Goal: Task Accomplishment & Management: Manage account settings

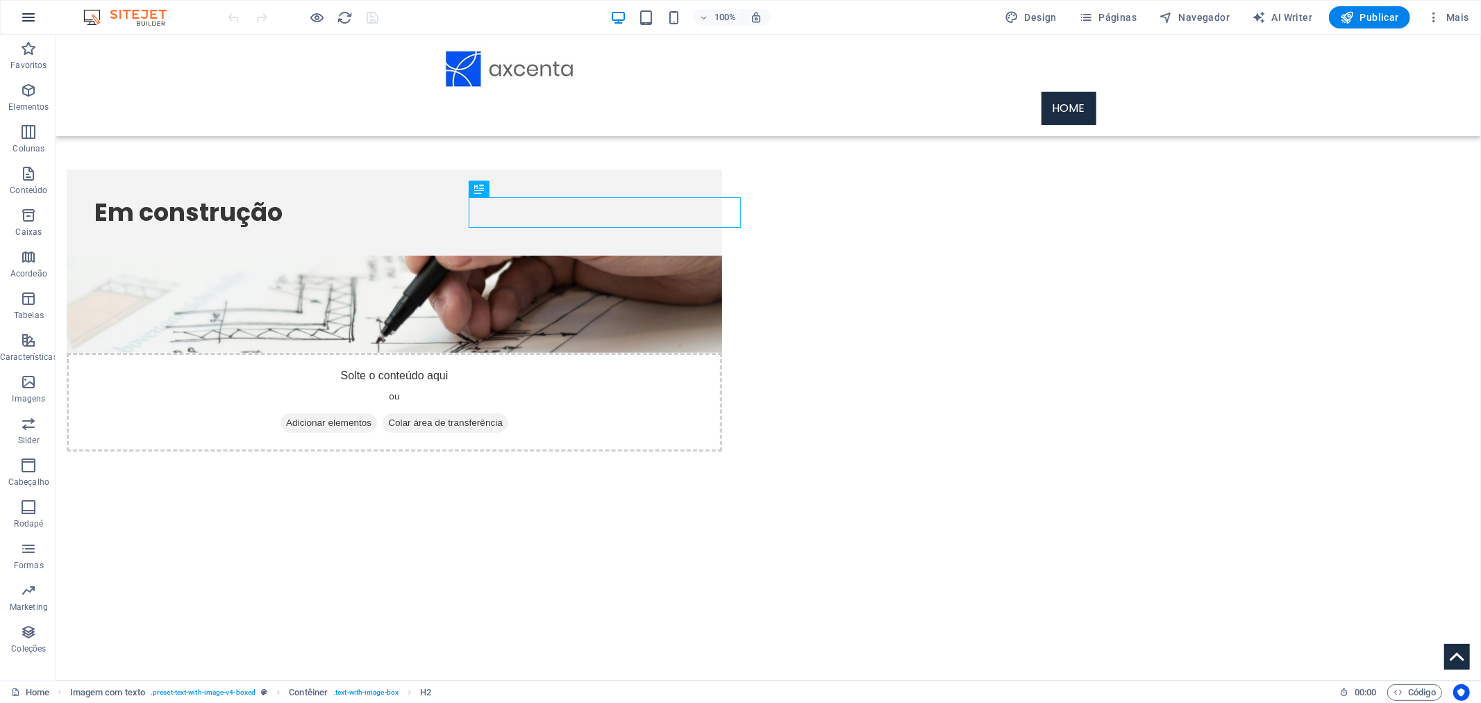
click at [30, 19] on icon "button" at bounding box center [28, 17] width 17 height 17
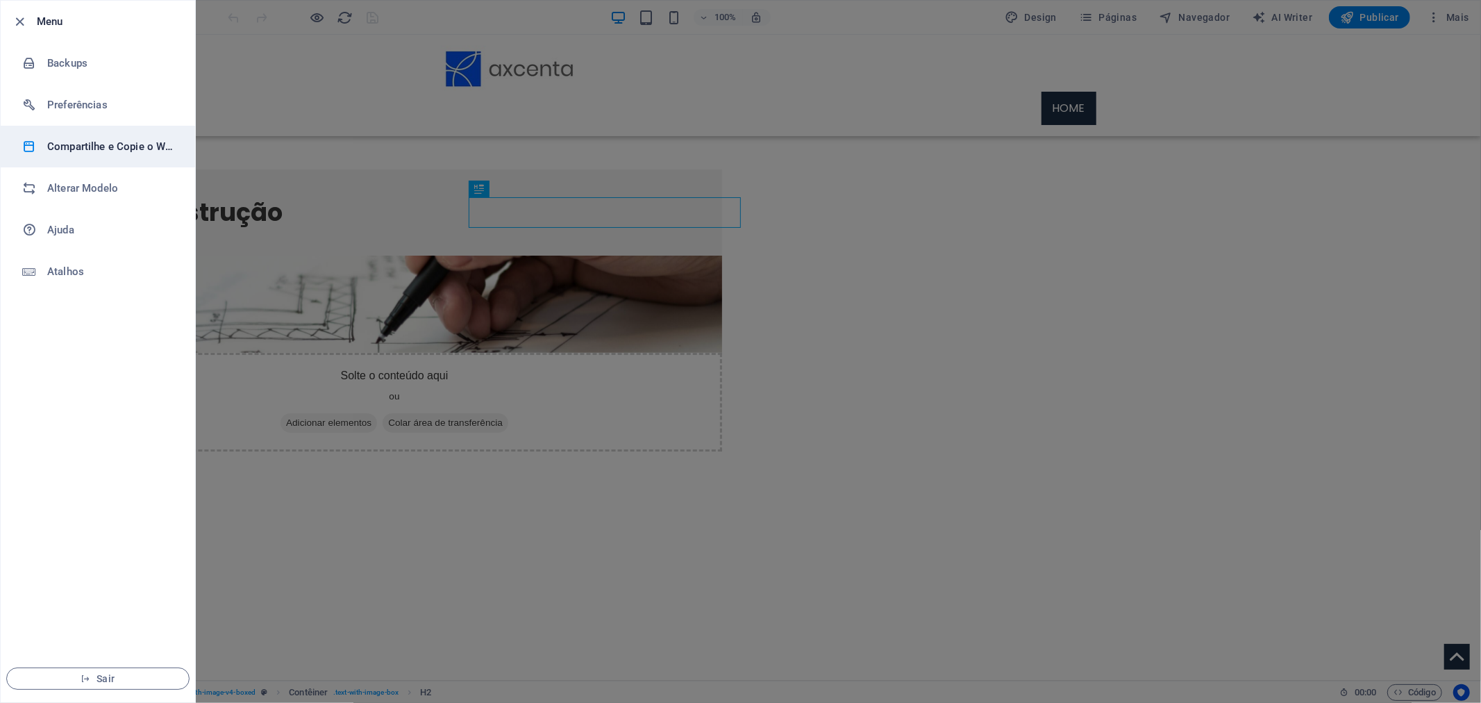
click at [85, 151] on h6 "Compartilhe e Copie o Website" at bounding box center [111, 146] width 128 height 17
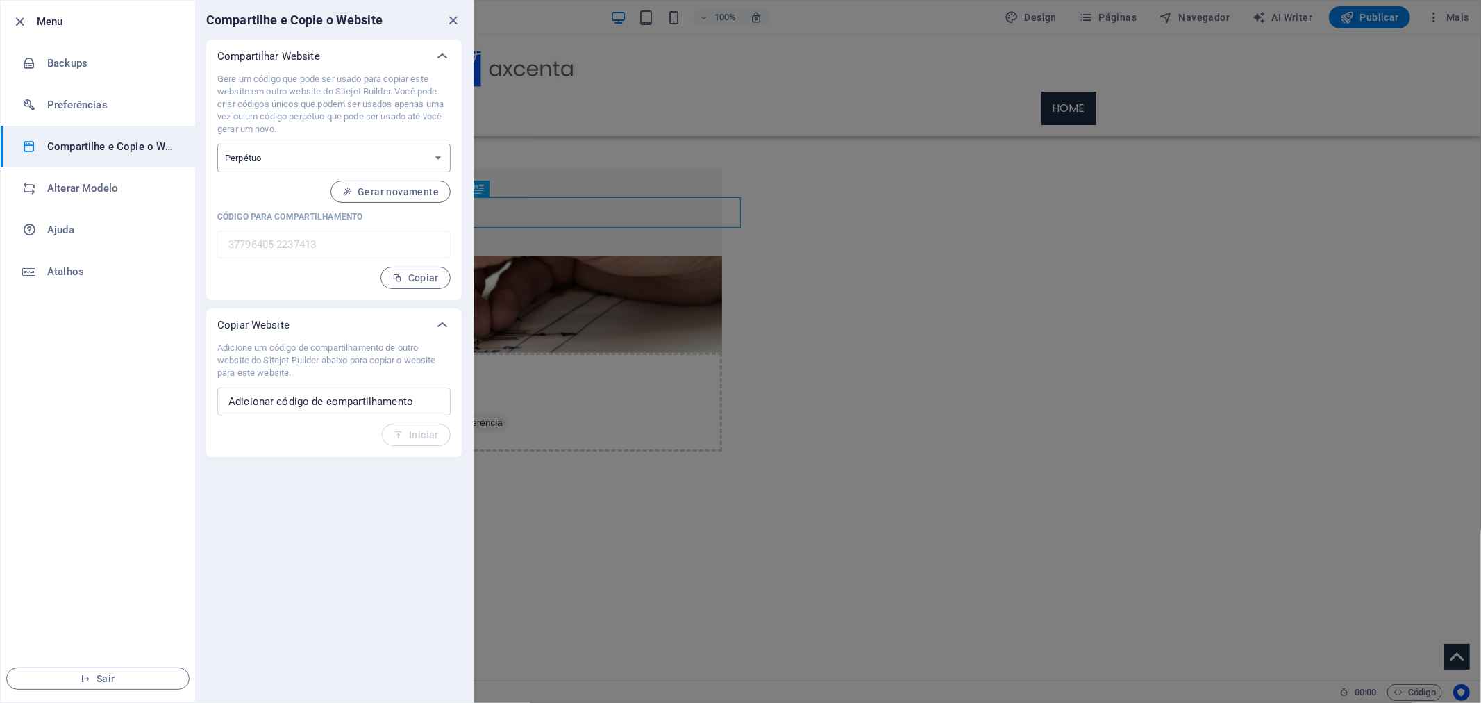
click at [344, 157] on select "Uma vez Perpétuo" at bounding box center [333, 158] width 233 height 28
click at [93, 92] on li "Preferências" at bounding box center [98, 105] width 194 height 42
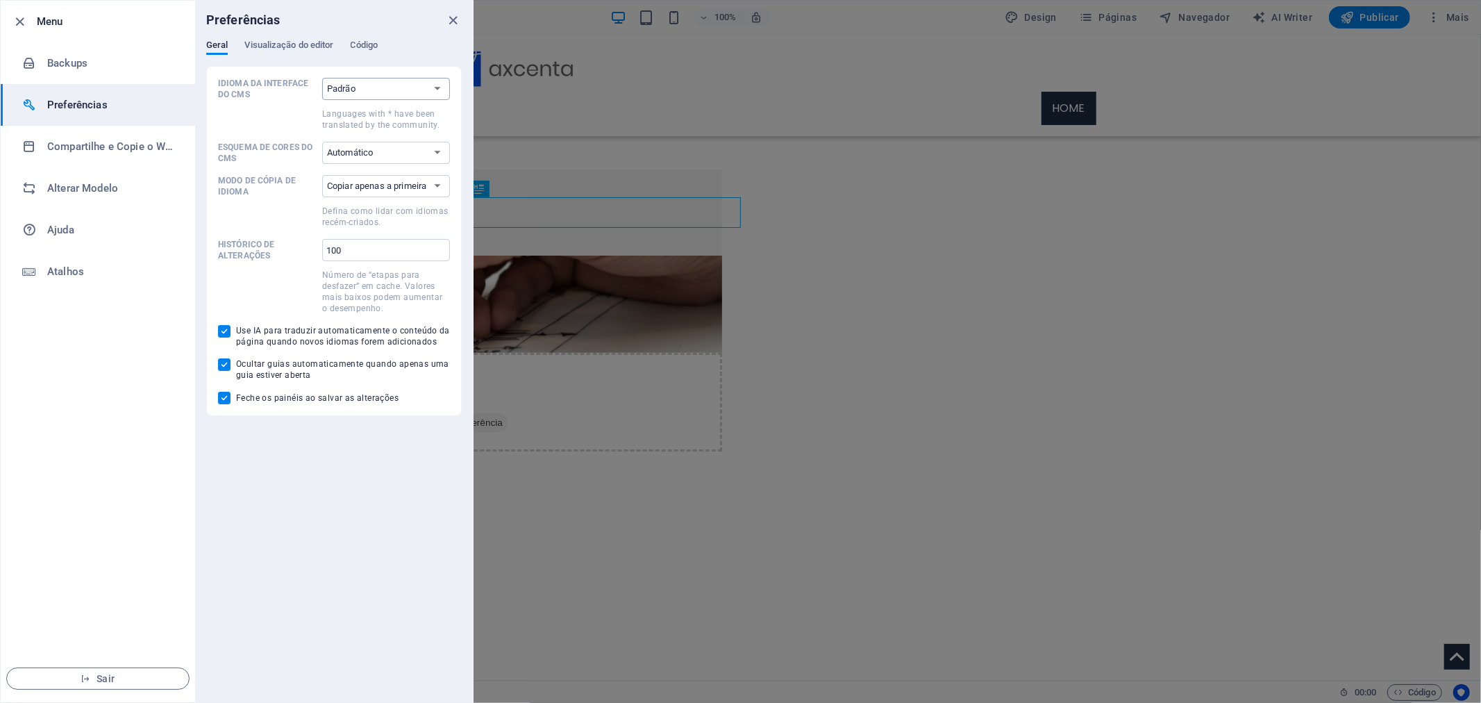
click at [412, 83] on select "Padrão Deutsch English Español Suomi* Français Magyar Italiano Nederlands Polsk…" at bounding box center [386, 89] width 128 height 22
click at [314, 44] on span "Visualização do editor" at bounding box center [288, 46] width 89 height 19
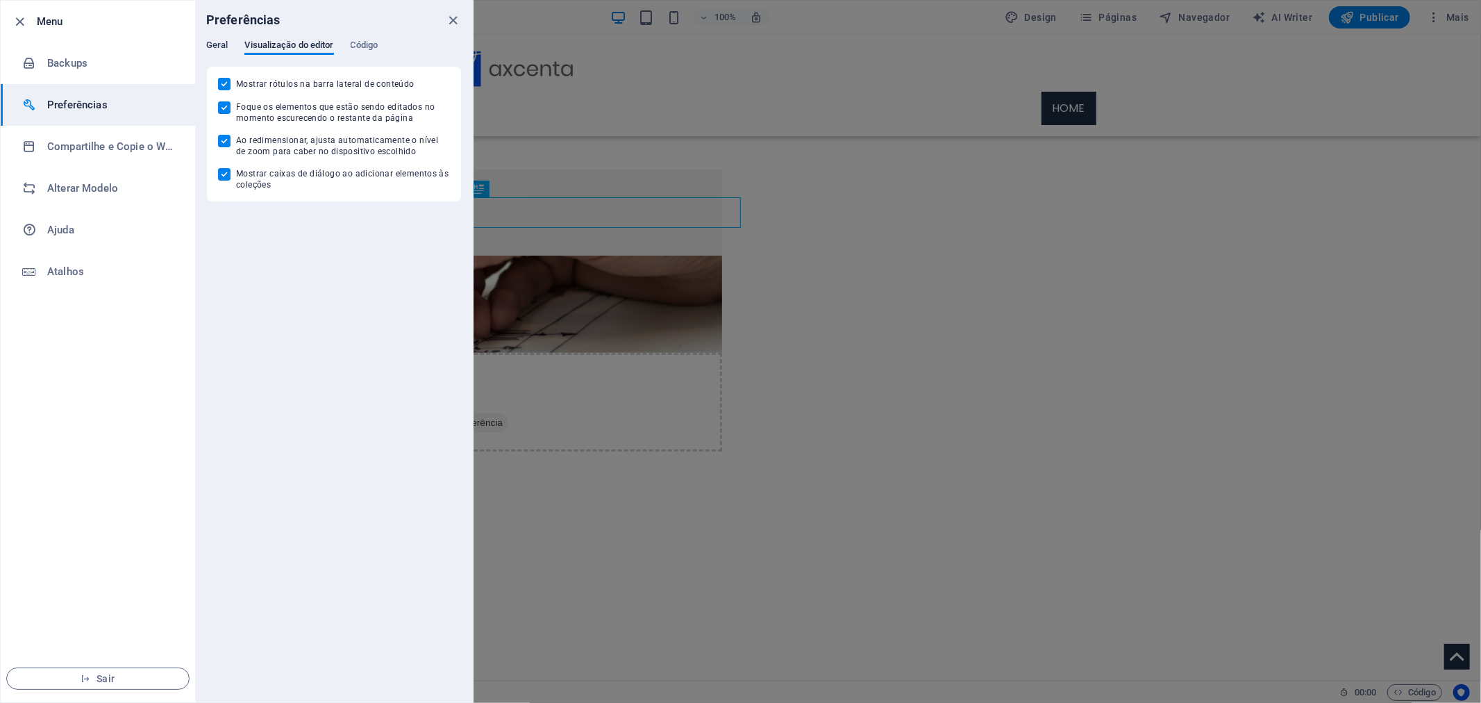
click at [207, 44] on span "Geral" at bounding box center [217, 46] width 22 height 19
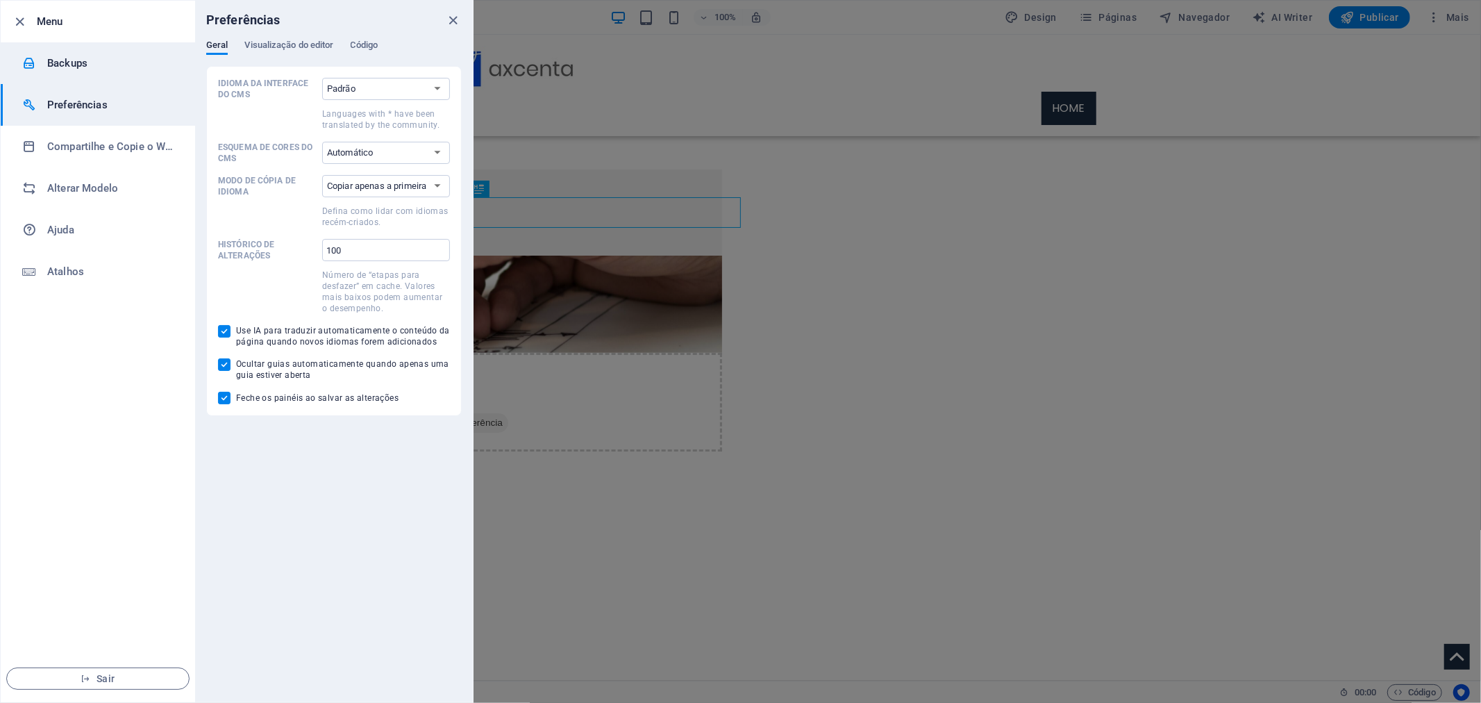
click at [99, 62] on h6 "Backups" at bounding box center [111, 63] width 128 height 17
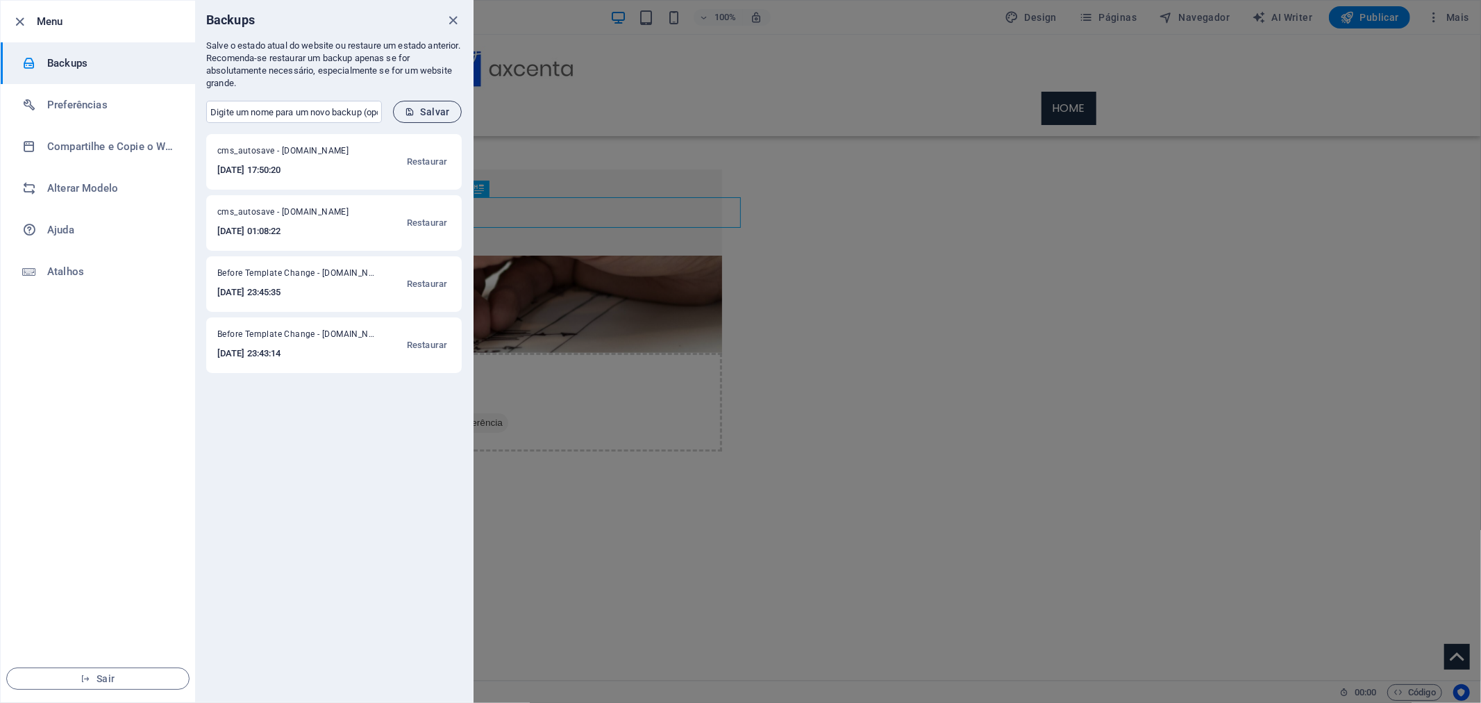
click at [417, 107] on span "Salvar" at bounding box center [427, 111] width 45 height 11
click at [18, 18] on icon "button" at bounding box center [20, 22] width 16 height 16
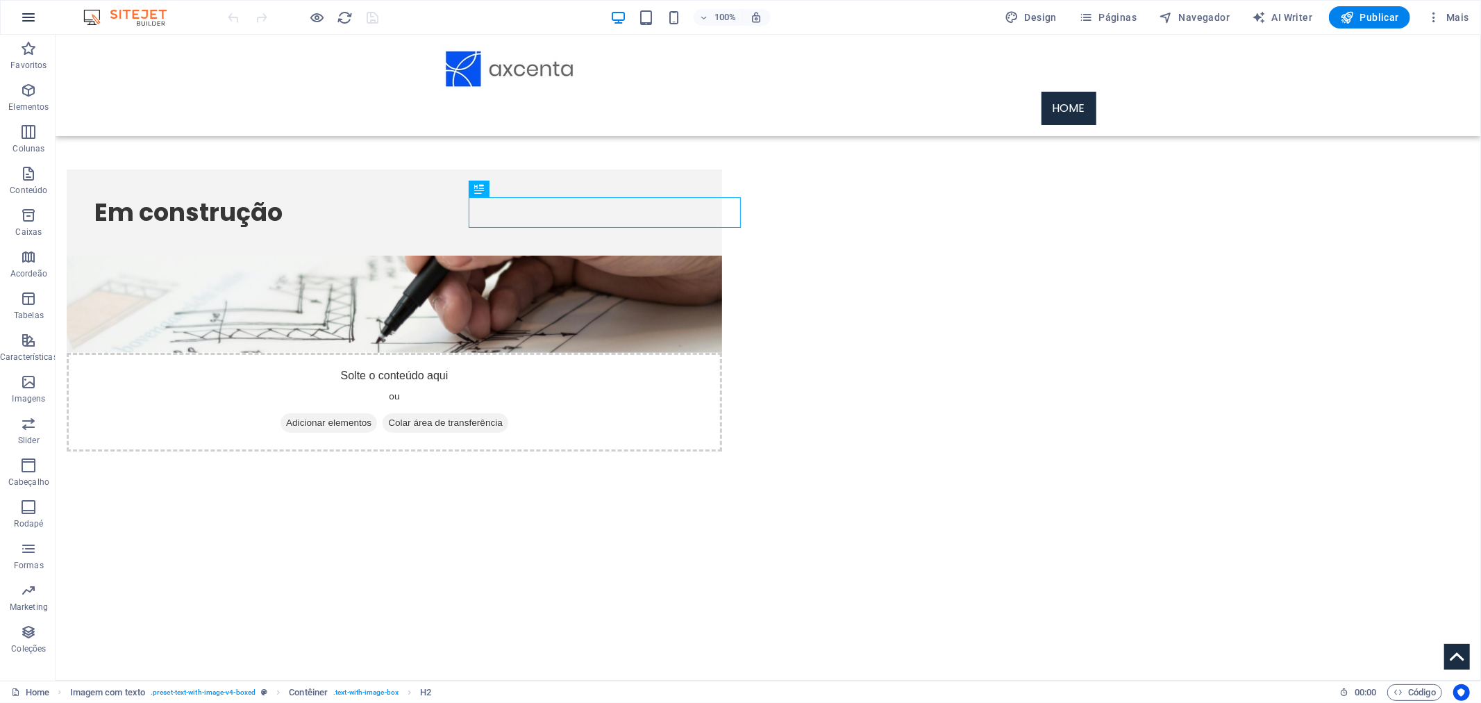
click at [31, 9] on icon "button" at bounding box center [28, 17] width 17 height 17
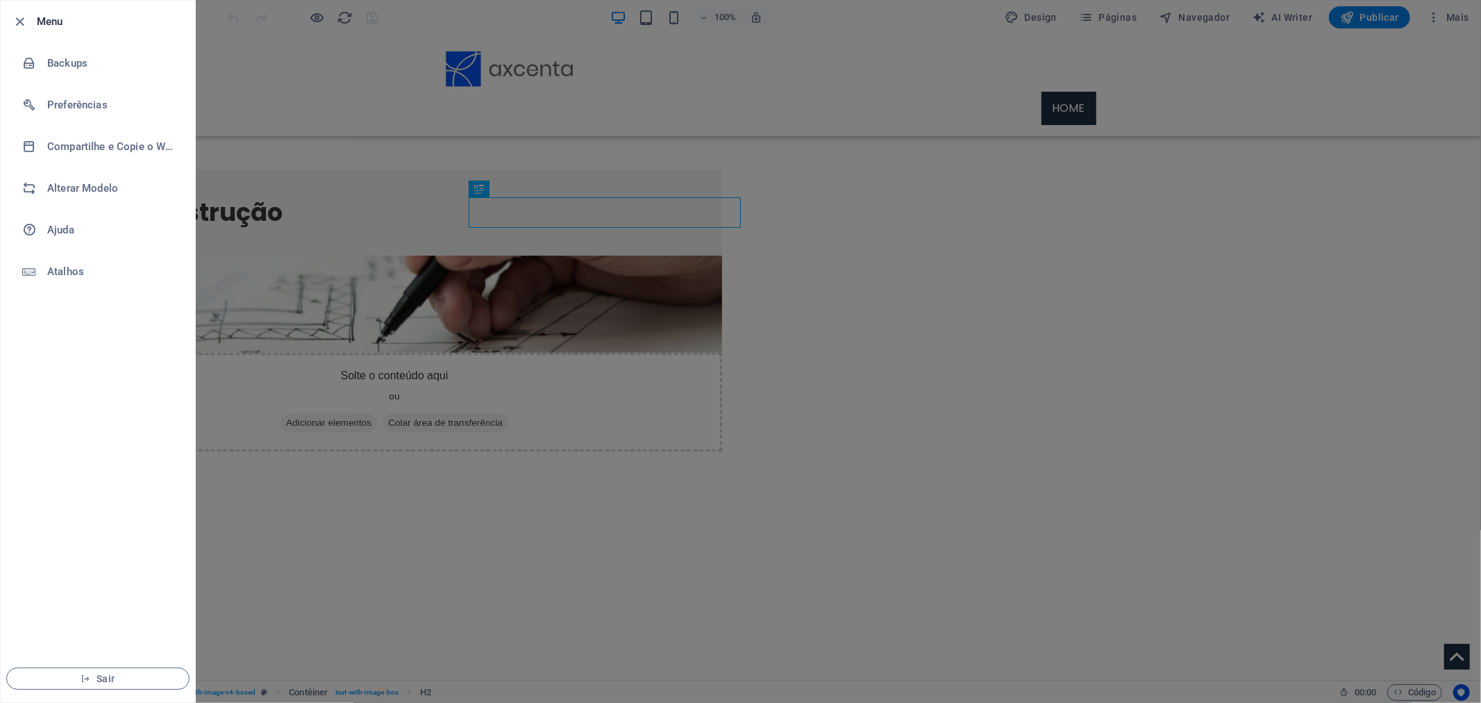
click at [31, 9] on li "Menu" at bounding box center [98, 22] width 194 height 42
click at [15, 15] on icon "button" at bounding box center [20, 22] width 16 height 16
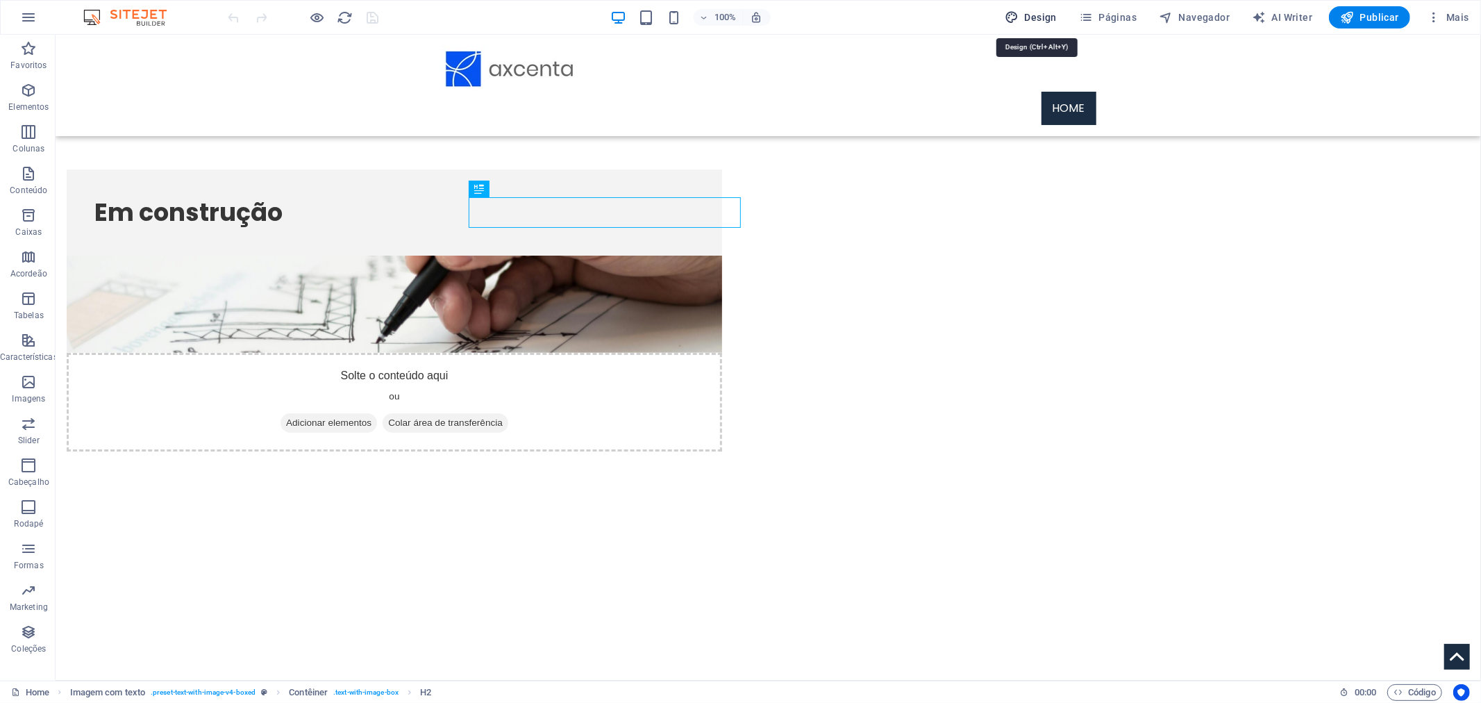
click at [1044, 19] on span "Design" at bounding box center [1031, 17] width 52 height 14
select select "px"
select select "300"
select select "px"
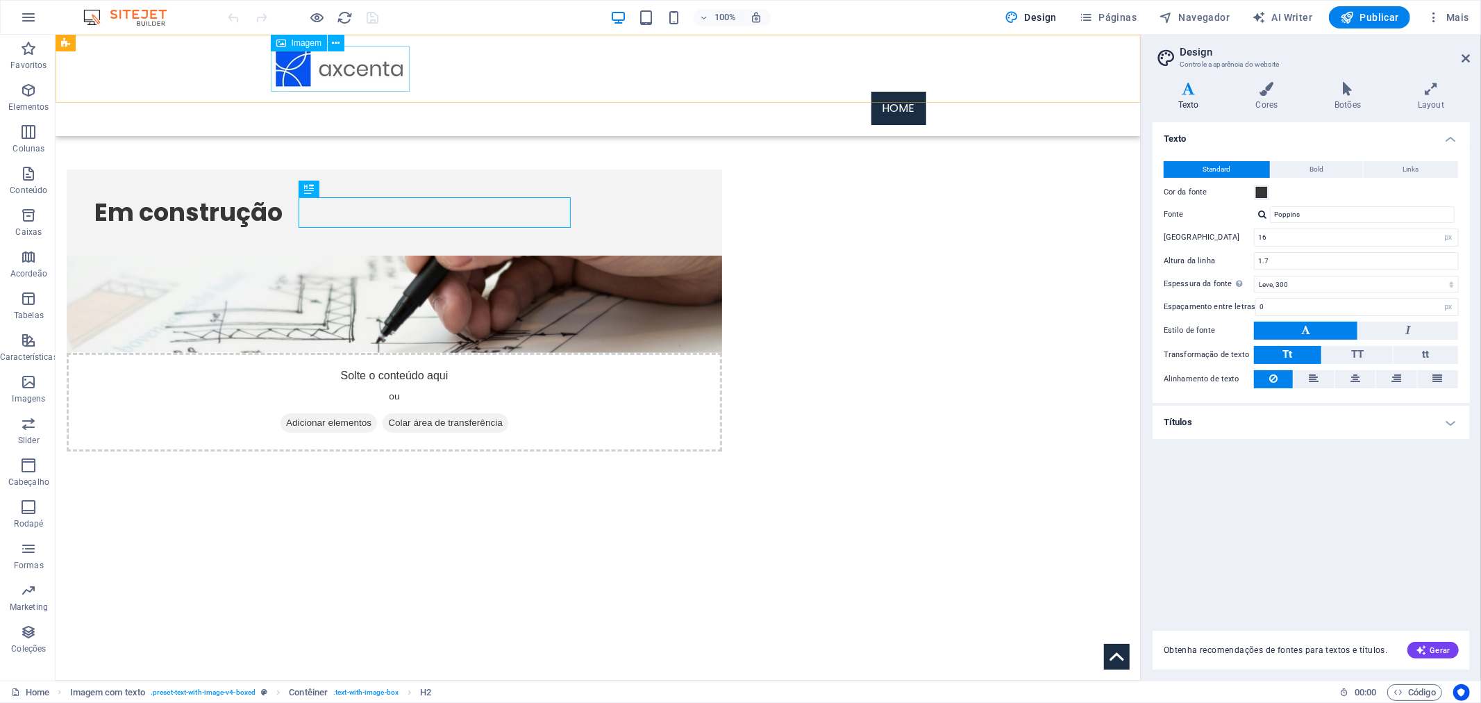
click at [369, 80] on figure at bounding box center [597, 68] width 655 height 46
click at [336, 43] on icon at bounding box center [337, 43] width 8 height 15
click at [314, 44] on span "Imagem" at bounding box center [307, 43] width 30 height 8
click at [334, 42] on icon at bounding box center [337, 43] width 8 height 15
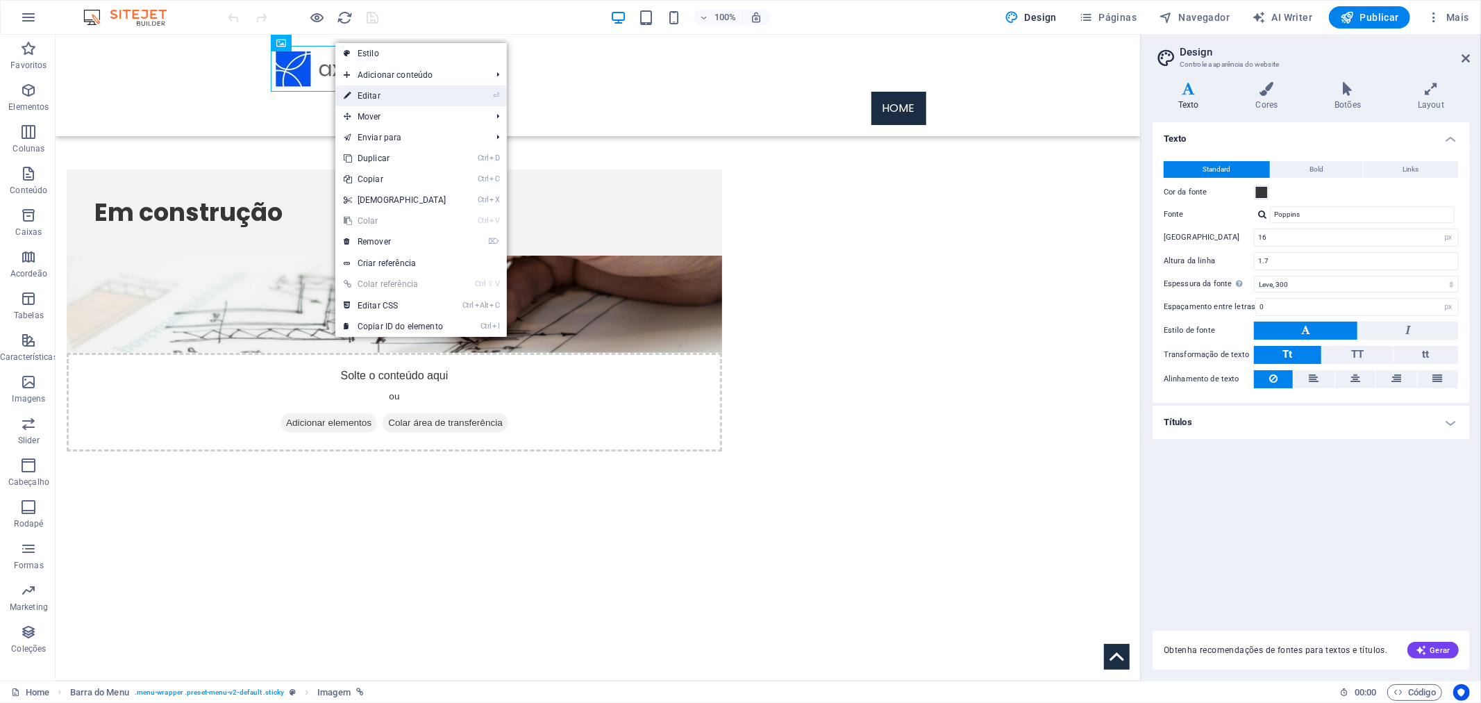
click at [386, 99] on link "⏎ Editar" at bounding box center [394, 95] width 119 height 21
select select "px"
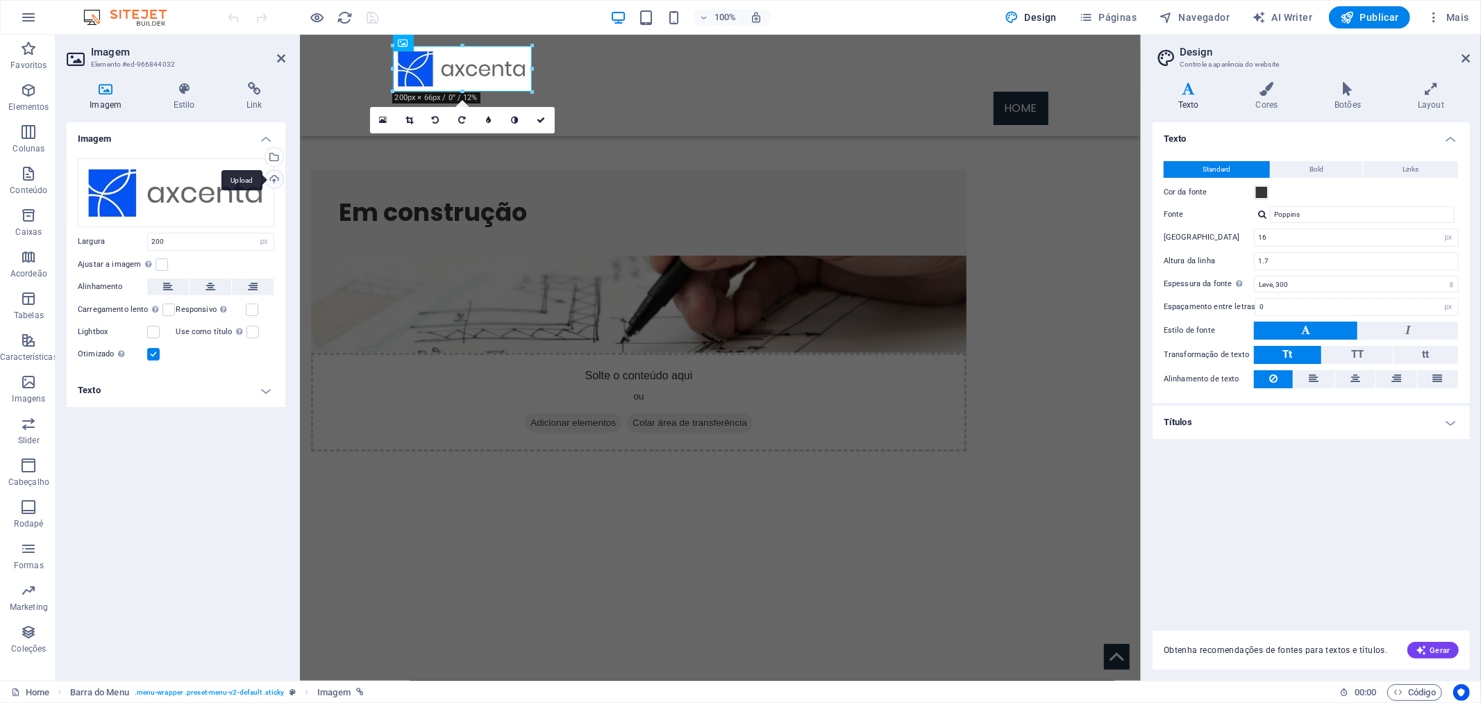
click at [272, 176] on div "Upload" at bounding box center [272, 180] width 21 height 21
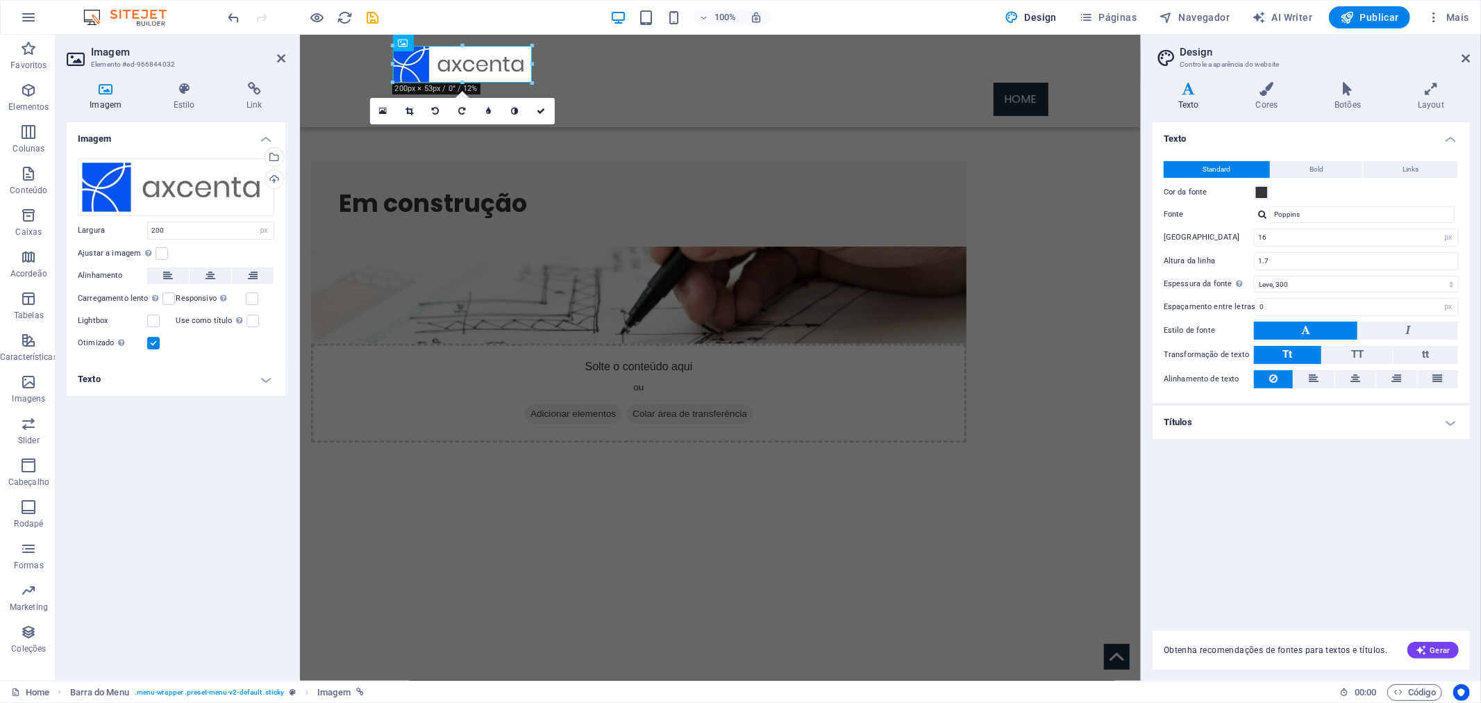
click at [451, 328] on html "Skip to main content Menu Home Em construção Solte o conteúdo aqui ou Adicionar…" at bounding box center [719, 271] width 841 height 474
click at [539, 112] on icon at bounding box center [541, 111] width 8 height 8
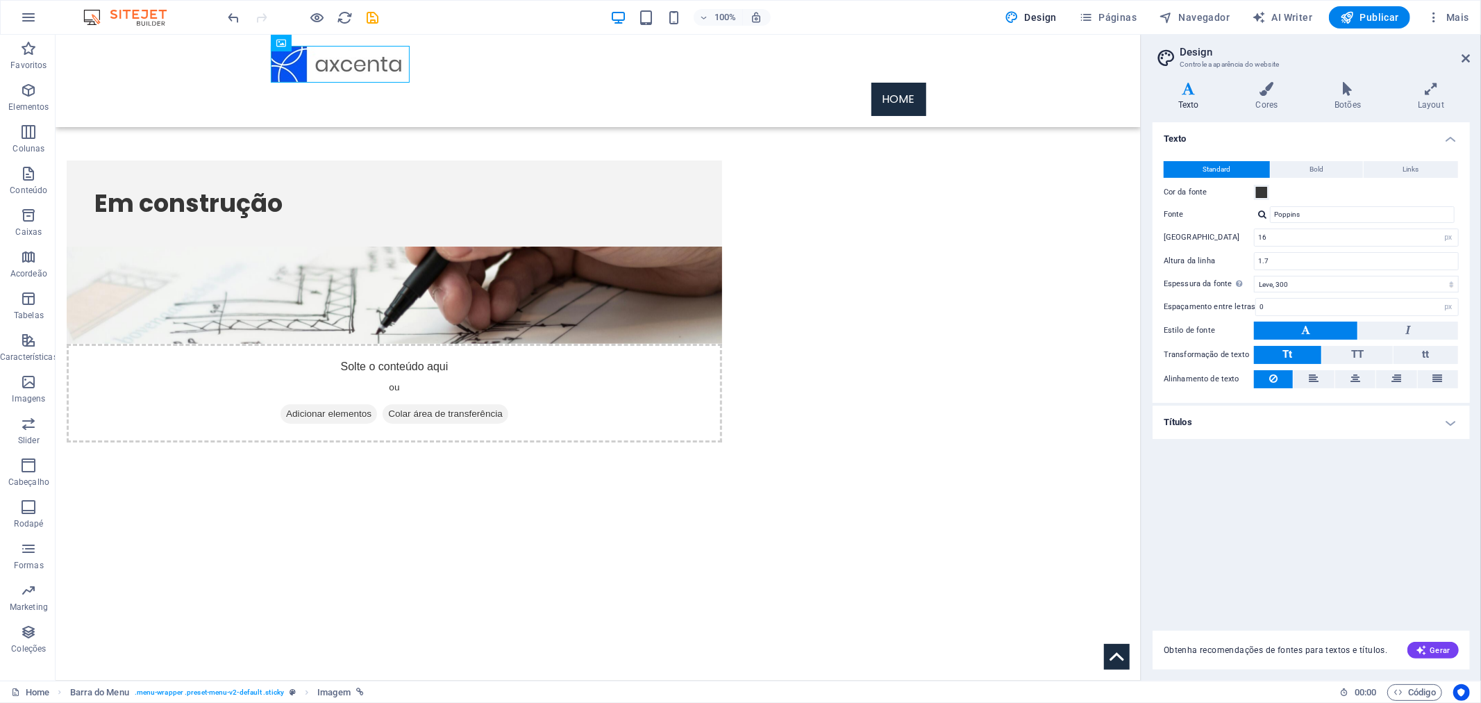
click at [391, 354] on html "Skip to main content Menu Home Em construção Solte o conteúdo aqui ou Adicionar…" at bounding box center [597, 271] width 1085 height 474
click at [907, 82] on nav "Home" at bounding box center [597, 98] width 655 height 33
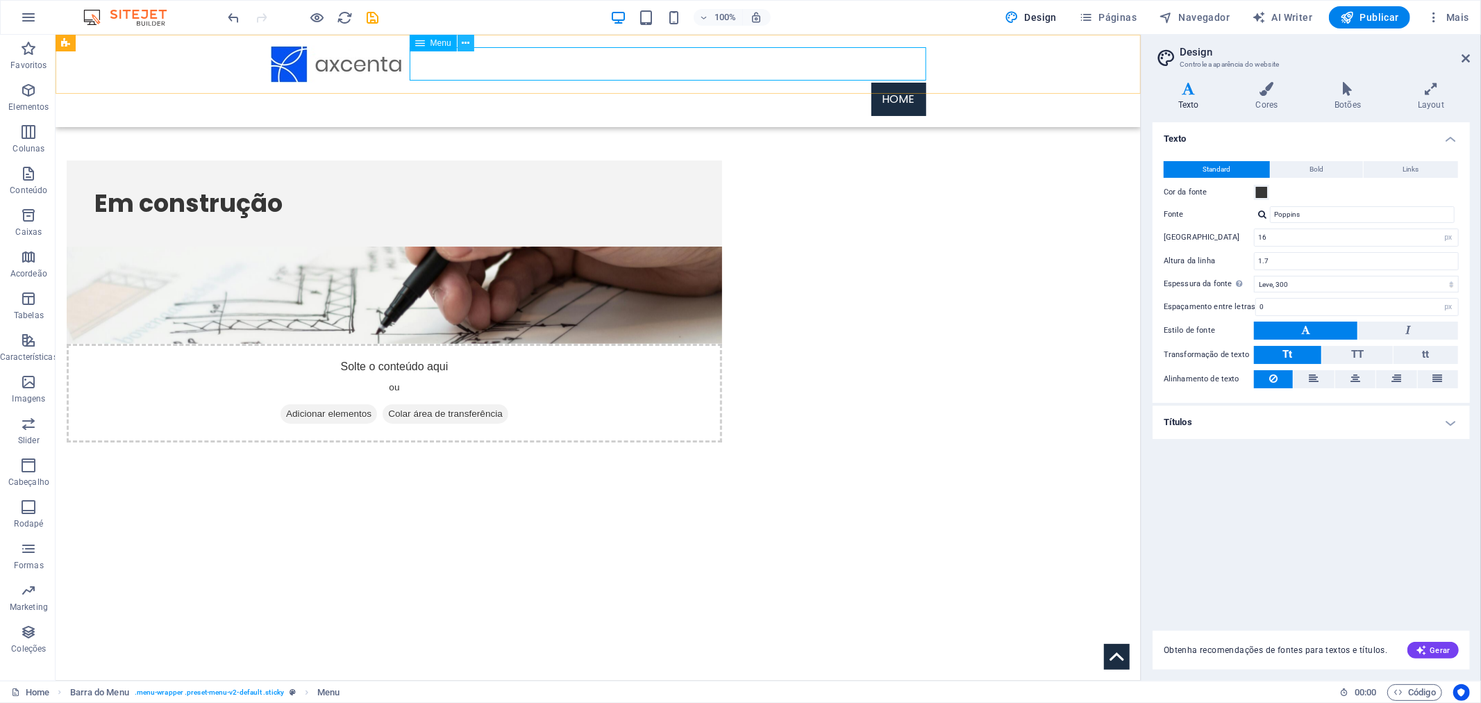
click at [466, 43] on icon at bounding box center [466, 43] width 8 height 15
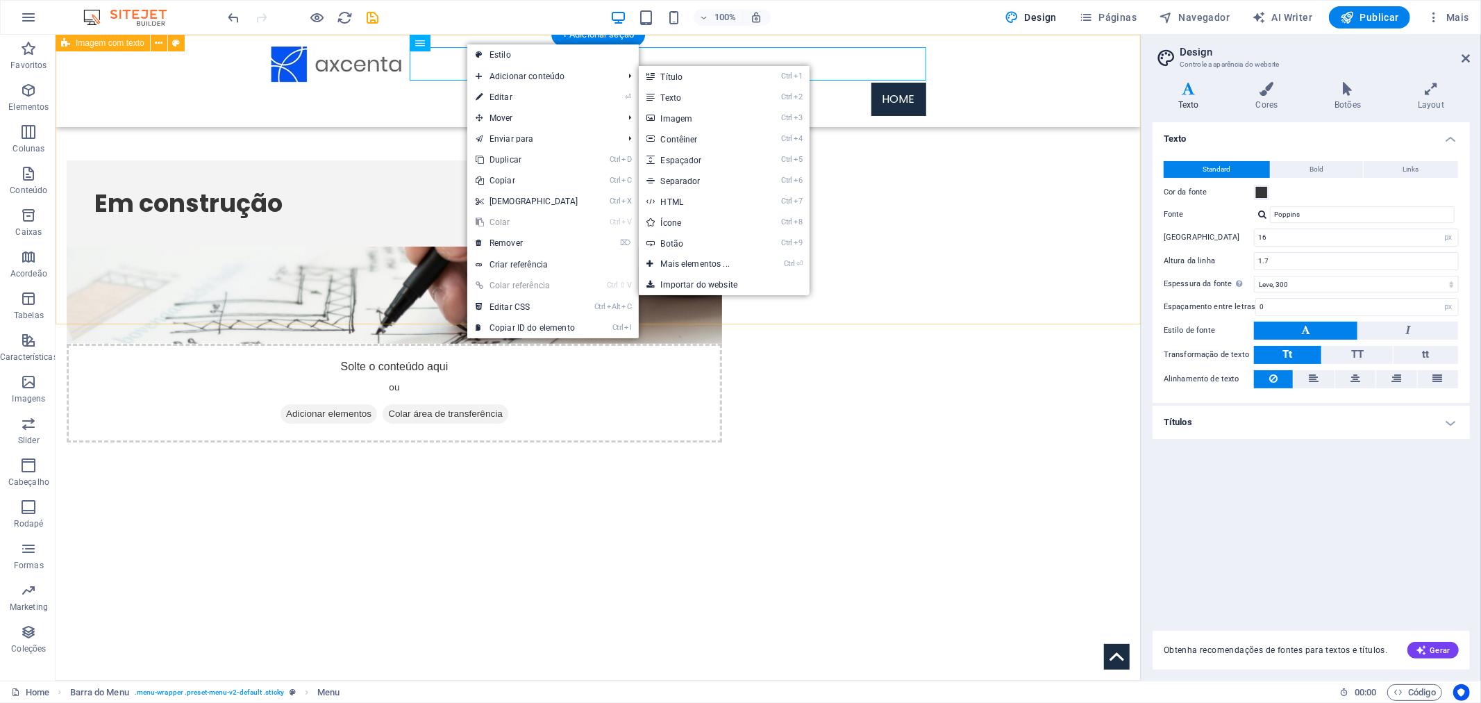
click at [898, 305] on div "Em construção Solte o conteúdo aqui ou Adicionar elementos Colar área de transf…" at bounding box center [597, 271] width 1085 height 474
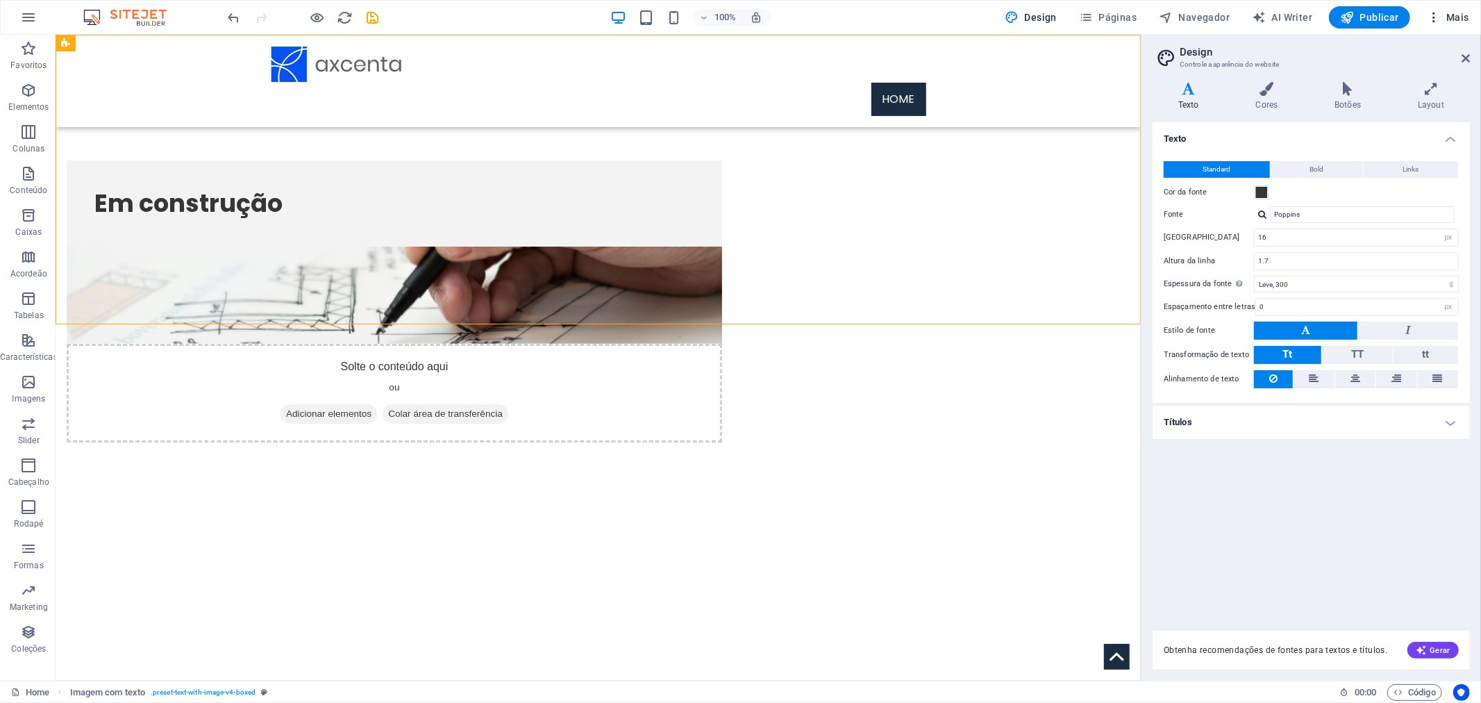
click at [1441, 15] on span "Mais" at bounding box center [1448, 17] width 42 height 14
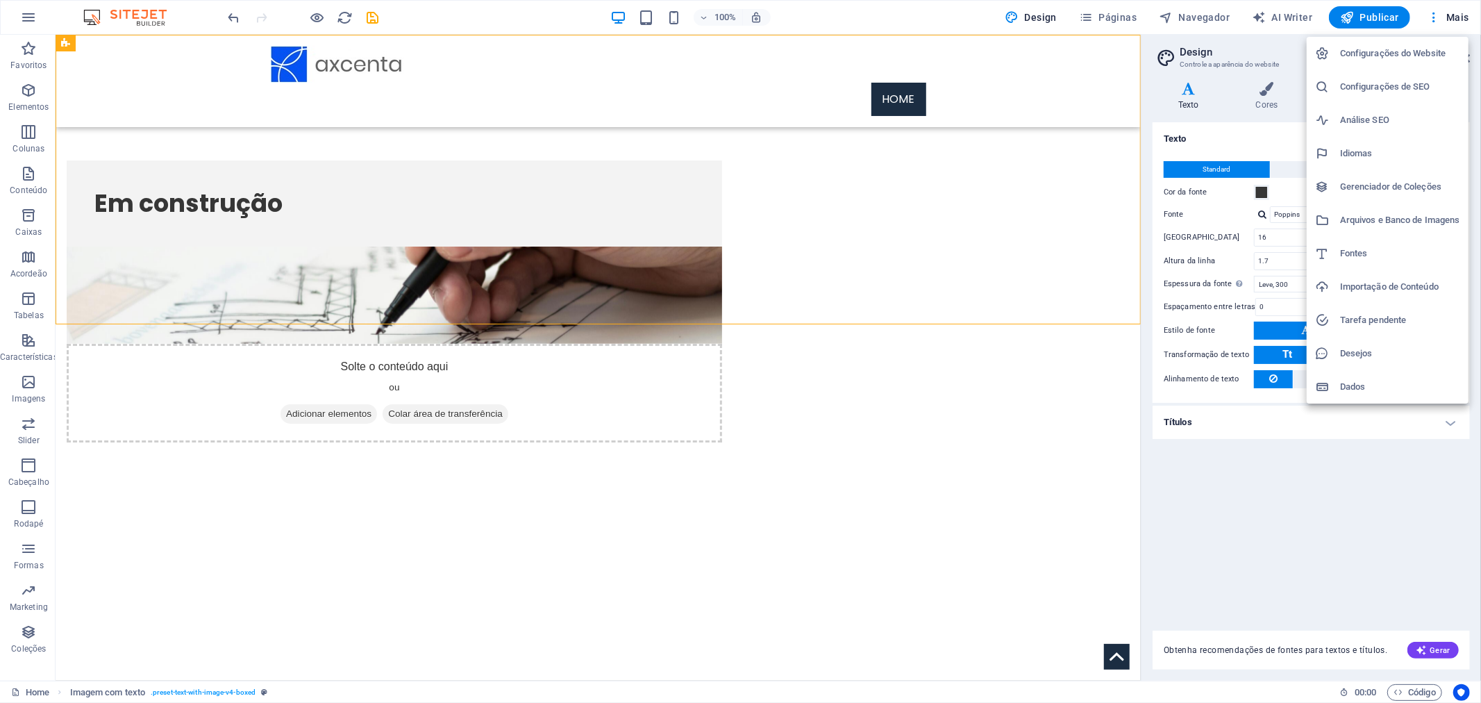
click at [1204, 523] on div at bounding box center [740, 351] width 1481 height 703
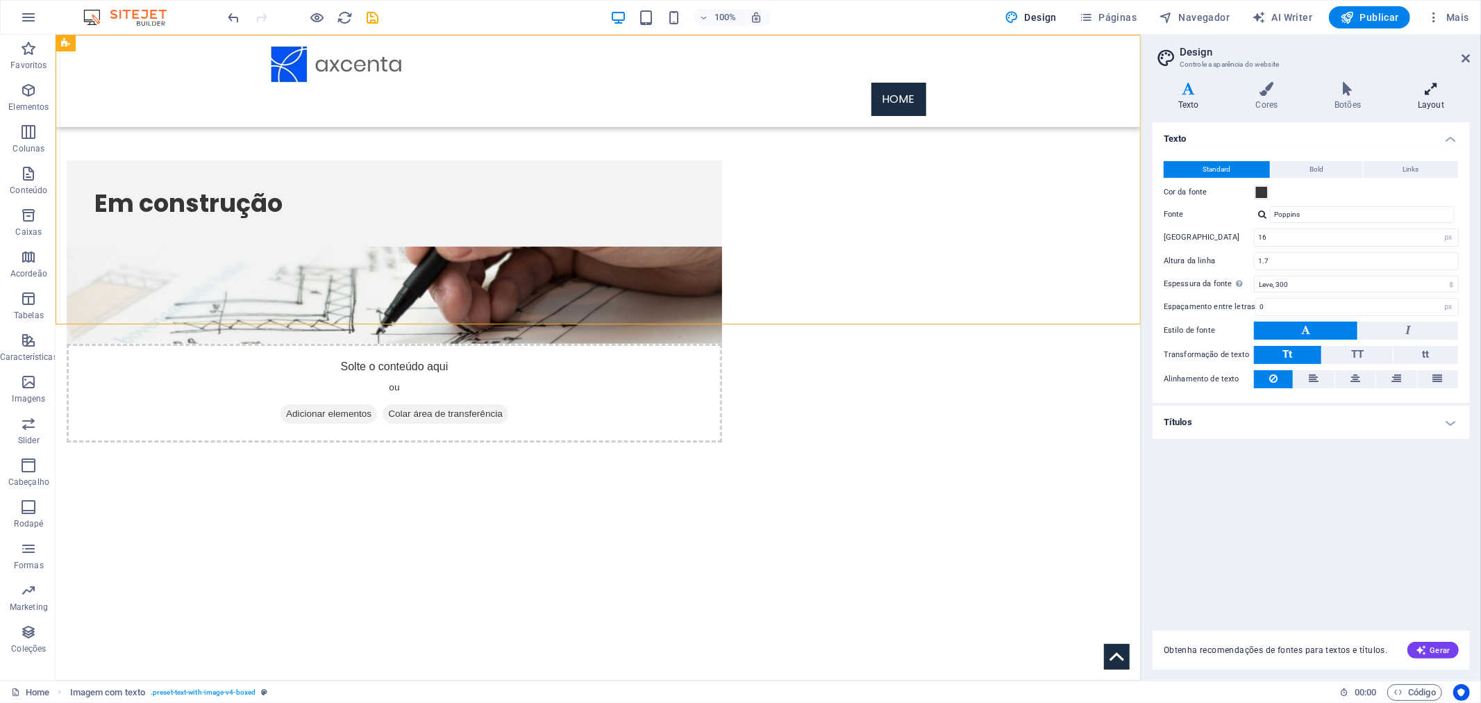
click at [1438, 102] on h4 "Layout" at bounding box center [1431, 96] width 78 height 29
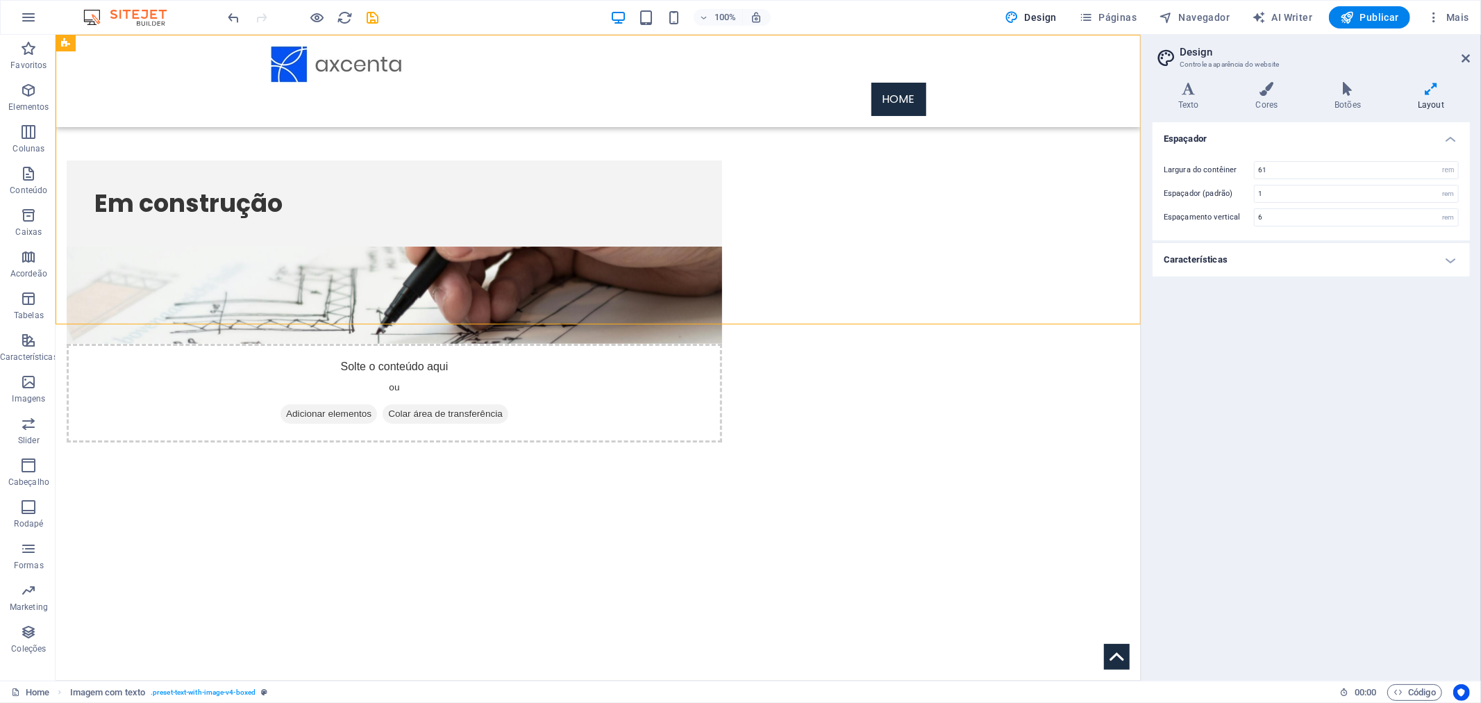
click at [1405, 99] on h4 "Layout" at bounding box center [1431, 96] width 78 height 29
click at [1375, 98] on h4 "Botões" at bounding box center [1350, 96] width 83 height 29
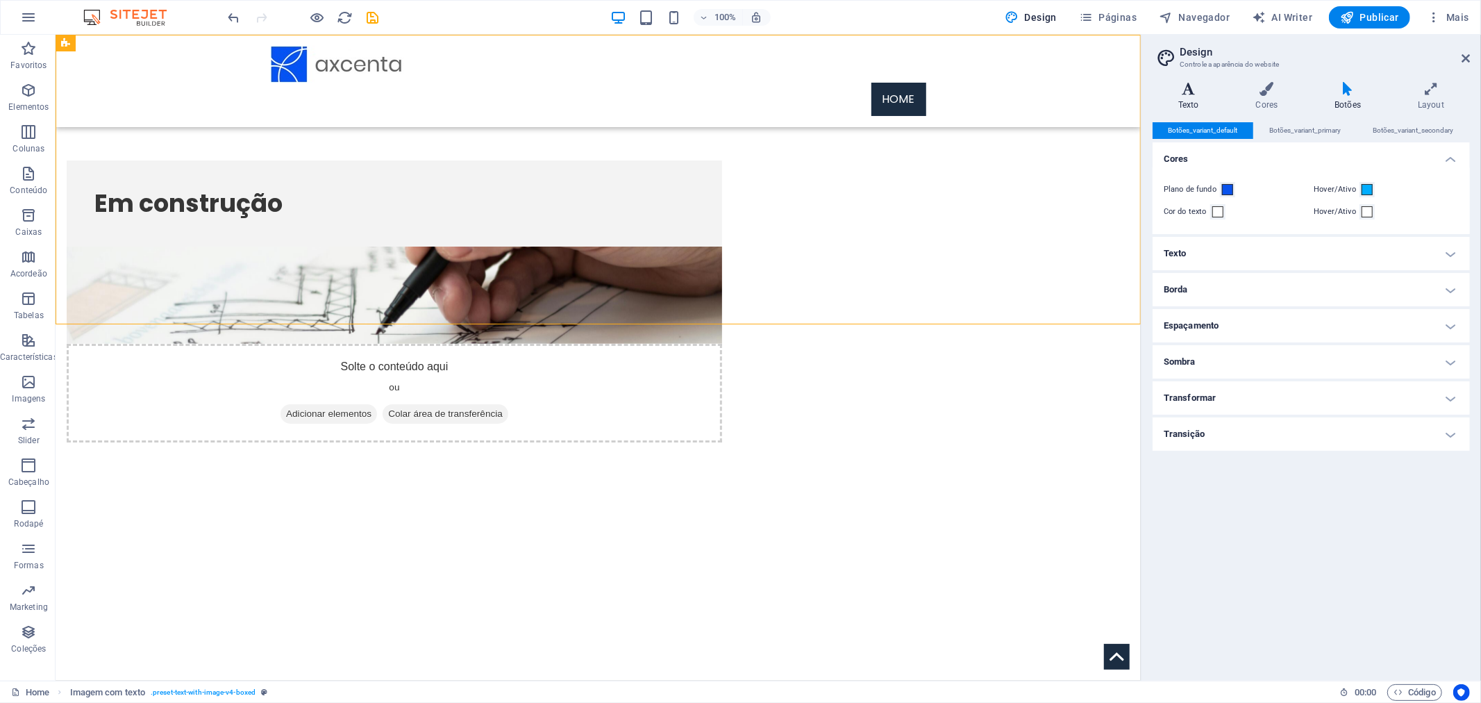
click at [1181, 95] on icon at bounding box center [1188, 89] width 72 height 14
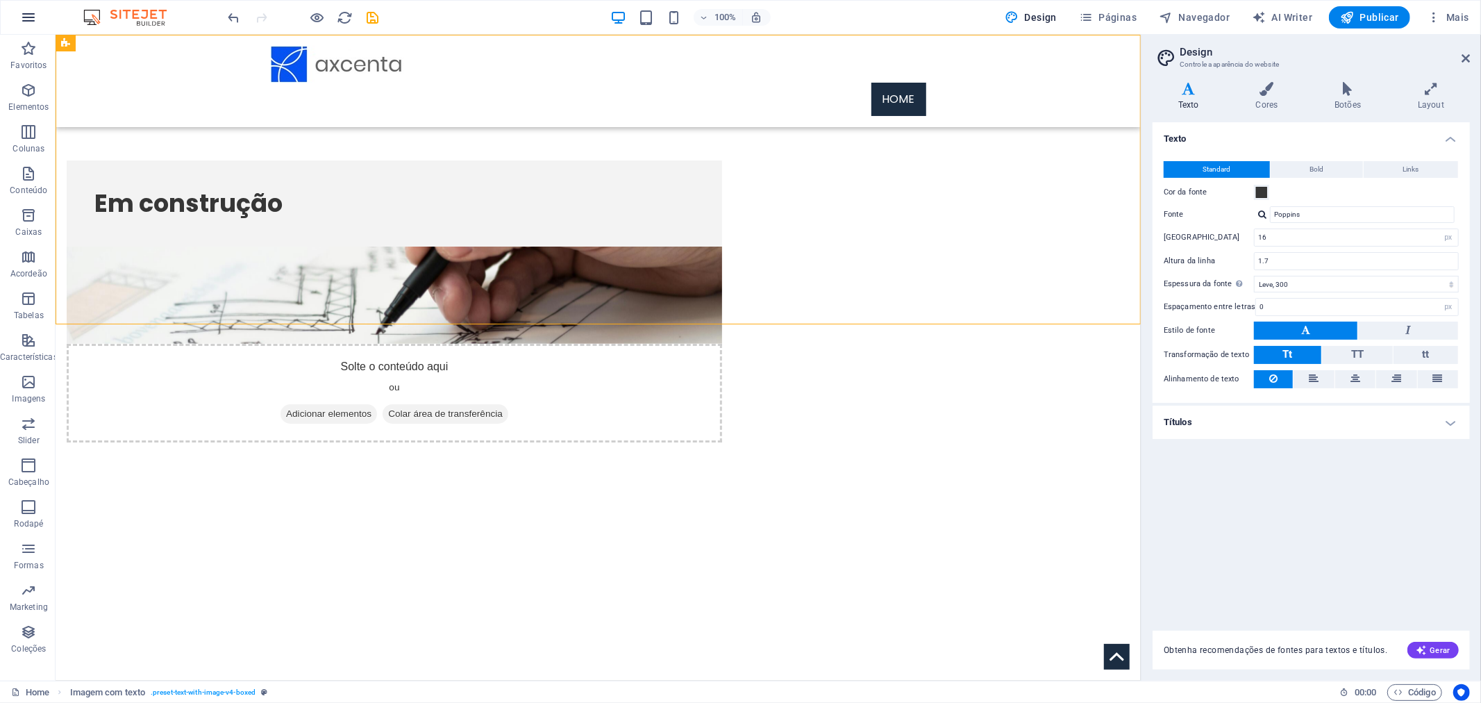
click at [32, 21] on icon "button" at bounding box center [28, 17] width 17 height 17
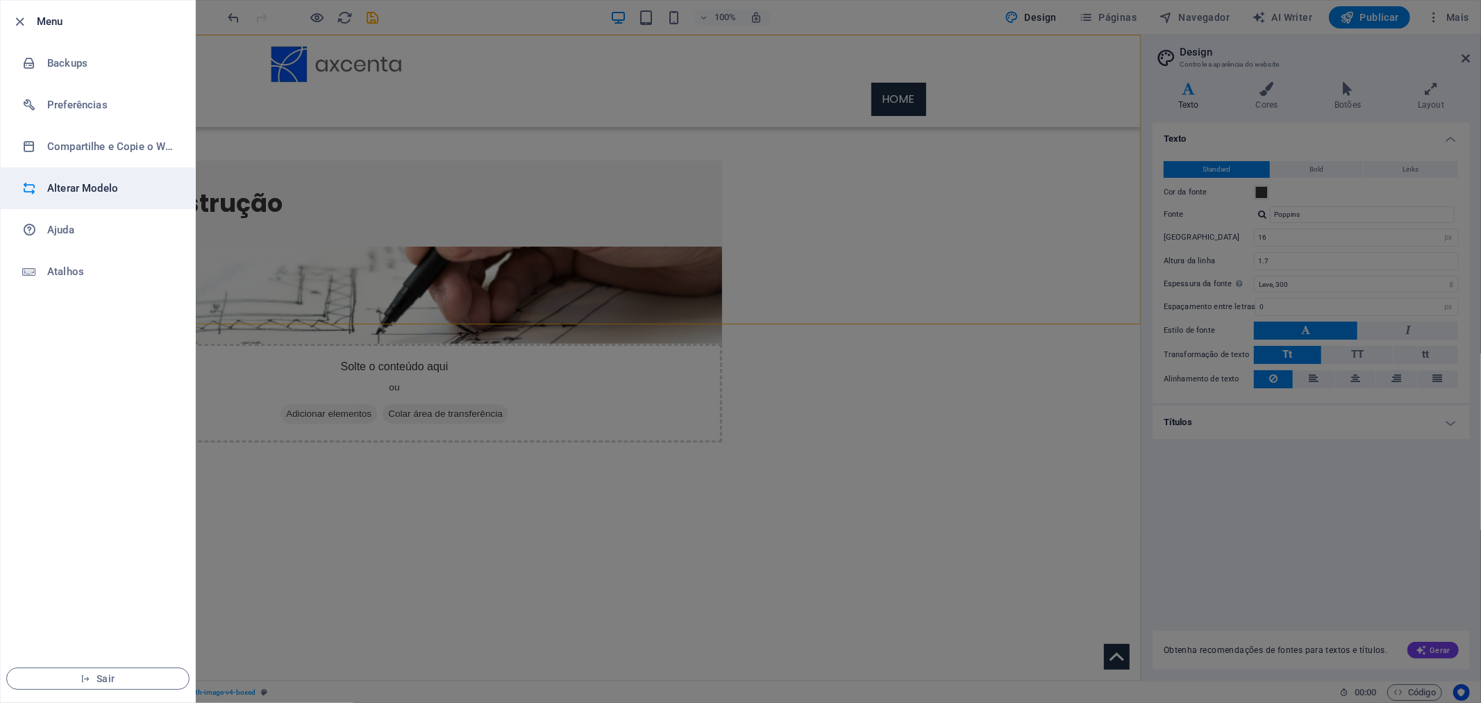
click at [92, 192] on h6 "Alterar Modelo" at bounding box center [111, 188] width 128 height 17
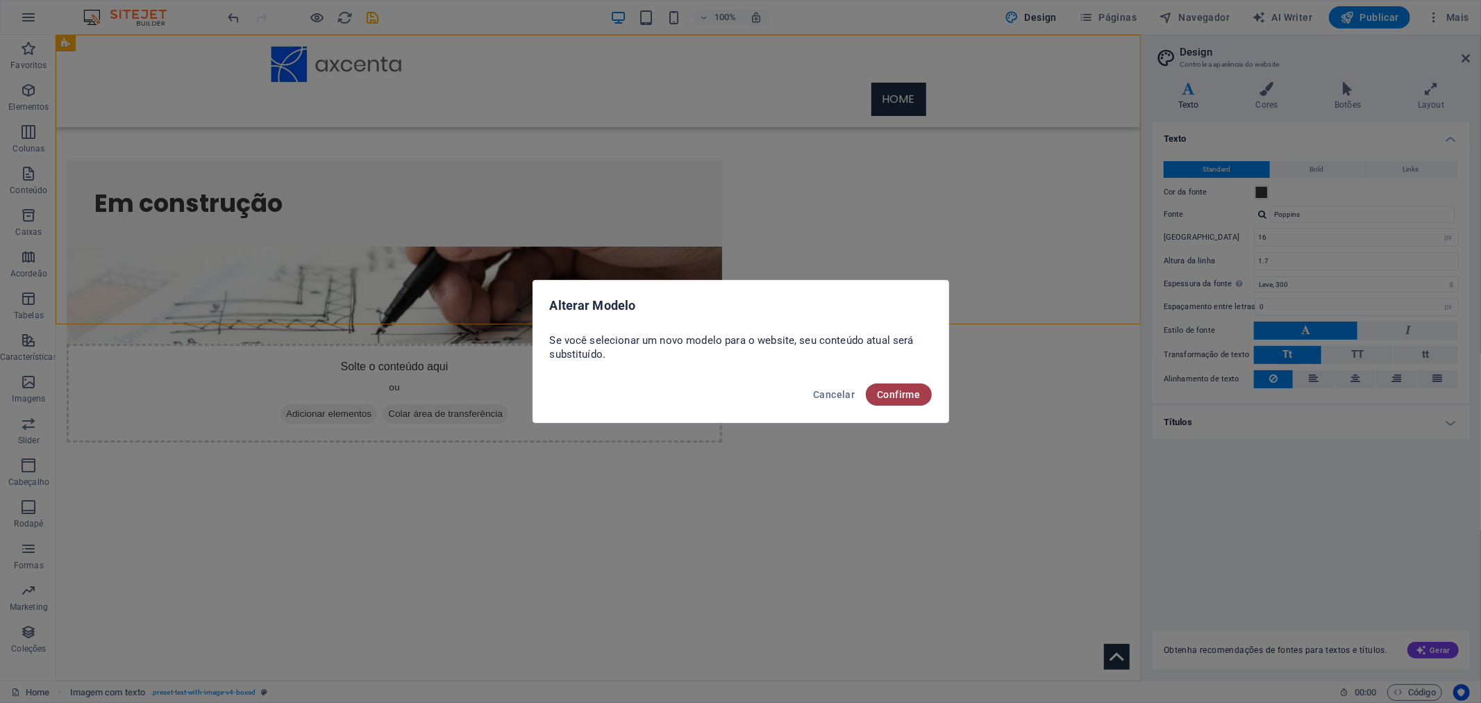
click at [911, 394] on span "Confirme" at bounding box center [898, 394] width 43 height 11
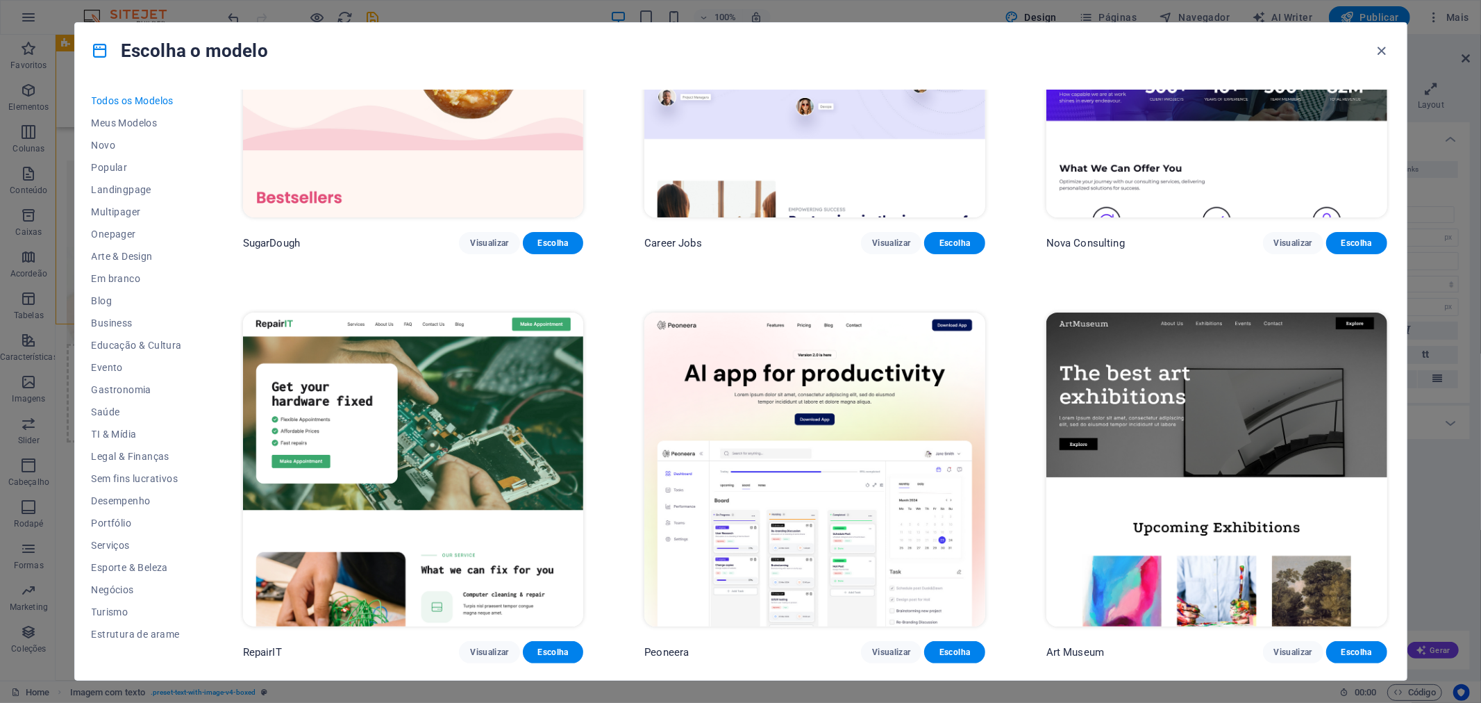
scroll to position [231, 0]
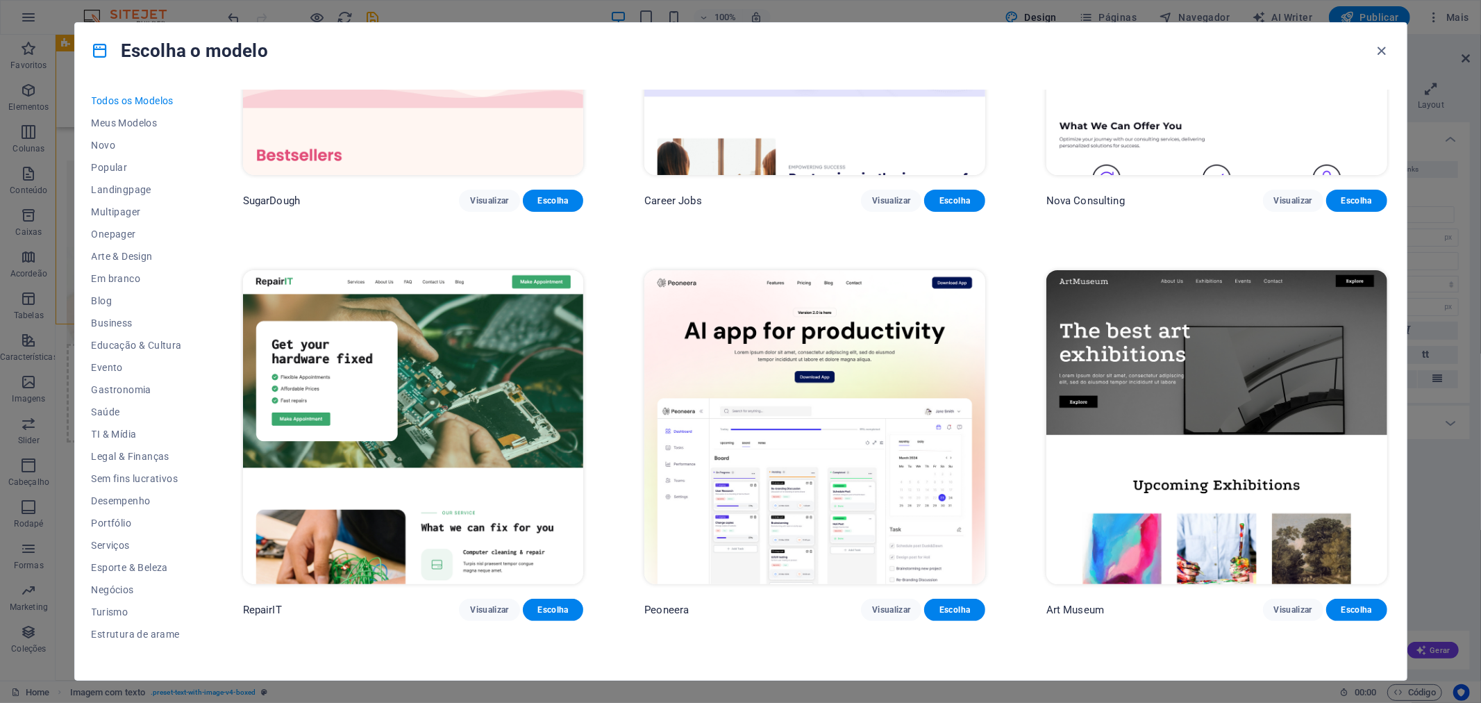
click at [1136, 330] on img at bounding box center [1216, 427] width 341 height 314
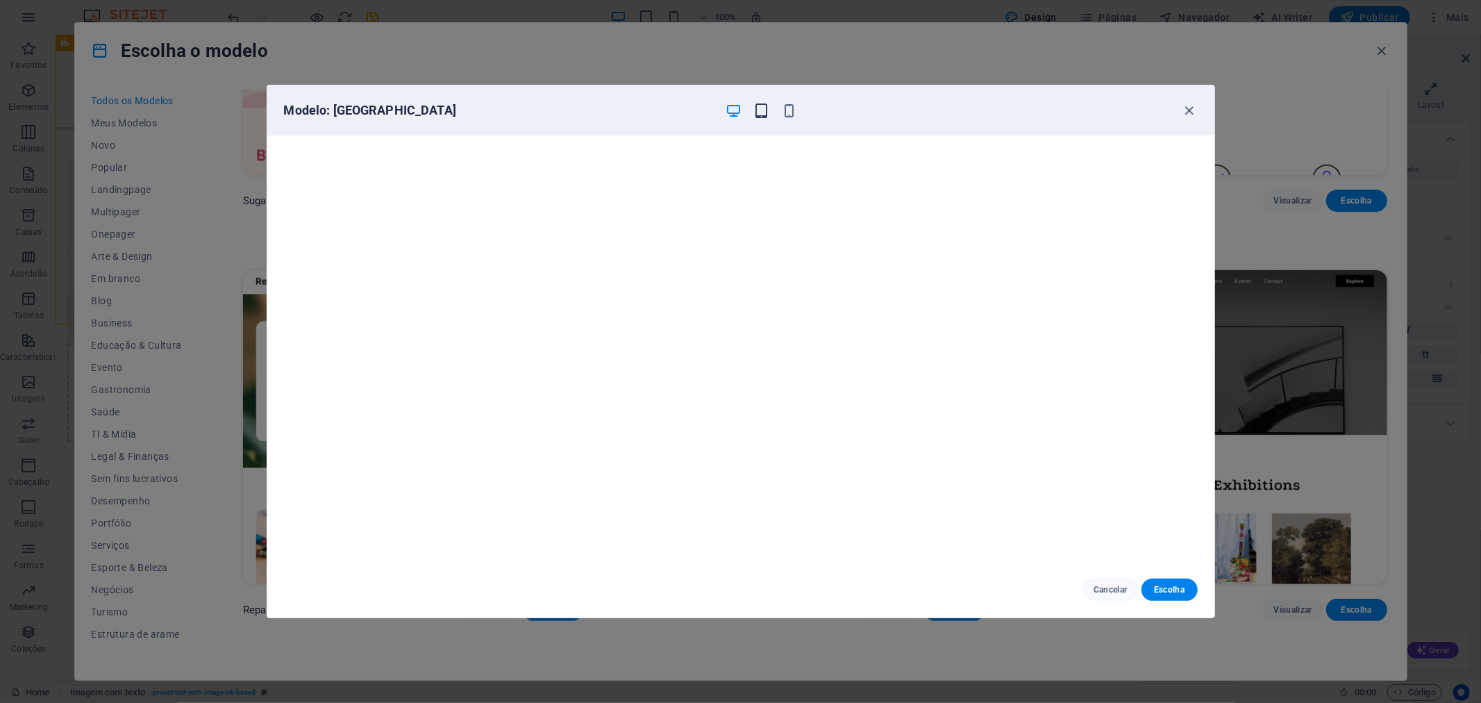
click at [762, 105] on icon "button" at bounding box center [761, 111] width 16 height 16
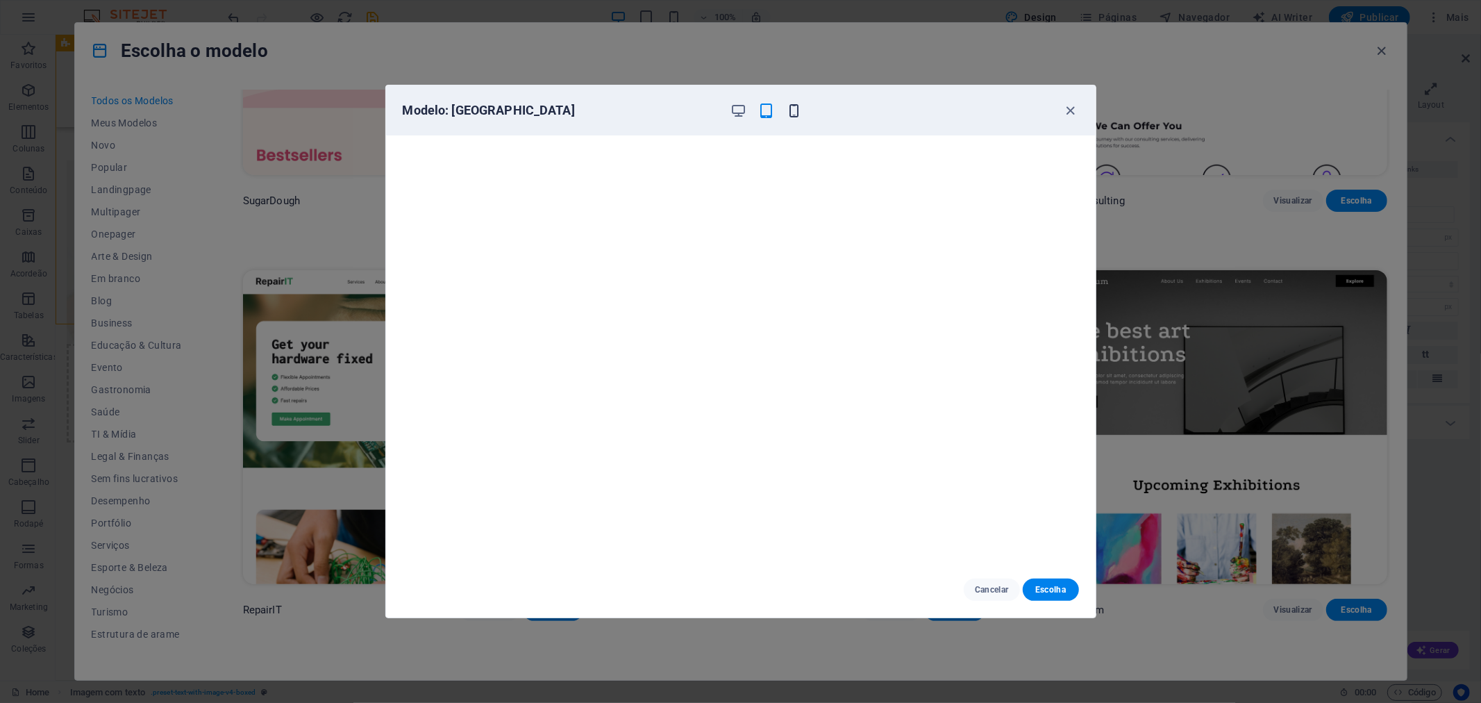
click at [800, 108] on icon "button" at bounding box center [794, 111] width 16 height 16
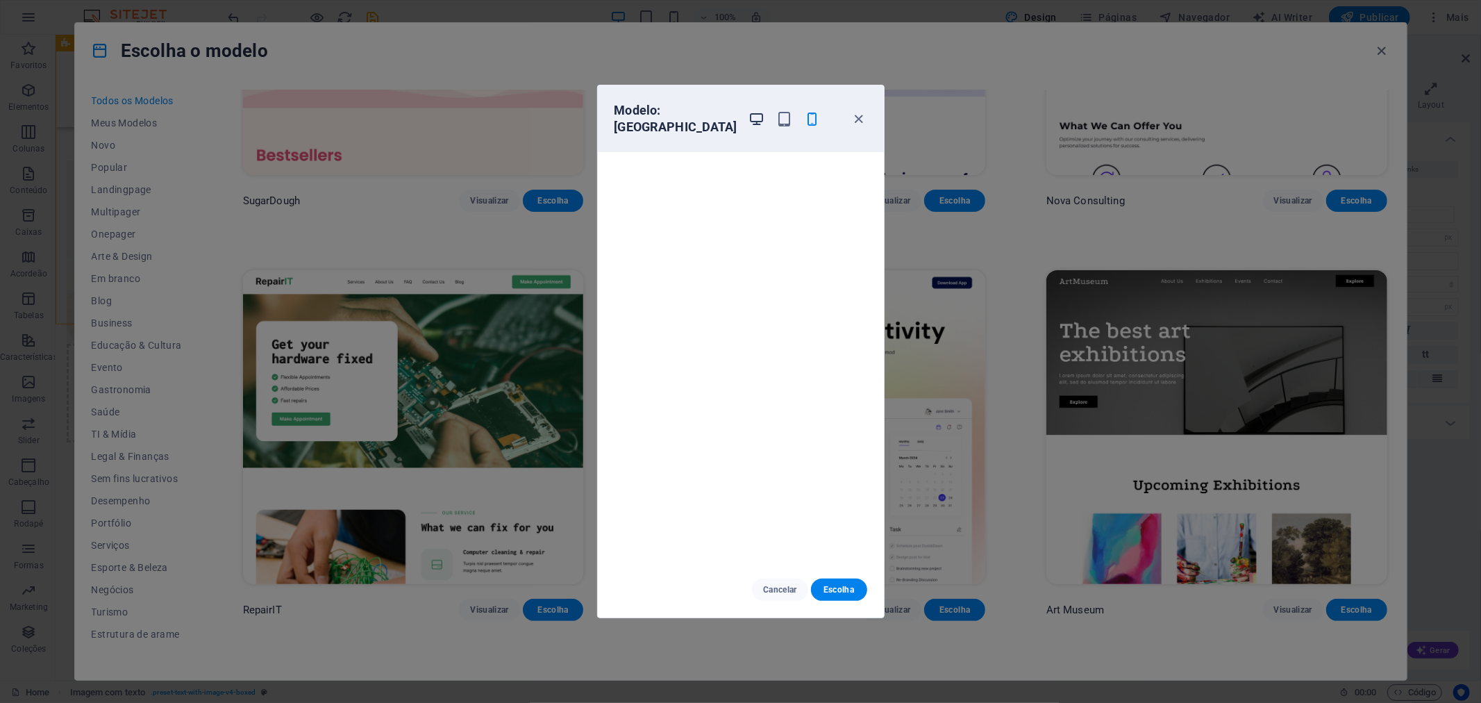
click at [748, 124] on icon "button" at bounding box center [756, 119] width 16 height 16
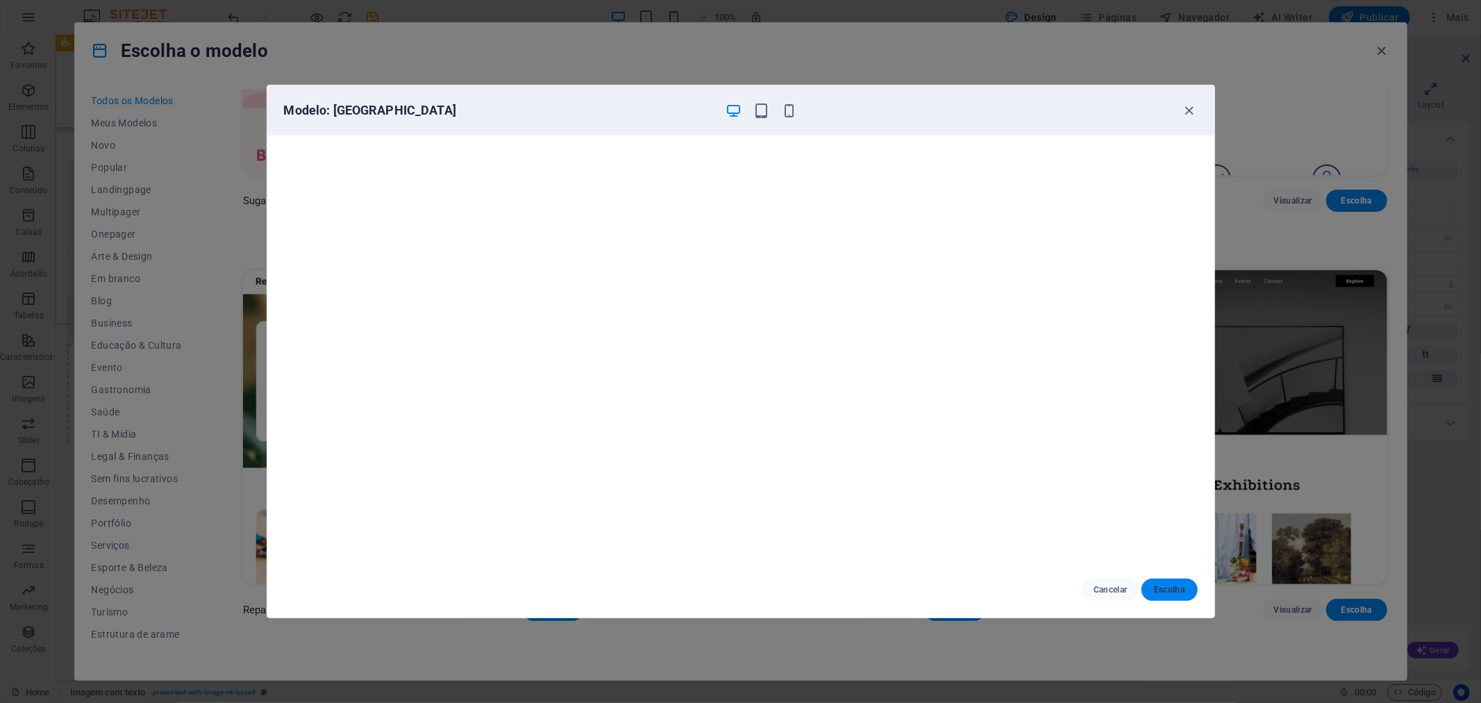
click at [1150, 580] on button "Escolha" at bounding box center [1169, 589] width 56 height 22
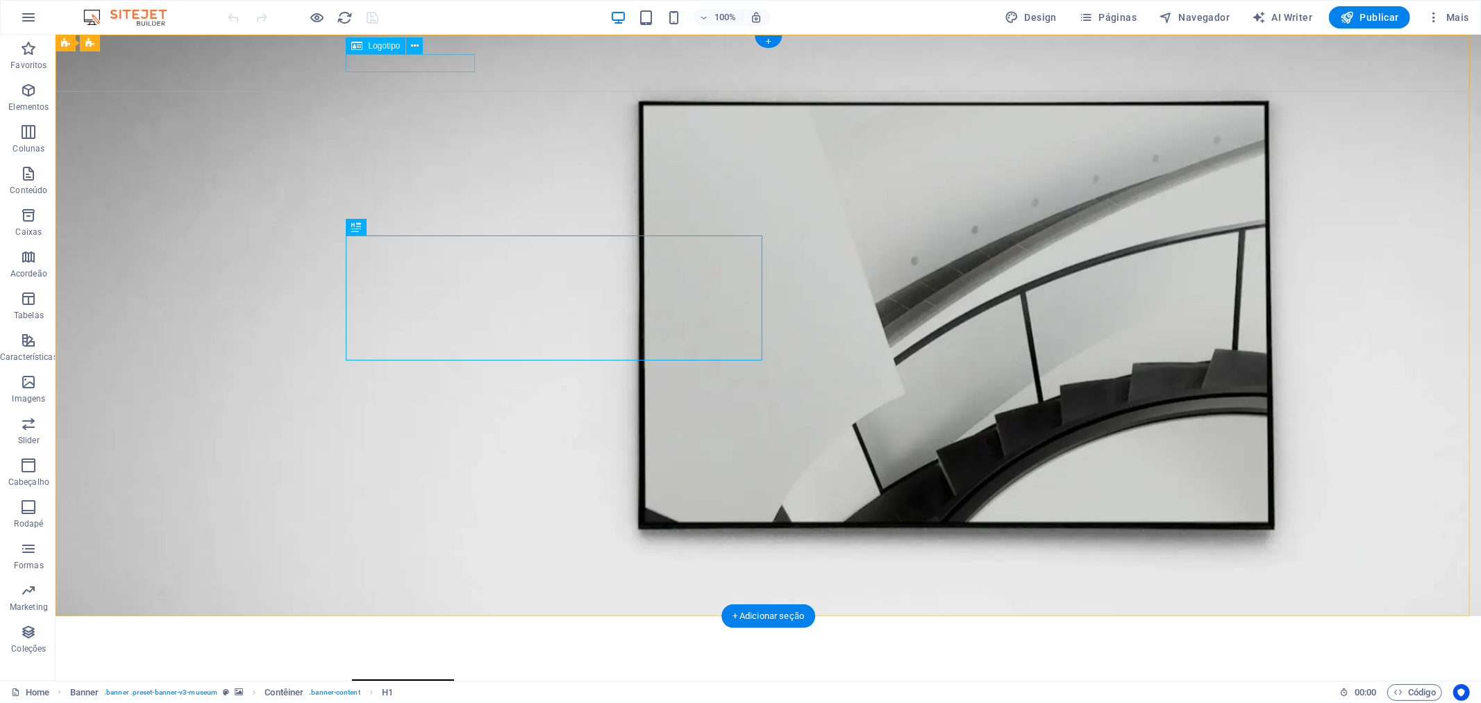
click at [425, 626] on div at bounding box center [767, 634] width 833 height 17
select select "px"
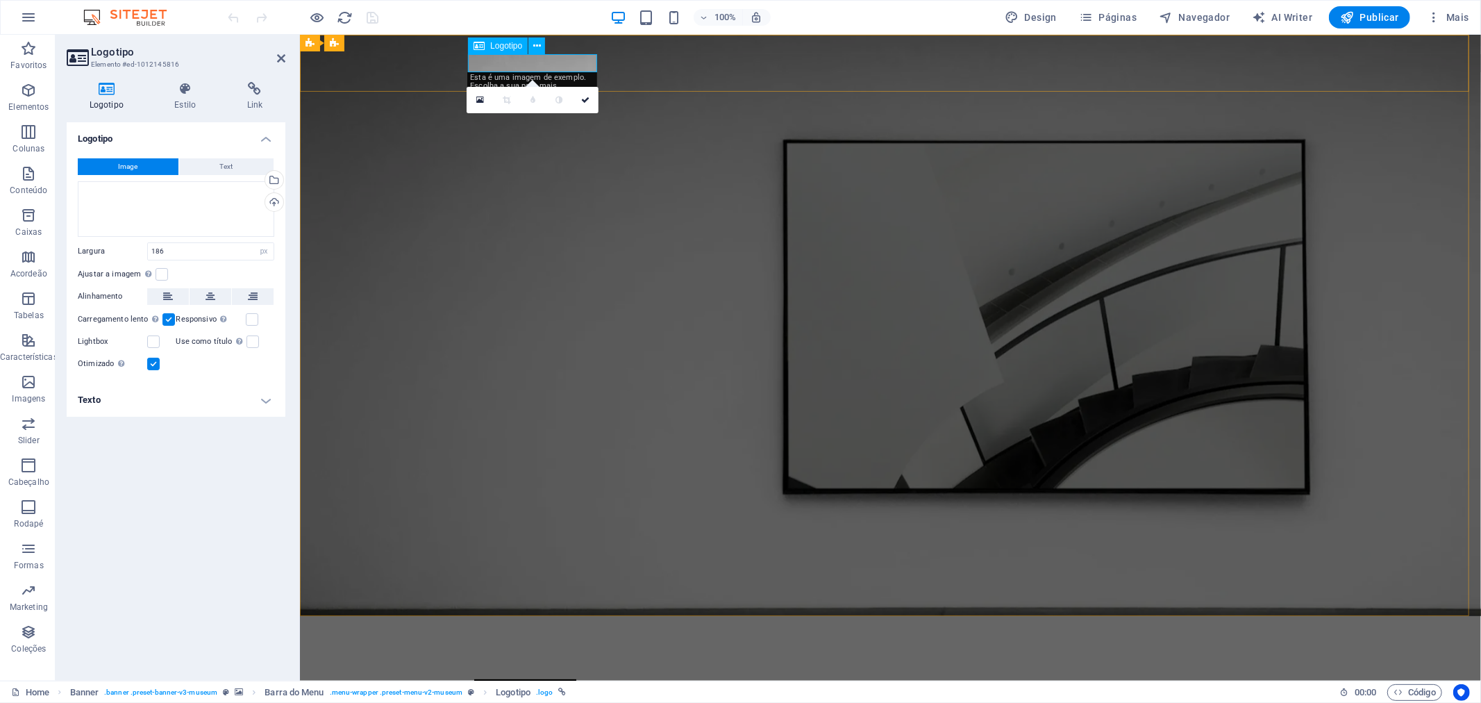
click at [573, 626] on div at bounding box center [889, 634] width 833 height 17
click at [567, 626] on div at bounding box center [889, 634] width 833 height 17
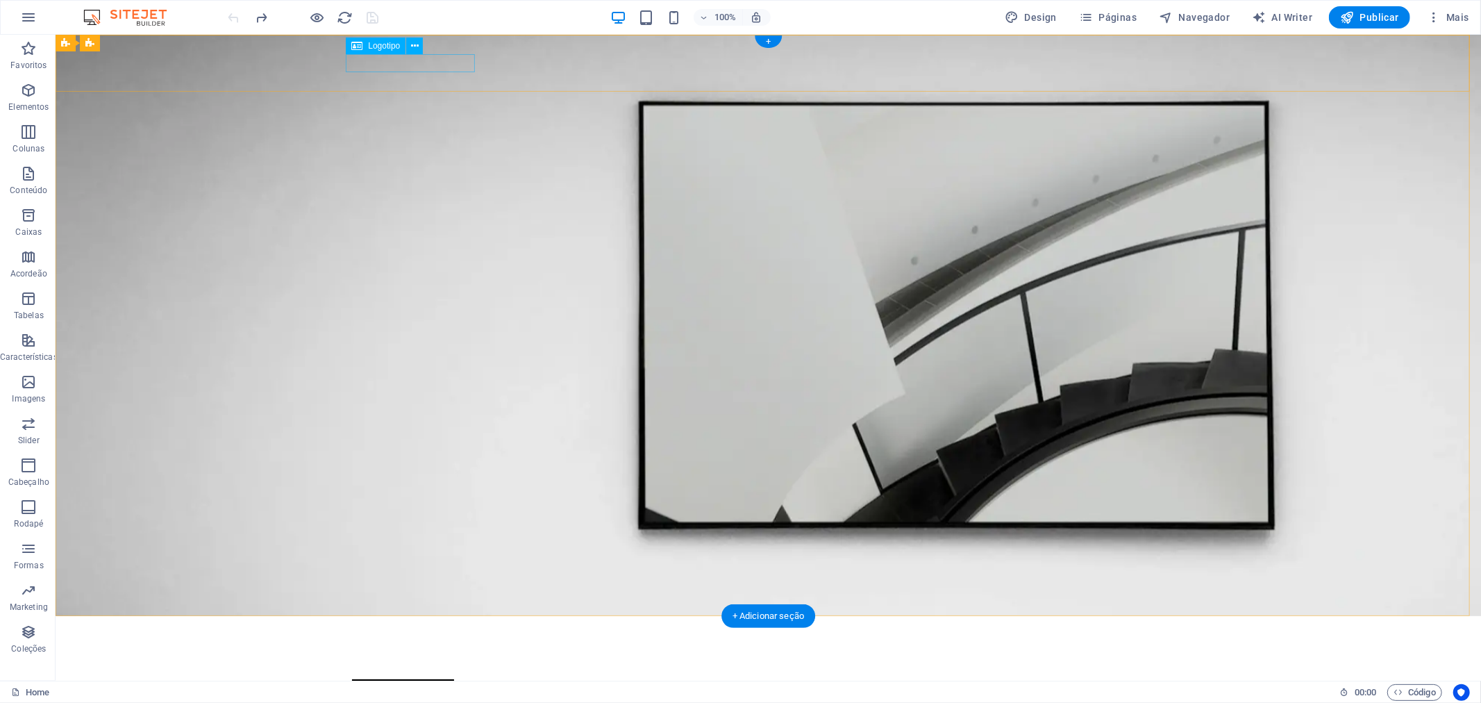
click at [412, 626] on div at bounding box center [767, 634] width 833 height 17
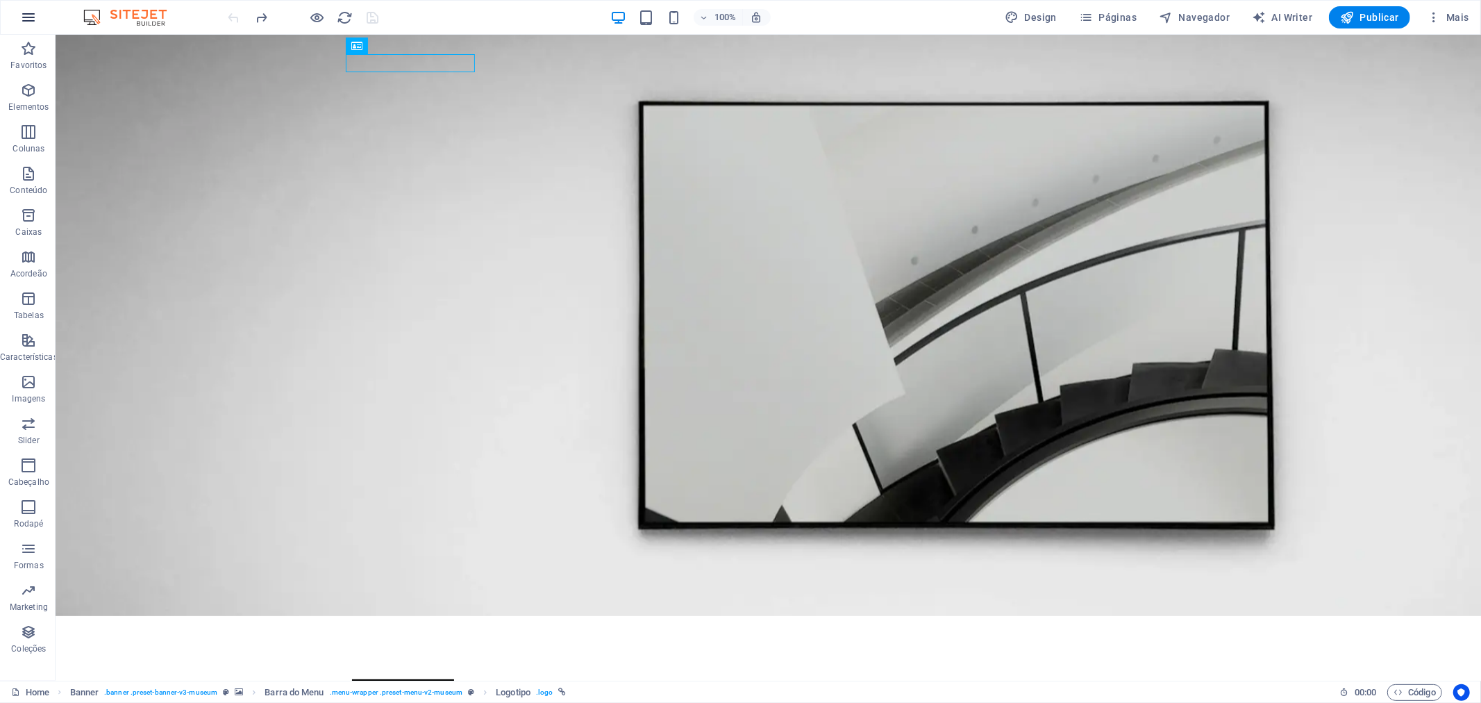
click at [31, 22] on icon "button" at bounding box center [28, 17] width 17 height 17
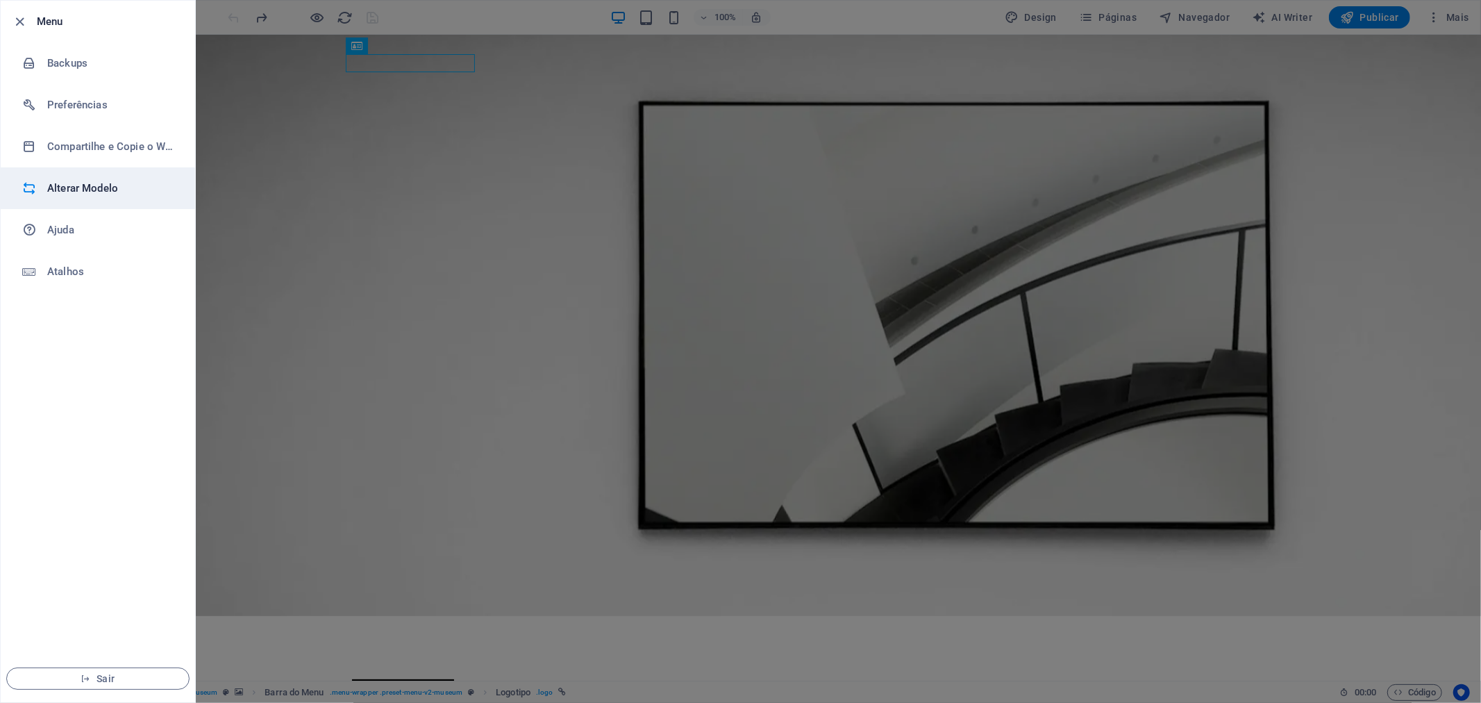
click at [89, 185] on h6 "Alterar Modelo" at bounding box center [111, 188] width 128 height 17
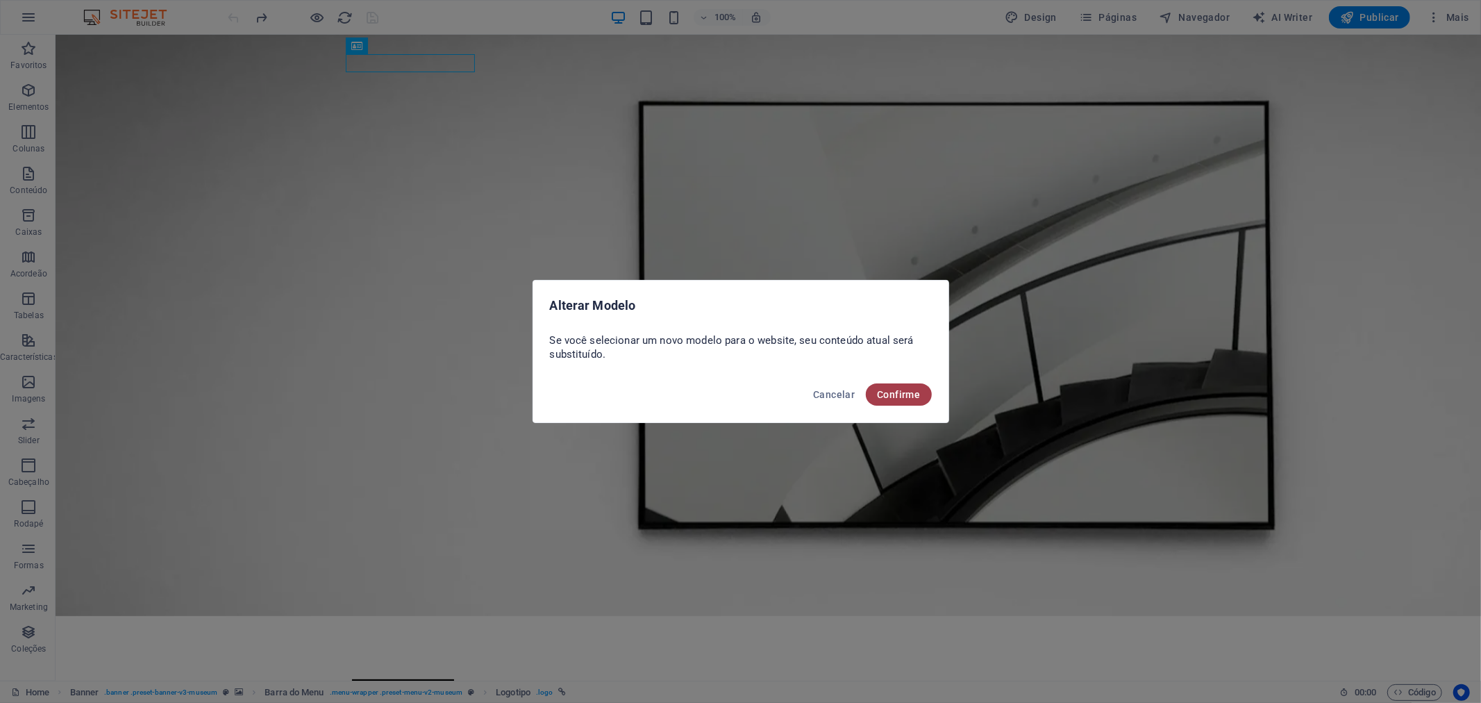
click at [912, 393] on span "Confirme" at bounding box center [898, 394] width 43 height 11
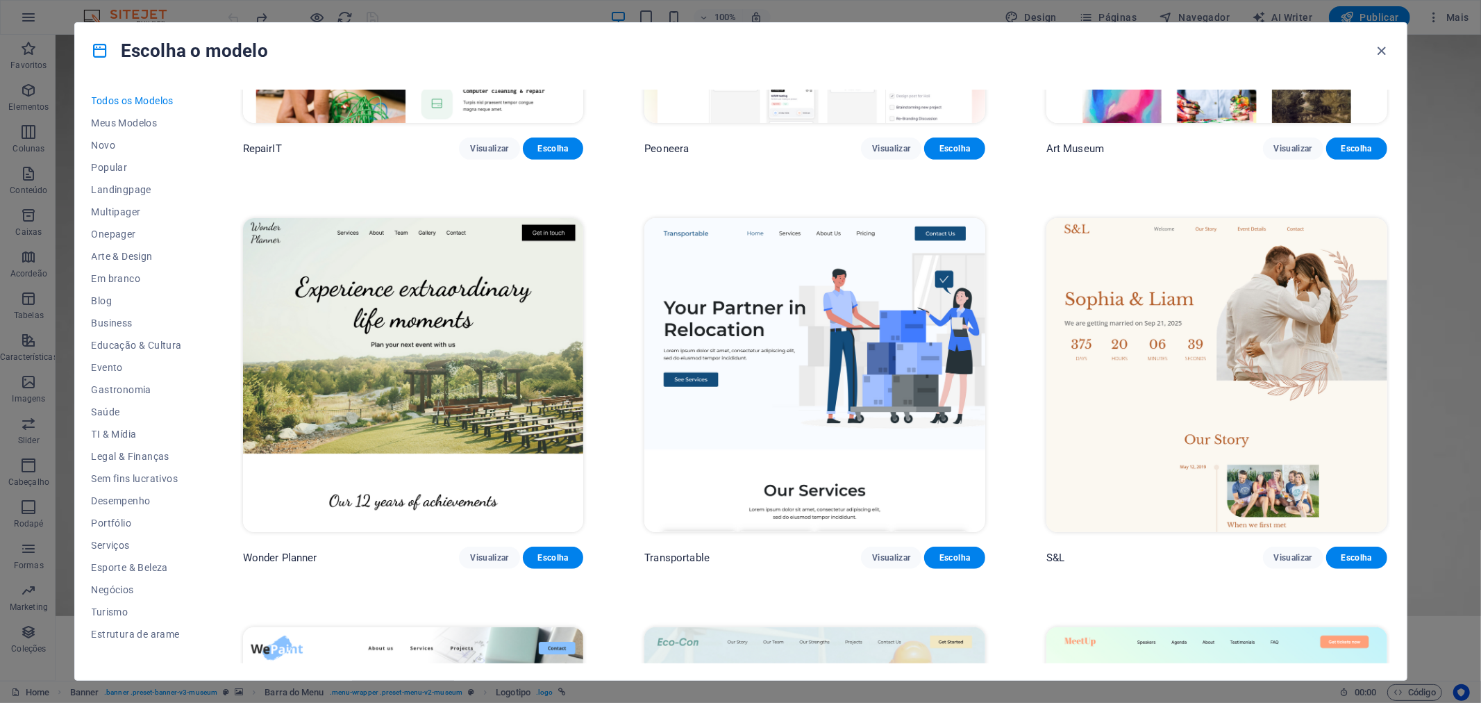
scroll to position [694, 0]
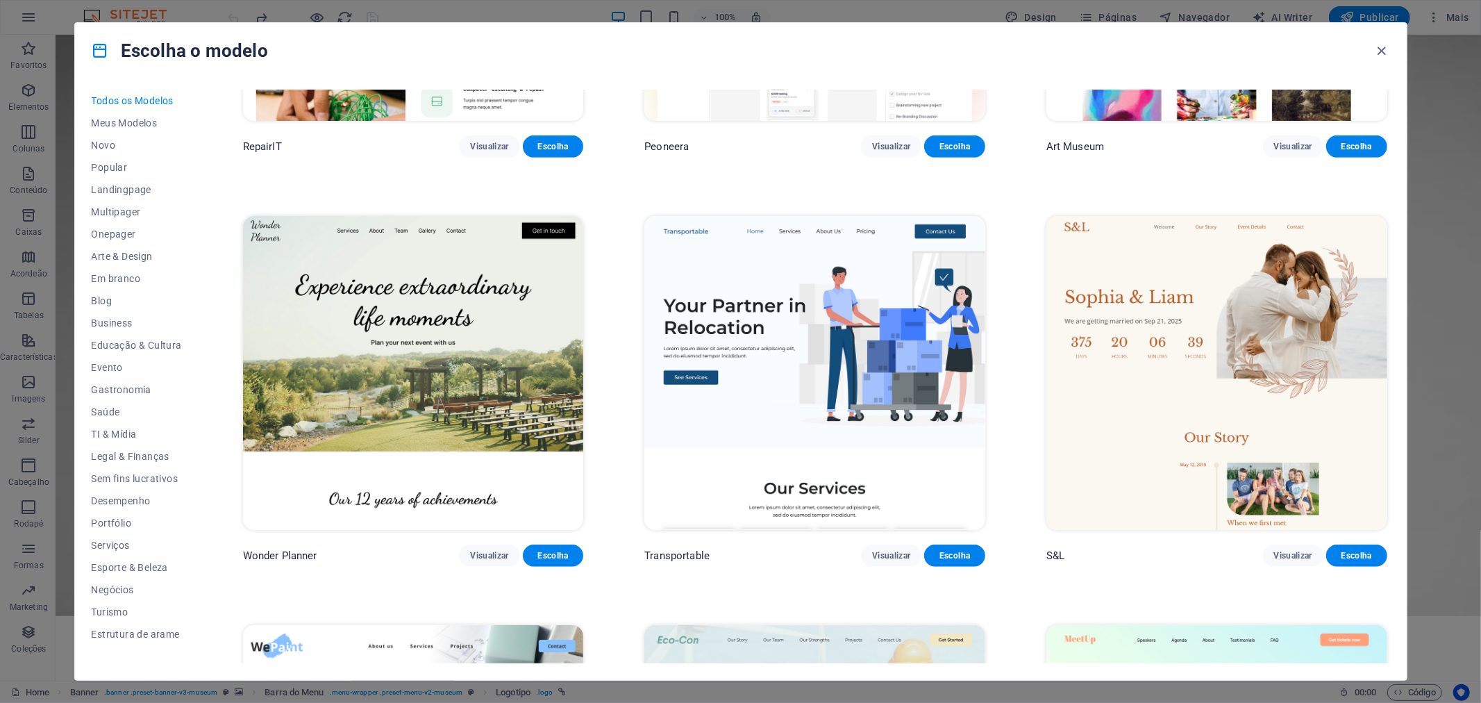
click at [844, 389] on img at bounding box center [814, 373] width 341 height 314
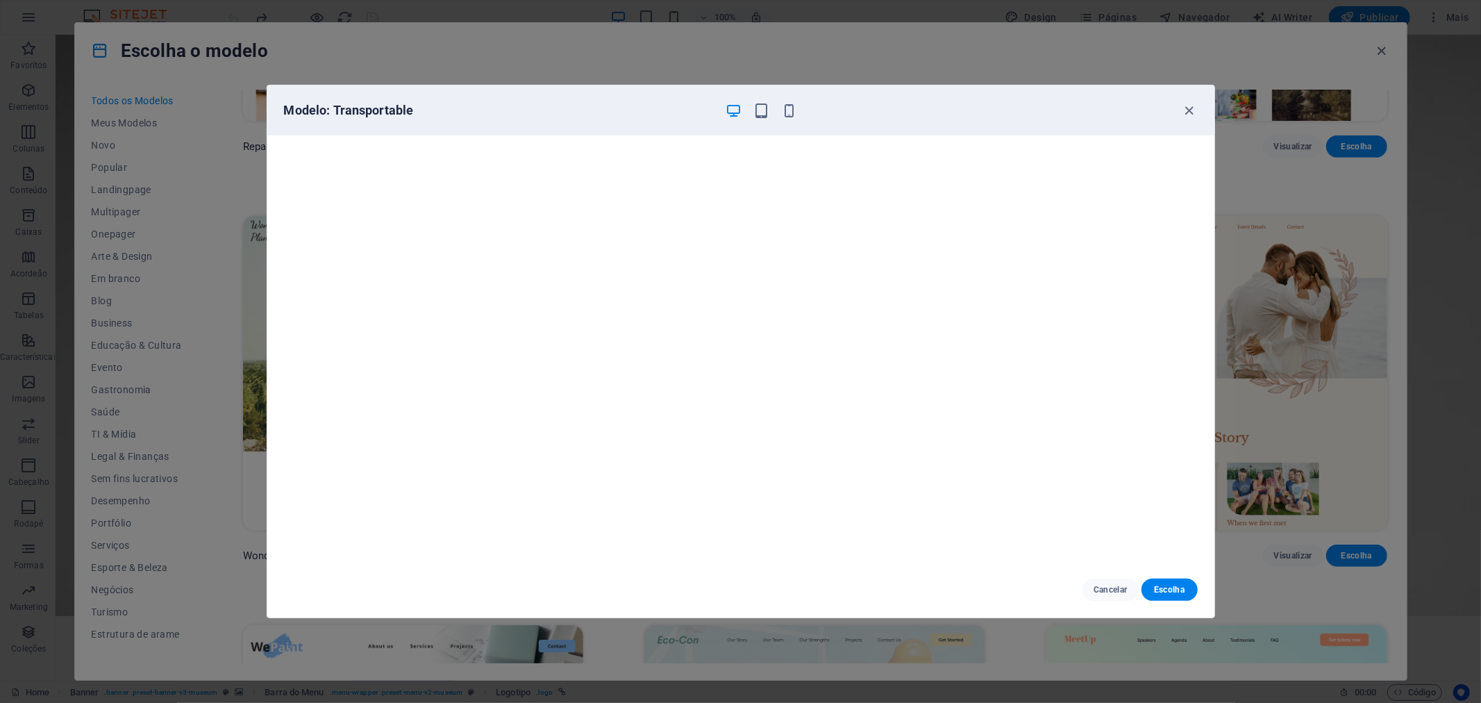
scroll to position [3, 0]
click at [1189, 106] on icon "button" at bounding box center [1189, 111] width 16 height 16
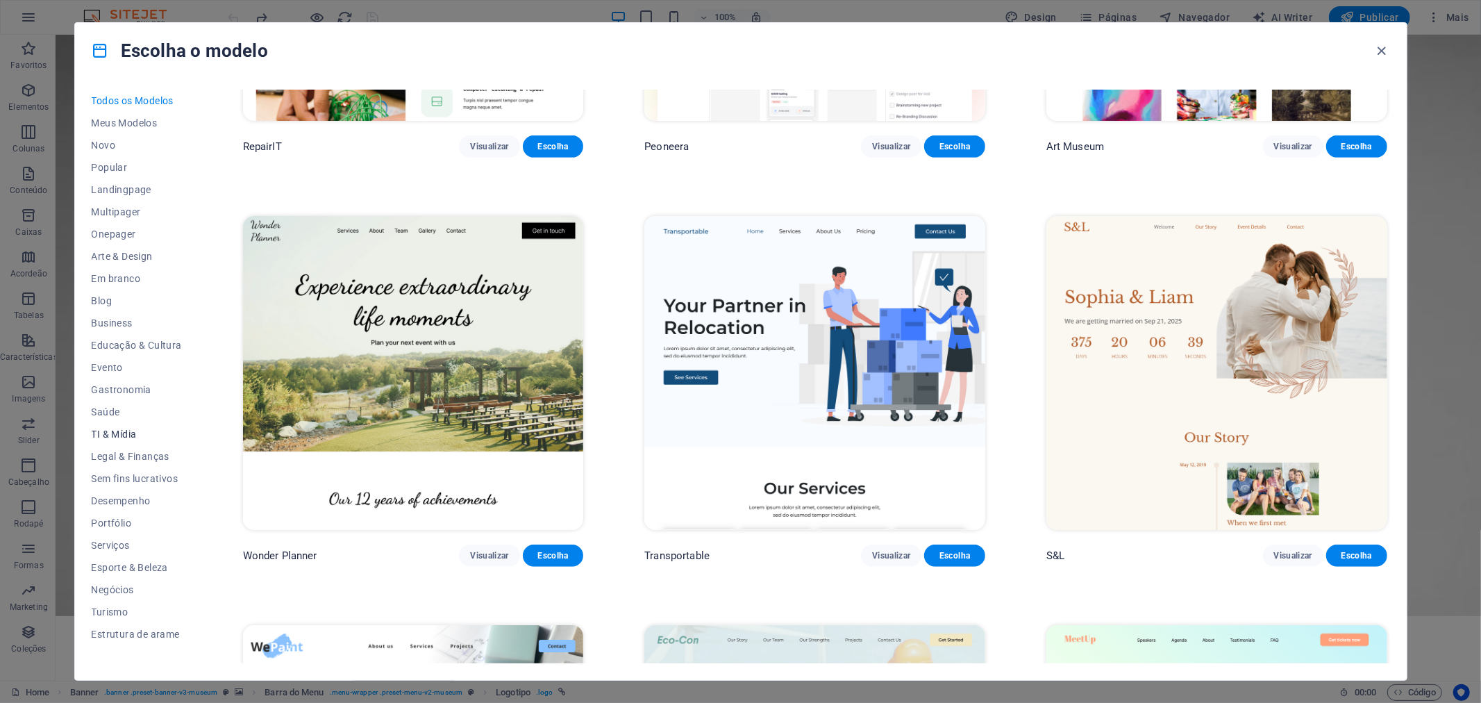
click at [120, 428] on span "TI & Mídia" at bounding box center [137, 433] width 90 height 11
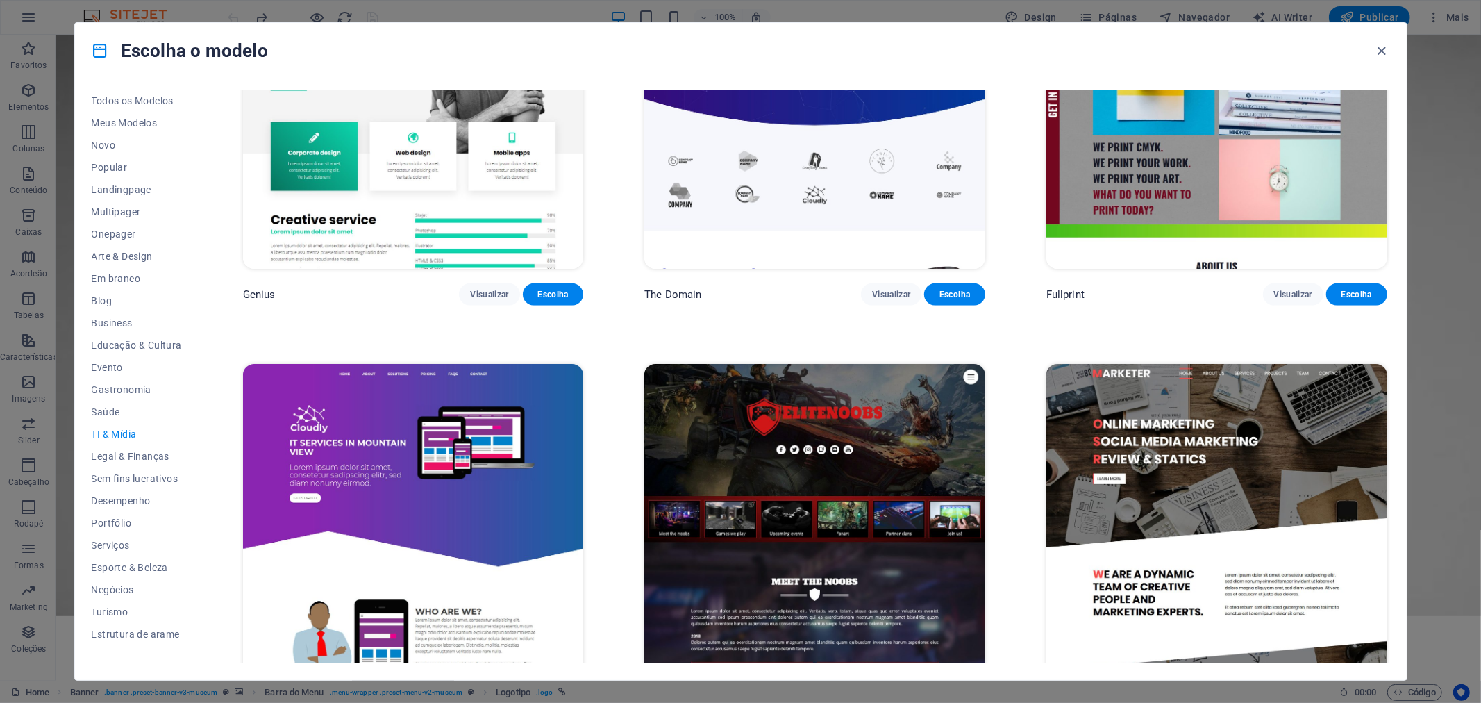
scroll to position [1000, 0]
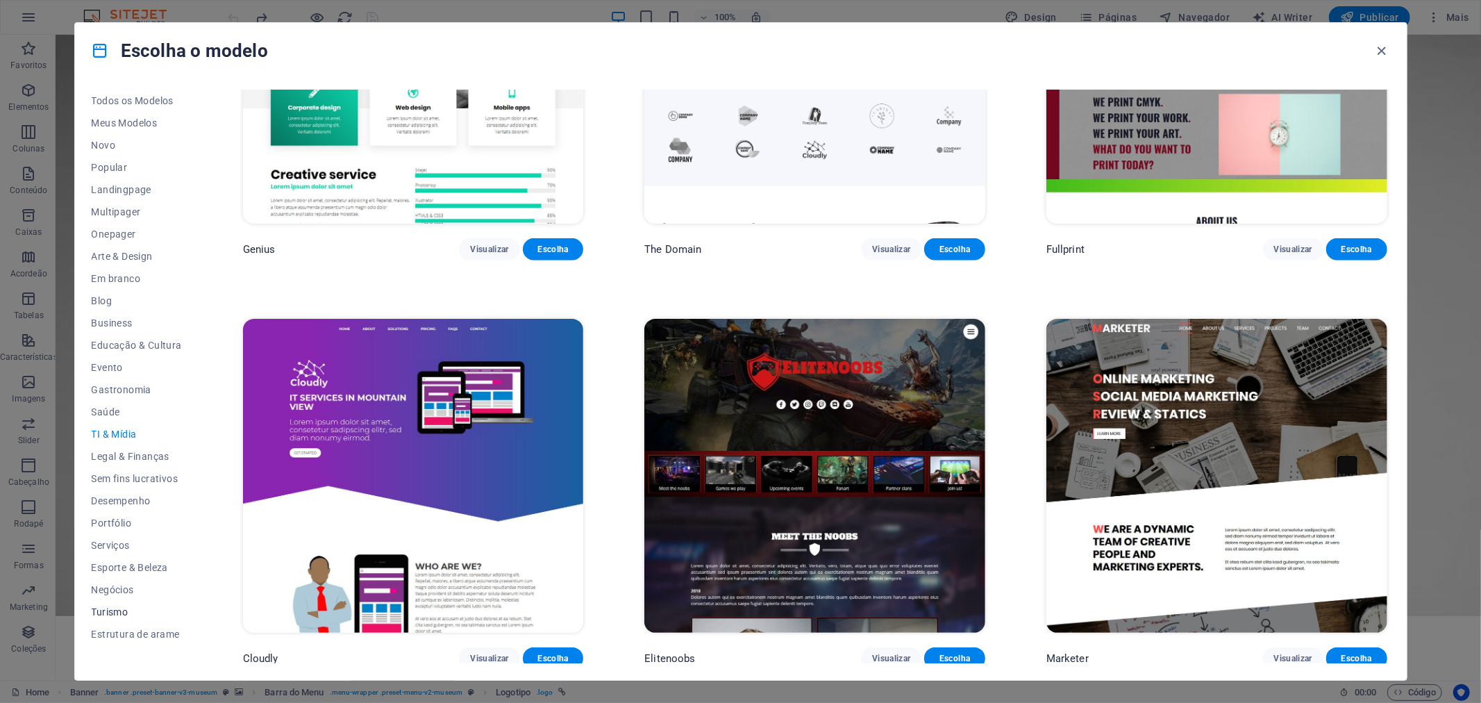
click at [112, 611] on span "Turismo" at bounding box center [137, 611] width 90 height 11
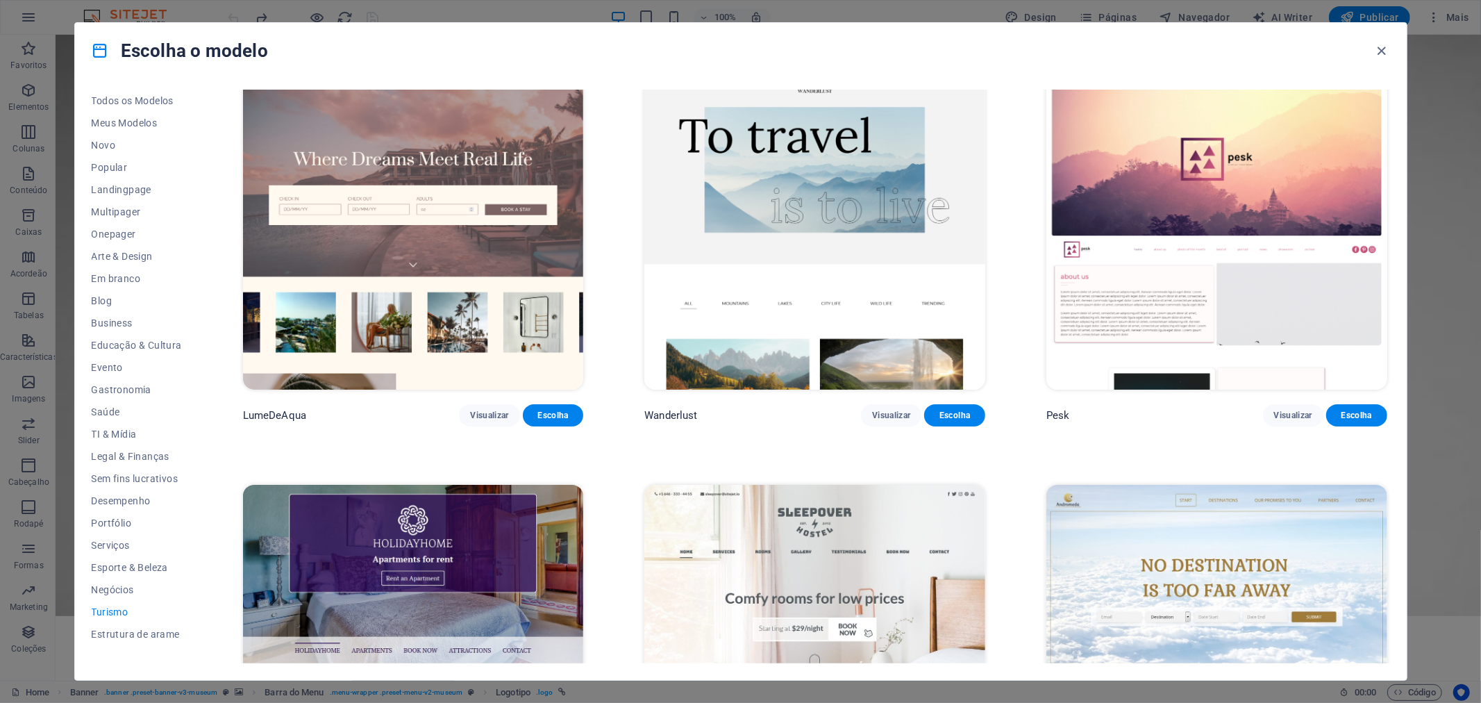
scroll to position [0, 0]
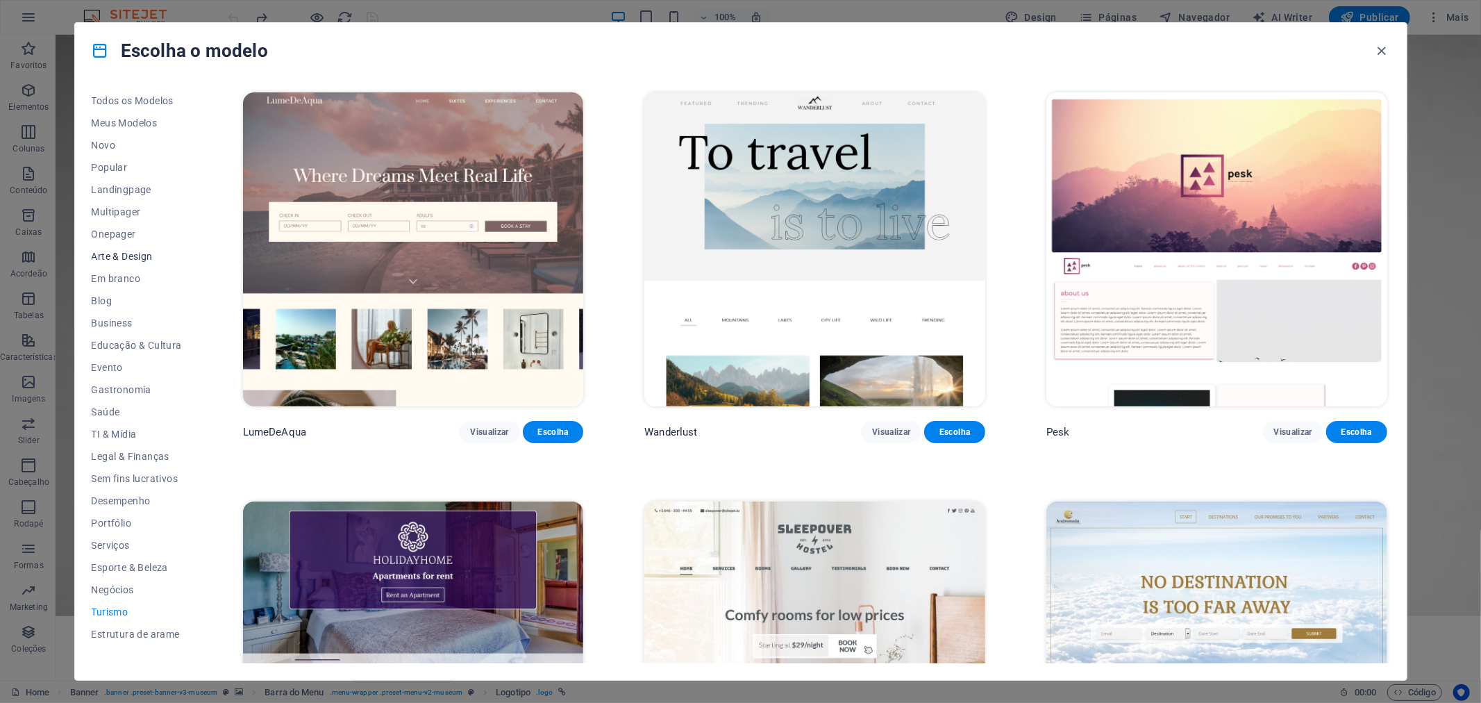
click at [133, 246] on button "Arte & Design" at bounding box center [137, 256] width 90 height 22
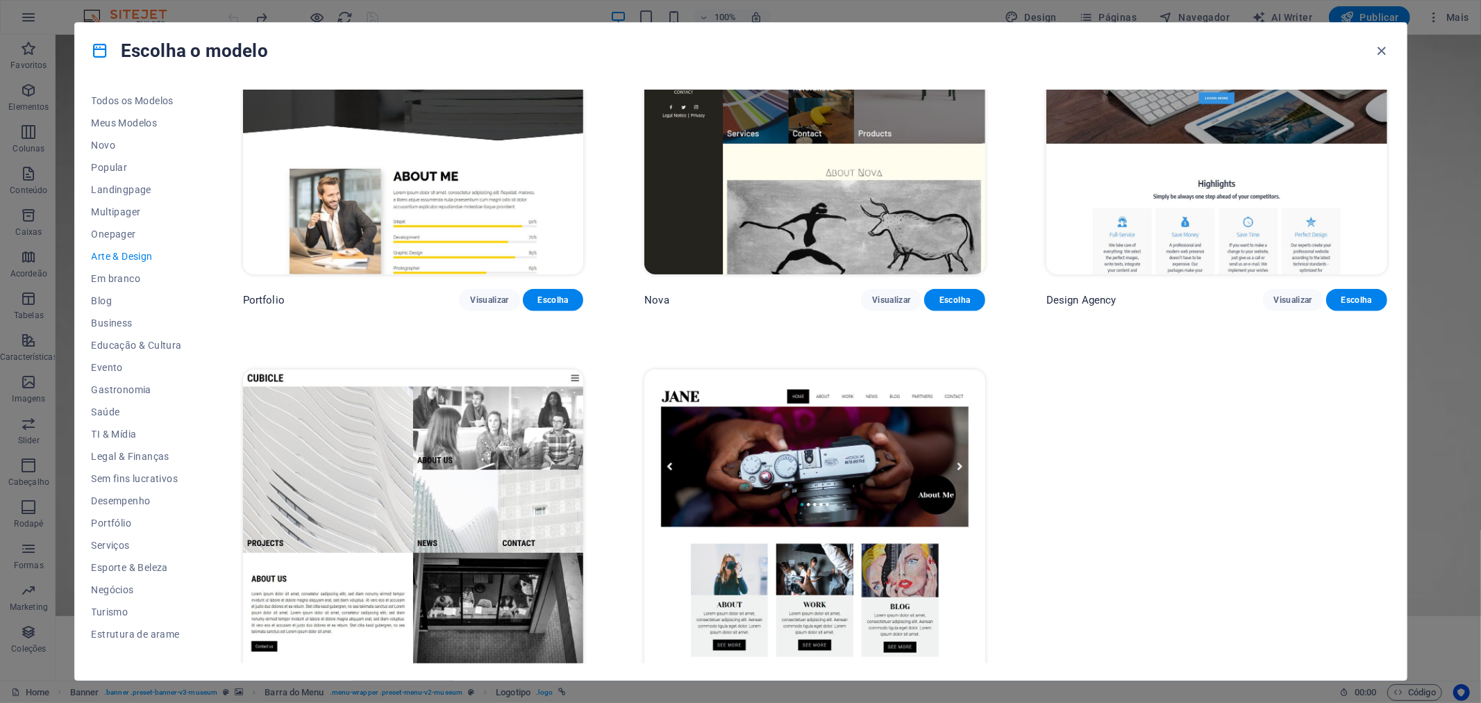
scroll to position [1408, 0]
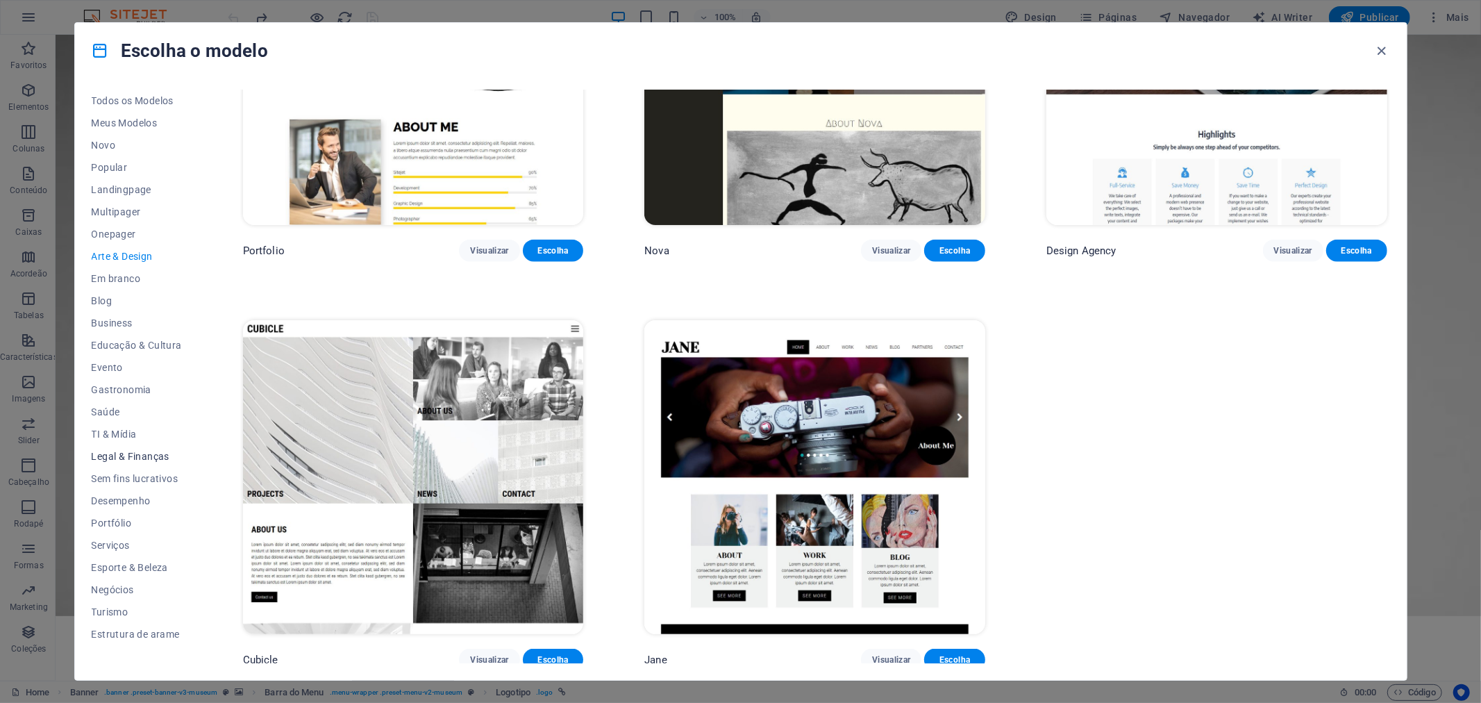
click at [141, 458] on span "Legal & Finanças" at bounding box center [137, 456] width 90 height 11
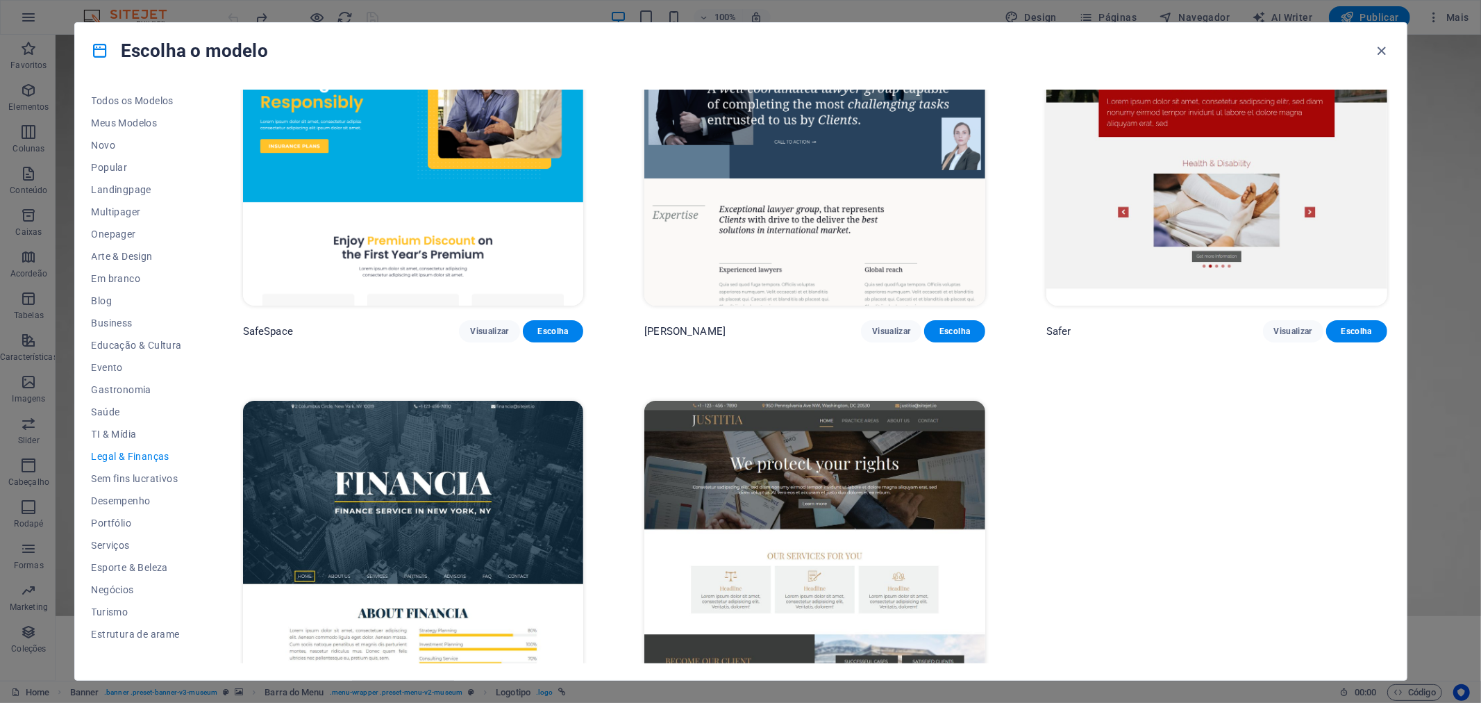
scroll to position [0, 0]
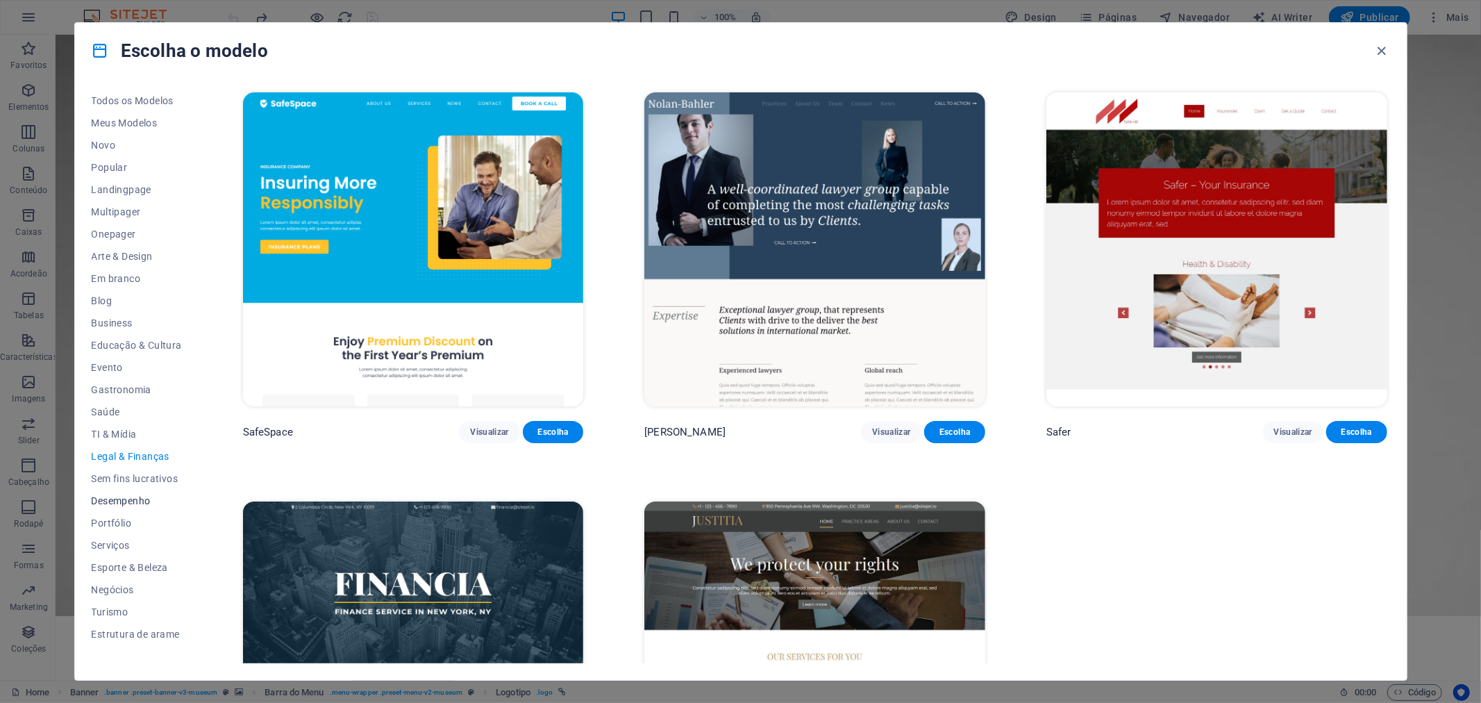
click at [135, 505] on span "Desempenho" at bounding box center [137, 500] width 90 height 11
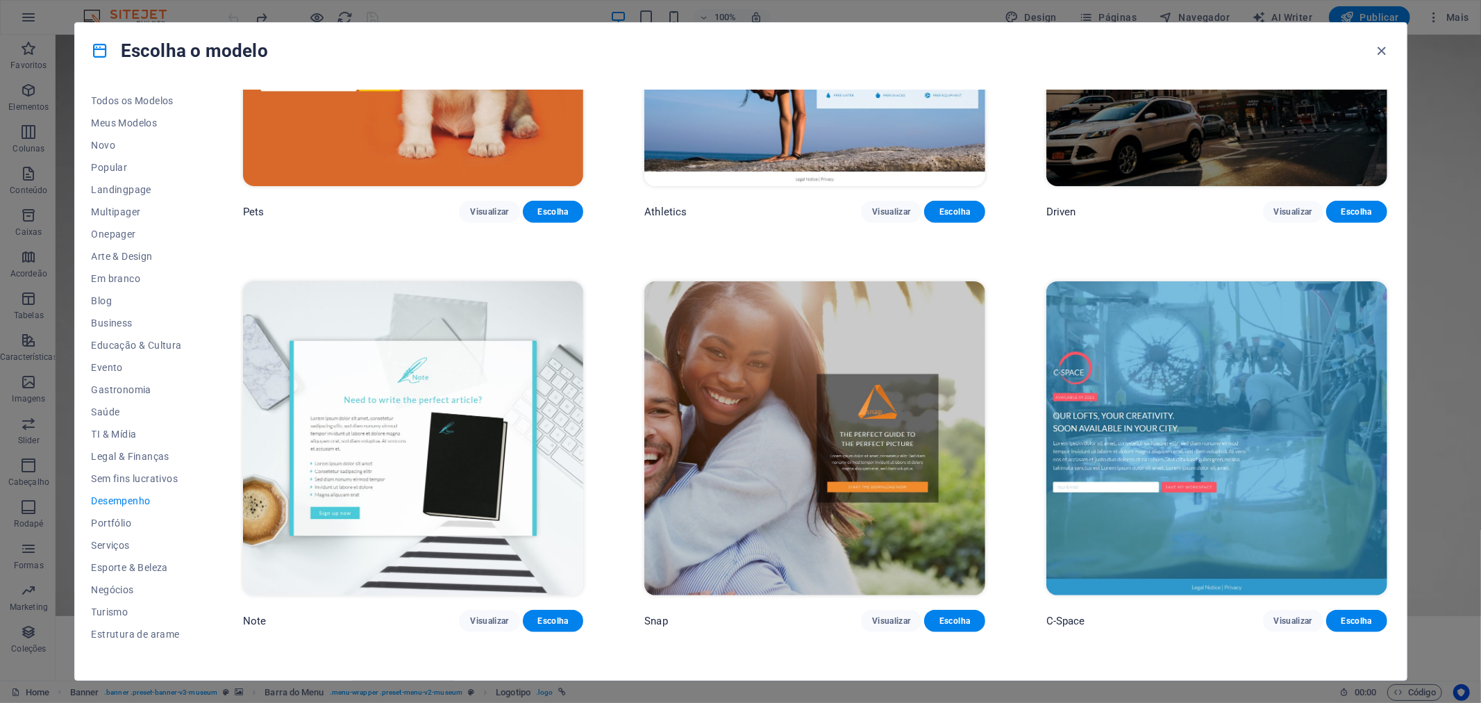
scroll to position [925, 0]
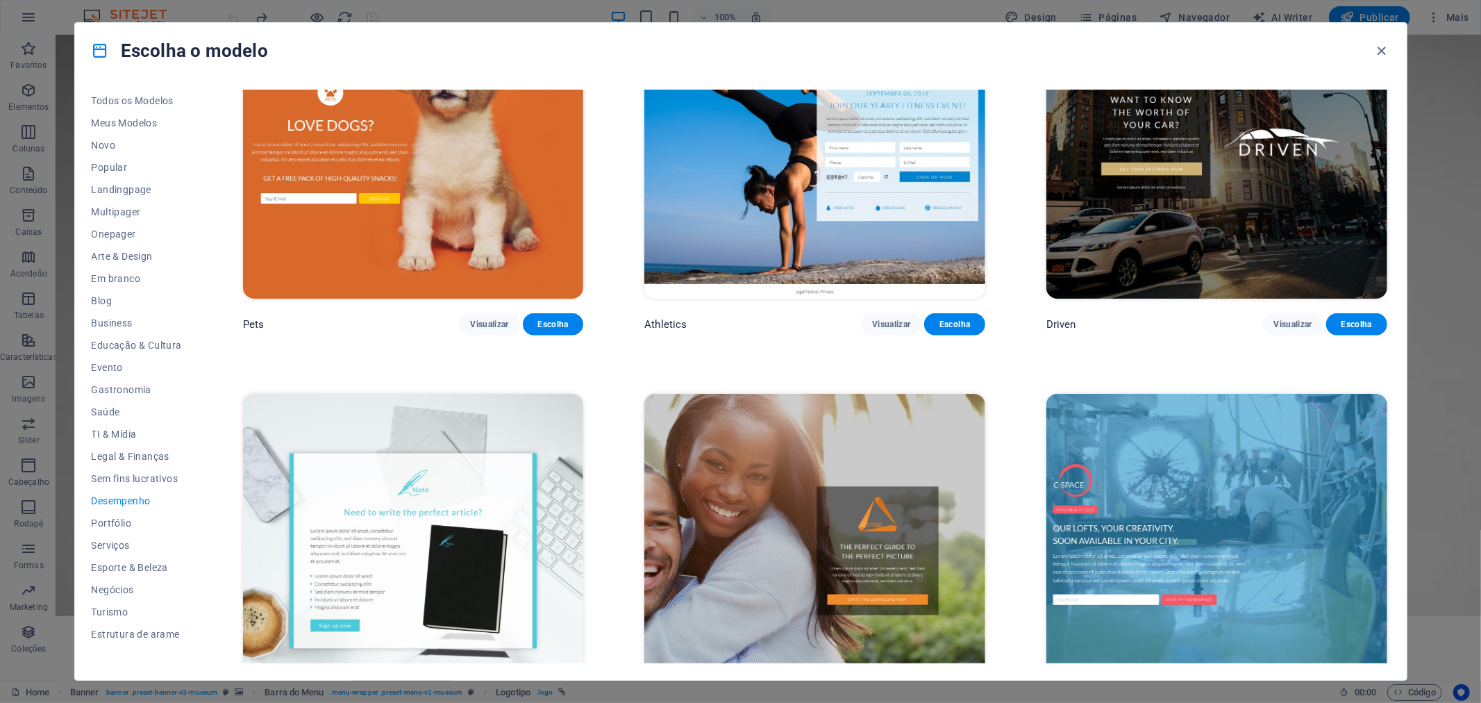
click at [880, 239] on img at bounding box center [814, 142] width 341 height 314
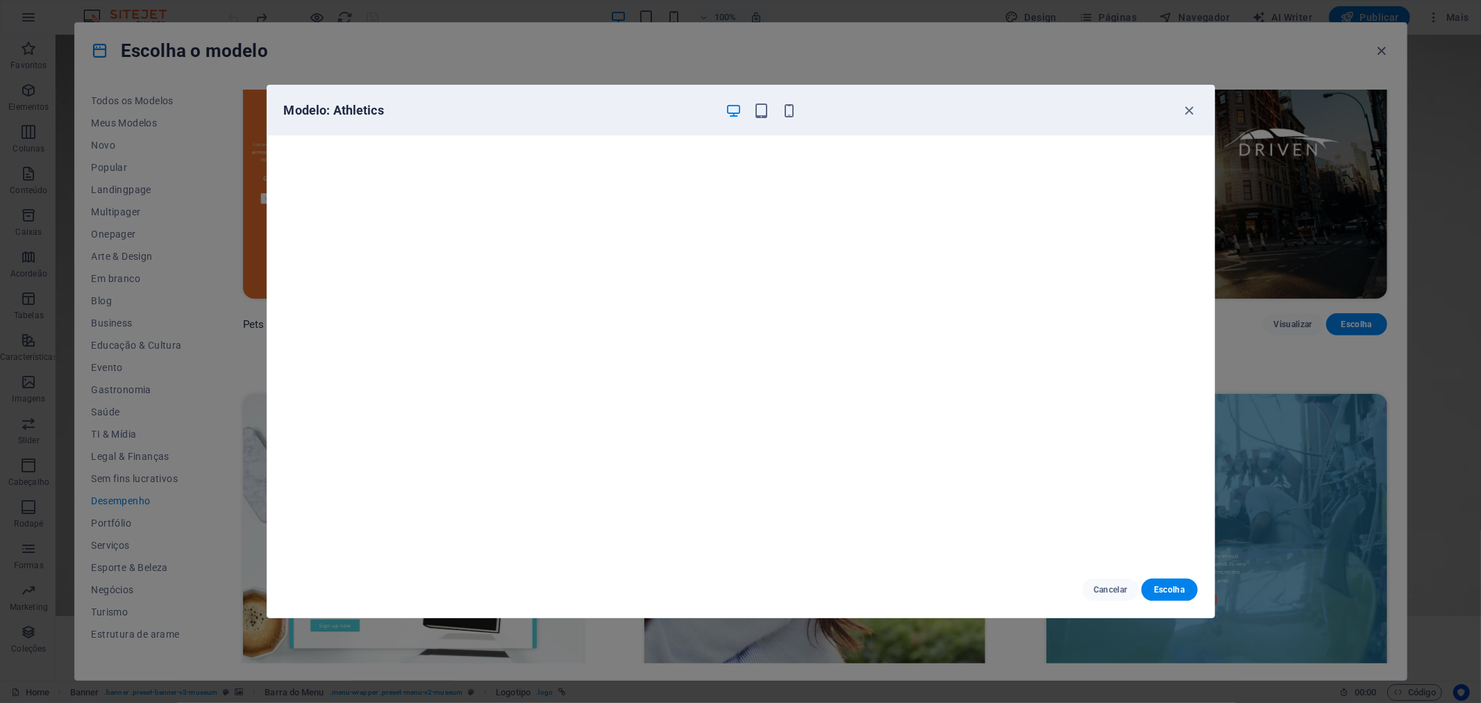
scroll to position [0, 0]
click at [1104, 587] on span "Cancelar" at bounding box center [1110, 589] width 34 height 11
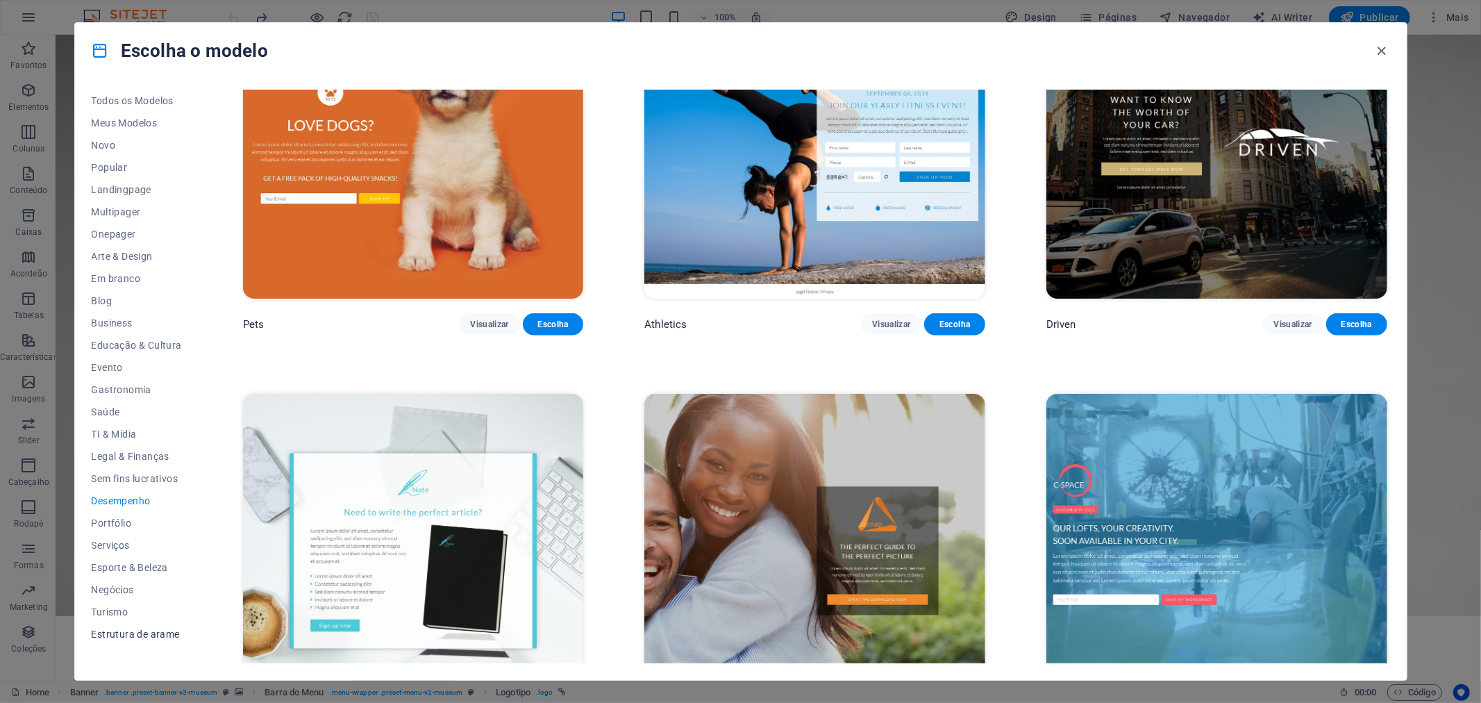
click at [129, 633] on span "Estrutura de arame" at bounding box center [137, 633] width 90 height 11
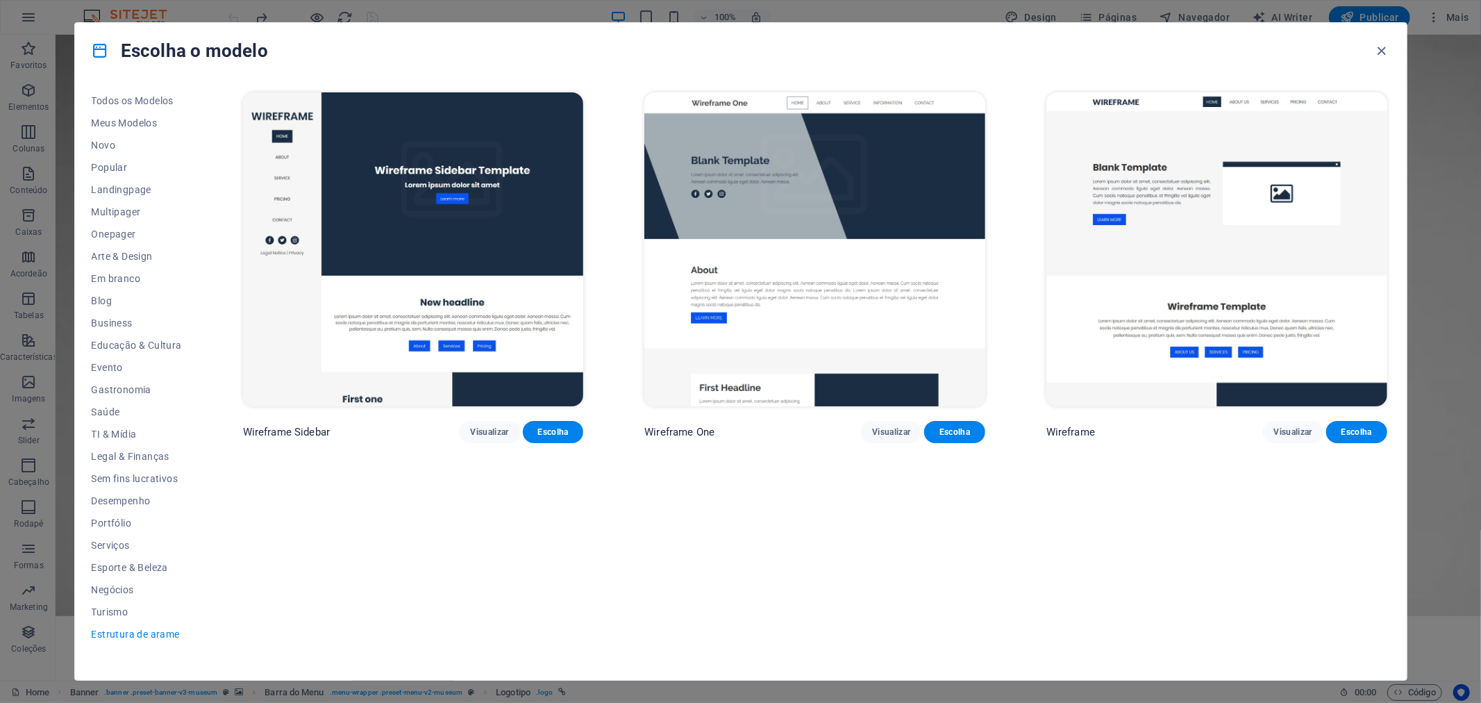
click at [1211, 235] on img at bounding box center [1216, 249] width 341 height 314
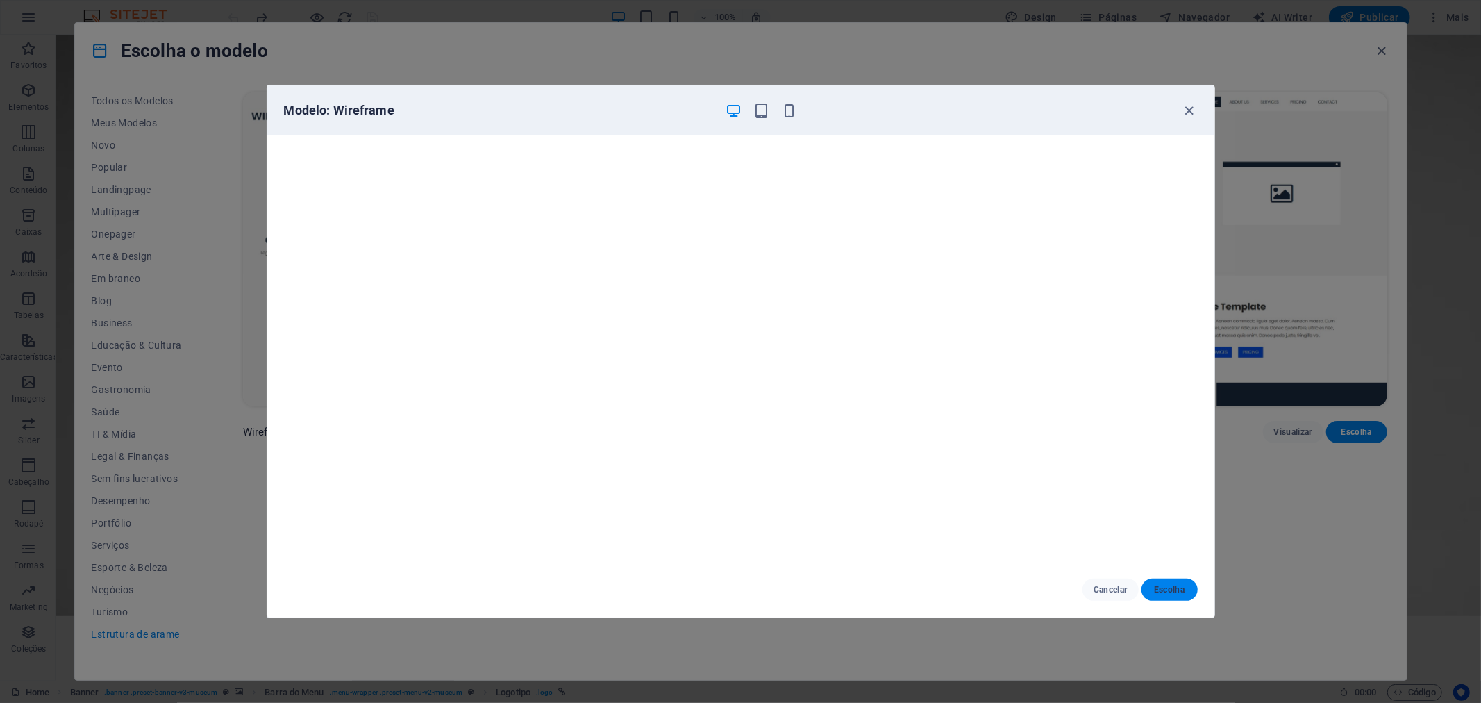
click at [1166, 587] on span "Escolha" at bounding box center [1169, 589] width 34 height 11
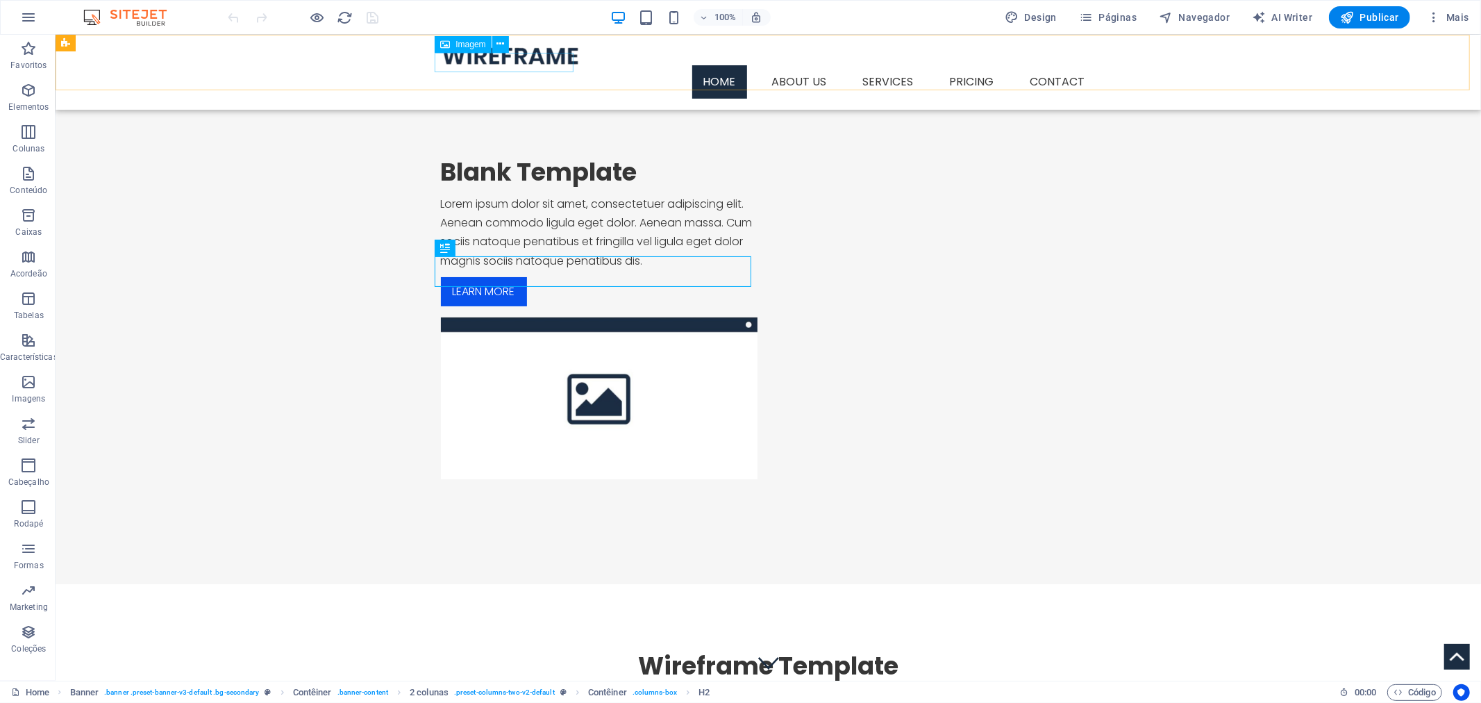
click at [495, 60] on figure at bounding box center [767, 54] width 655 height 19
click at [500, 49] on icon at bounding box center [500, 44] width 8 height 15
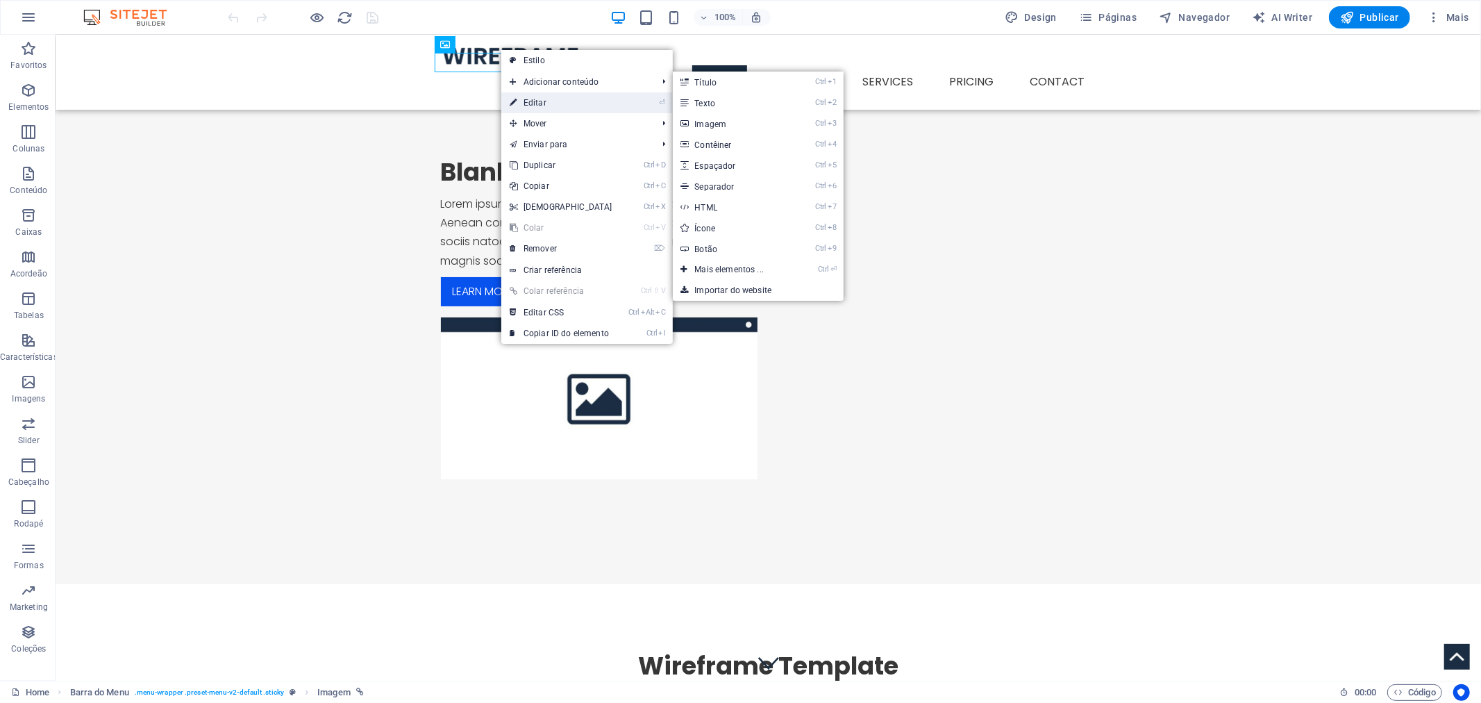
click at [537, 108] on link "⏎ Editar" at bounding box center [560, 102] width 119 height 21
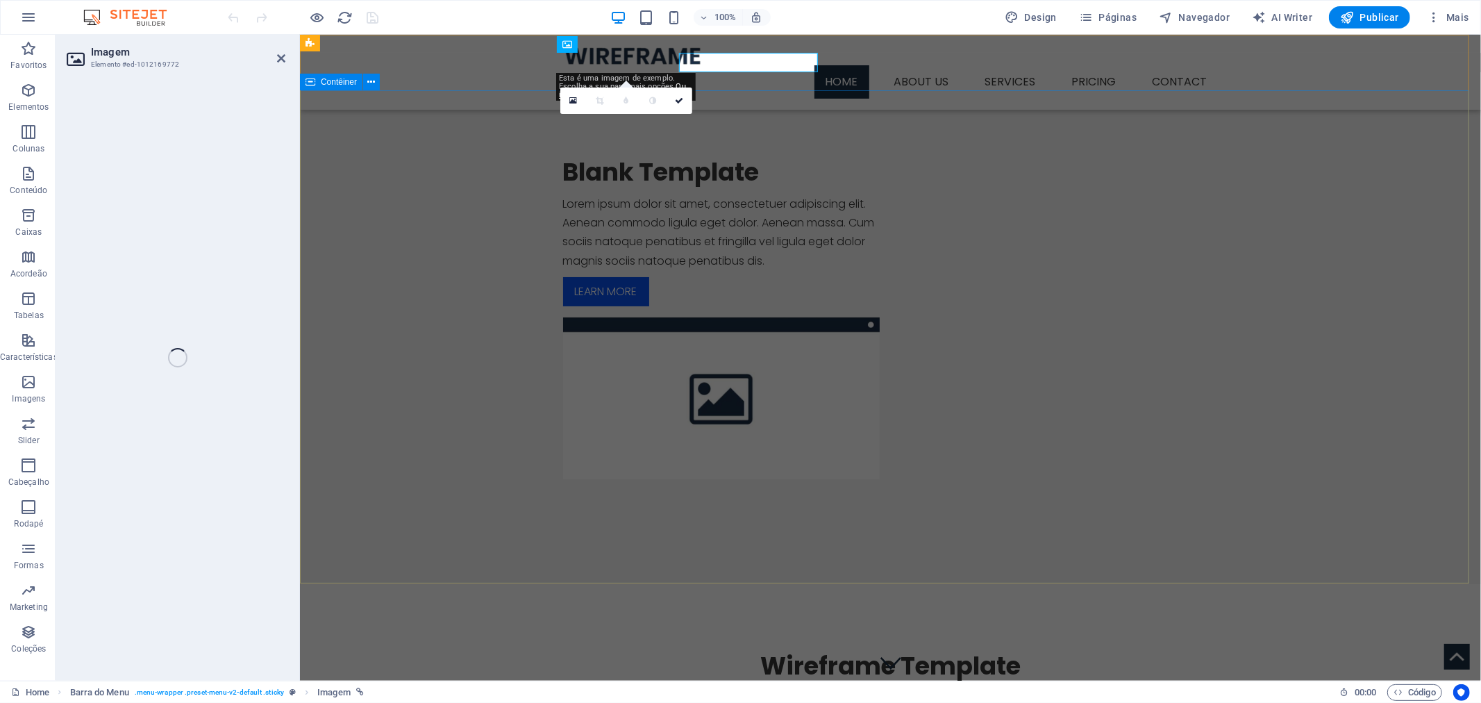
select select "px"
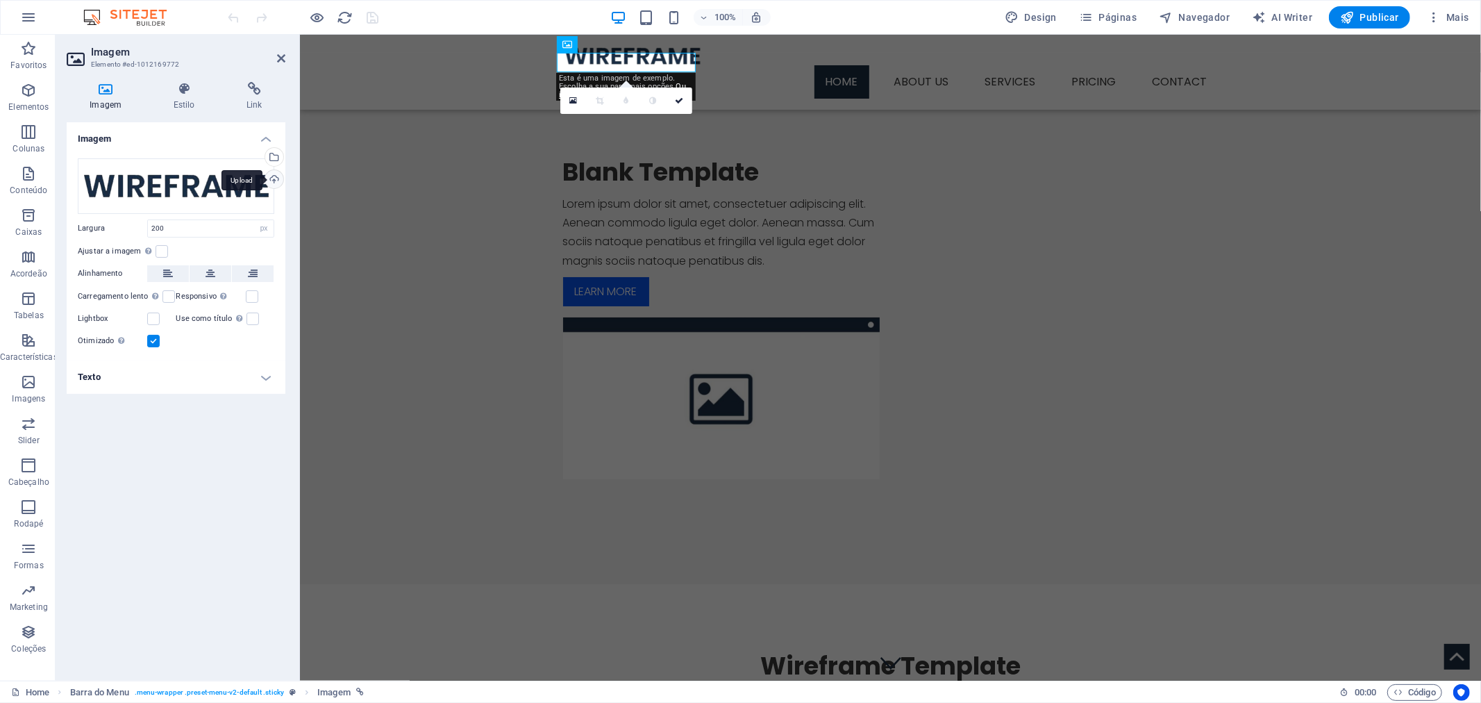
click at [274, 177] on div "Upload" at bounding box center [272, 180] width 21 height 21
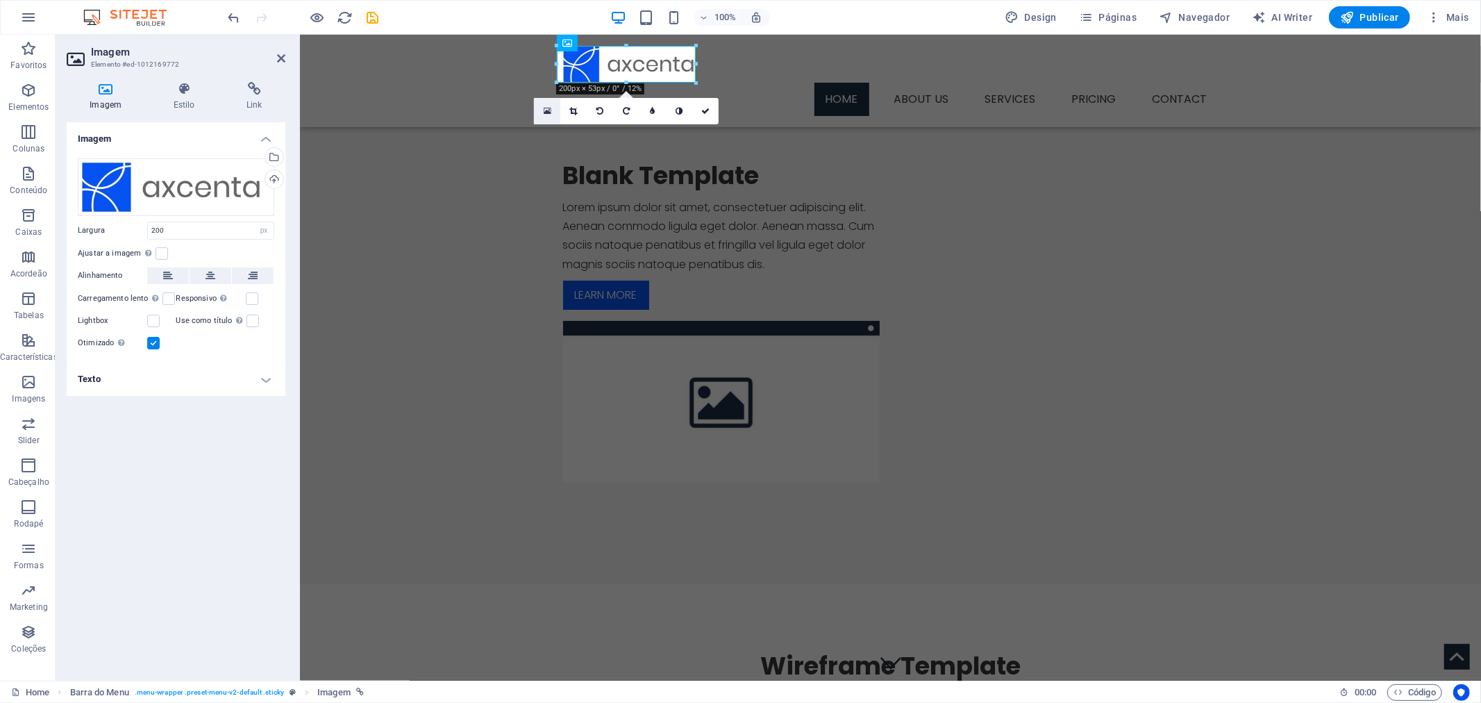
click at [550, 113] on icon at bounding box center [548, 111] width 8 height 10
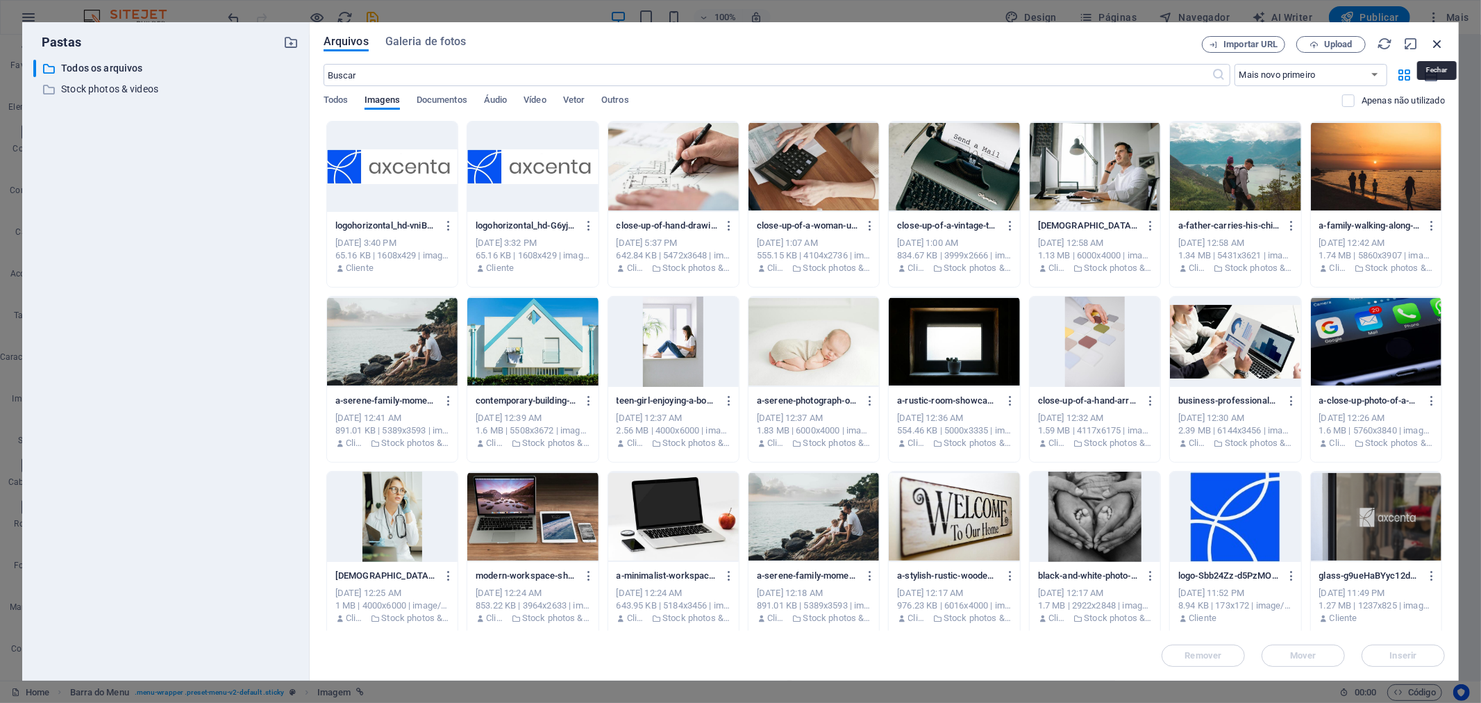
click at [1431, 40] on icon "button" at bounding box center [1436, 43] width 15 height 15
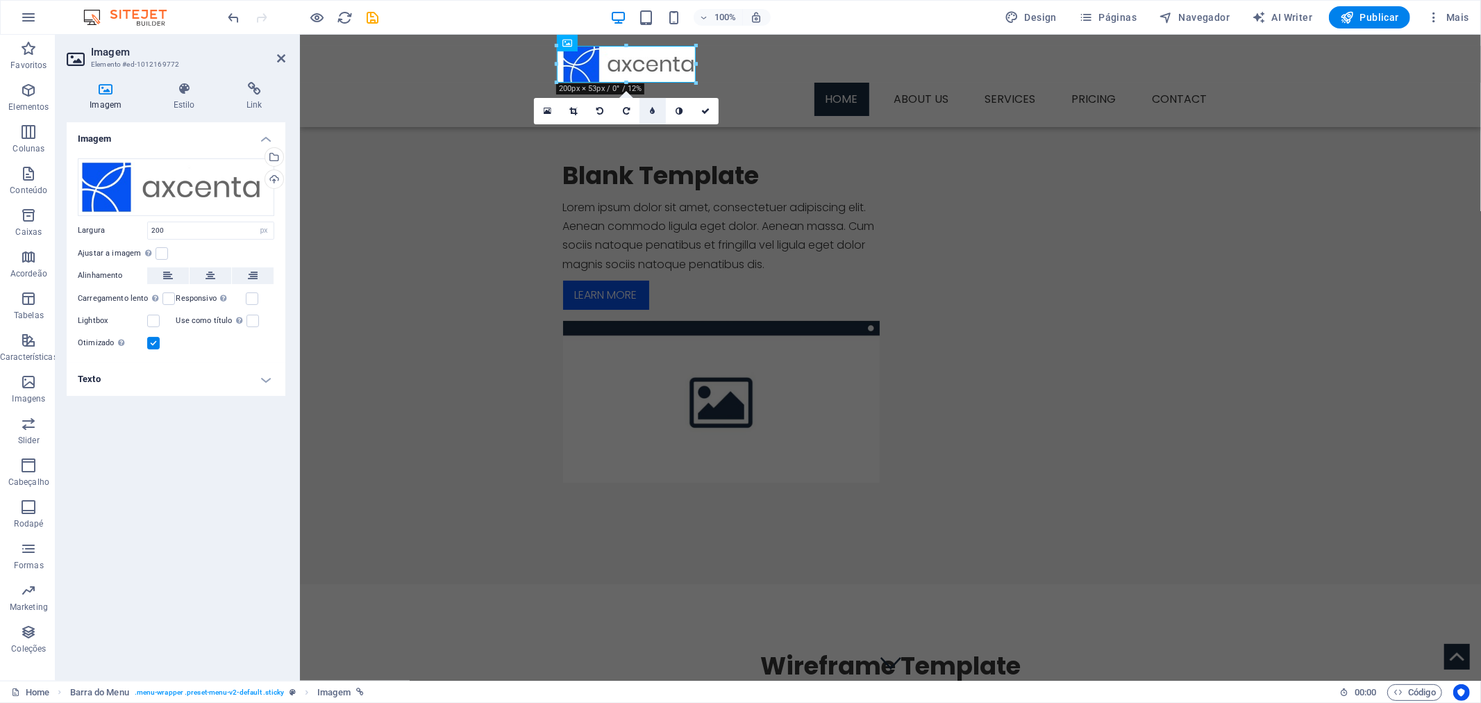
click at [654, 112] on icon at bounding box center [653, 111] width 5 height 8
type input "6"
type input "7"
type input "8"
type input "7"
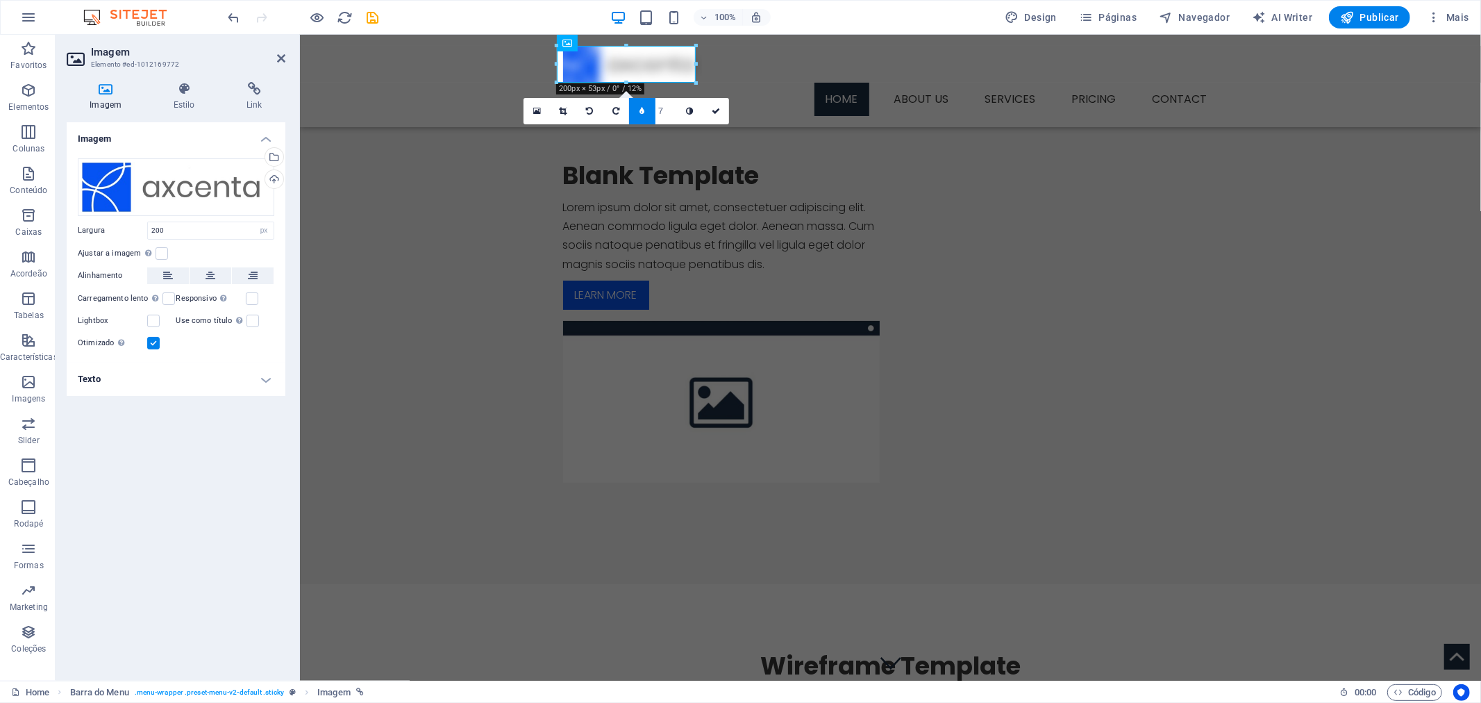
type input "6"
type input "5"
click at [682, 155] on div "Blank Template Lorem ipsum dolor sit amet, consectetuer adipiscing elit. Aenean…" at bounding box center [889, 320] width 1181 height 455
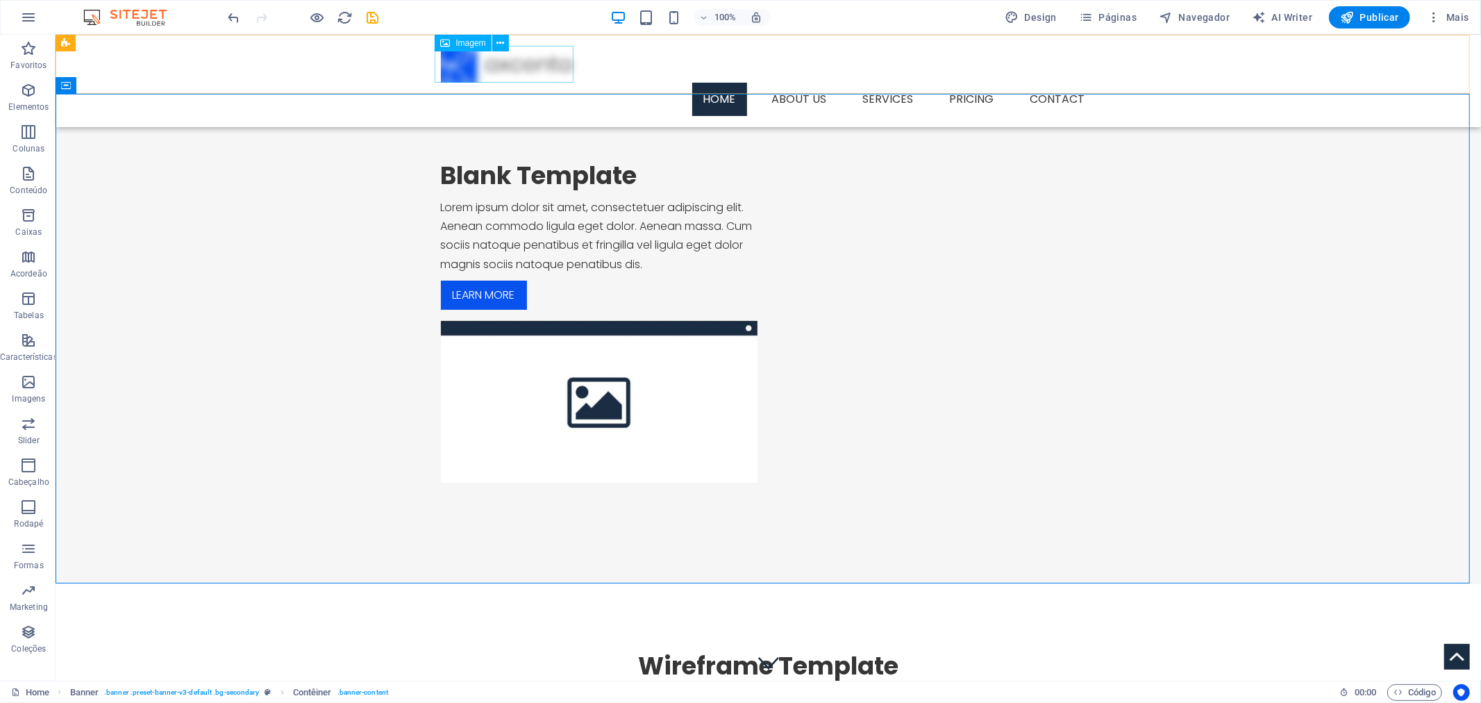
click at [536, 74] on figure at bounding box center [767, 63] width 655 height 37
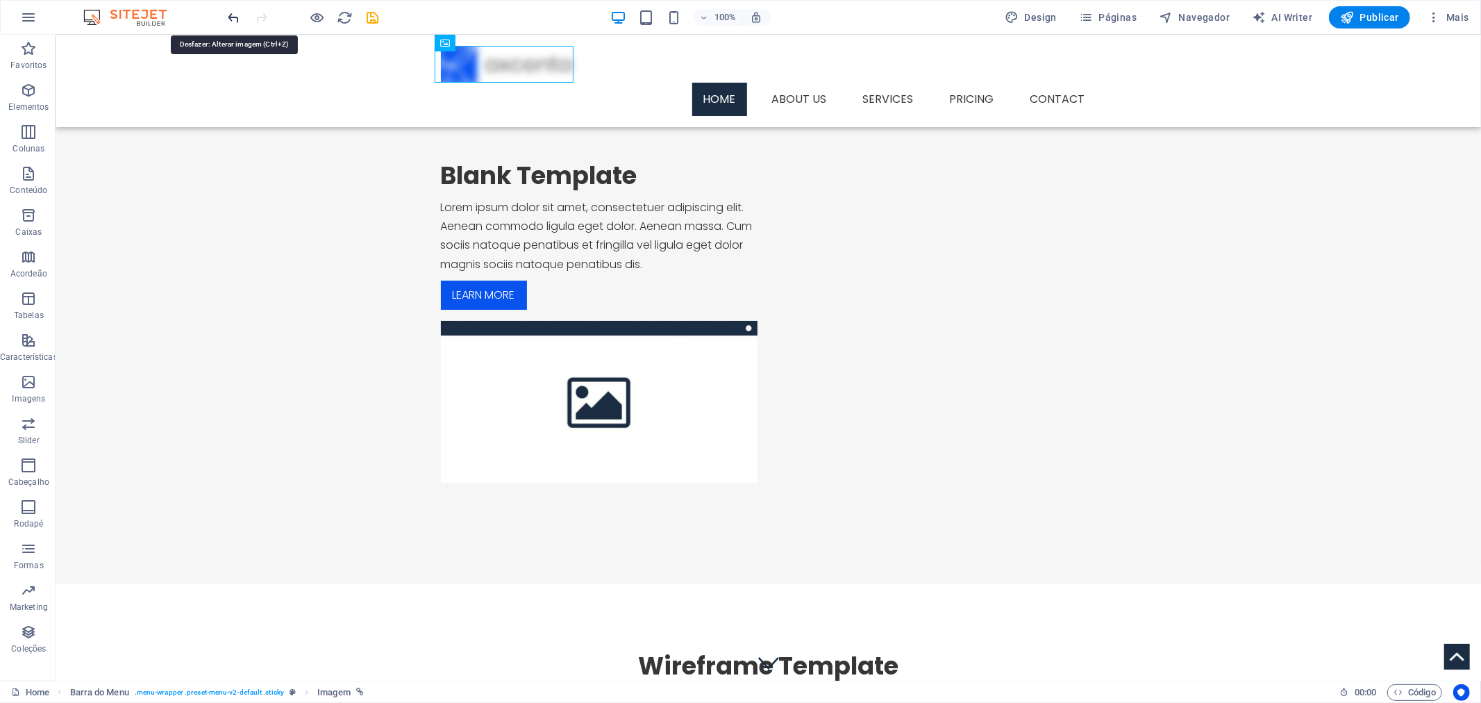
click at [236, 17] on icon "undo" at bounding box center [234, 18] width 16 height 16
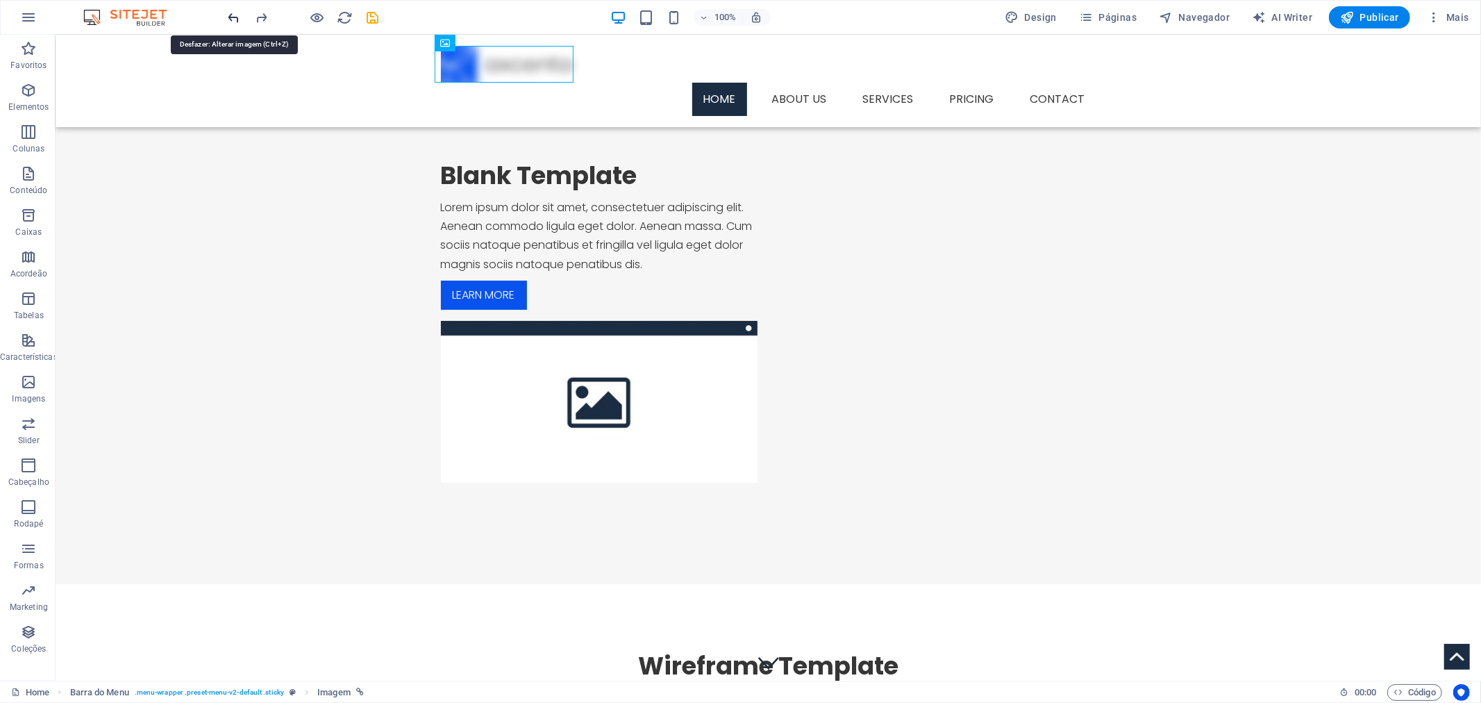
click at [236, 17] on icon "undo" at bounding box center [234, 18] width 16 height 16
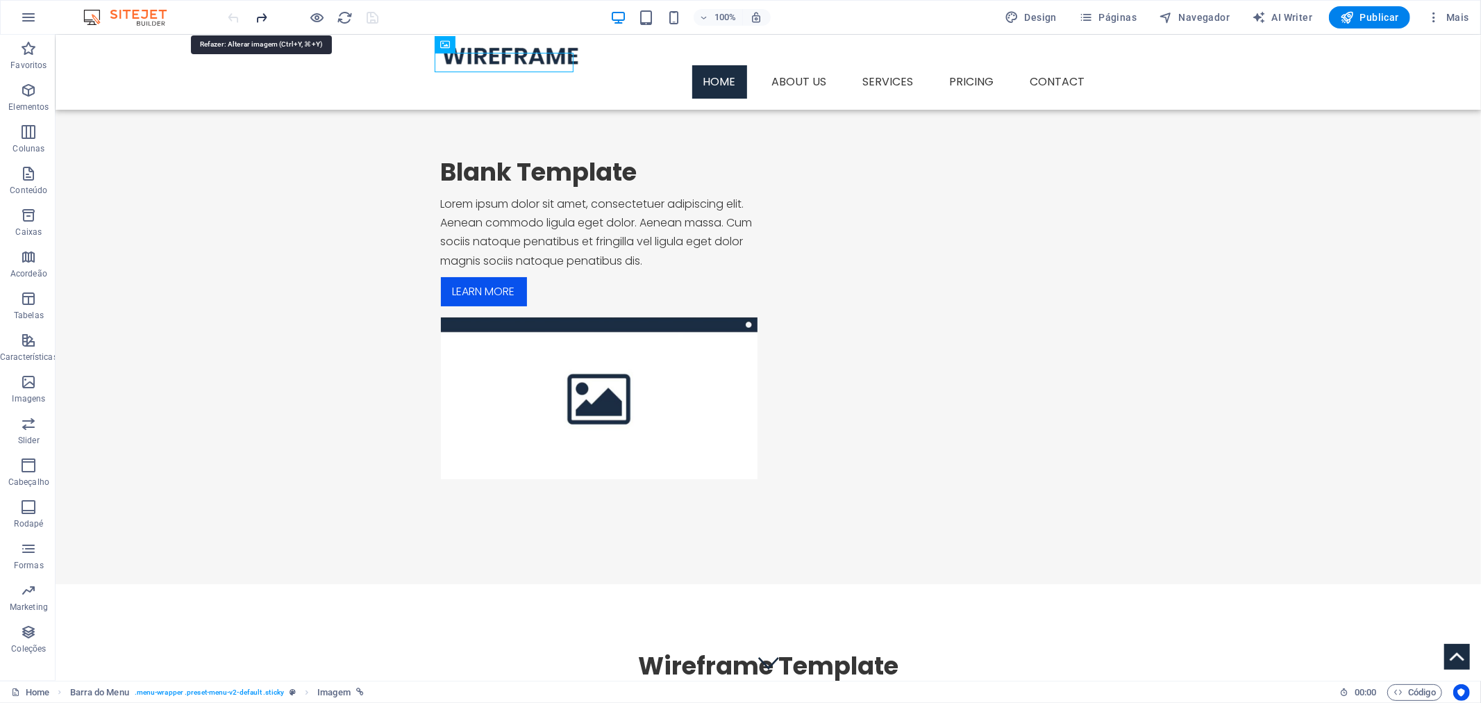
click at [258, 17] on icon "redo" at bounding box center [262, 18] width 16 height 16
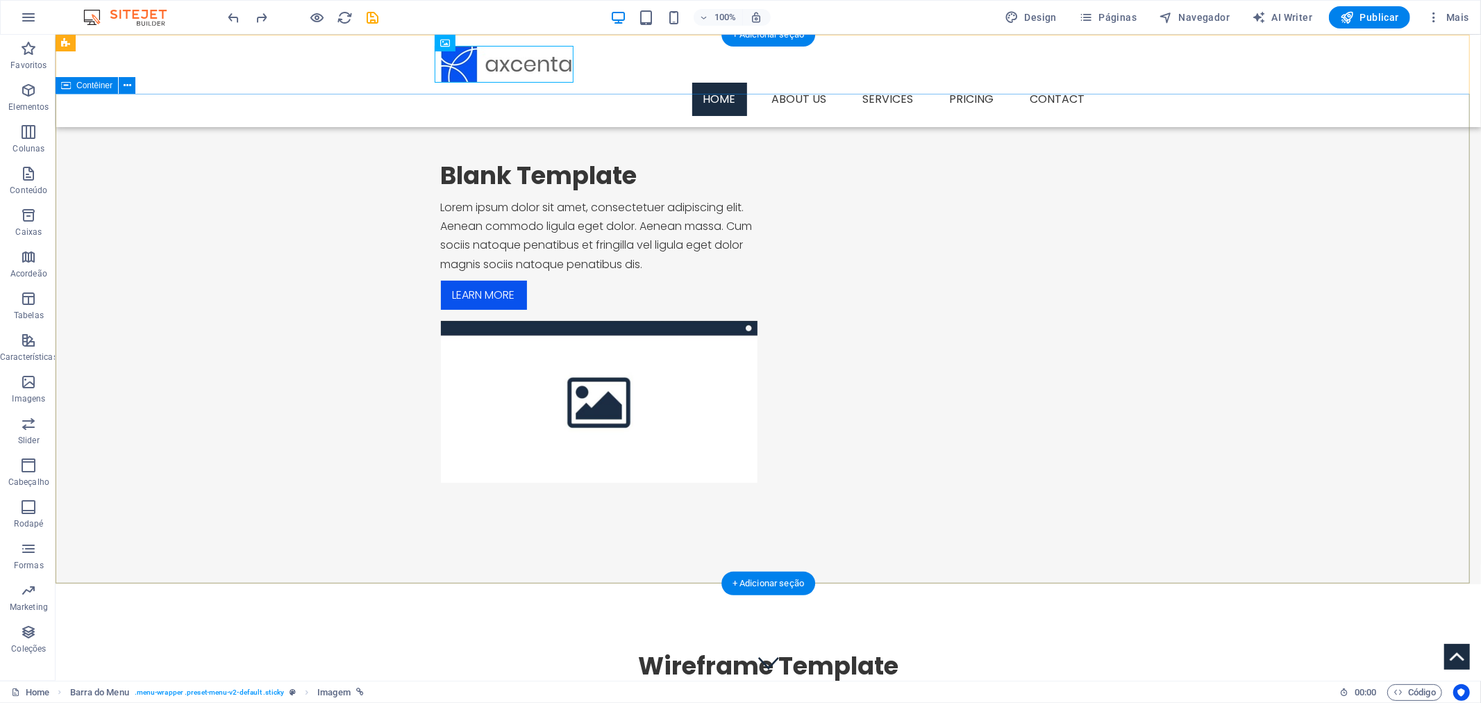
click at [586, 148] on div "Blank Template Lorem ipsum dolor sit amet, consectetuer adipiscing elit. Aenean…" at bounding box center [767, 320] width 1425 height 455
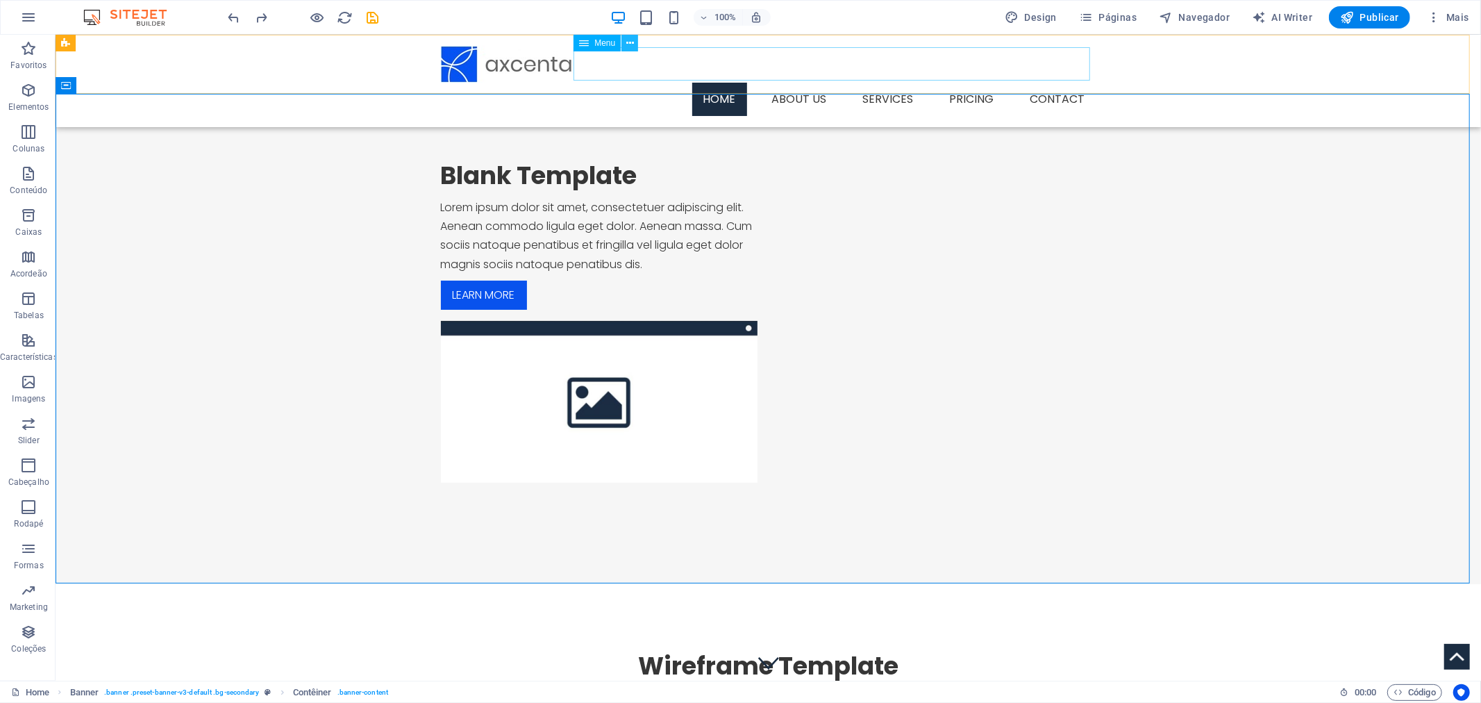
click at [625, 46] on button at bounding box center [629, 43] width 17 height 17
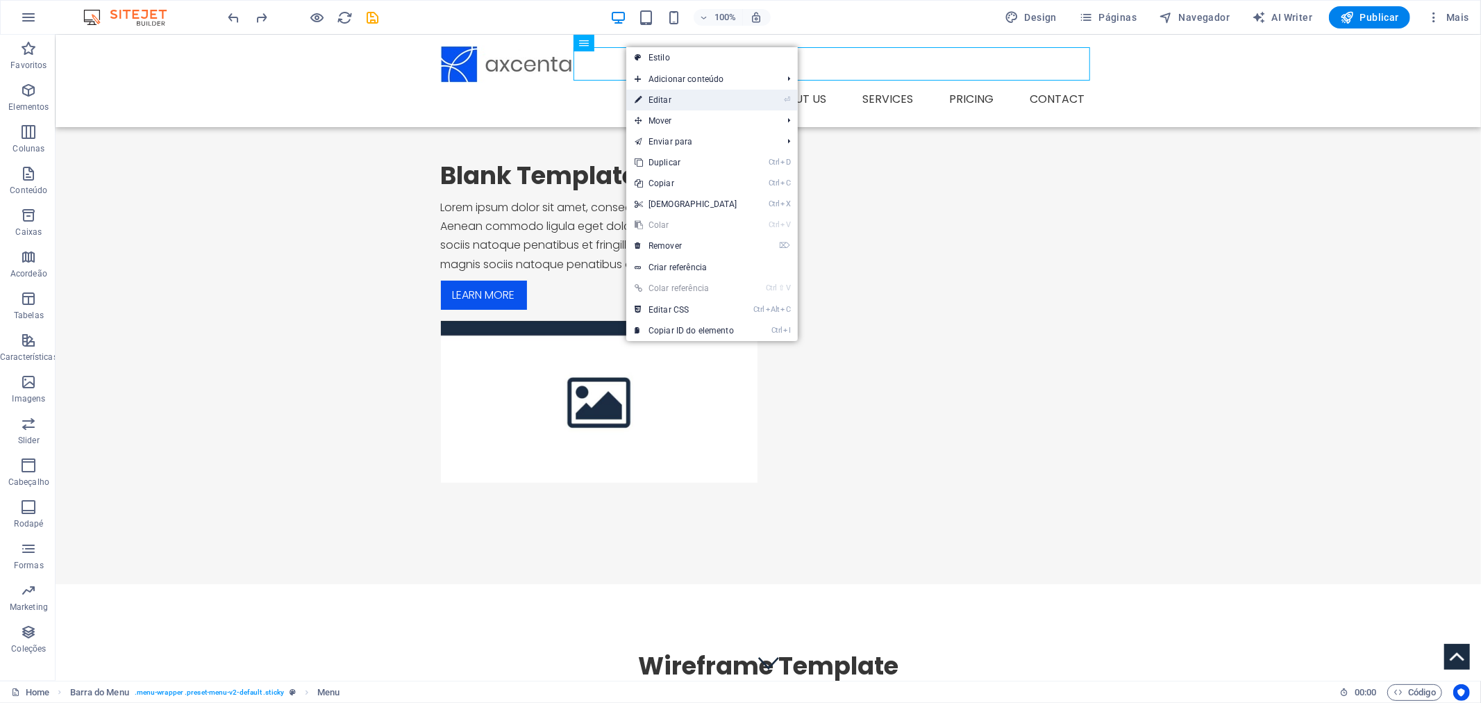
click at [730, 94] on link "⏎ Editar" at bounding box center [685, 100] width 119 height 21
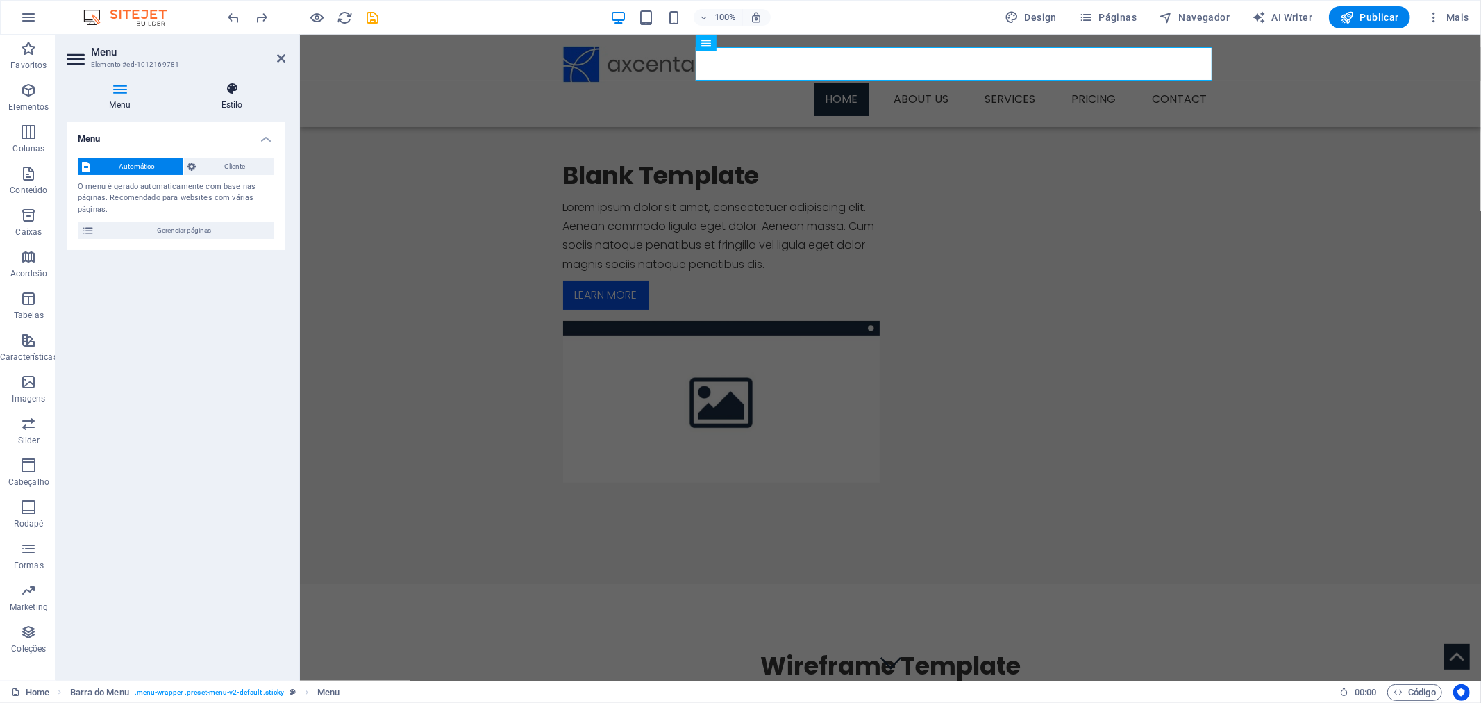
click at [233, 103] on h4 "Estilo" at bounding box center [231, 96] width 107 height 29
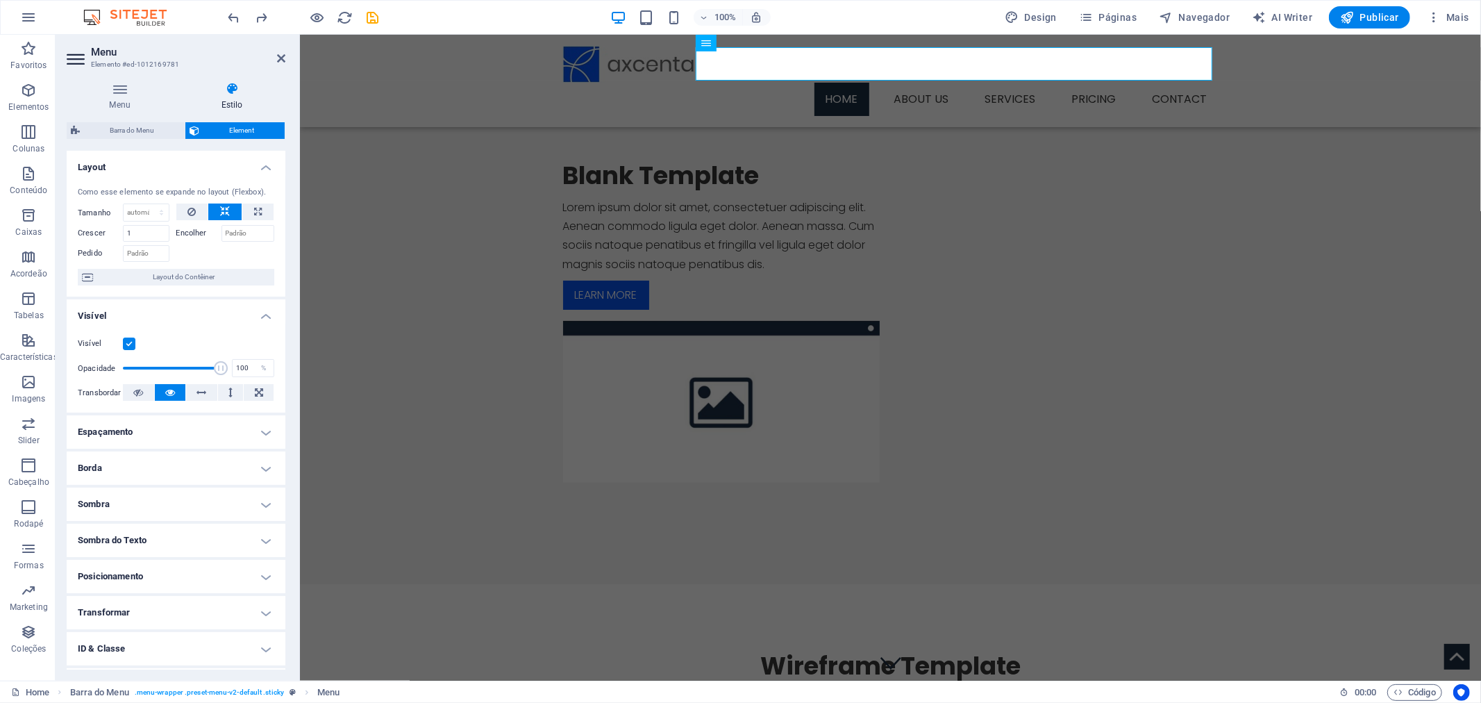
scroll to position [67, 0]
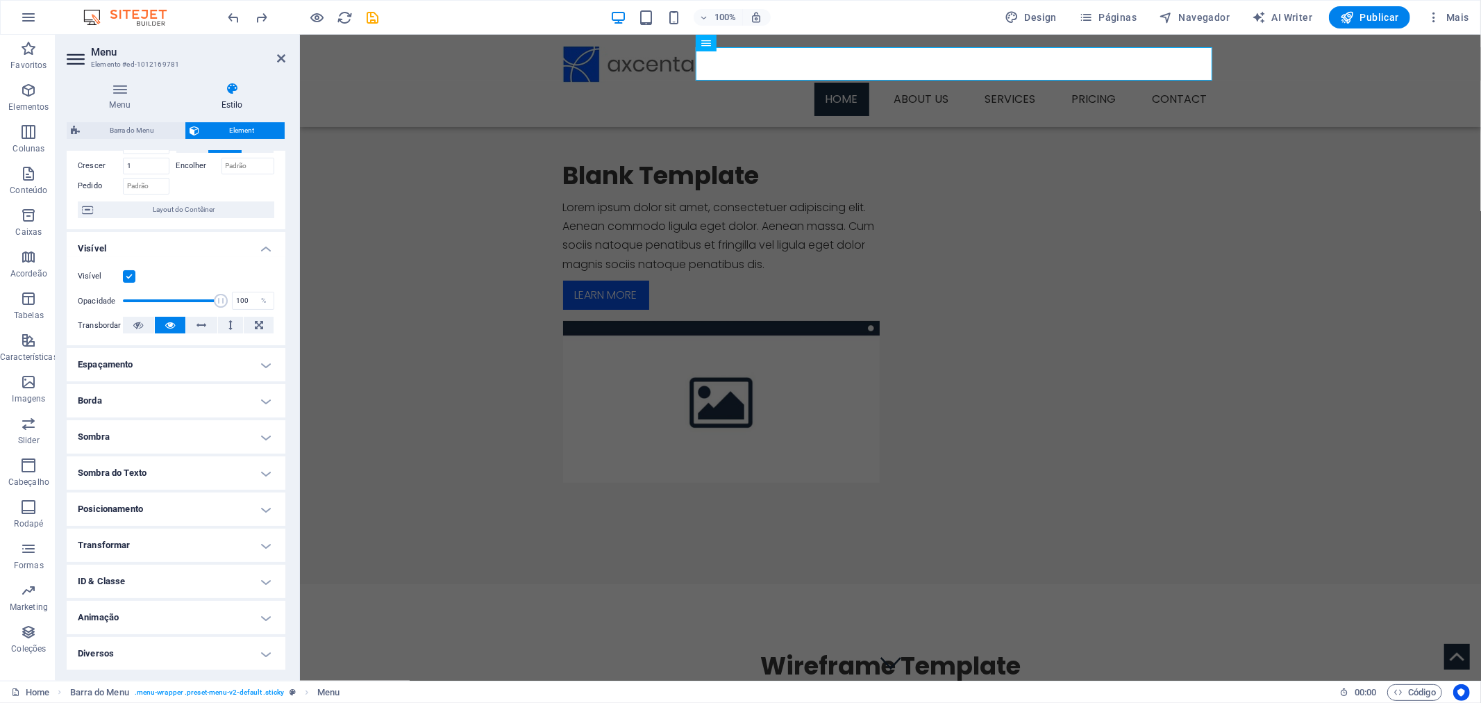
click at [260, 433] on h4 "Sombra" at bounding box center [176, 436] width 219 height 33
click at [260, 433] on h4 "Sombra" at bounding box center [176, 432] width 219 height 25
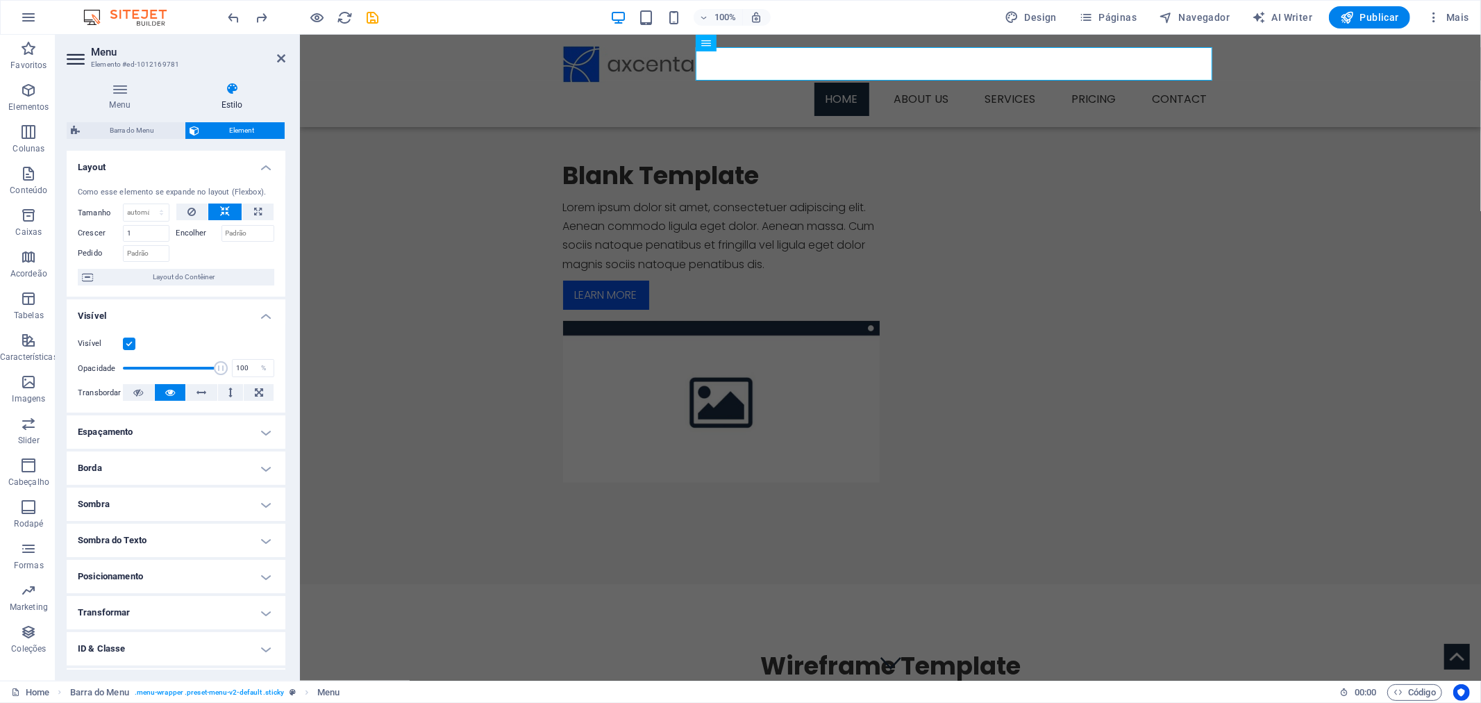
click at [226, 90] on icon at bounding box center [231, 89] width 107 height 14
click at [265, 430] on h4 "Espaçamento" at bounding box center [176, 431] width 219 height 33
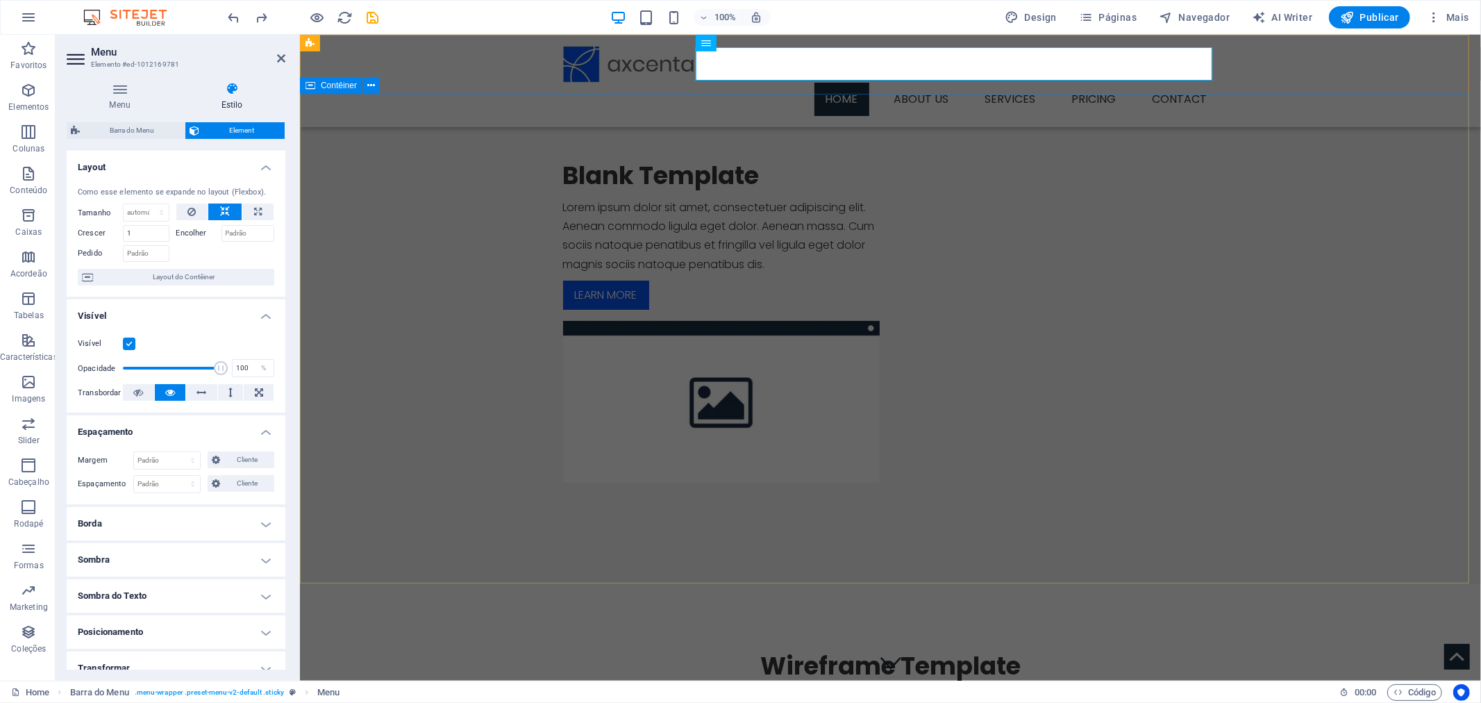
click at [780, 175] on div "Blank Template Lorem ipsum dolor sit amet, consectetuer adipiscing elit. Aenean…" at bounding box center [889, 320] width 1181 height 455
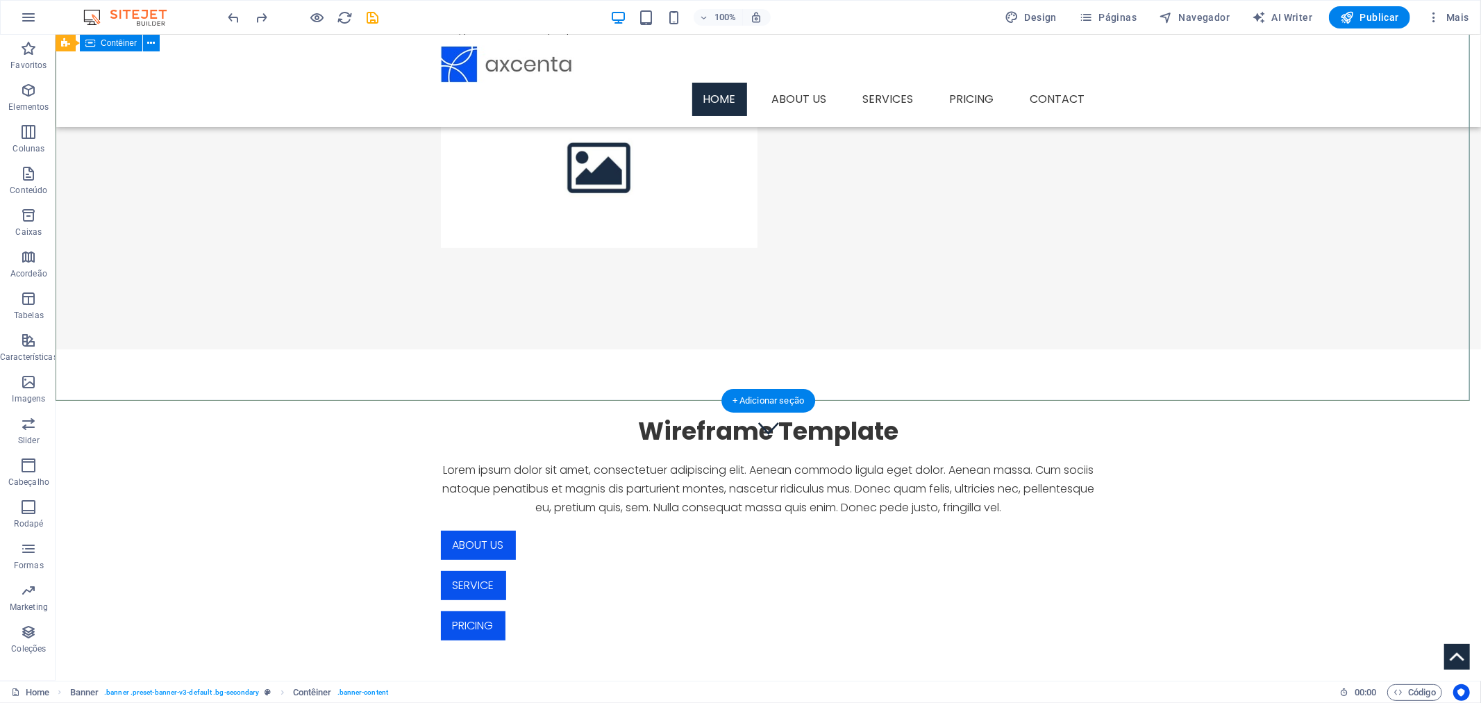
scroll to position [385, 0]
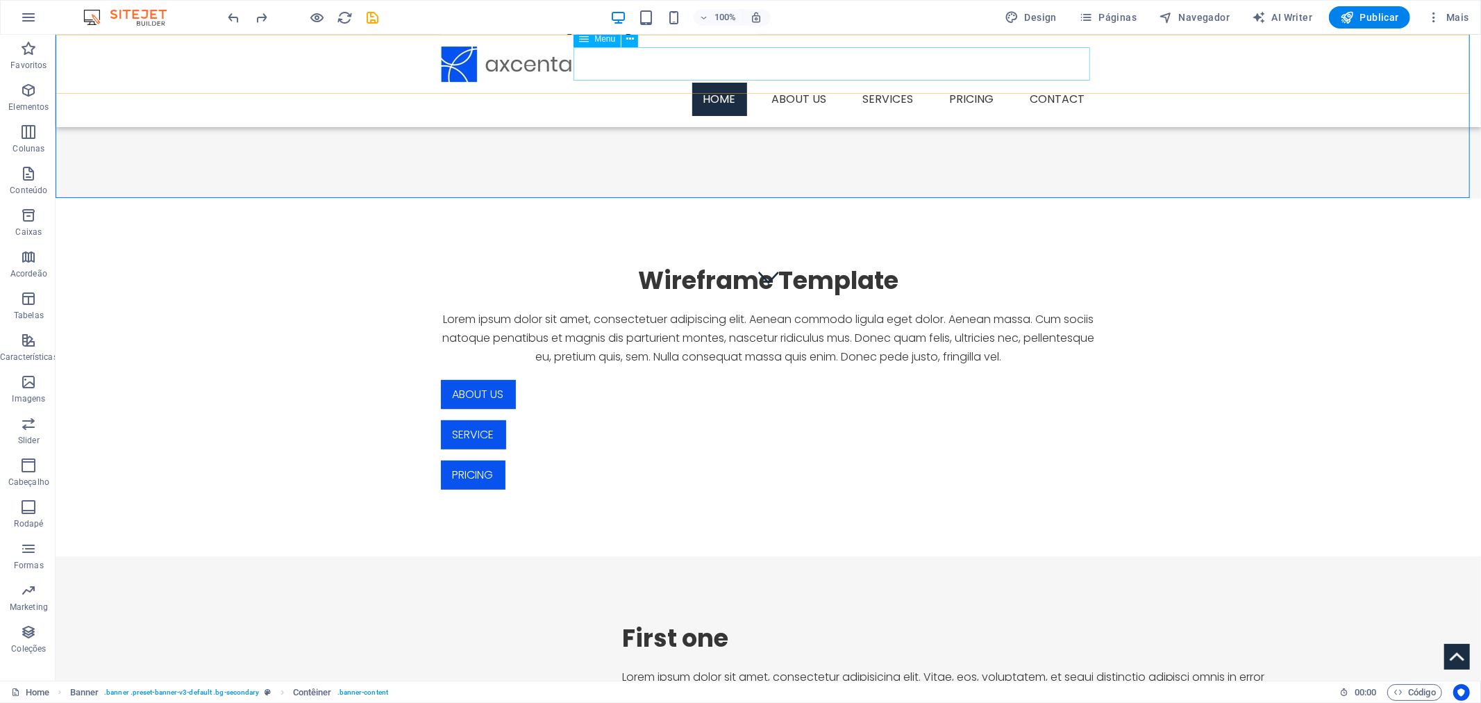
click at [796, 82] on nav "Home About us Services Pricing Contact" at bounding box center [767, 98] width 655 height 33
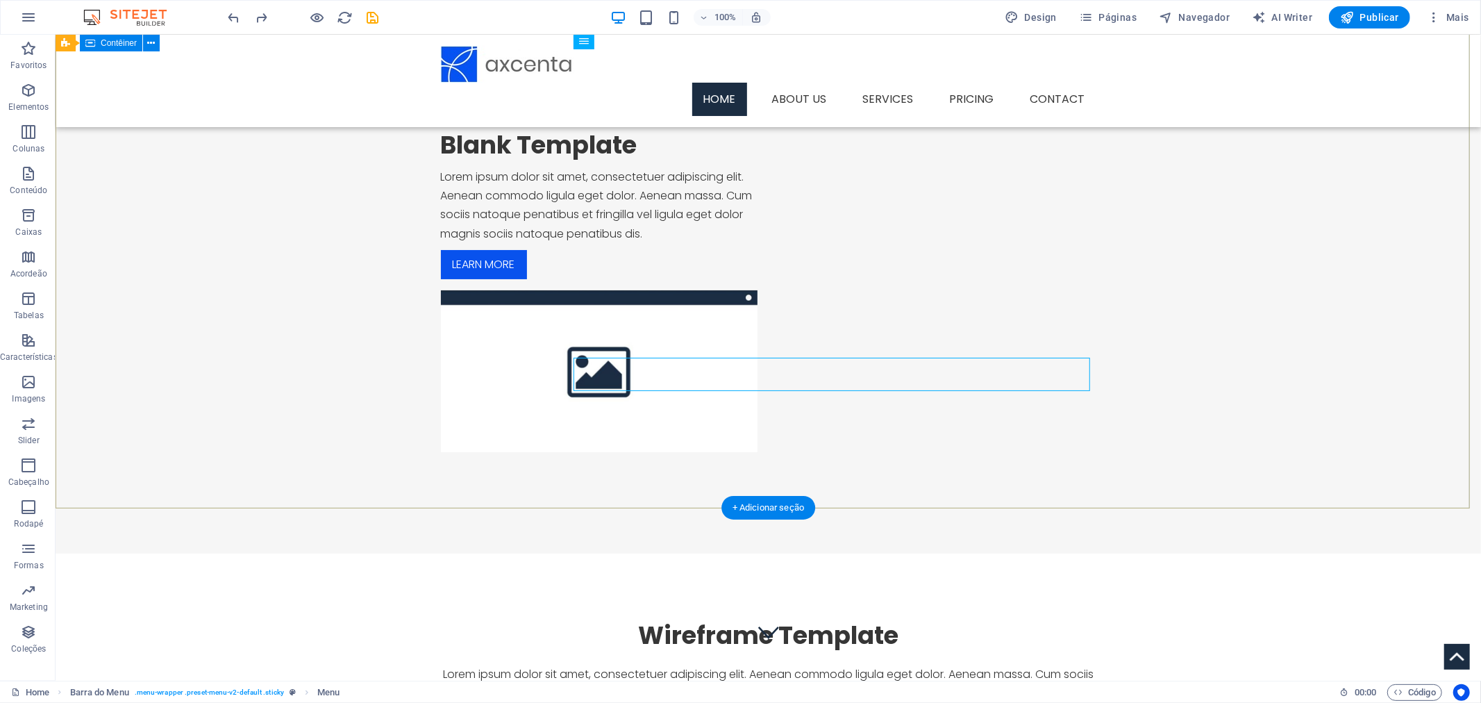
scroll to position [0, 0]
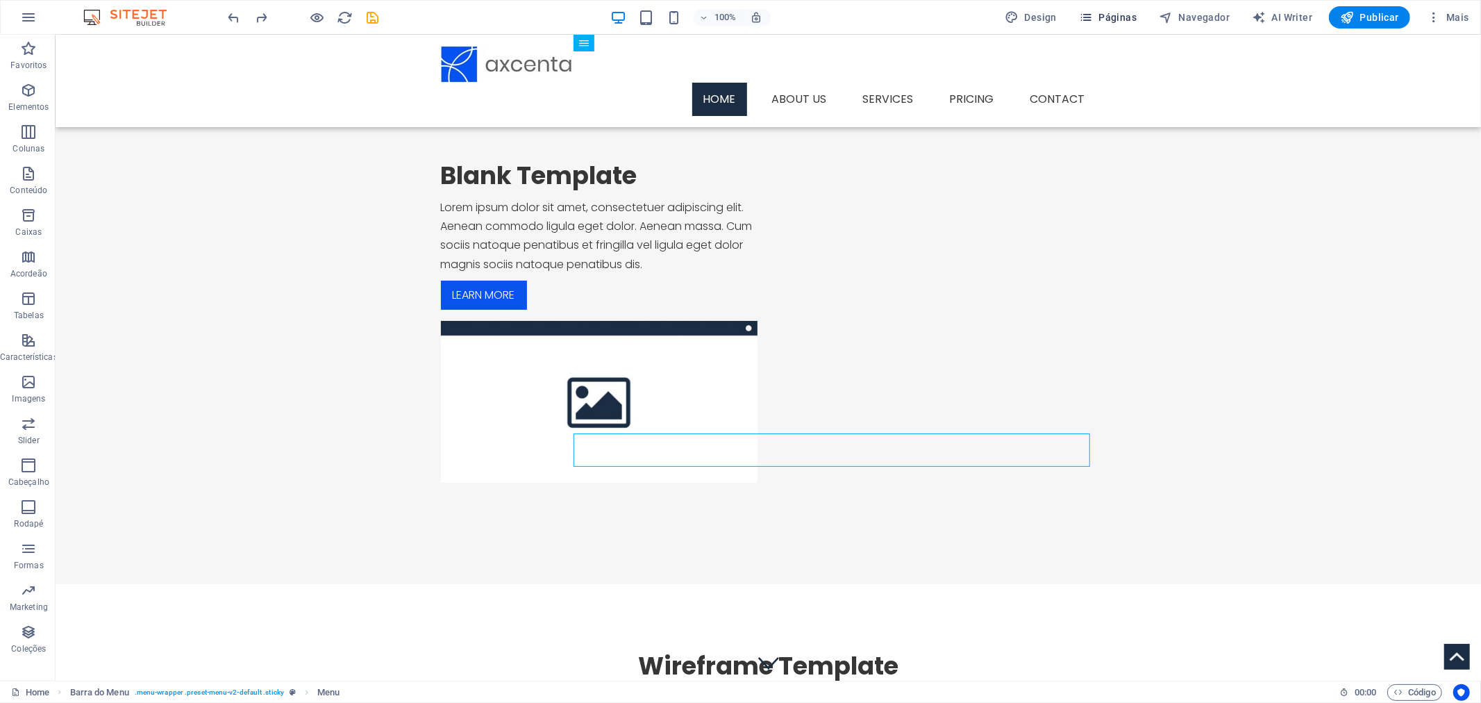
click at [1121, 19] on span "Páginas" at bounding box center [1108, 17] width 58 height 14
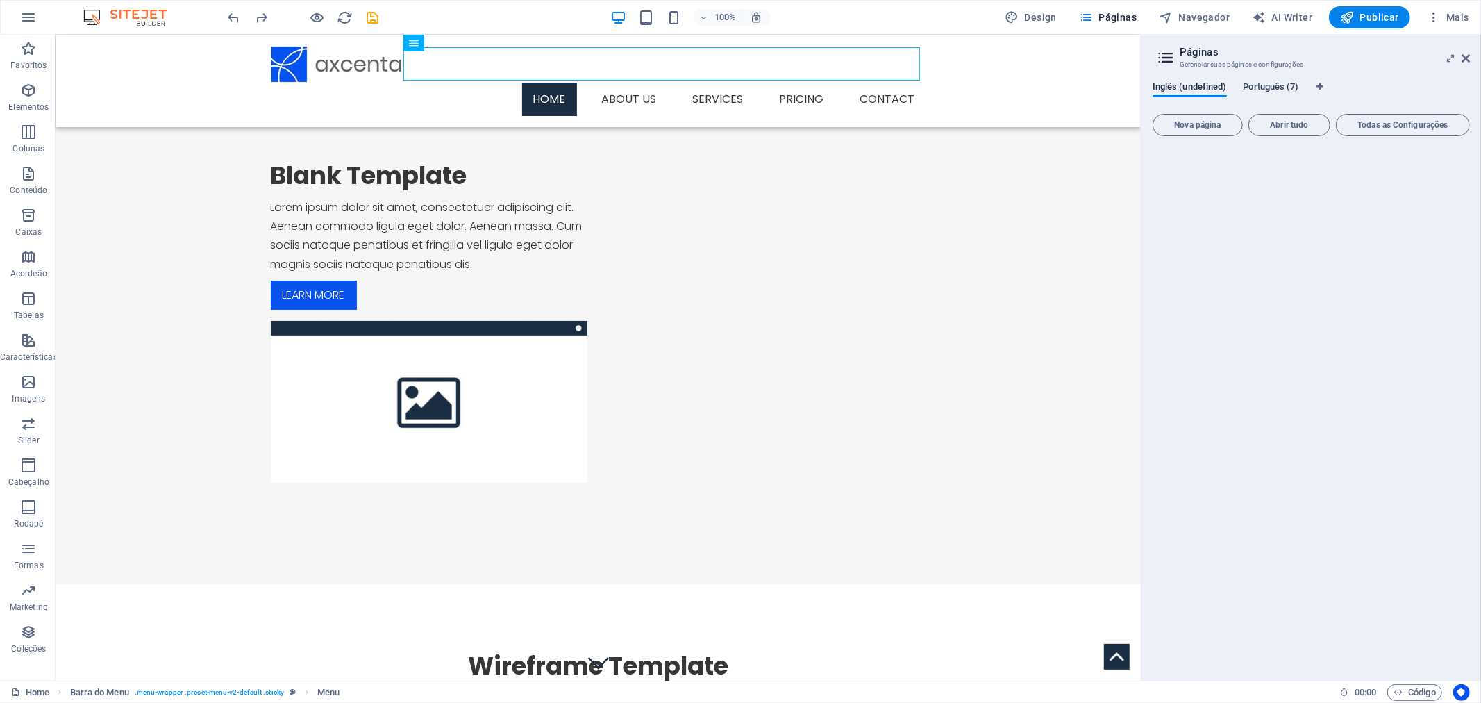
click at [1260, 85] on span "Português (7)" at bounding box center [1271, 87] width 56 height 19
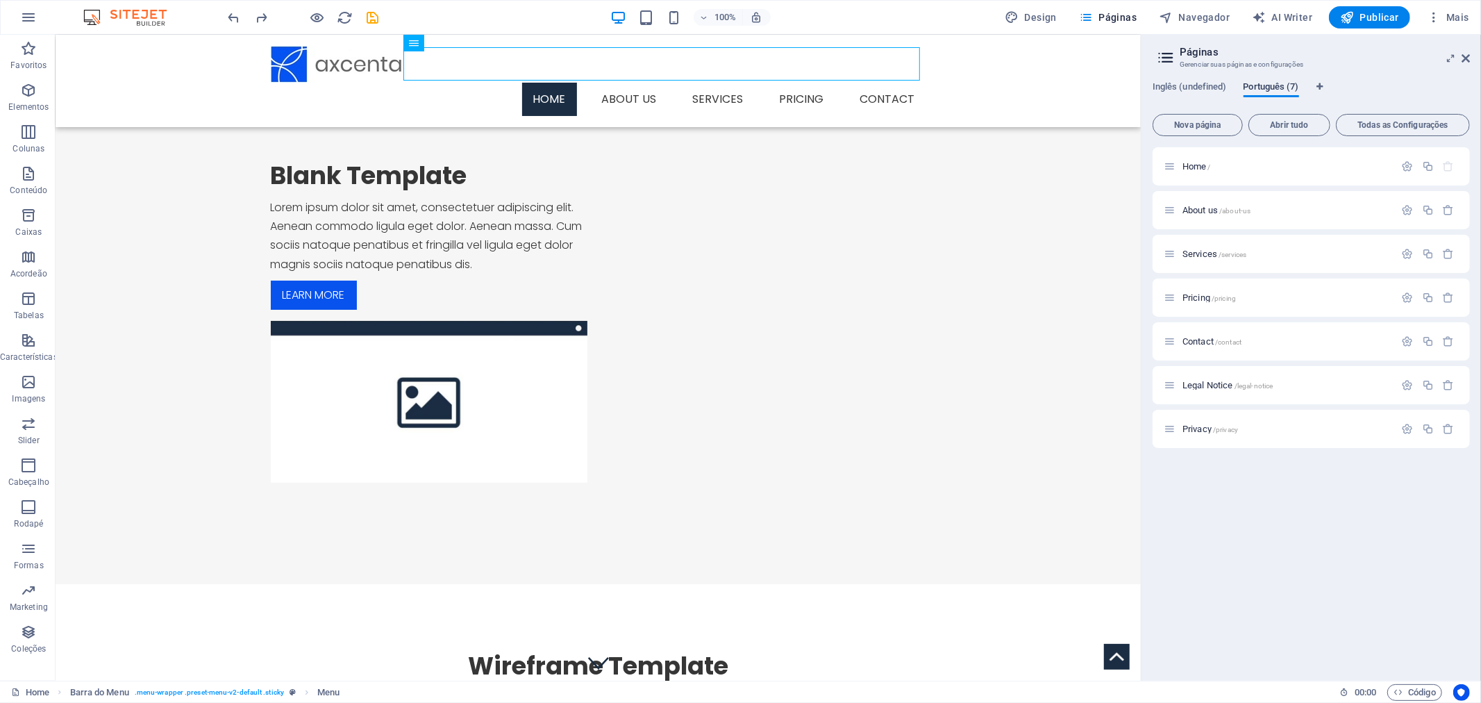
drag, startPoint x: 1218, startPoint y: 85, endPoint x: 1257, endPoint y: 85, distance: 39.6
click at [1257, 85] on span "Português (7)" at bounding box center [1271, 87] width 56 height 19
click at [1412, 167] on icon "button" at bounding box center [1408, 166] width 12 height 12
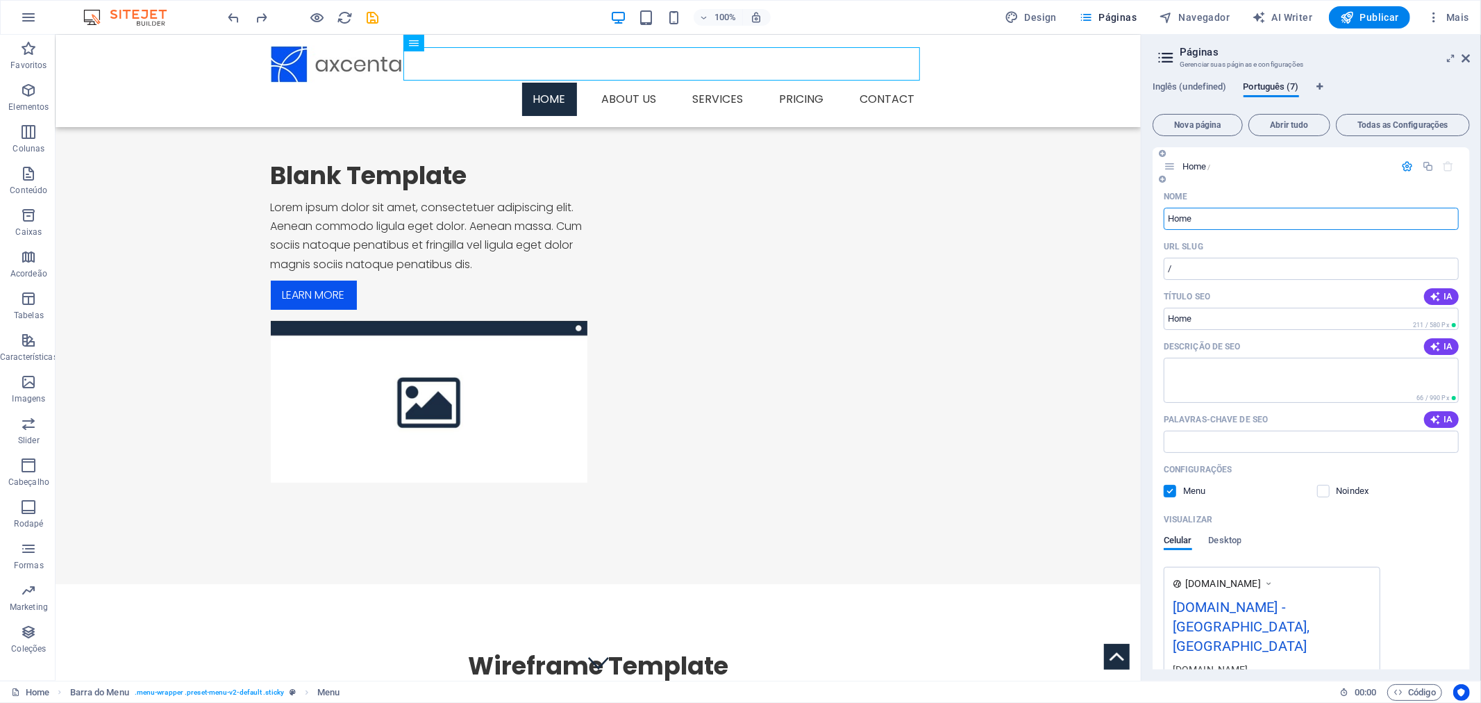
click at [1168, 165] on icon at bounding box center [1170, 166] width 12 height 12
click at [1182, 165] on span "Home /" at bounding box center [1196, 166] width 28 height 10
click at [1365, 124] on span "Todas as Configurações" at bounding box center [1402, 125] width 121 height 8
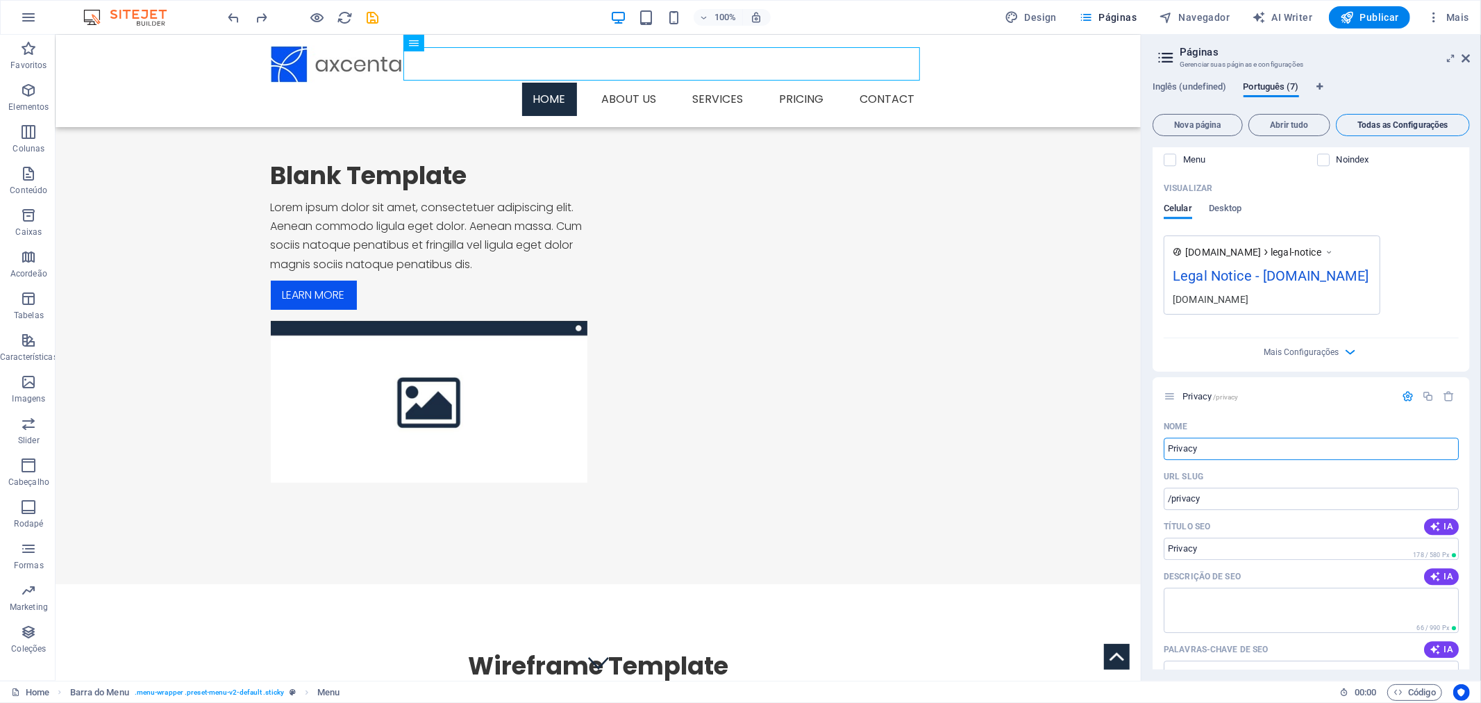
click at [1365, 124] on span "Todas as Configurações" at bounding box center [1402, 125] width 121 height 8
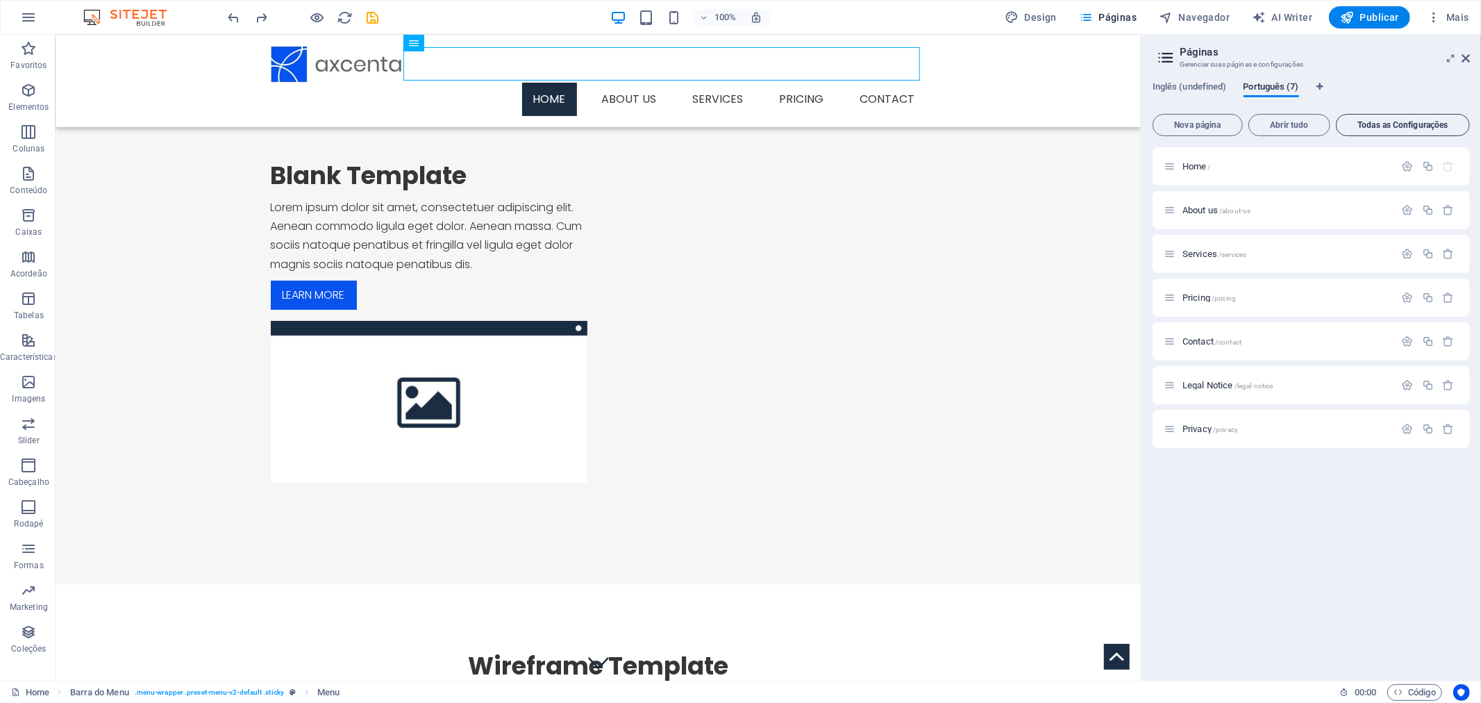
scroll to position [0, 0]
click at [1467, 53] on icon at bounding box center [1465, 58] width 8 height 11
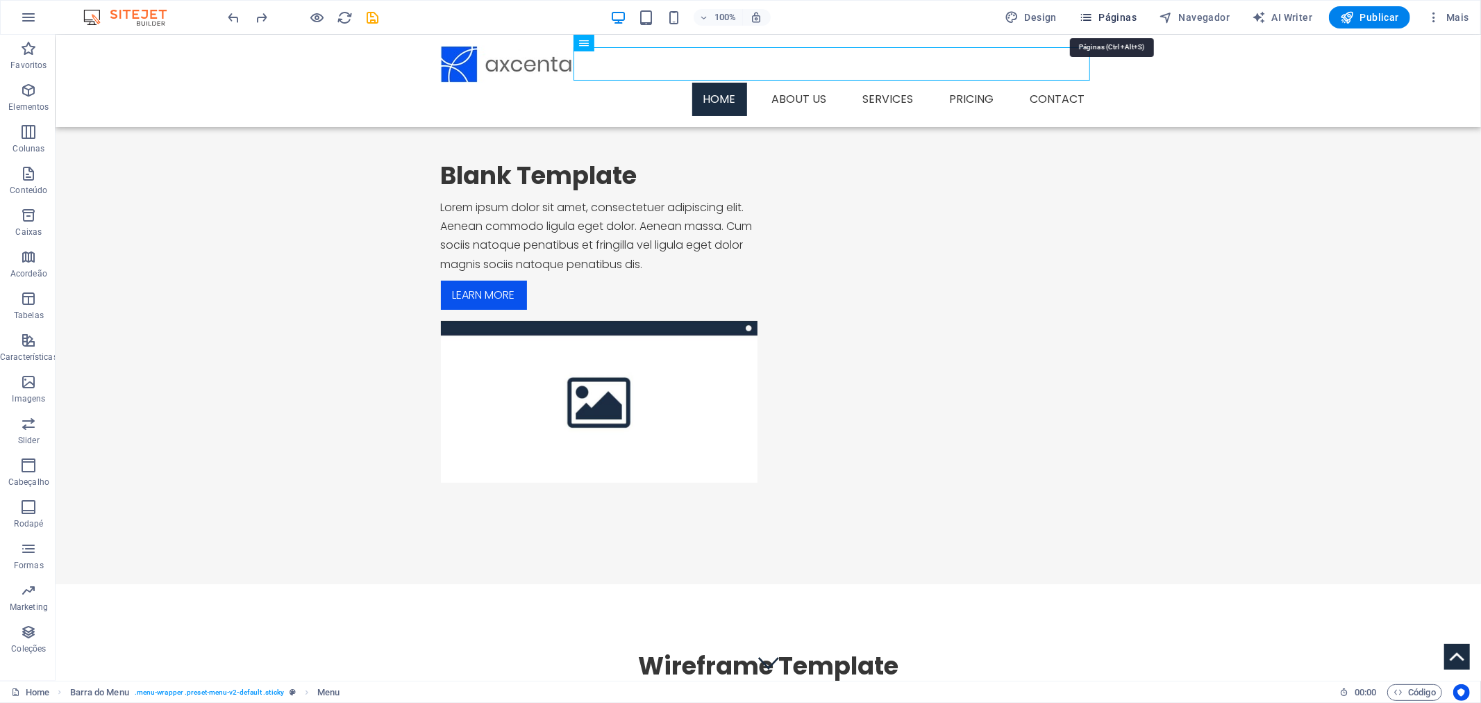
click at [1105, 16] on span "Páginas" at bounding box center [1108, 17] width 58 height 14
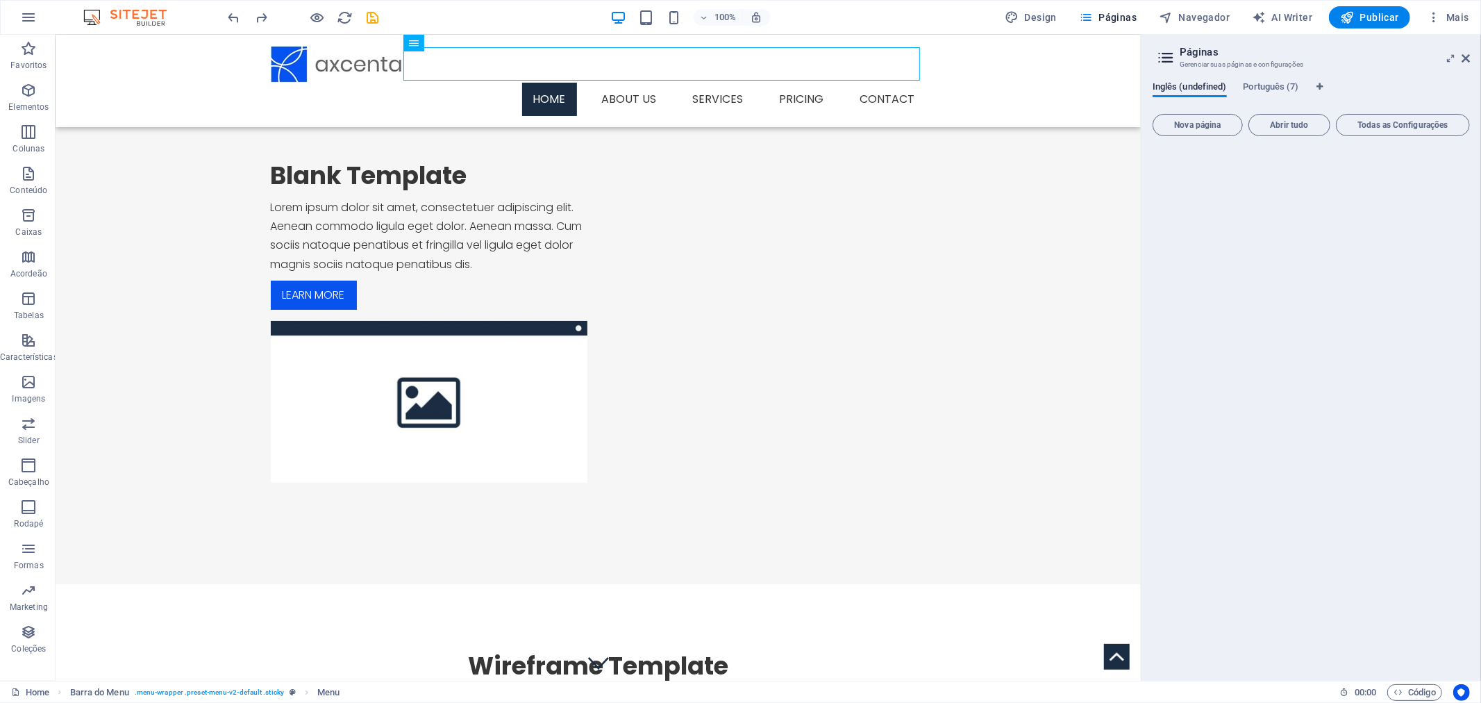
click at [1180, 56] on h2 "Páginas" at bounding box center [1325, 52] width 290 height 12
click at [1169, 56] on icon at bounding box center [1165, 57] width 21 height 19
click at [1259, 81] on span "Português (7)" at bounding box center [1271, 87] width 56 height 19
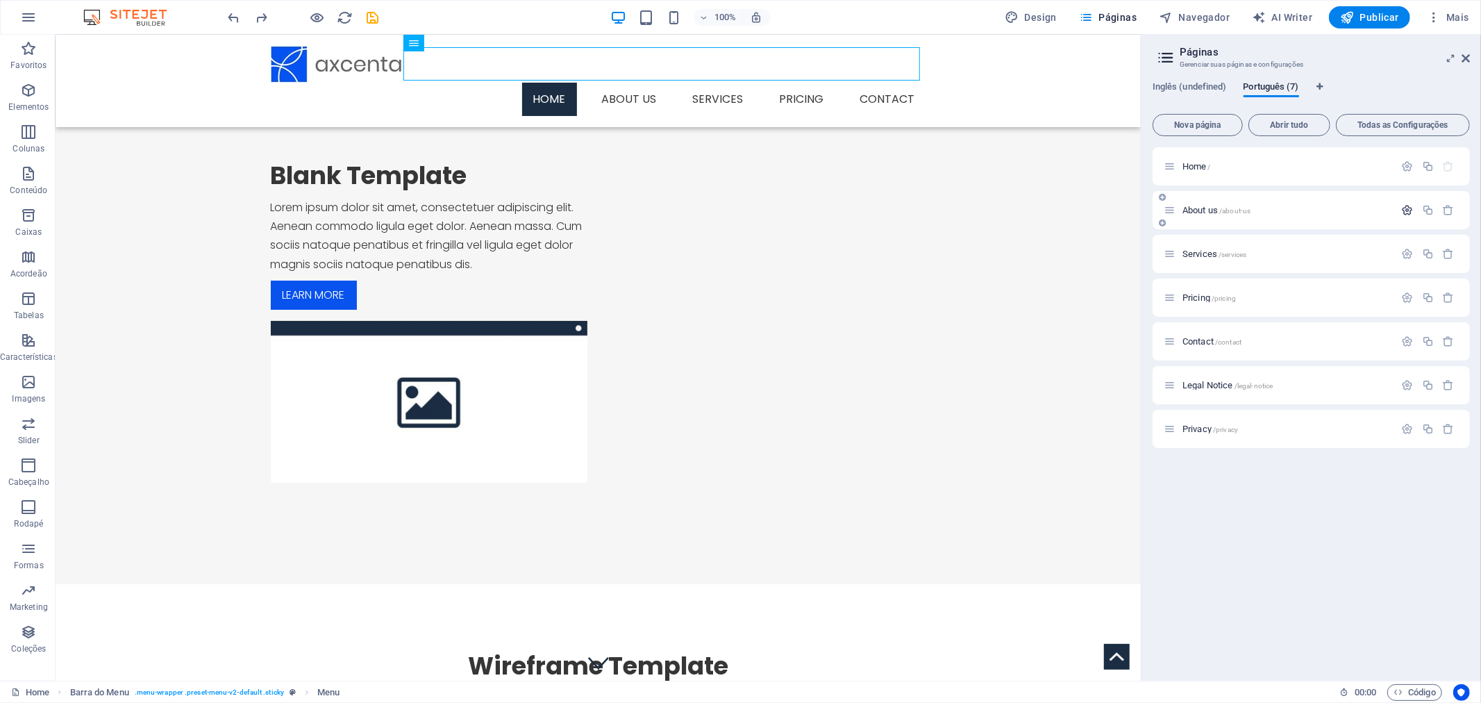
click at [1409, 210] on icon "button" at bounding box center [1408, 210] width 12 height 12
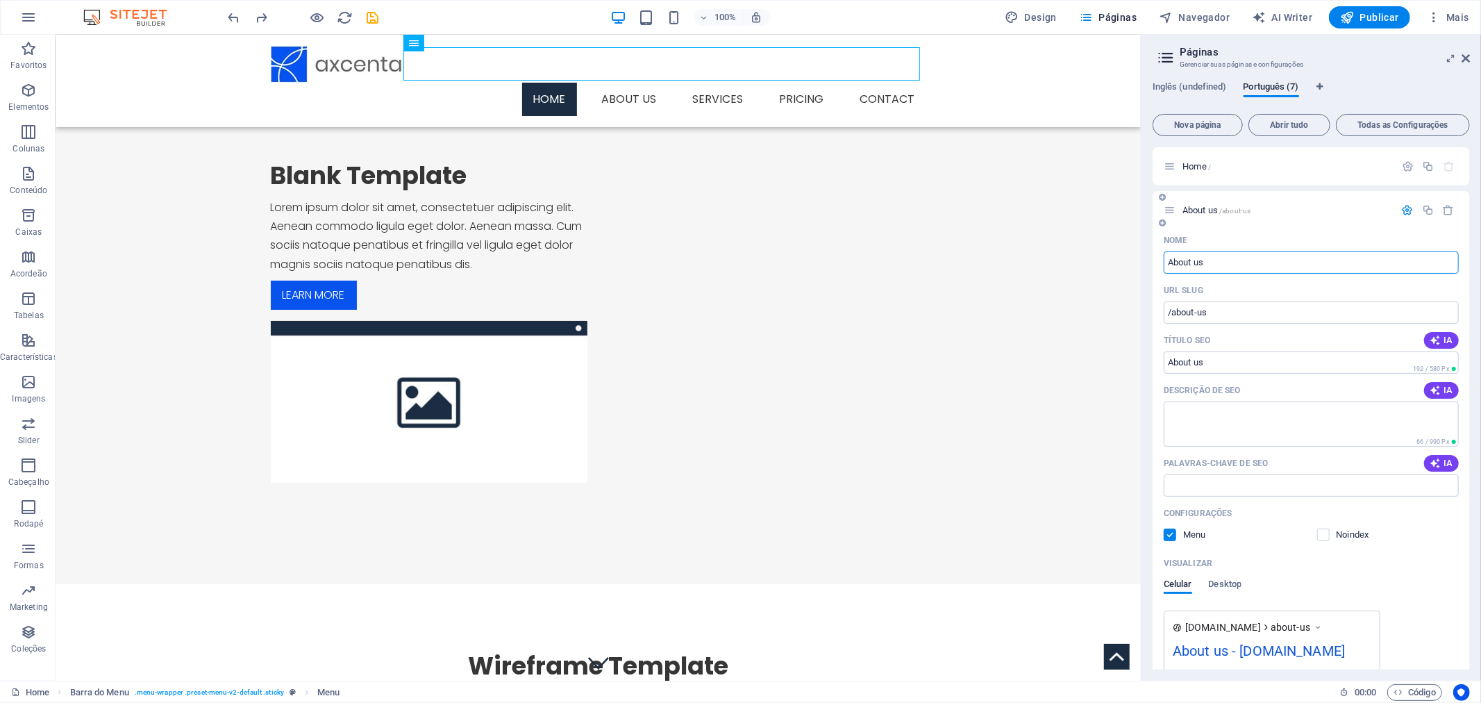
drag, startPoint x: 1225, startPoint y: 260, endPoint x: 1163, endPoint y: 265, distance: 62.0
click at [1164, 265] on input "About us" at bounding box center [1311, 262] width 295 height 22
type input "So"
type input "/s"
type input "So"
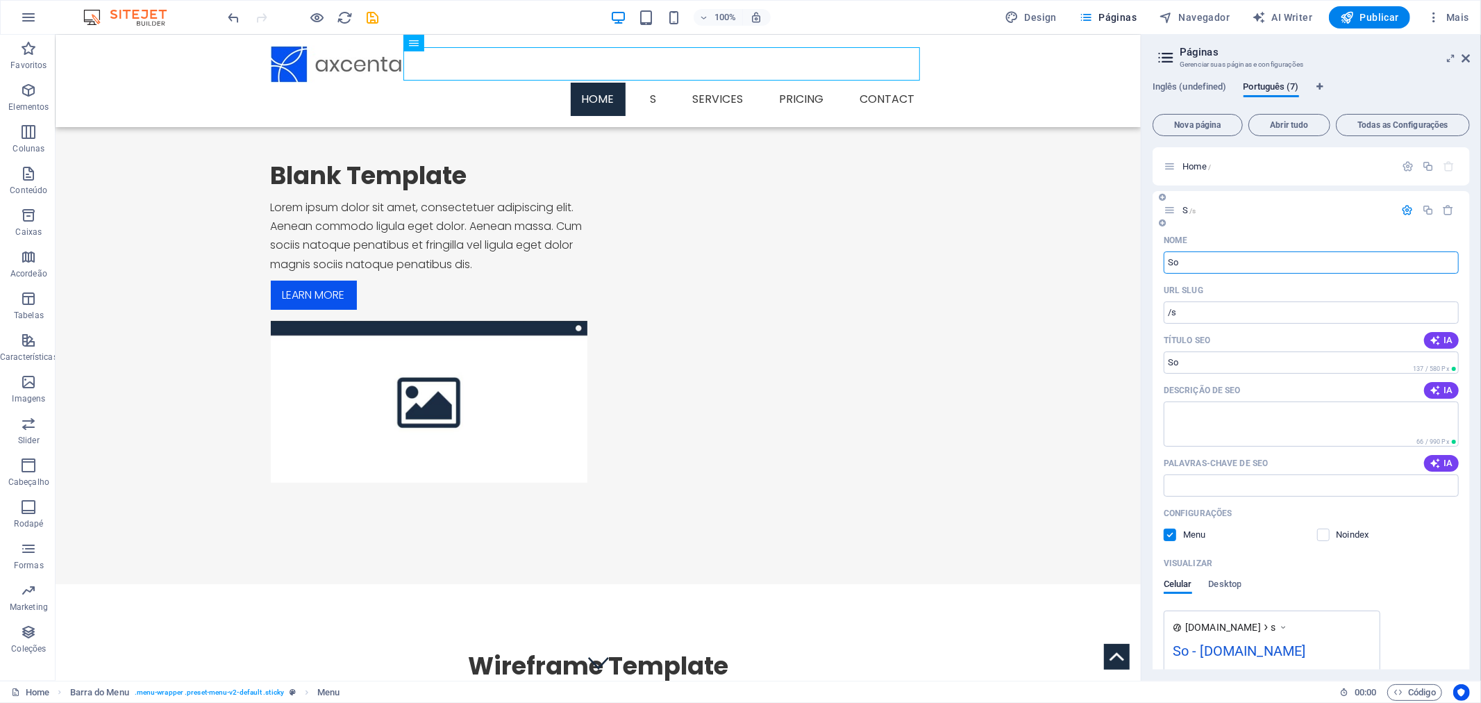
type input "/so"
type input "Sobre"
type input "/sobre"
type input "Sobre n"
type input "/sobre-n"
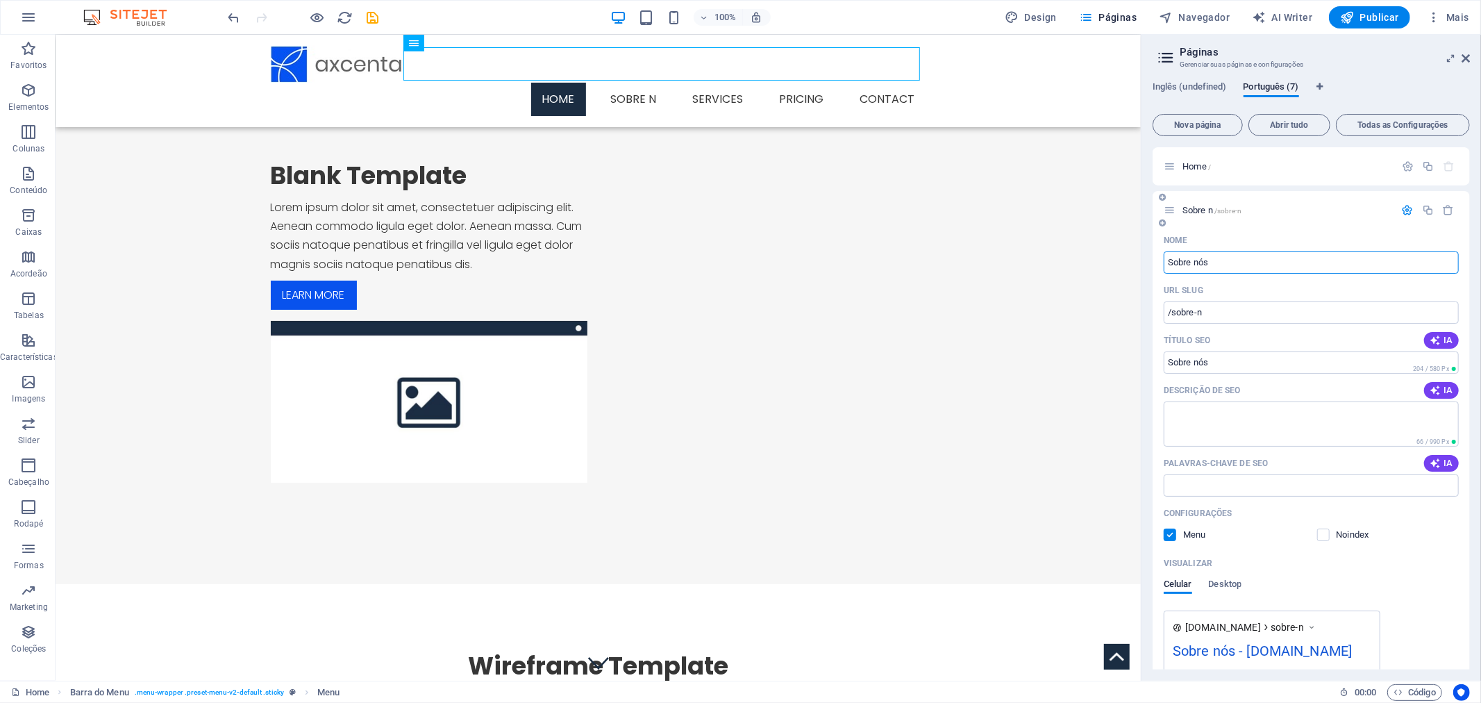
type input "Sobre nós"
type input "/sobre-nos"
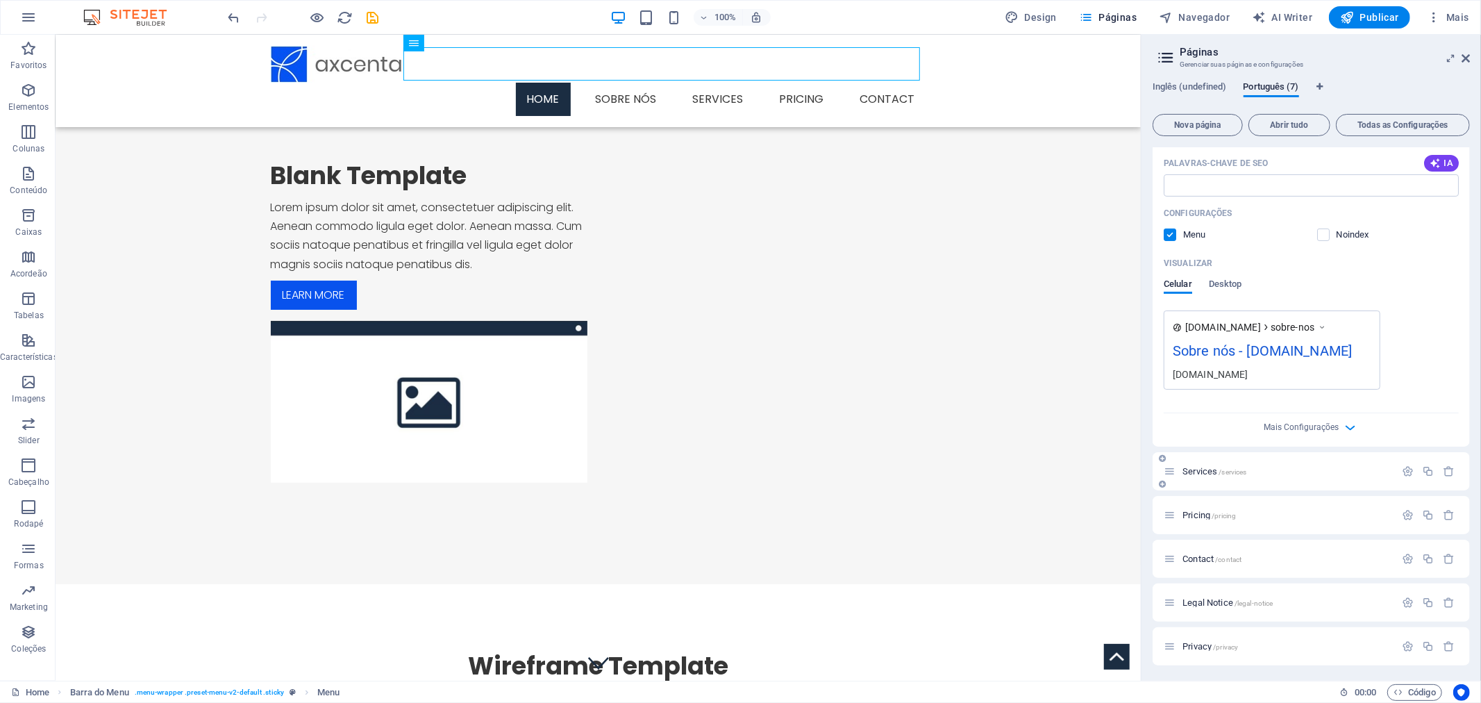
scroll to position [301, 0]
type input "Sobre nós"
click at [1206, 469] on span "Services /services" at bounding box center [1214, 470] width 64 height 10
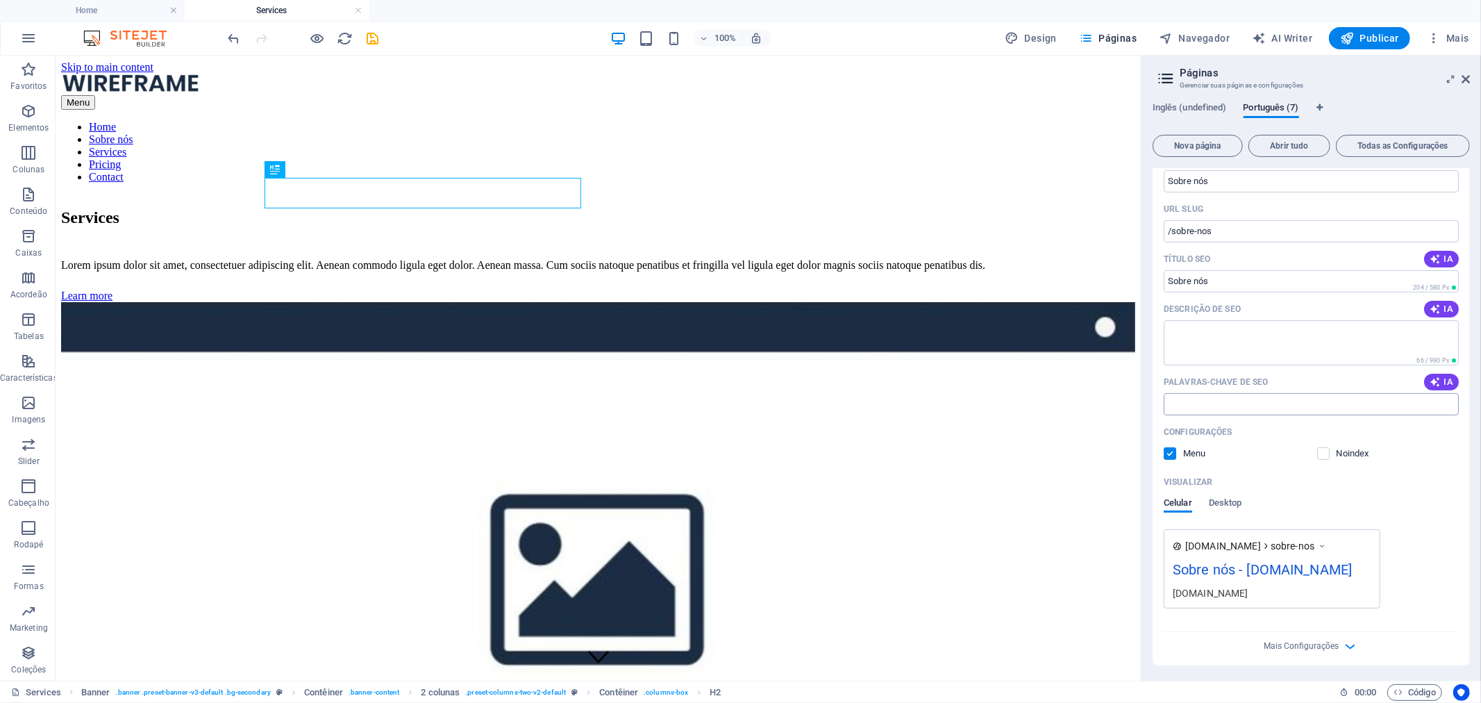
scroll to position [0, 0]
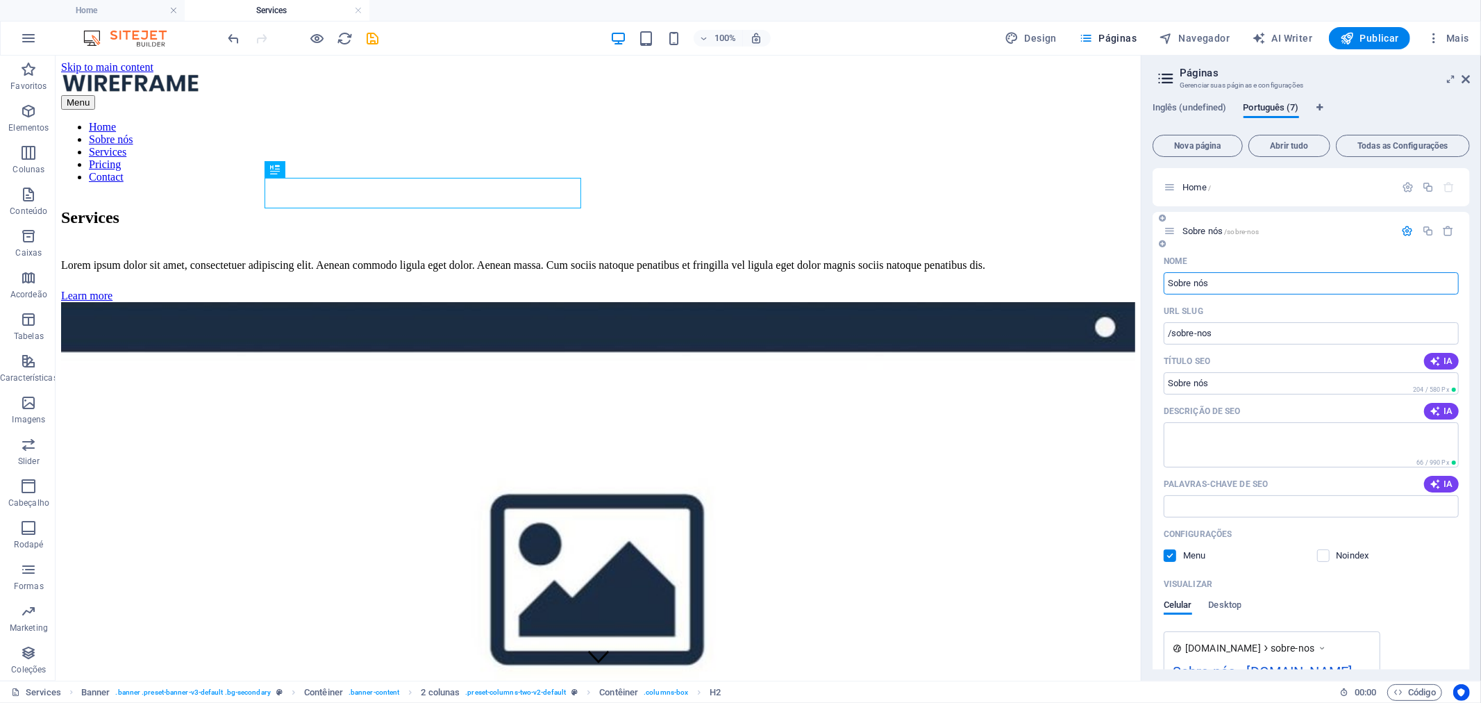
drag, startPoint x: 1227, startPoint y: 283, endPoint x: 1285, endPoint y: 283, distance: 58.3
click at [1285, 283] on input "Sobre nós" at bounding box center [1311, 283] width 295 height 22
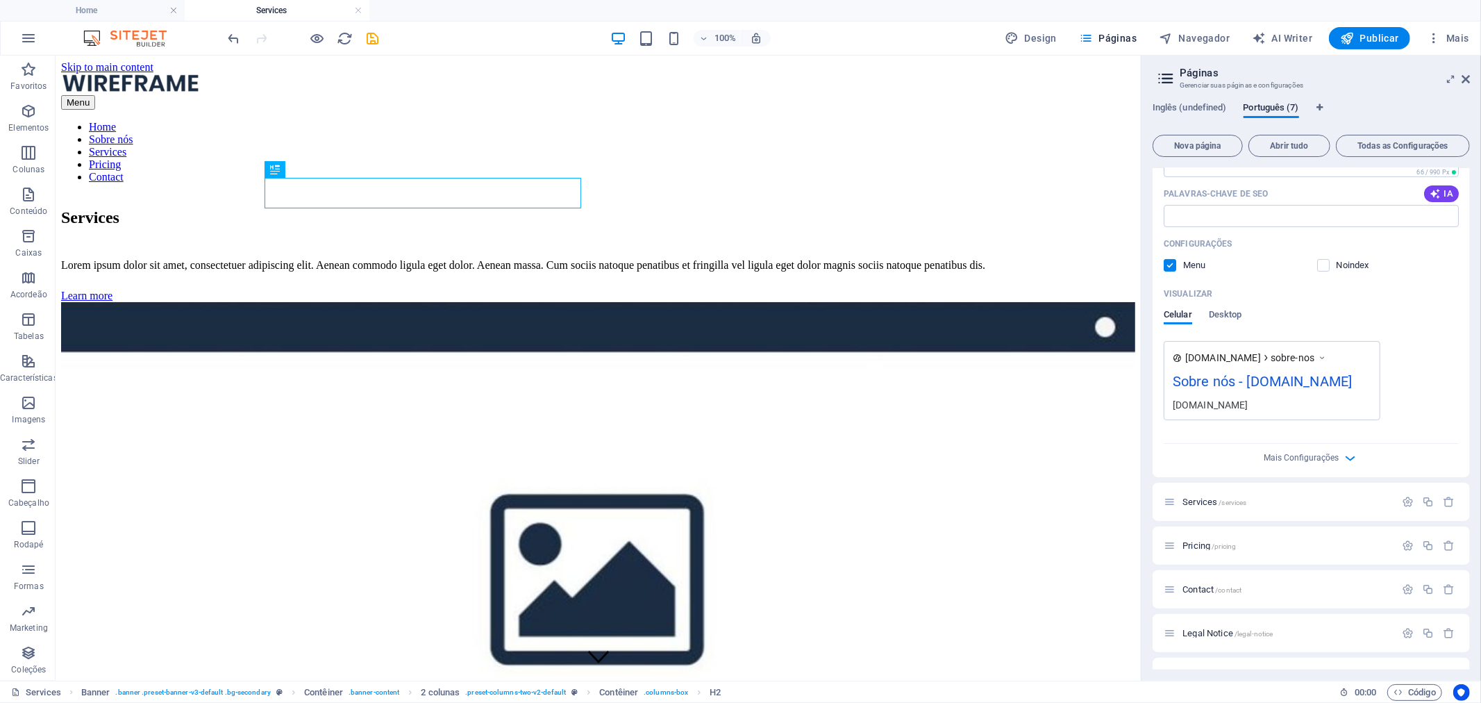
scroll to position [321, 0]
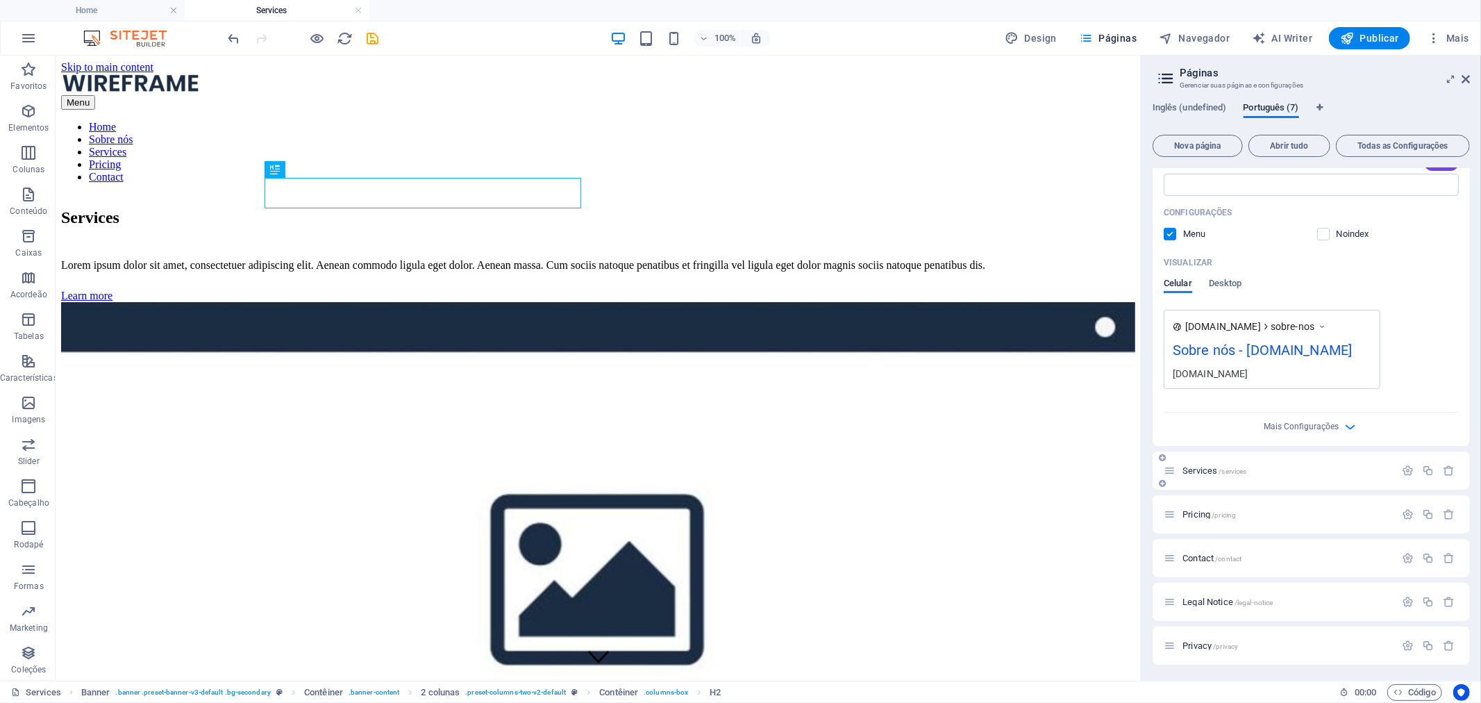
click at [1230, 474] on span "Services /services" at bounding box center [1214, 470] width 64 height 10
click at [1398, 466] on button "button" at bounding box center [1408, 470] width 20 height 12
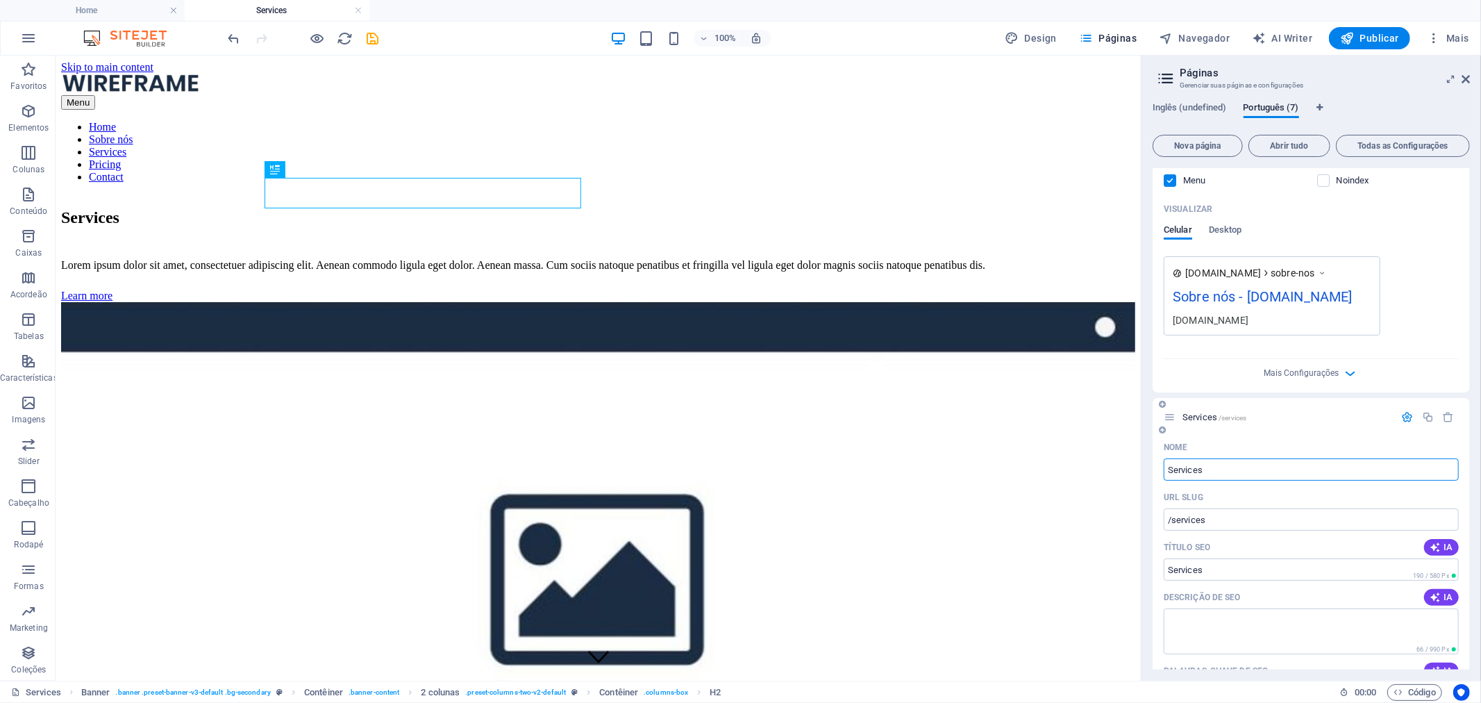
scroll to position [398, 0]
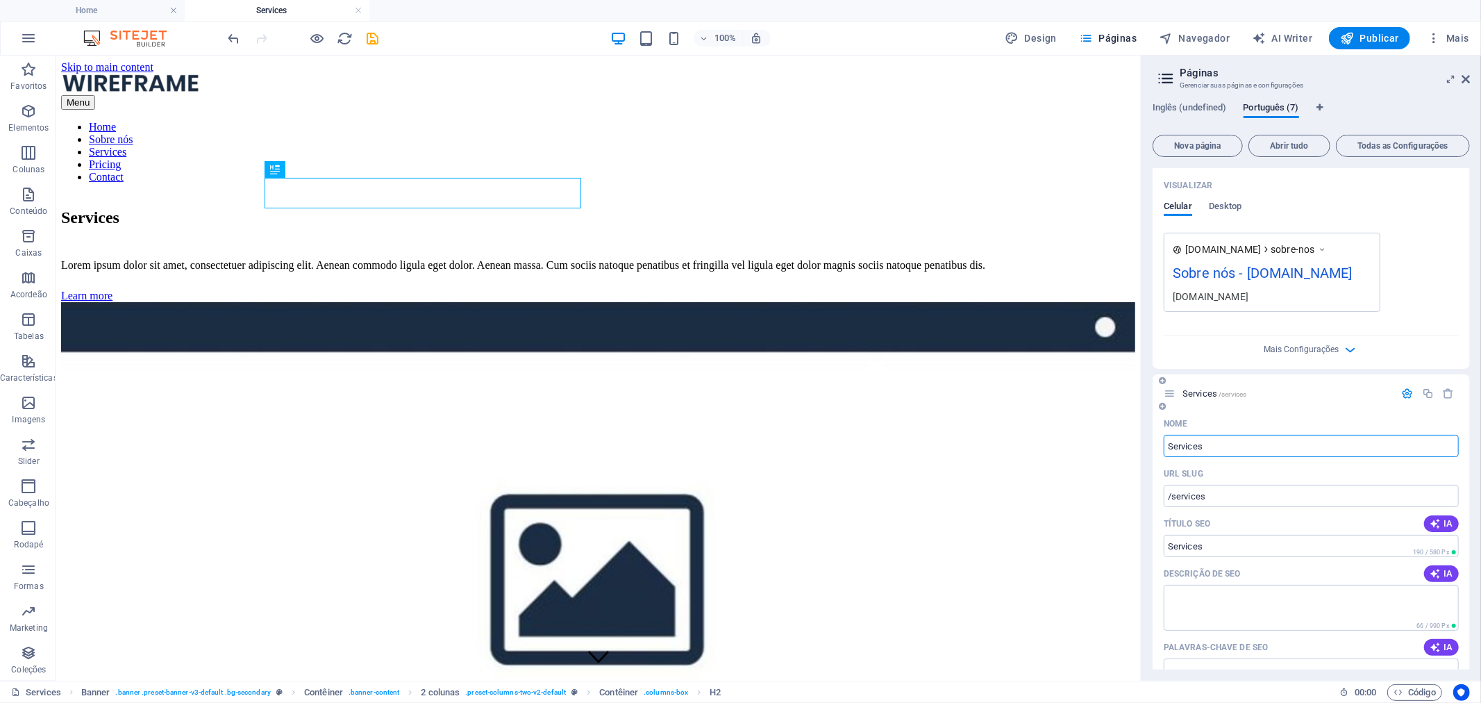
click at [1211, 446] on input "Services" at bounding box center [1311, 446] width 295 height 22
type input "Servi"
type input "/servic"
type input "Serviç"
type input "/servi"
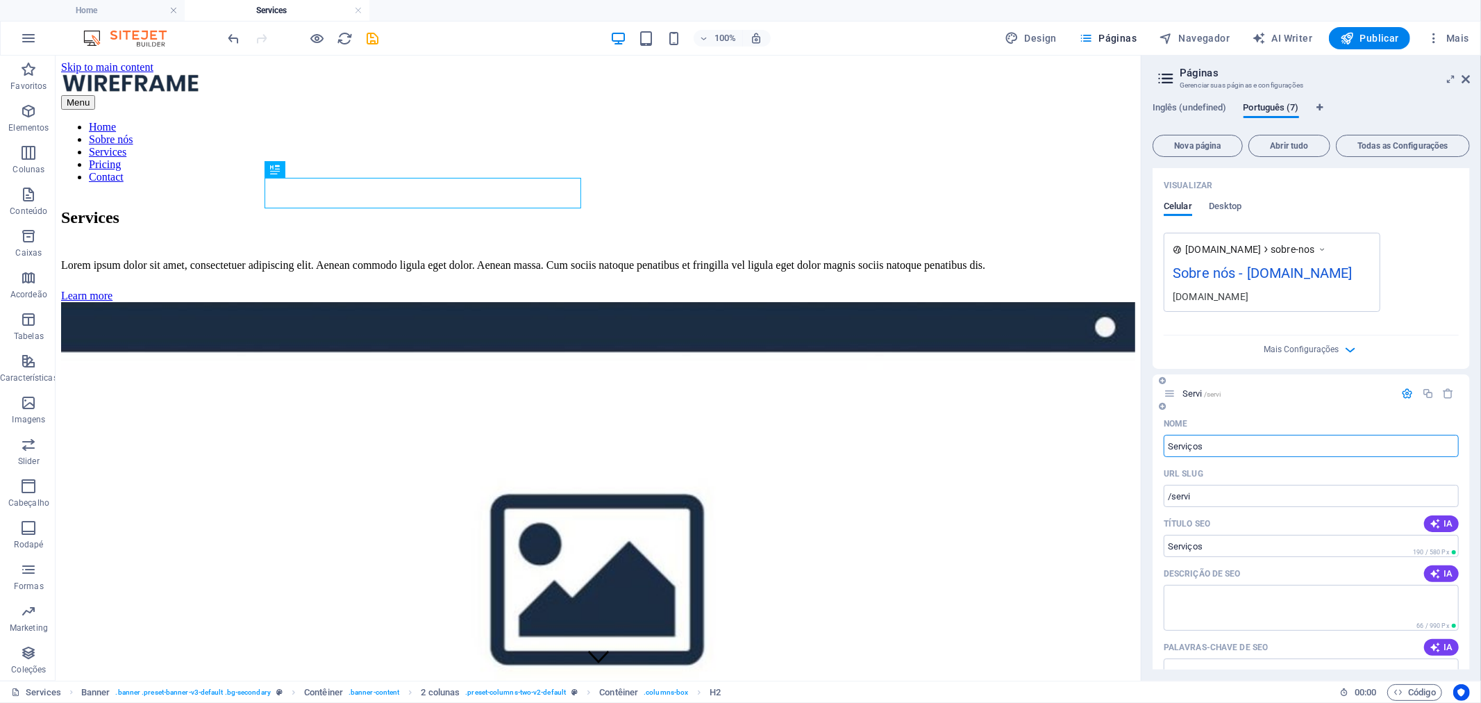
type input "Serviços"
type input "/servicos"
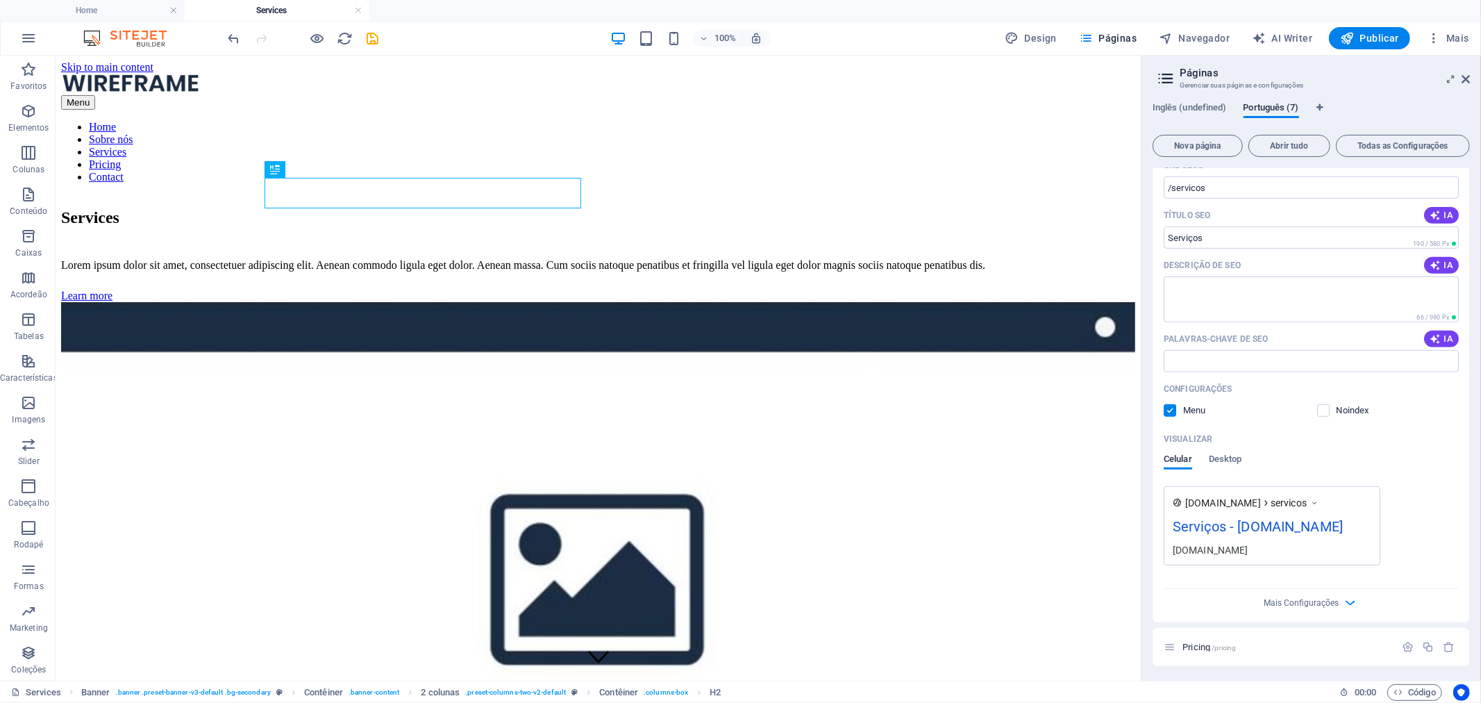
scroll to position [839, 0]
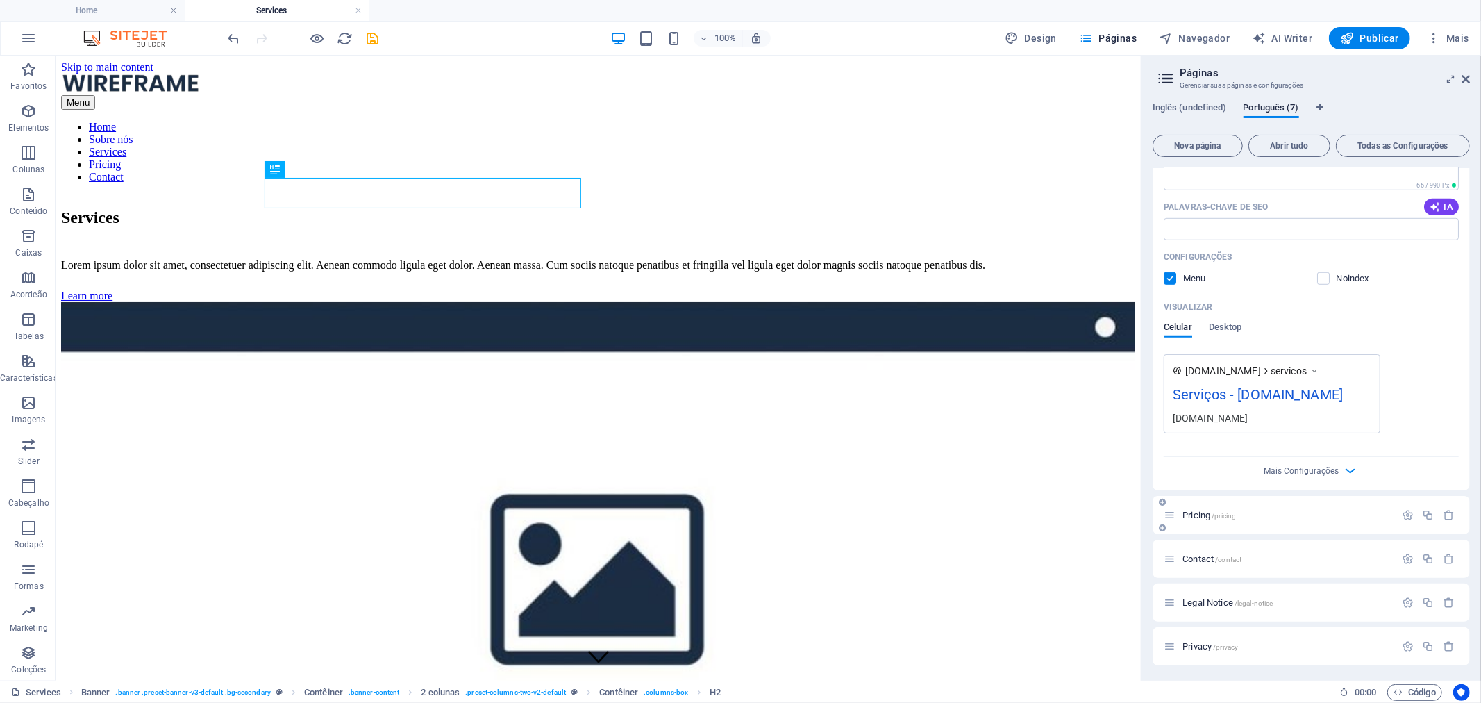
type input "Serviços"
click at [1327, 518] on div "Pricing /pricing" at bounding box center [1279, 515] width 231 height 16
click at [1404, 518] on icon "button" at bounding box center [1408, 515] width 12 height 12
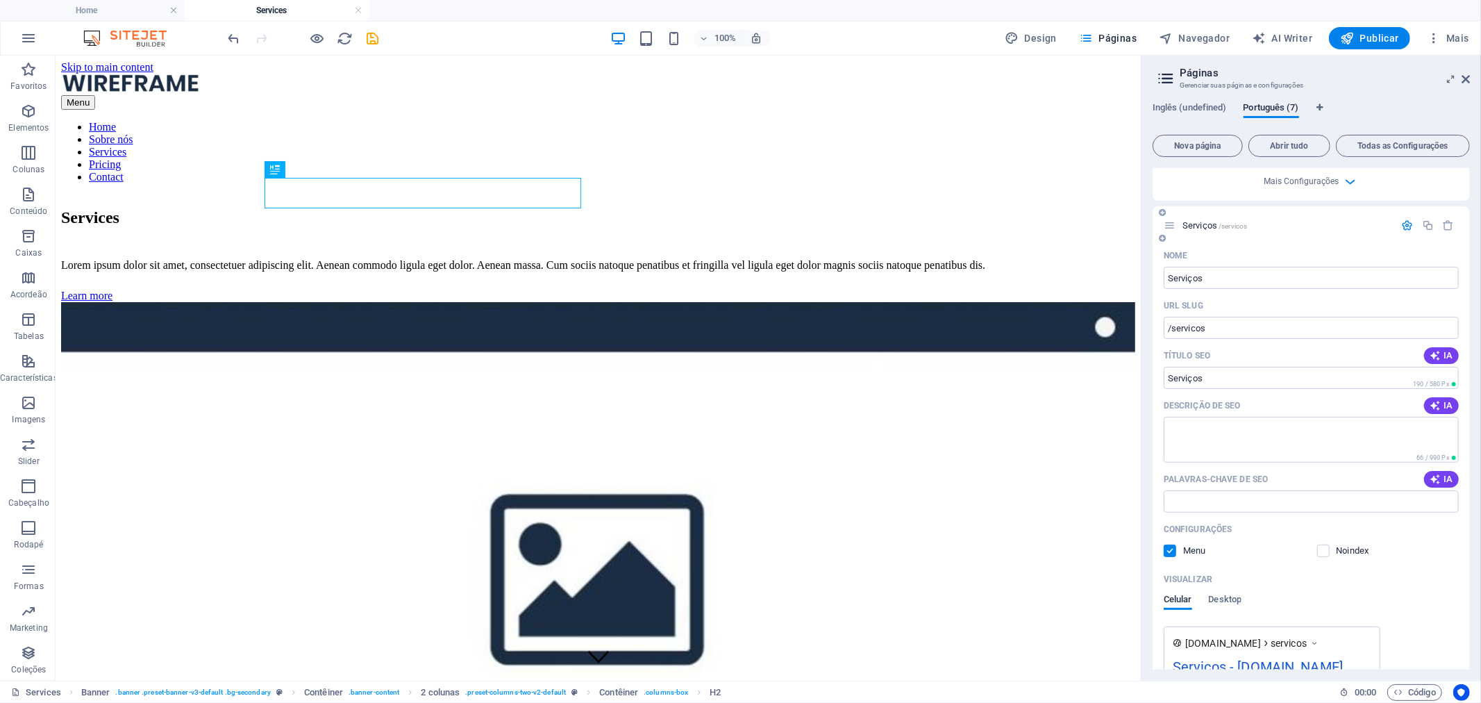
scroll to position [453, 0]
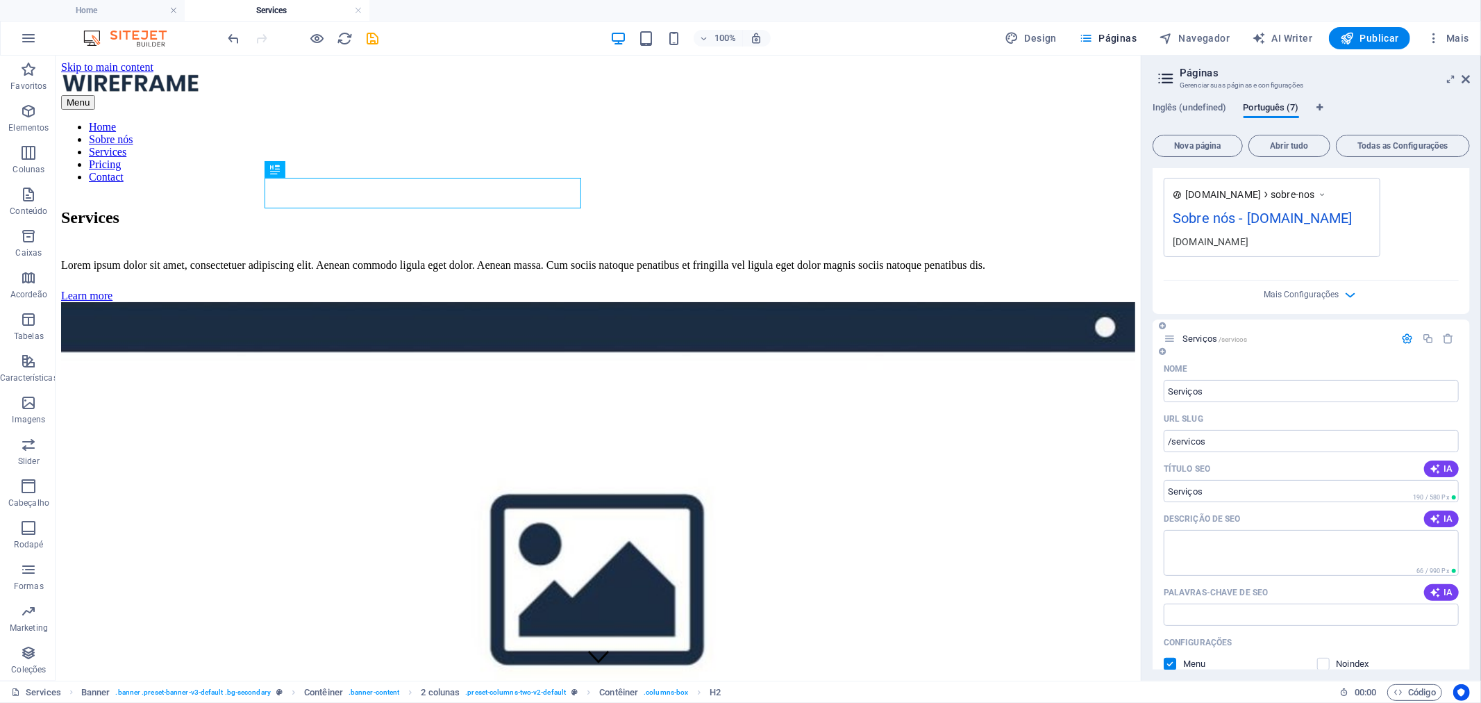
click at [1402, 335] on icon "button" at bounding box center [1408, 339] width 12 height 12
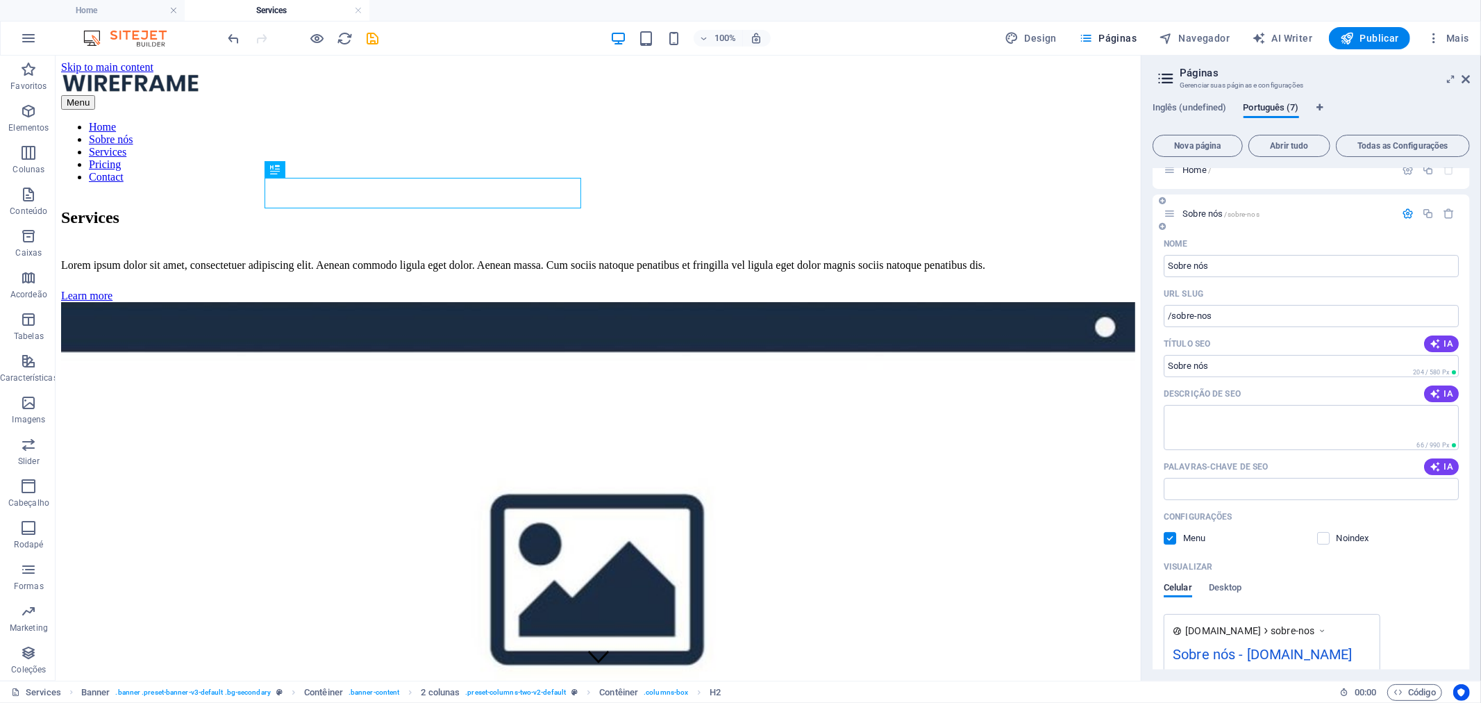
scroll to position [0, 0]
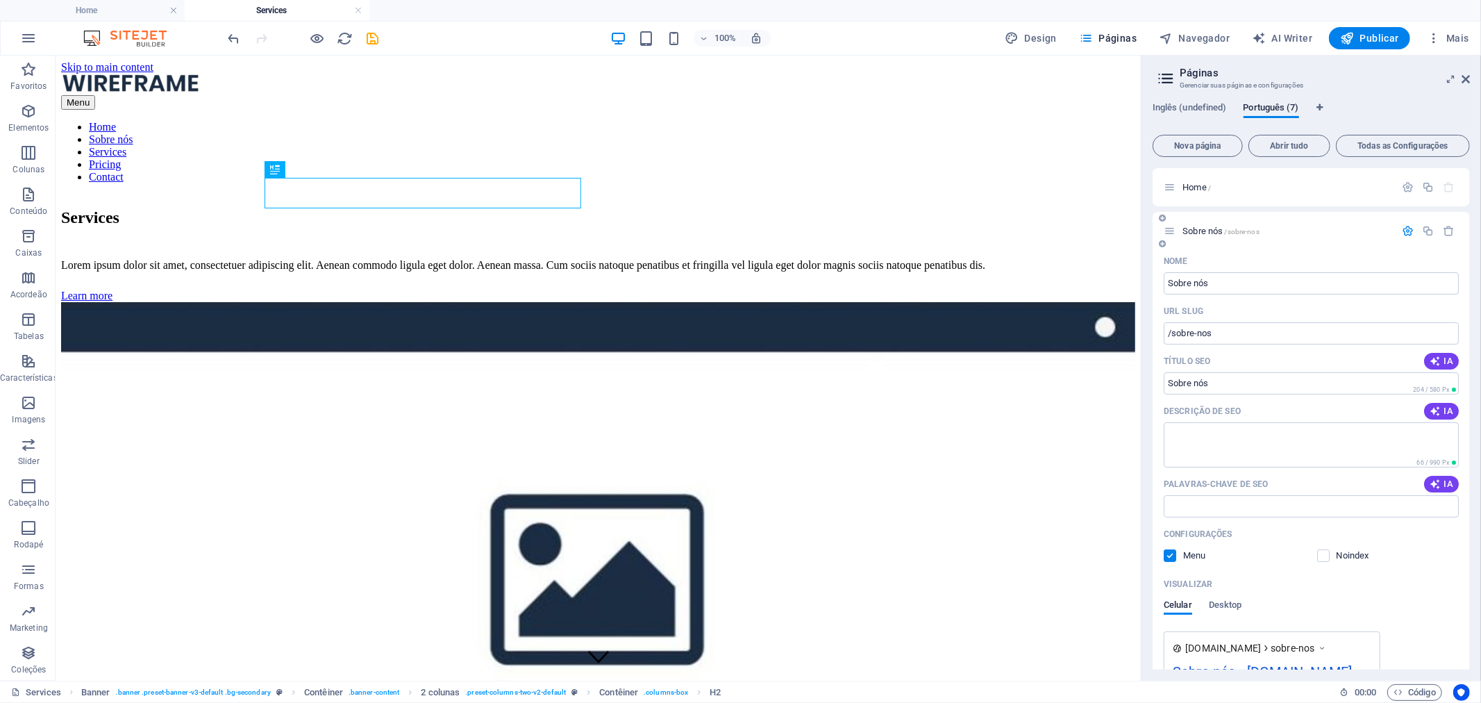
click at [1406, 233] on icon "button" at bounding box center [1408, 231] width 12 height 12
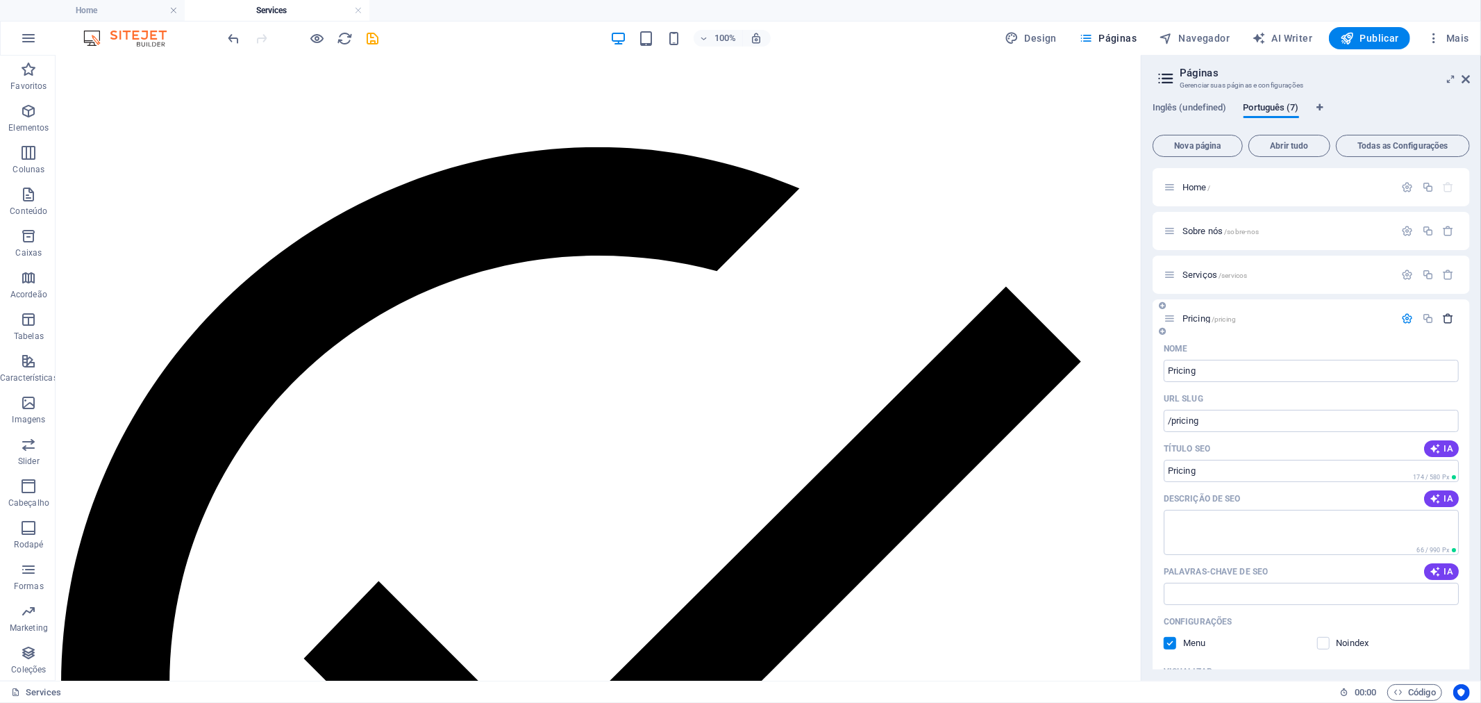
click at [1451, 318] on icon "button" at bounding box center [1449, 318] width 12 height 12
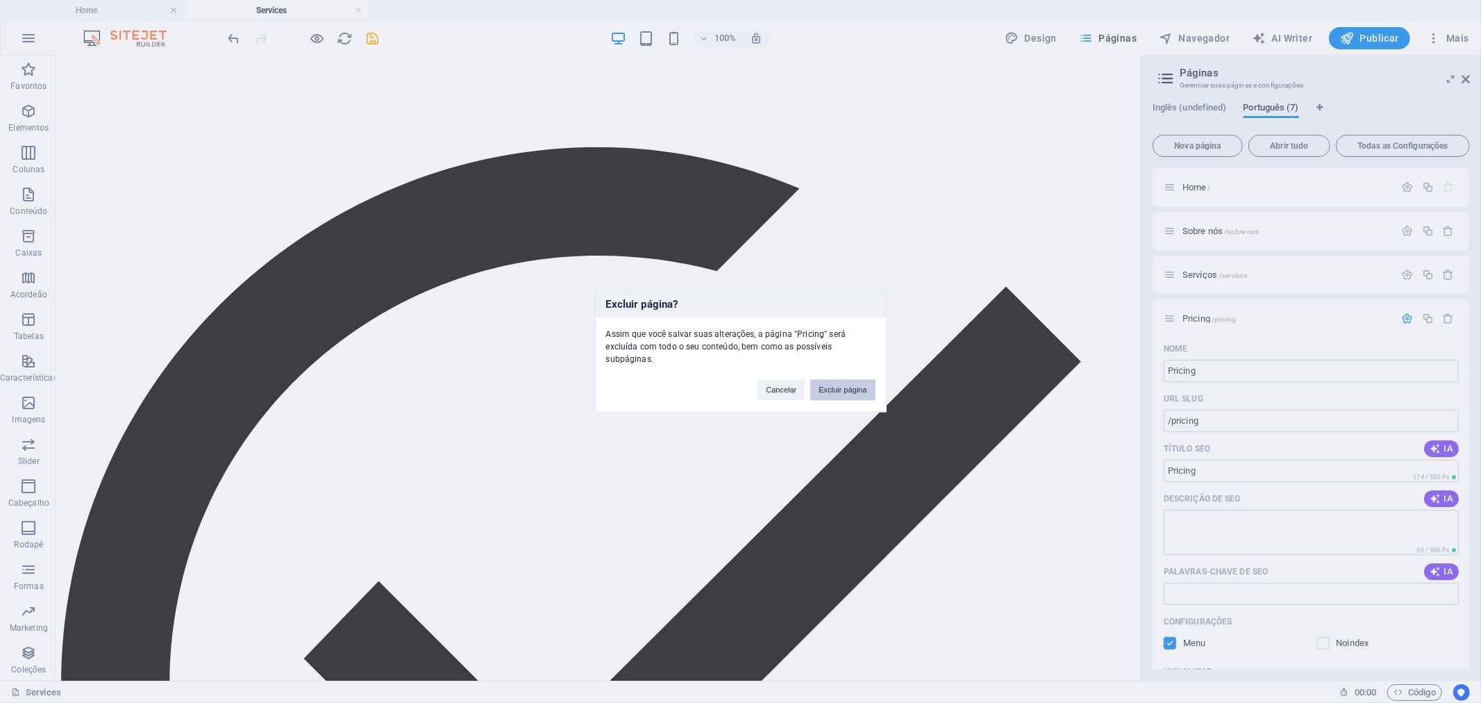
click at [835, 389] on button "Excluir página" at bounding box center [842, 390] width 65 height 21
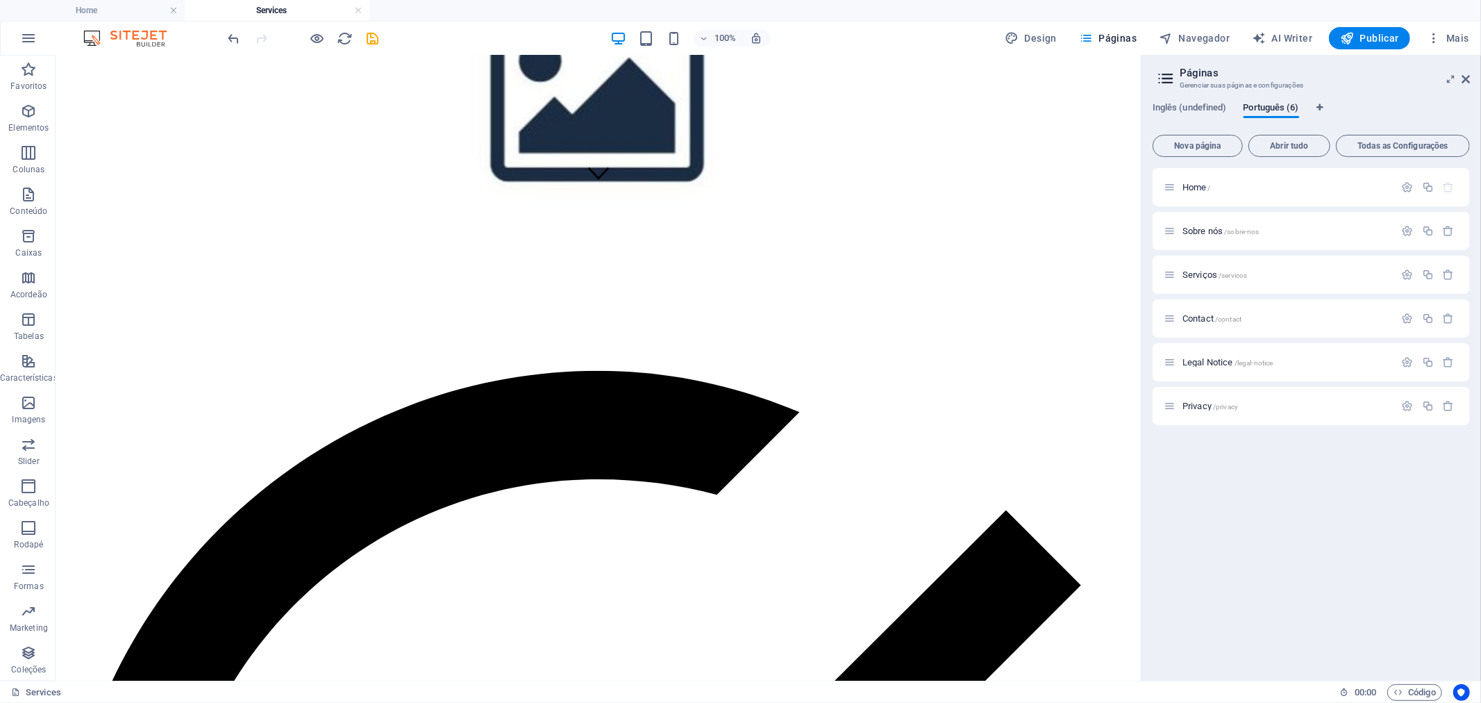
scroll to position [476, 0]
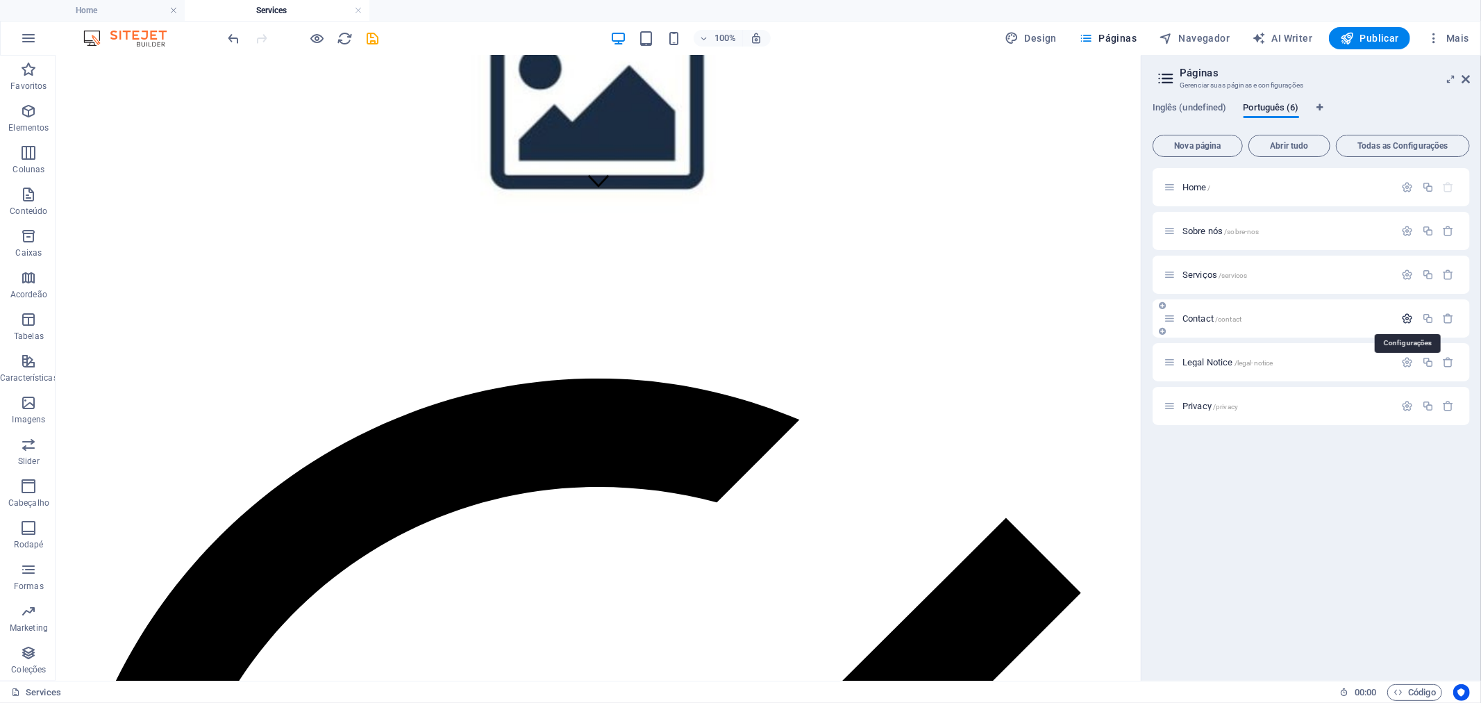
click at [1409, 319] on icon "button" at bounding box center [1408, 318] width 12 height 12
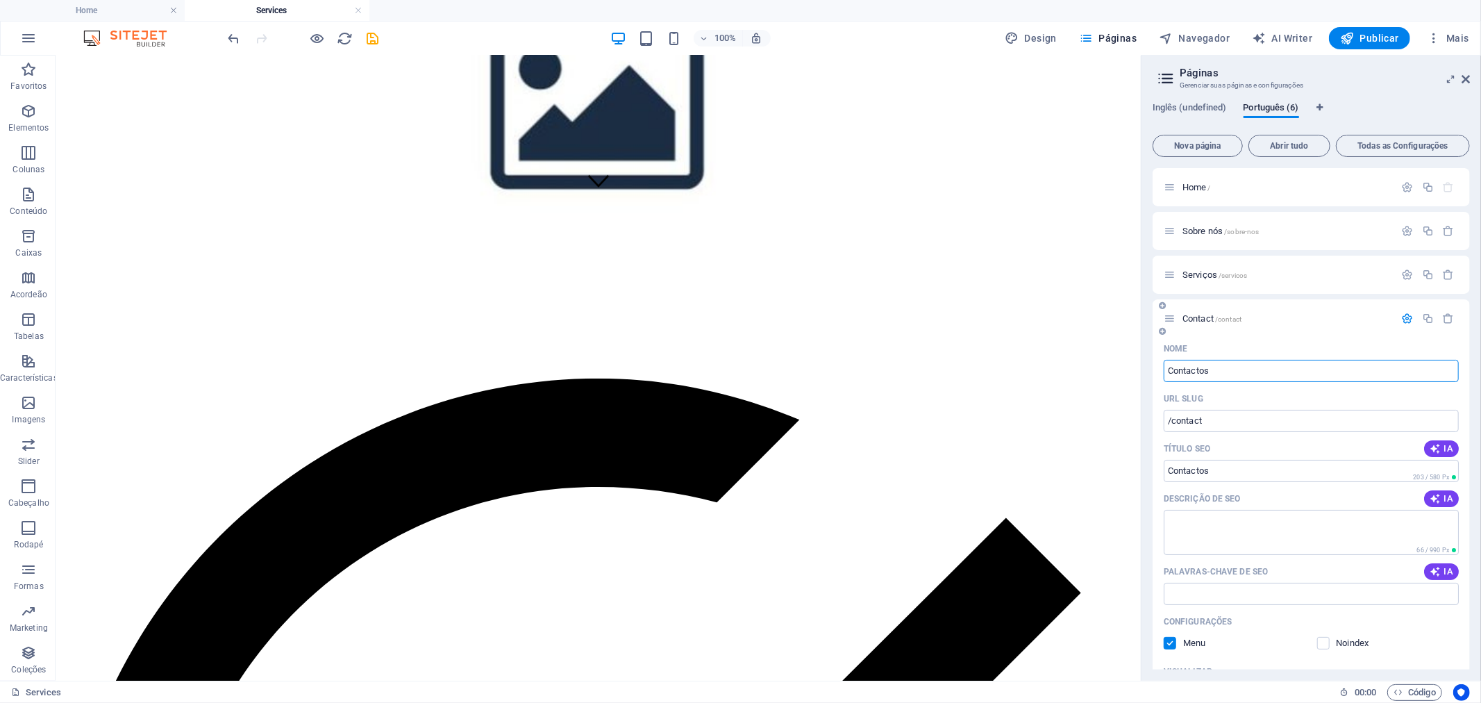
type input "Contactos"
type input "/contactos"
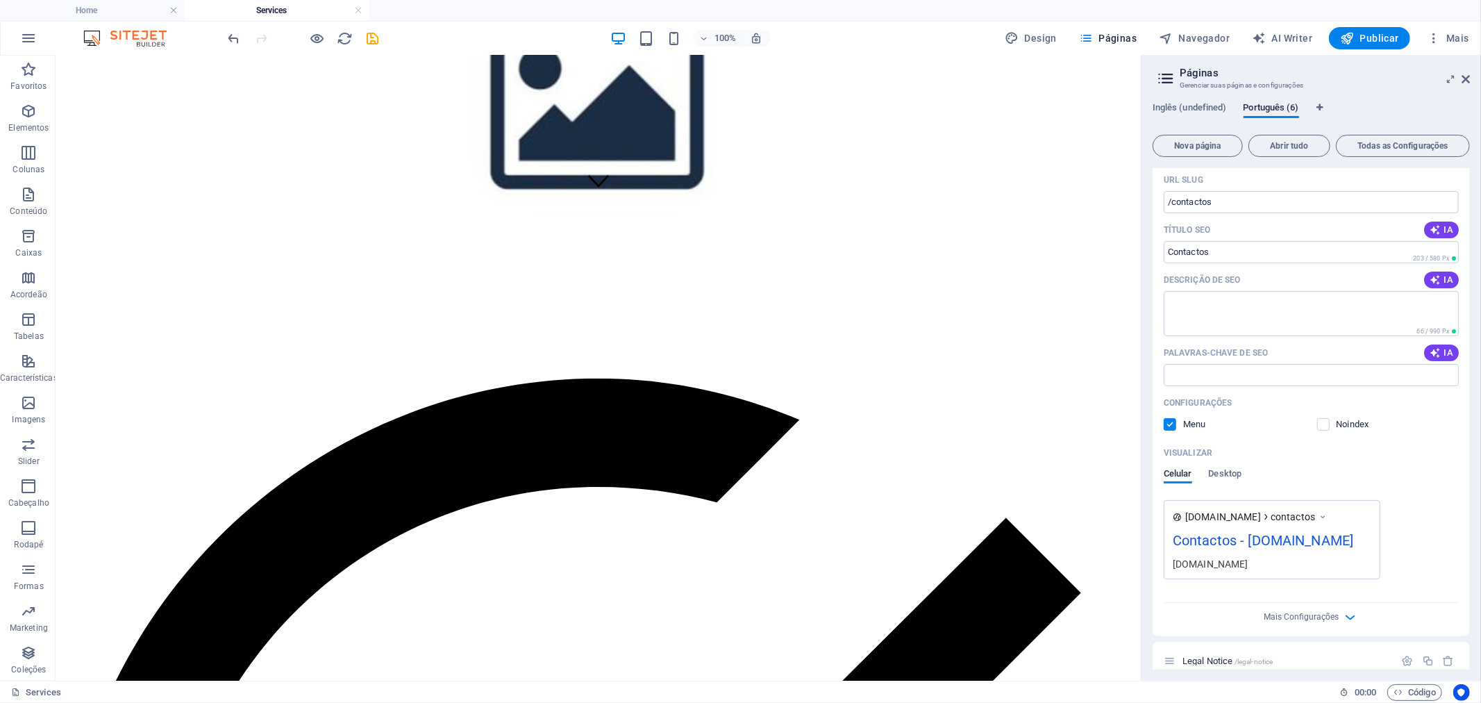
scroll to position [278, 0]
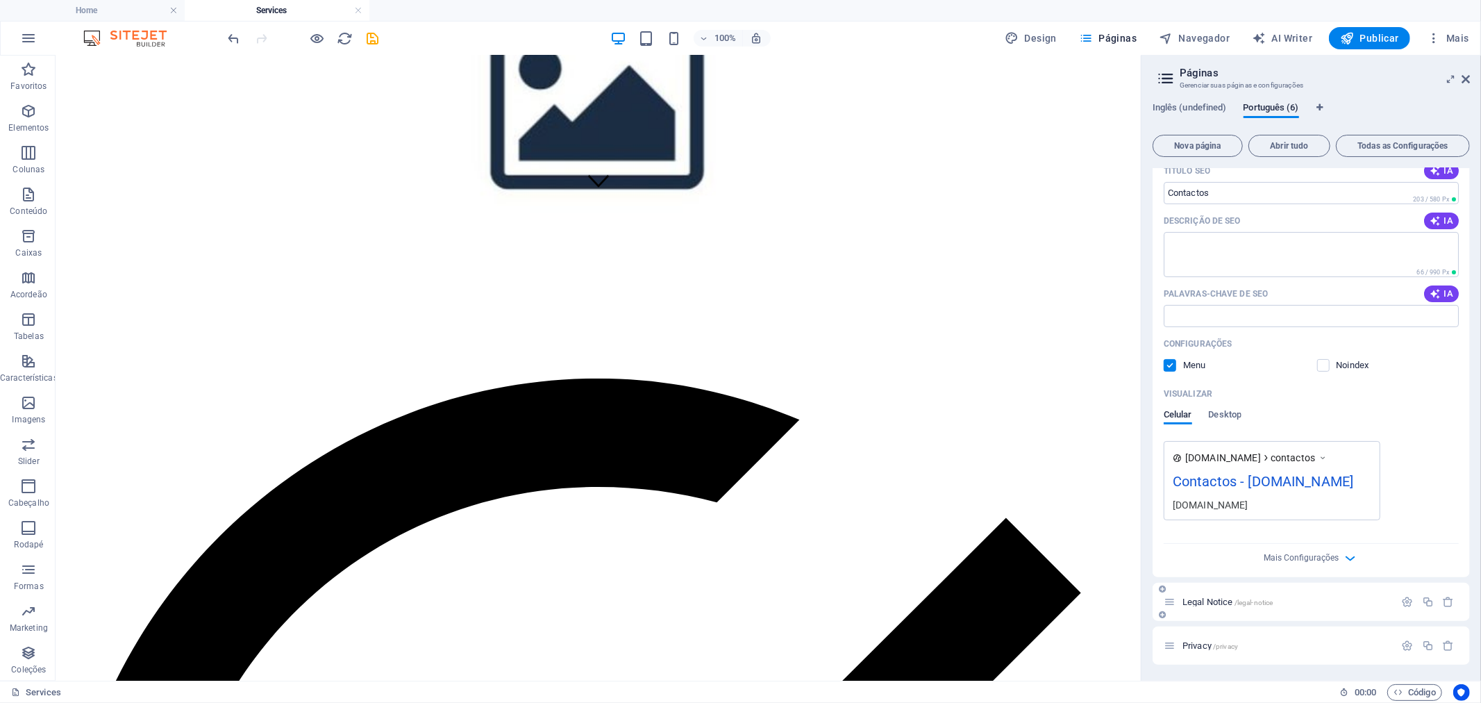
type input "Contactos"
click at [1325, 595] on div "Legal Notice /legal-notice" at bounding box center [1279, 602] width 231 height 16
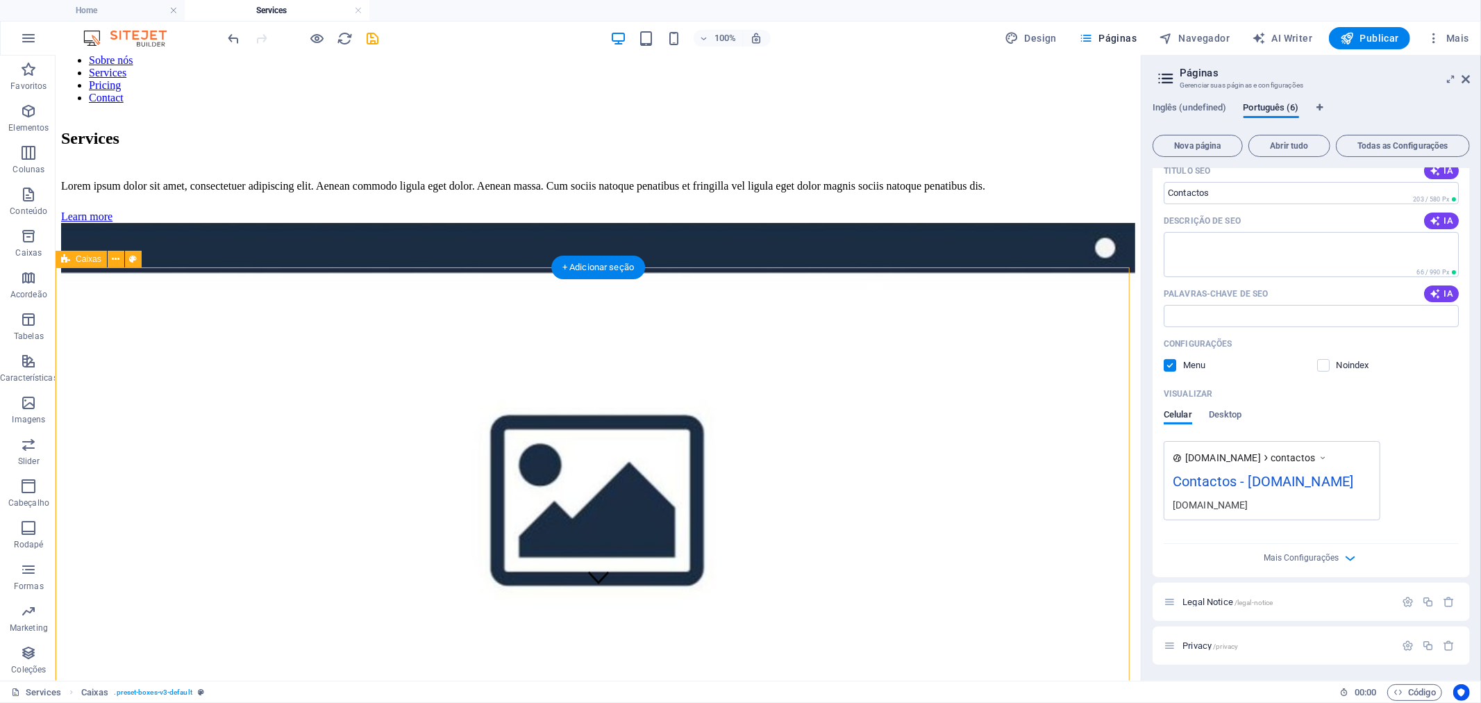
scroll to position [0, 0]
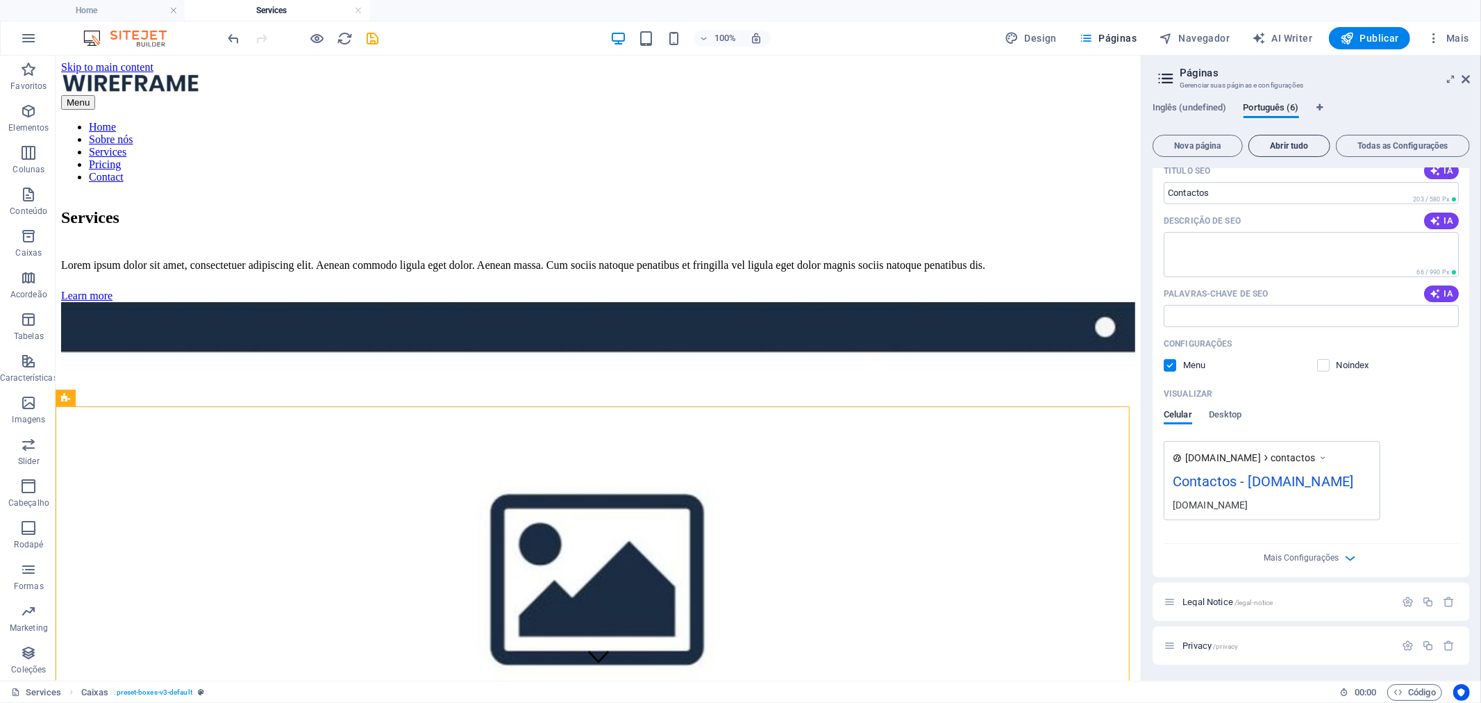
click at [1300, 143] on span "Abrir tudo" at bounding box center [1289, 146] width 69 height 8
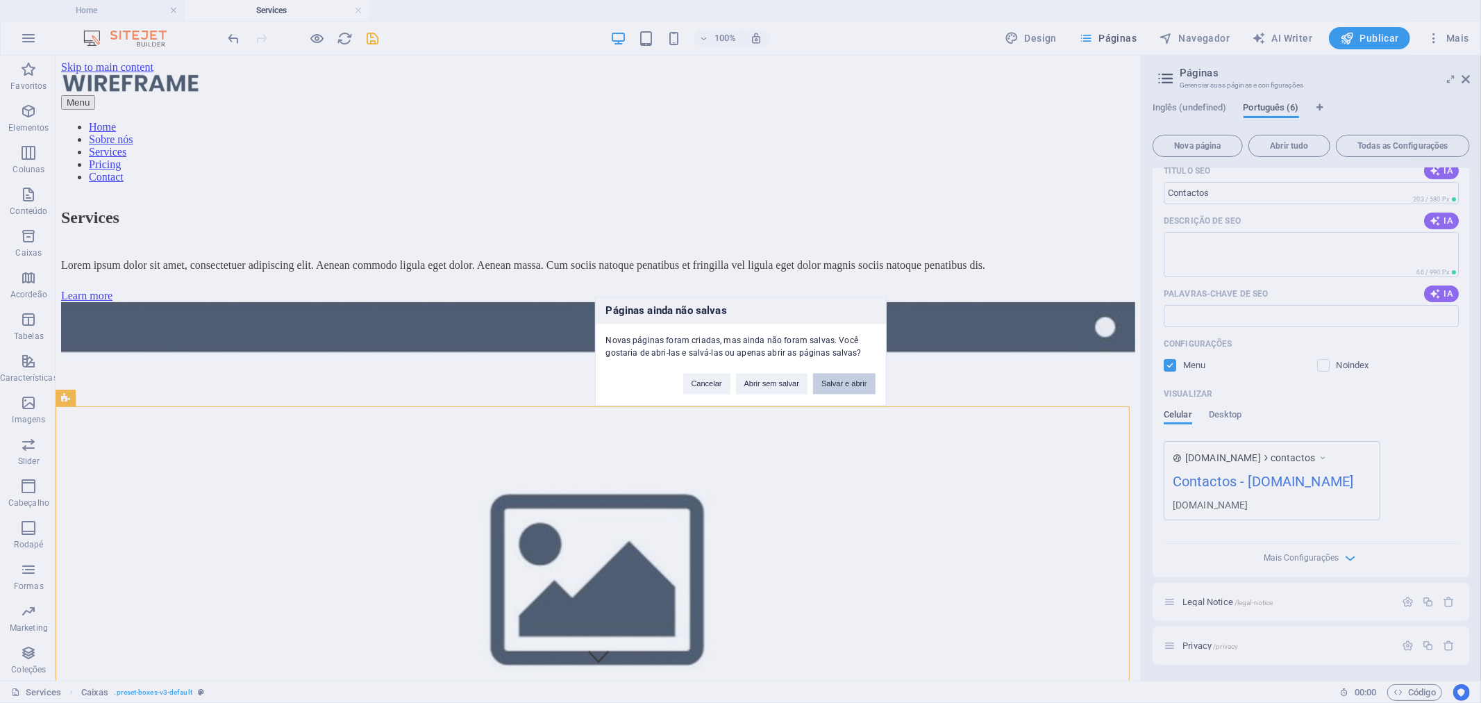
click at [847, 383] on button "Salvar e abrir" at bounding box center [844, 384] width 62 height 21
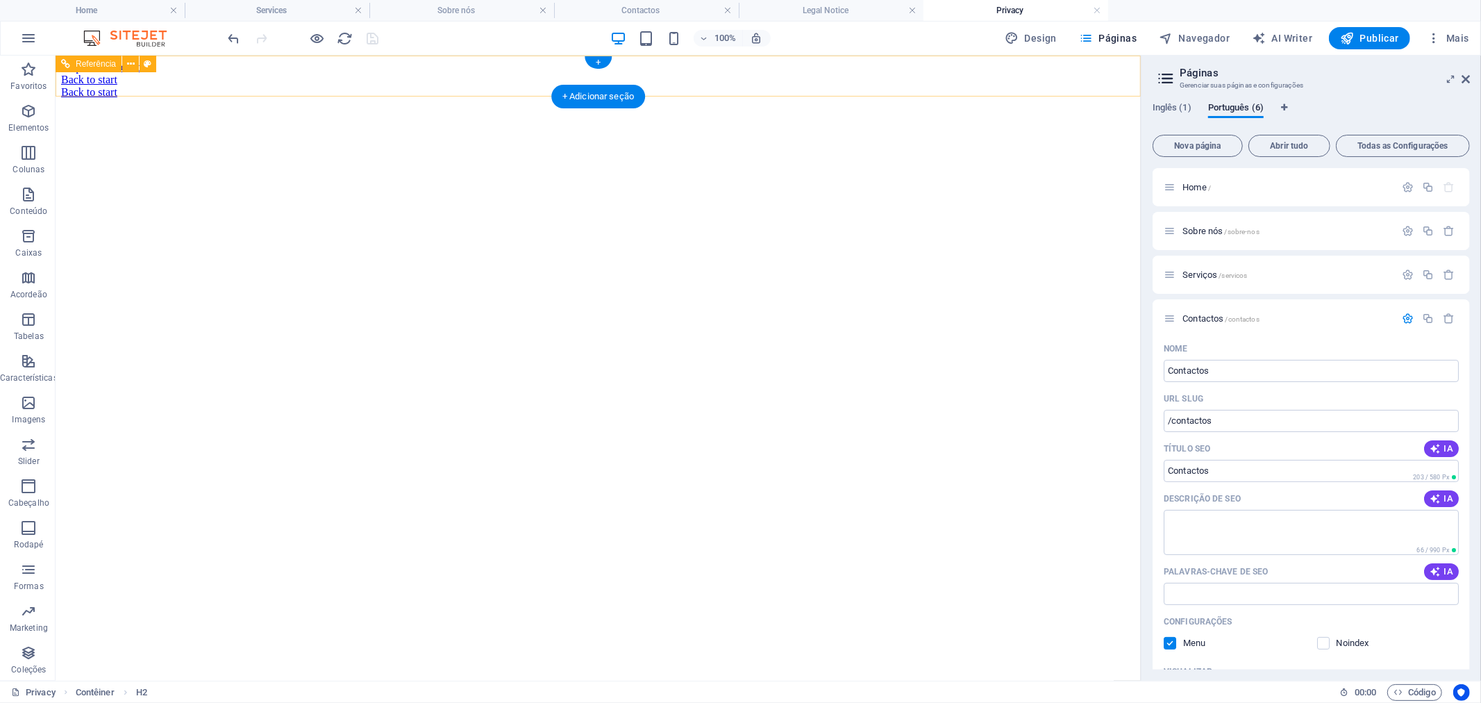
click at [295, 76] on div "Back to start" at bounding box center [597, 79] width 1074 height 12
click at [1379, 148] on span "Todas as Configurações" at bounding box center [1402, 146] width 121 height 8
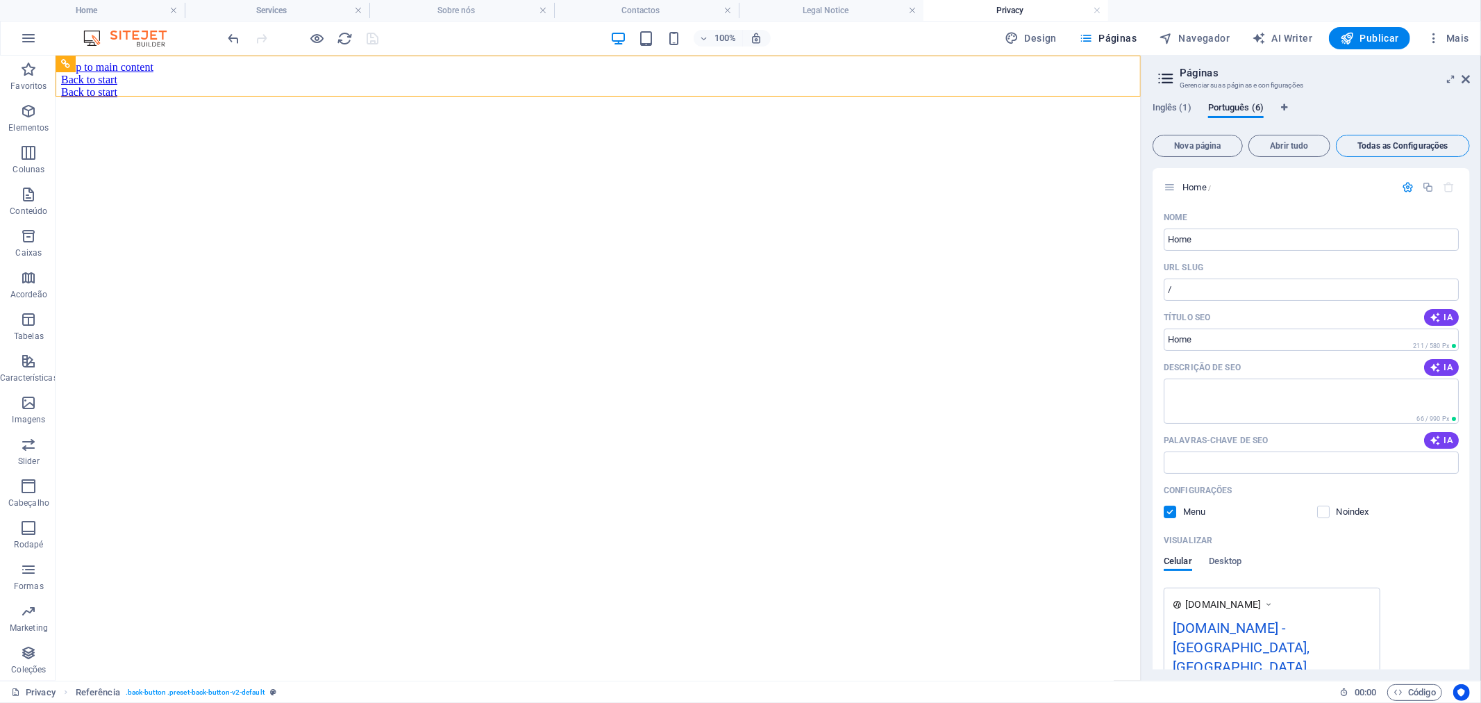
scroll to position [2626, 0]
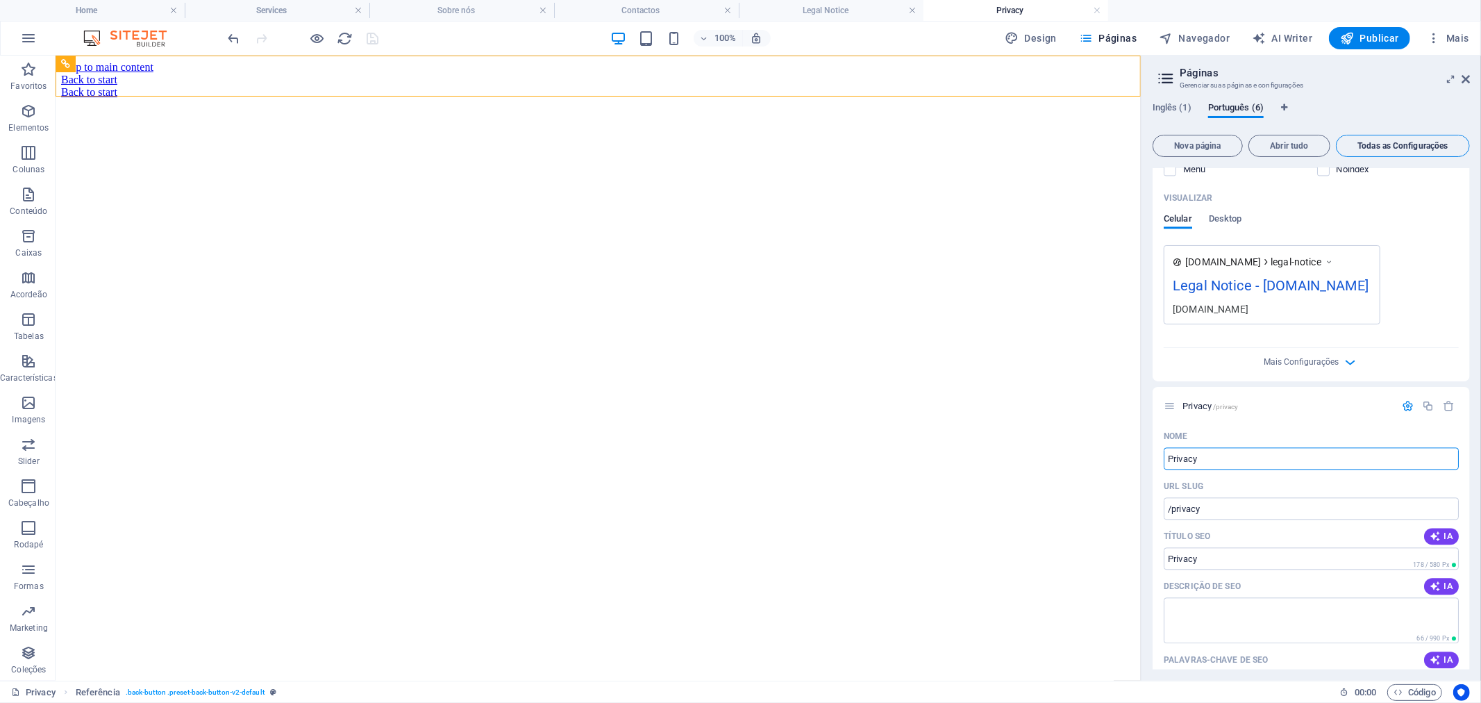
click at [1379, 148] on span "Todas as Configurações" at bounding box center [1402, 146] width 121 height 8
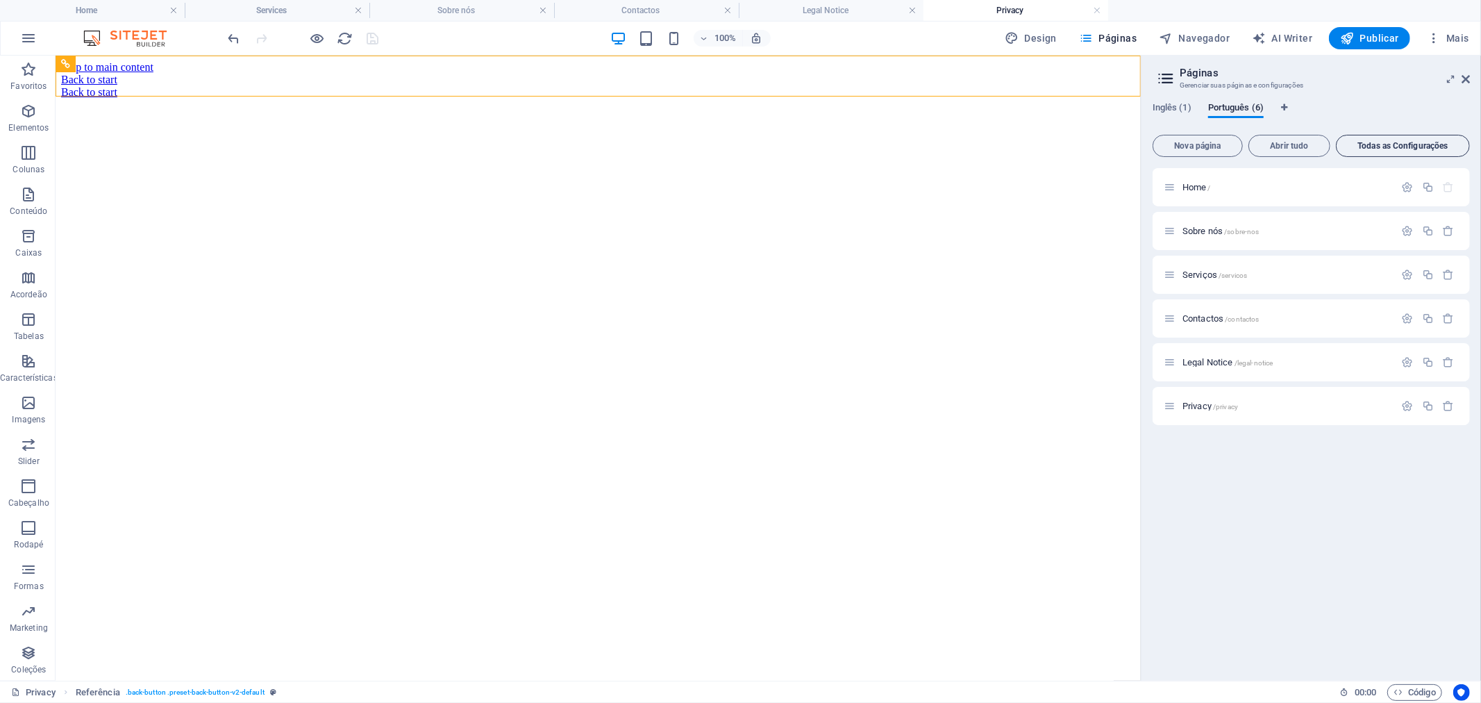
scroll to position [0, 0]
click at [1165, 108] on span "Inglês (1)" at bounding box center [1171, 108] width 39 height 19
click at [1219, 108] on span "Português (6)" at bounding box center [1236, 108] width 56 height 19
click at [1195, 108] on div "Inglês (1) Português (6)" at bounding box center [1310, 116] width 317 height 26
click at [1179, 106] on span "Inglês (1)" at bounding box center [1171, 108] width 39 height 19
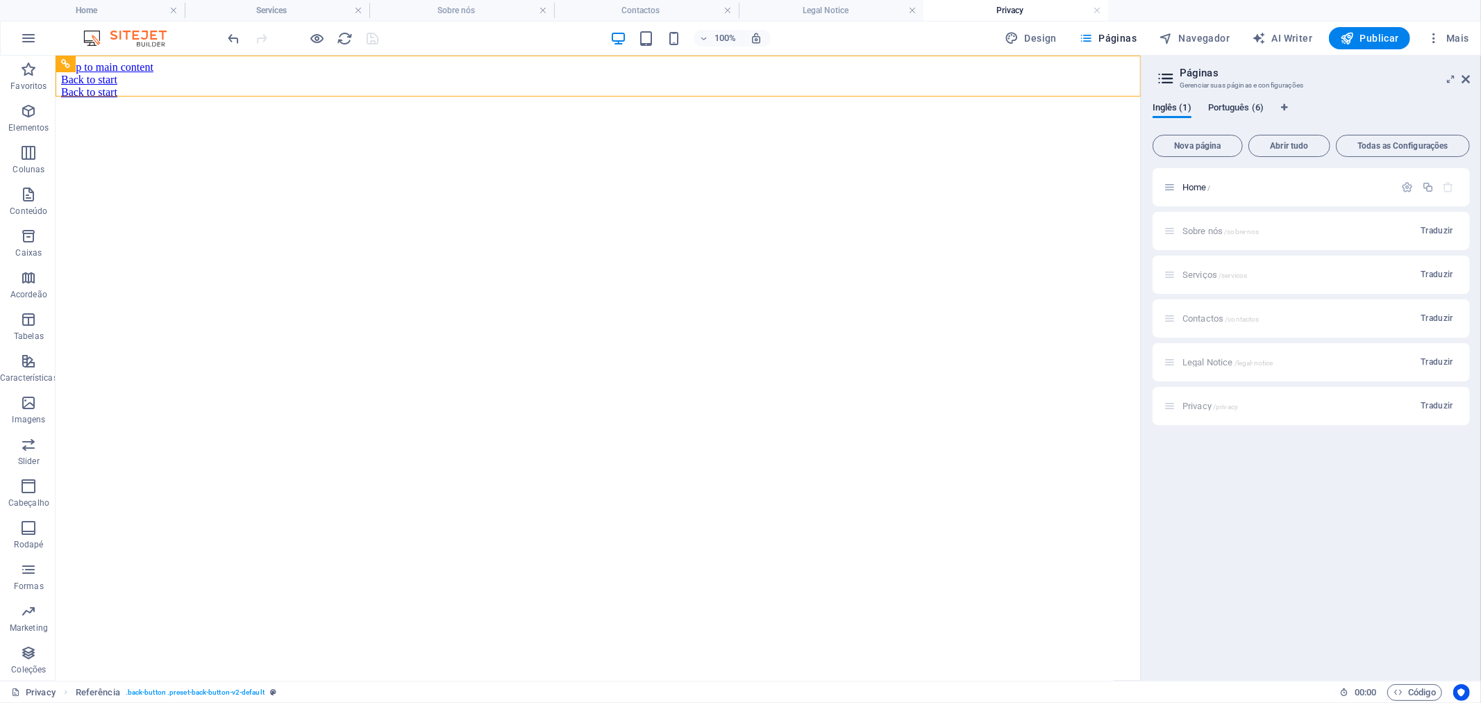
click at [1223, 103] on span "Português (6)" at bounding box center [1236, 108] width 56 height 19
click at [1164, 106] on span "Inglês (1)" at bounding box center [1171, 108] width 39 height 19
click at [1184, 111] on span "Inglês (1)" at bounding box center [1171, 108] width 39 height 19
click at [1227, 111] on span "Português (6)" at bounding box center [1236, 108] width 56 height 19
click at [1178, 111] on span "Inglês (1)" at bounding box center [1171, 108] width 39 height 19
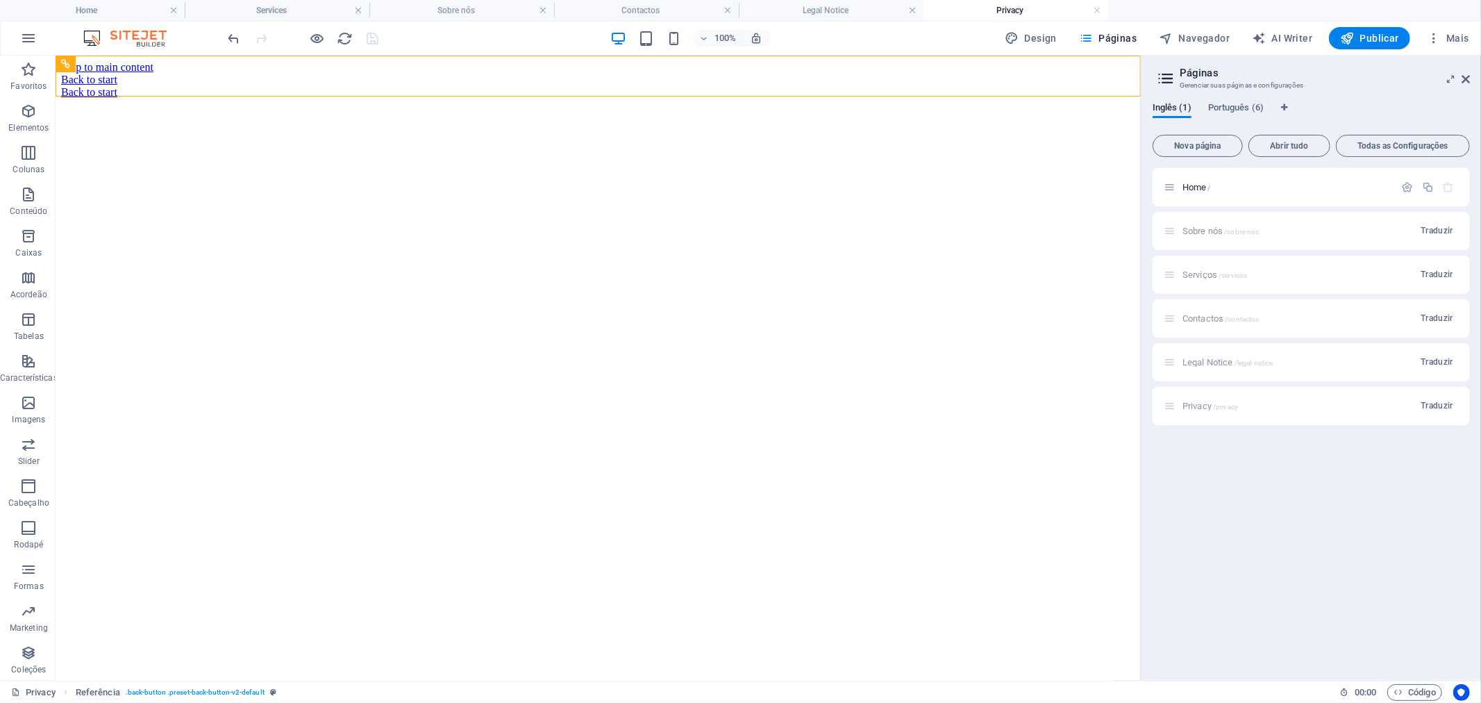
drag, startPoint x: 1233, startPoint y: 166, endPoint x: 594, endPoint y: 130, distance: 639.7
click at [621, 85] on div at bounding box center [597, 85] width 1074 height 0
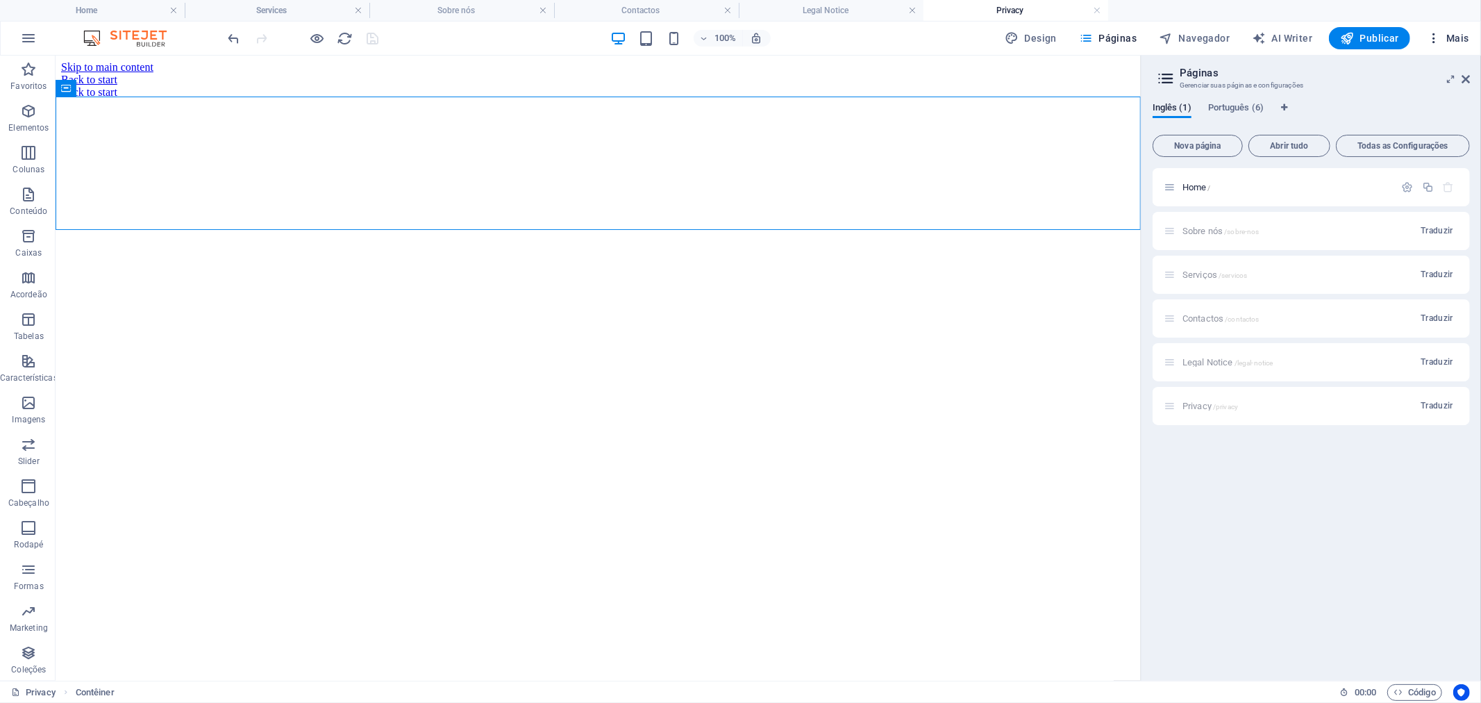
click at [1433, 33] on icon "button" at bounding box center [1434, 38] width 14 height 14
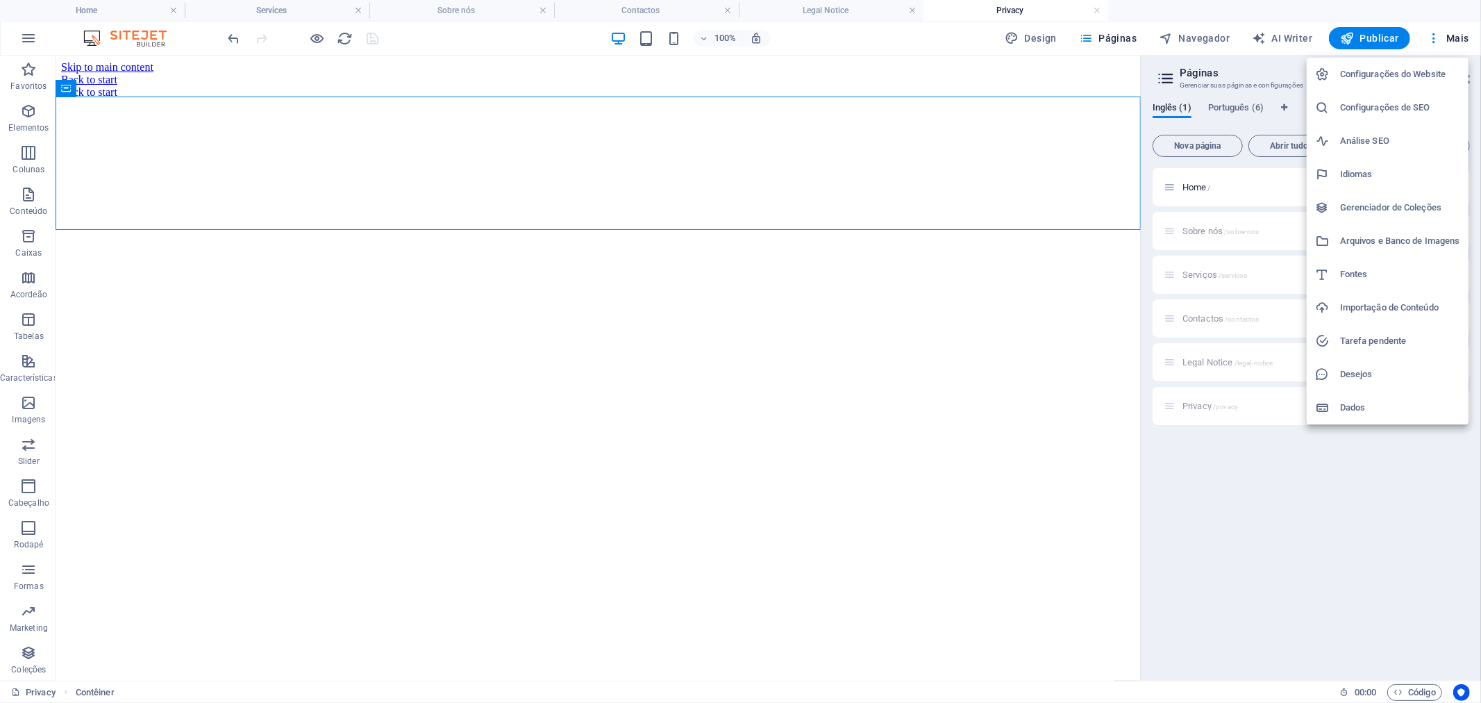
click at [1361, 81] on h6 "Configurações do Website" at bounding box center [1400, 74] width 120 height 17
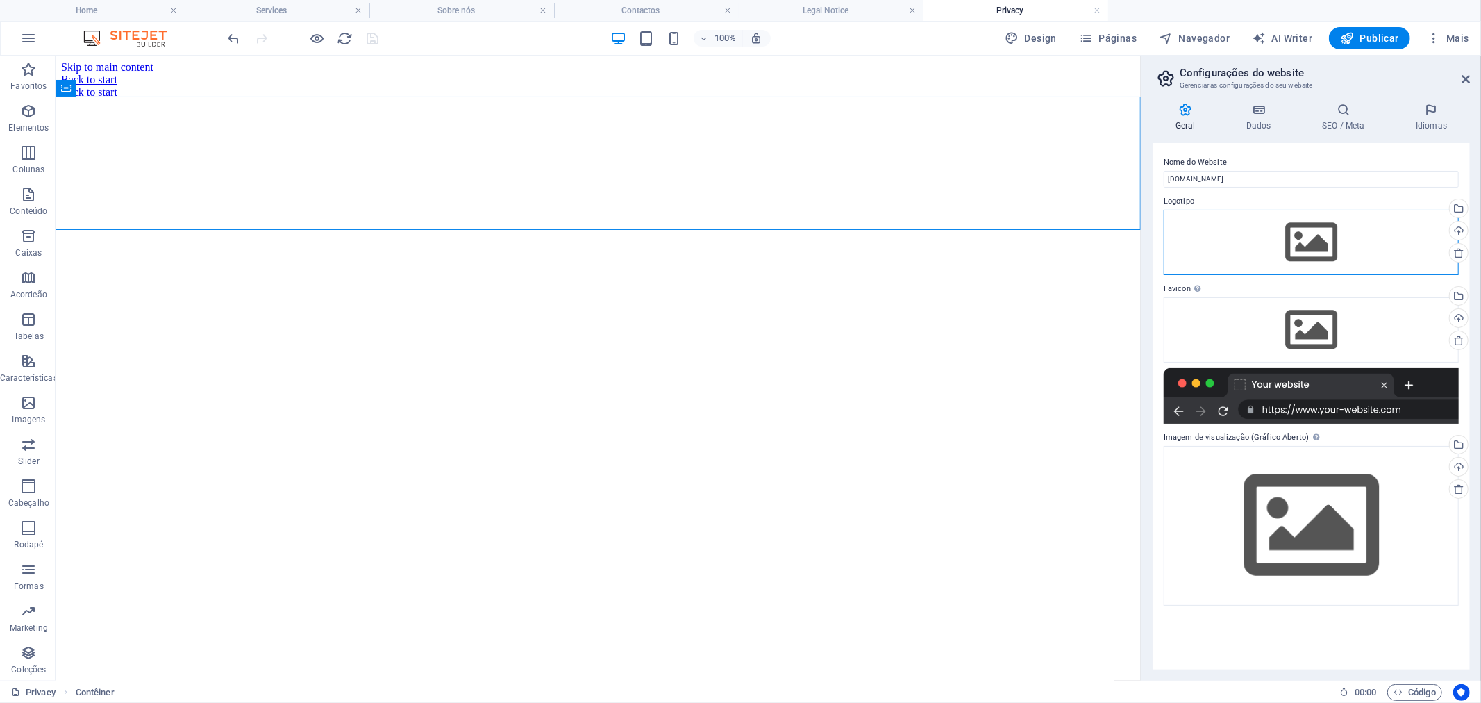
click at [1296, 240] on div "Arraste os arquivos aqui, clique para escolher os arquivos ou selecione os arqu…" at bounding box center [1311, 242] width 295 height 65
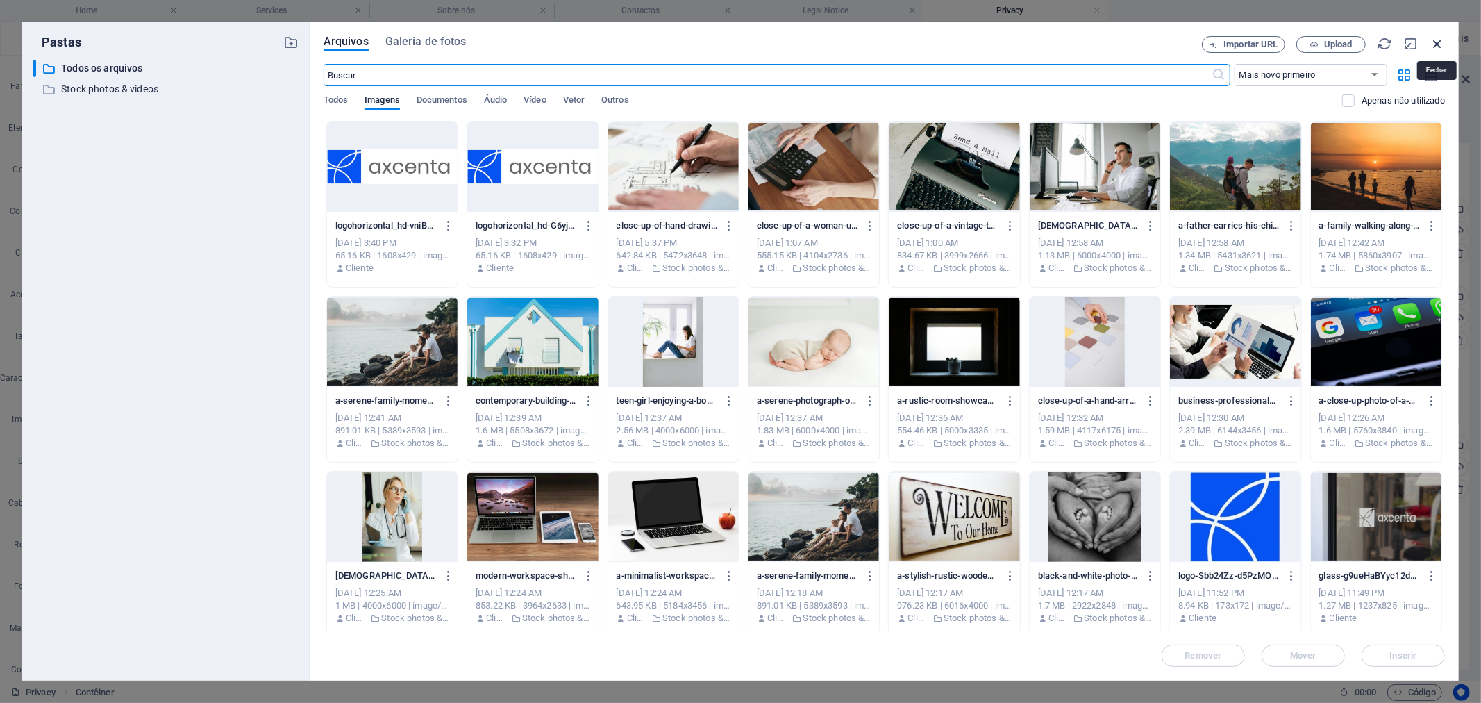
click at [1440, 49] on icon "button" at bounding box center [1436, 43] width 15 height 15
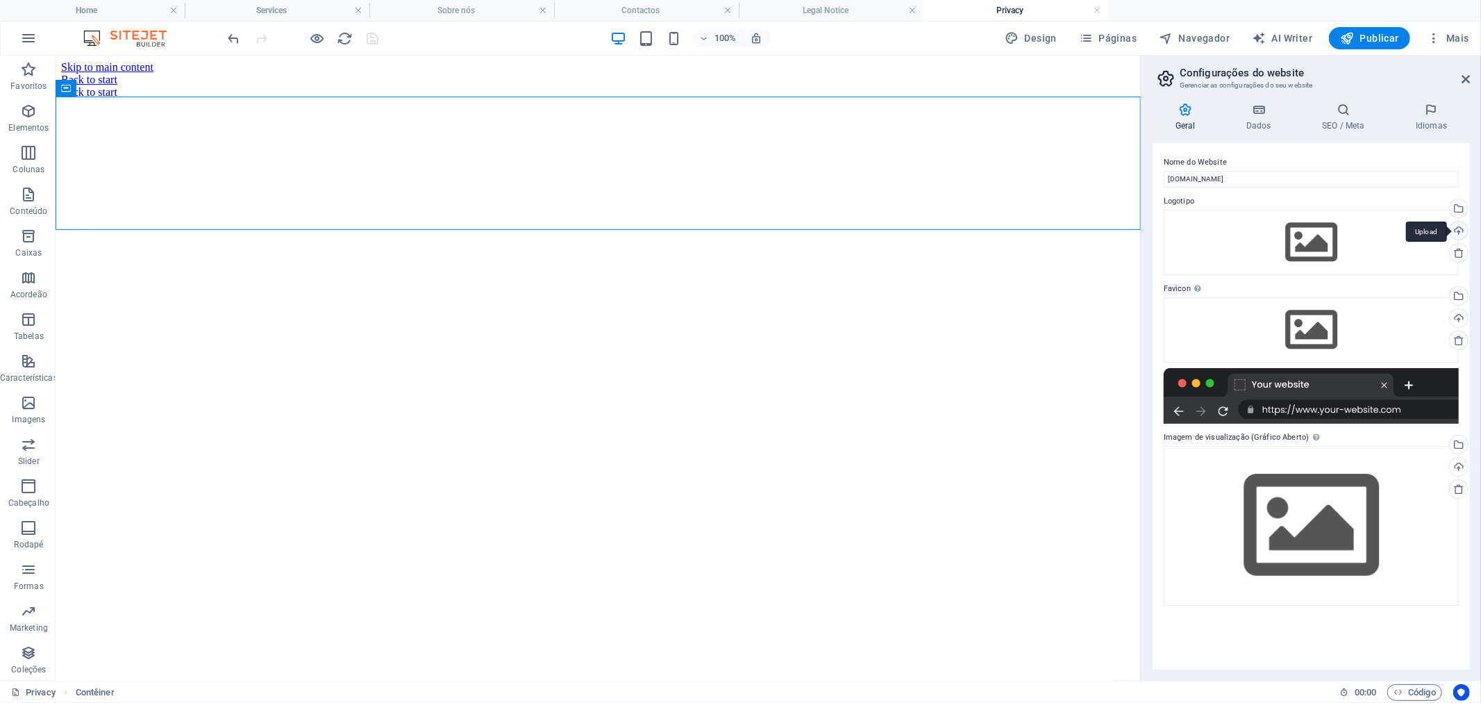
click at [1458, 230] on div "Upload" at bounding box center [1457, 231] width 21 height 21
click at [1459, 230] on div "Upload" at bounding box center [1457, 231] width 21 height 21
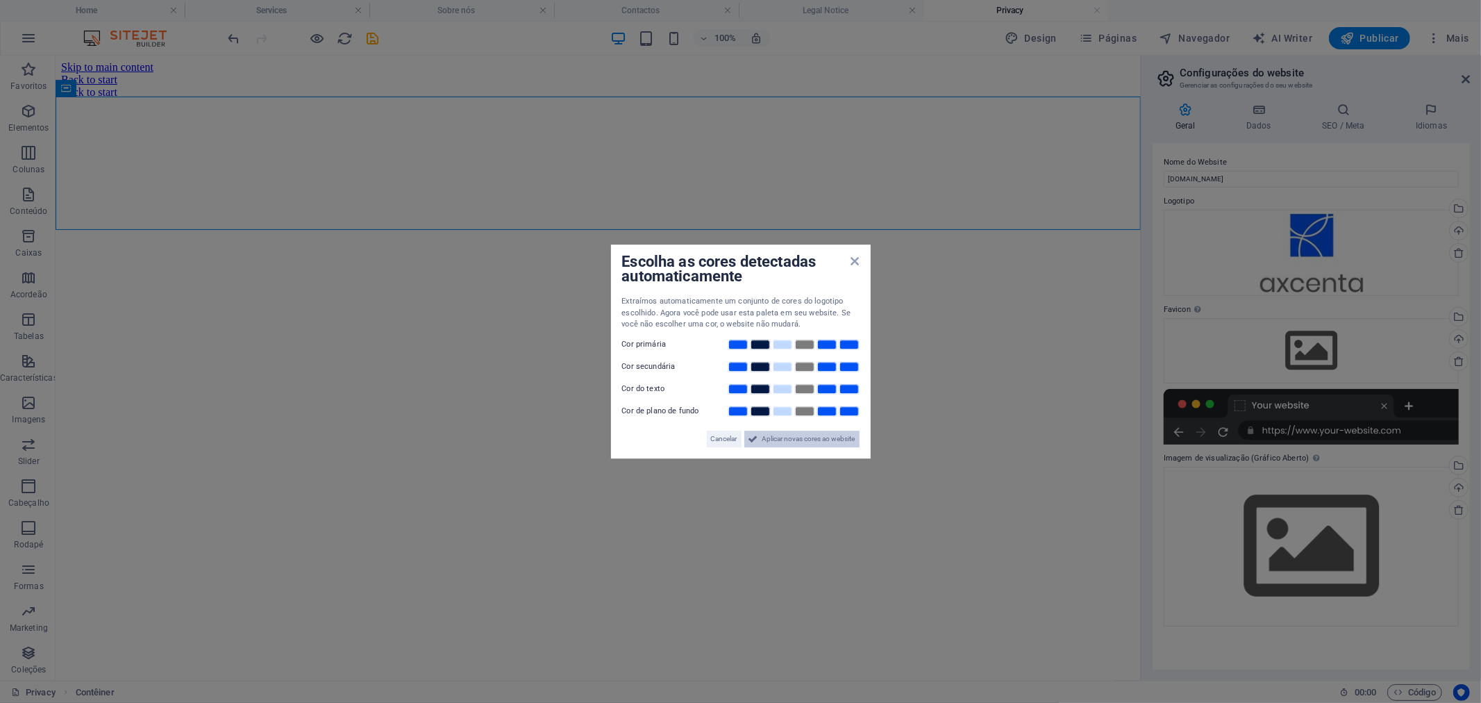
click at [816, 439] on span "Aplicar novas cores ao website" at bounding box center [808, 438] width 93 height 17
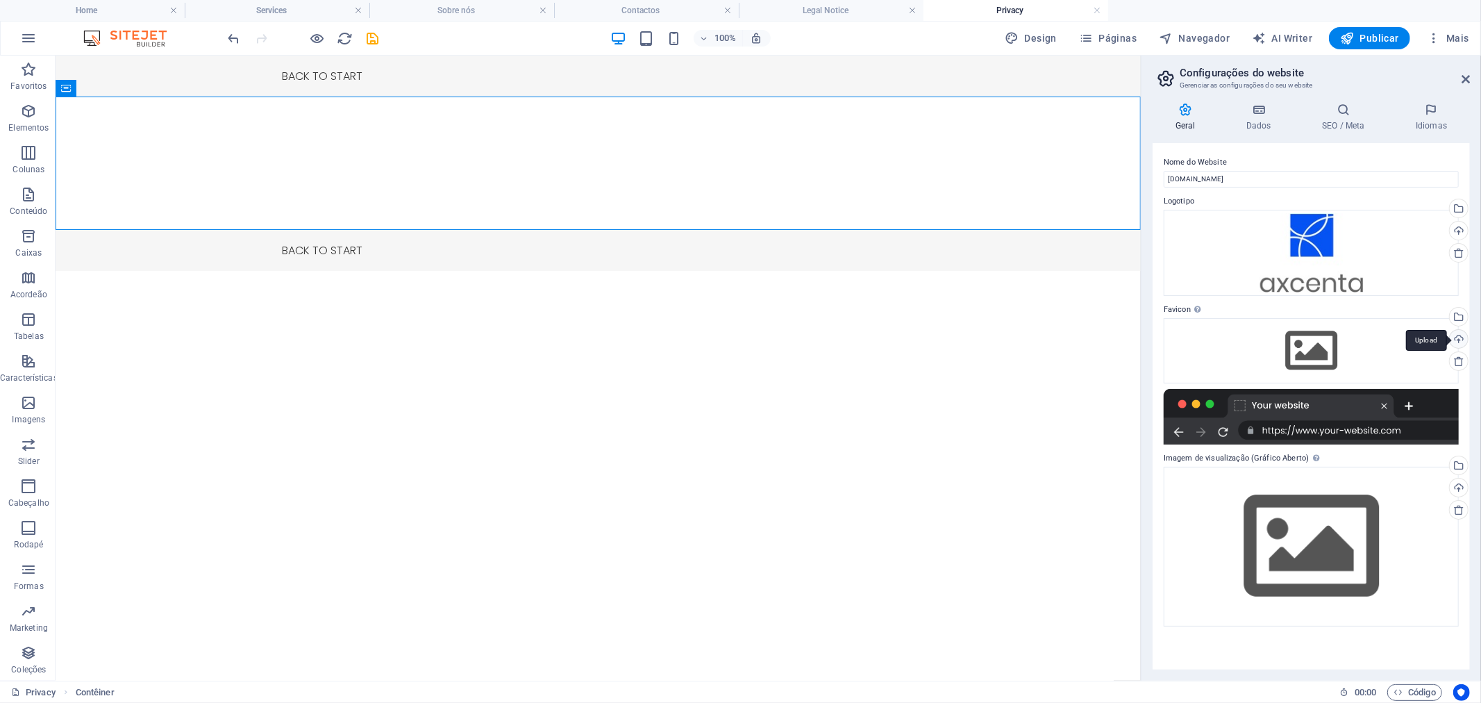
click at [1459, 338] on div "Upload" at bounding box center [1457, 340] width 21 height 21
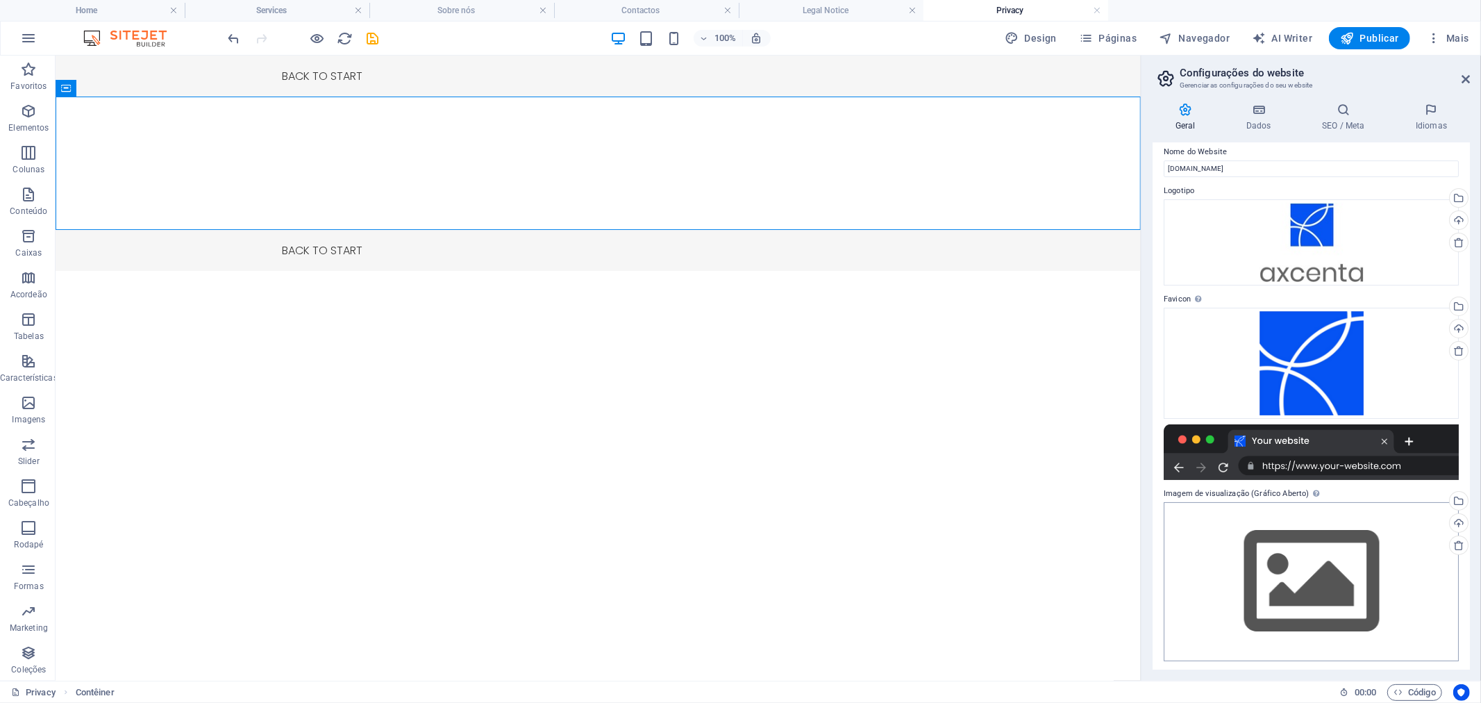
scroll to position [12, 0]
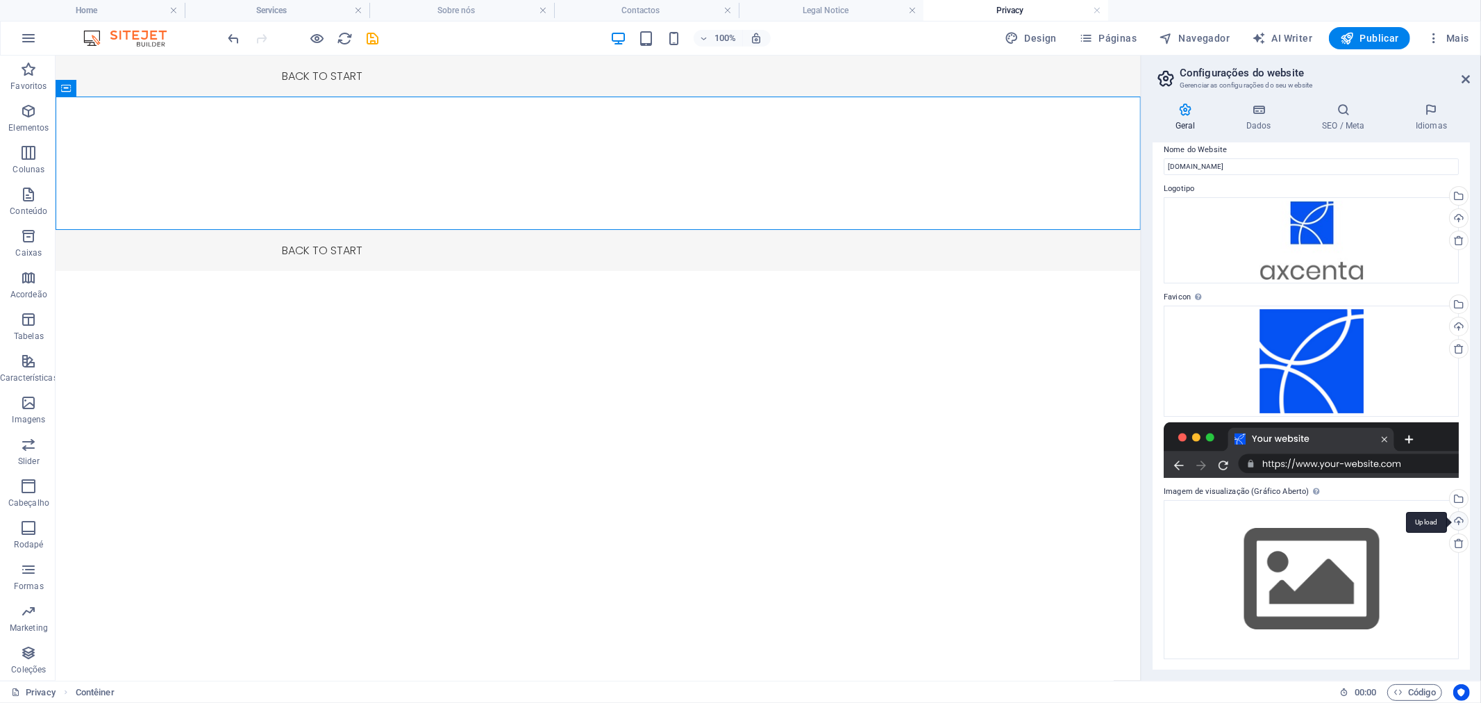
click at [1454, 518] on div "Upload" at bounding box center [1457, 522] width 21 height 21
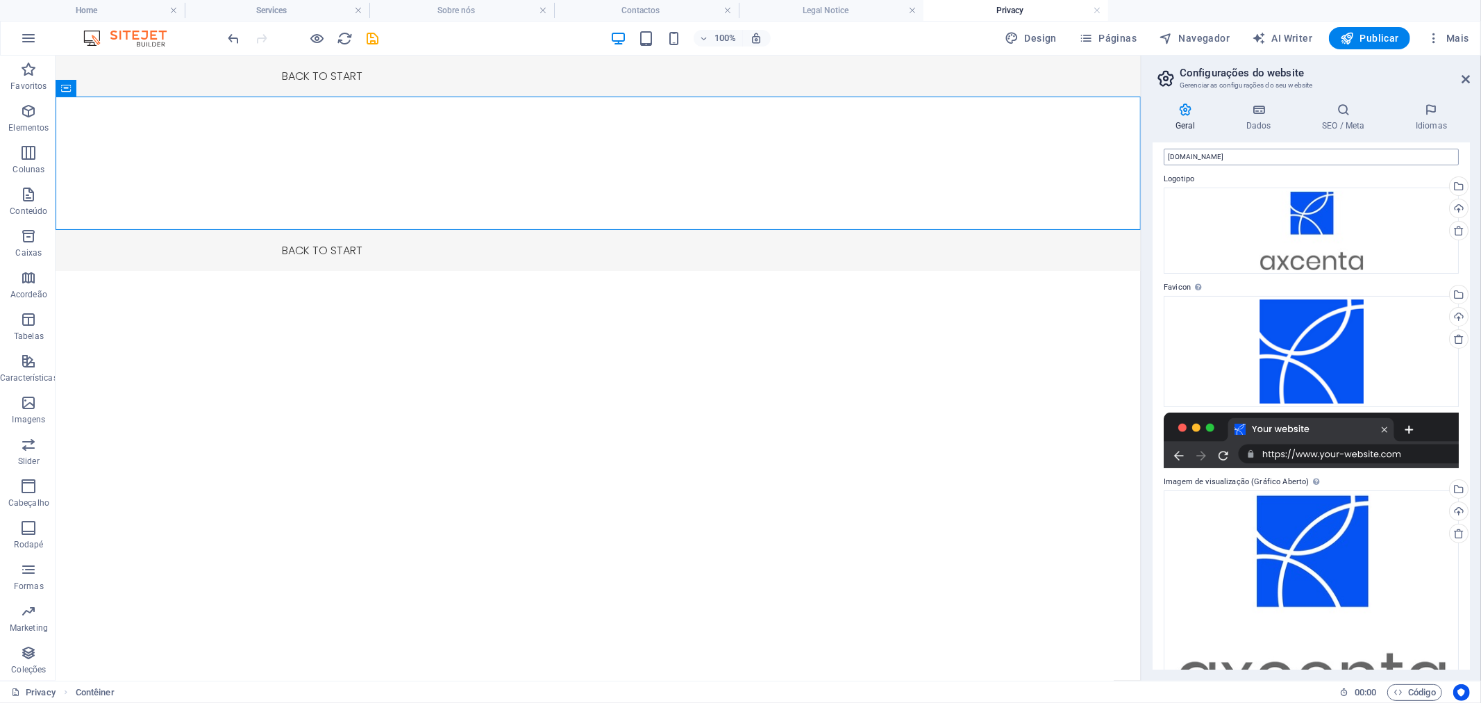
scroll to position [0, 0]
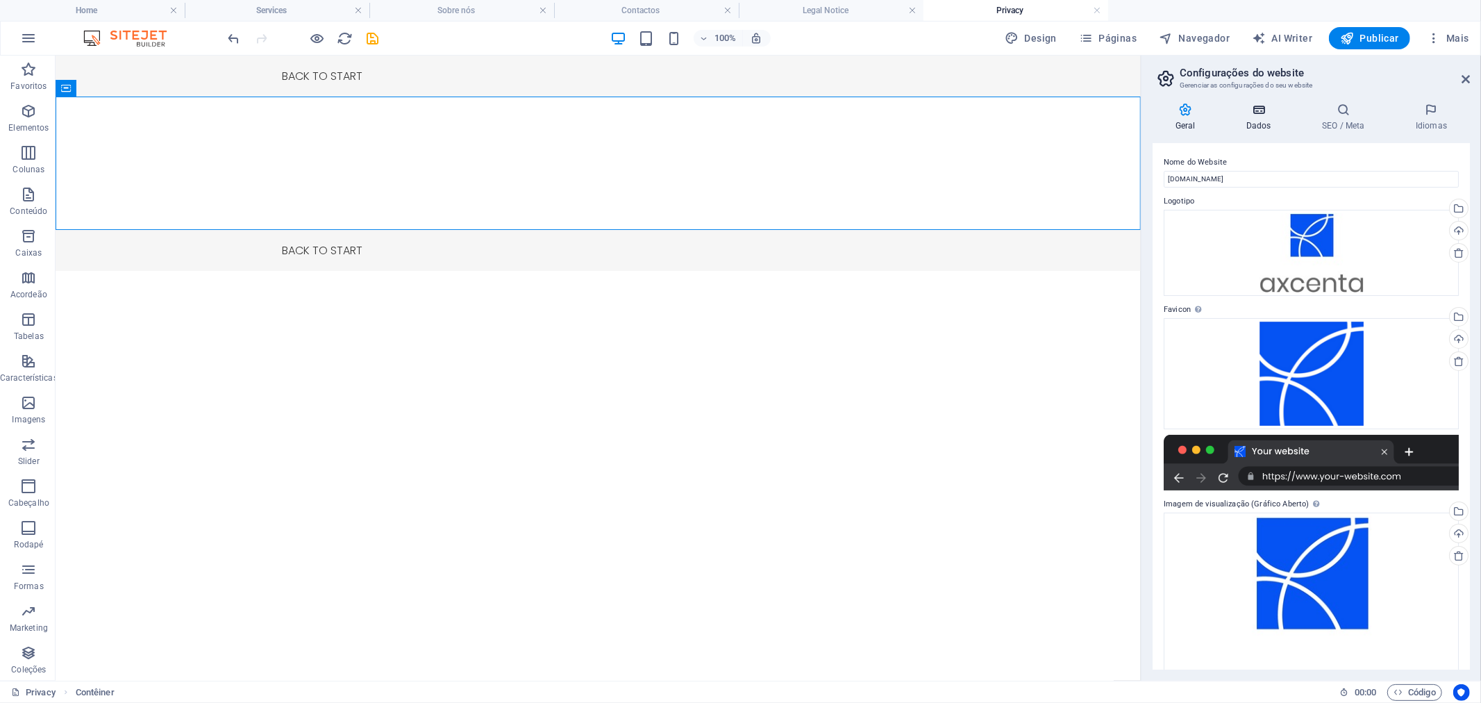
click at [1261, 122] on h4 "Dados" at bounding box center [1261, 117] width 76 height 29
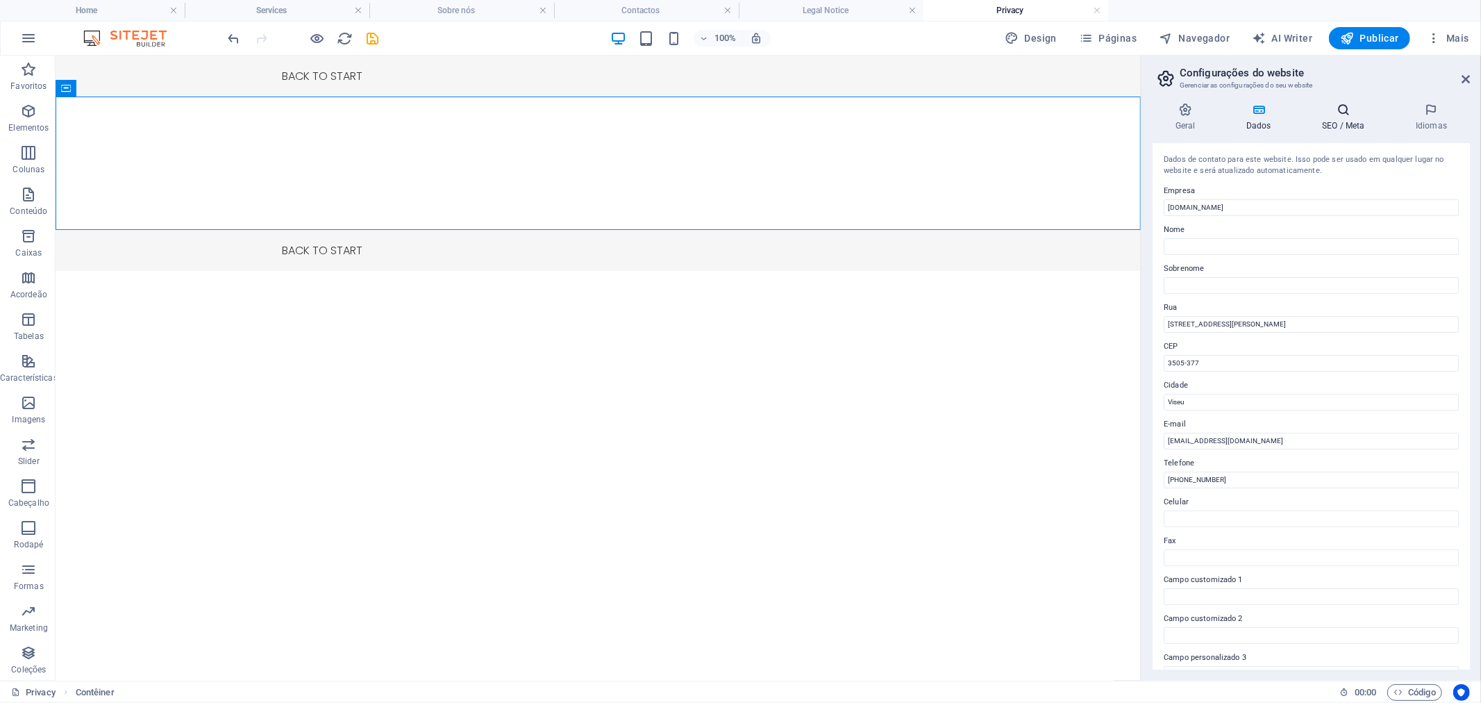
click at [1355, 121] on h4 "SEO / Meta" at bounding box center [1347, 117] width 94 height 29
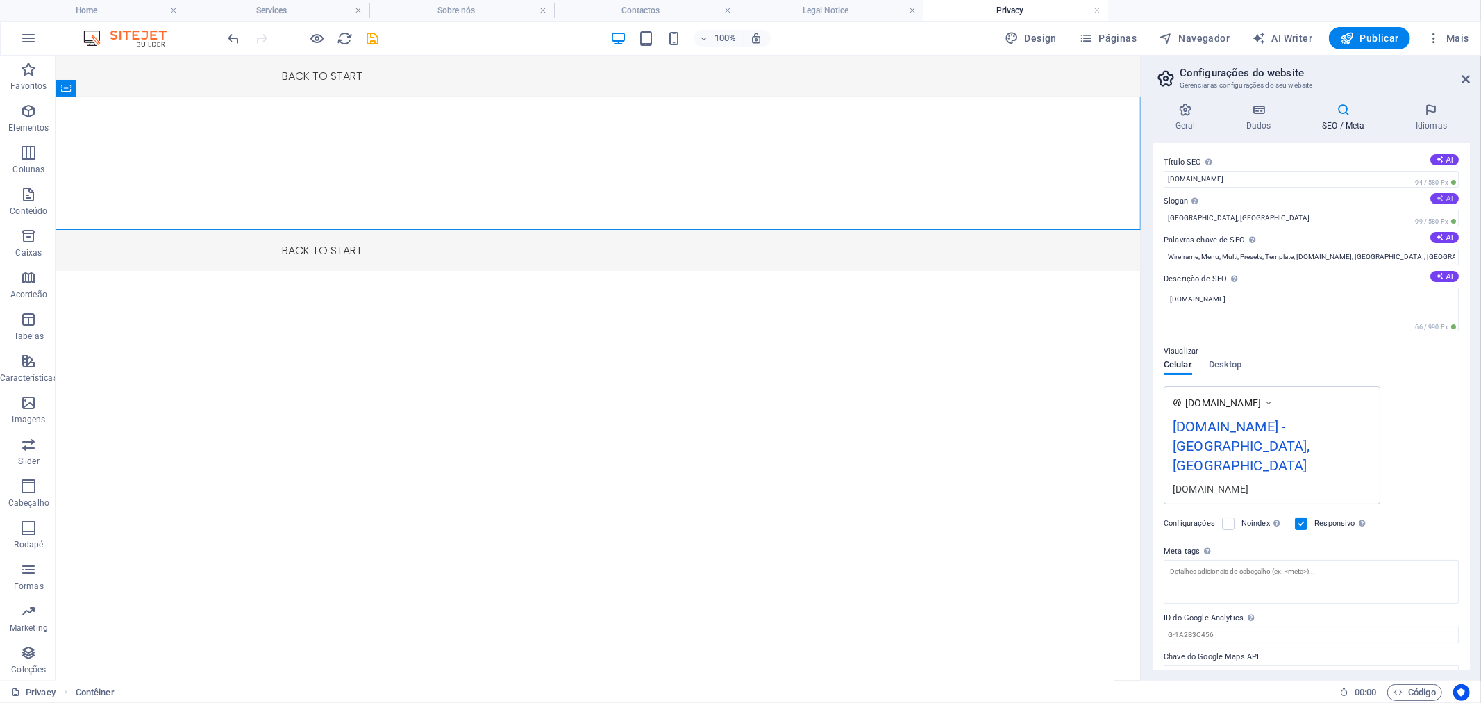
click at [1452, 199] on button "AI" at bounding box center [1444, 198] width 28 height 11
type input "Crafting Your Vision with Seamless Design Solutions"
drag, startPoint x: 1337, startPoint y: 218, endPoint x: 1155, endPoint y: 217, distance: 182.6
click at [1155, 217] on div "Título SEO O título do seu website - torne-o algo que se destaque nos resultado…" at bounding box center [1310, 406] width 317 height 526
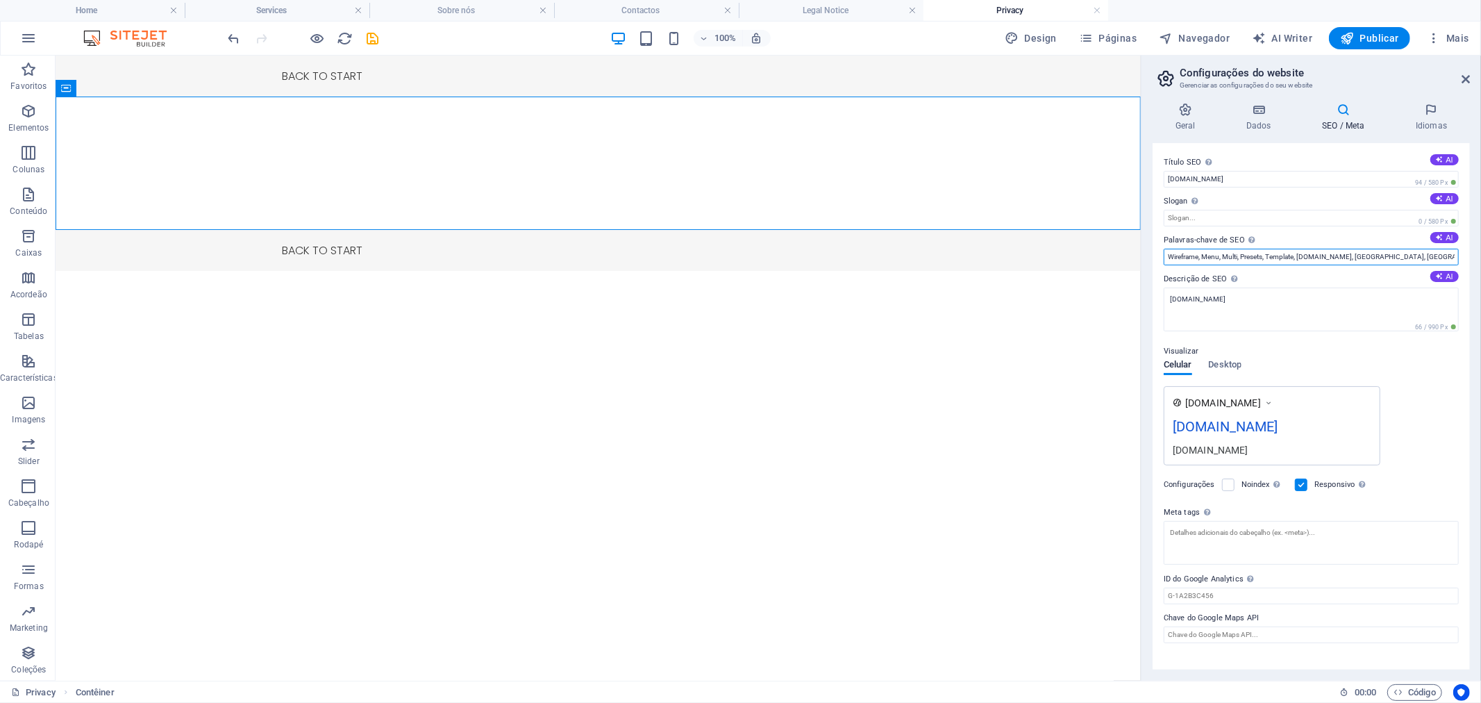
drag, startPoint x: 1370, startPoint y: 255, endPoint x: 1141, endPoint y: 255, distance: 229.1
click at [1141, 255] on aside "Configurações do website Gerenciar as configurações do seu website Geral Dados …" at bounding box center [1311, 368] width 340 height 625
click at [1449, 419] on div "[DOMAIN_NAME] [DOMAIN_NAME] [DOMAIN_NAME]" at bounding box center [1311, 425] width 295 height 79
click at [1236, 598] on input "ID do Google Analytics Adicione apenas o ID do Google Analytics. Incluímos auto…" at bounding box center [1311, 595] width 295 height 17
click at [1238, 362] on span "Desktop" at bounding box center [1225, 365] width 33 height 19
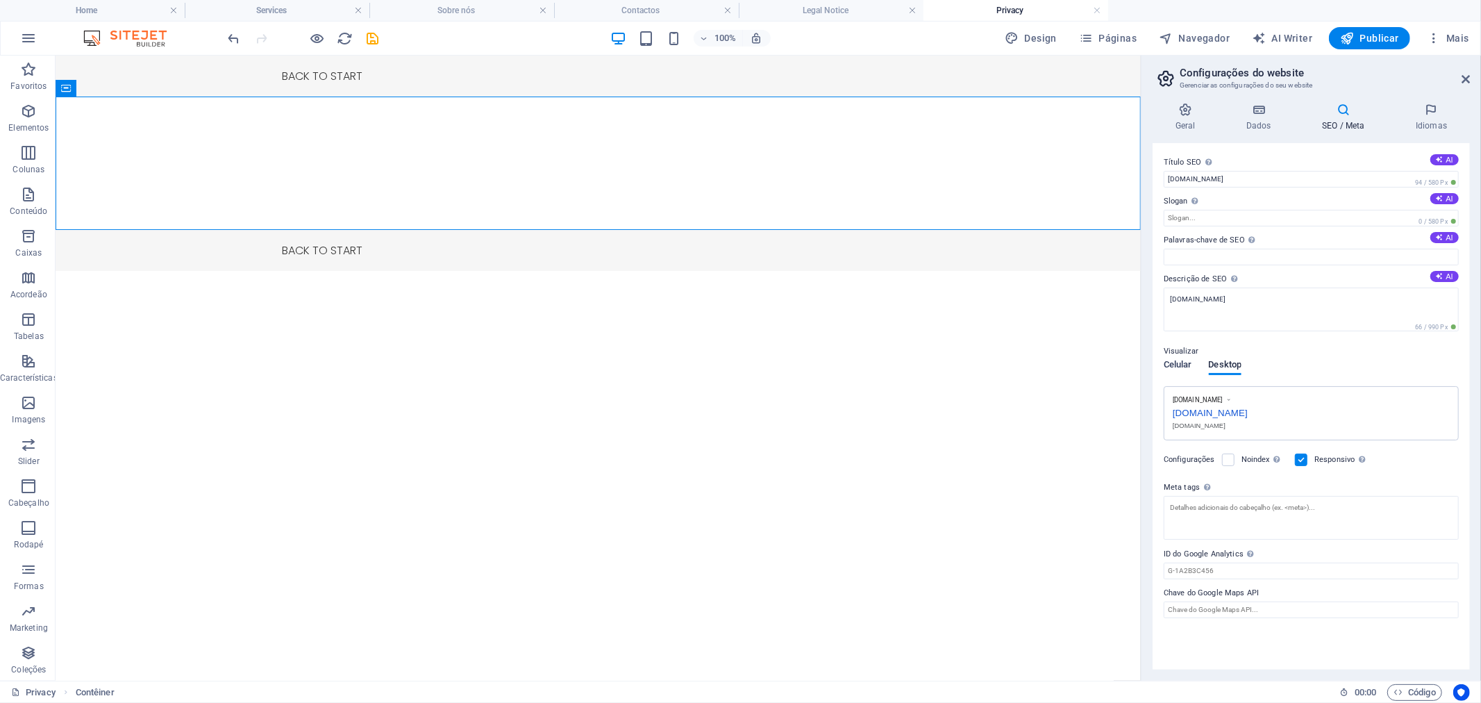
click at [1181, 361] on span "Celular" at bounding box center [1178, 365] width 28 height 19
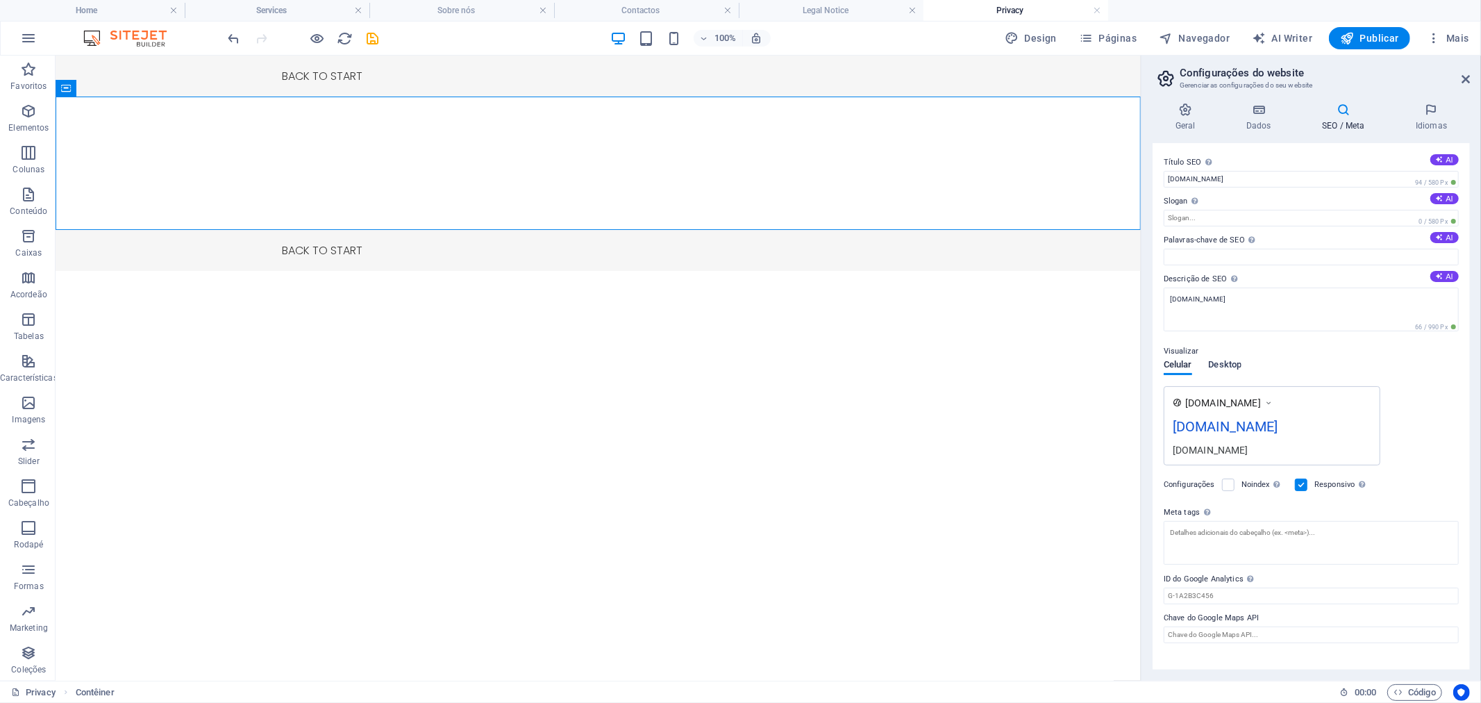
click at [1220, 361] on span "Desktop" at bounding box center [1225, 365] width 33 height 19
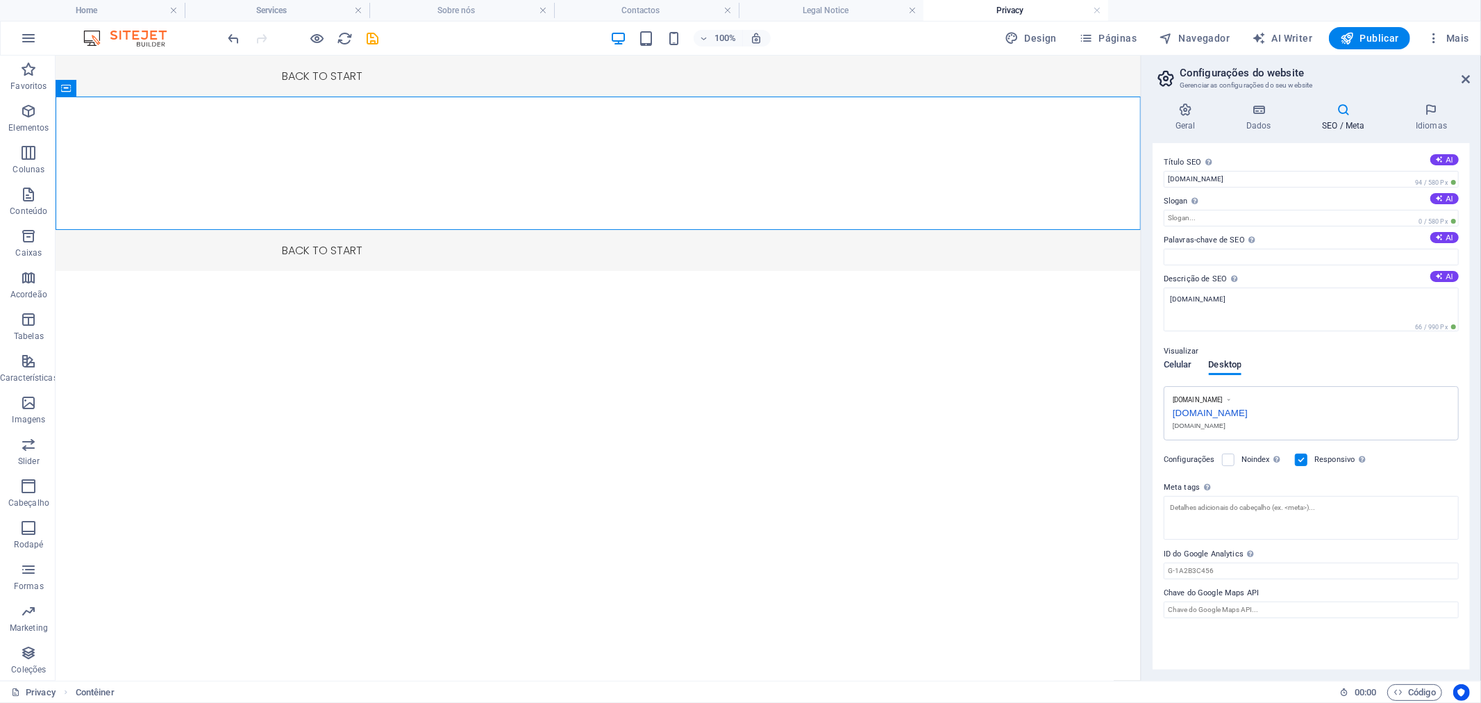
click at [1189, 362] on span "Celular" at bounding box center [1178, 365] width 28 height 19
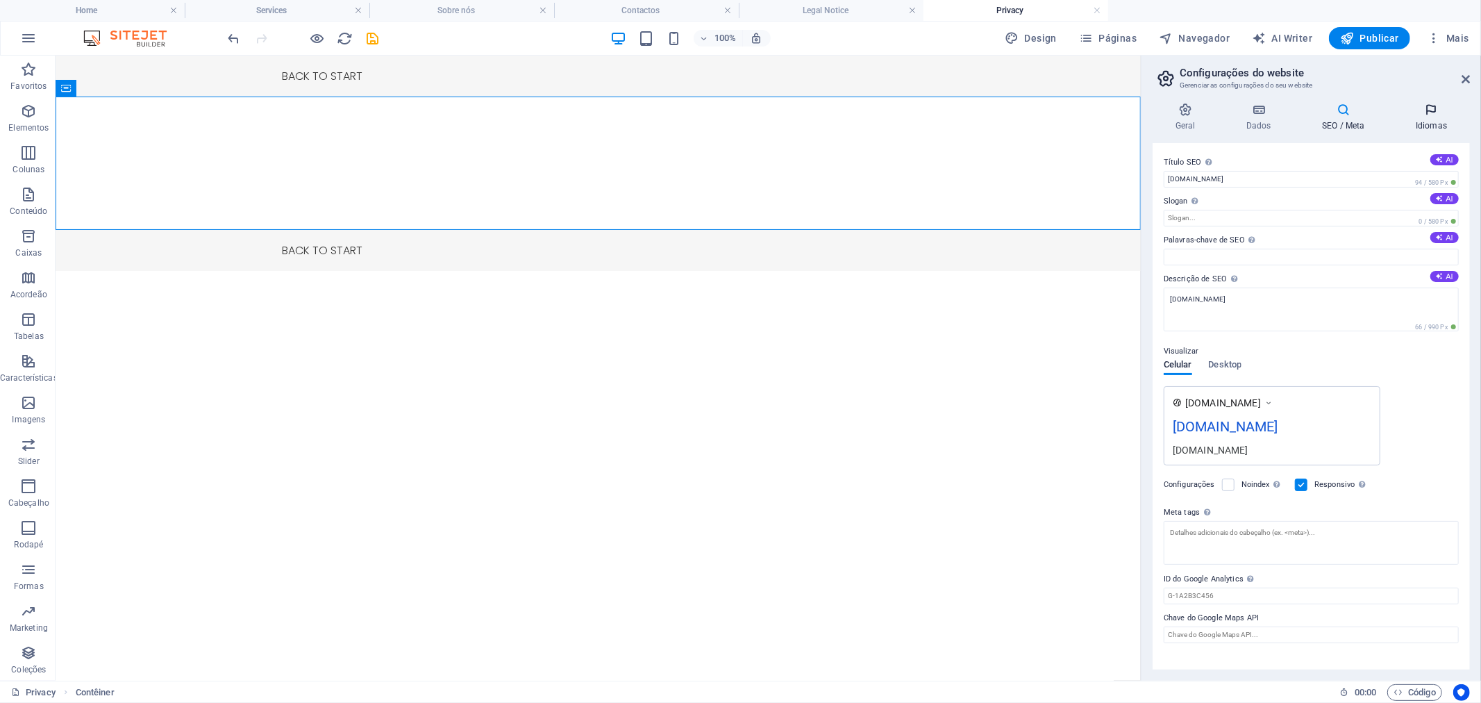
click at [1432, 121] on h4 "Idiomas" at bounding box center [1431, 117] width 77 height 29
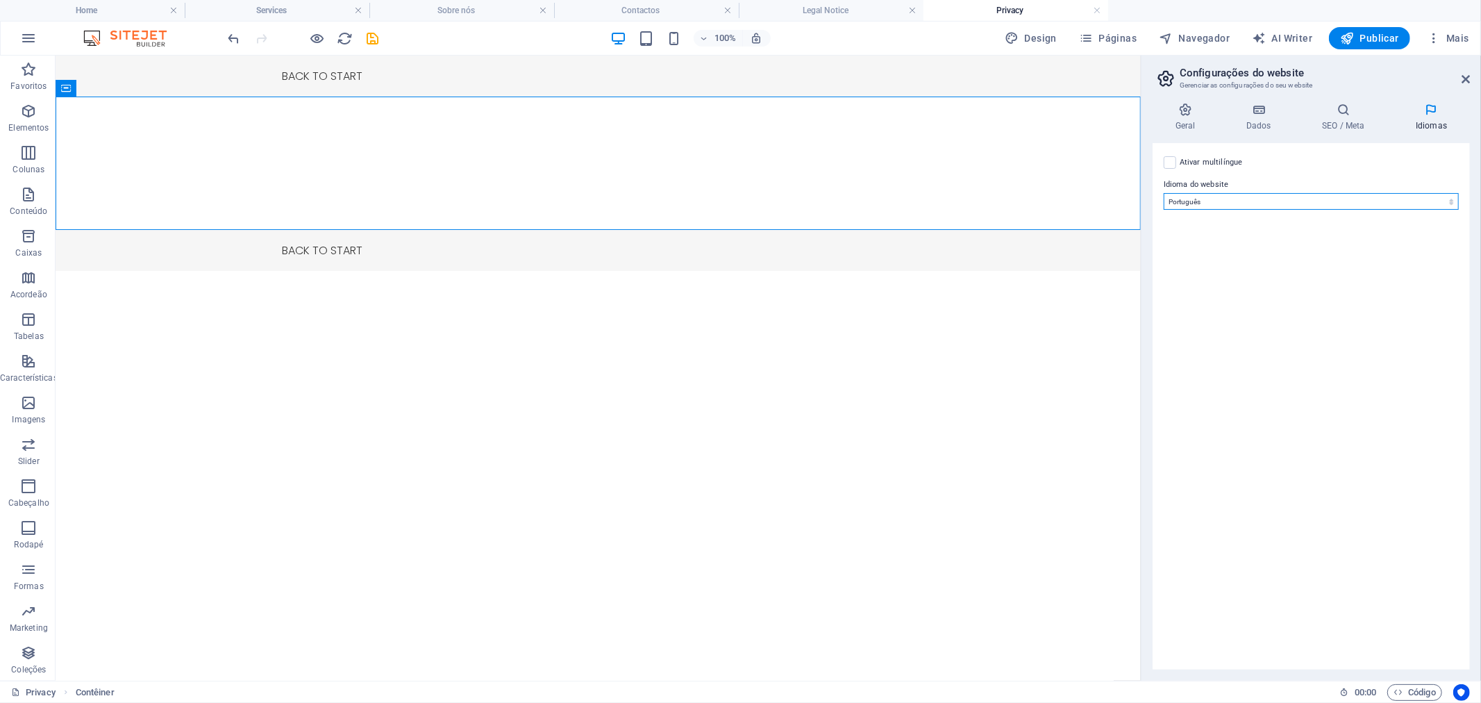
click at [1223, 196] on select "Abkhazian Afar Afrikaans Akan Albanian Alemão Amharic Árabe Aragonese Armenian …" at bounding box center [1311, 201] width 295 height 17
click at [1164, 193] on select "Abkhazian Afar Afrikaans Akan Albanian Alemão Amharic Árabe Aragonese Armenian …" at bounding box center [1311, 201] width 295 height 17
click at [1211, 571] on div "Ativar multilíngue Para desativar o multilíngue, exclua todos os idiomas até qu…" at bounding box center [1310, 406] width 317 height 526
click at [1179, 121] on h4 "Geral" at bounding box center [1187, 117] width 71 height 29
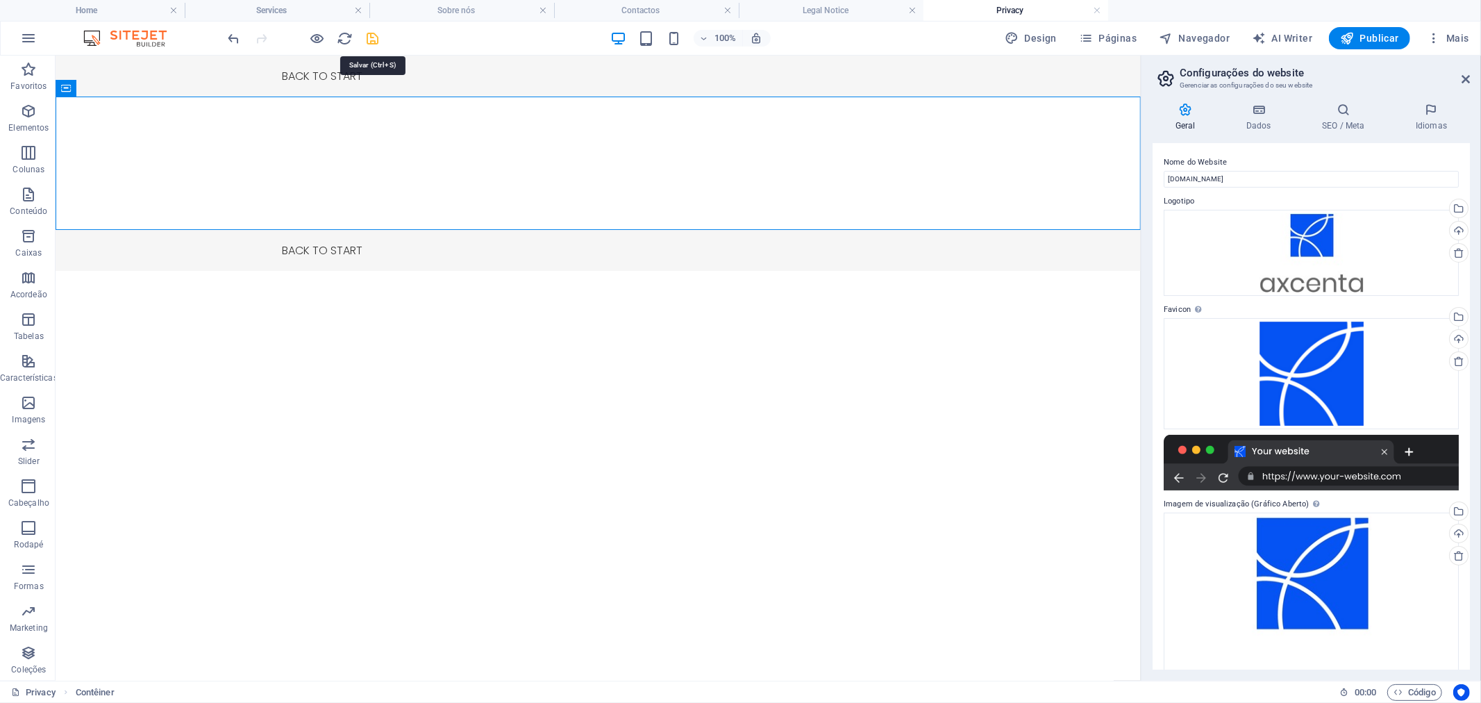
click at [371, 33] on icon "save" at bounding box center [373, 39] width 16 height 16
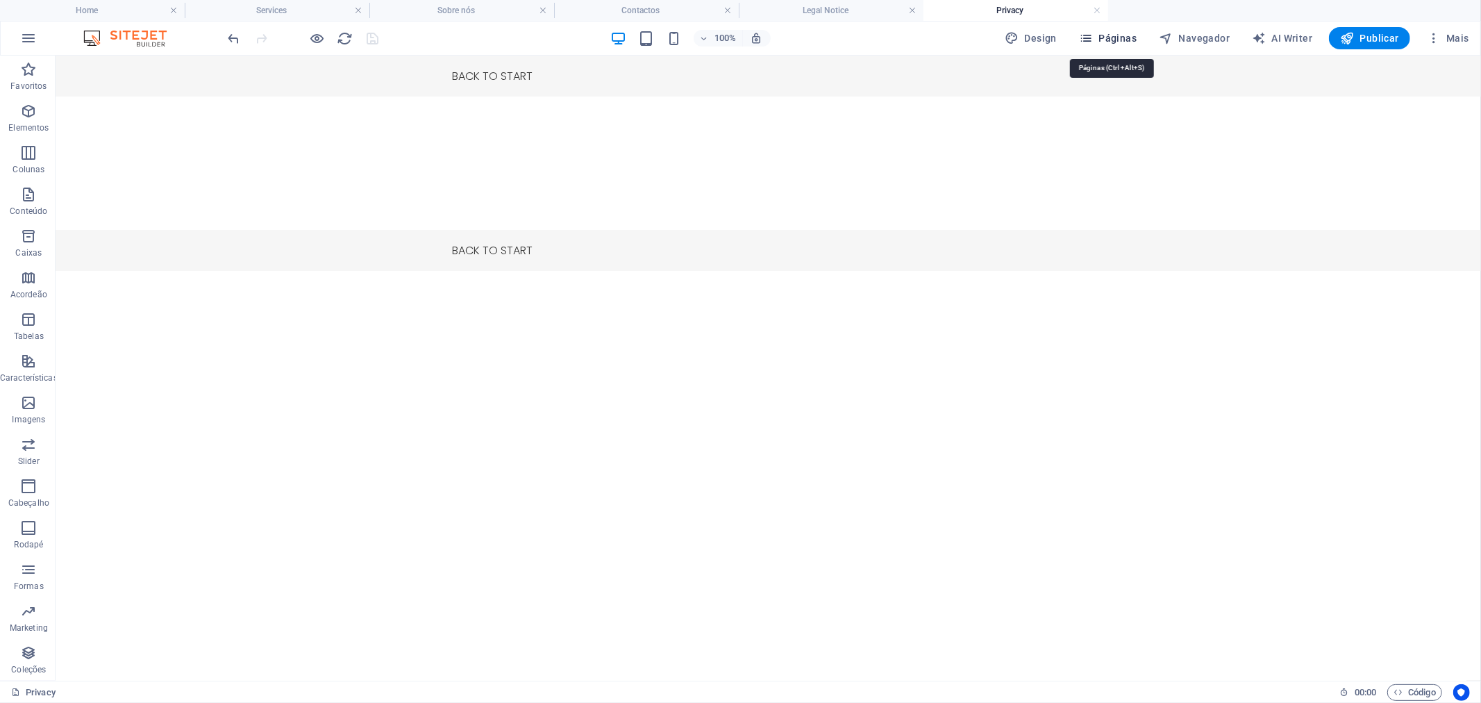
click at [1118, 35] on span "Páginas" at bounding box center [1108, 38] width 58 height 14
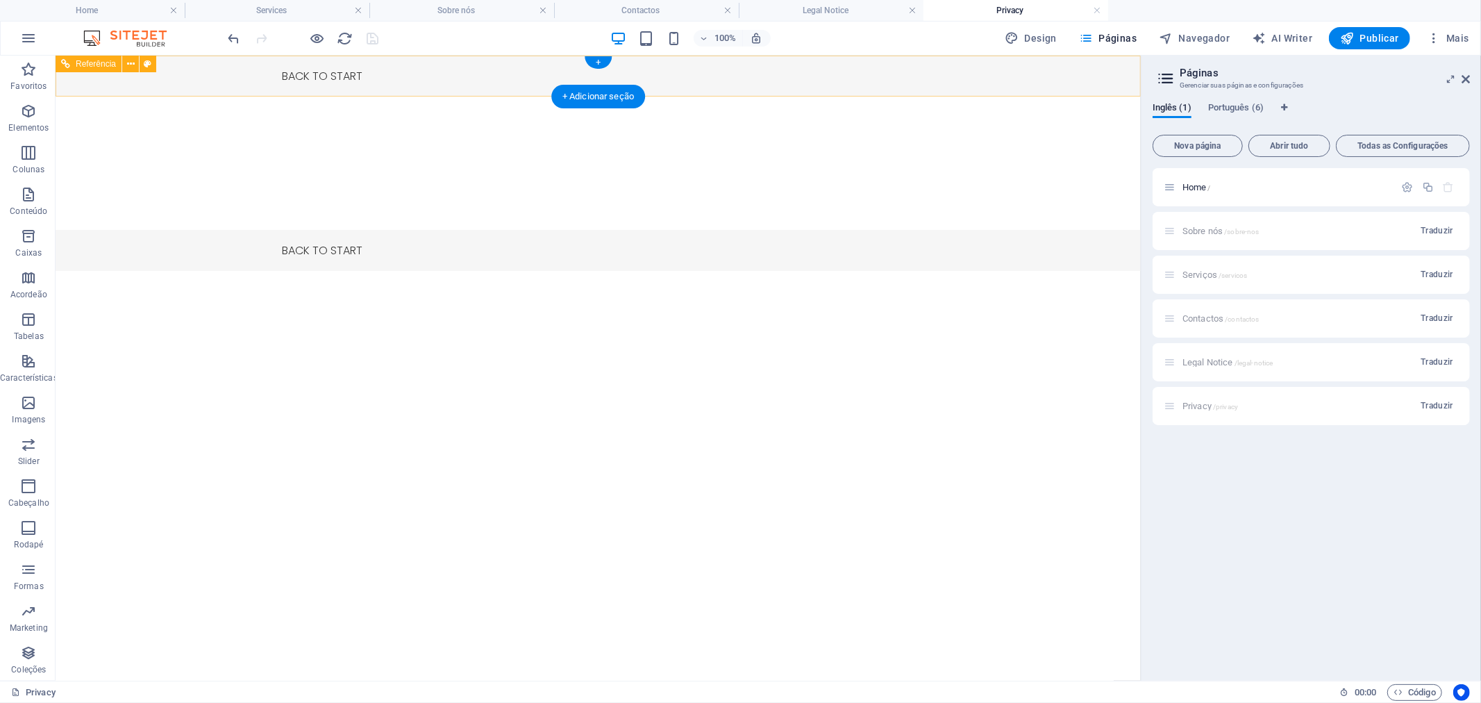
click at [349, 79] on div "Back to start" at bounding box center [597, 75] width 655 height 19
click at [348, 73] on div "Back to start" at bounding box center [597, 75] width 655 height 19
click at [1176, 74] on header "Páginas Gerenciar suas páginas e configurações" at bounding box center [1312, 74] width 314 height 36
click at [1286, 146] on span "Abrir tudo" at bounding box center [1289, 146] width 69 height 8
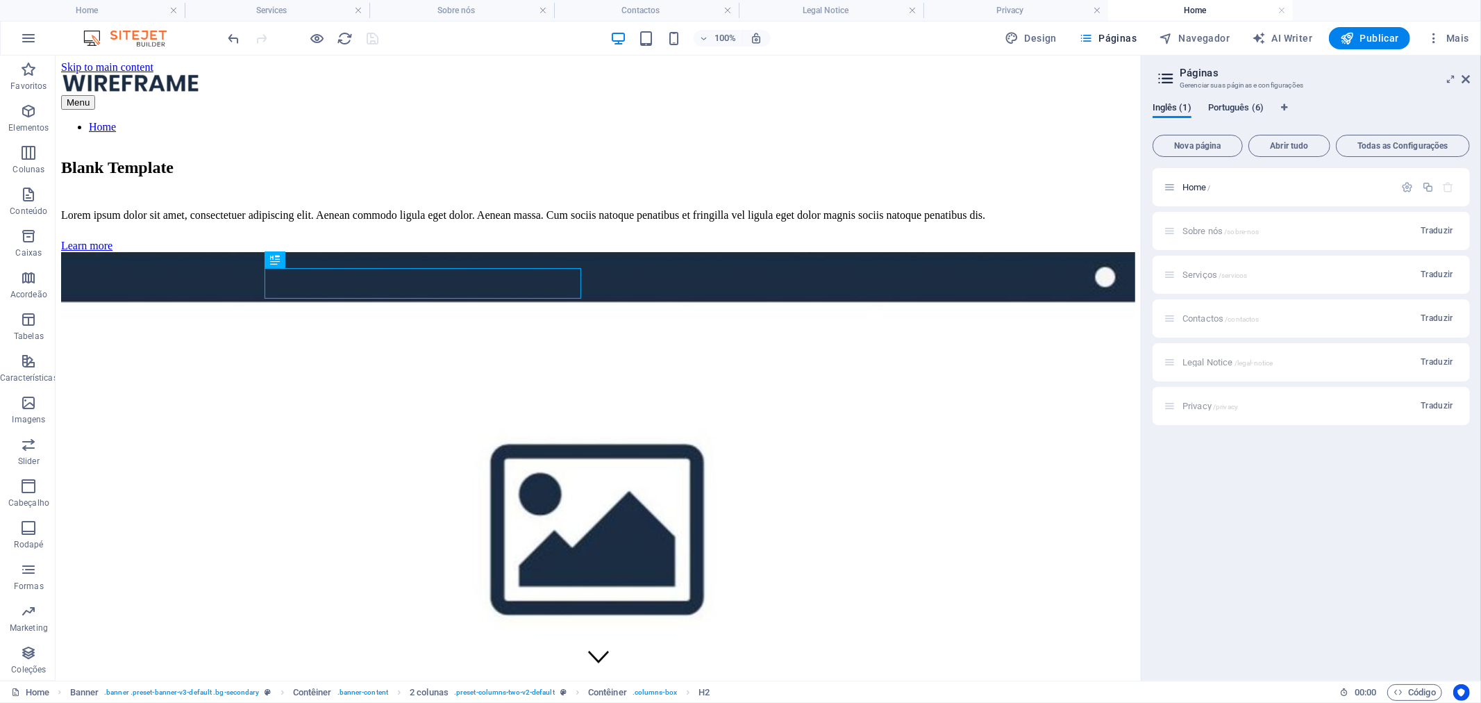
click at [1232, 107] on span "Português (6)" at bounding box center [1236, 108] width 56 height 19
click at [1225, 107] on span "Português (6)" at bounding box center [1236, 108] width 56 height 19
click at [1178, 108] on span "Inglês (1)" at bounding box center [1171, 108] width 39 height 19
click at [1177, 108] on span "Inglês (1)" at bounding box center [1171, 108] width 39 height 19
click at [1255, 104] on span "Português (6)" at bounding box center [1236, 108] width 56 height 19
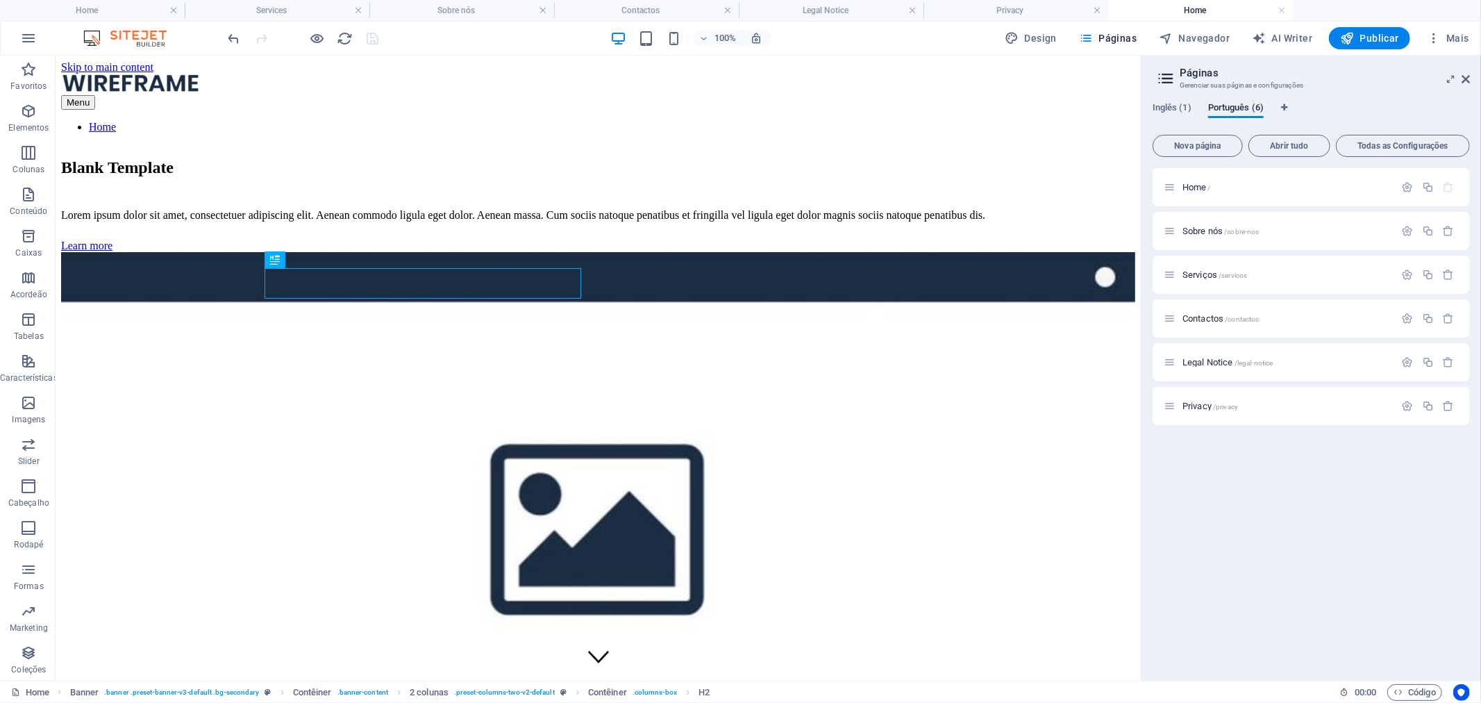
click at [1203, 104] on div "Inglês (1) Português (6)" at bounding box center [1310, 116] width 317 height 26
drag, startPoint x: 1194, startPoint y: 104, endPoint x: 1175, endPoint y: 110, distance: 20.2
click at [1191, 106] on div "Inglês (1) Português (6)" at bounding box center [1310, 116] width 317 height 26
click at [1160, 111] on span "Inglês (1)" at bounding box center [1171, 108] width 39 height 19
click at [1241, 108] on span "Português (6)" at bounding box center [1236, 108] width 56 height 19
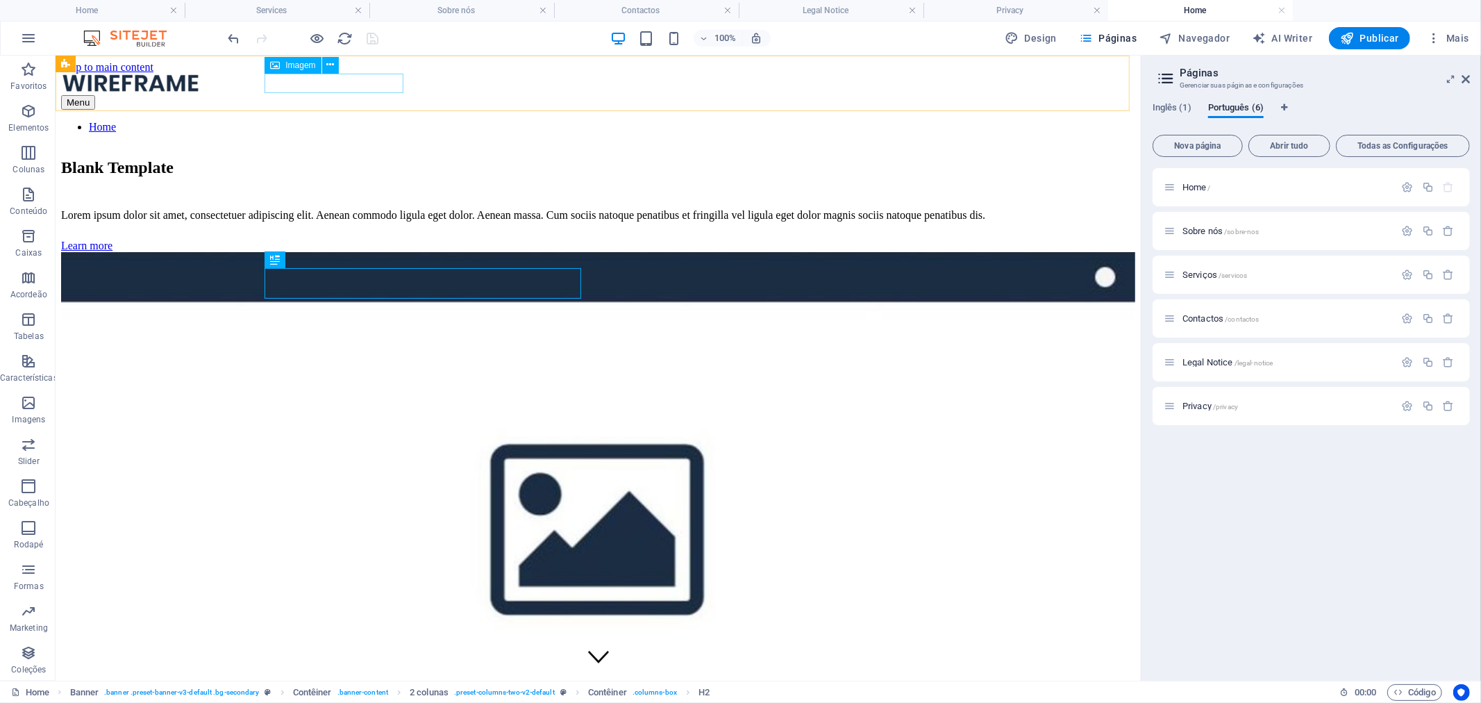
click at [365, 78] on figure at bounding box center [597, 84] width 1074 height 22
click at [332, 64] on icon at bounding box center [330, 65] width 8 height 15
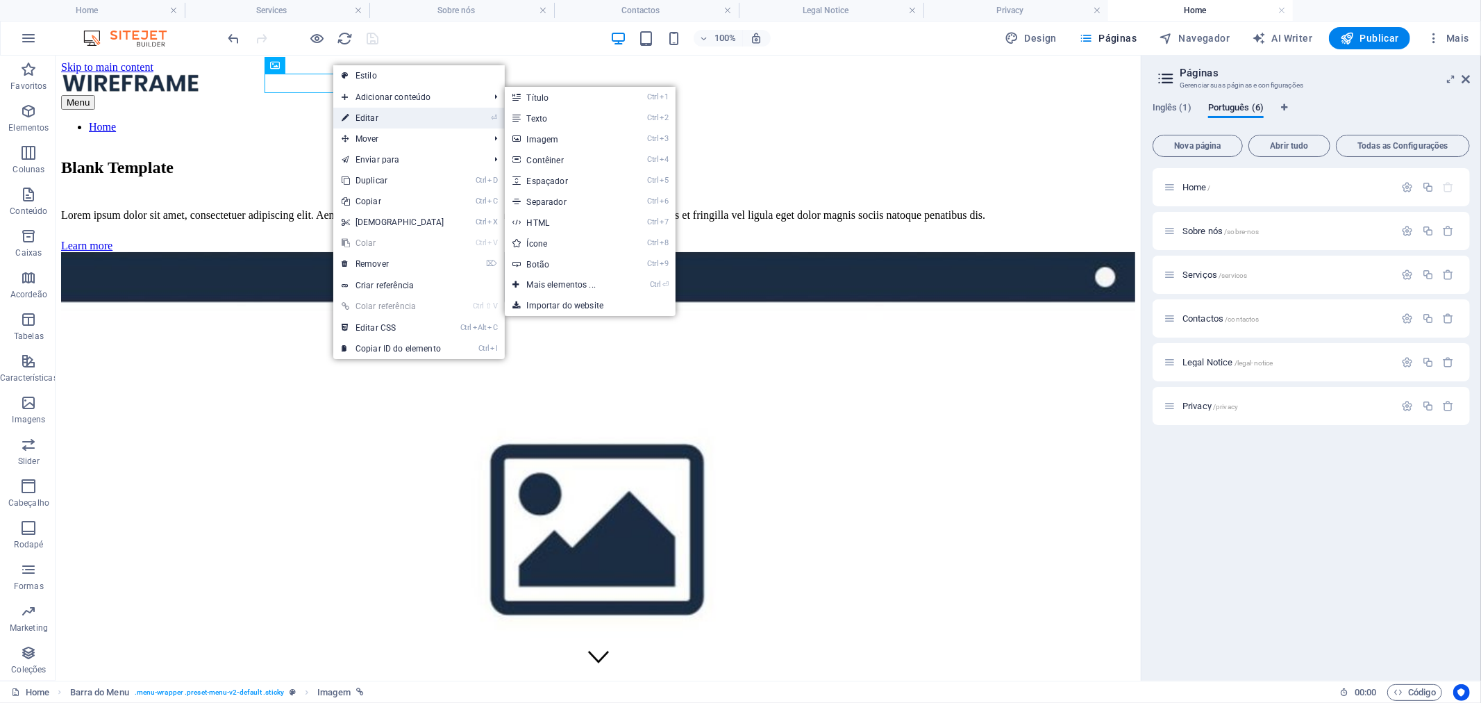
click at [370, 108] on link "⏎ Editar" at bounding box center [392, 118] width 119 height 21
select select "px"
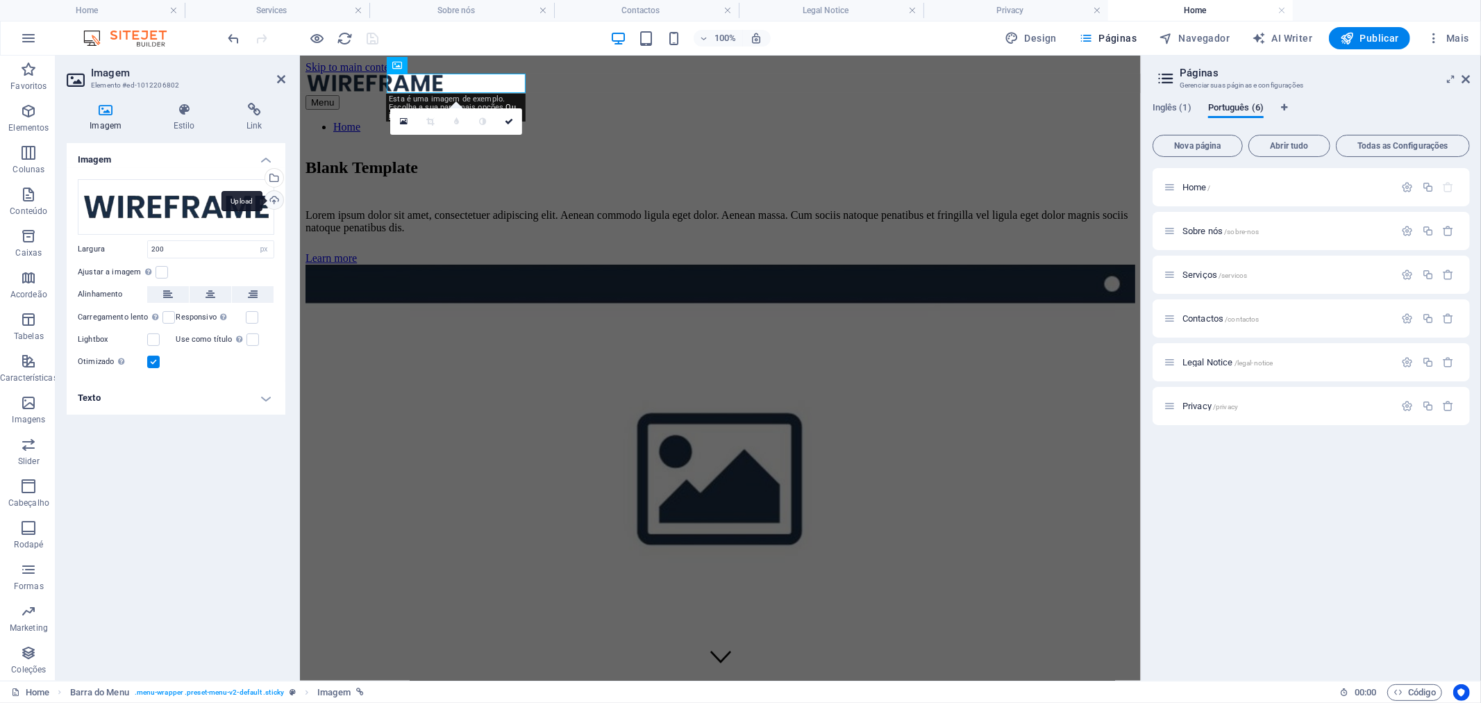
click at [271, 196] on div "Upload" at bounding box center [272, 201] width 21 height 21
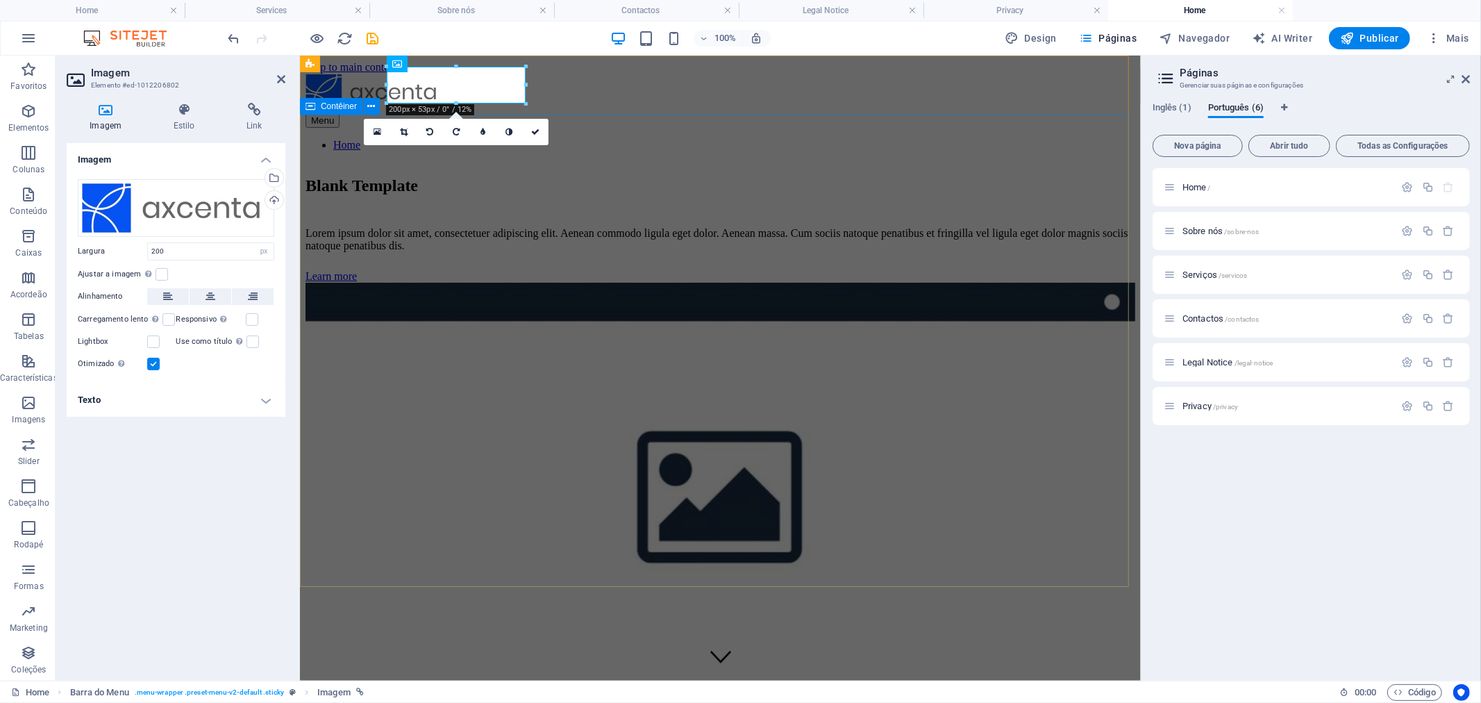
click at [700, 194] on div "Blank Template Lorem ipsum dolor sit amet, consectetuer adipiscing elit. Aenean…" at bounding box center [720, 435] width 830 height 547
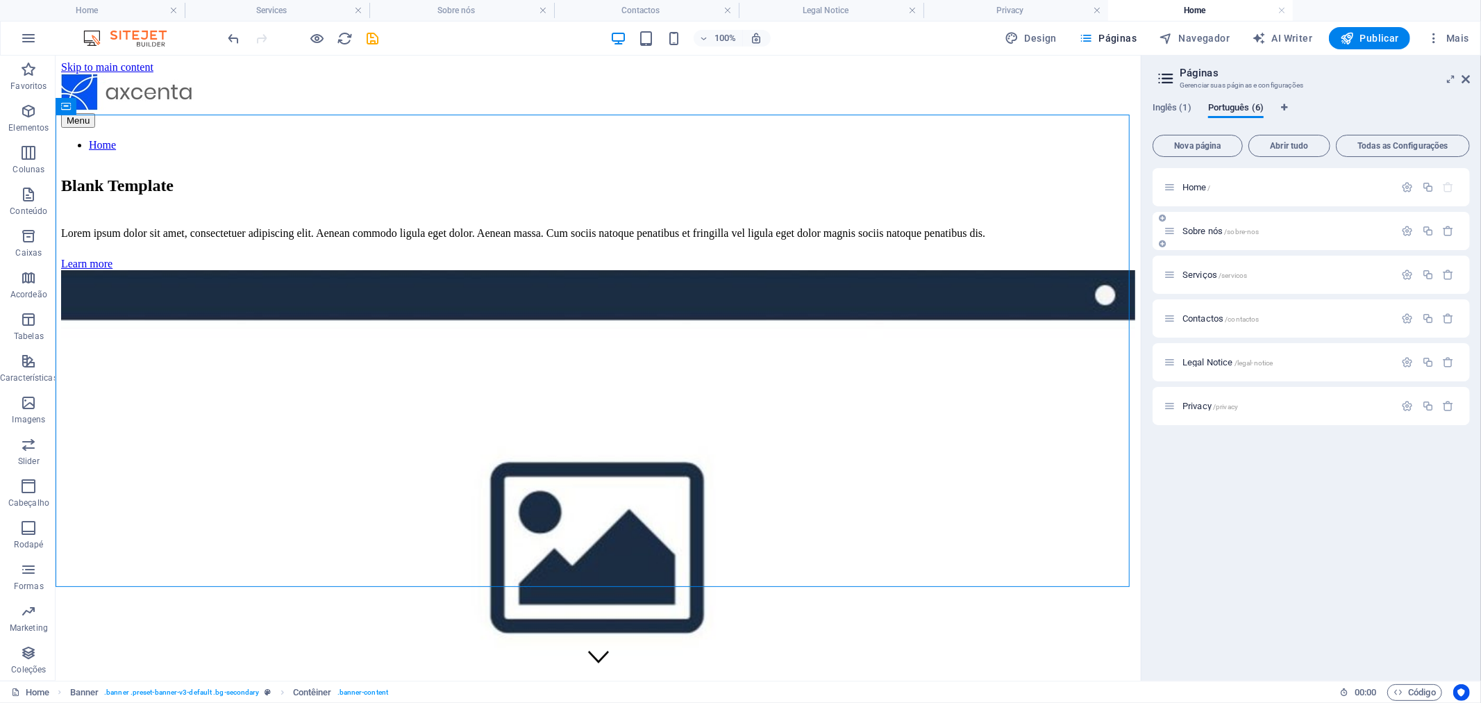
click at [1187, 221] on div "Sobre nós /sobre-nos" at bounding box center [1310, 231] width 317 height 38
click at [536, 138] on nav "Home" at bounding box center [597, 144] width 1074 height 12
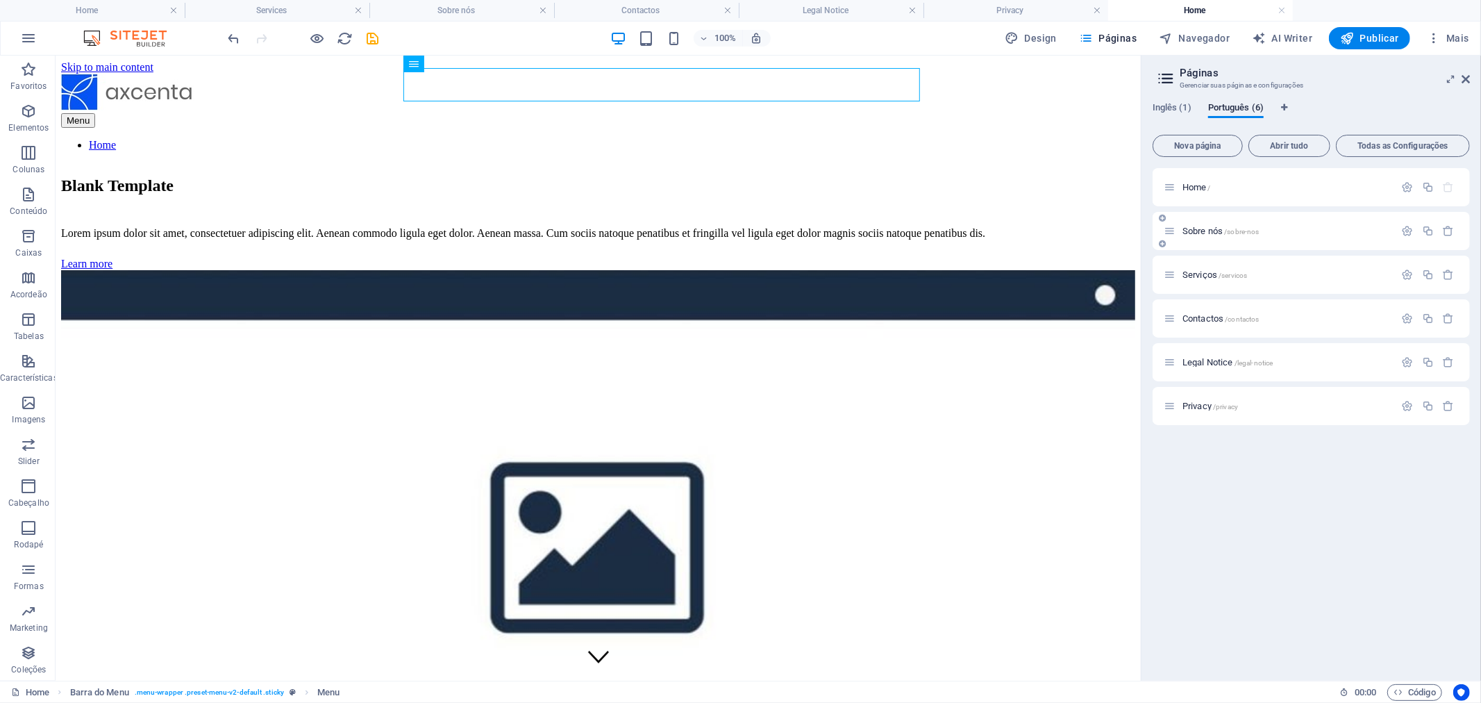
click at [1218, 234] on span "Sobre nós /sobre-nos" at bounding box center [1220, 231] width 77 height 10
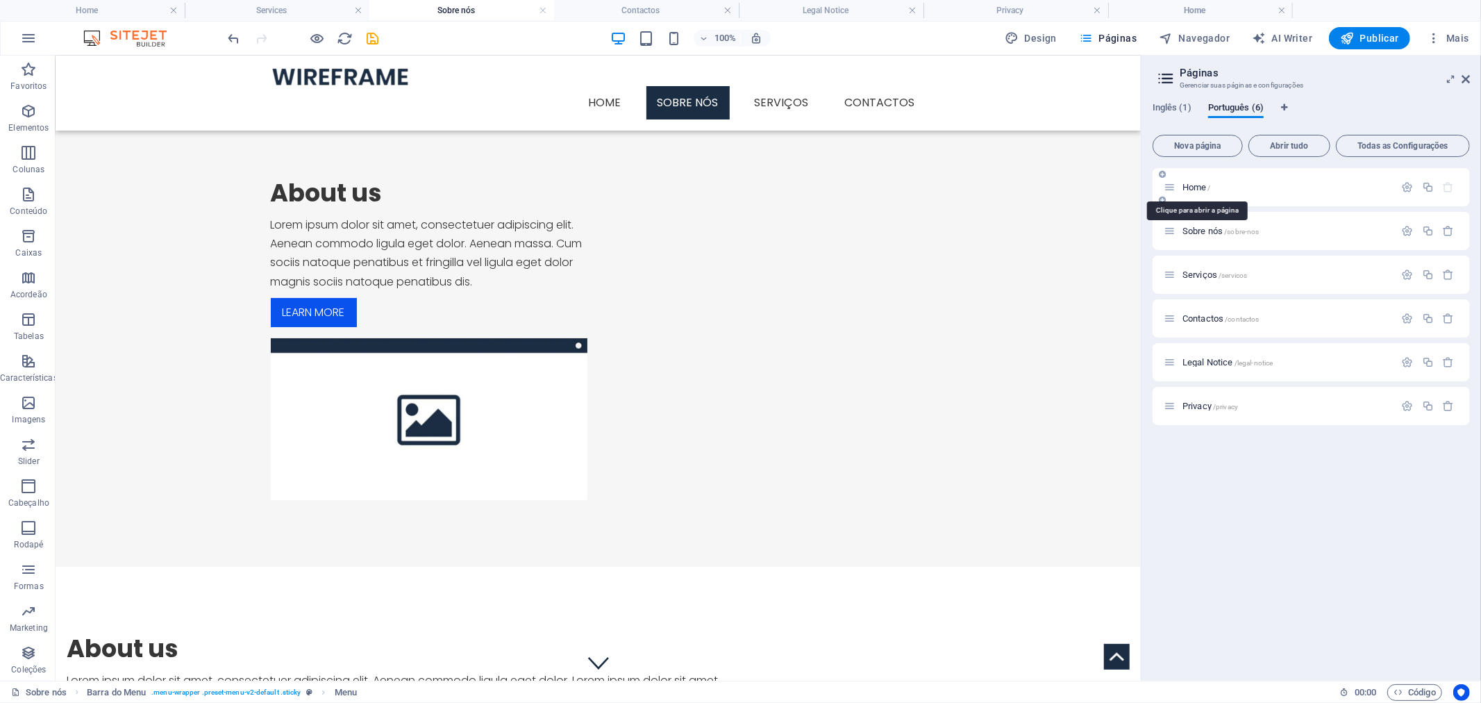
click at [1201, 190] on span "Home /" at bounding box center [1196, 187] width 28 height 10
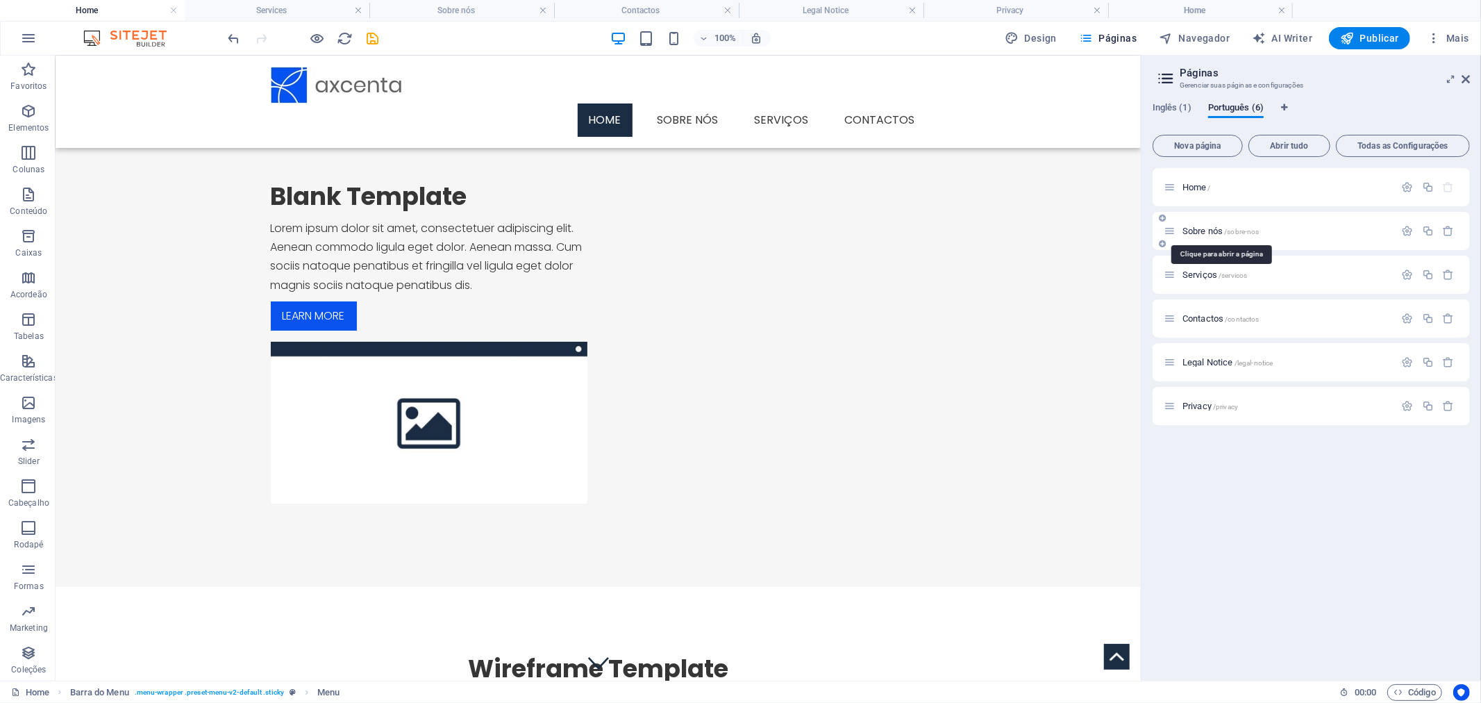
click at [1205, 227] on span "Sobre nós /sobre-nos" at bounding box center [1220, 231] width 77 height 10
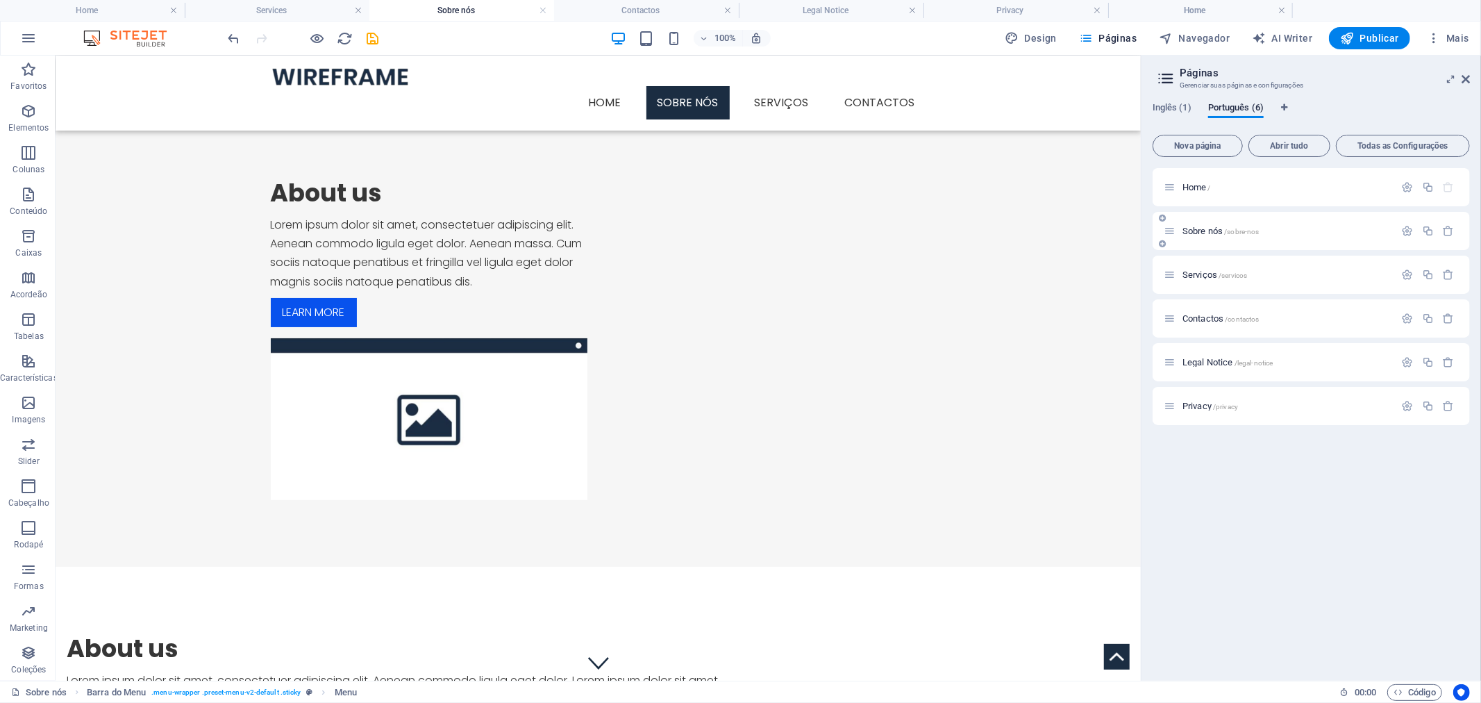
click at [1208, 237] on div "Sobre nós /sobre-nos" at bounding box center [1279, 231] width 231 height 16
click at [1181, 111] on span "Inglês (1)" at bounding box center [1171, 108] width 39 height 19
click at [1179, 110] on span "Inglês (1)" at bounding box center [1171, 108] width 39 height 19
click at [1241, 107] on span "Português (6)" at bounding box center [1236, 108] width 56 height 19
click at [334, 79] on figure at bounding box center [597, 75] width 655 height 19
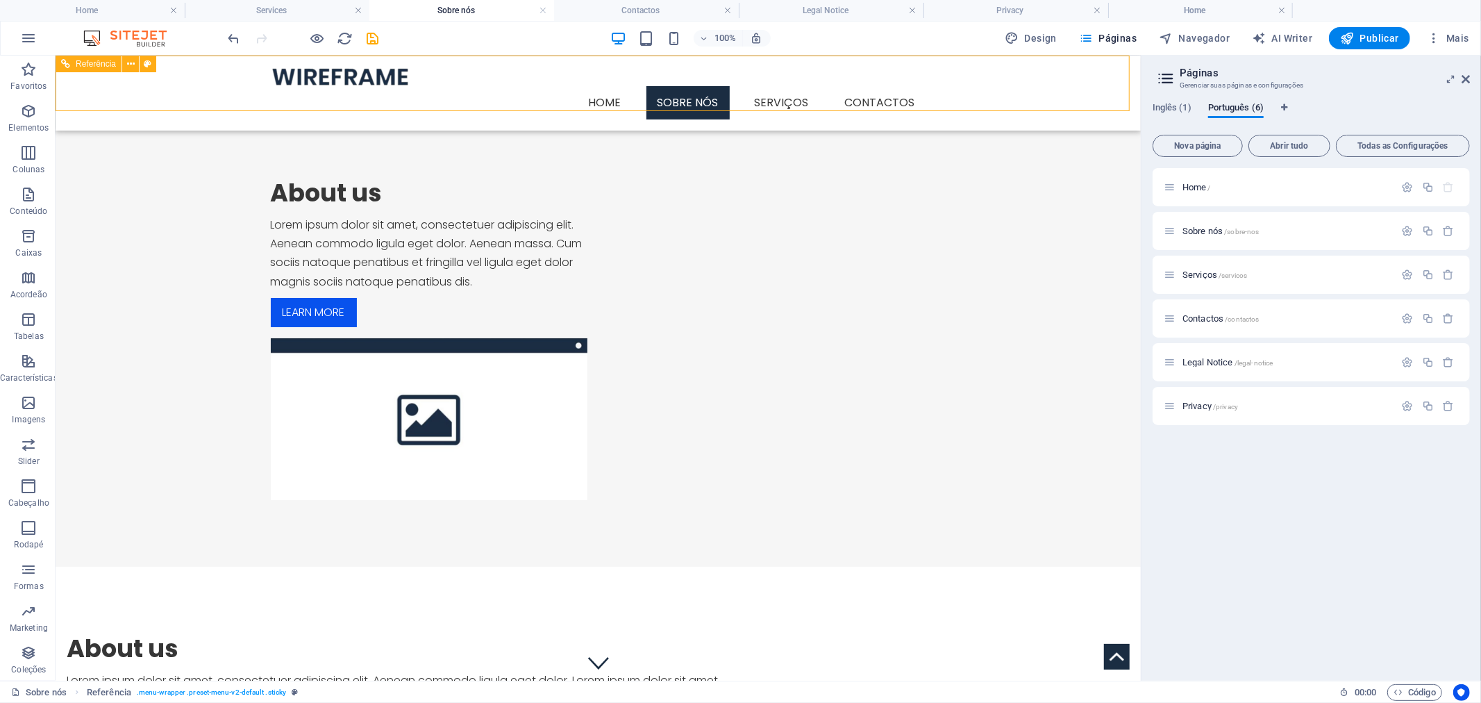
click at [357, 85] on figure at bounding box center [597, 75] width 655 height 19
click at [385, 85] on figure at bounding box center [597, 75] width 655 height 19
click at [347, 83] on figure at bounding box center [597, 75] width 655 height 19
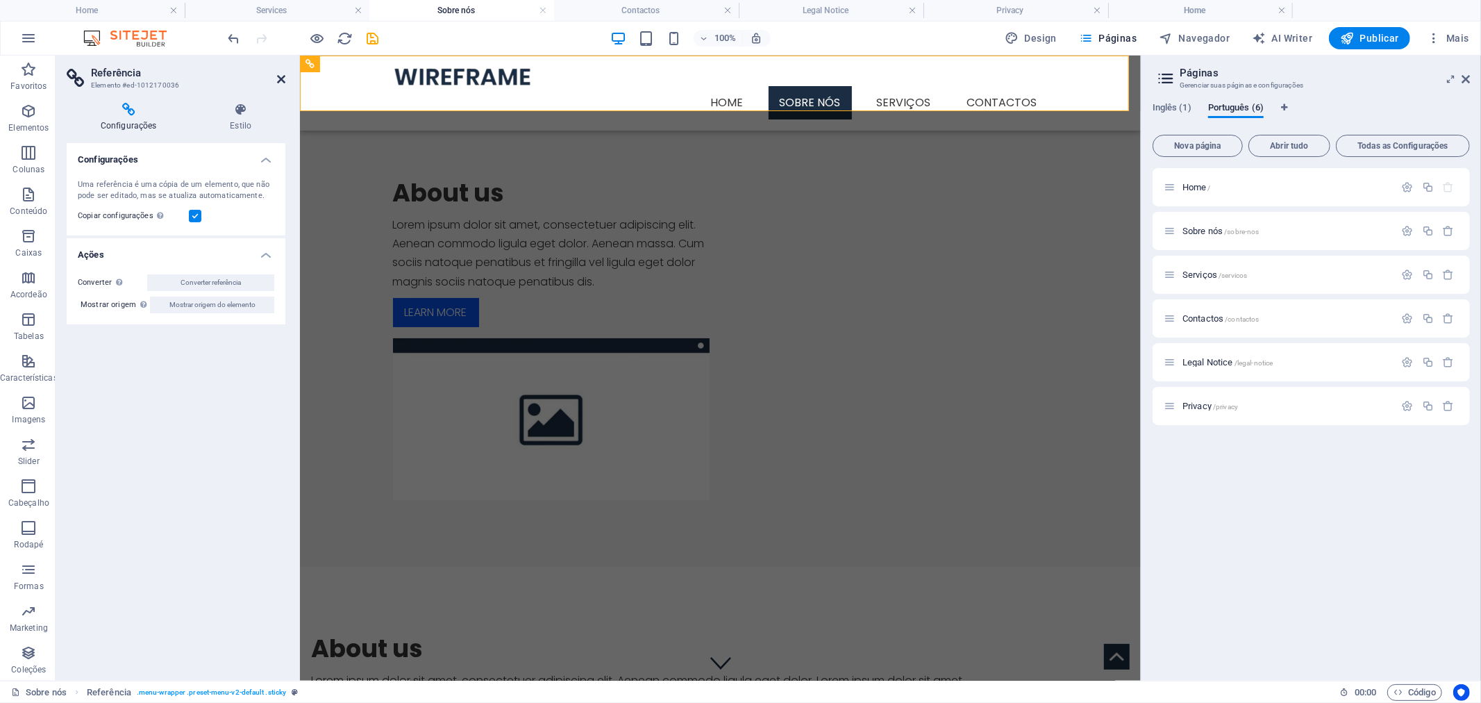
click at [280, 81] on icon at bounding box center [281, 79] width 8 height 11
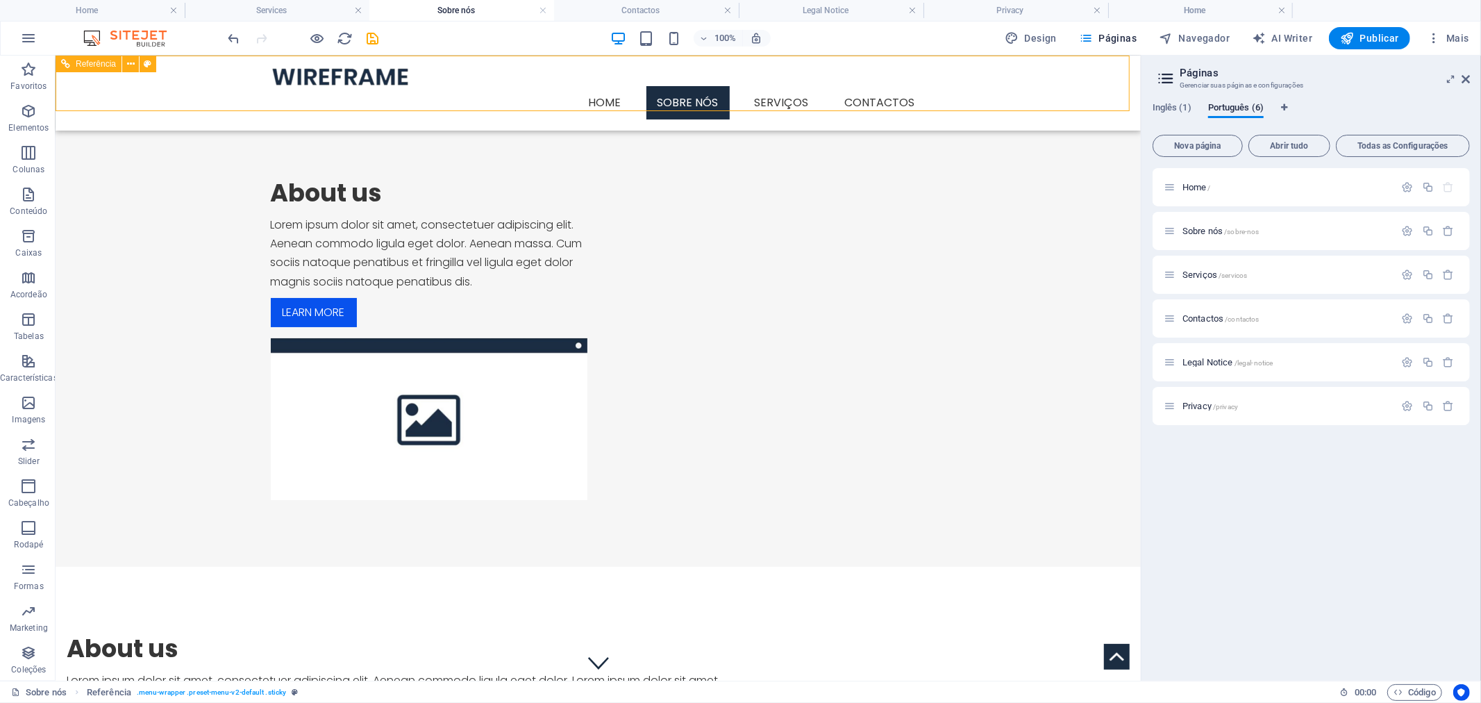
click at [503, 85] on nav "Home Sobre nós Serviços Contactos" at bounding box center [597, 101] width 655 height 33
click at [1209, 142] on span "Nova página" at bounding box center [1198, 146] width 78 height 8
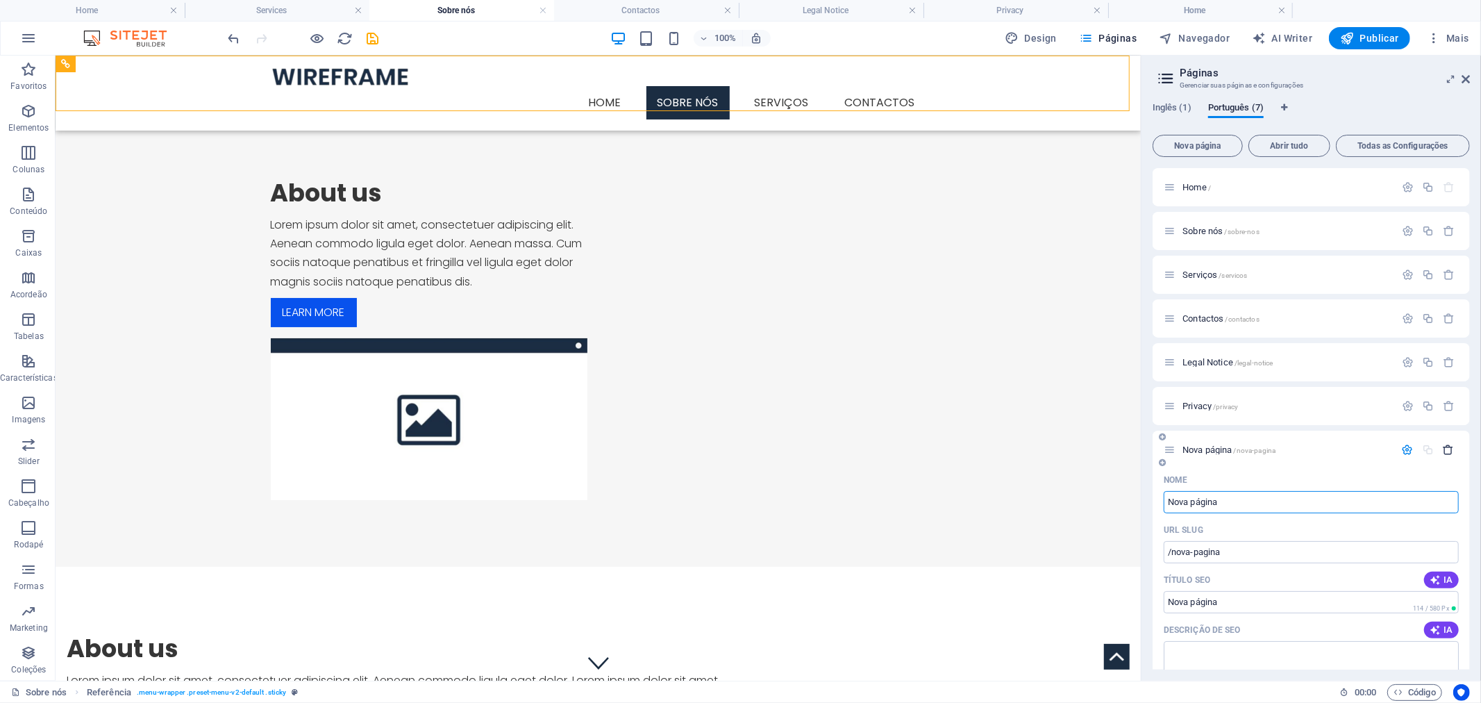
click at [1448, 449] on icon "button" at bounding box center [1449, 450] width 12 height 12
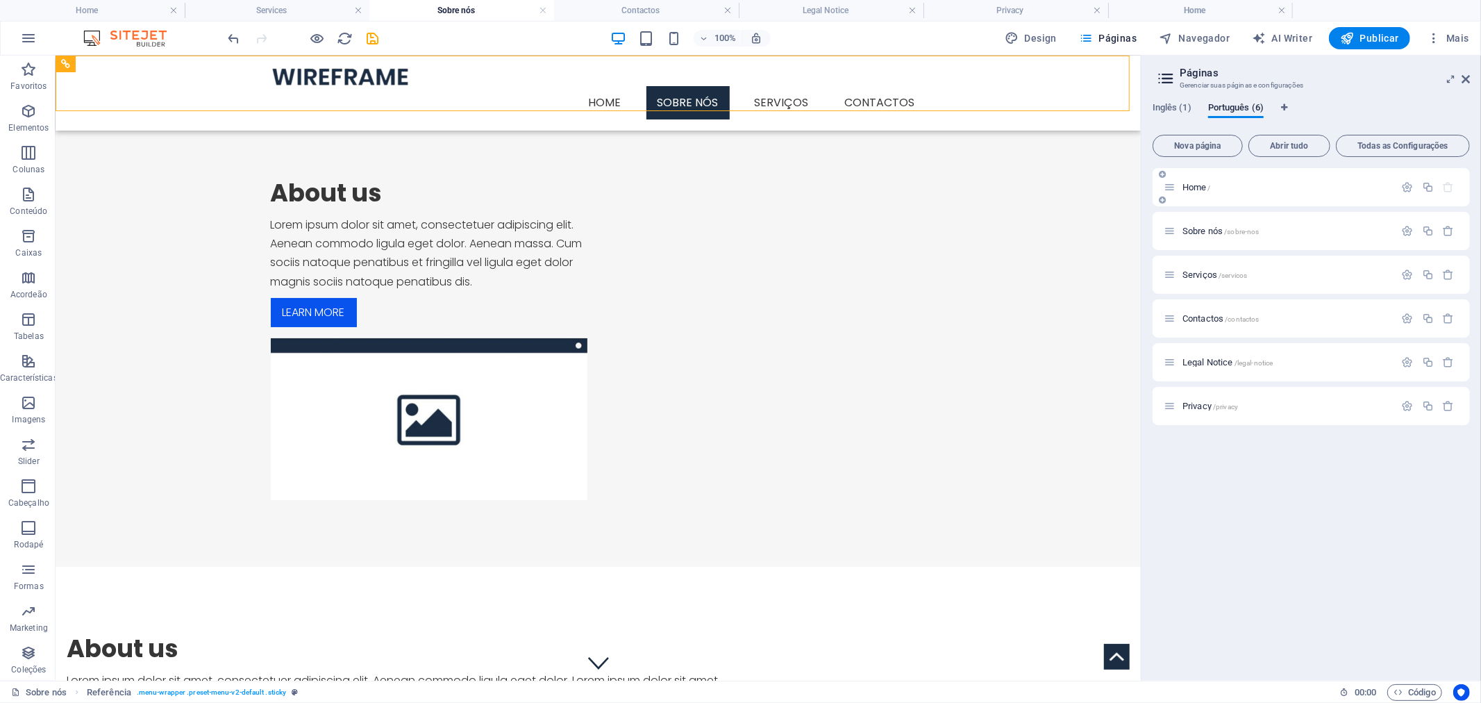
click at [1307, 192] on div "Home /" at bounding box center [1279, 187] width 231 height 16
click at [1178, 190] on div "Home /" at bounding box center [1286, 187] width 217 height 9
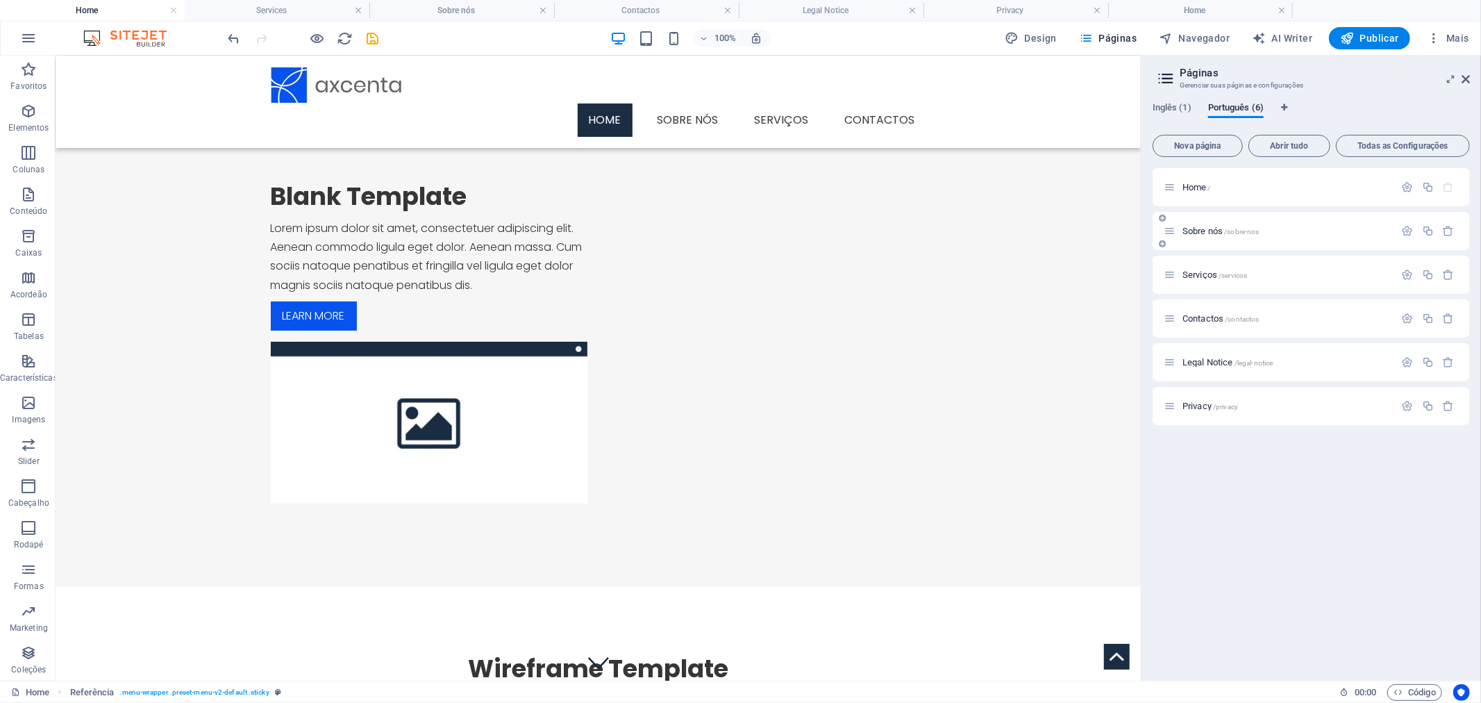
click at [1199, 226] on span "Sobre nós /sobre-nos" at bounding box center [1220, 231] width 77 height 10
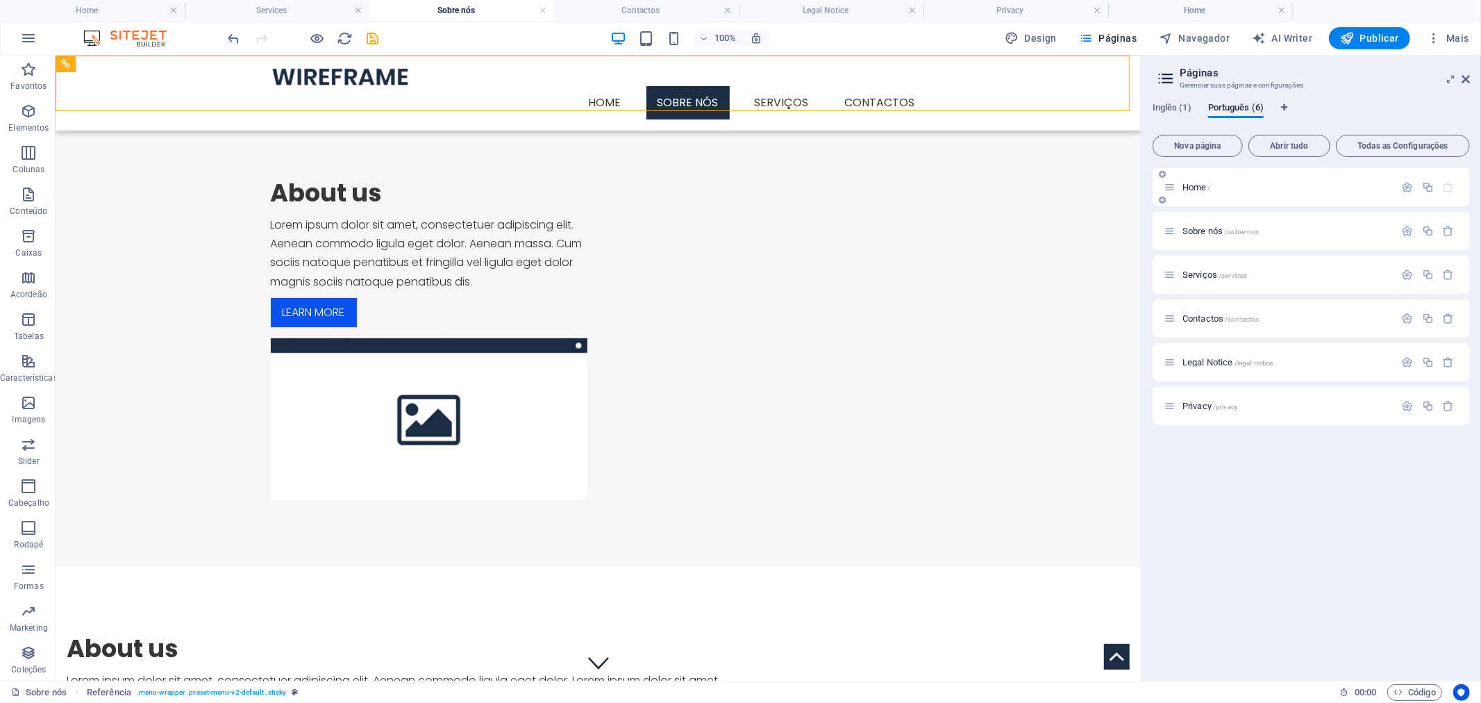
click at [1188, 185] on span "Home /" at bounding box center [1196, 187] width 28 height 10
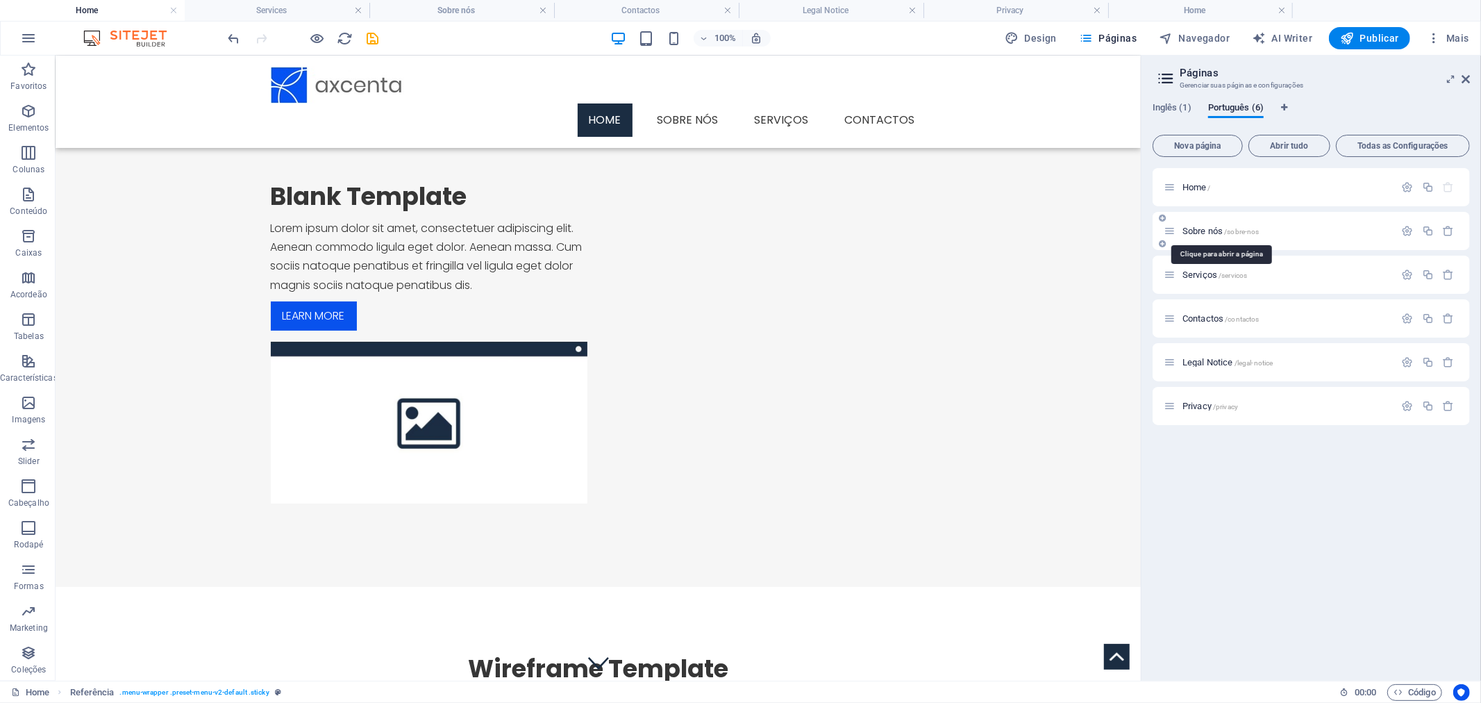
click at [1196, 226] on span "Sobre nós /sobre-nos" at bounding box center [1220, 231] width 77 height 10
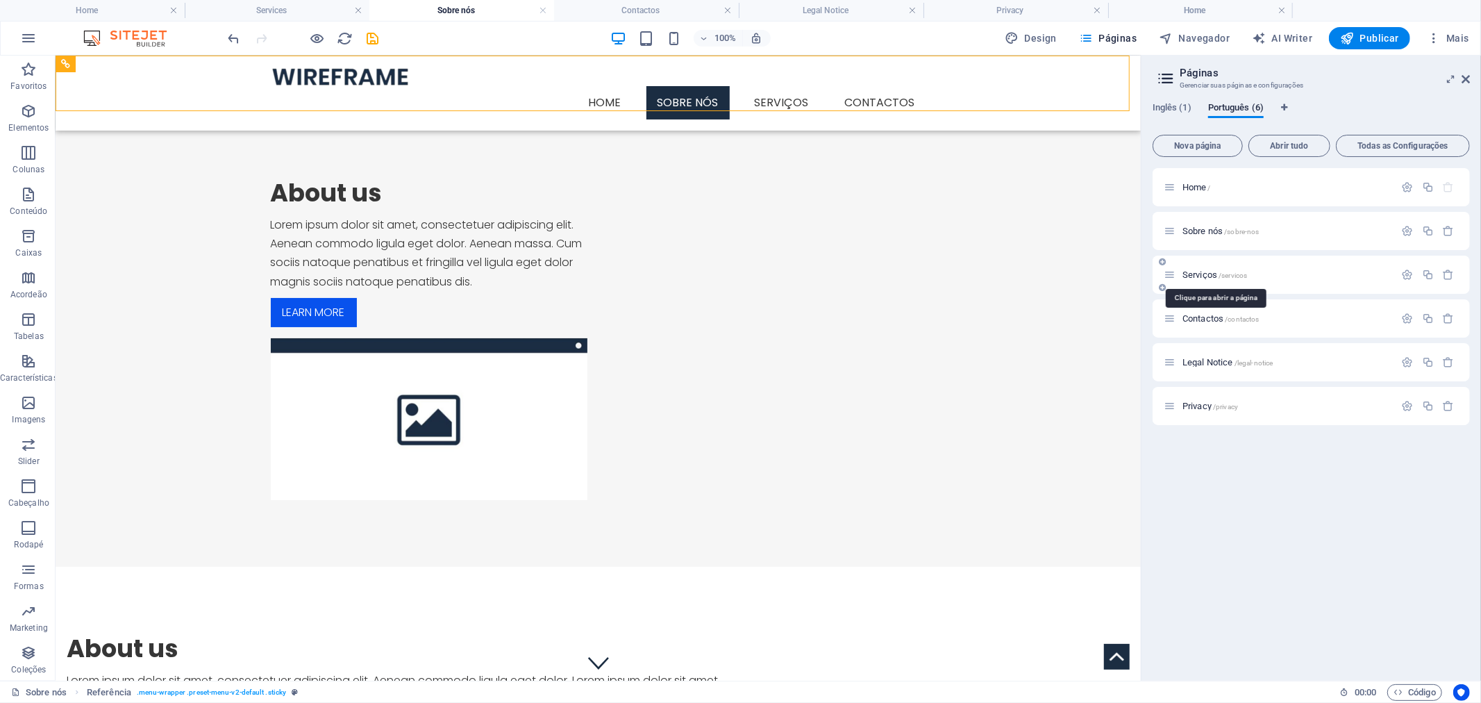
click at [1200, 269] on span "Serviços /servicos" at bounding box center [1214, 274] width 65 height 10
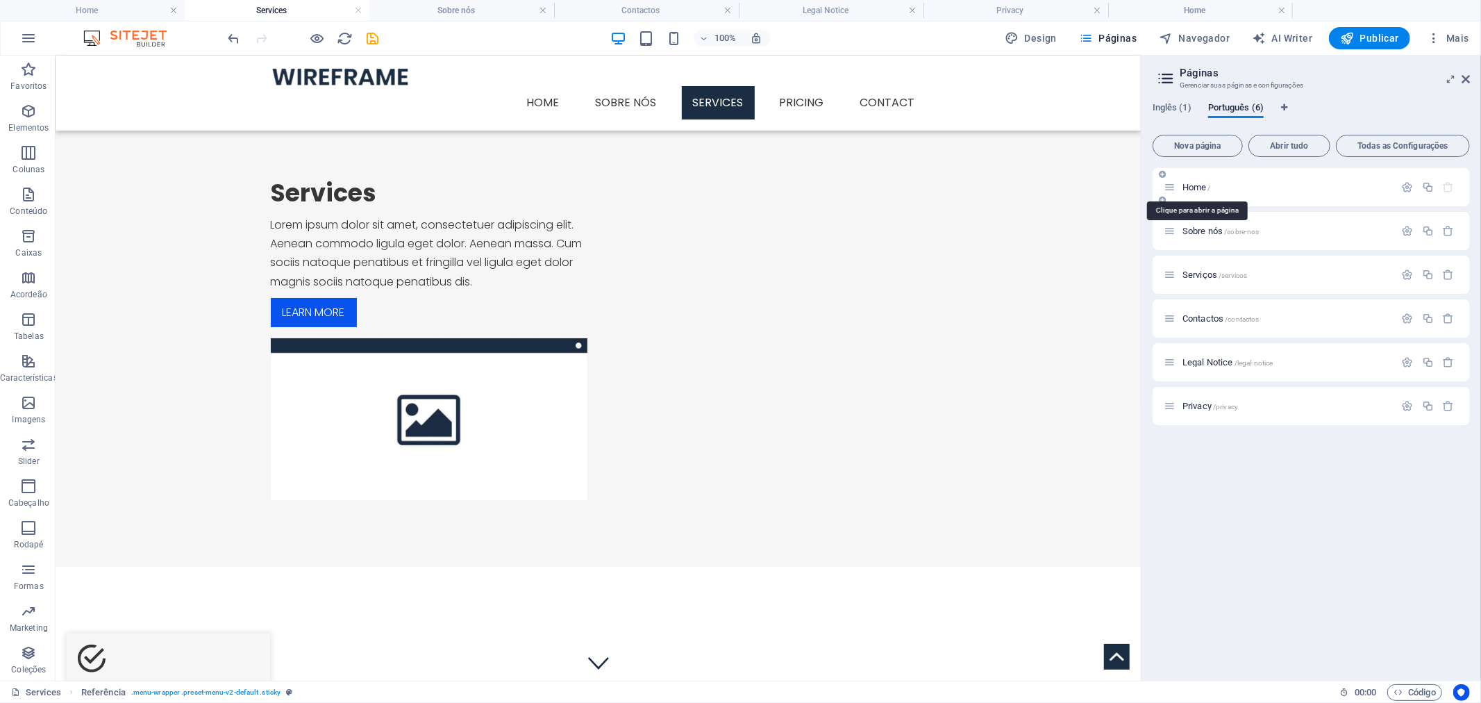
click at [1189, 189] on span "Home /" at bounding box center [1196, 187] width 28 height 10
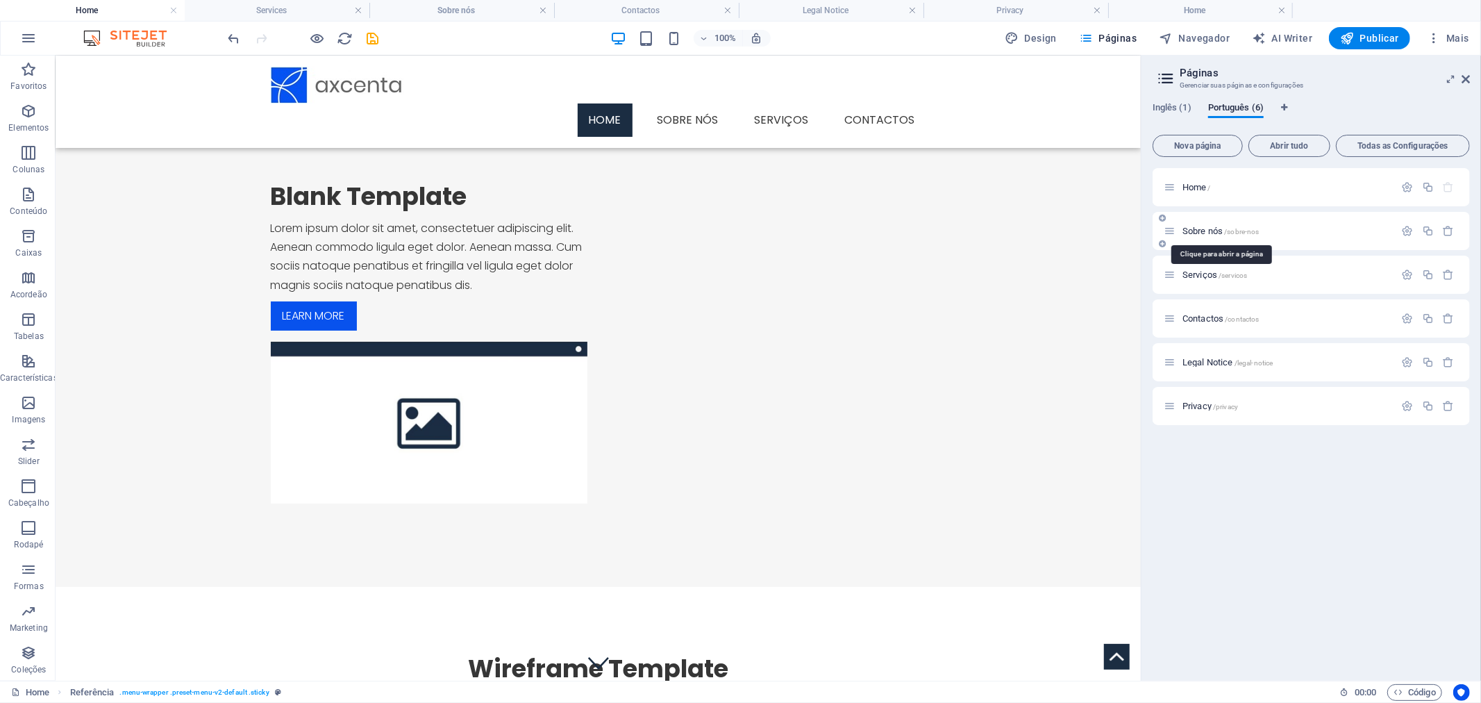
click at [1195, 227] on span "Sobre nós /sobre-nos" at bounding box center [1220, 231] width 77 height 10
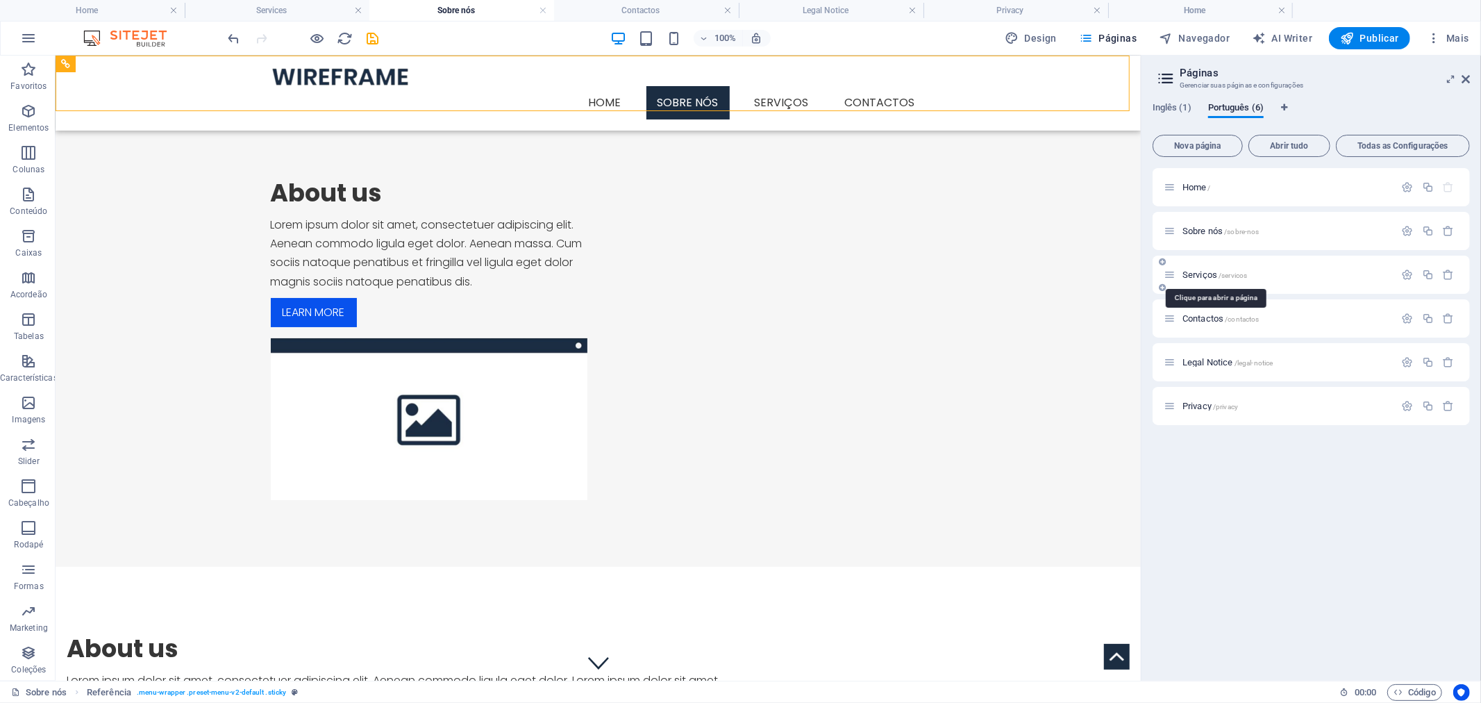
click at [1200, 273] on span "Serviços /servicos" at bounding box center [1214, 274] width 65 height 10
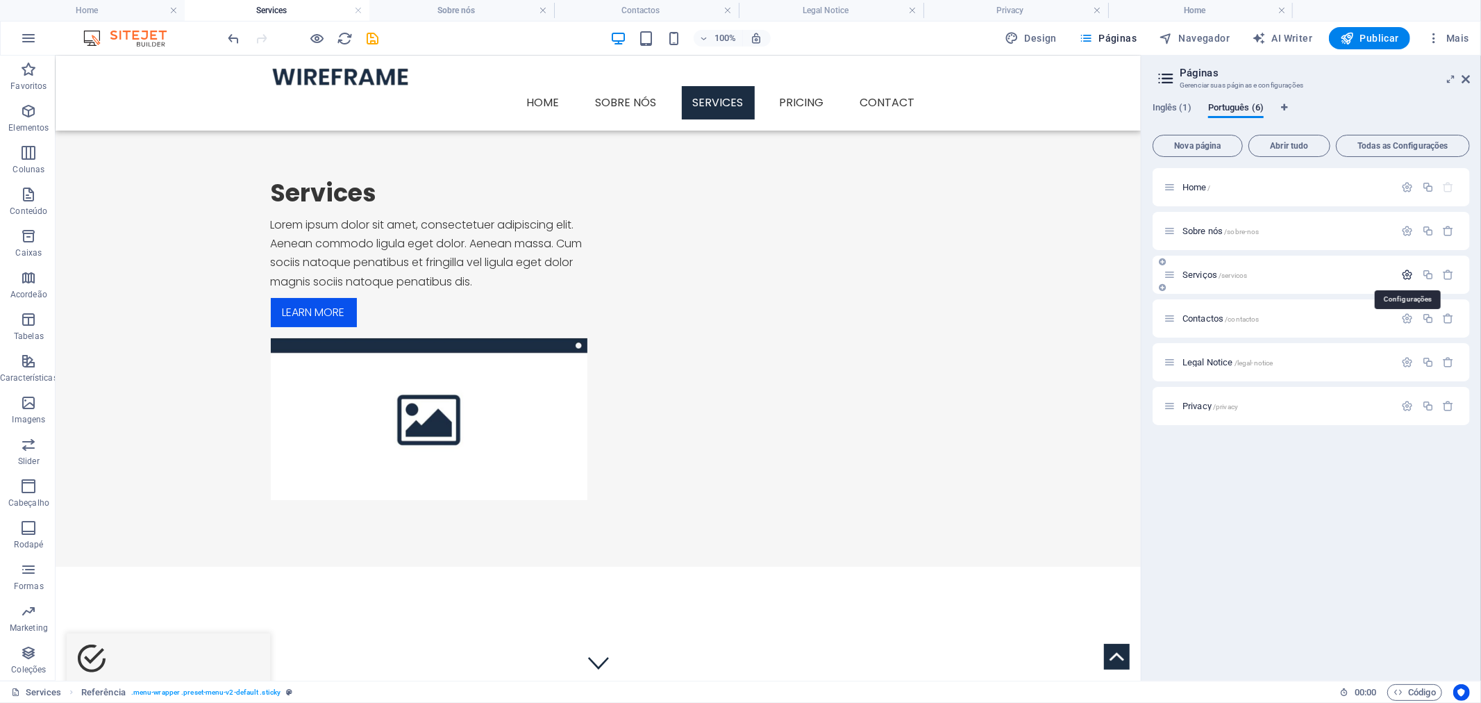
click at [1402, 276] on icon "button" at bounding box center [1408, 275] width 12 height 12
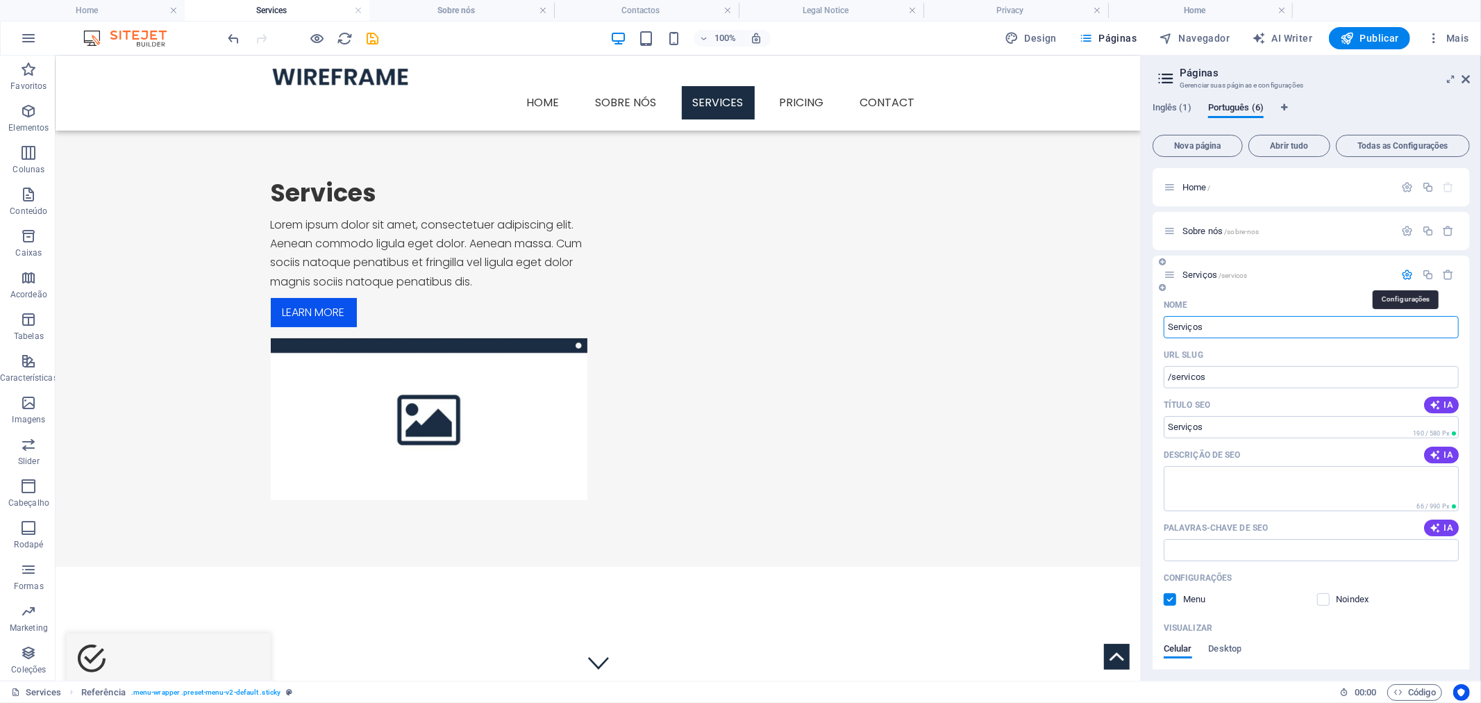
click at [1402, 276] on icon "button" at bounding box center [1408, 275] width 12 height 12
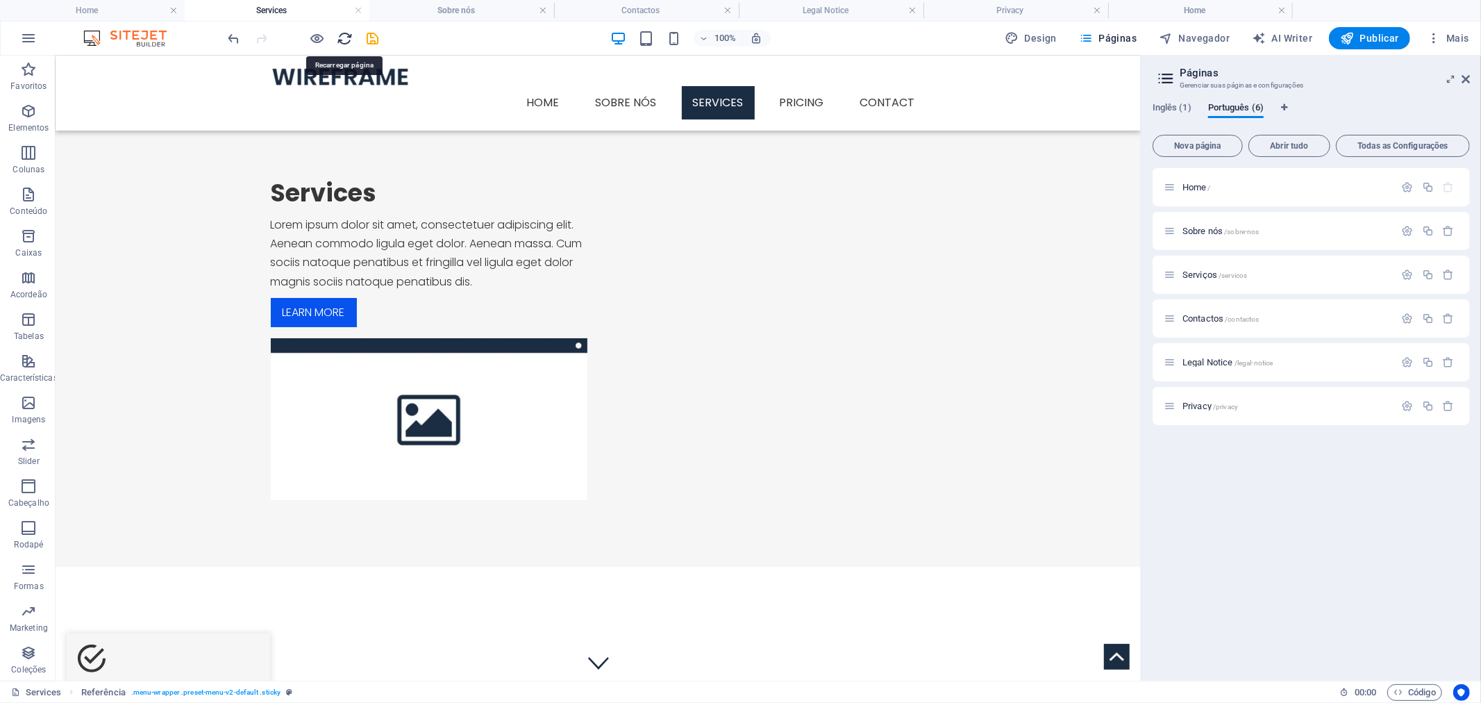
click at [340, 37] on icon "reload" at bounding box center [345, 39] width 16 height 16
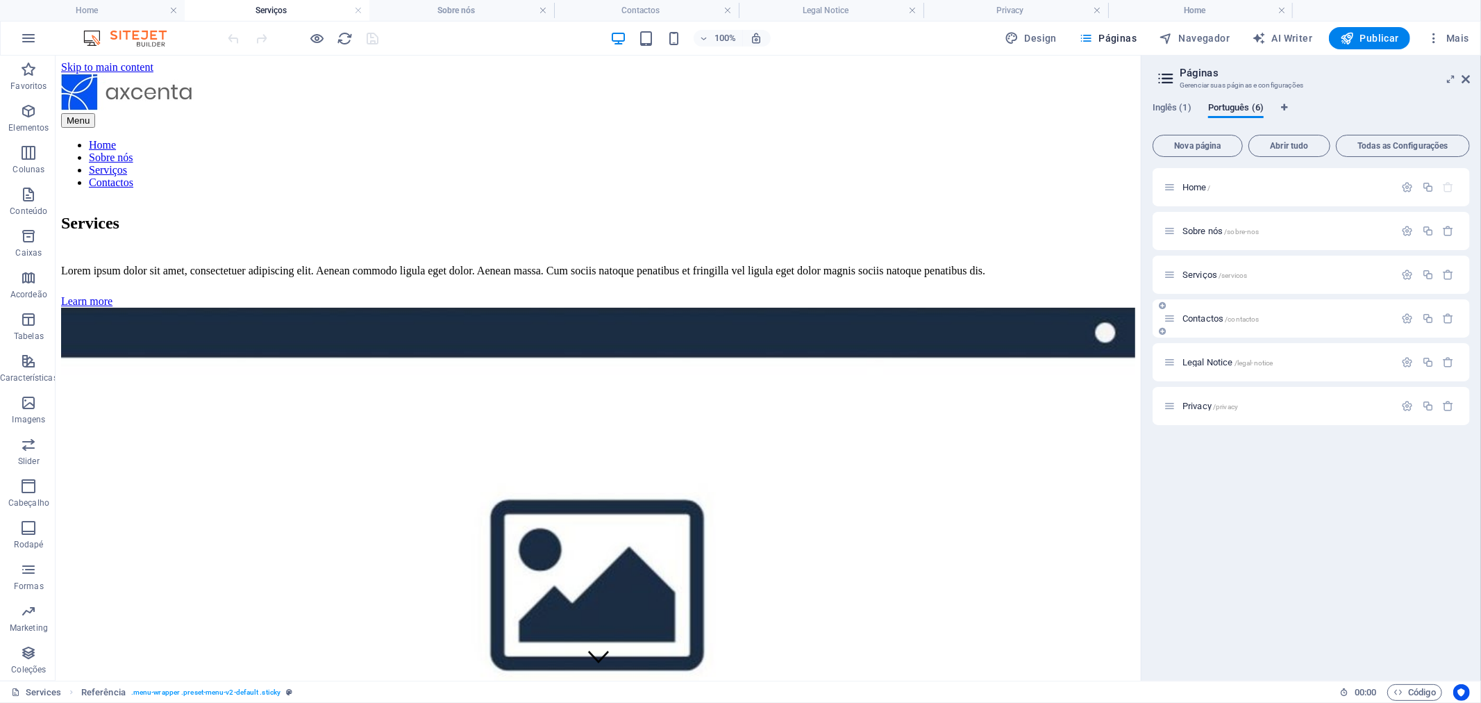
click at [1211, 321] on span "Contactos /contactos" at bounding box center [1220, 318] width 77 height 10
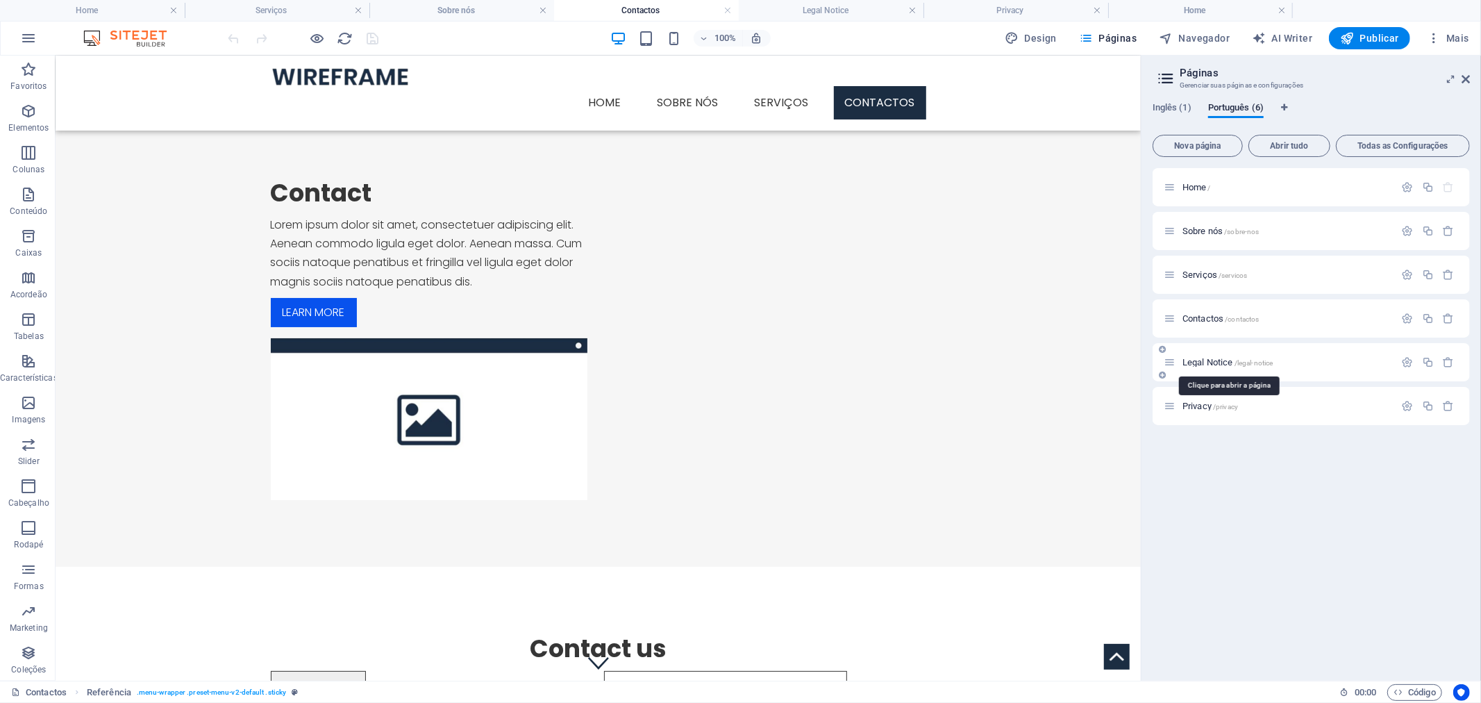
click at [1211, 361] on span "Legal Notice /legal-notice" at bounding box center [1227, 362] width 90 height 10
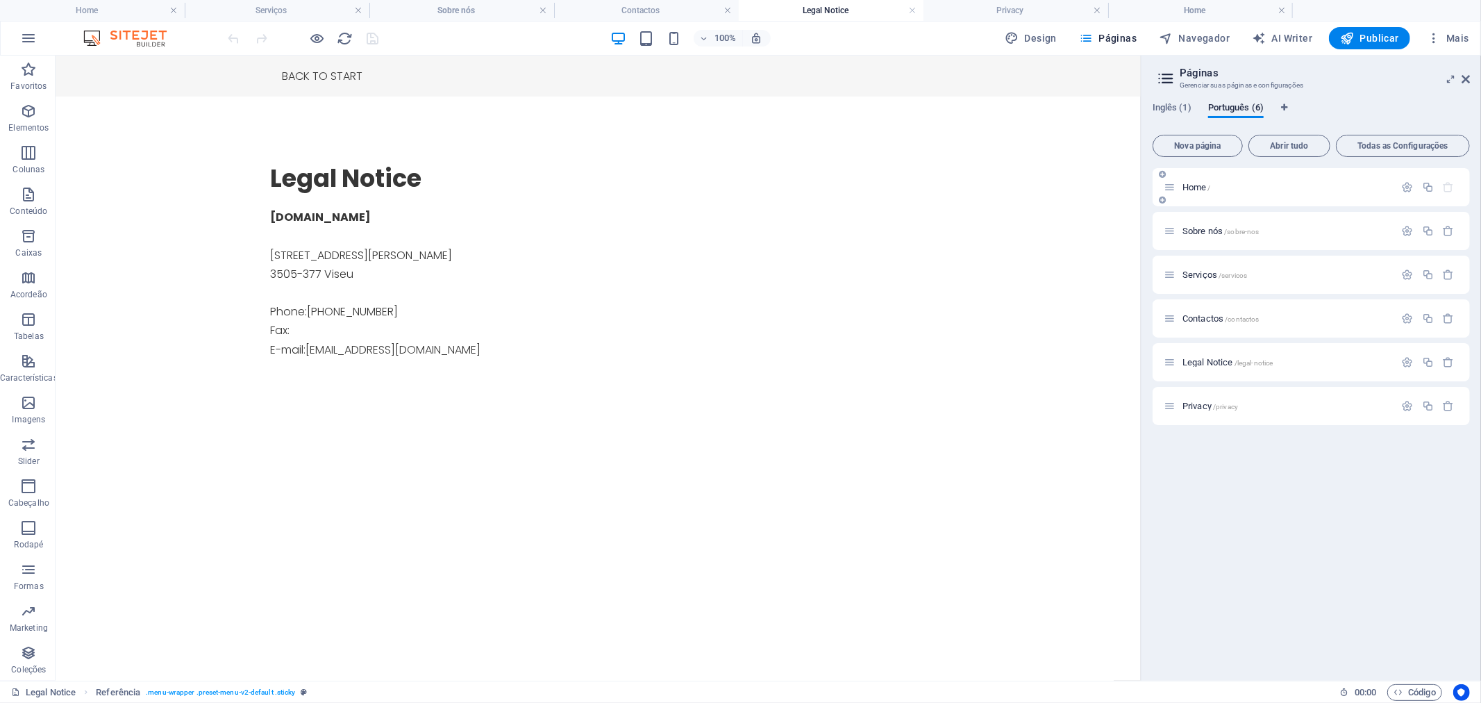
click at [1191, 187] on span "Home /" at bounding box center [1196, 187] width 28 height 10
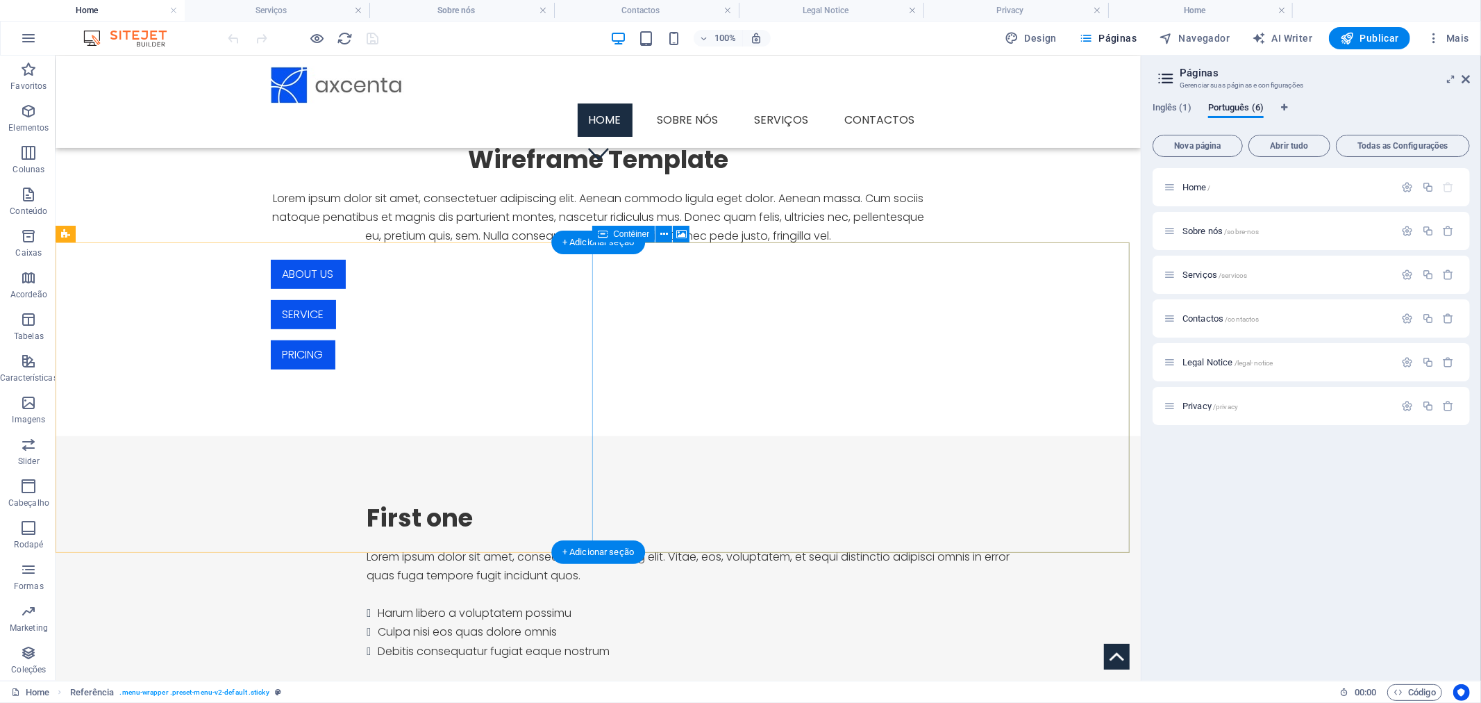
scroll to position [310, 0]
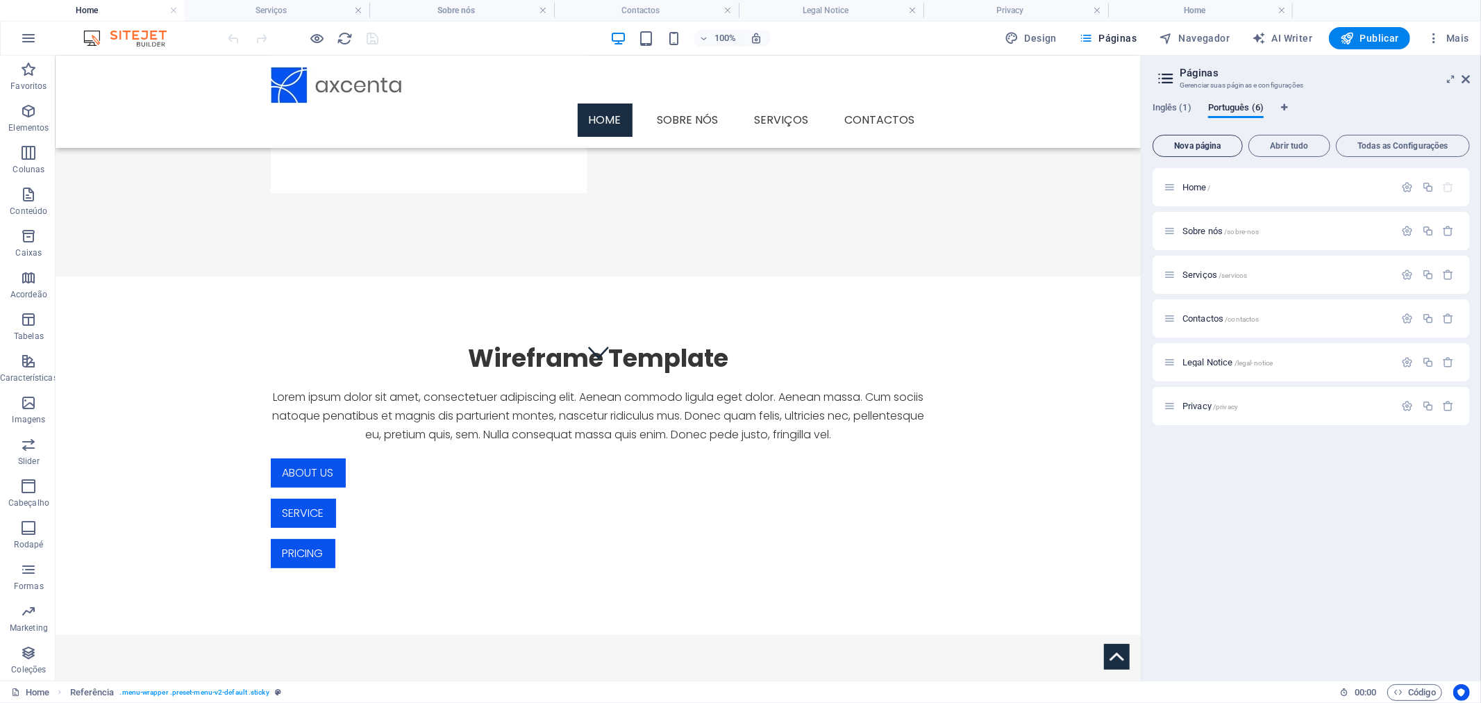
click at [1216, 146] on span "Nova página" at bounding box center [1198, 146] width 78 height 8
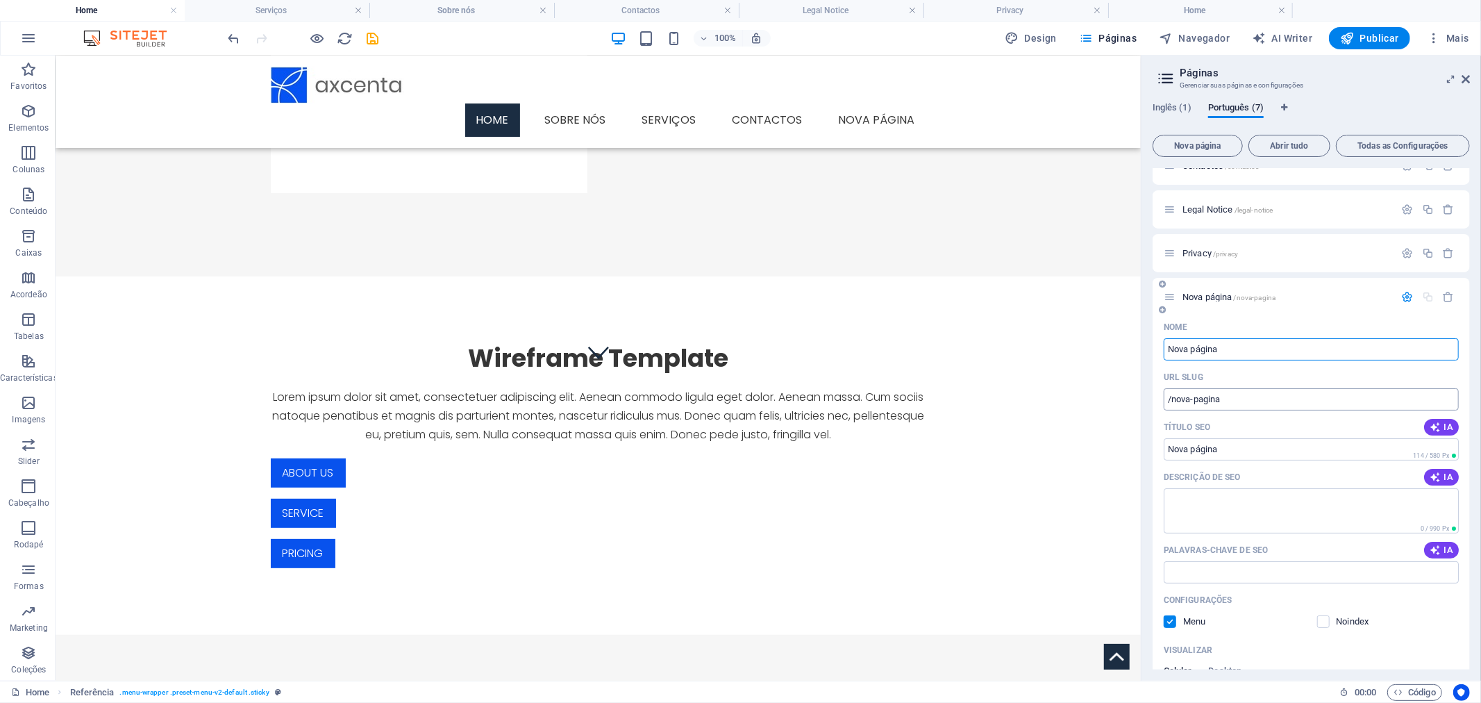
scroll to position [154, 0]
click at [1253, 444] on input "Título SEO" at bounding box center [1311, 448] width 295 height 22
click at [1272, 448] on input "Título SEO" at bounding box center [1311, 448] width 295 height 22
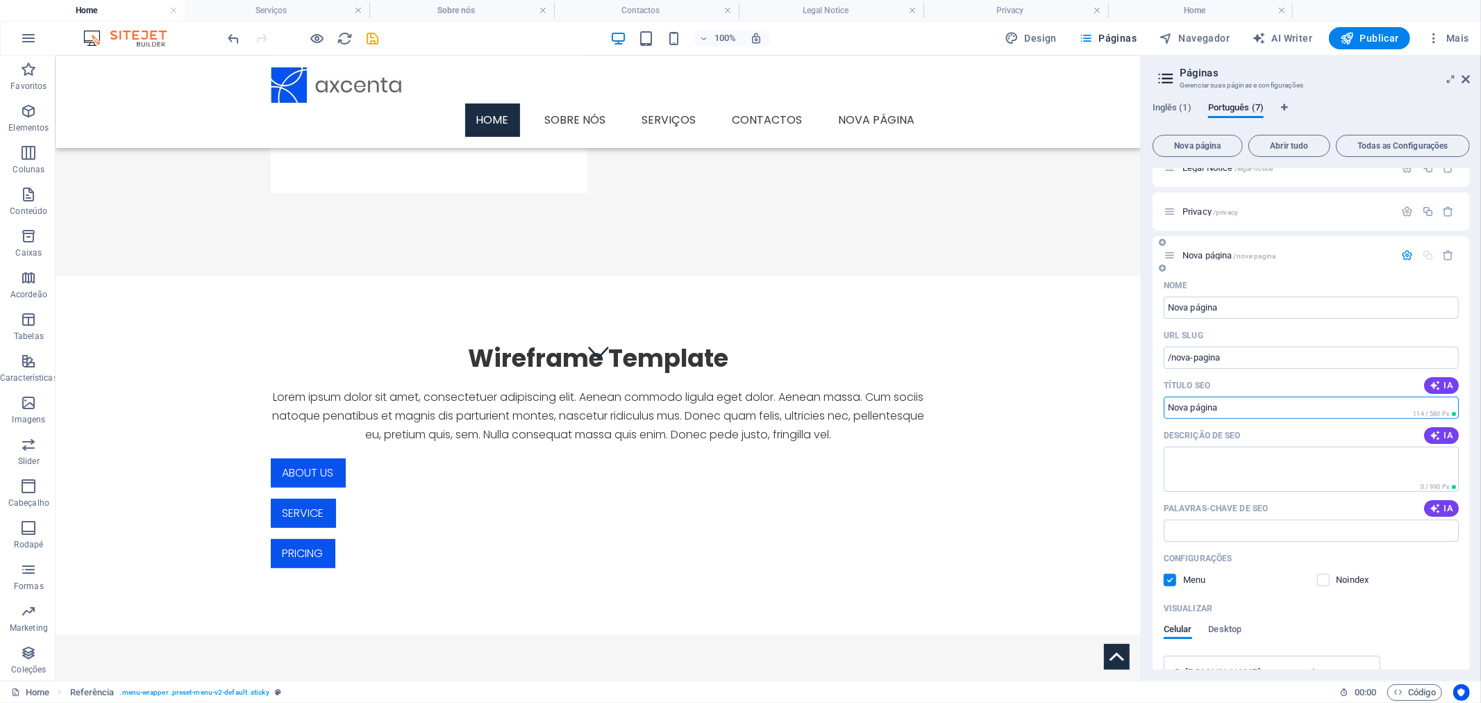
scroll to position [0, 0]
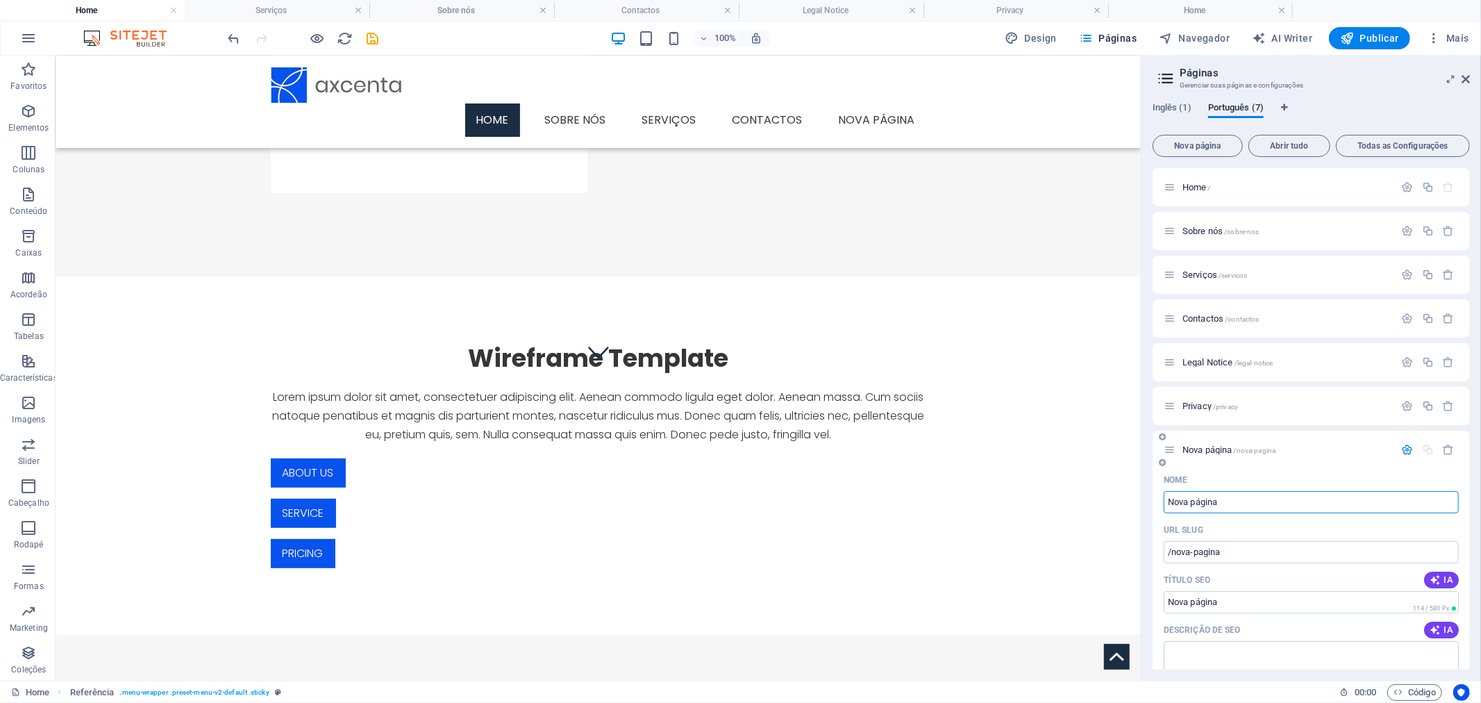
click at [1227, 500] on input "Nova página" at bounding box center [1311, 502] width 295 height 22
type input "Reclama"
type input "/recla"
type input "Reclamar"
type input "/reclamar"
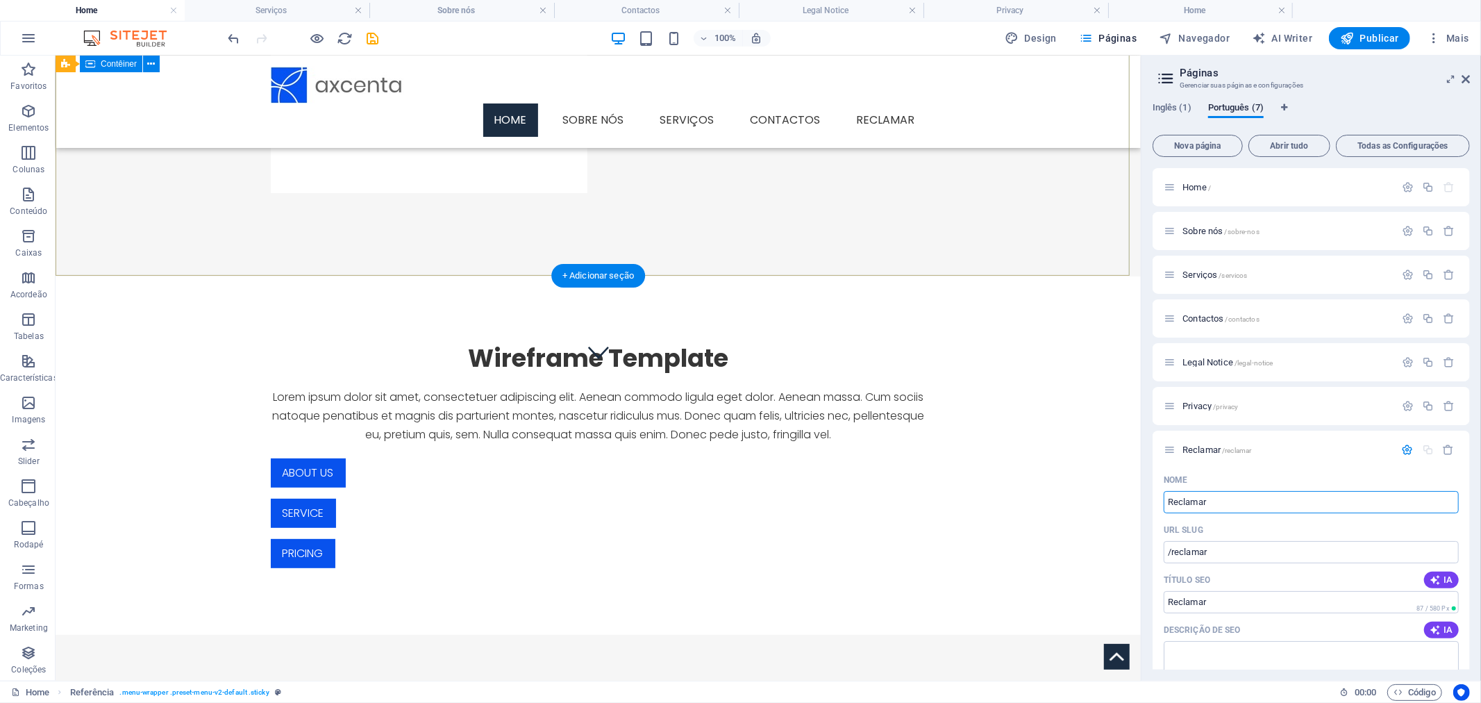
type input "Reclamar"
click at [1030, 185] on div "Blank Template Lorem ipsum dolor sit amet, consectetuer adipiscing elit. Aenean…" at bounding box center [597, 31] width 1085 height 455
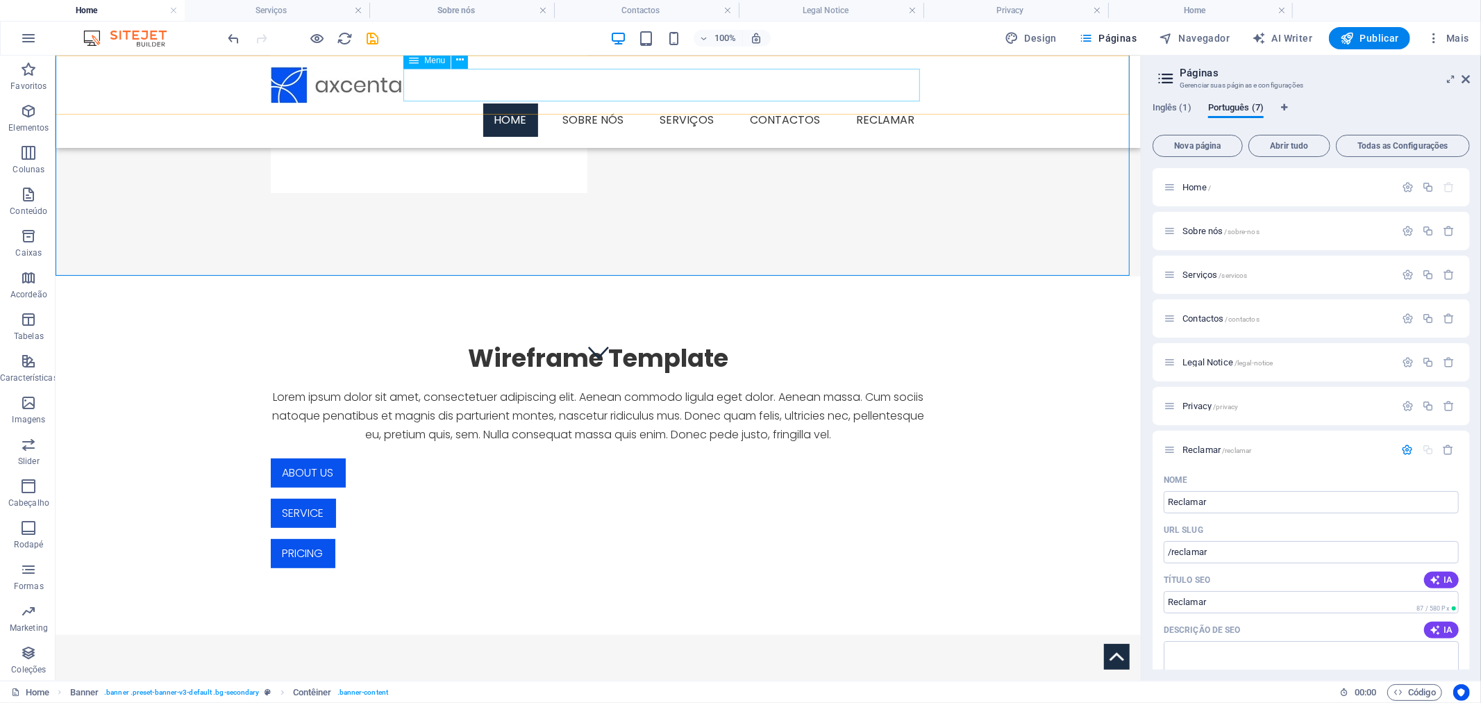
click at [907, 103] on nav "Home Sobre nós Serviços Contactos Reclamar" at bounding box center [597, 119] width 655 height 33
click at [855, 103] on nav "Home Sobre nós Serviços Contactos Reclamar" at bounding box center [597, 119] width 655 height 33
click at [443, 58] on span "Menu" at bounding box center [434, 60] width 21 height 8
click at [460, 60] on icon at bounding box center [460, 60] width 8 height 15
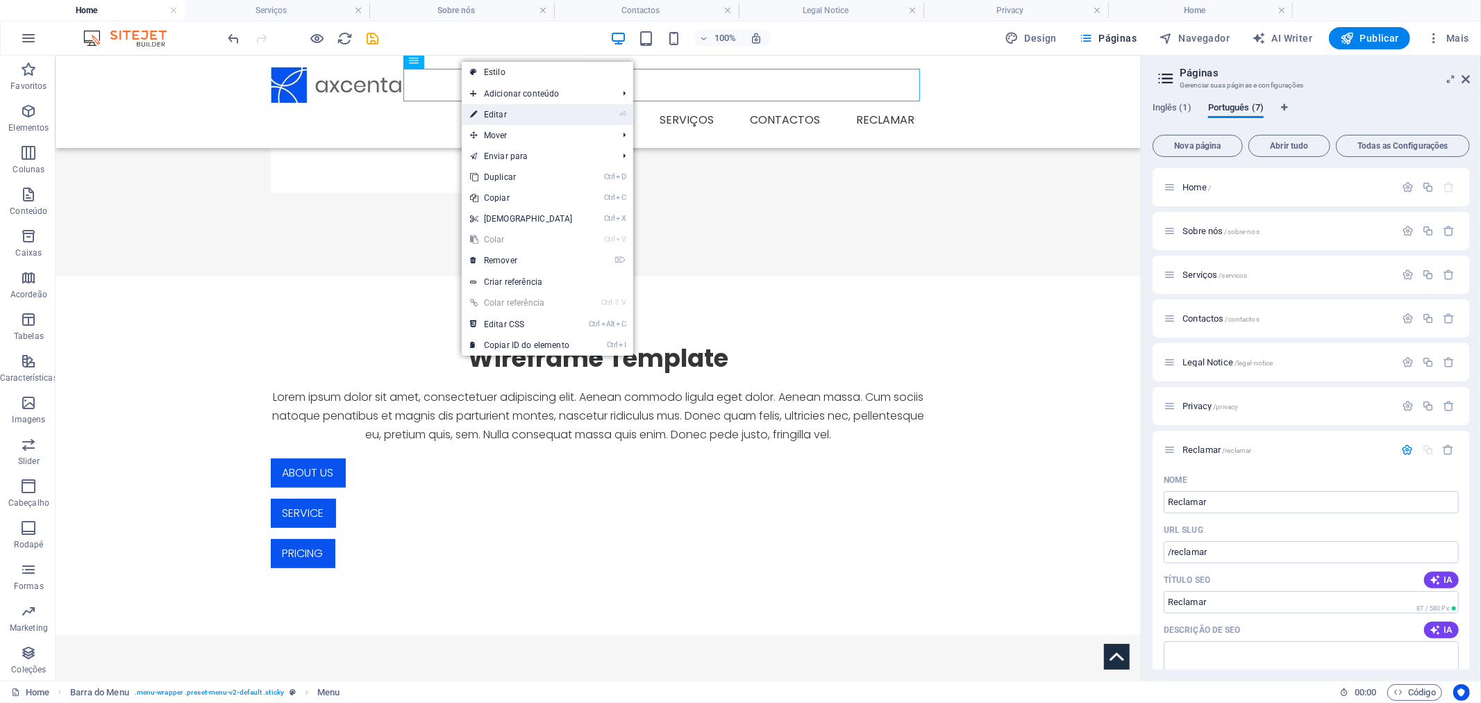
click at [546, 119] on link "⏎ Editar" at bounding box center [521, 114] width 119 height 21
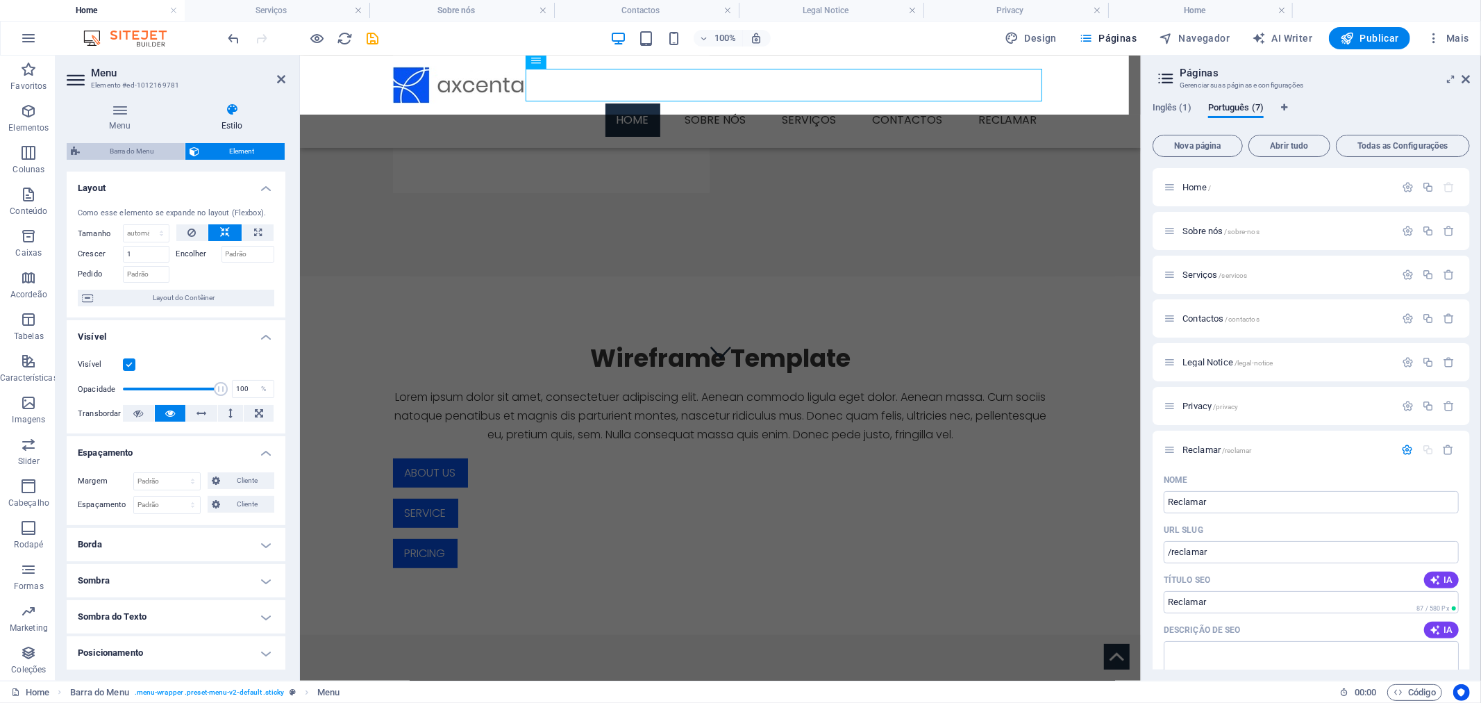
click at [161, 153] on span "Barra do Menu" at bounding box center [132, 151] width 97 height 17
select select "rem"
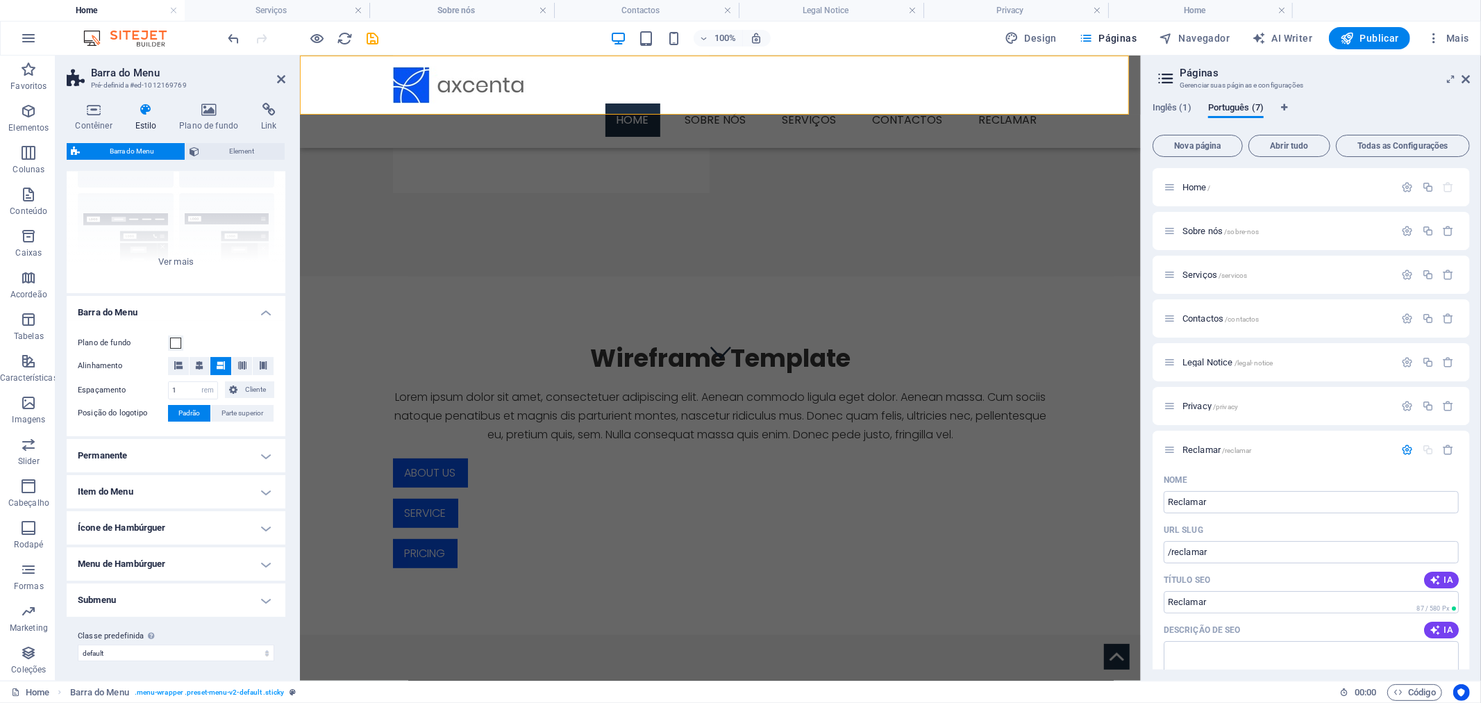
scroll to position [113, 0]
click at [262, 455] on h4 "Permanente" at bounding box center [176, 453] width 219 height 33
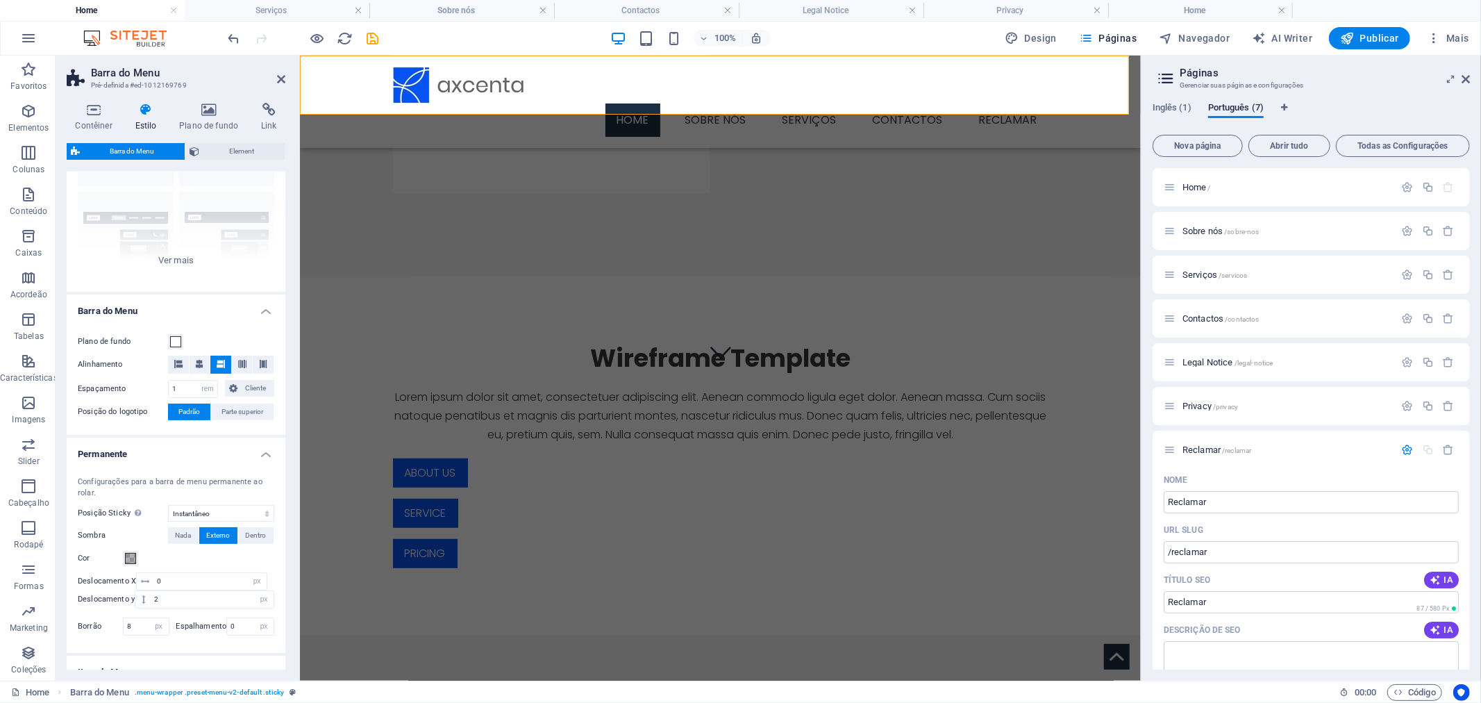
click at [262, 455] on h4 "Permanente" at bounding box center [176, 449] width 219 height 25
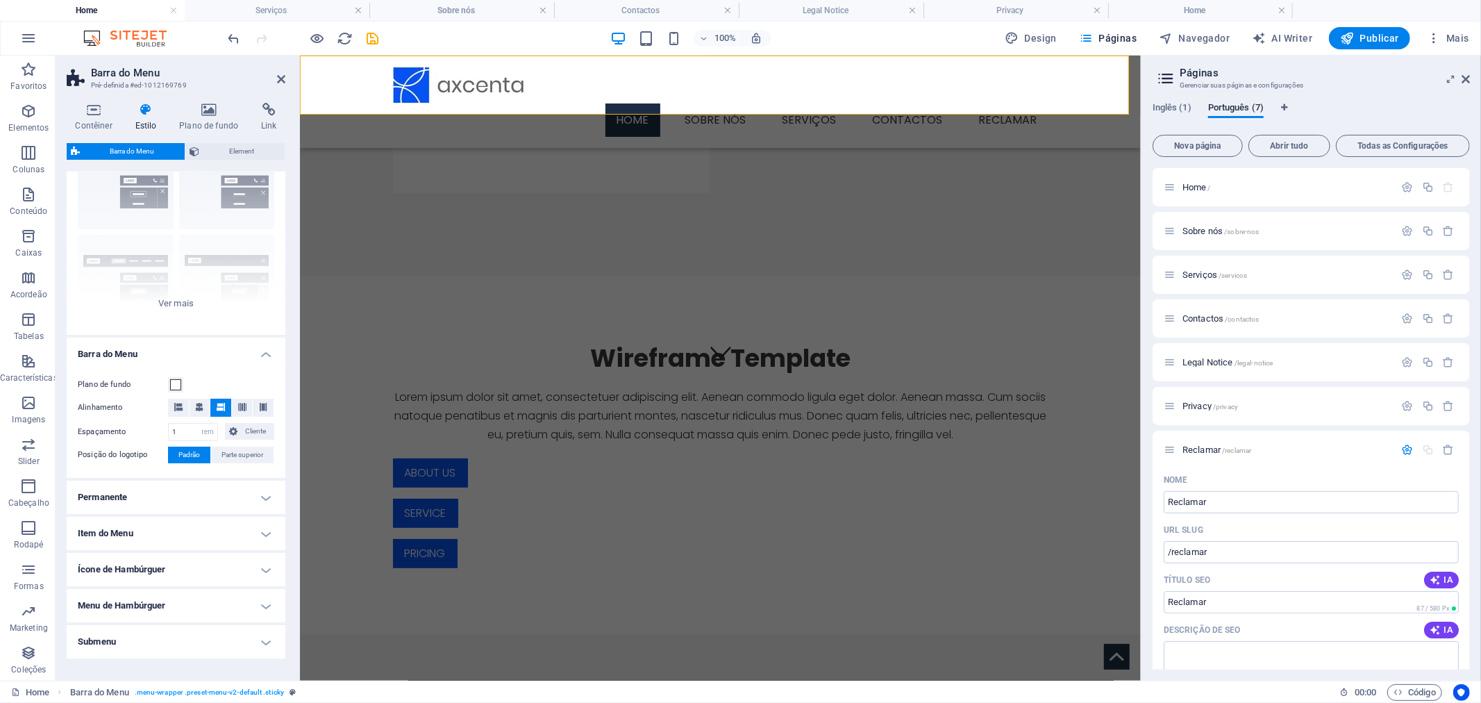
scroll to position [0, 0]
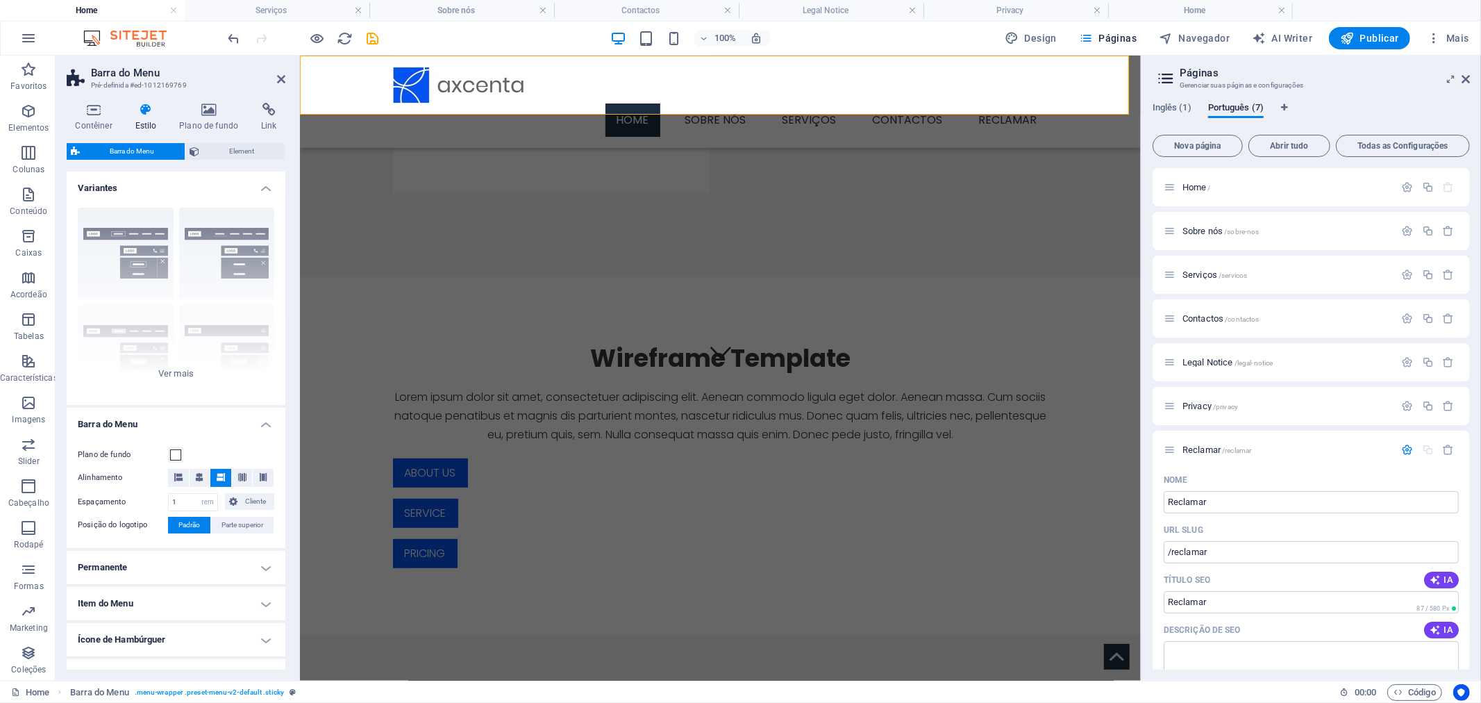
click at [155, 121] on h4 "Estilo" at bounding box center [148, 117] width 44 height 29
click at [280, 81] on icon at bounding box center [281, 79] width 8 height 11
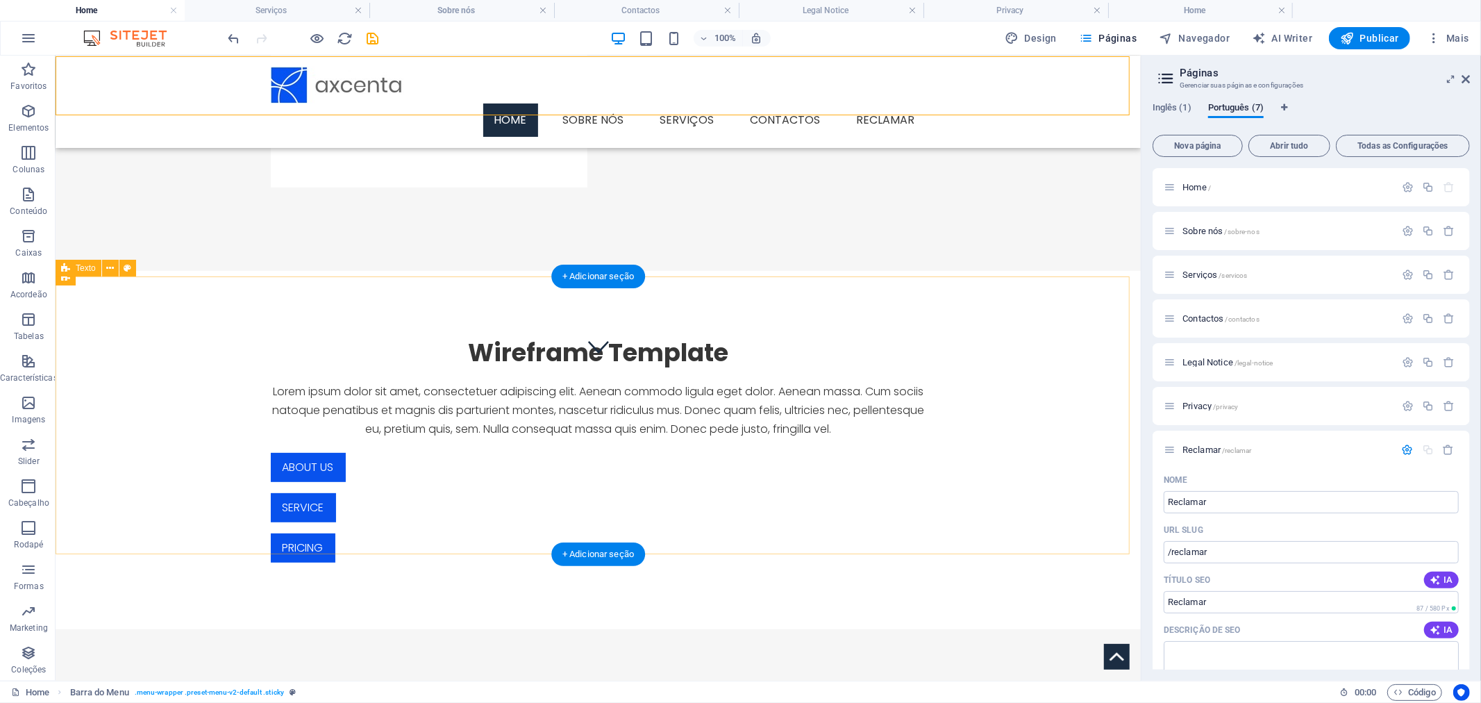
scroll to position [308, 0]
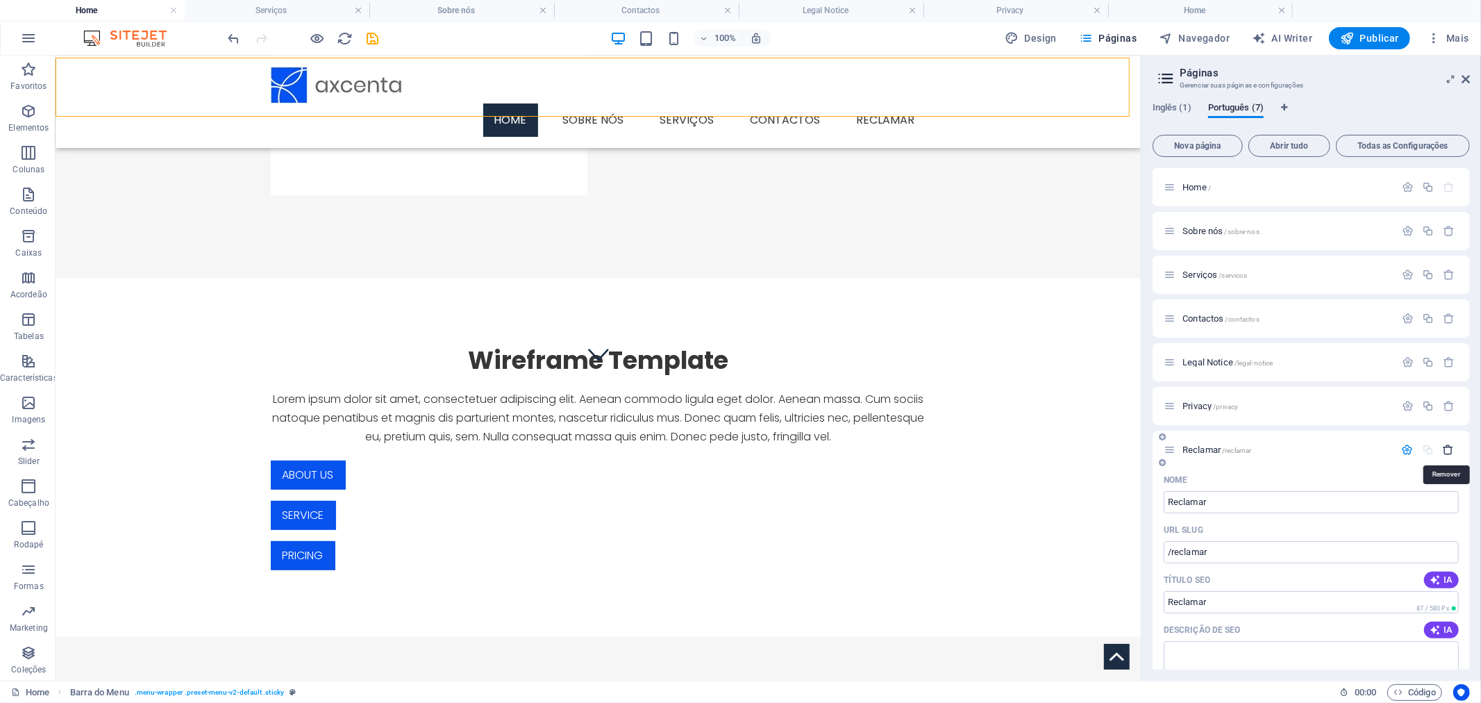
click at [1447, 451] on icon "button" at bounding box center [1449, 450] width 12 height 12
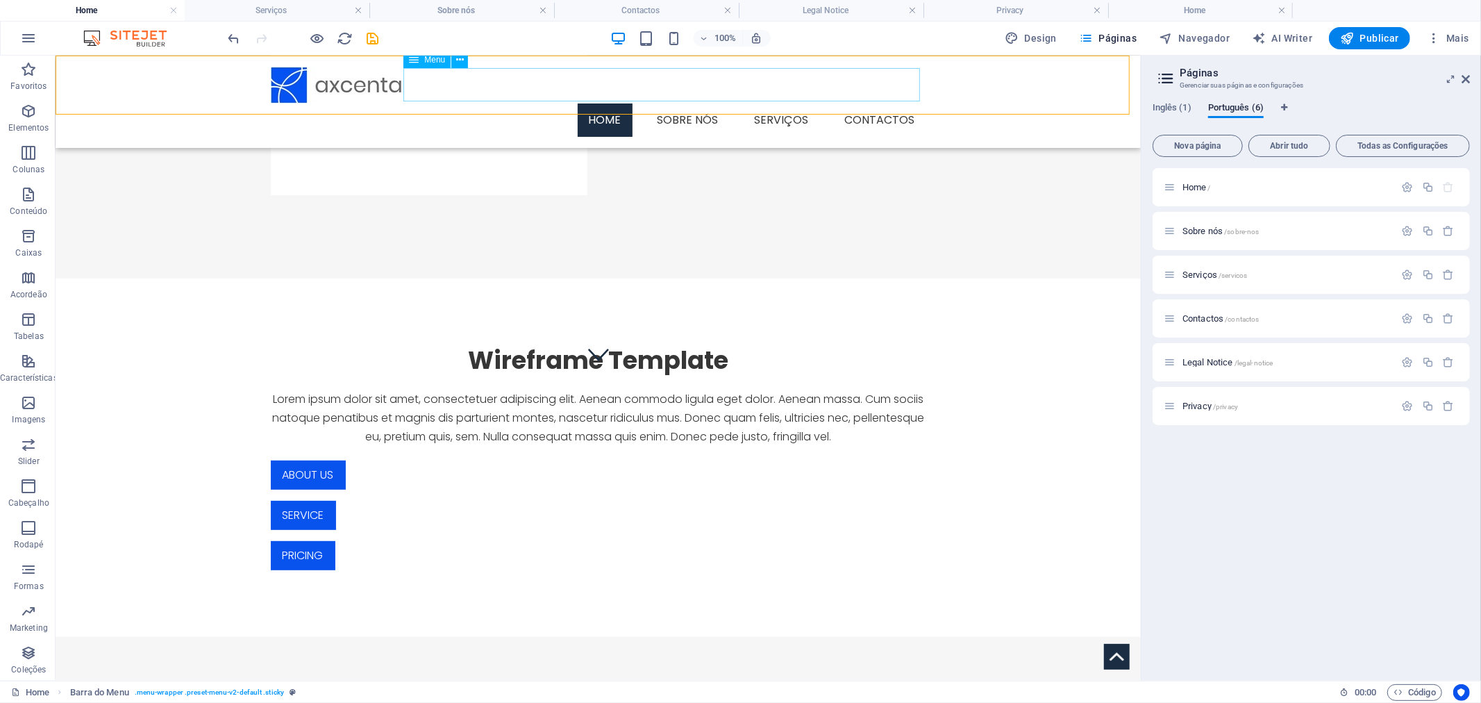
click at [697, 103] on nav "Home Sobre nós Serviços Contactos" at bounding box center [597, 119] width 655 height 33
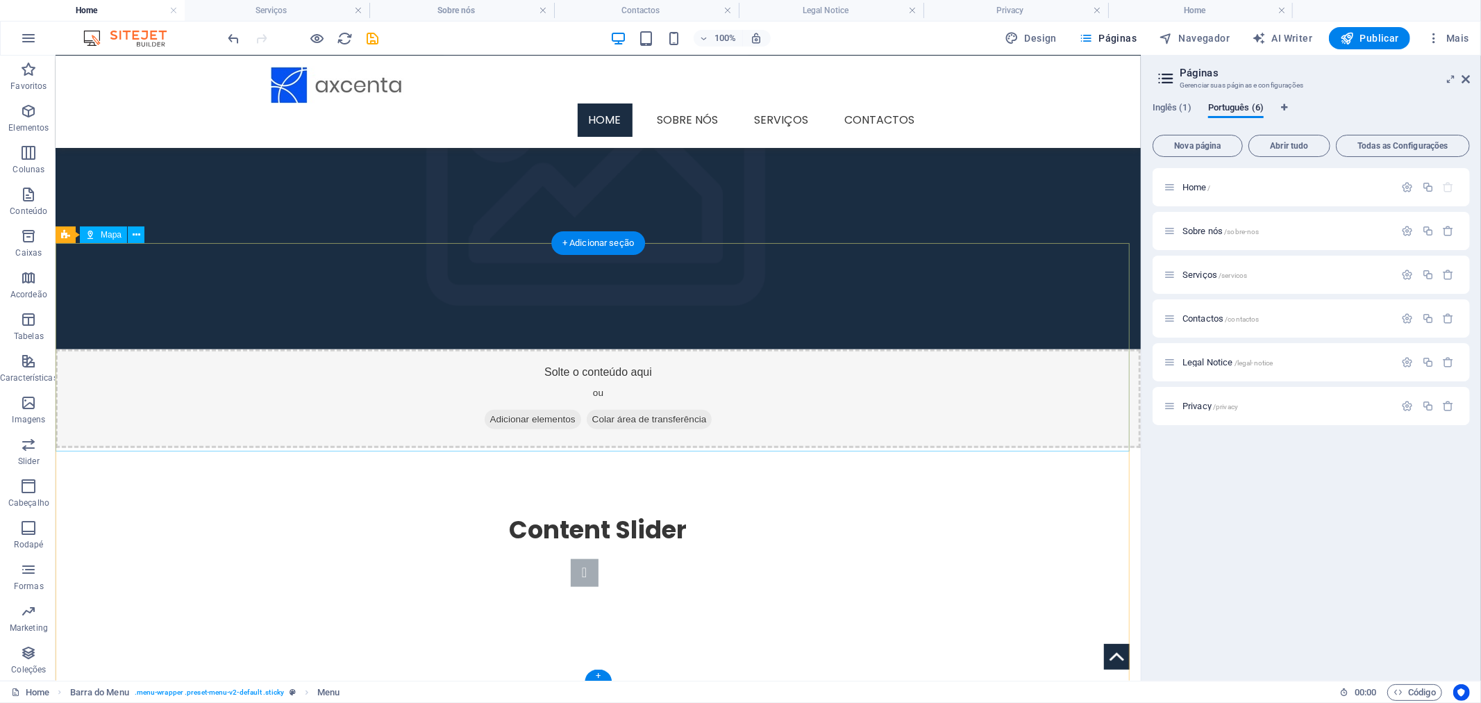
scroll to position [1236, 0]
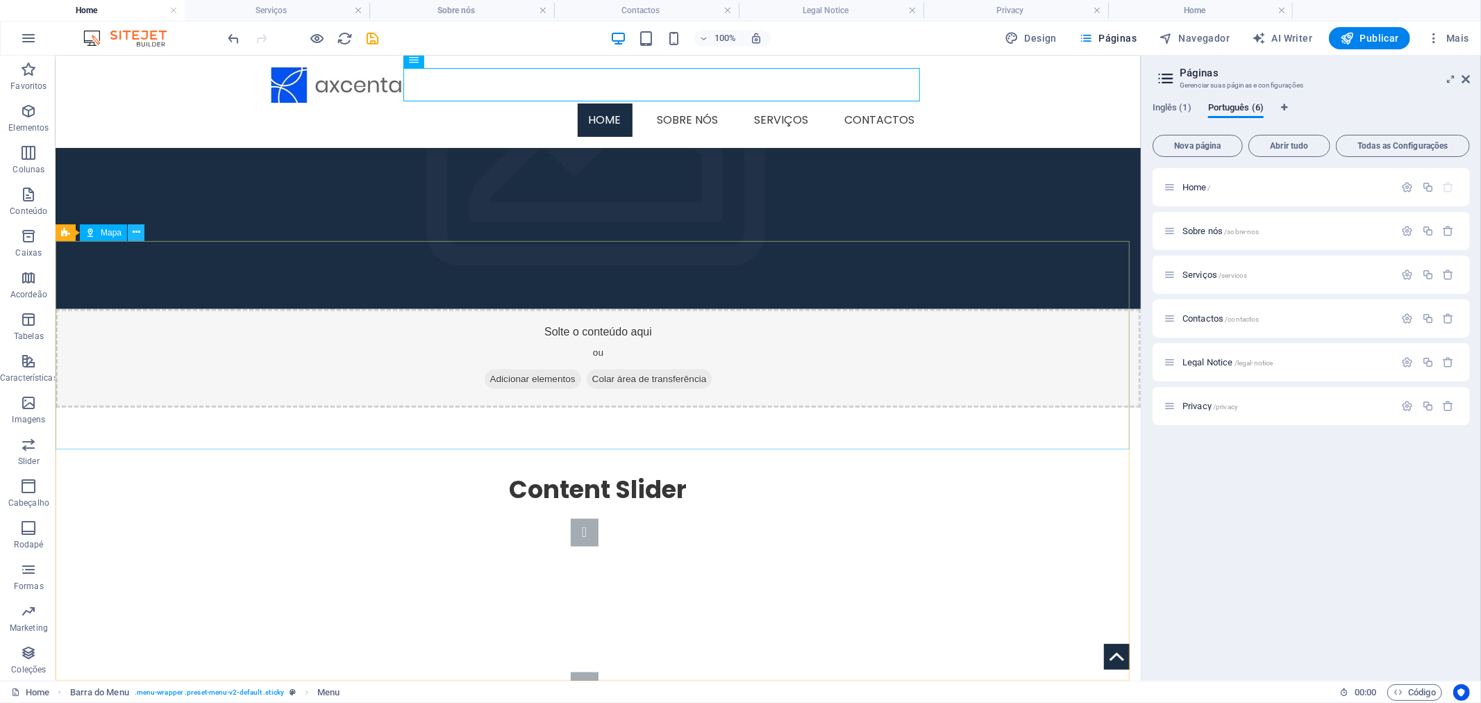
click at [142, 231] on button at bounding box center [136, 232] width 17 height 17
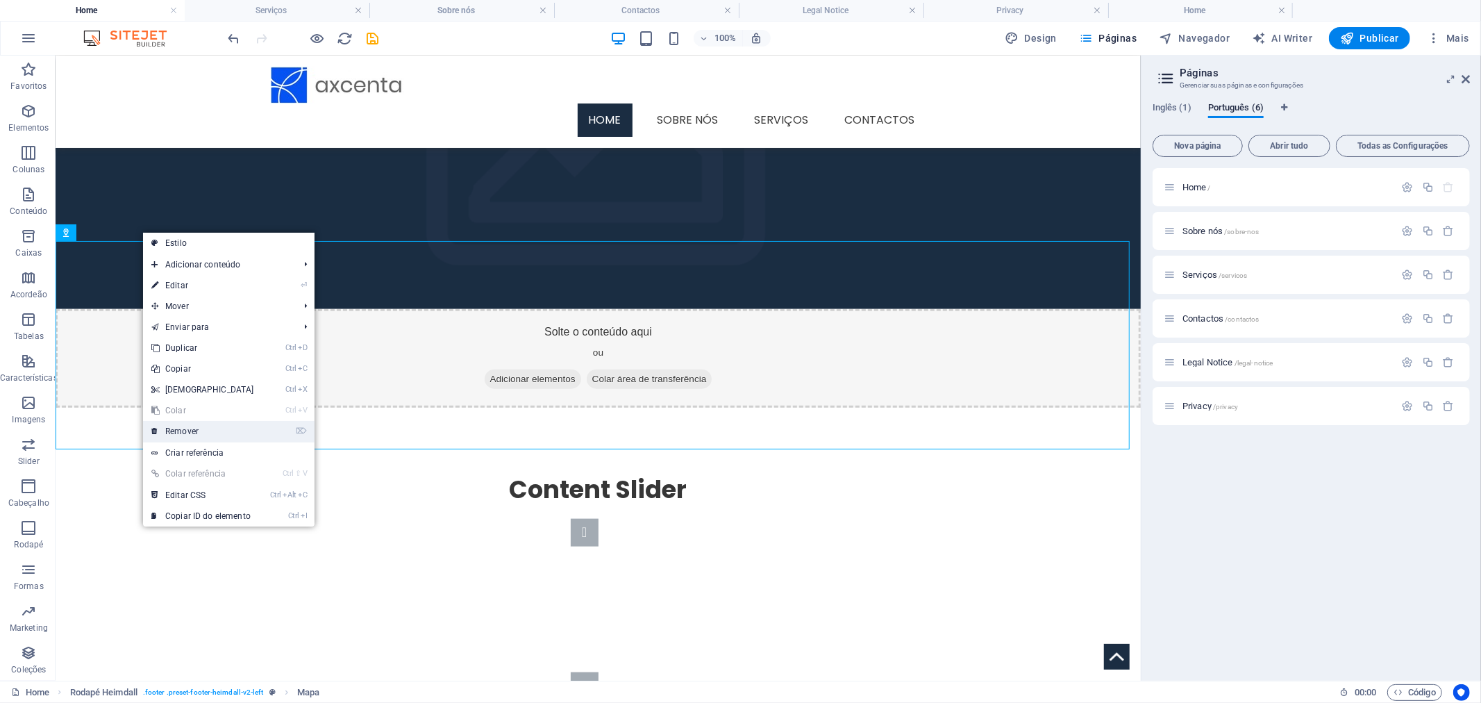
click at [196, 433] on link "⌦ Remover" at bounding box center [202, 431] width 119 height 21
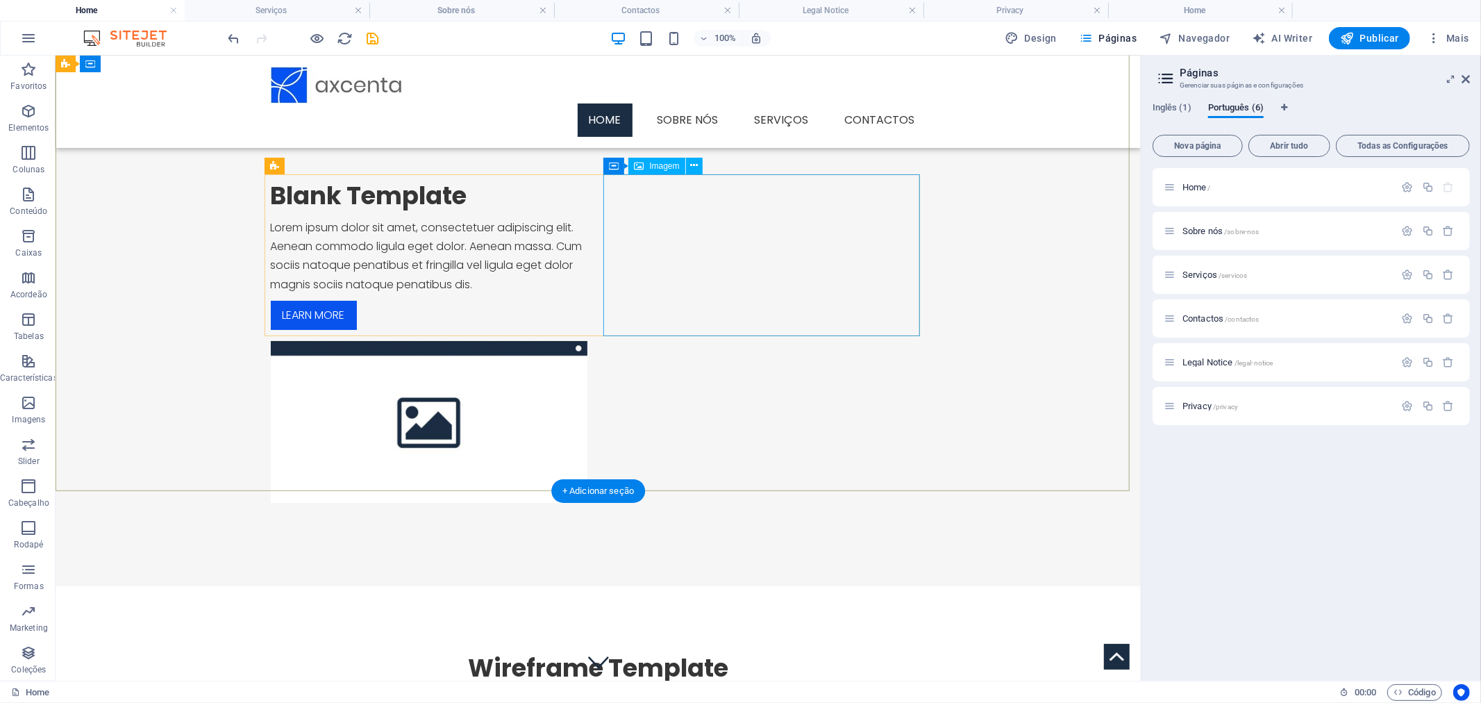
scroll to position [0, 0]
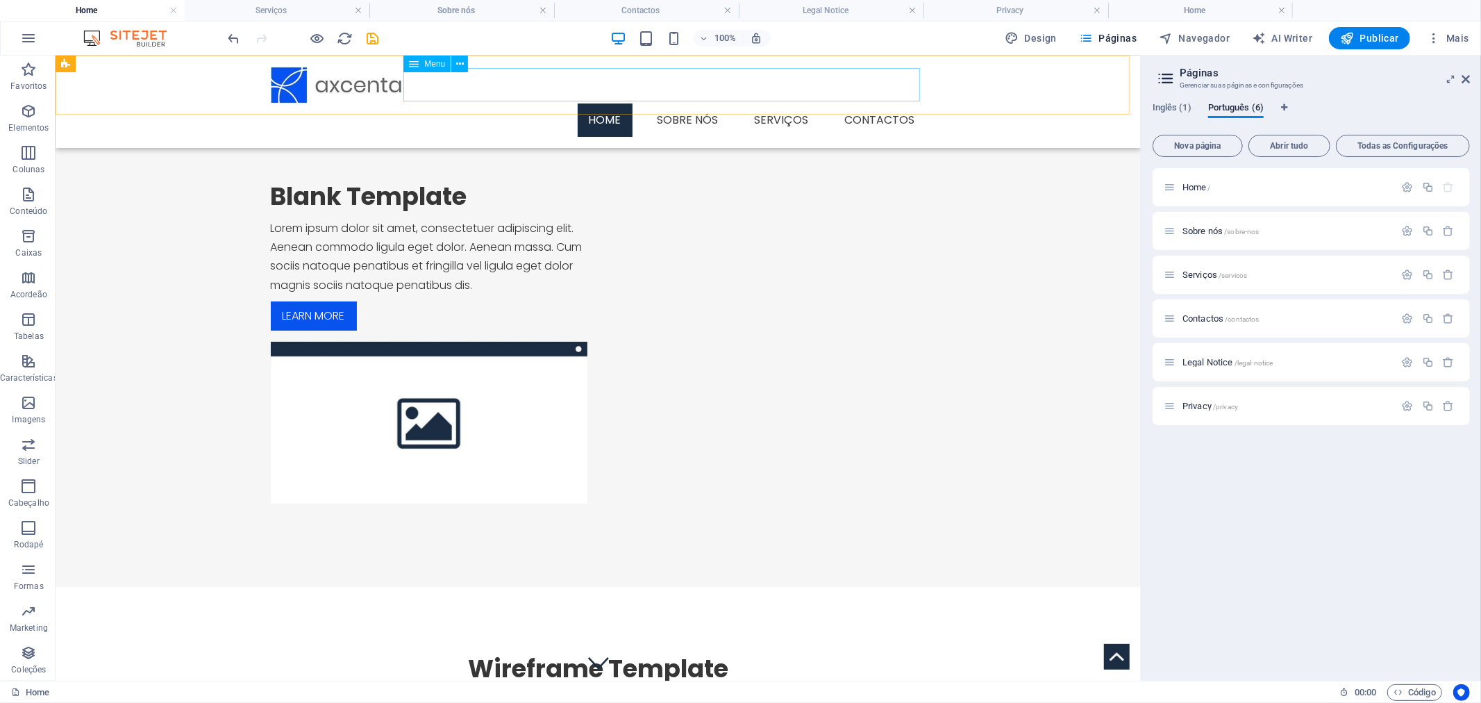
click at [700, 103] on nav "Home Sobre nós Serviços Contactos" at bounding box center [597, 119] width 655 height 33
click at [1202, 236] on div "Sobre nós /sobre-nos" at bounding box center [1279, 231] width 231 height 16
click at [1202, 230] on span "Sobre nós /sobre-nos" at bounding box center [1220, 231] width 77 height 10
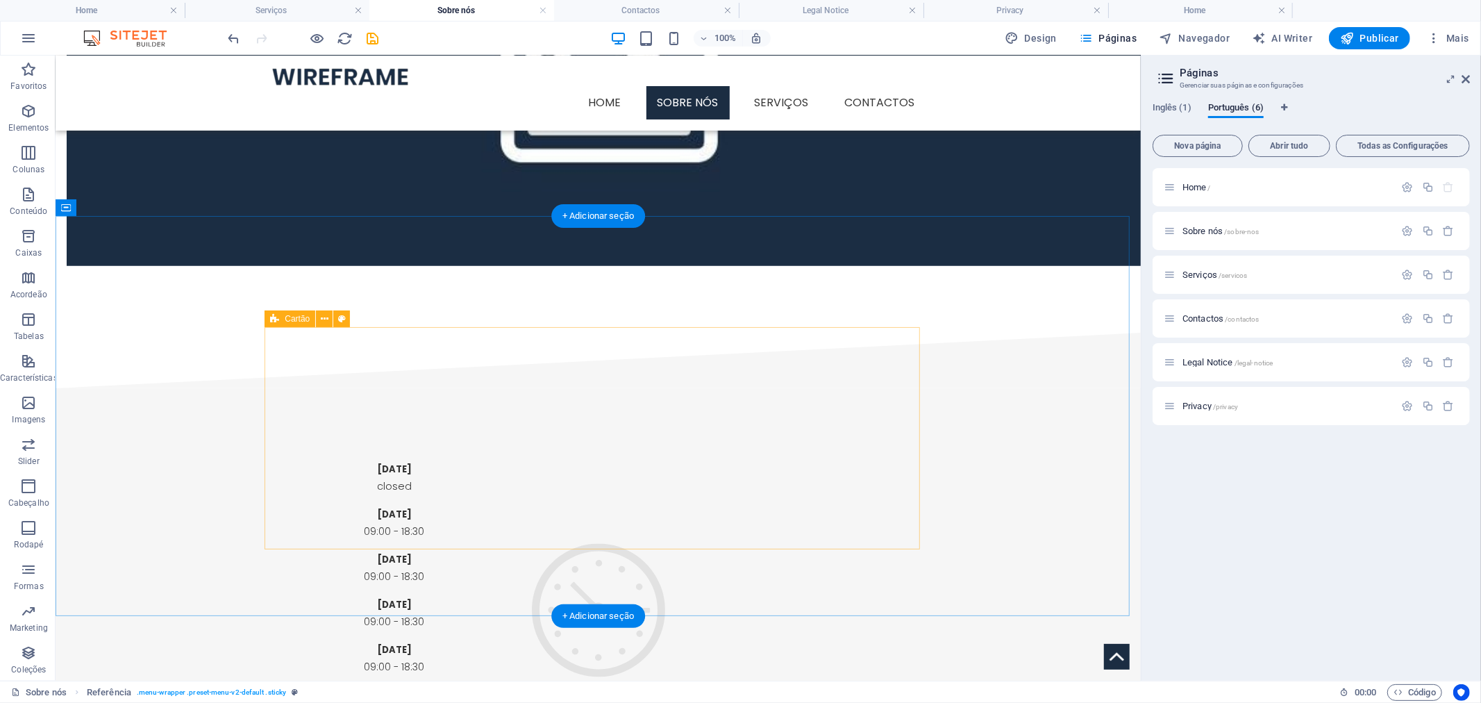
scroll to position [968, 0]
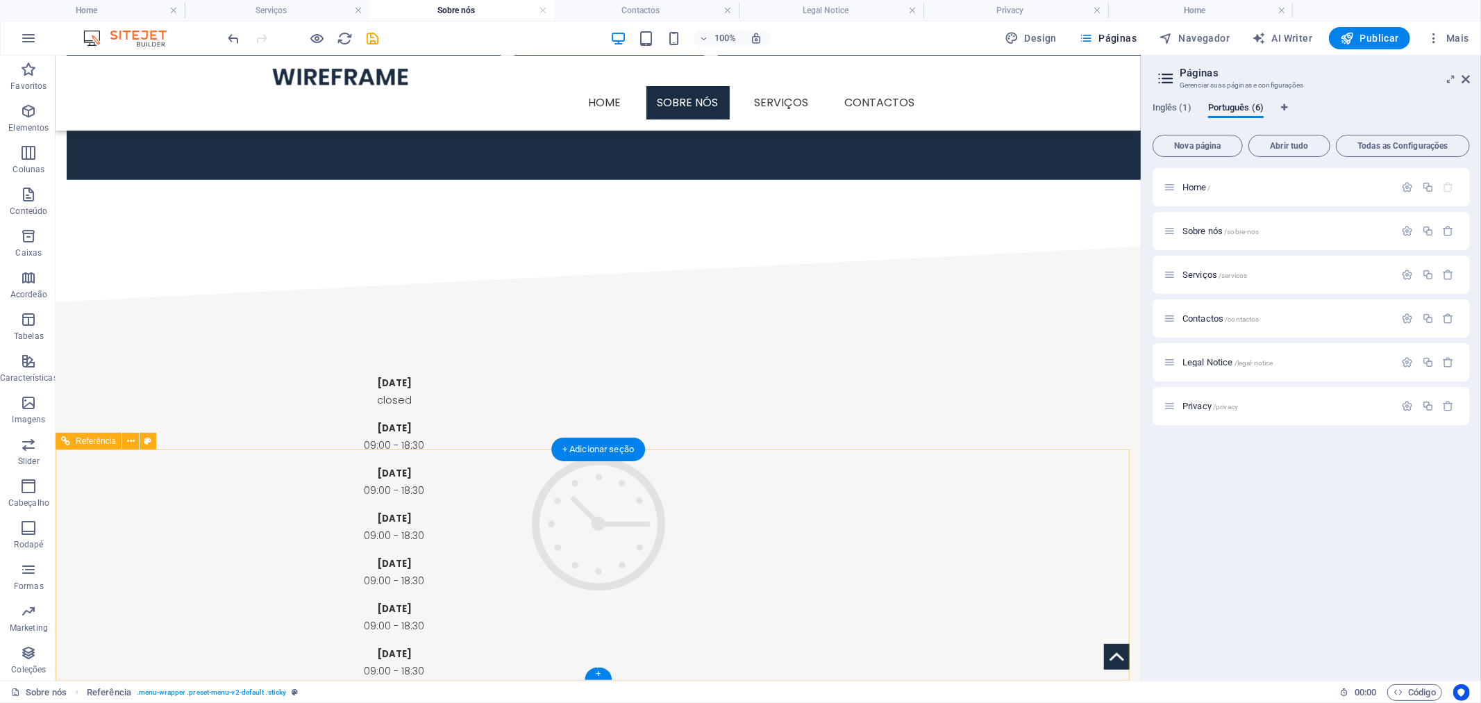
click at [606, 87] on nav "Home Sobre nós Serviços Contactos" at bounding box center [597, 101] width 655 height 33
click at [603, 85] on nav "Home Sobre nós Serviços Contactos" at bounding box center [597, 101] width 655 height 33
click at [1195, 183] on span "Home /" at bounding box center [1196, 187] width 28 height 10
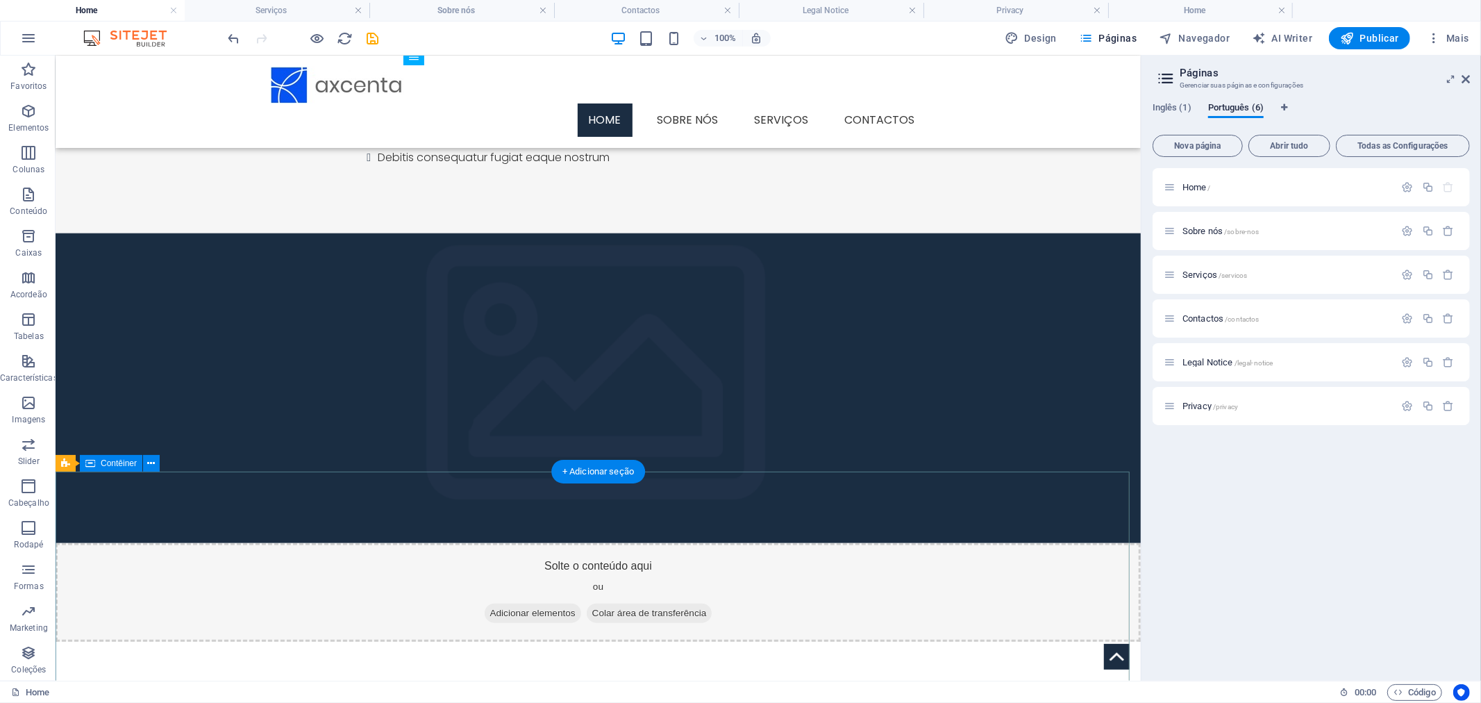
scroll to position [1028, 0]
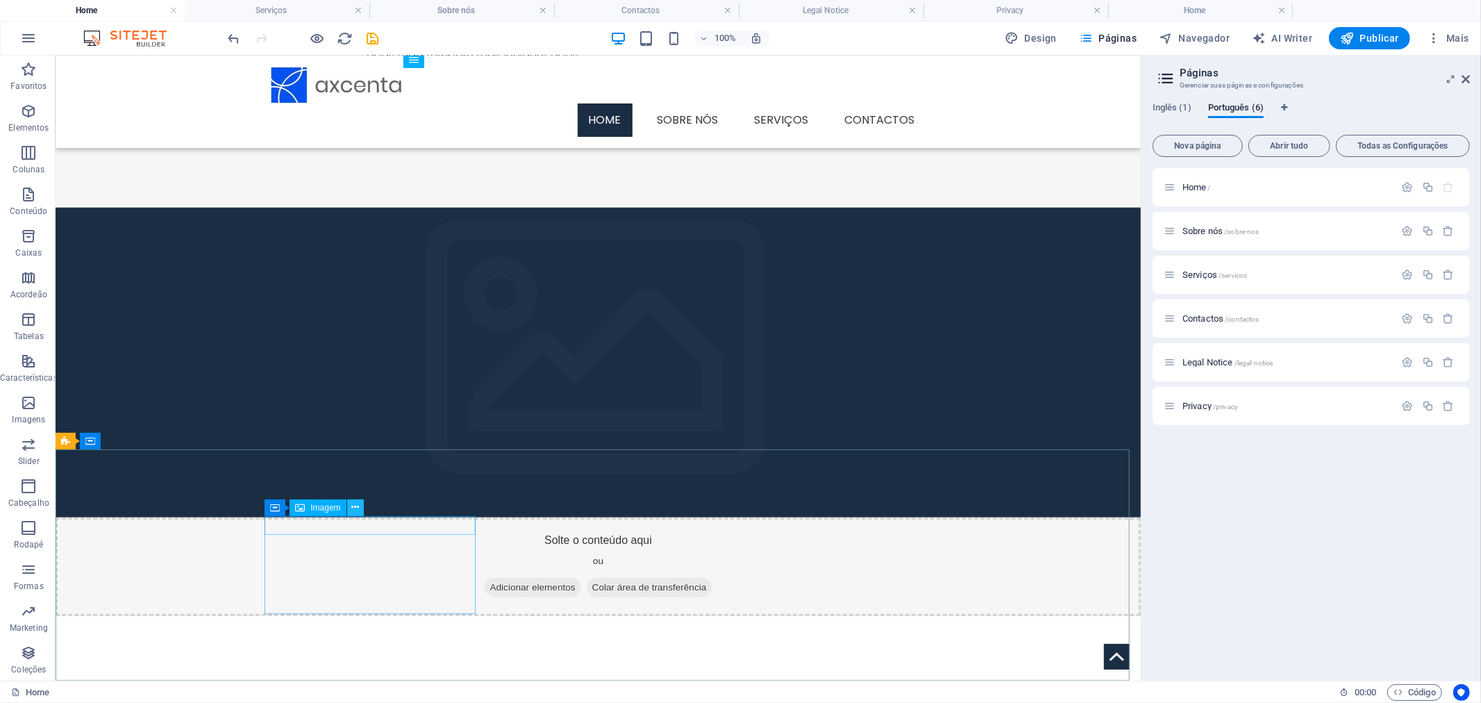
click at [358, 507] on icon at bounding box center [355, 507] width 8 height 15
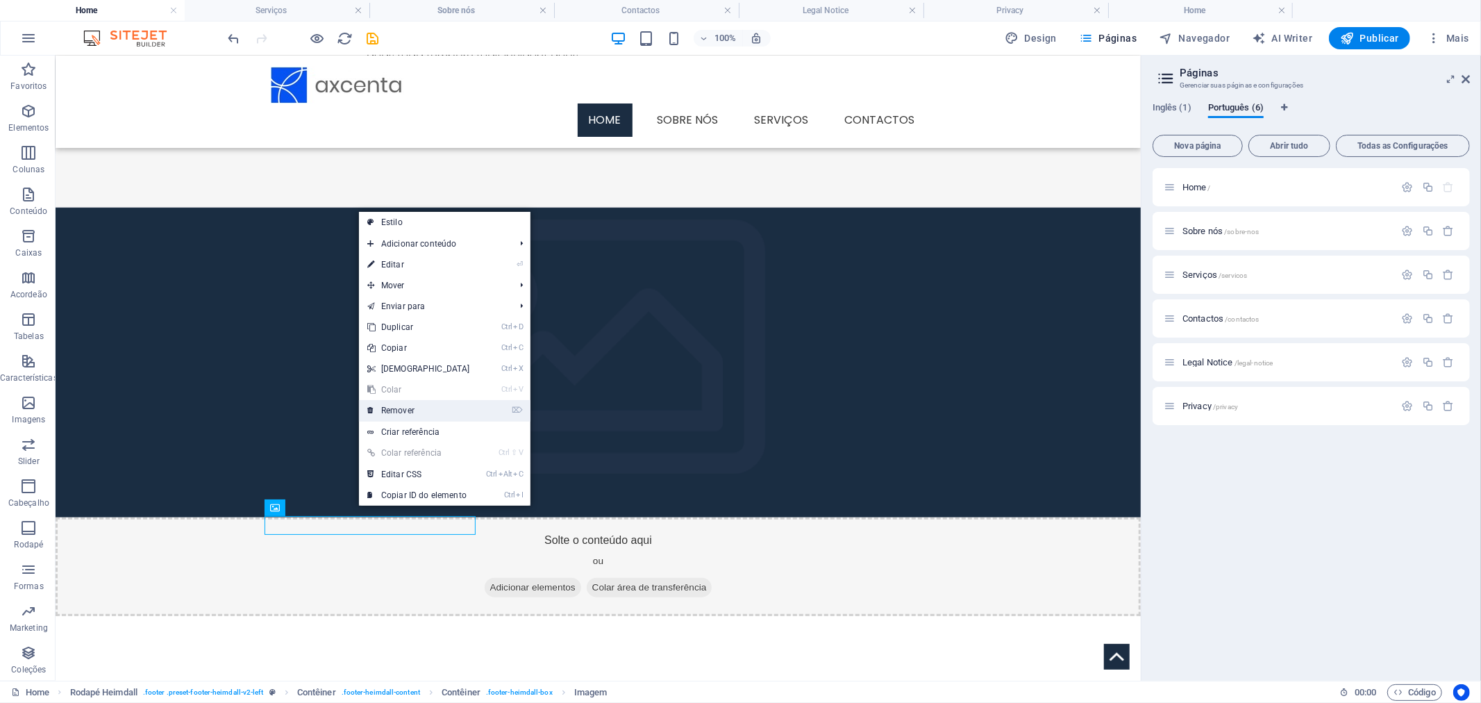
click at [422, 417] on link "⌦ Remover" at bounding box center [418, 410] width 119 height 21
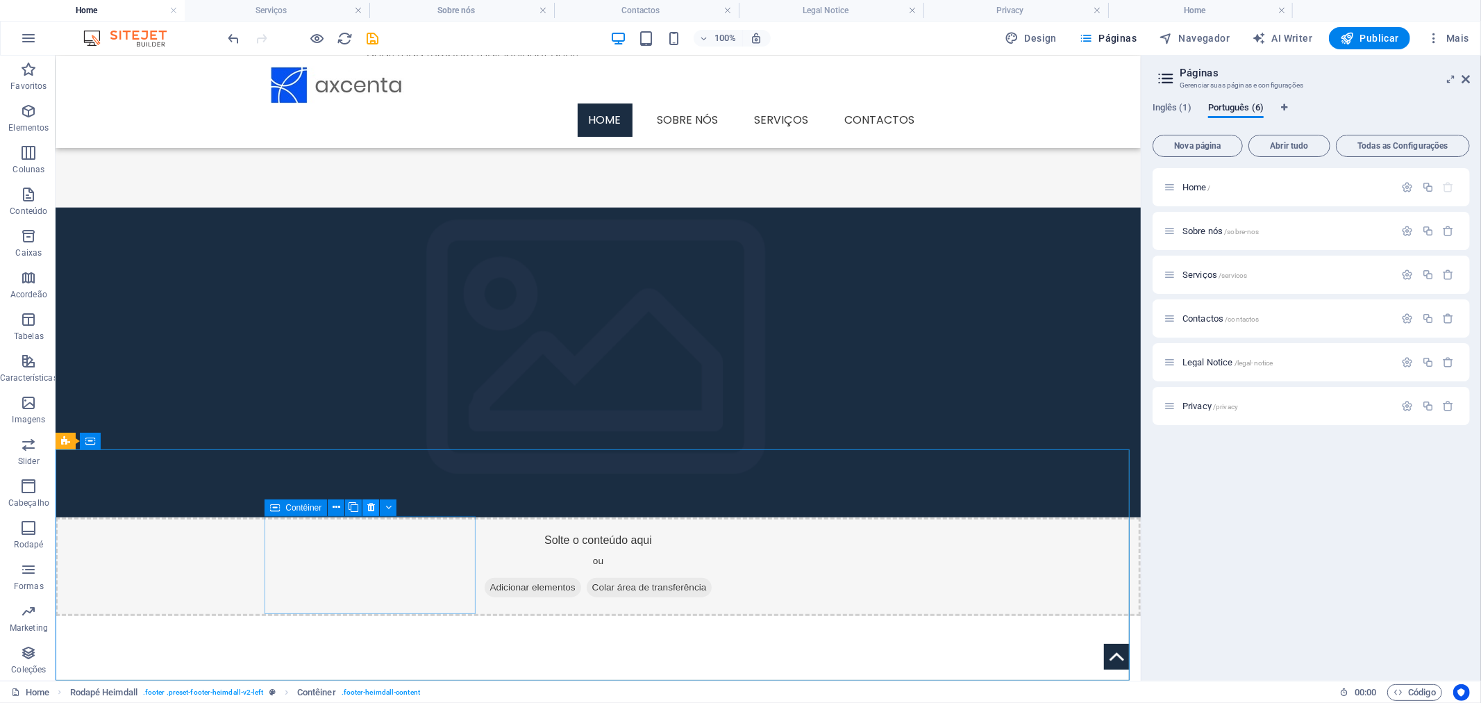
click at [368, 505] on icon at bounding box center [371, 507] width 8 height 15
click at [365, 510] on button at bounding box center [370, 507] width 17 height 17
click at [293, 530] on span "Texto" at bounding box center [295, 530] width 20 height 8
click at [321, 526] on icon at bounding box center [320, 529] width 8 height 15
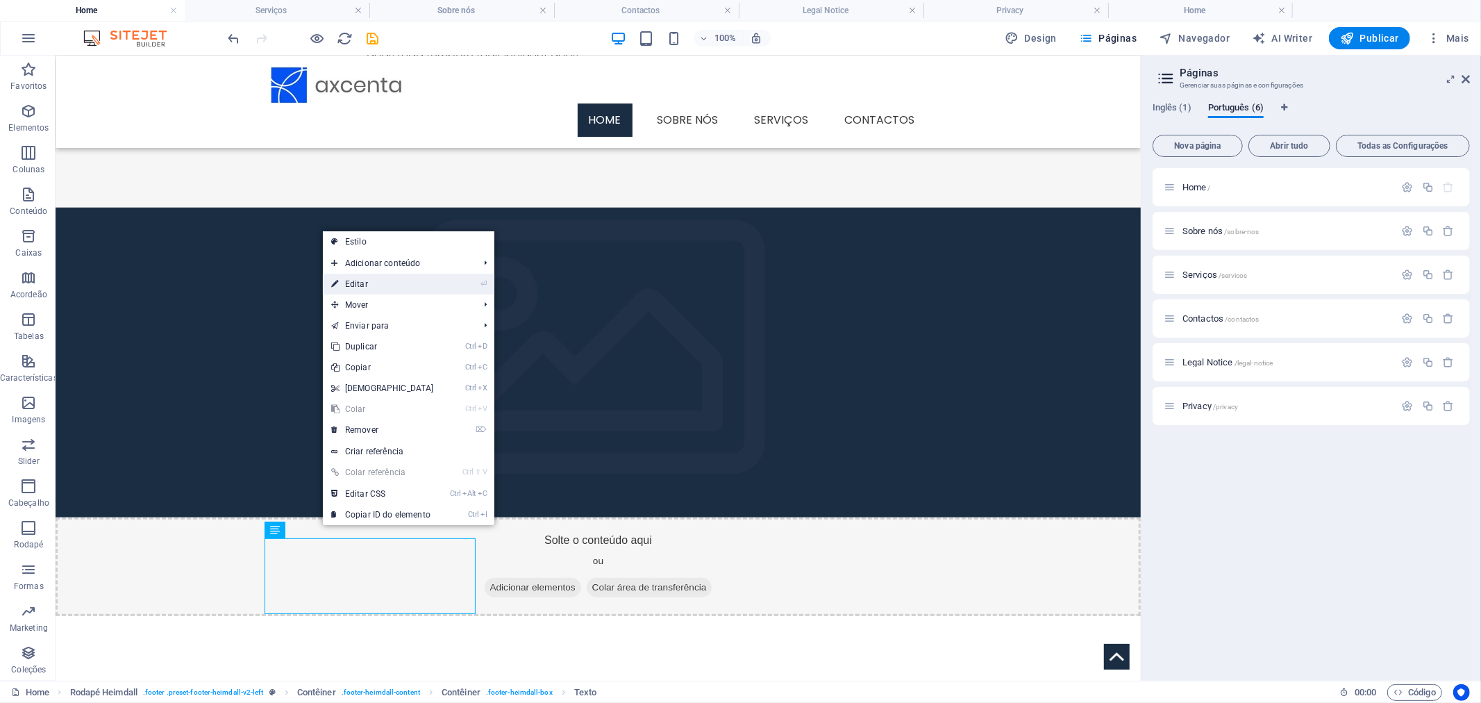
click at [345, 290] on link "⏎ Editar" at bounding box center [382, 284] width 119 height 21
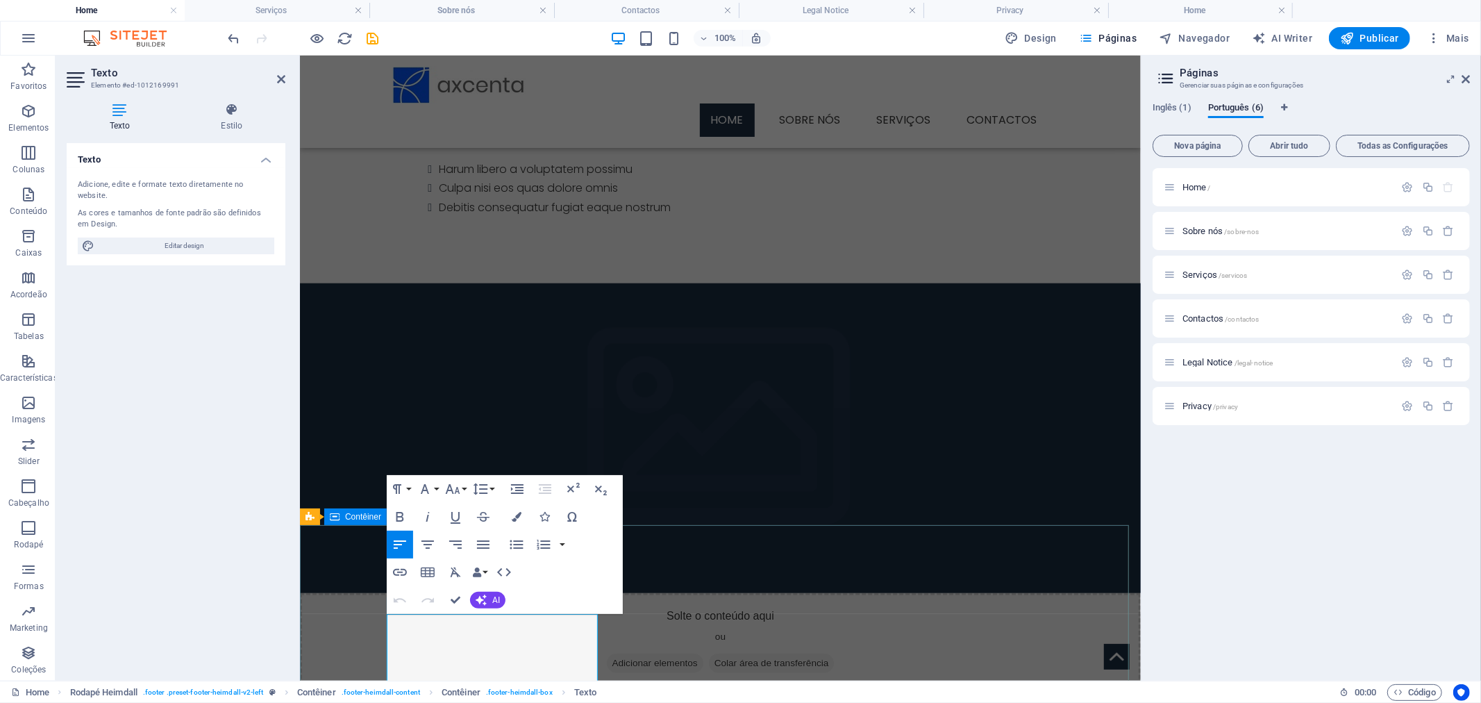
drag, startPoint x: 421, startPoint y: 657, endPoint x: 376, endPoint y: 644, distance: 47.9
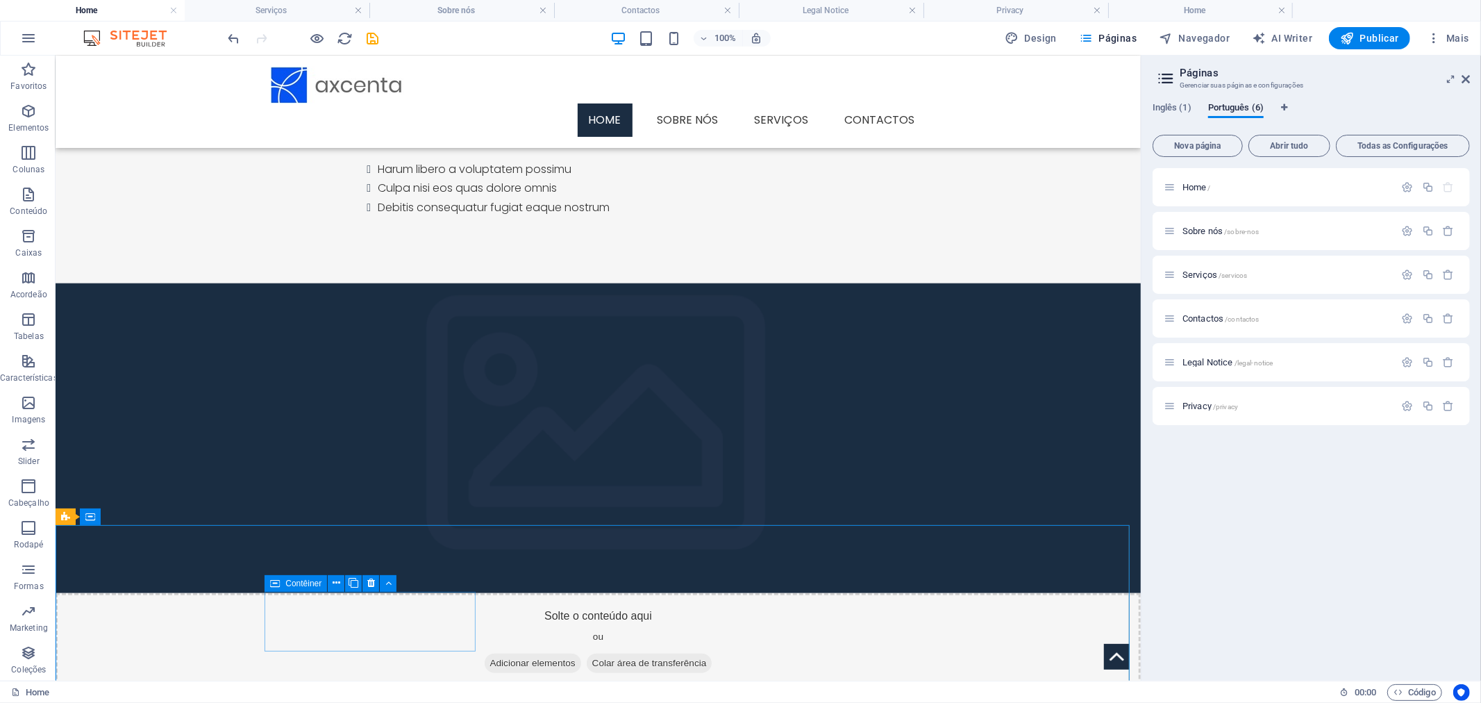
click at [309, 583] on span "Contêiner" at bounding box center [303, 583] width 36 height 8
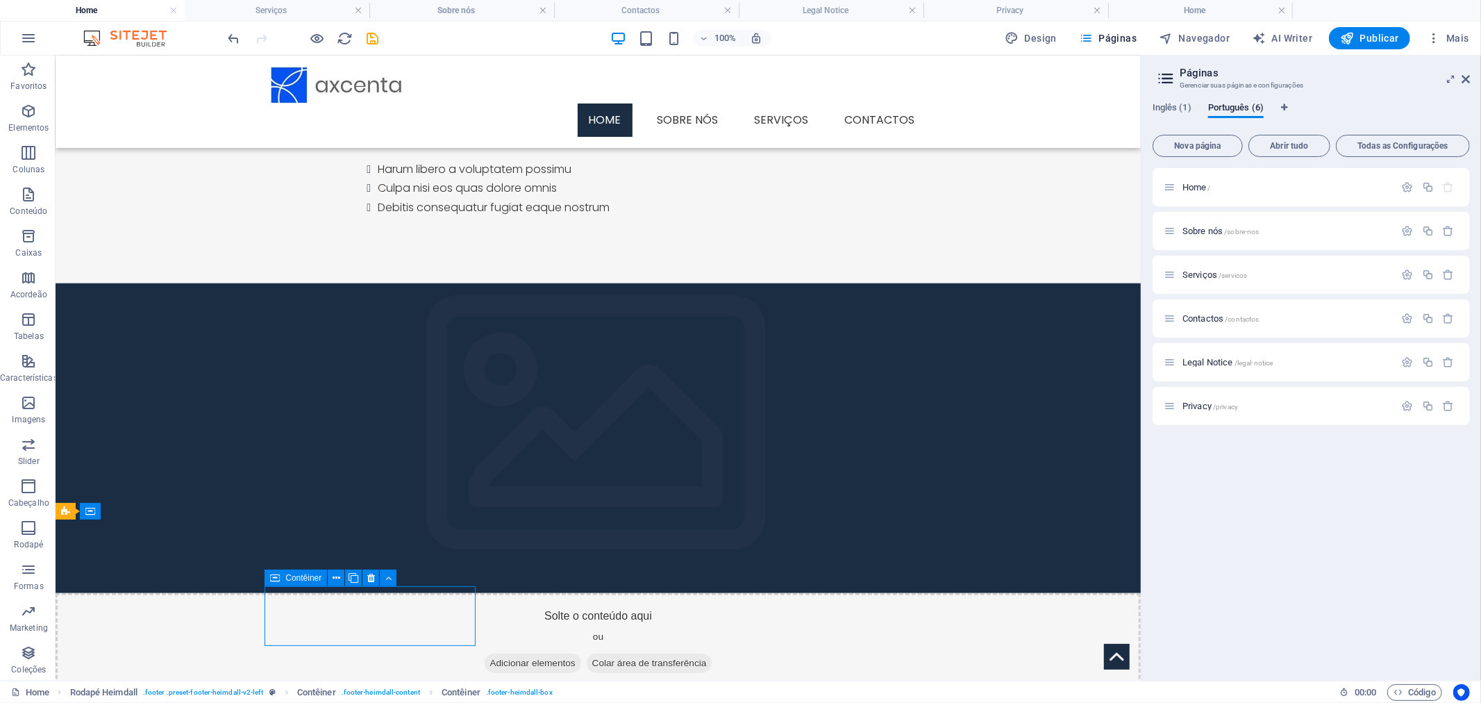
scroll to position [974, 0]
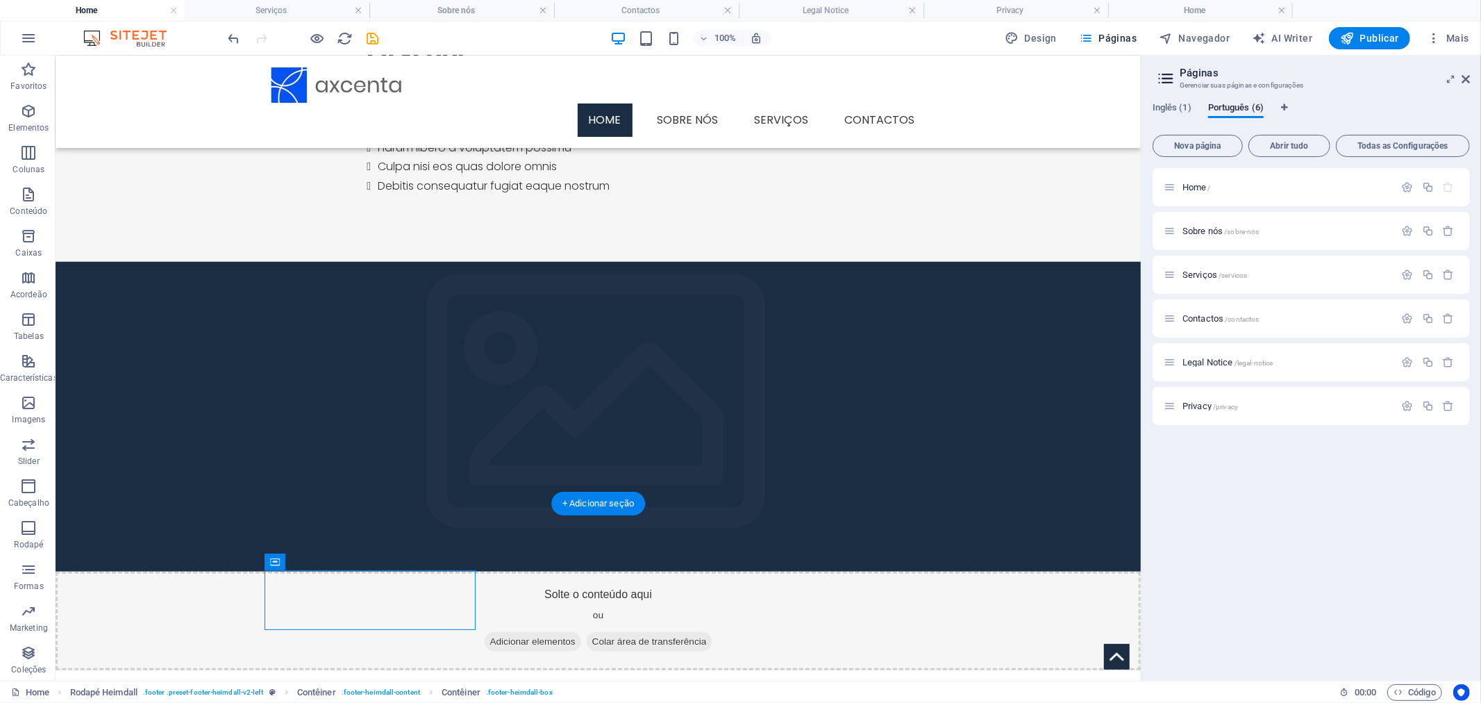
drag, startPoint x: 359, startPoint y: 637, endPoint x: 666, endPoint y: 570, distance: 314.0
click at [337, 562] on icon at bounding box center [337, 561] width 8 height 15
click at [338, 557] on icon at bounding box center [337, 561] width 8 height 15
click at [126, 492] on span "Contêiner" at bounding box center [119, 495] width 36 height 8
click at [118, 496] on span "Contêiner" at bounding box center [119, 495] width 36 height 8
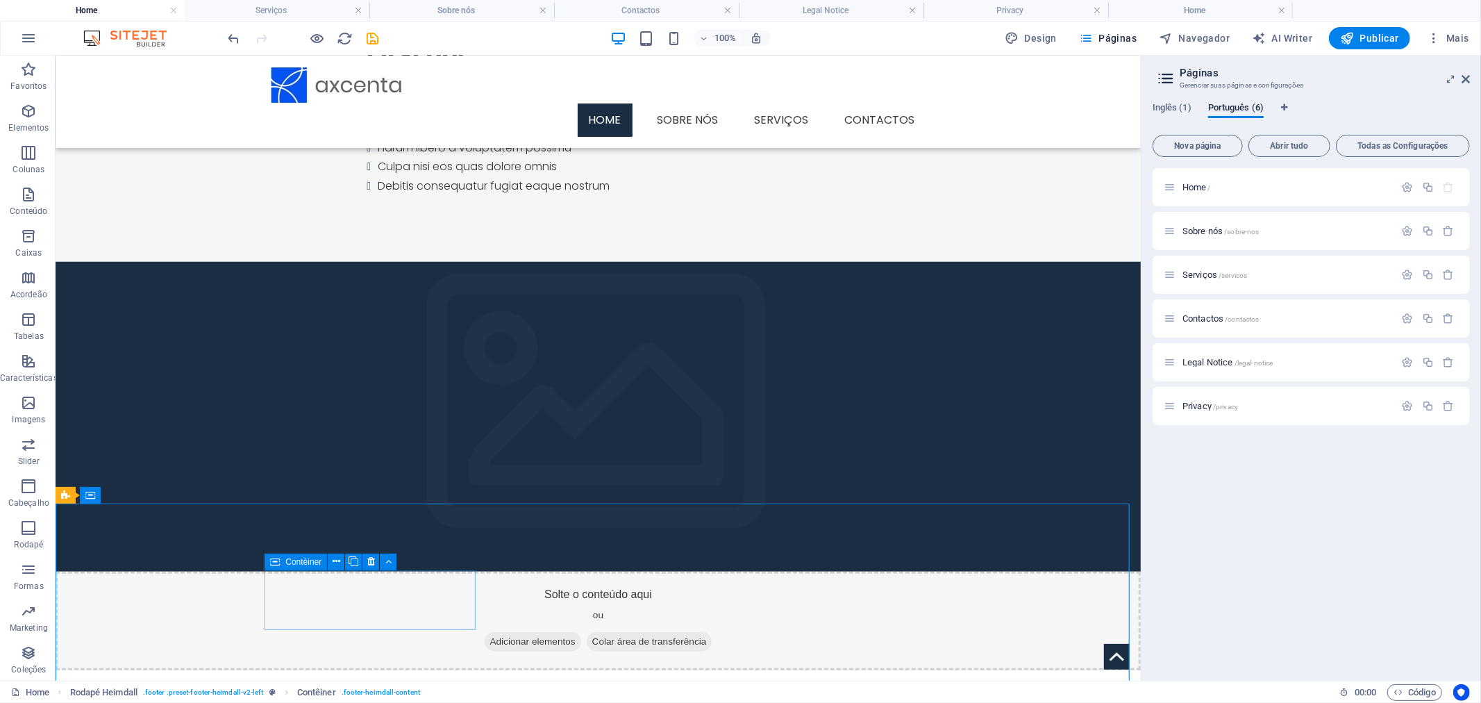
click at [278, 560] on icon at bounding box center [275, 561] width 10 height 17
click at [146, 496] on button at bounding box center [151, 495] width 17 height 17
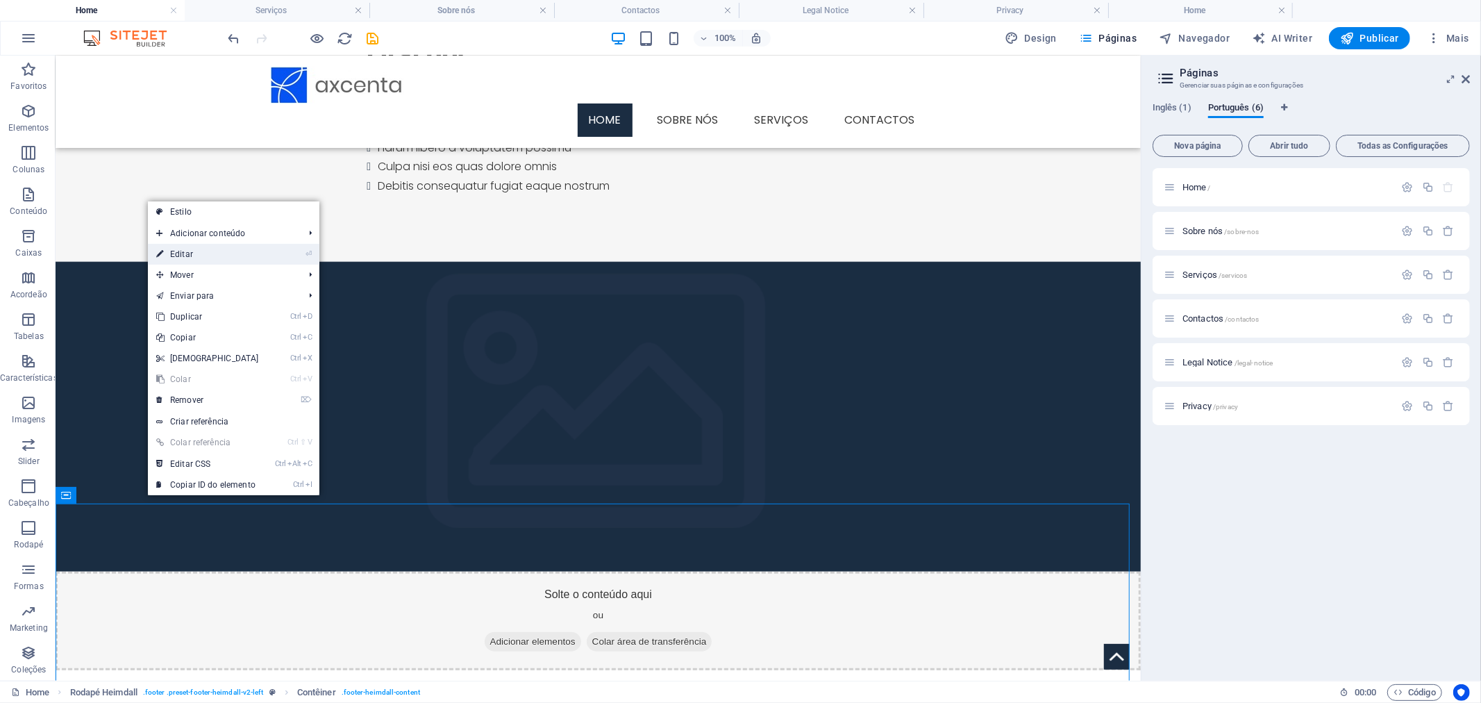
click at [258, 255] on link "⏎ Editar" at bounding box center [207, 254] width 119 height 21
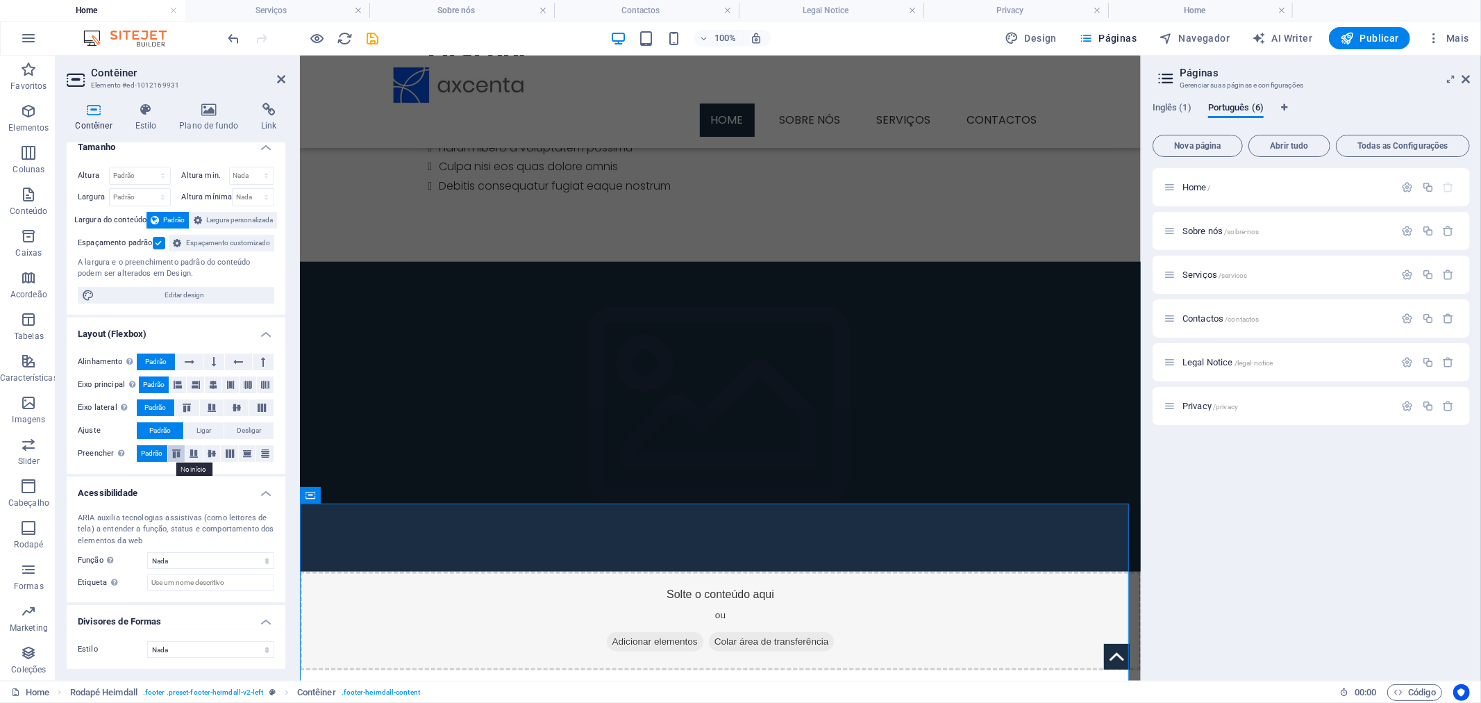
scroll to position [0, 0]
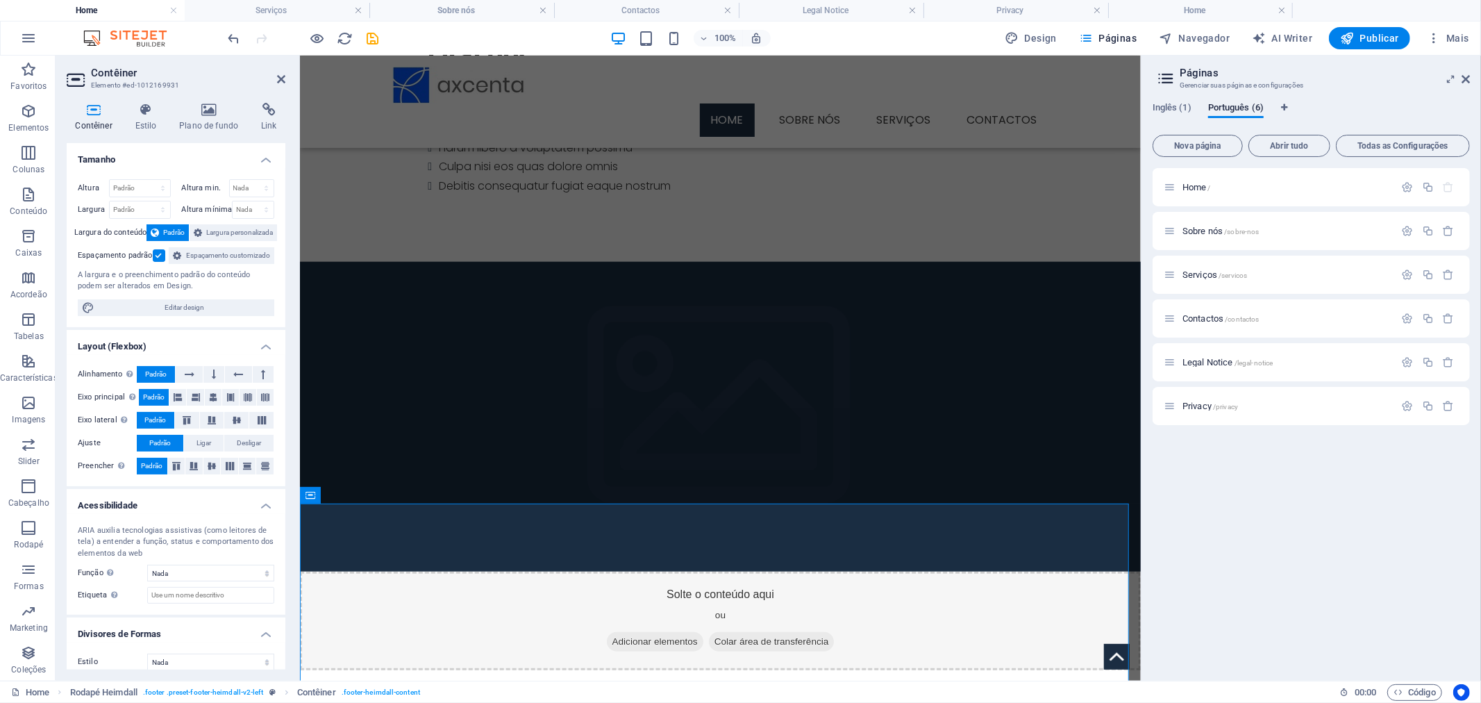
click at [161, 249] on label at bounding box center [159, 255] width 12 height 12
click at [0, 0] on input "Espaçamento padrão" at bounding box center [0, 0] width 0 height 0
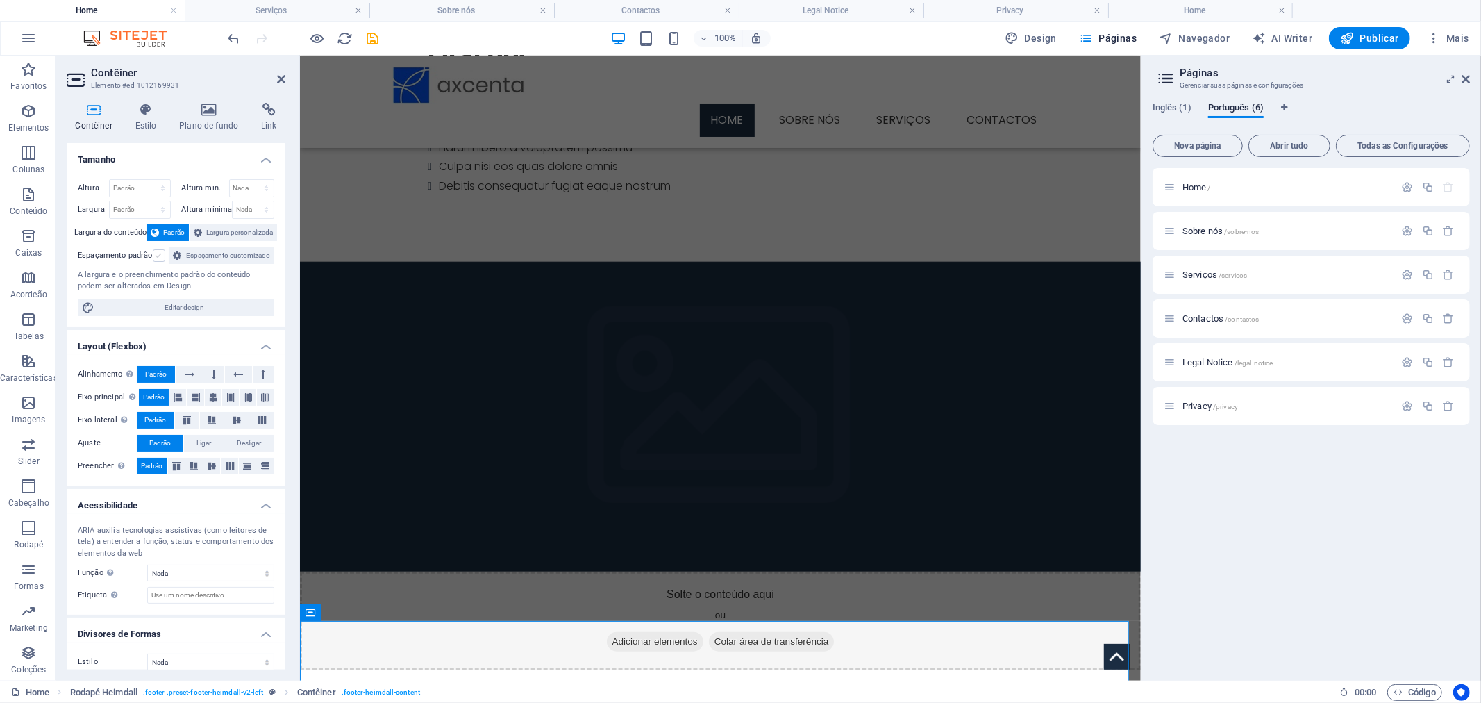
scroll to position [857, 0]
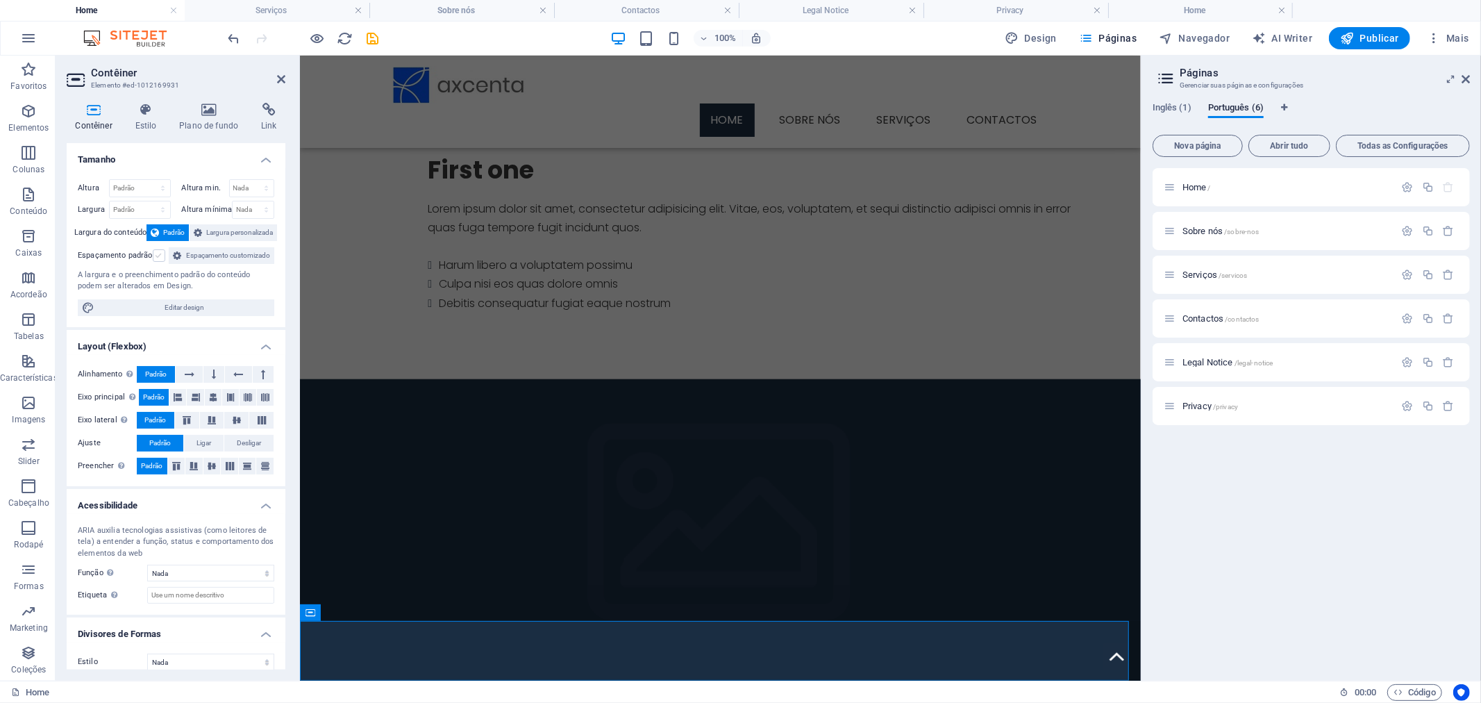
click at [161, 249] on label at bounding box center [159, 255] width 12 height 12
click at [0, 0] on input "Espaçamento padrão" at bounding box center [0, 0] width 0 height 0
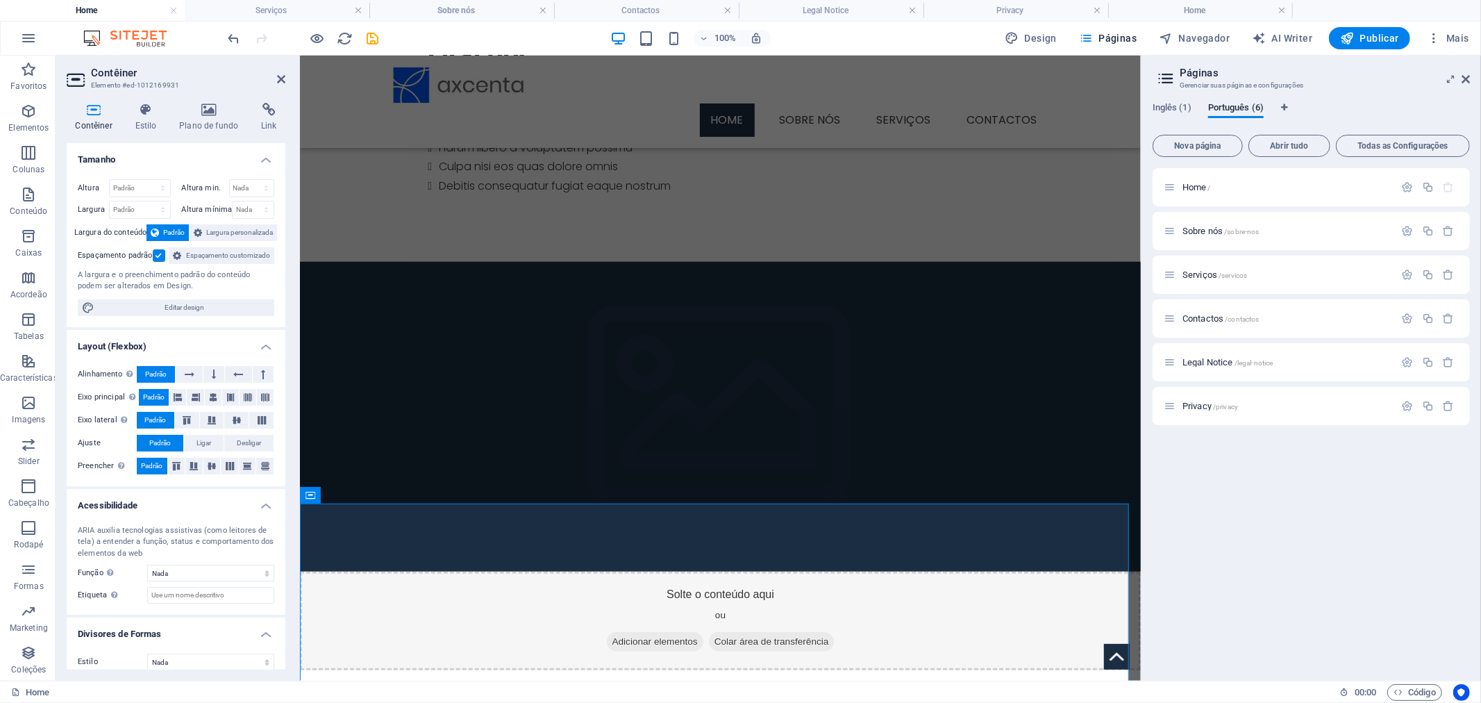
click at [174, 233] on span "Padrão" at bounding box center [174, 232] width 22 height 17
click at [174, 232] on span "Padrão" at bounding box center [174, 232] width 22 height 17
click at [212, 232] on span "Largura personalizada" at bounding box center [239, 232] width 67 height 17
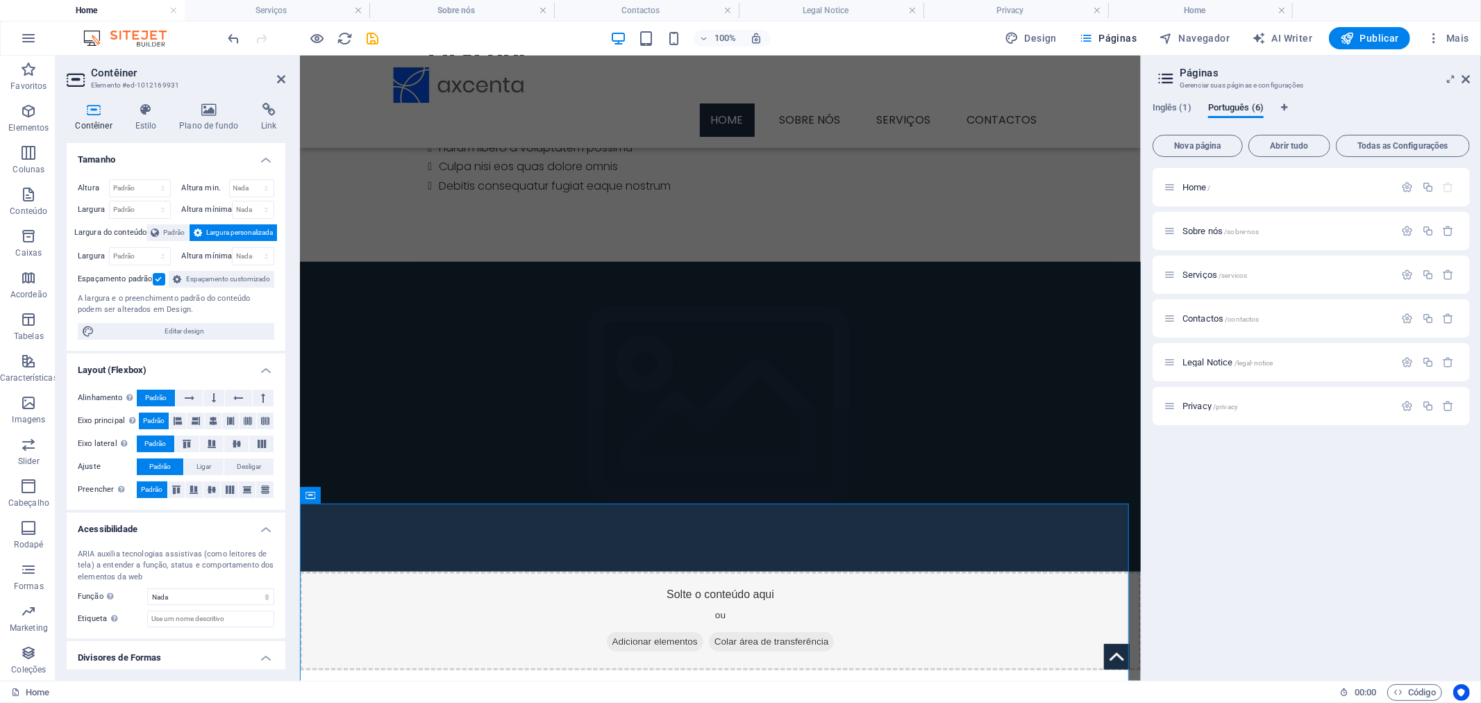
click at [212, 232] on span "Largura personalizada" at bounding box center [239, 232] width 67 height 17
click at [169, 232] on span "Padrão" at bounding box center [174, 232] width 22 height 17
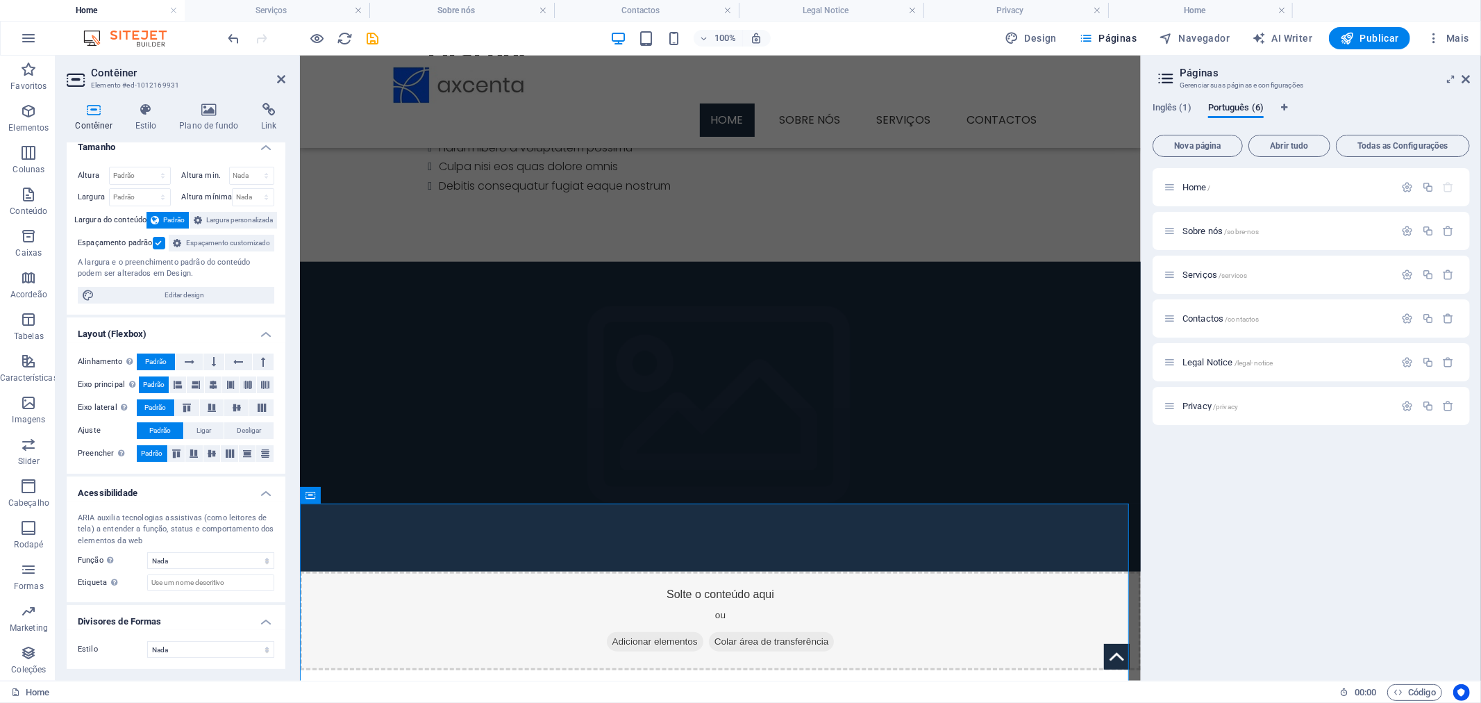
scroll to position [28, 0]
click at [206, 387] on button at bounding box center [213, 384] width 17 height 17
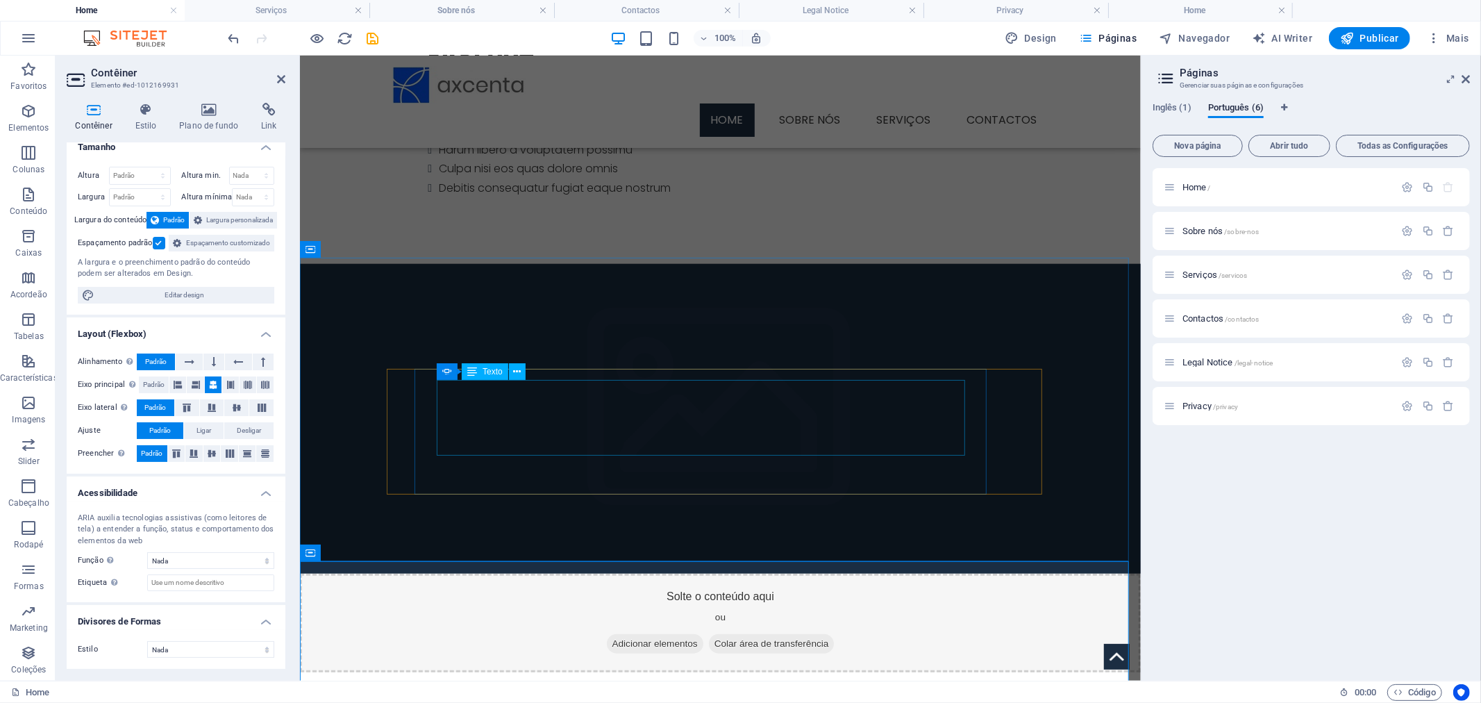
scroll to position [974, 0]
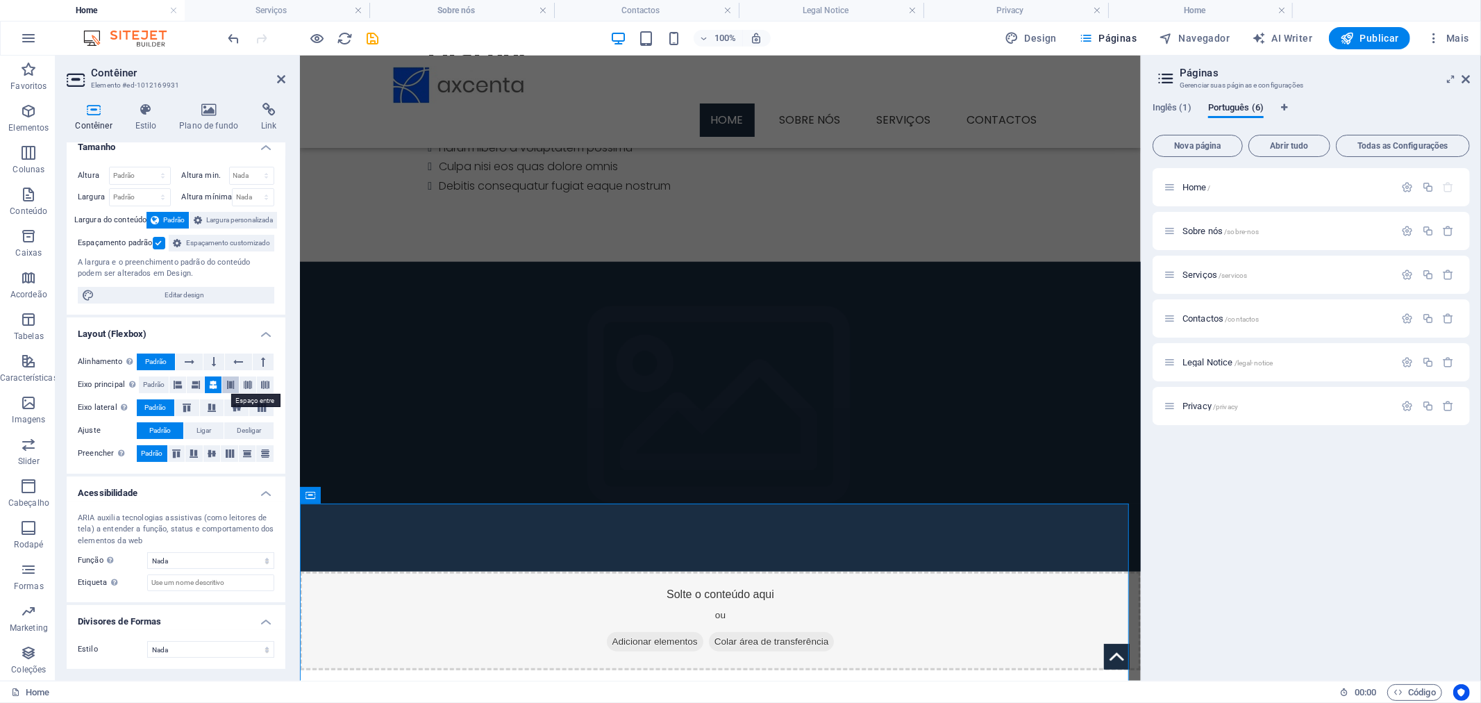
click at [226, 386] on icon at bounding box center [230, 384] width 8 height 17
click at [250, 386] on icon at bounding box center [248, 384] width 8 height 17
click at [196, 428] on span "Ligar" at bounding box center [203, 430] width 15 height 17
click at [168, 428] on span "Padrão" at bounding box center [160, 430] width 22 height 17
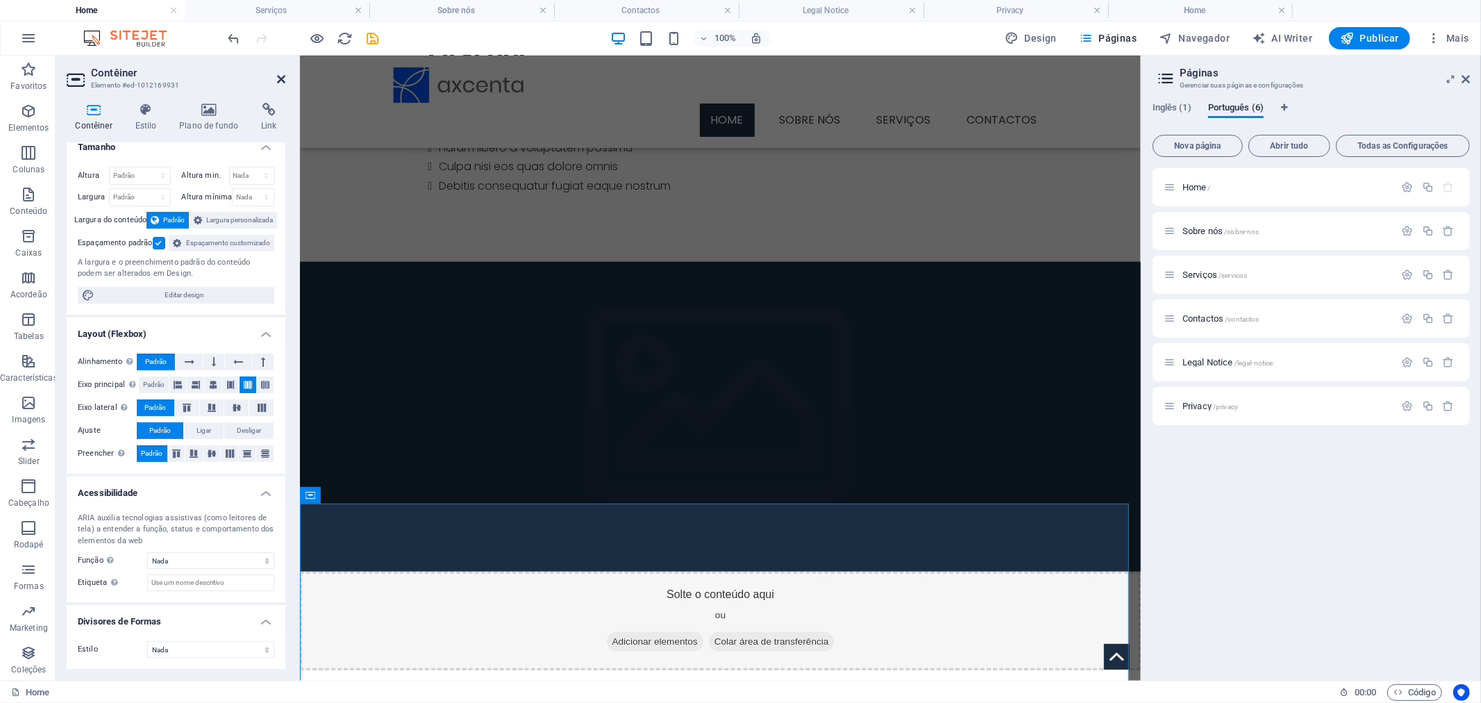
click at [279, 74] on icon at bounding box center [281, 79] width 8 height 11
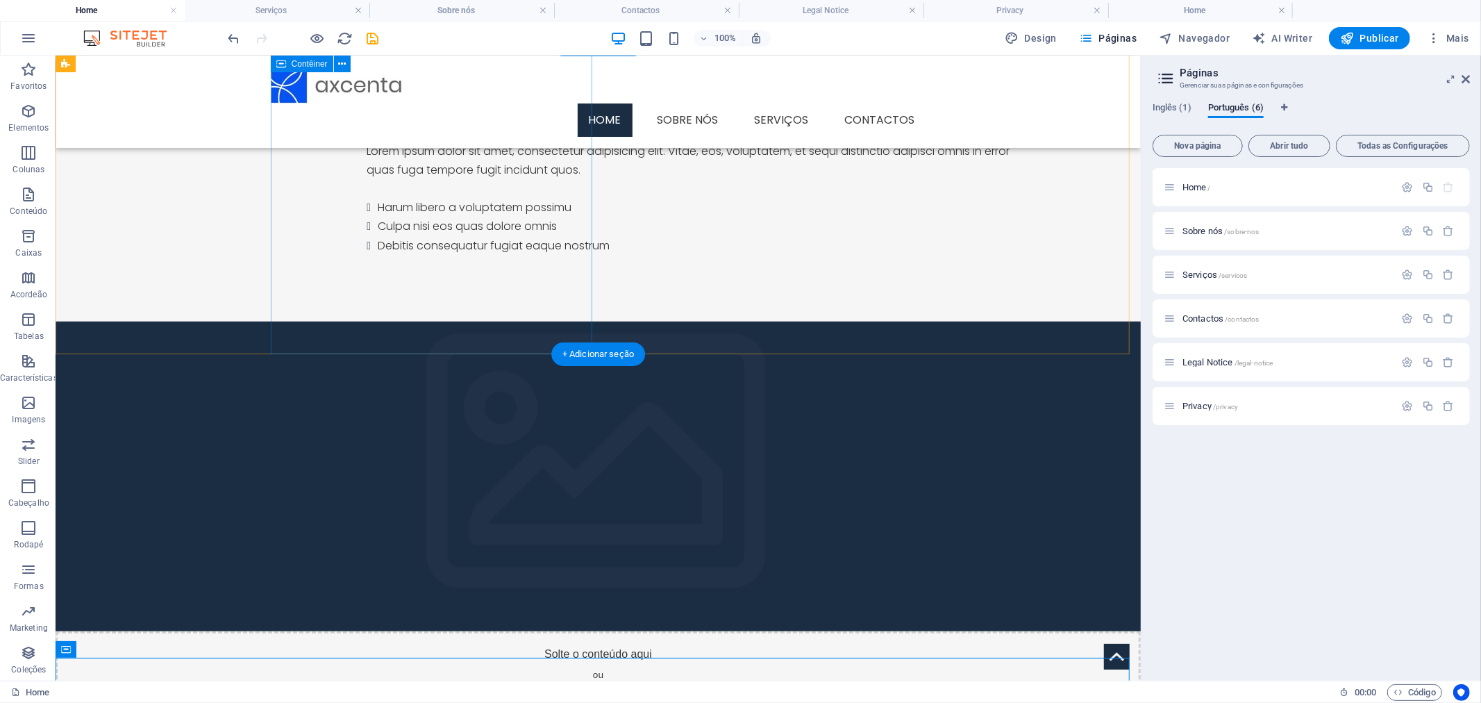
scroll to position [990, 0]
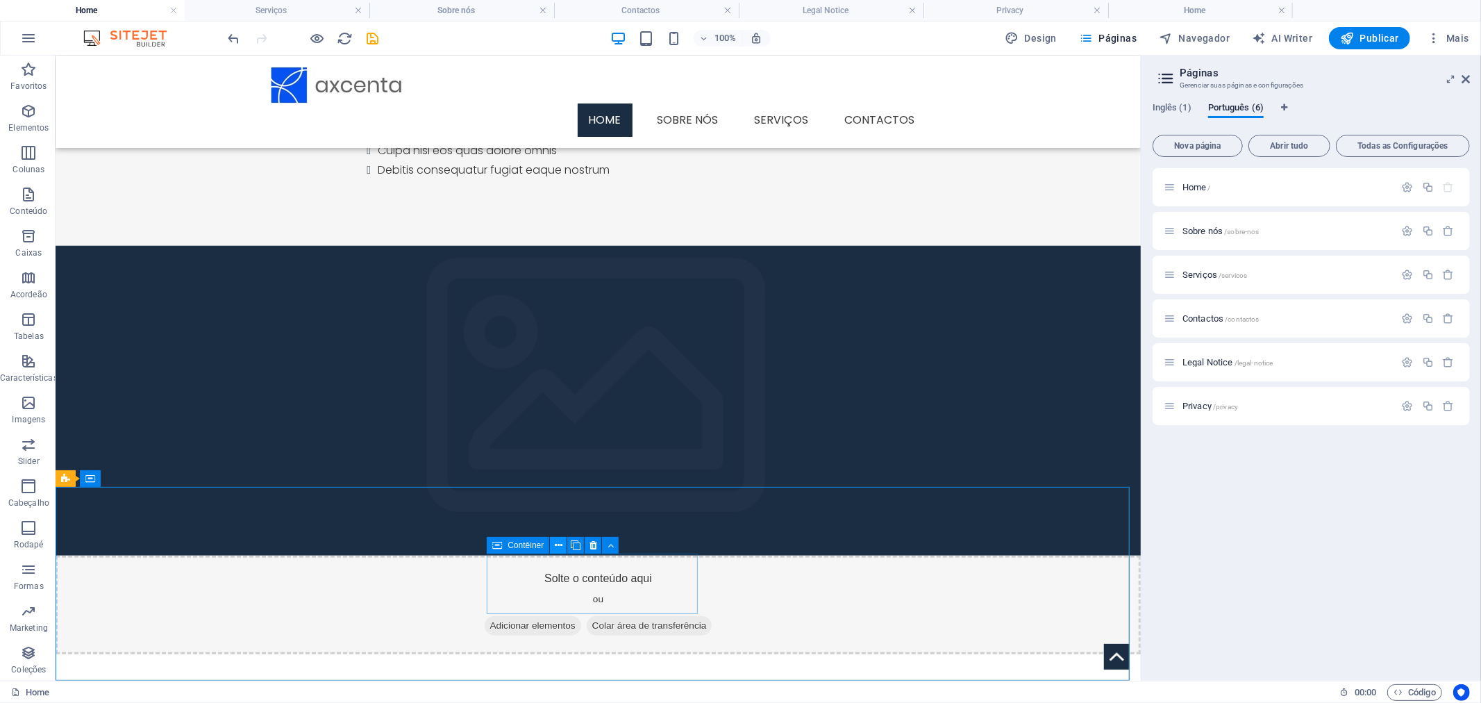
click at [560, 546] on icon at bounding box center [559, 545] width 8 height 15
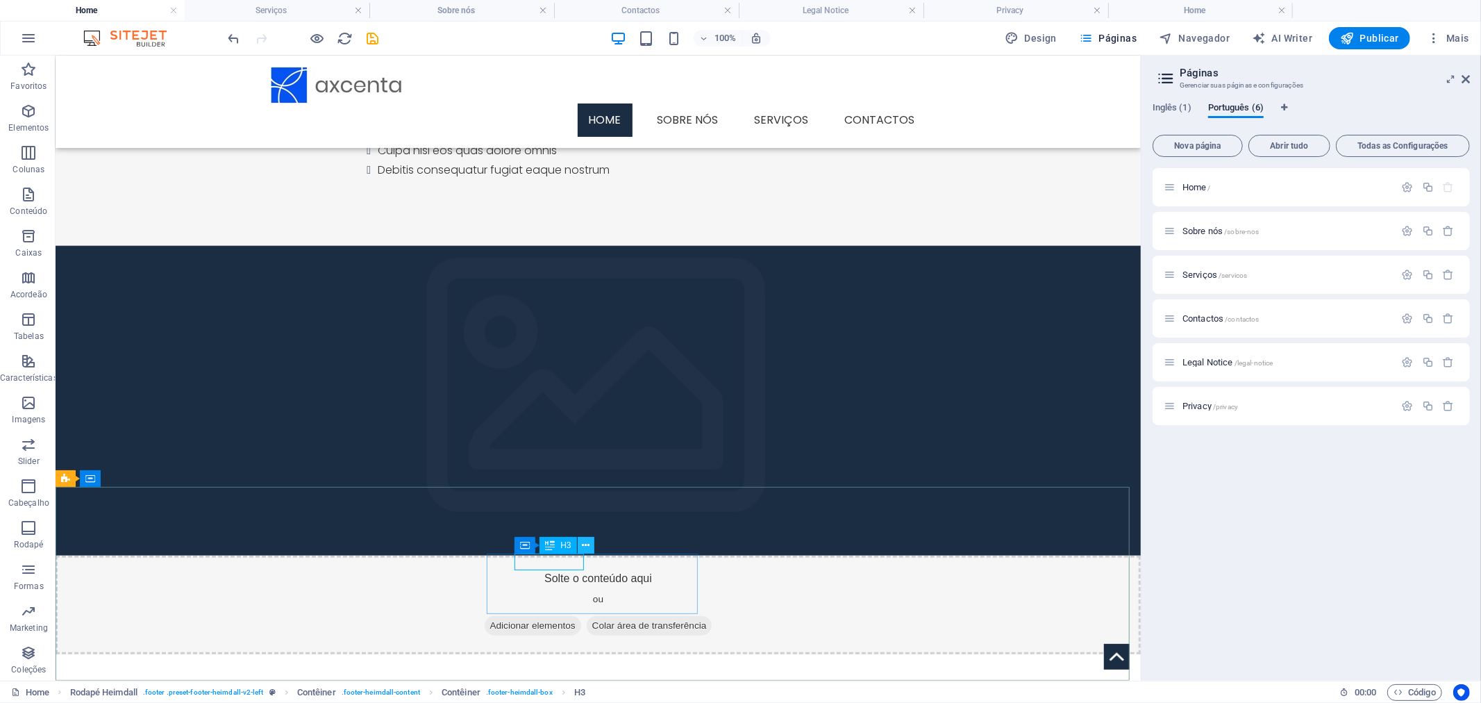
click at [585, 545] on icon at bounding box center [586, 545] width 8 height 15
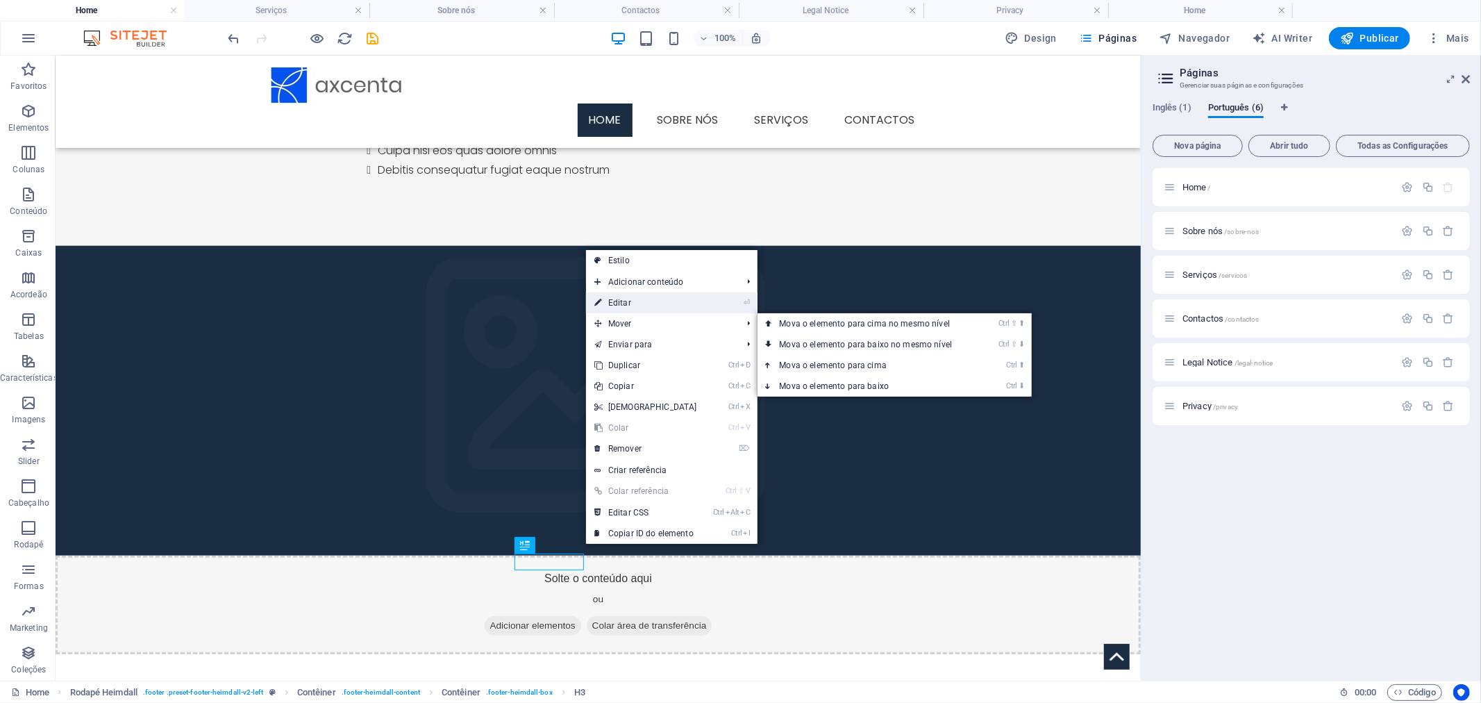
click at [643, 305] on link "⏎ Editar" at bounding box center [645, 302] width 119 height 21
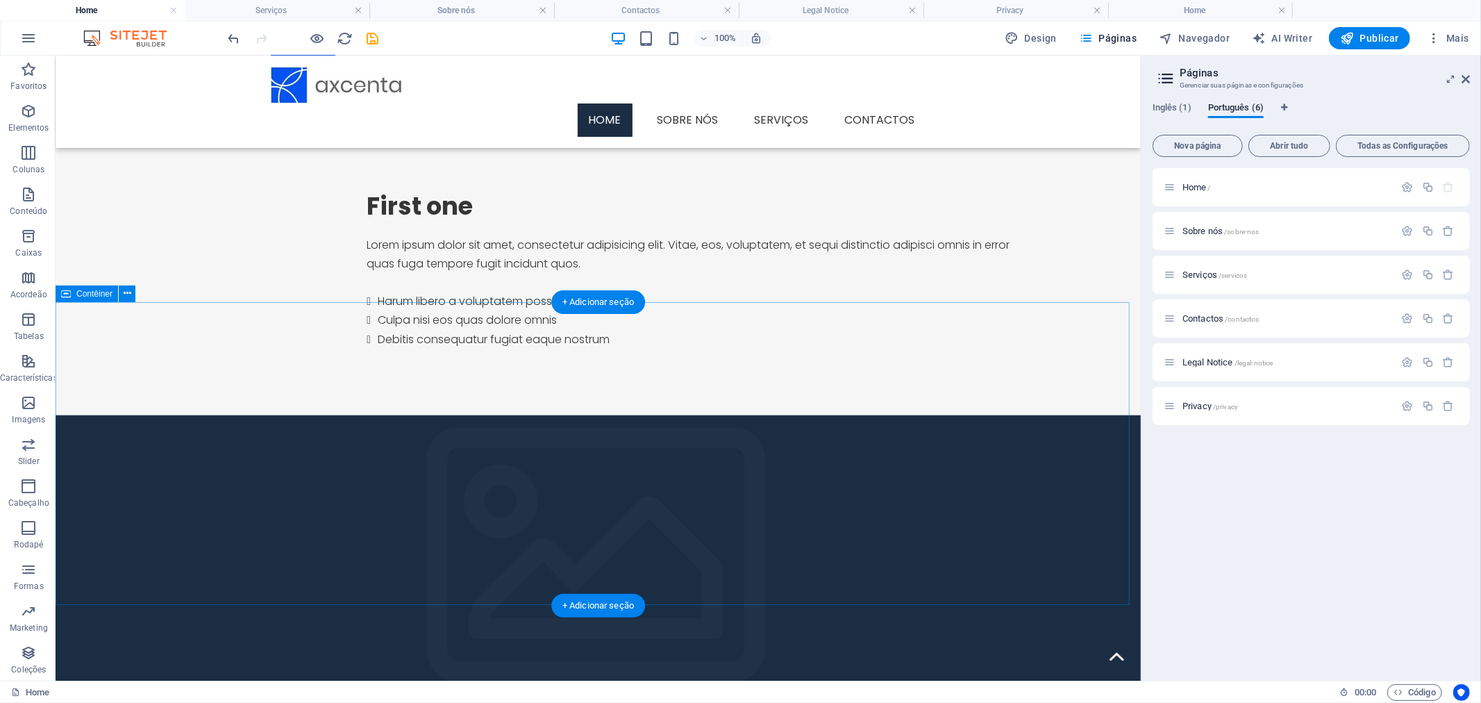
scroll to position [913, 0]
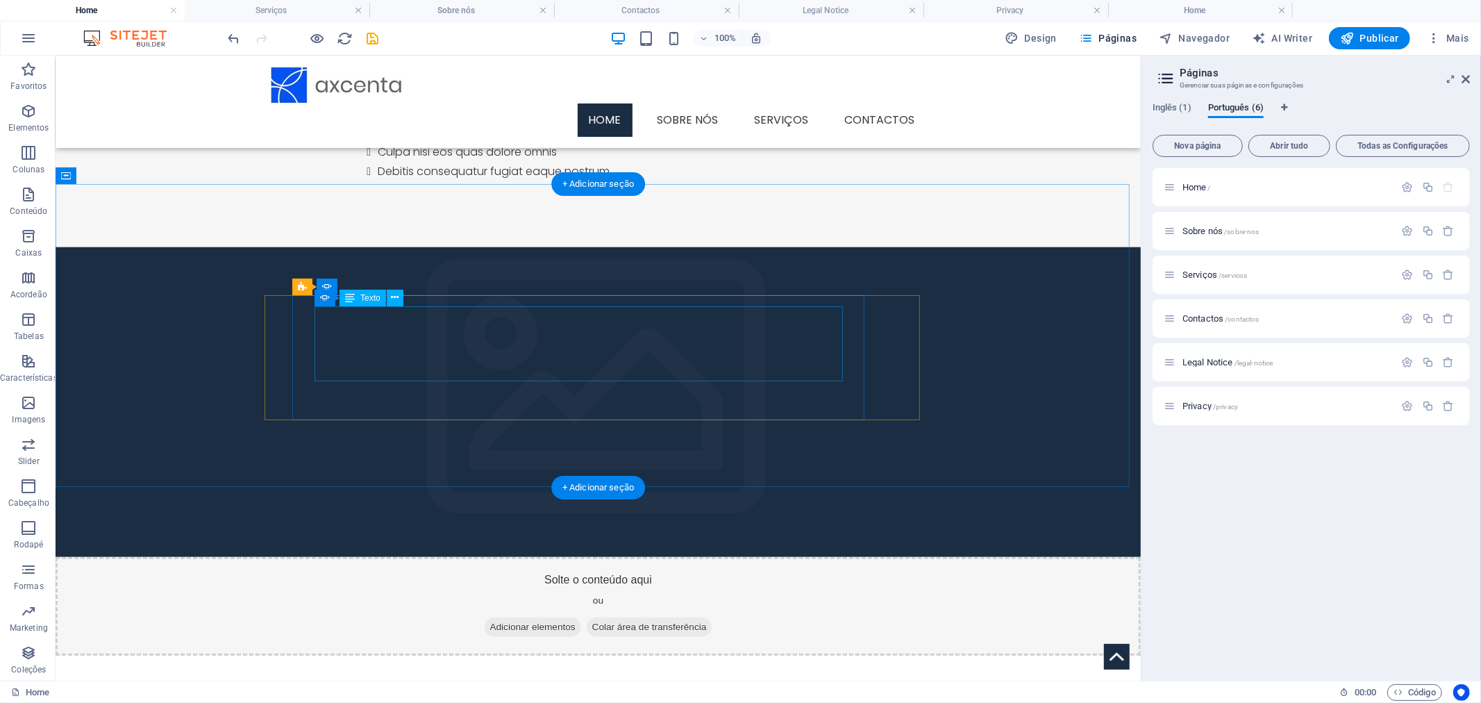
scroll to position [990, 0]
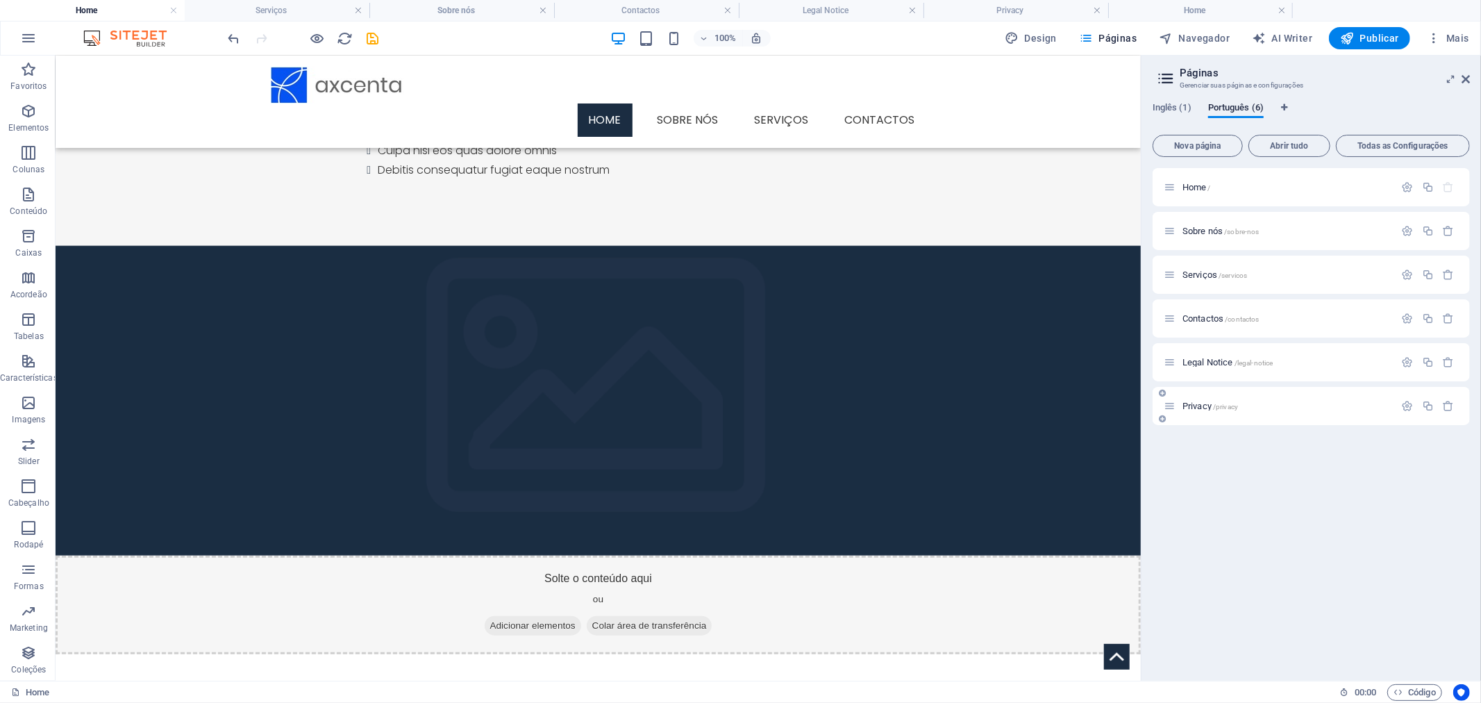
click at [1202, 405] on span "Privacy /privacy" at bounding box center [1210, 406] width 56 height 10
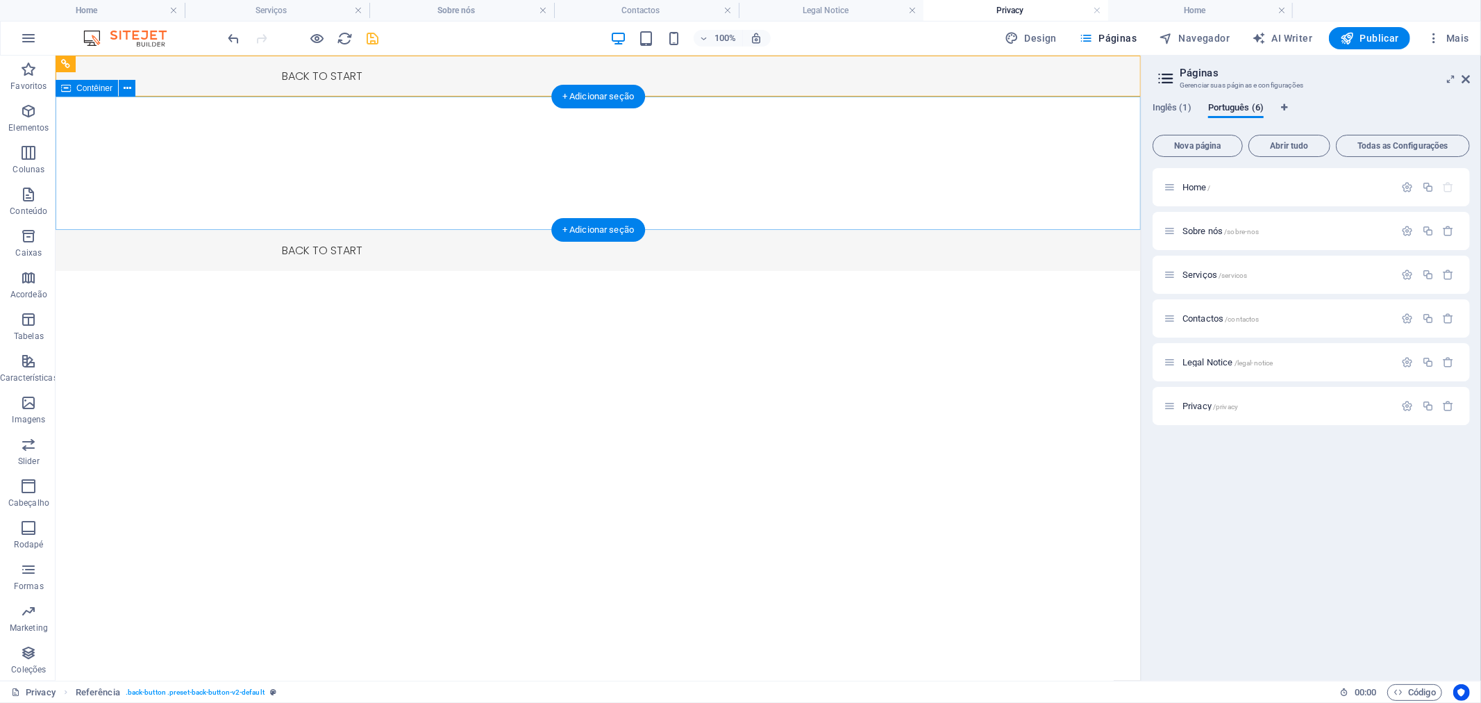
click at [432, 157] on div at bounding box center [597, 162] width 1085 height 133
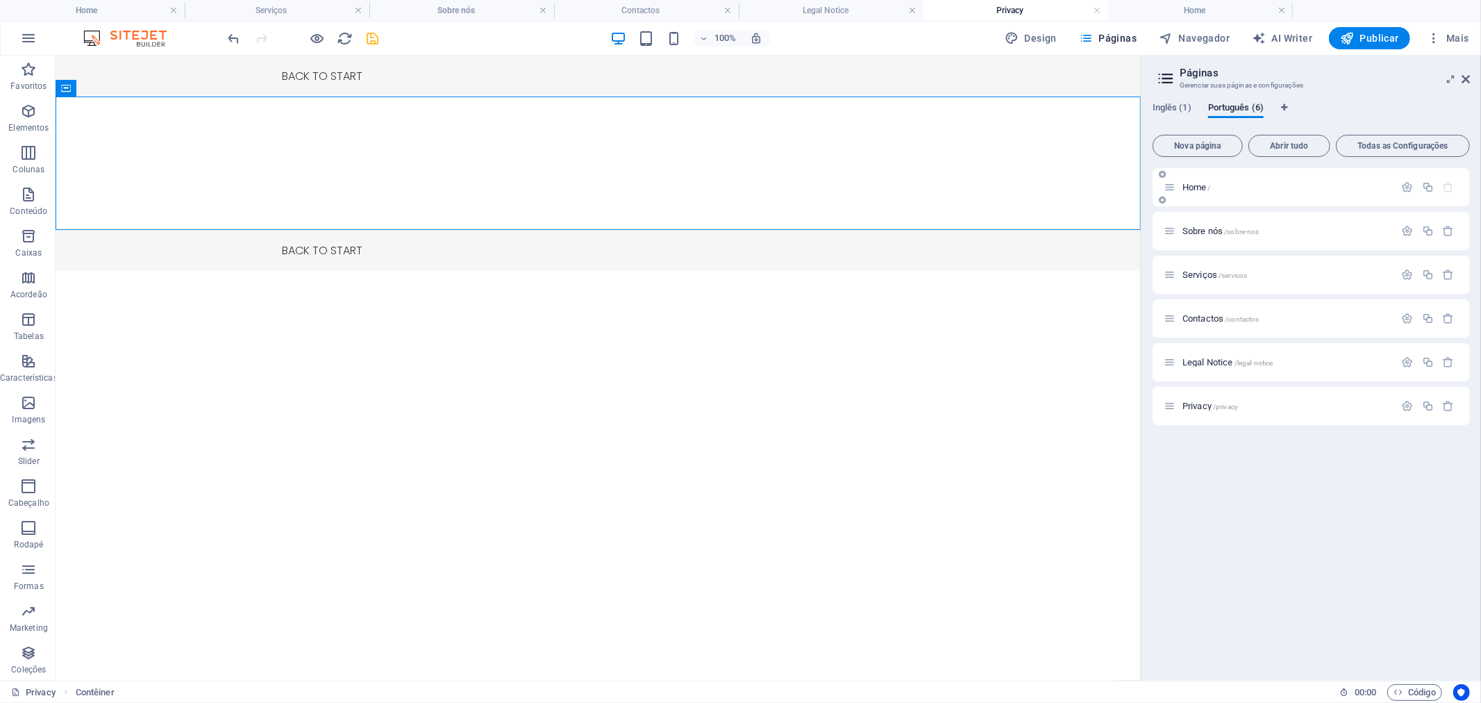
click at [1198, 186] on span "Home /" at bounding box center [1196, 187] width 28 height 10
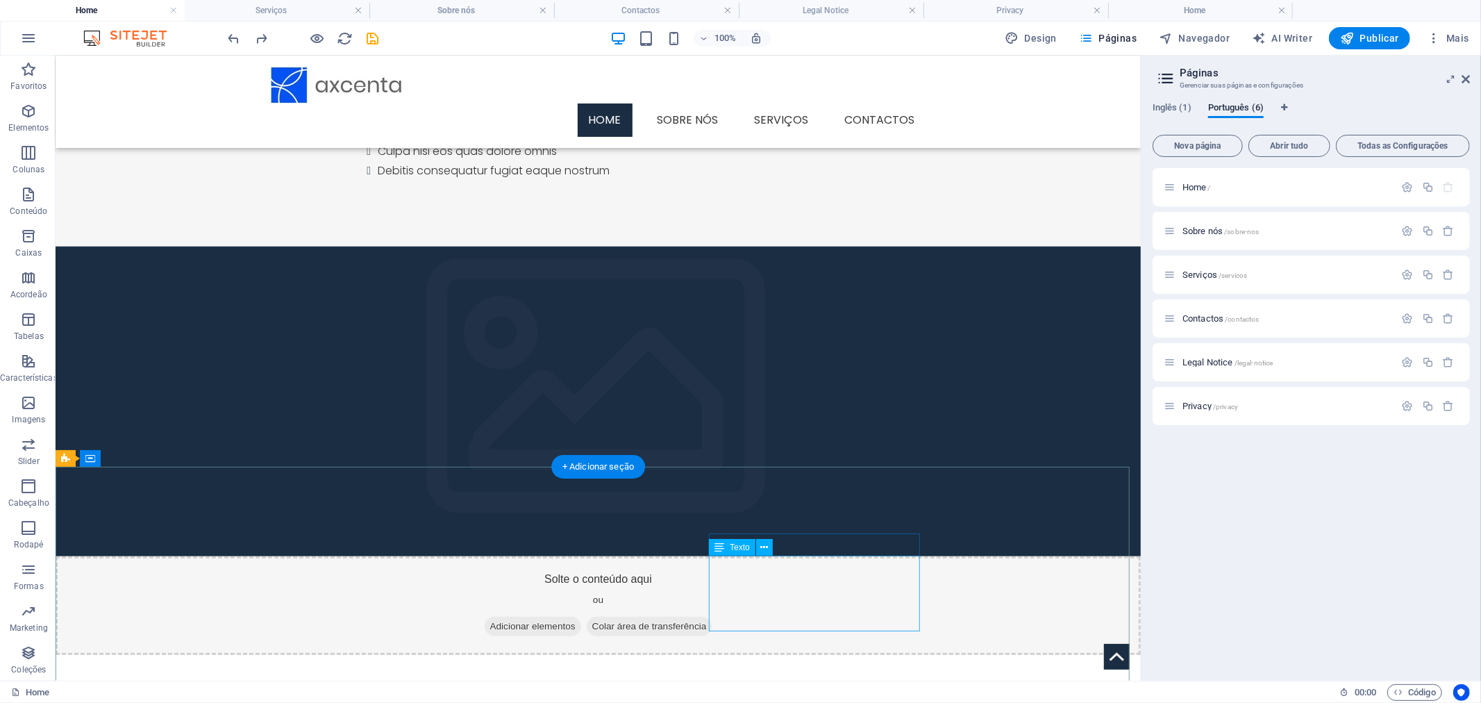
scroll to position [1028, 0]
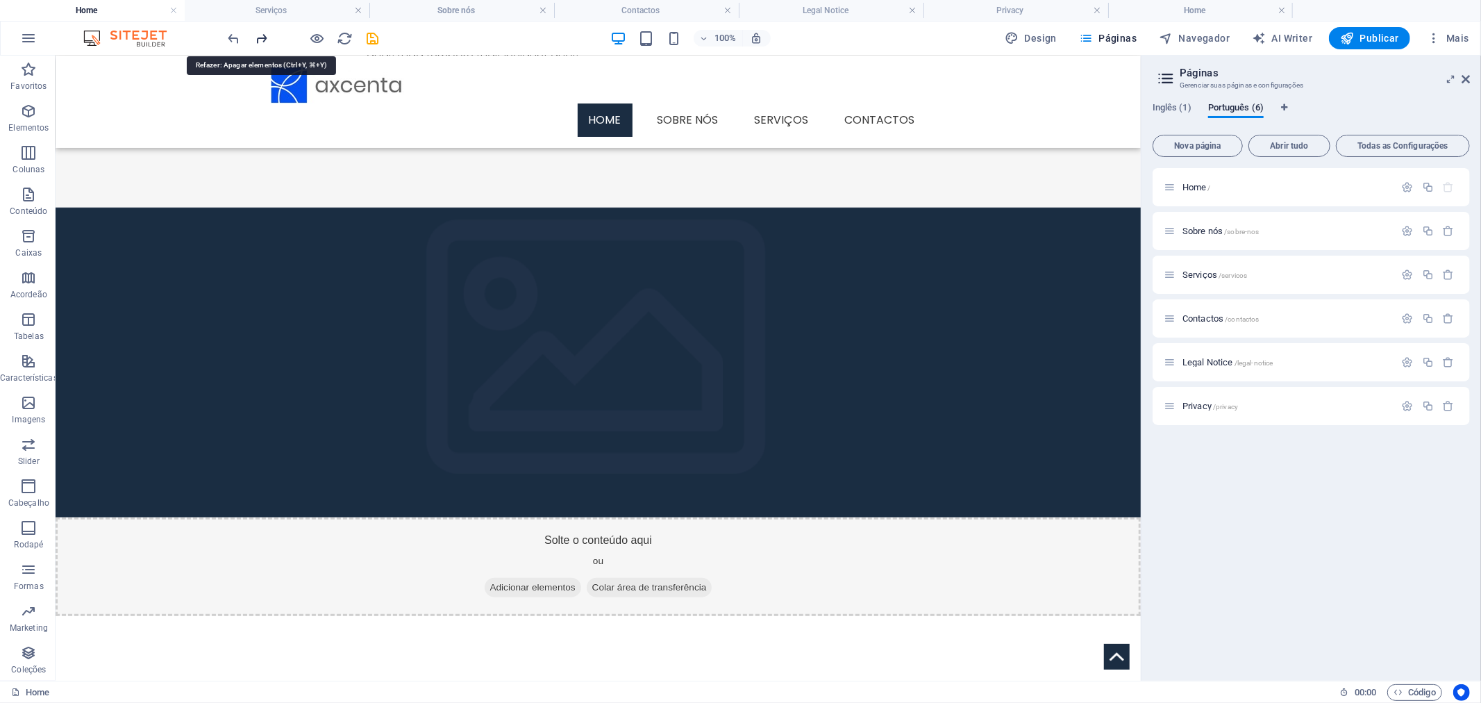
click at [258, 31] on icon "redo" at bounding box center [262, 39] width 16 height 16
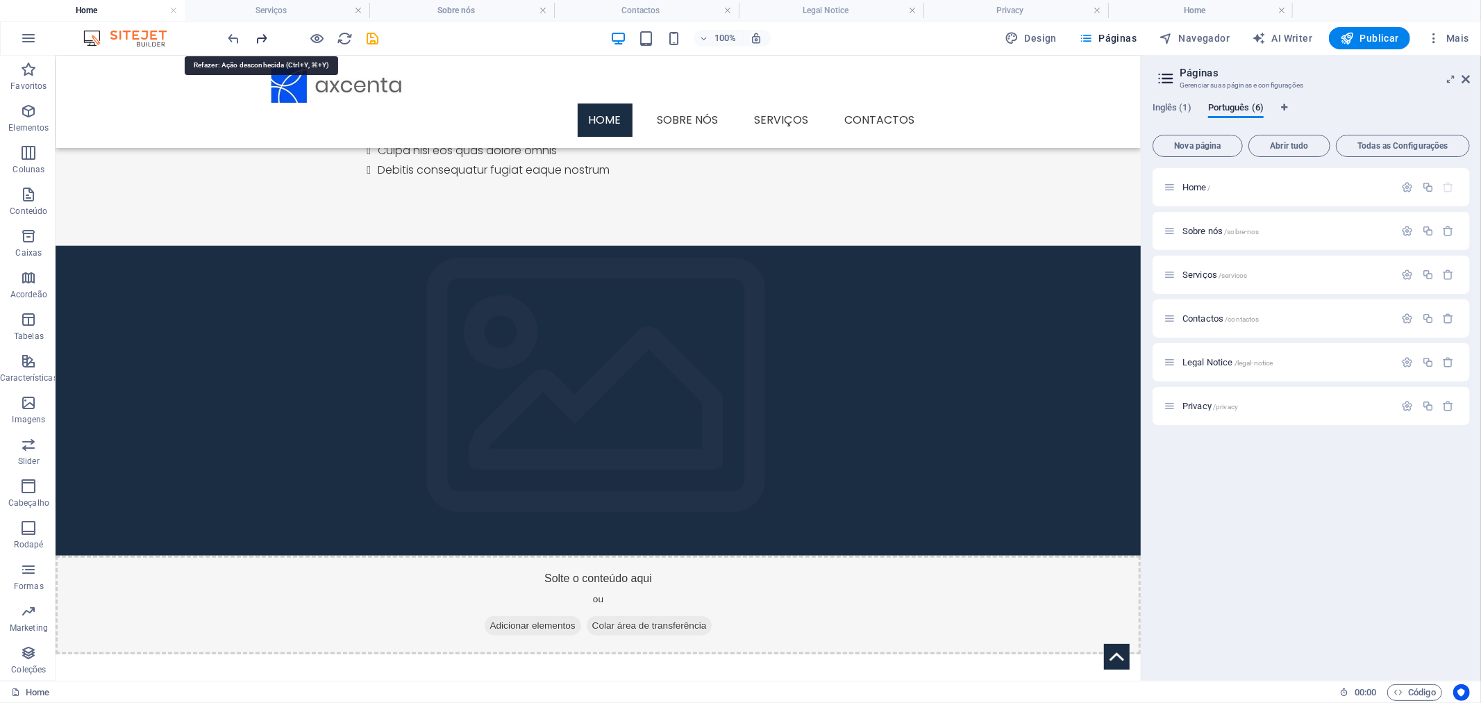
click at [258, 31] on icon "redo" at bounding box center [262, 39] width 16 height 16
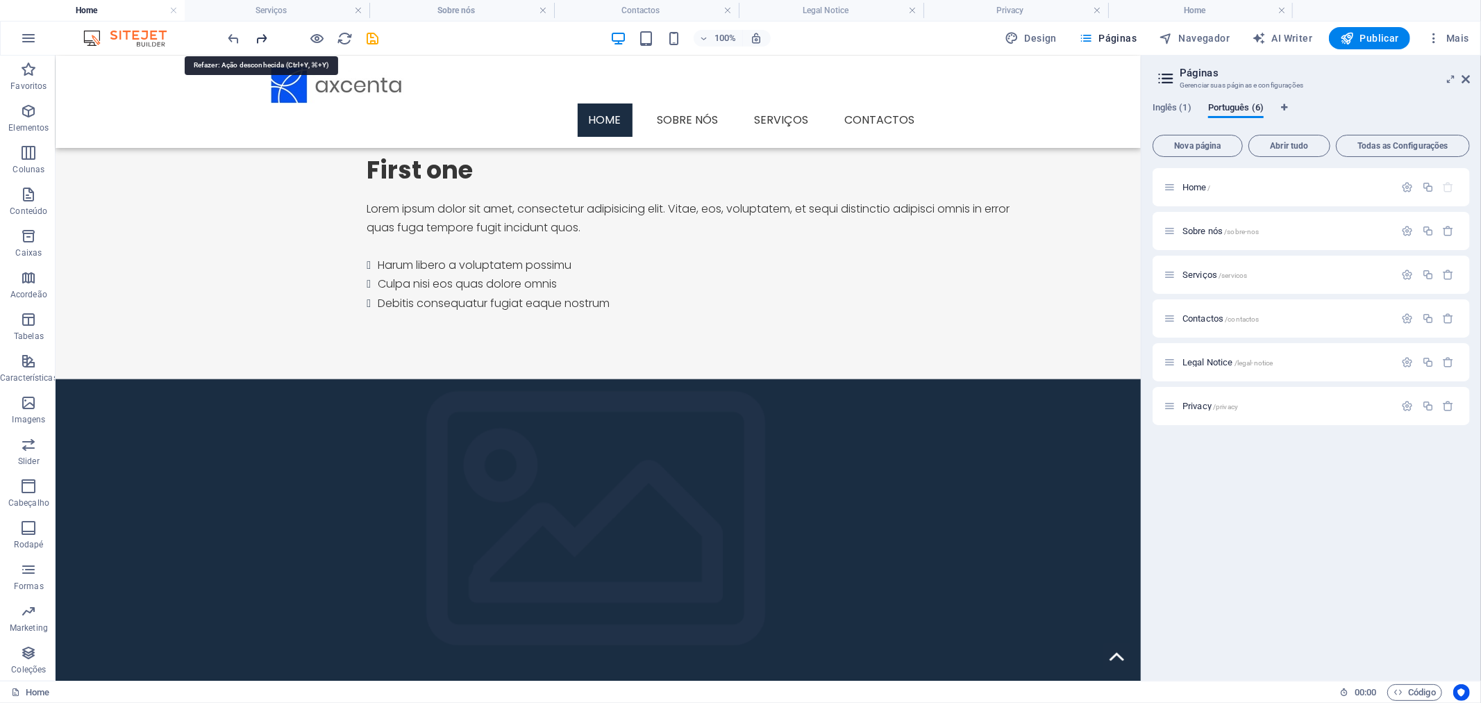
click at [258, 31] on icon "redo" at bounding box center [262, 39] width 16 height 16
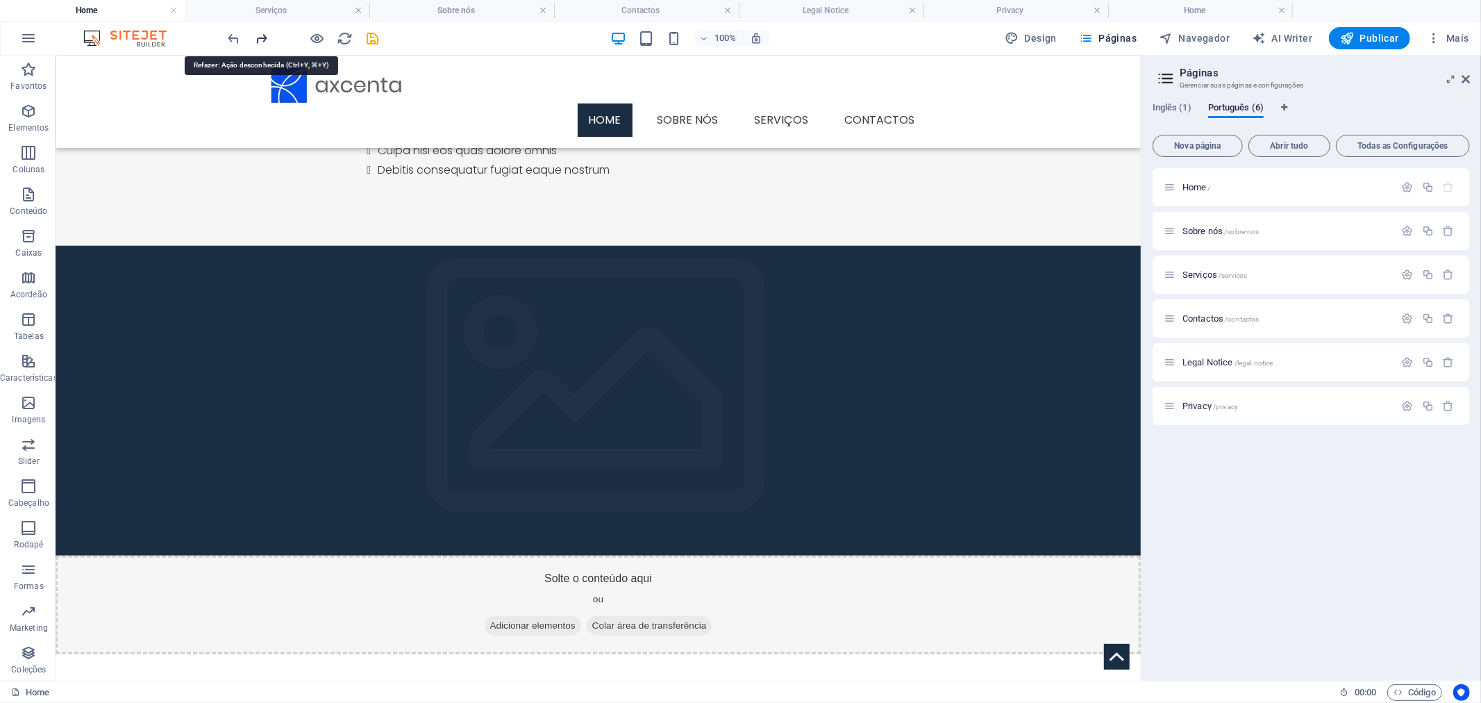
click at [258, 31] on icon "redo" at bounding box center [262, 39] width 16 height 16
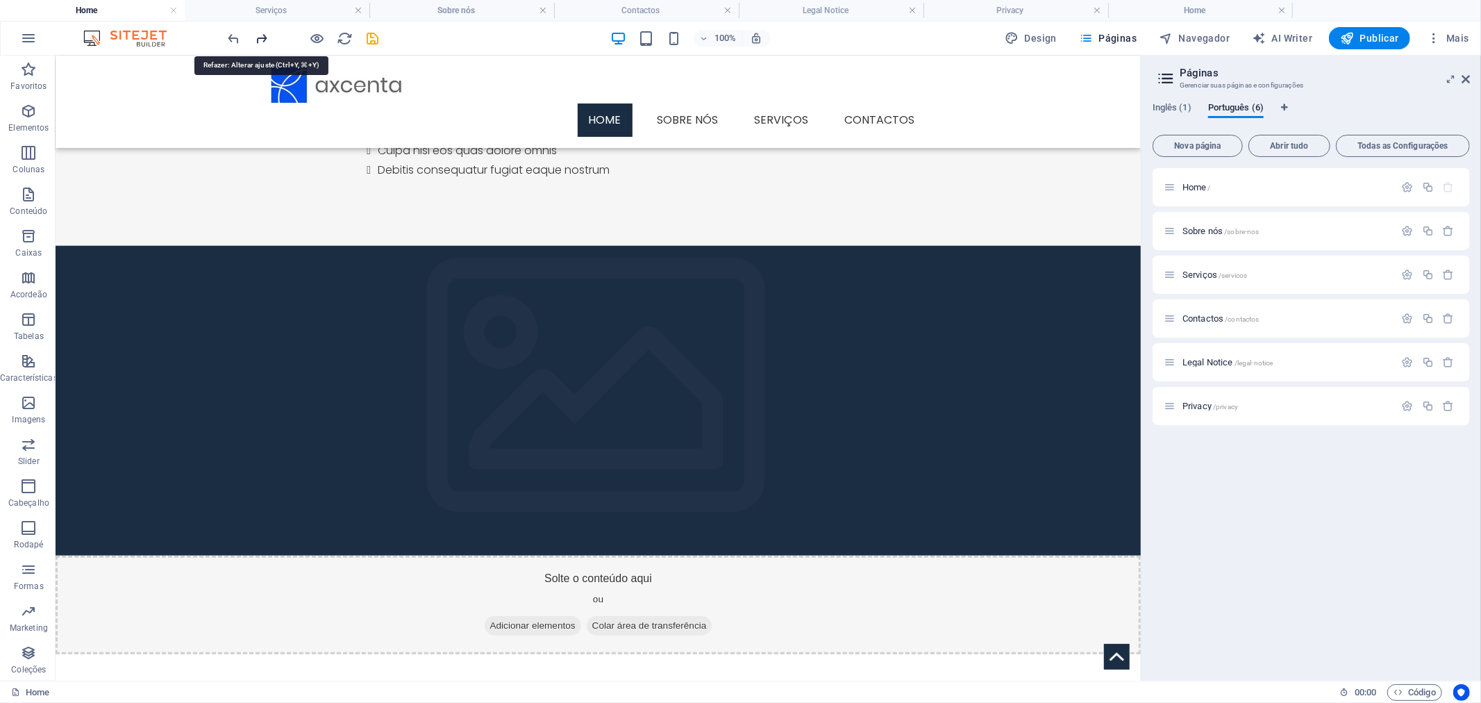
click at [258, 31] on icon "redo" at bounding box center [262, 39] width 16 height 16
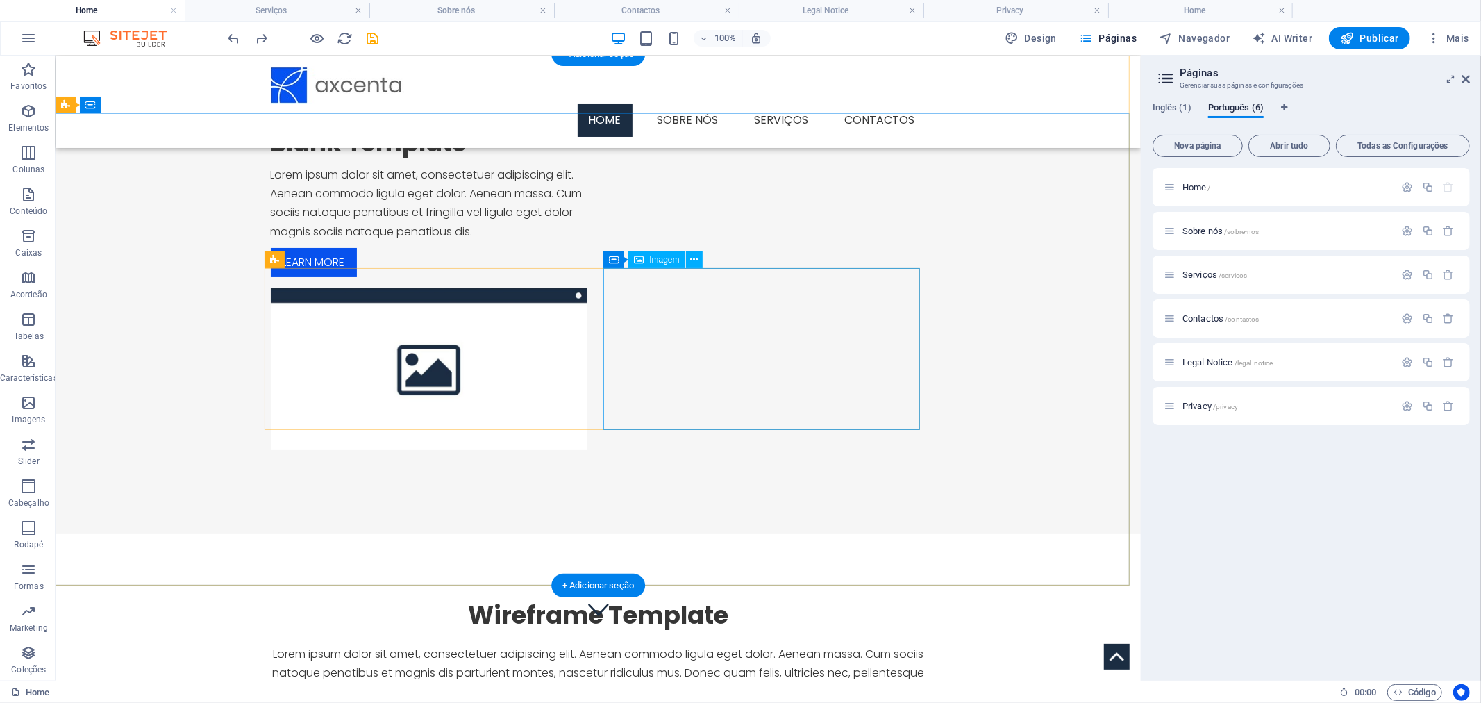
scroll to position [0, 0]
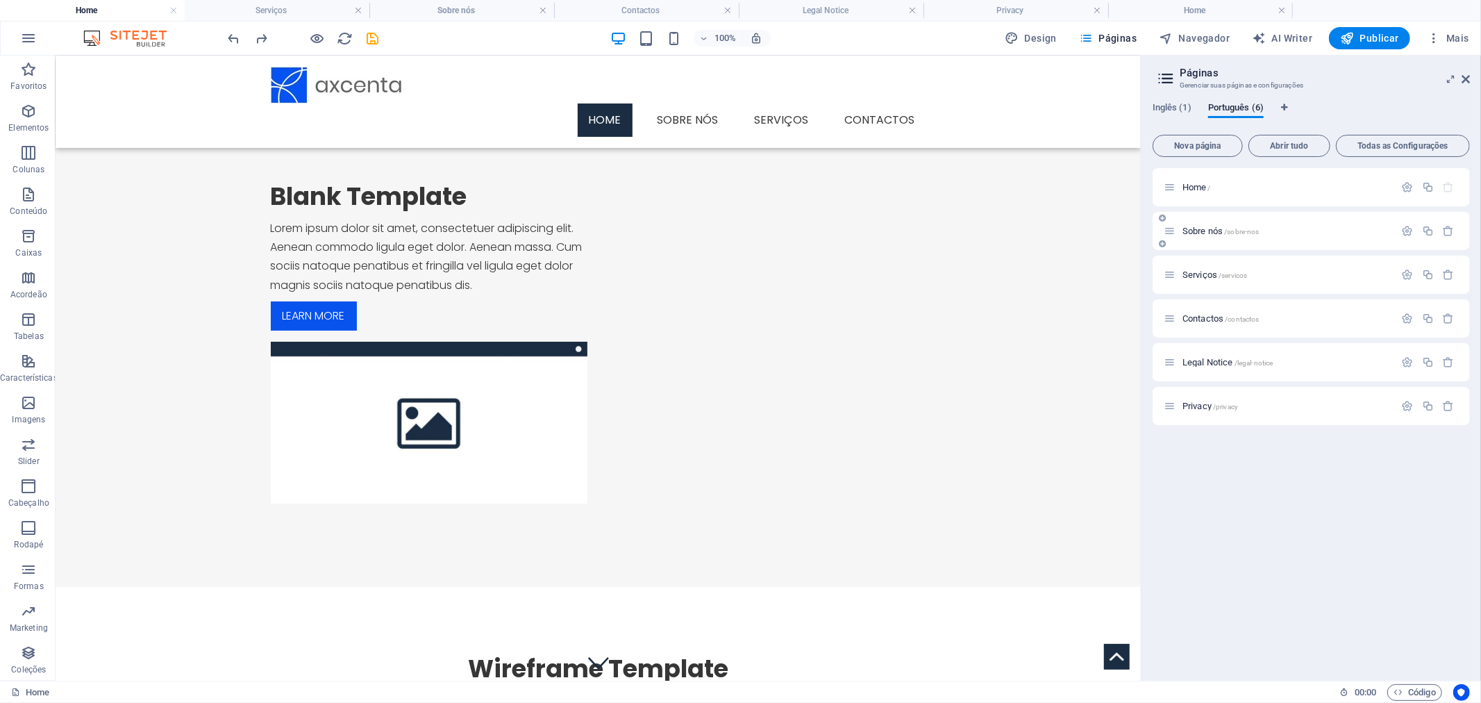
click at [1202, 226] on span "Sobre nós /sobre-nos" at bounding box center [1220, 231] width 77 height 10
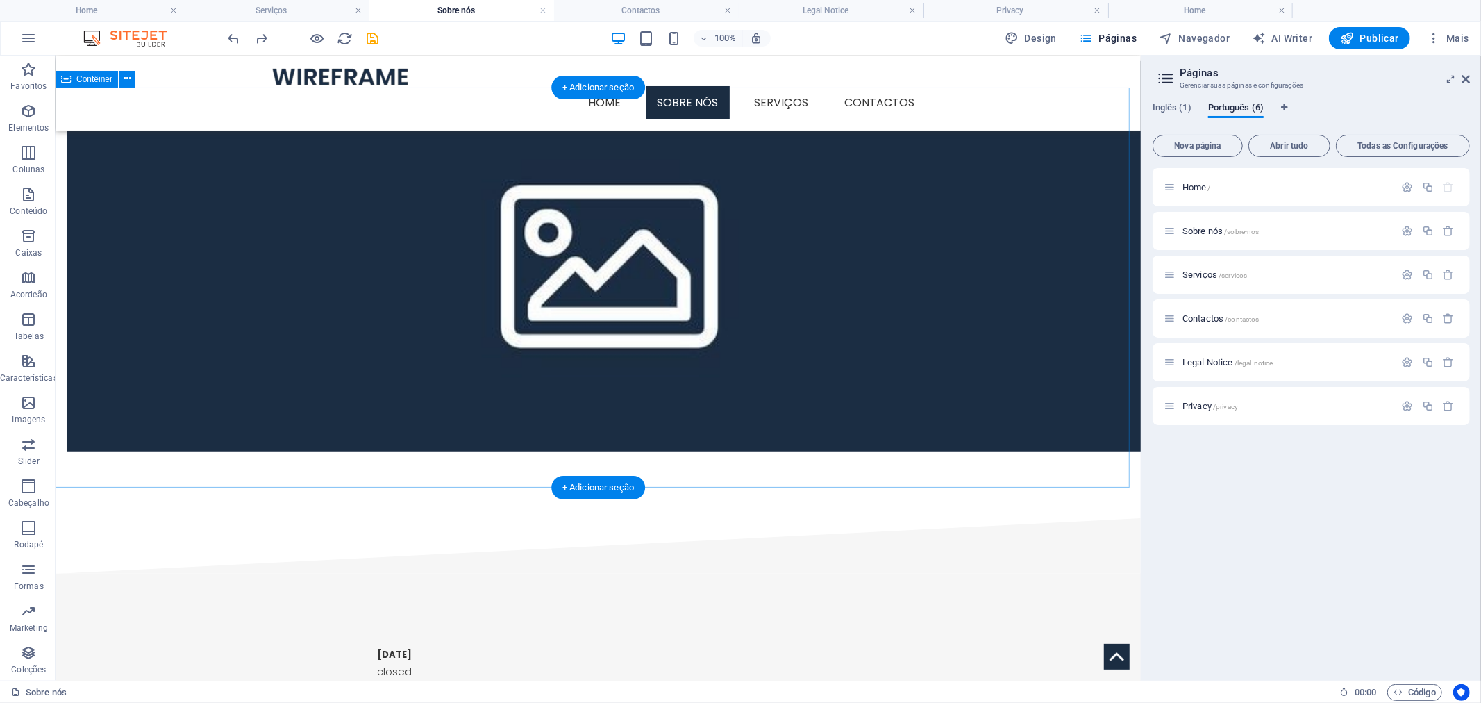
scroll to position [930, 0]
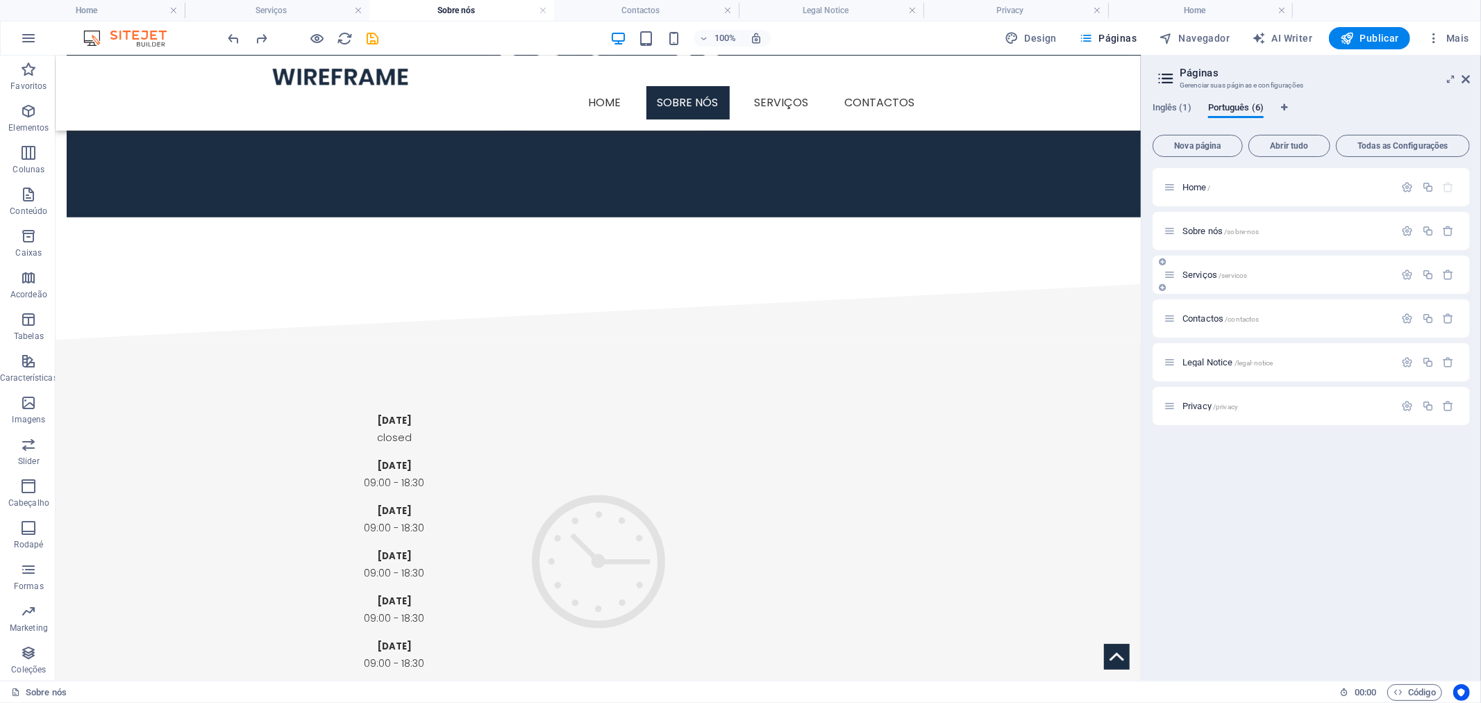
click at [1192, 274] on span "Serviços /servicos" at bounding box center [1214, 274] width 65 height 10
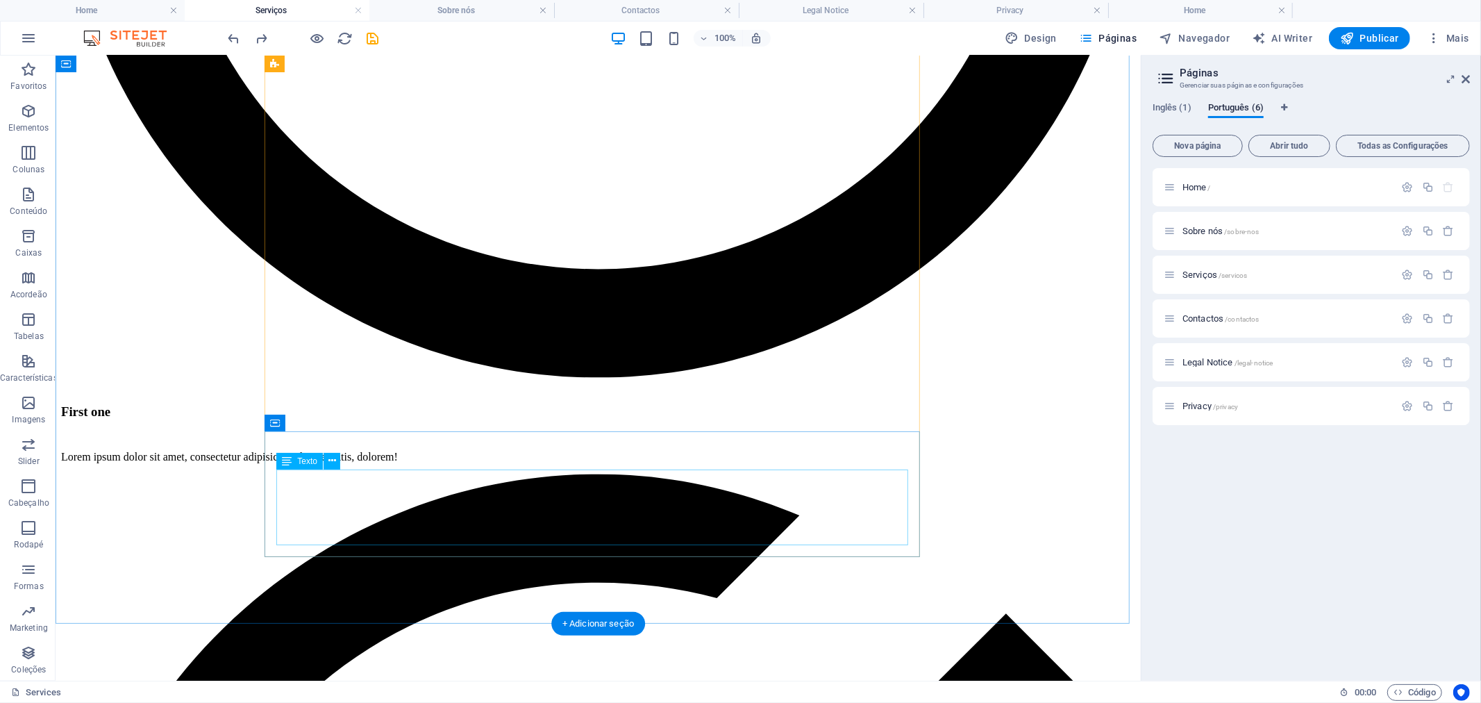
scroll to position [1636, 0]
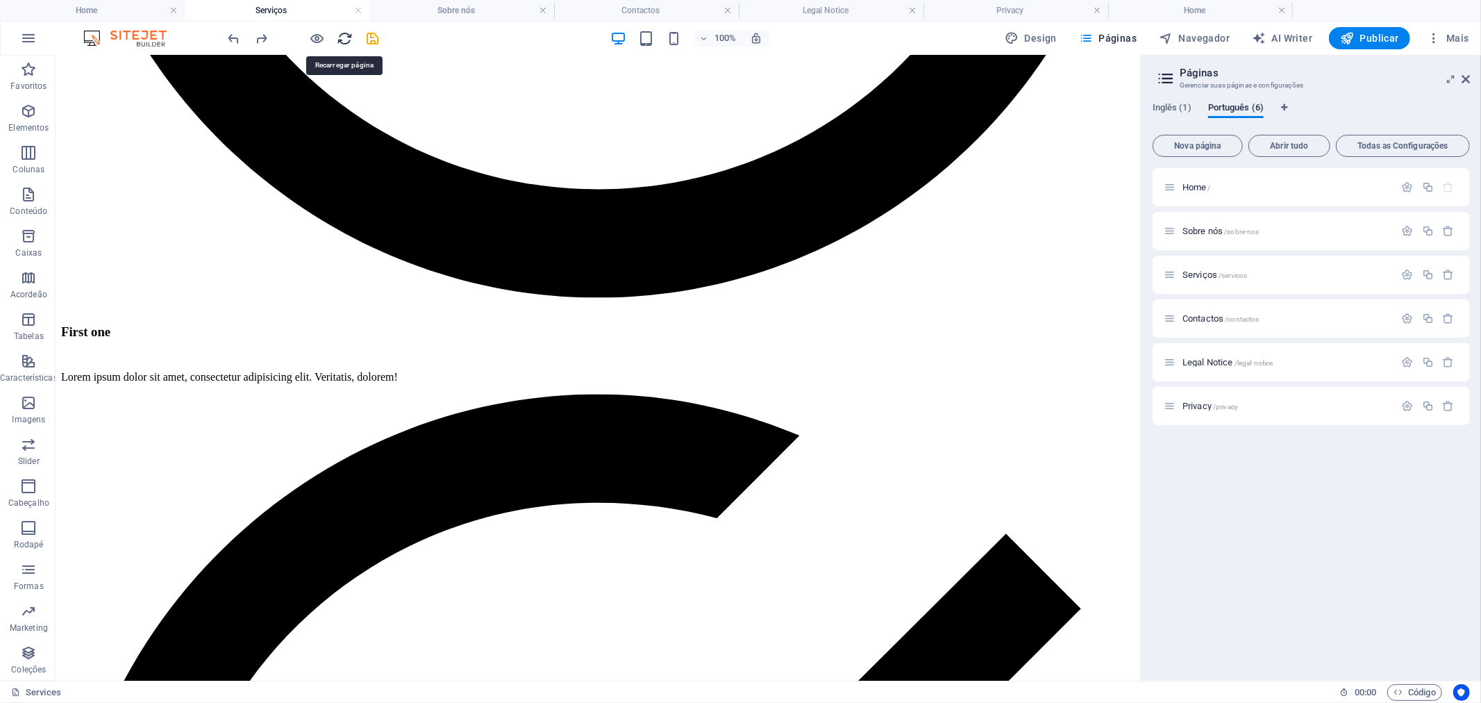
click at [351, 39] on icon "reload" at bounding box center [345, 39] width 16 height 16
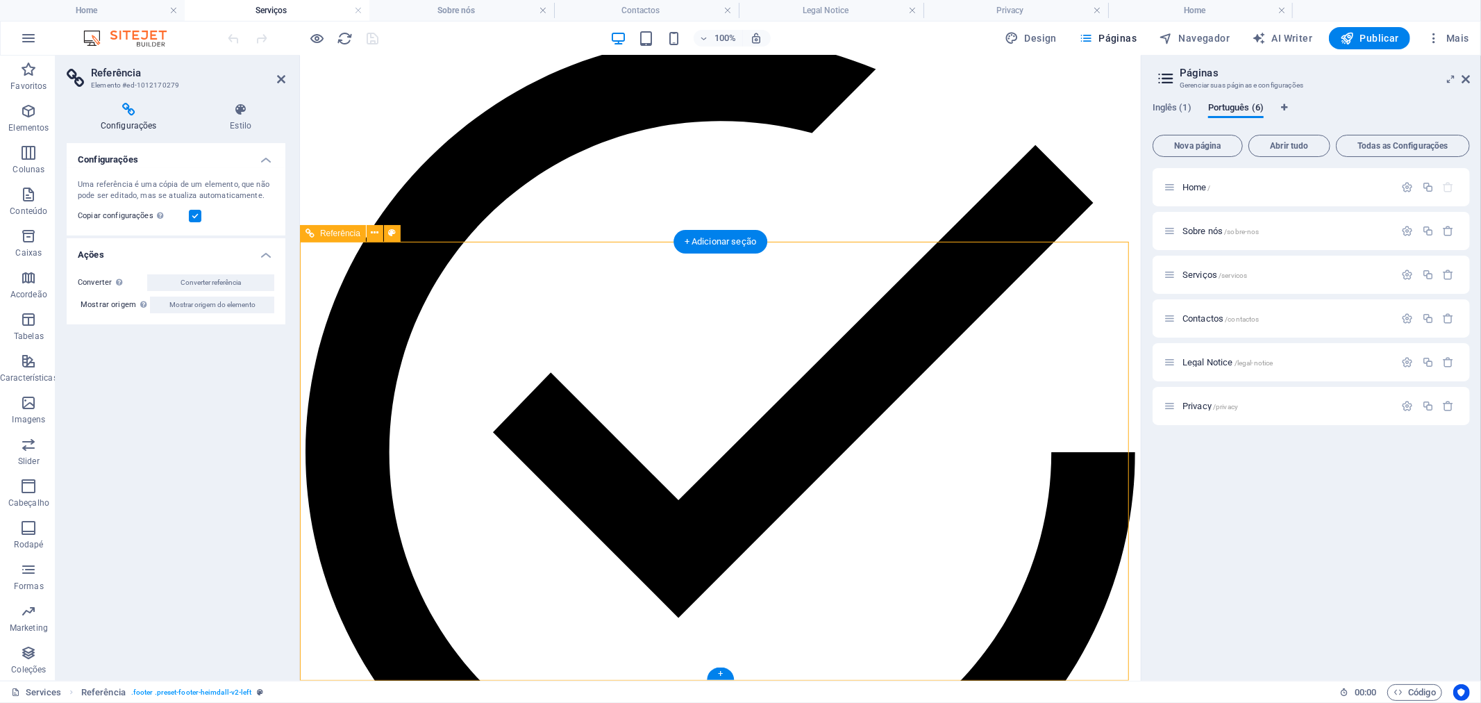
click at [377, 230] on icon at bounding box center [375, 233] width 8 height 15
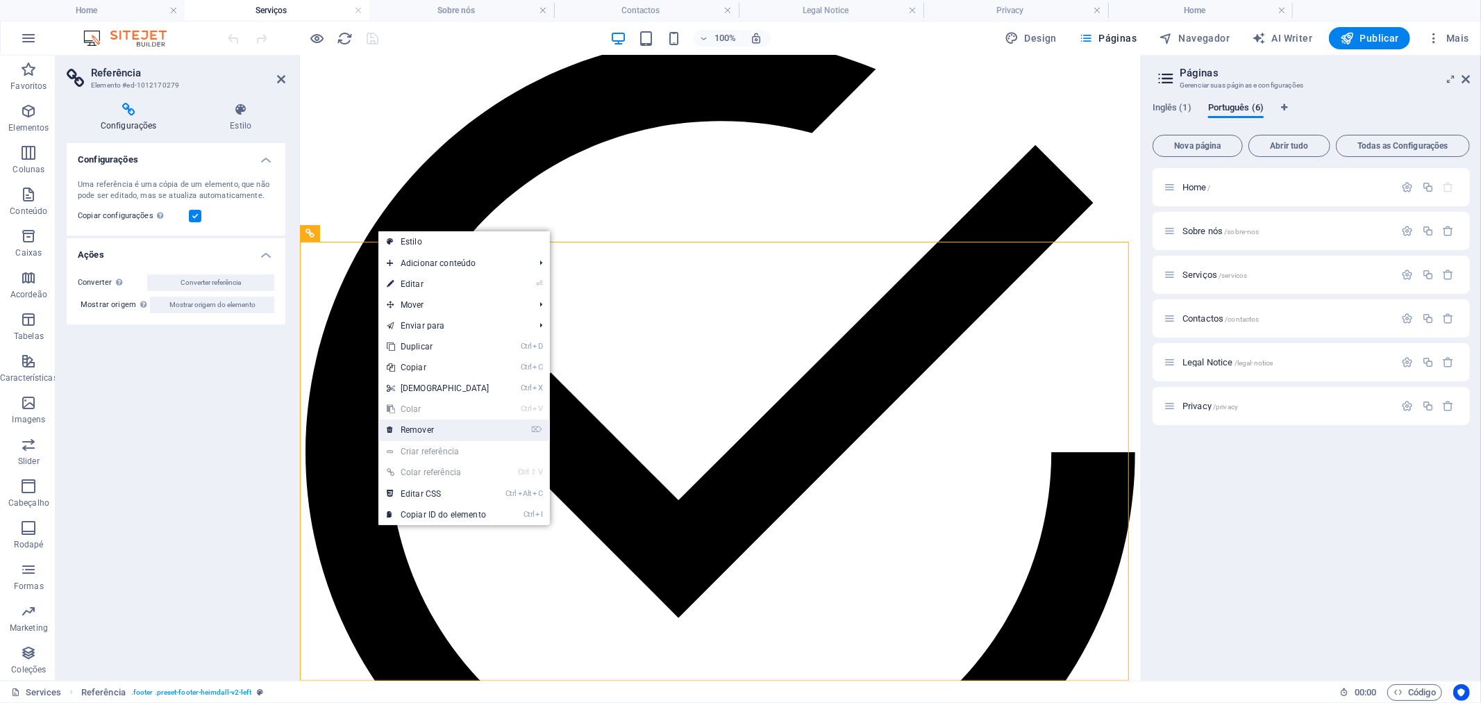
click at [455, 426] on link "⌦ Remover" at bounding box center [437, 429] width 119 height 21
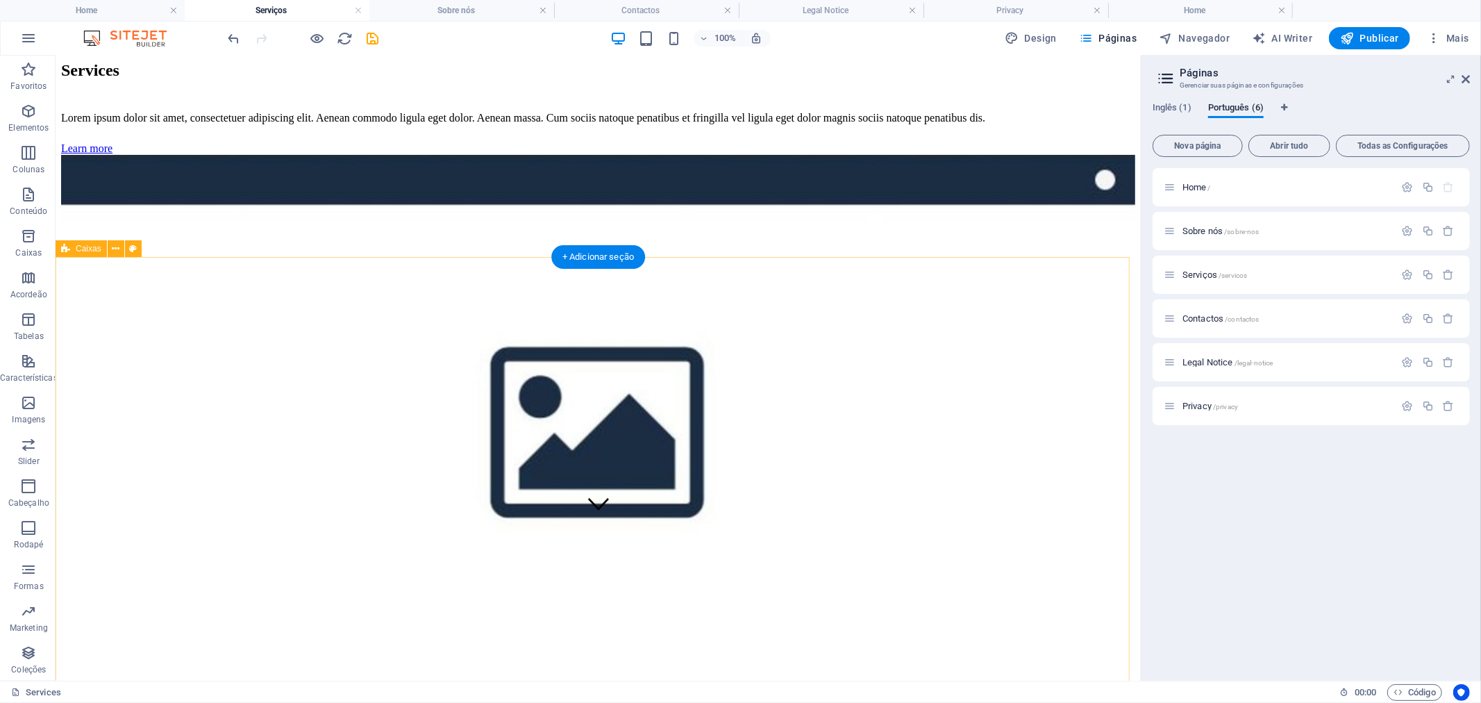
scroll to position [154, 0]
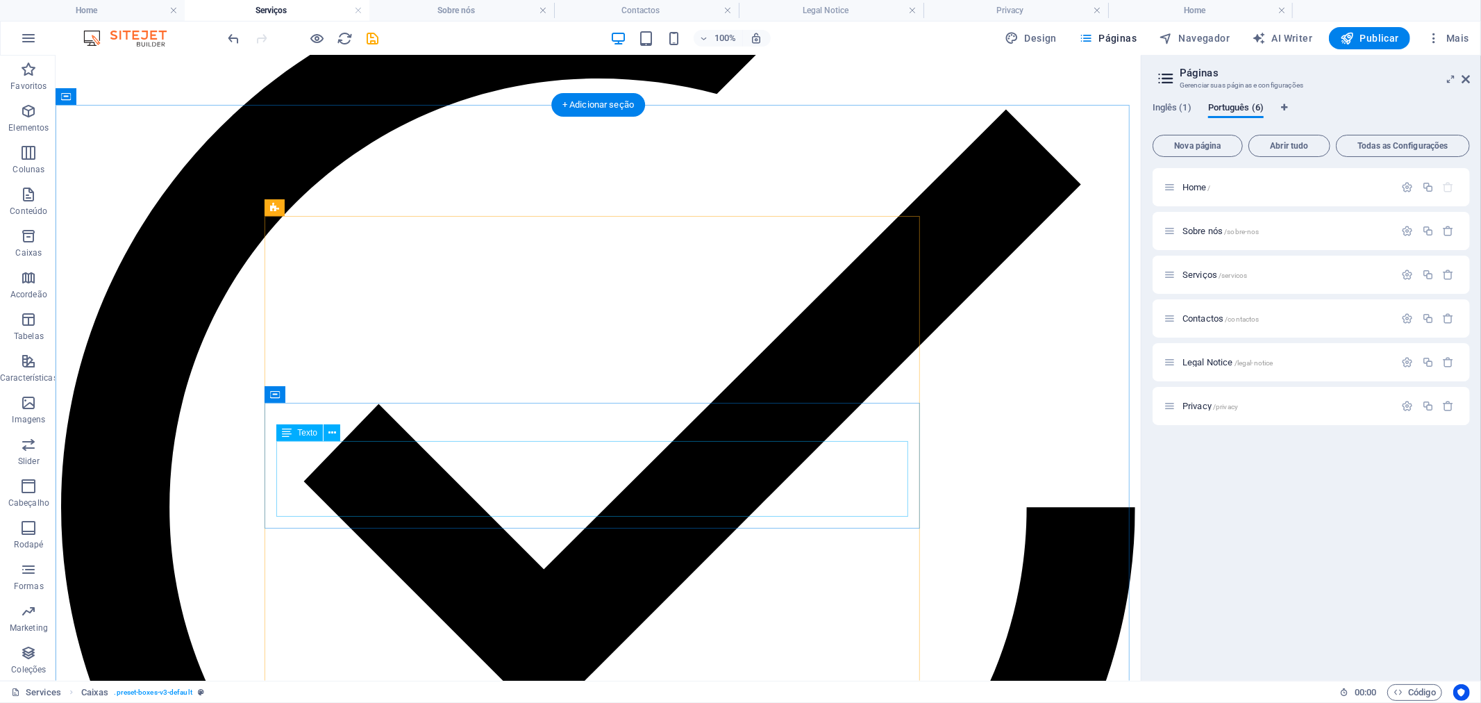
scroll to position [889, 0]
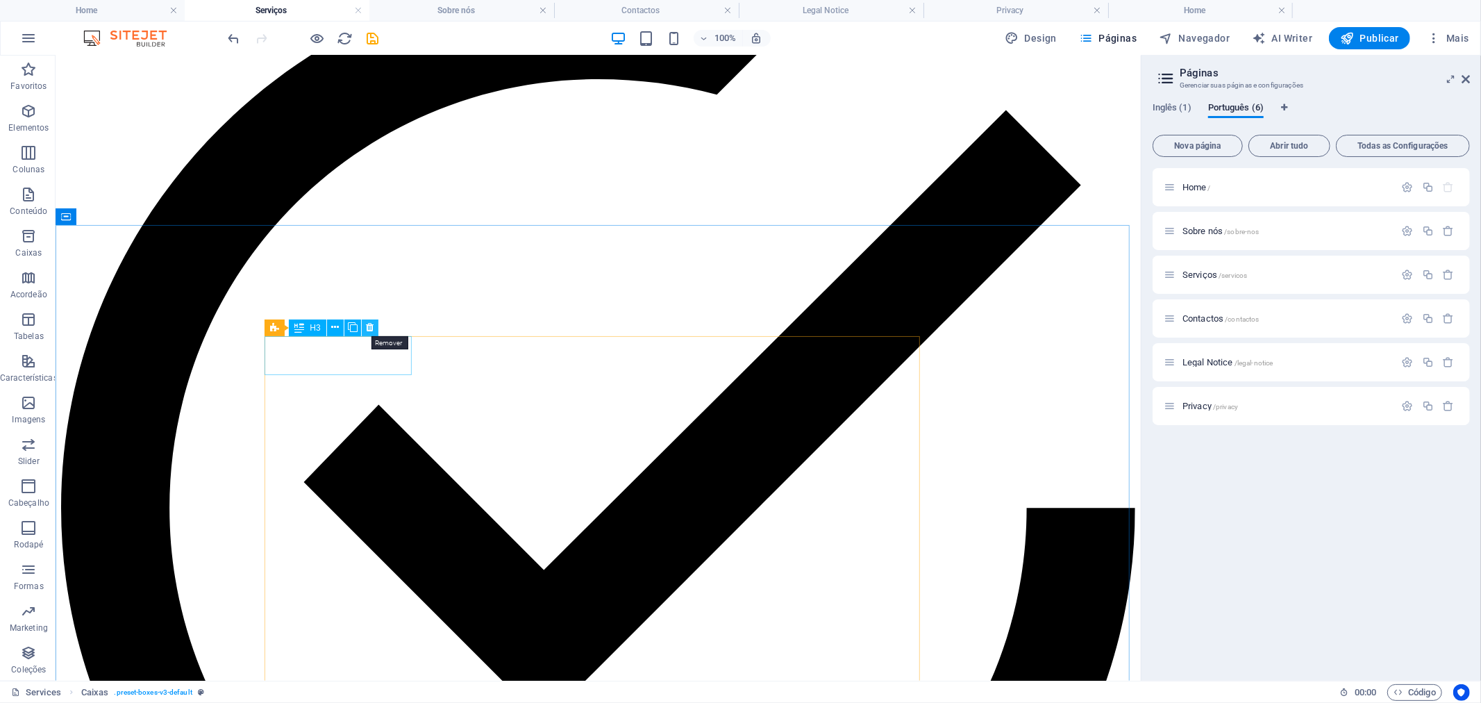
click at [371, 326] on icon at bounding box center [370, 327] width 8 height 15
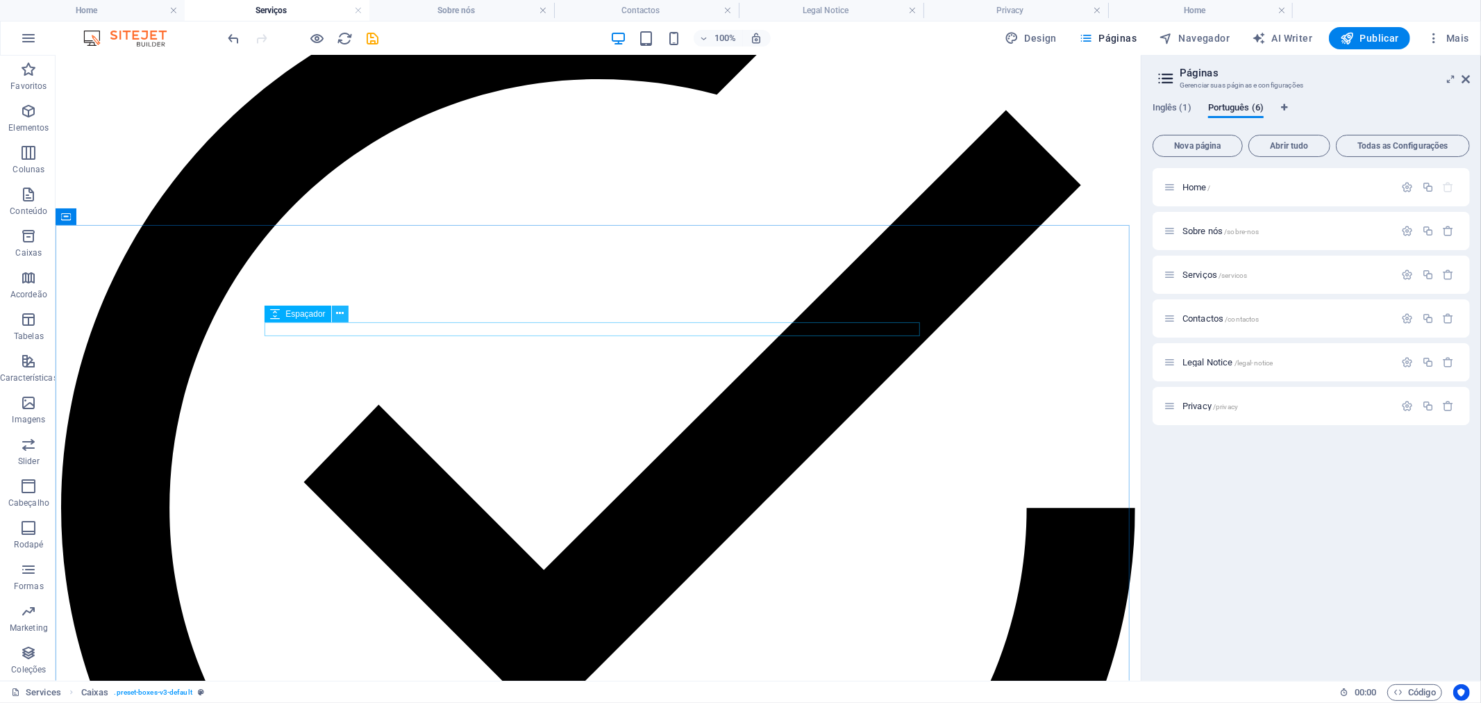
click at [338, 312] on icon at bounding box center [340, 313] width 8 height 15
click at [366, 328] on icon at bounding box center [370, 327] width 8 height 15
click at [341, 308] on icon at bounding box center [340, 313] width 8 height 15
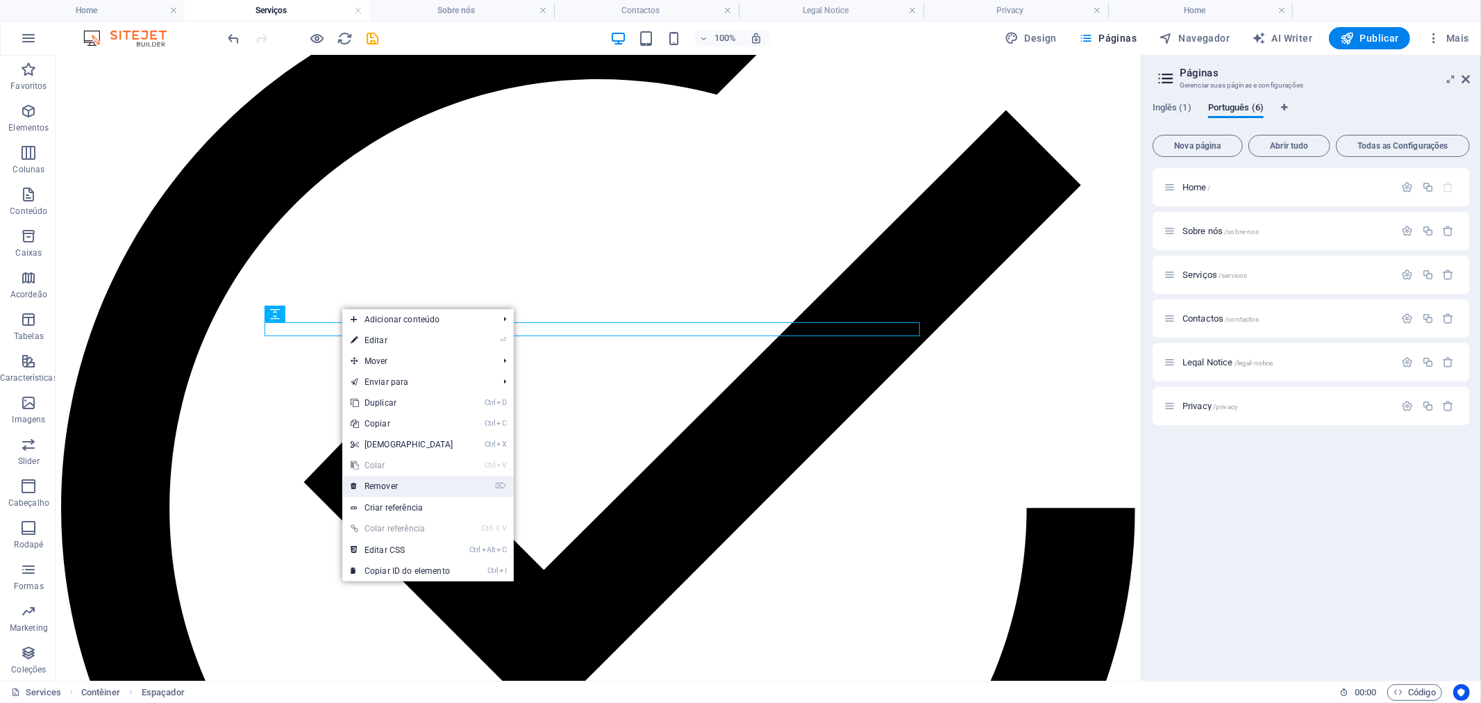
click at [406, 489] on link "⌦ Remover" at bounding box center [401, 486] width 119 height 21
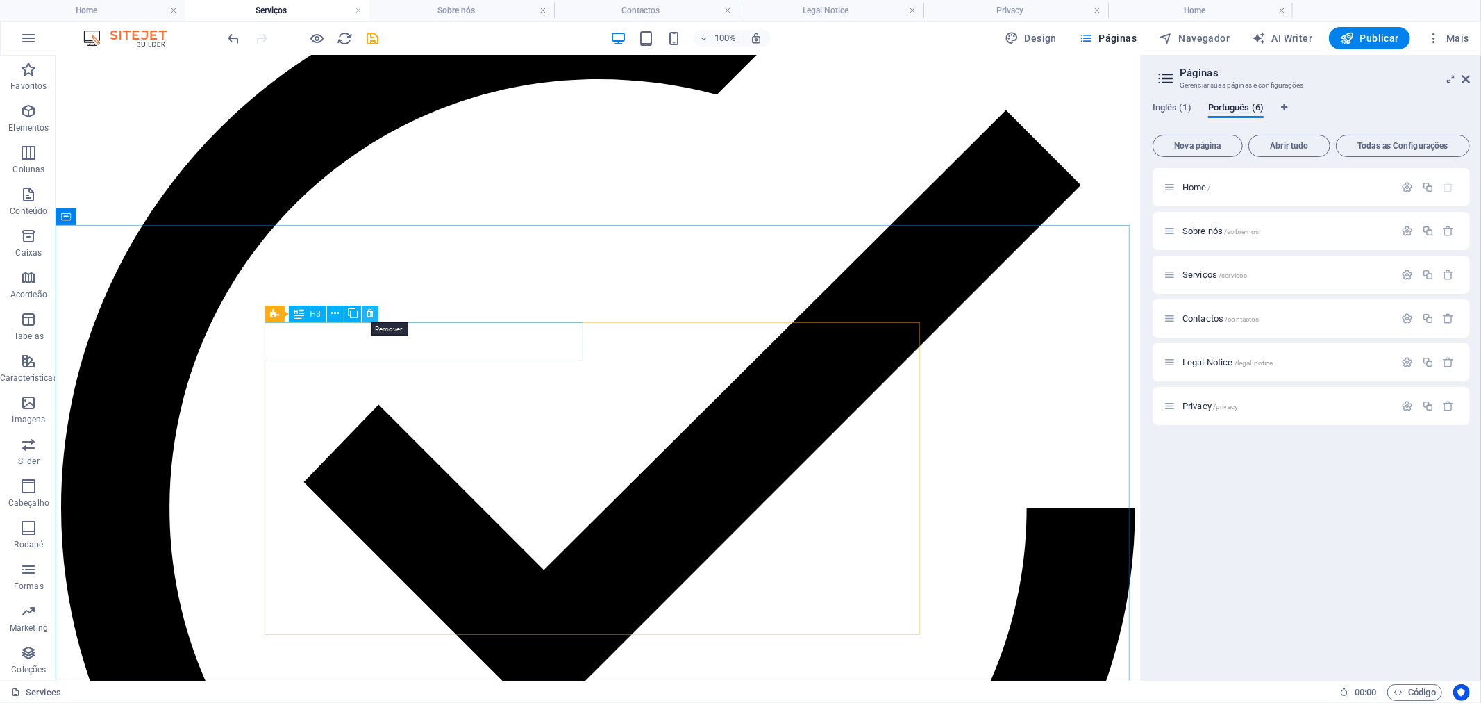
click at [371, 311] on icon at bounding box center [370, 313] width 8 height 15
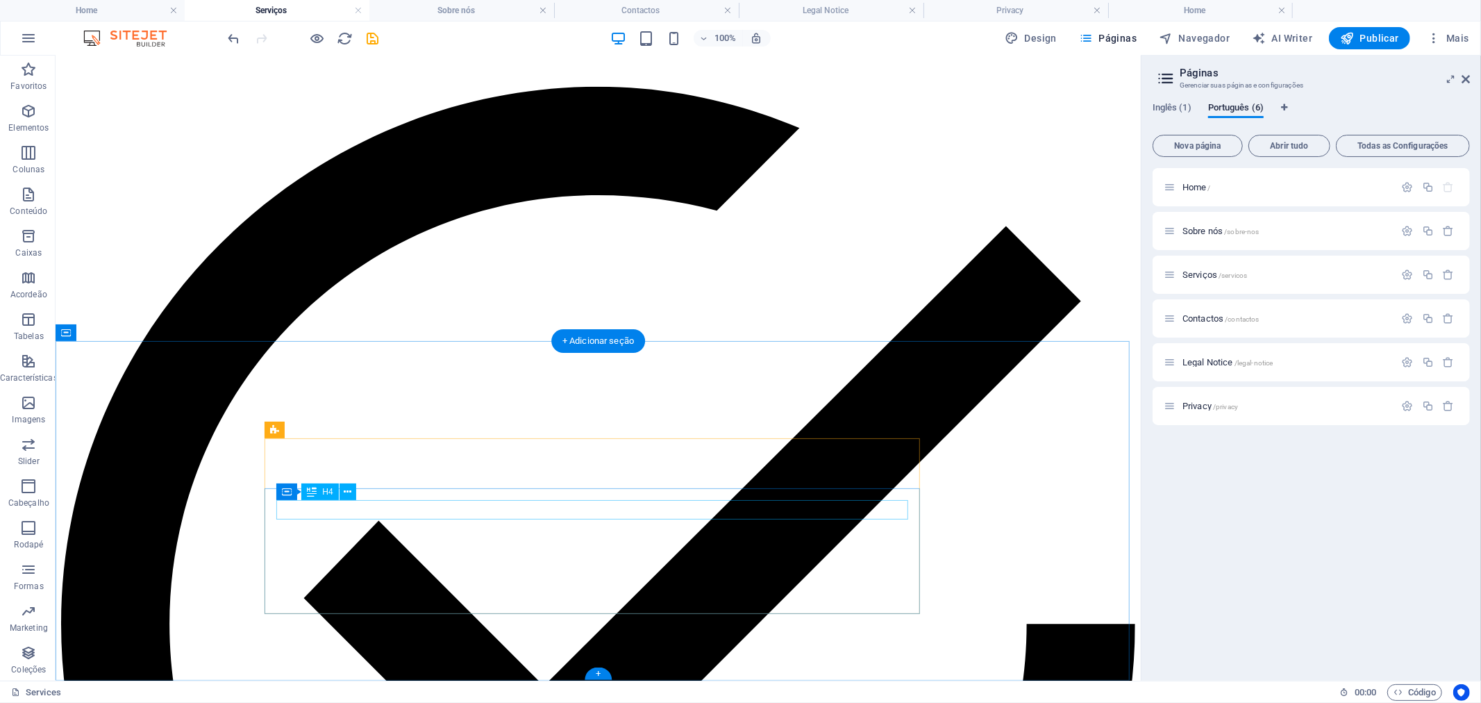
click at [345, 493] on icon at bounding box center [348, 492] width 8 height 15
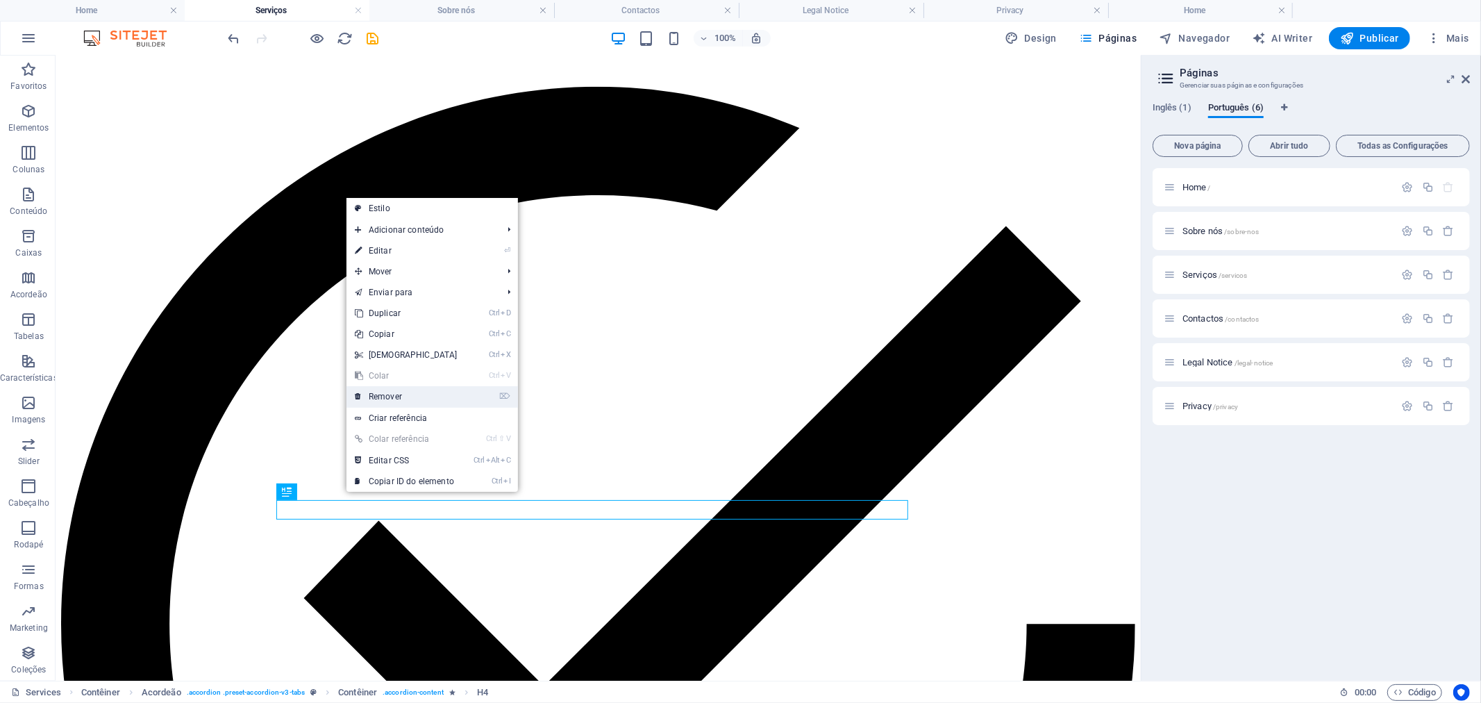
click at [407, 401] on link "⌦ Remover" at bounding box center [405, 396] width 119 height 21
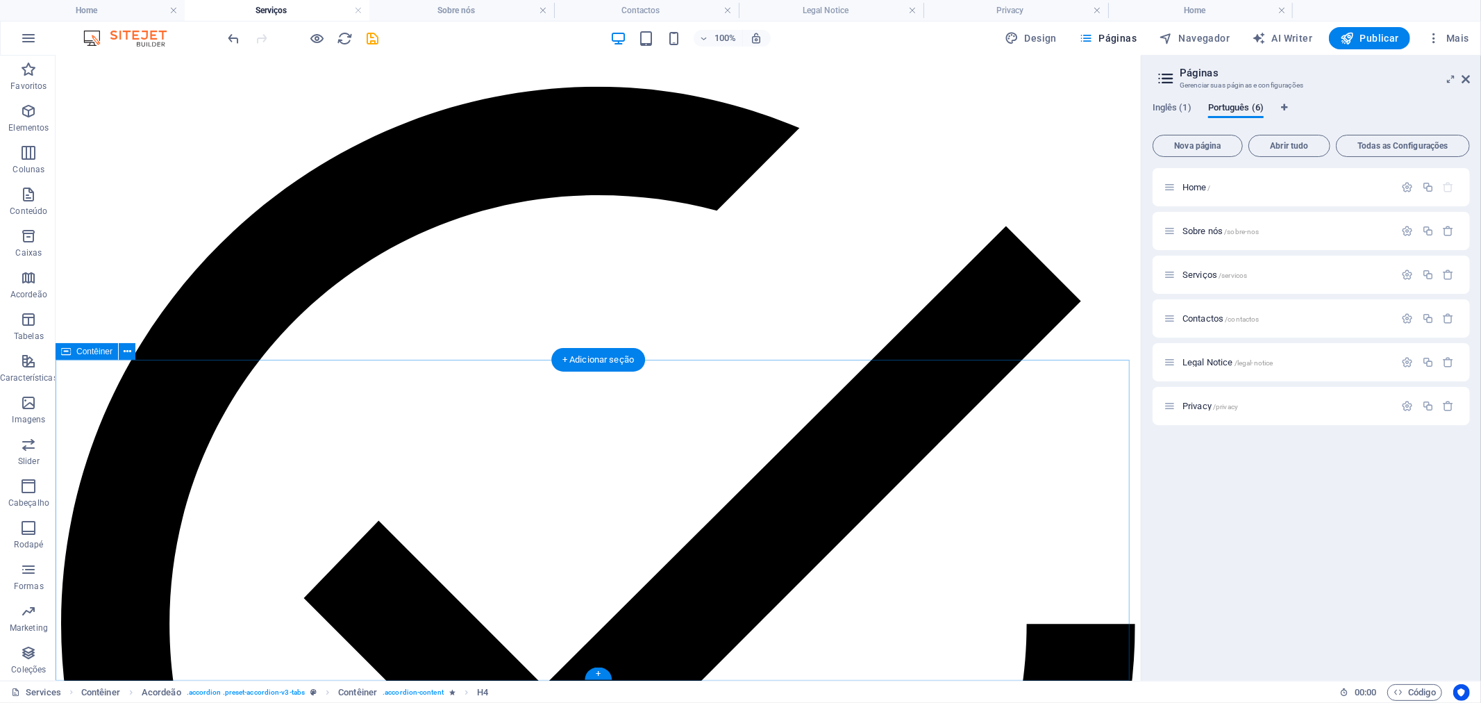
scroll to position [753, 0]
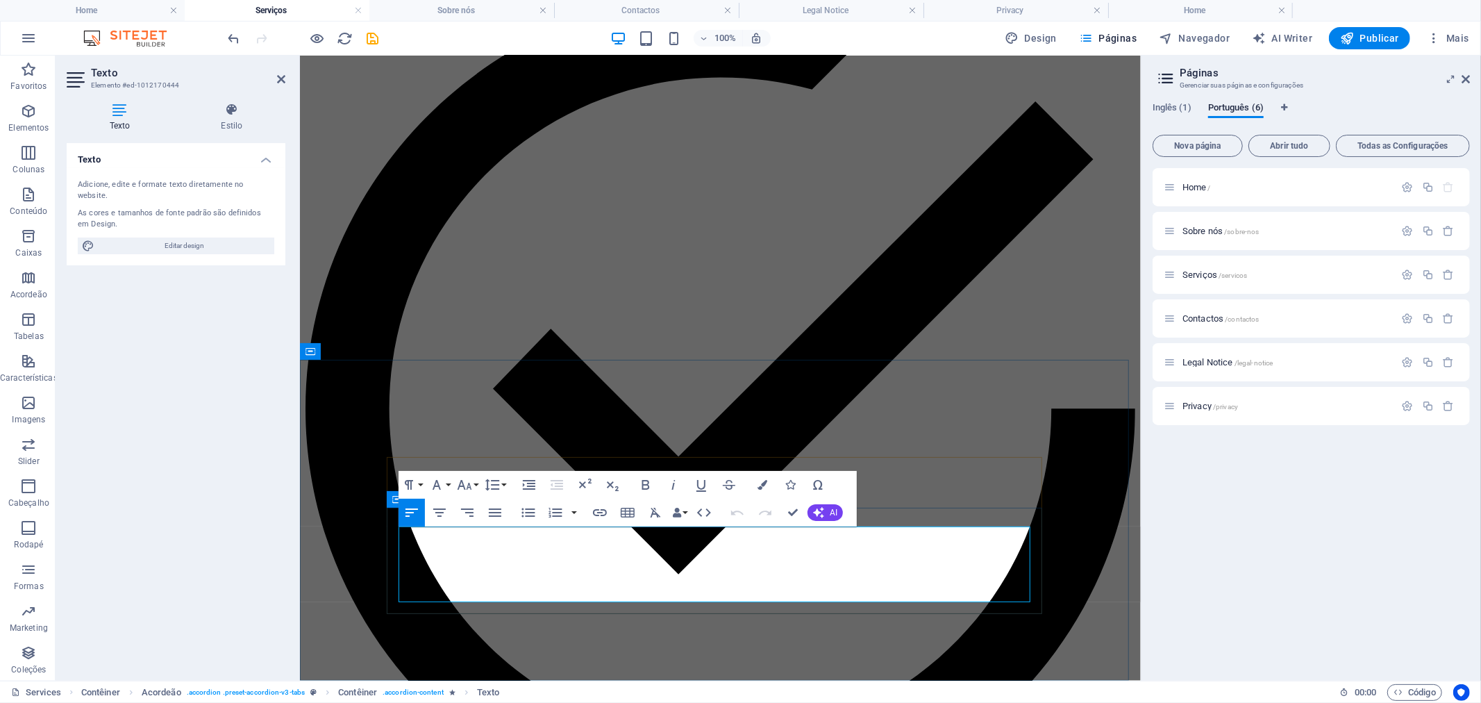
drag, startPoint x: 737, startPoint y: 591, endPoint x: 391, endPoint y: 528, distance: 351.5
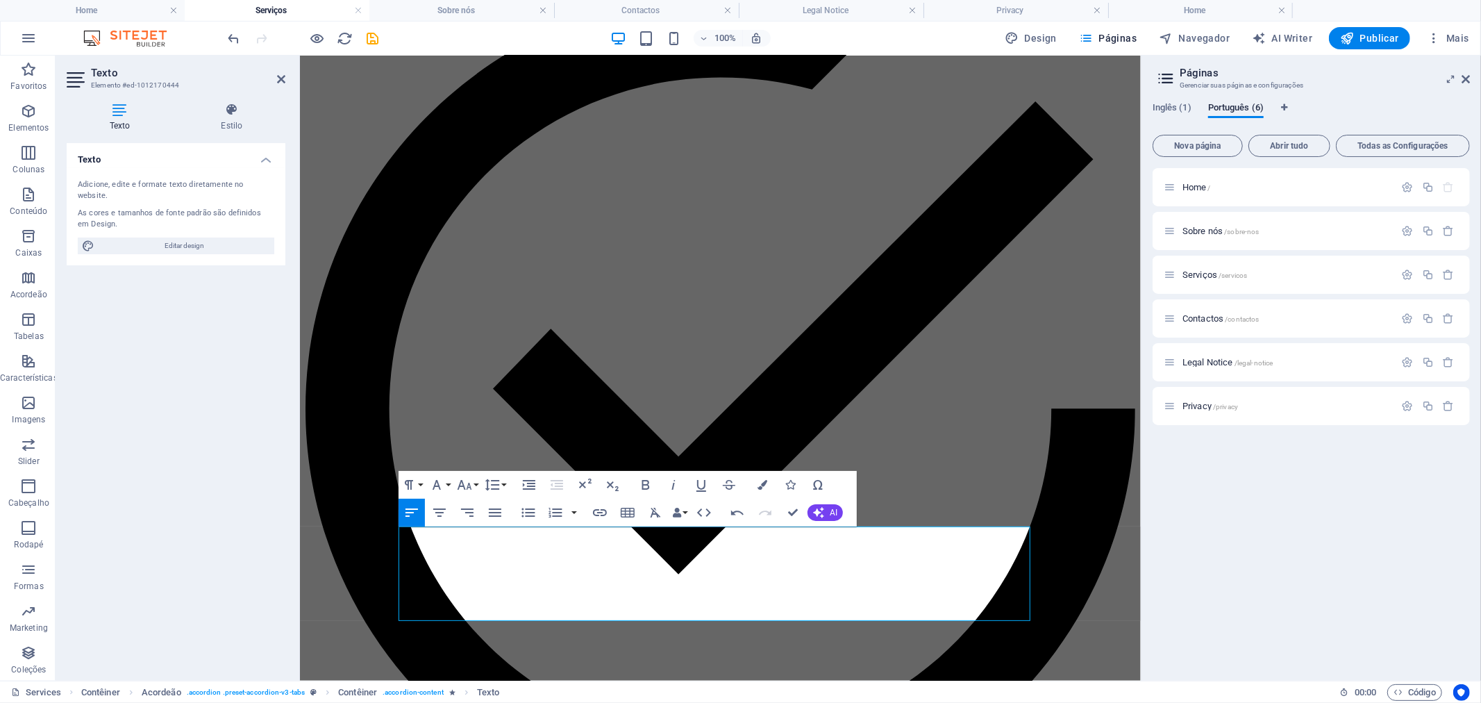
scroll to position [4335, 5]
drag, startPoint x: 529, startPoint y: 607, endPoint x: 392, endPoint y: 534, distance: 155.3
click at [524, 511] on icon "button" at bounding box center [528, 512] width 17 height 17
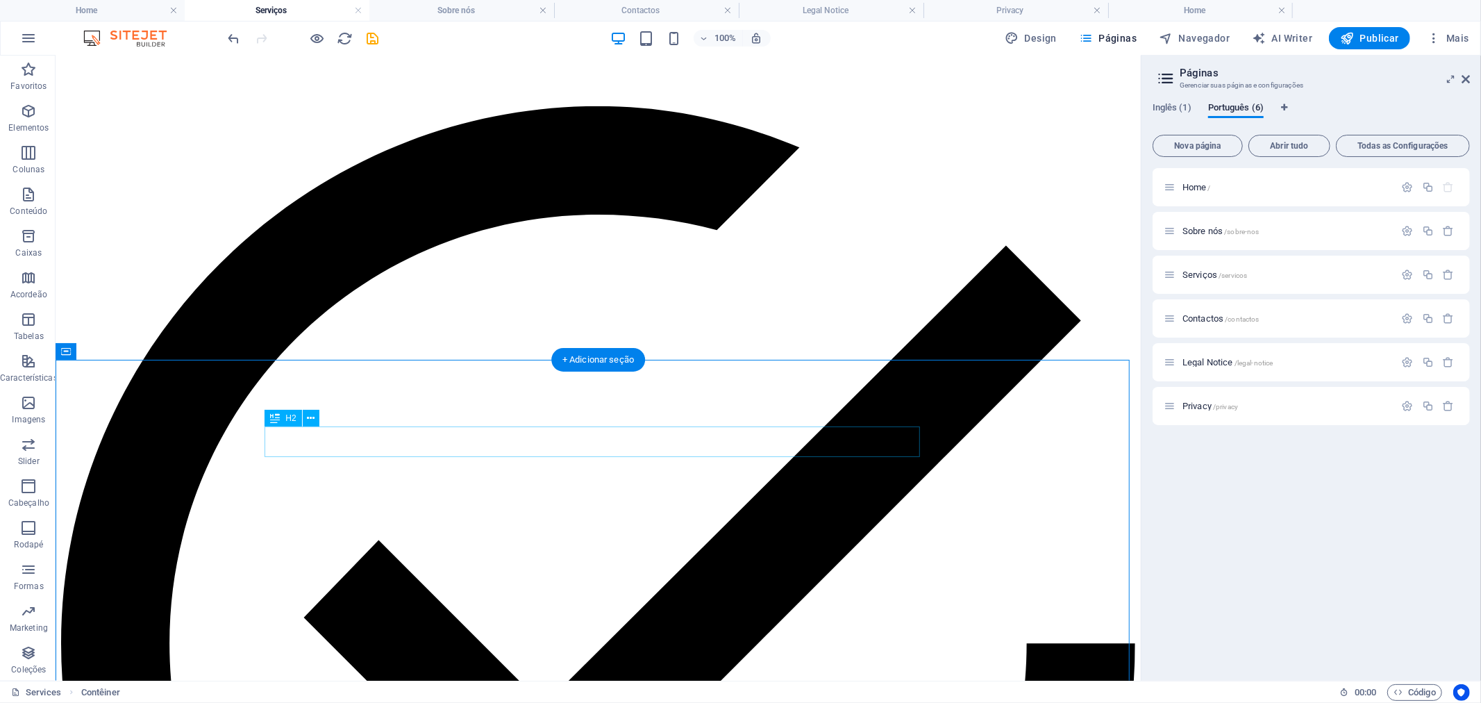
click at [310, 415] on icon at bounding box center [311, 418] width 8 height 15
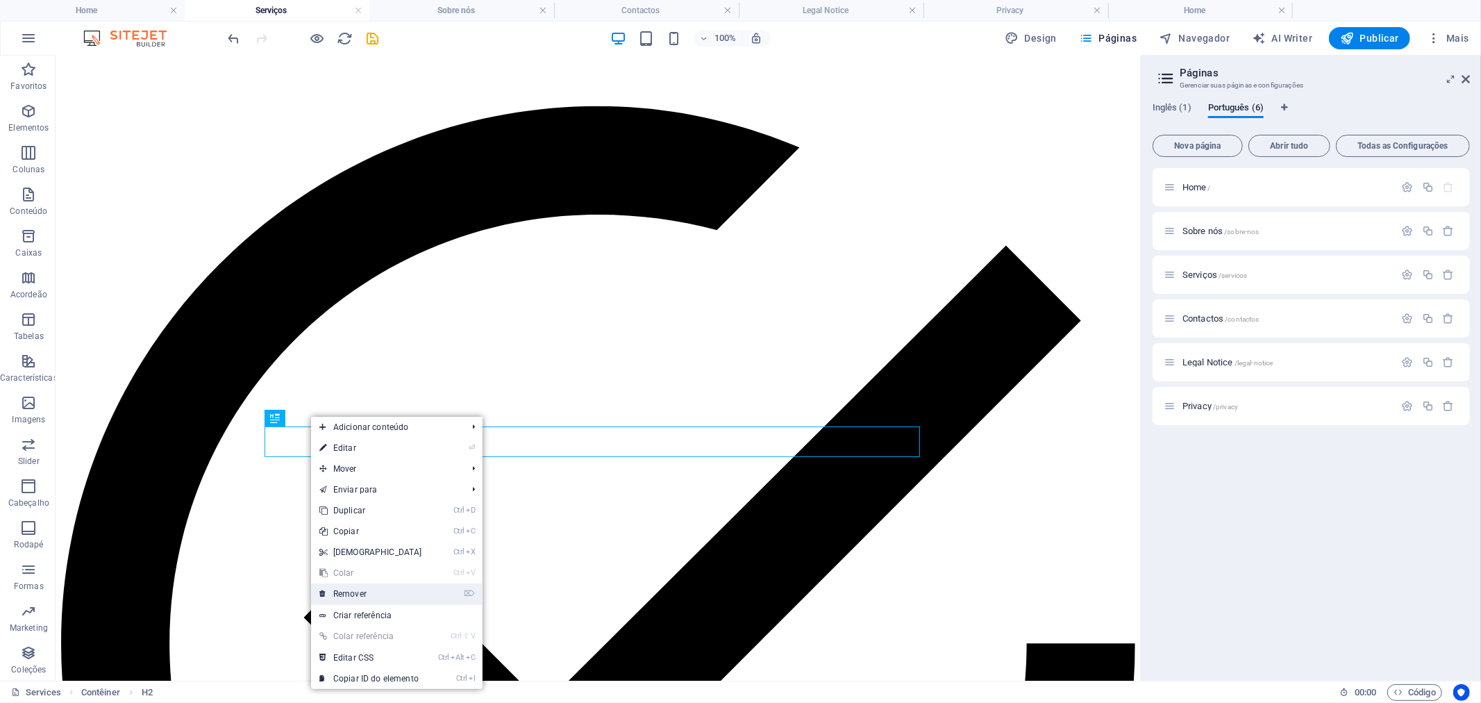
click at [379, 596] on link "⌦ Remover" at bounding box center [370, 593] width 119 height 21
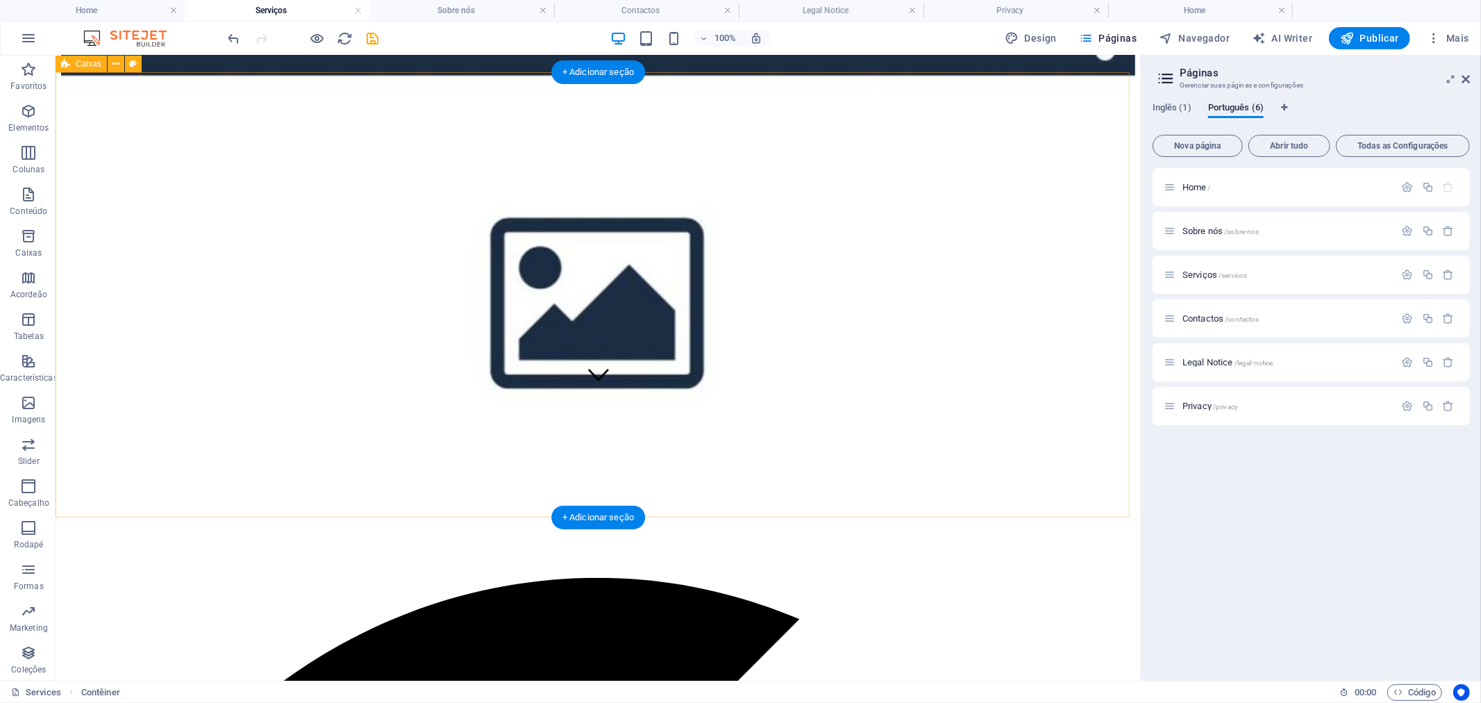
scroll to position [181, 0]
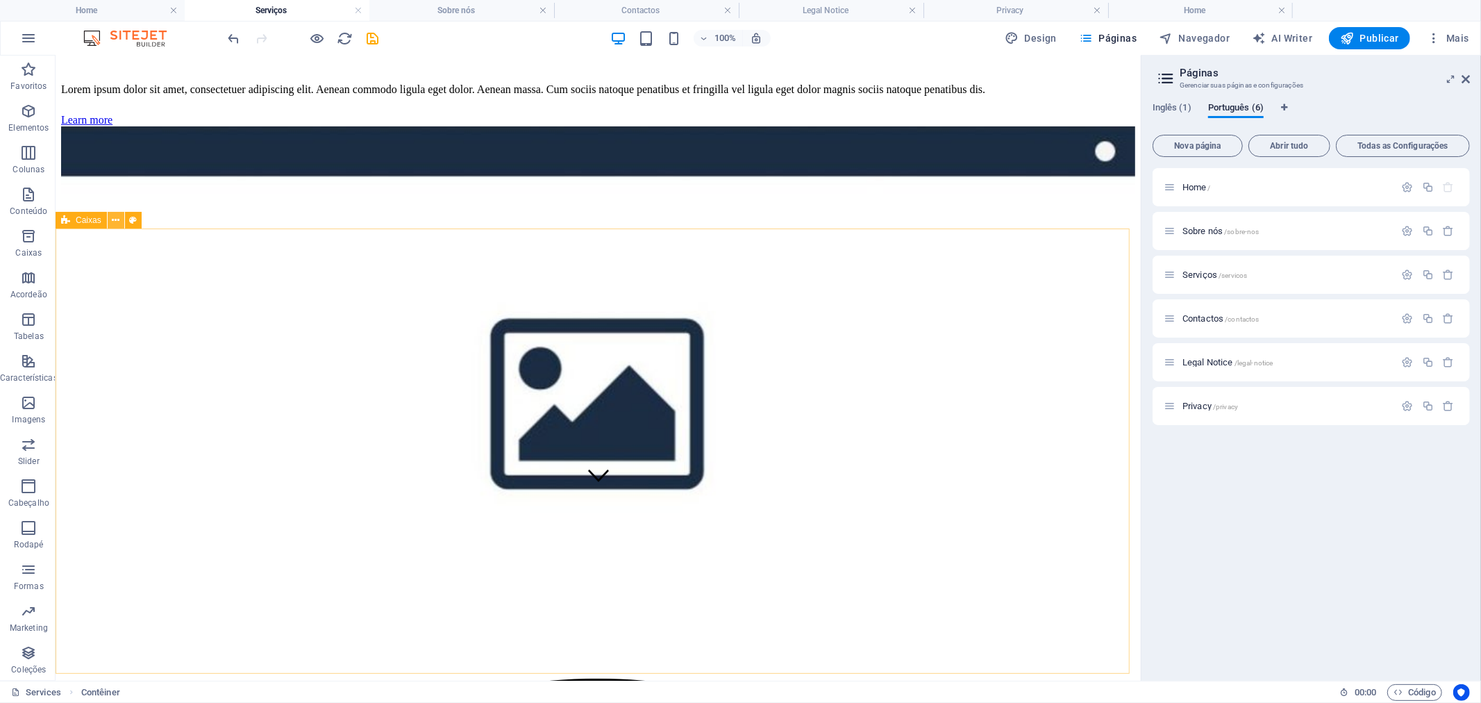
click at [116, 220] on icon at bounding box center [116, 220] width 8 height 15
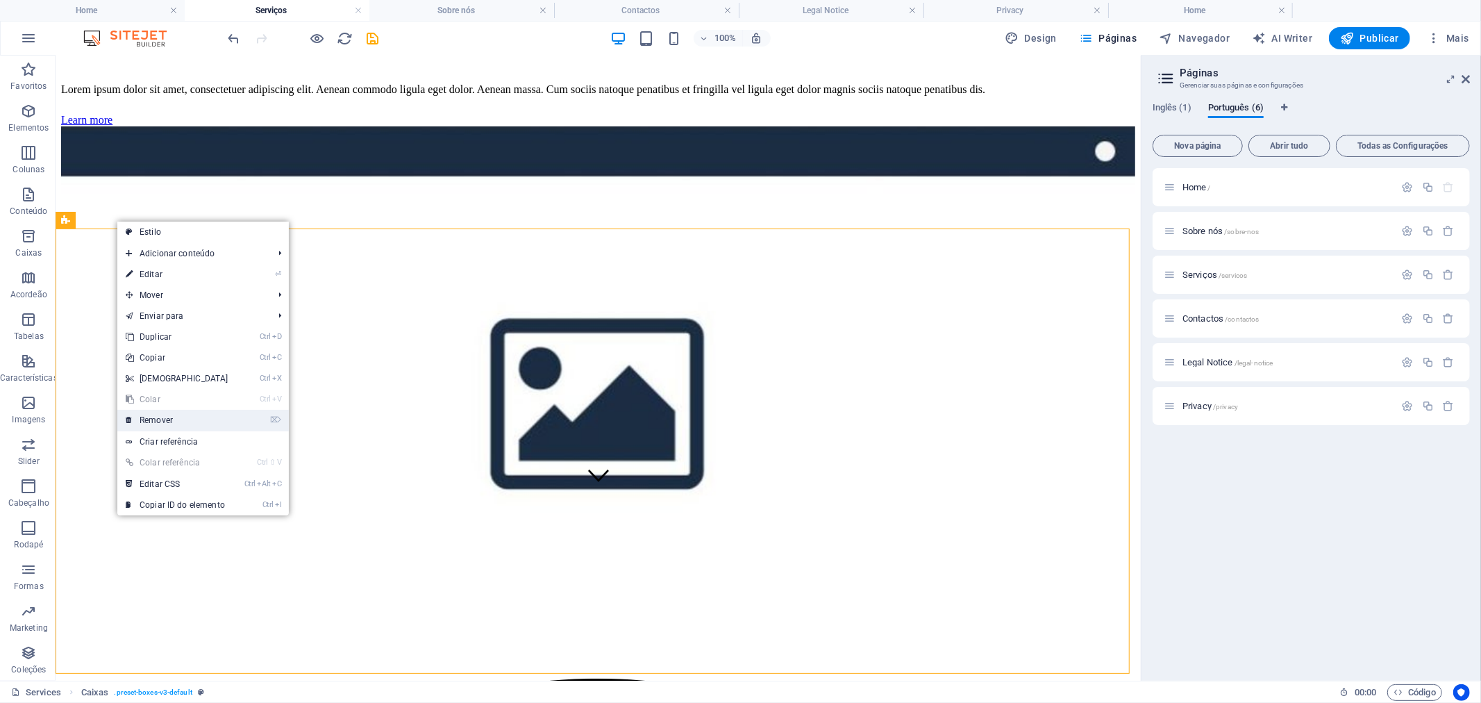
click at [174, 417] on link "⌦ Remover" at bounding box center [176, 420] width 119 height 21
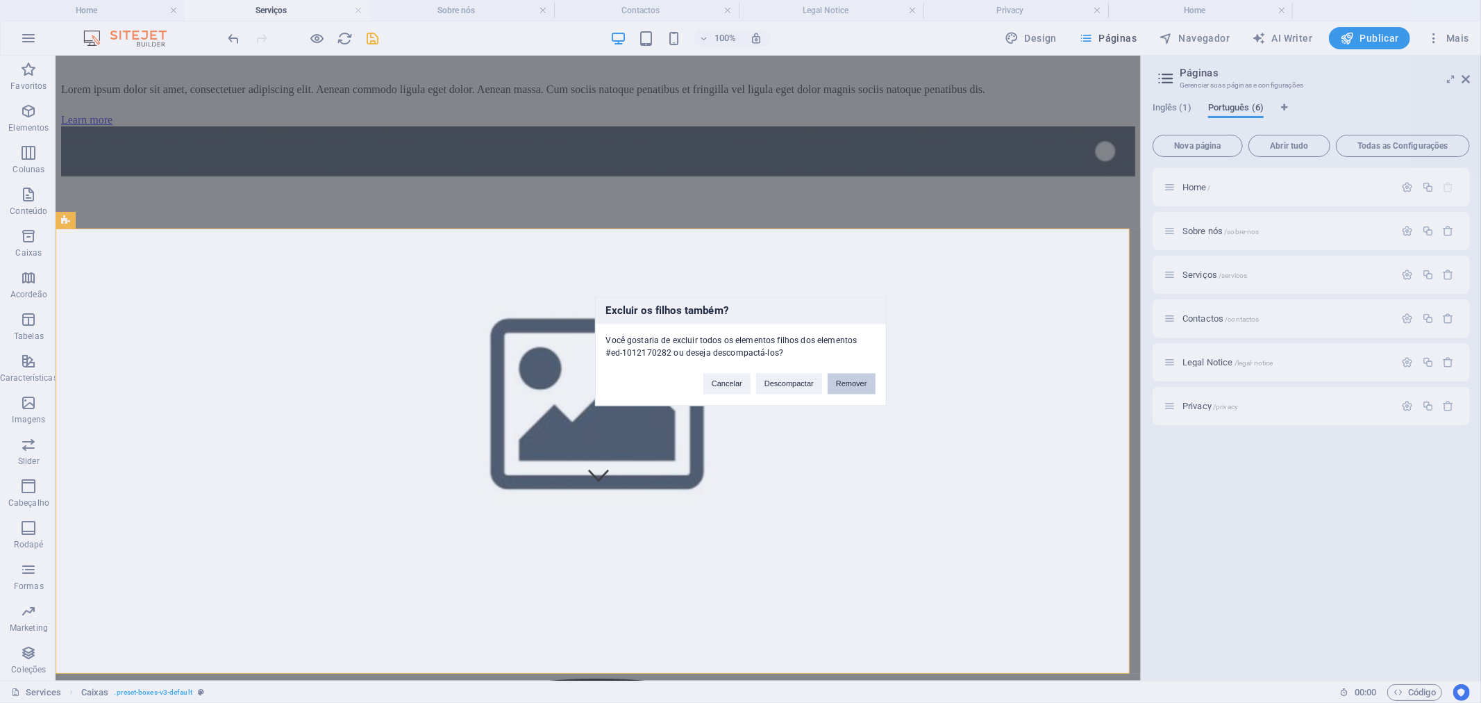
click at [850, 382] on button "Remover" at bounding box center [852, 384] width 48 height 21
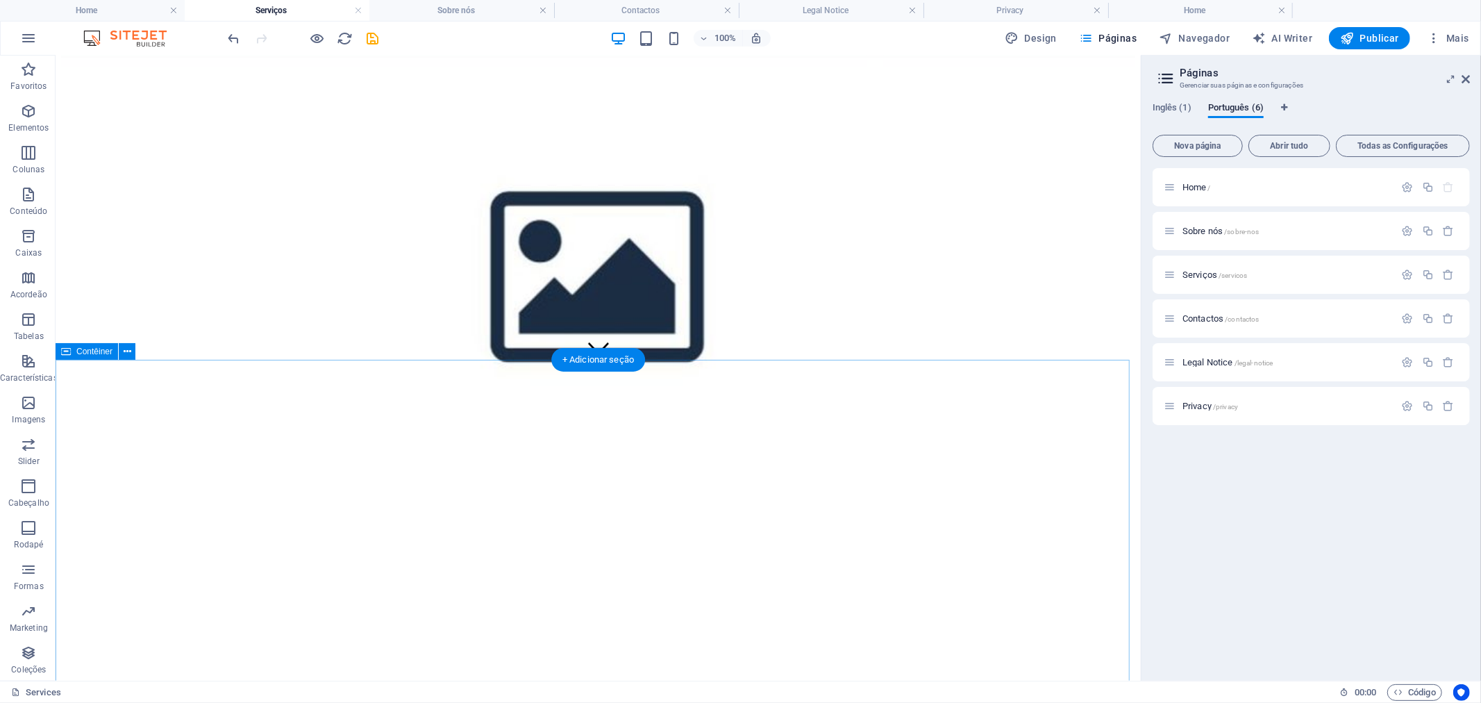
scroll to position [154, 0]
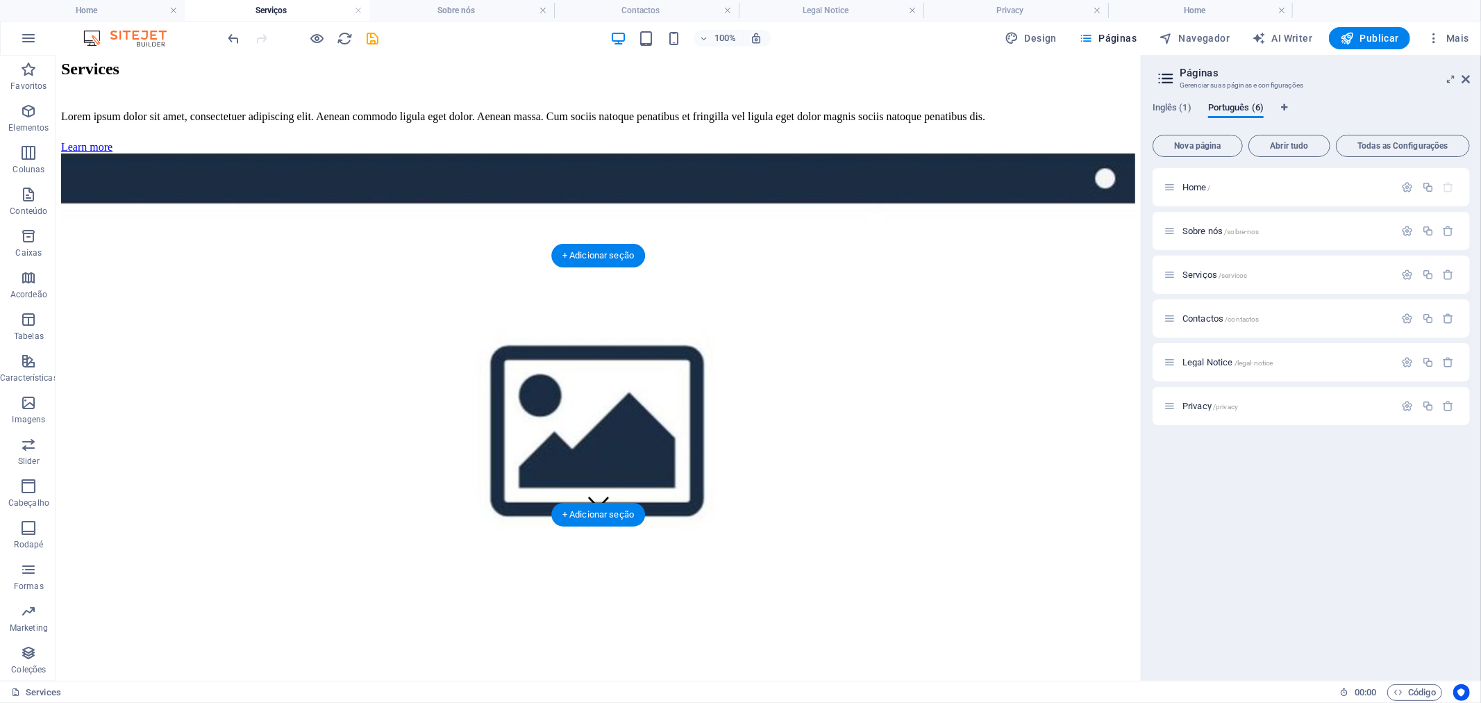
click at [350, 665] on figure at bounding box center [597, 665] width 1074 height 0
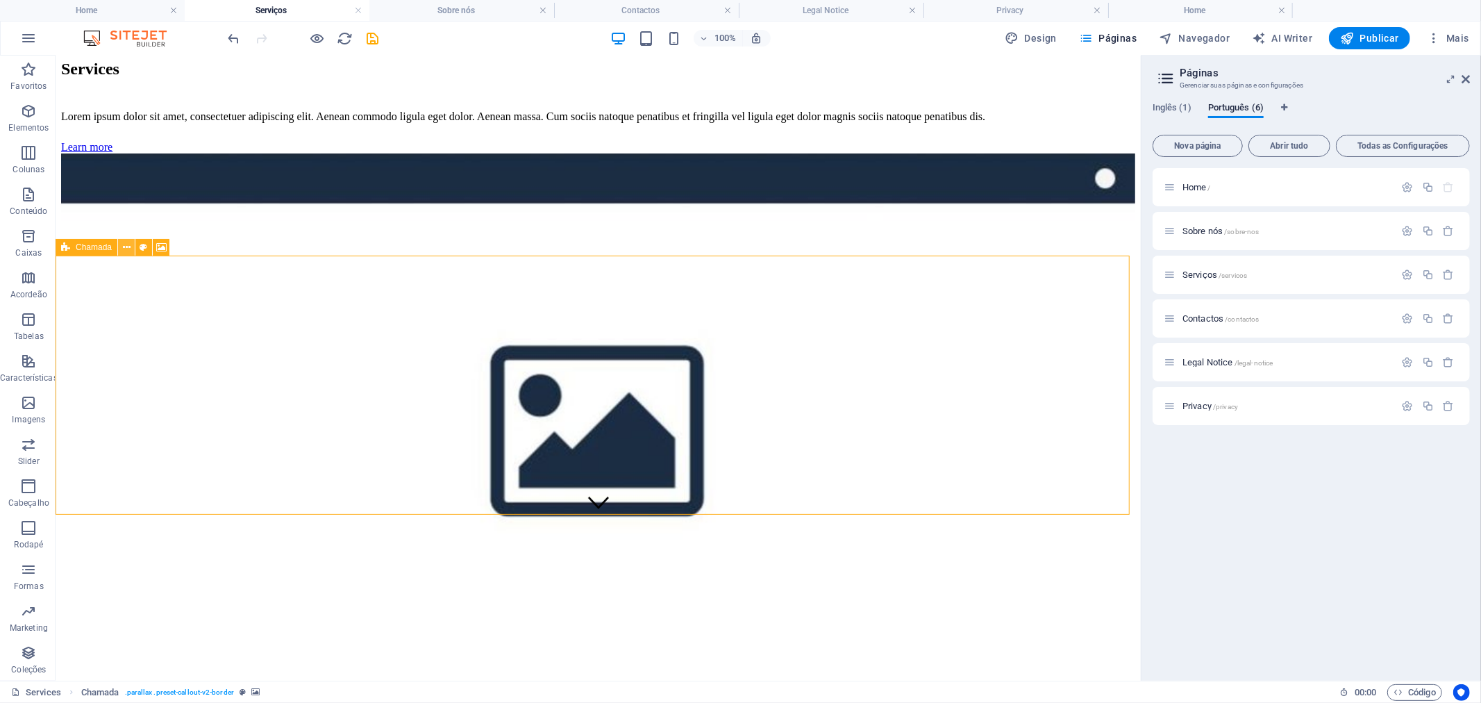
click at [123, 250] on icon at bounding box center [127, 247] width 8 height 15
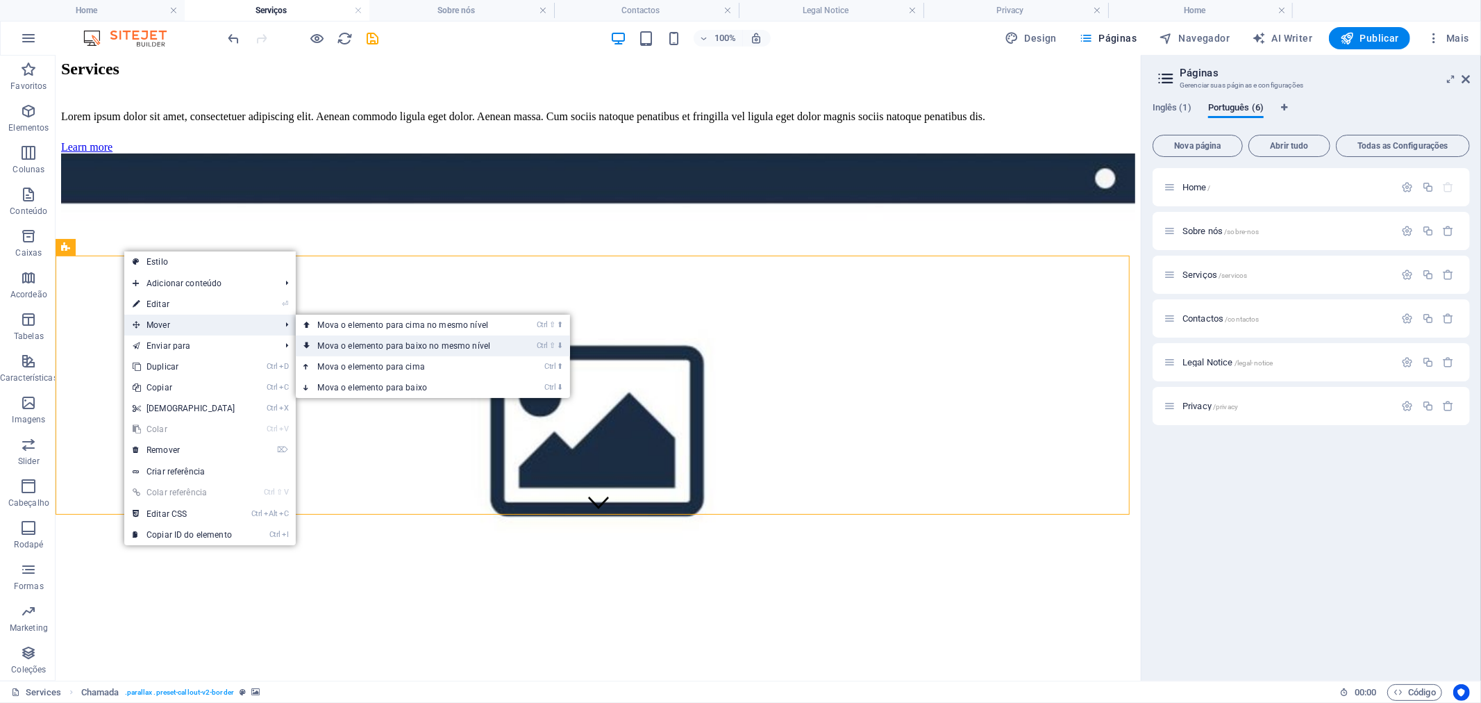
click at [325, 346] on link "Ctrl ⇧ ⬇ Mova o elemento para baixo no mesmo nível" at bounding box center [407, 345] width 223 height 21
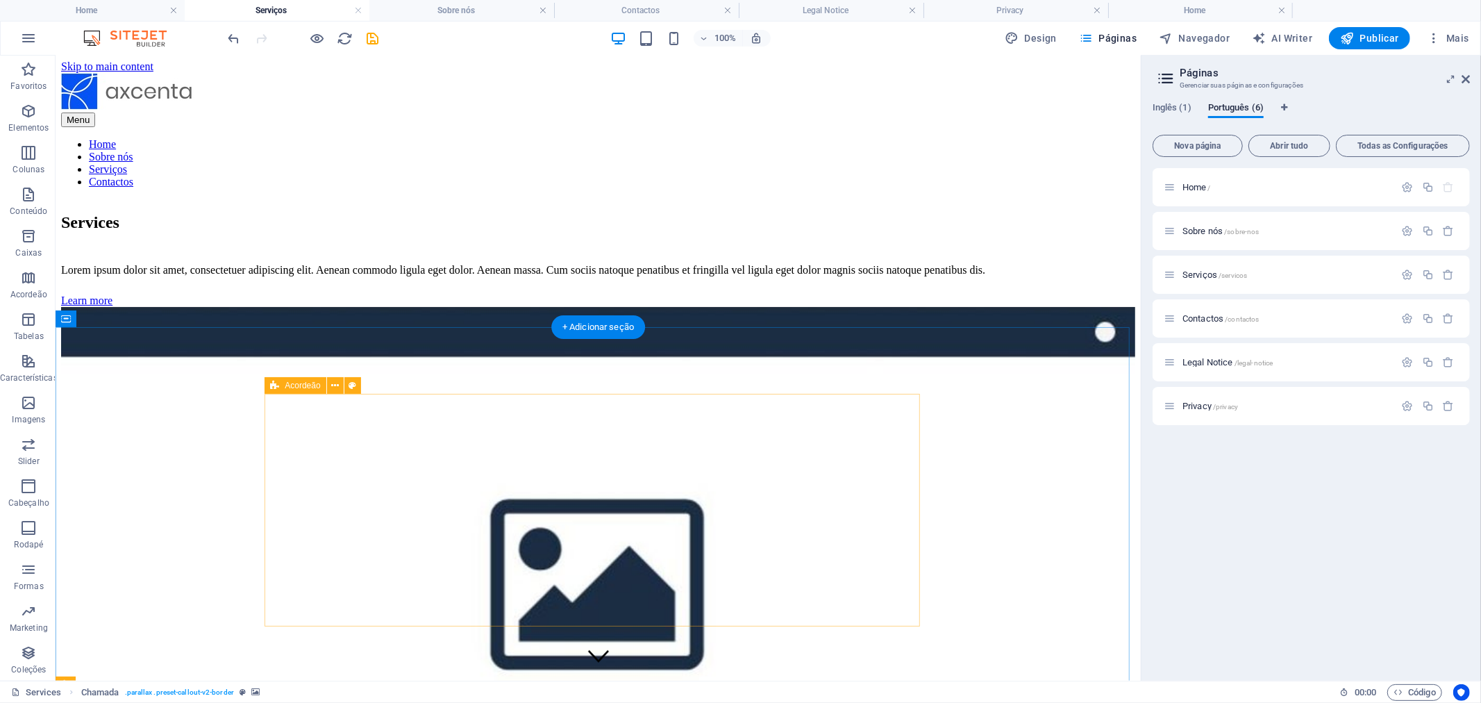
scroll to position [0, 0]
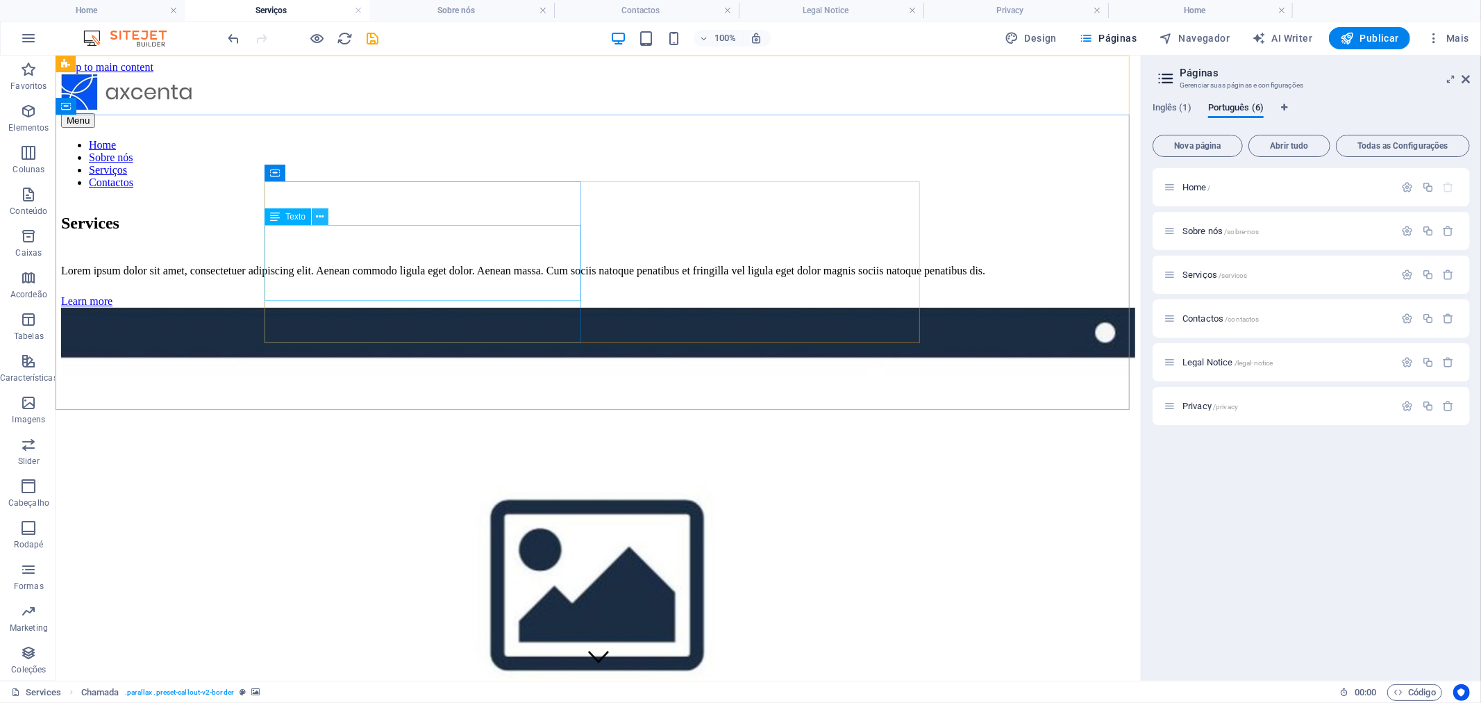
click at [324, 217] on button at bounding box center [320, 216] width 17 height 17
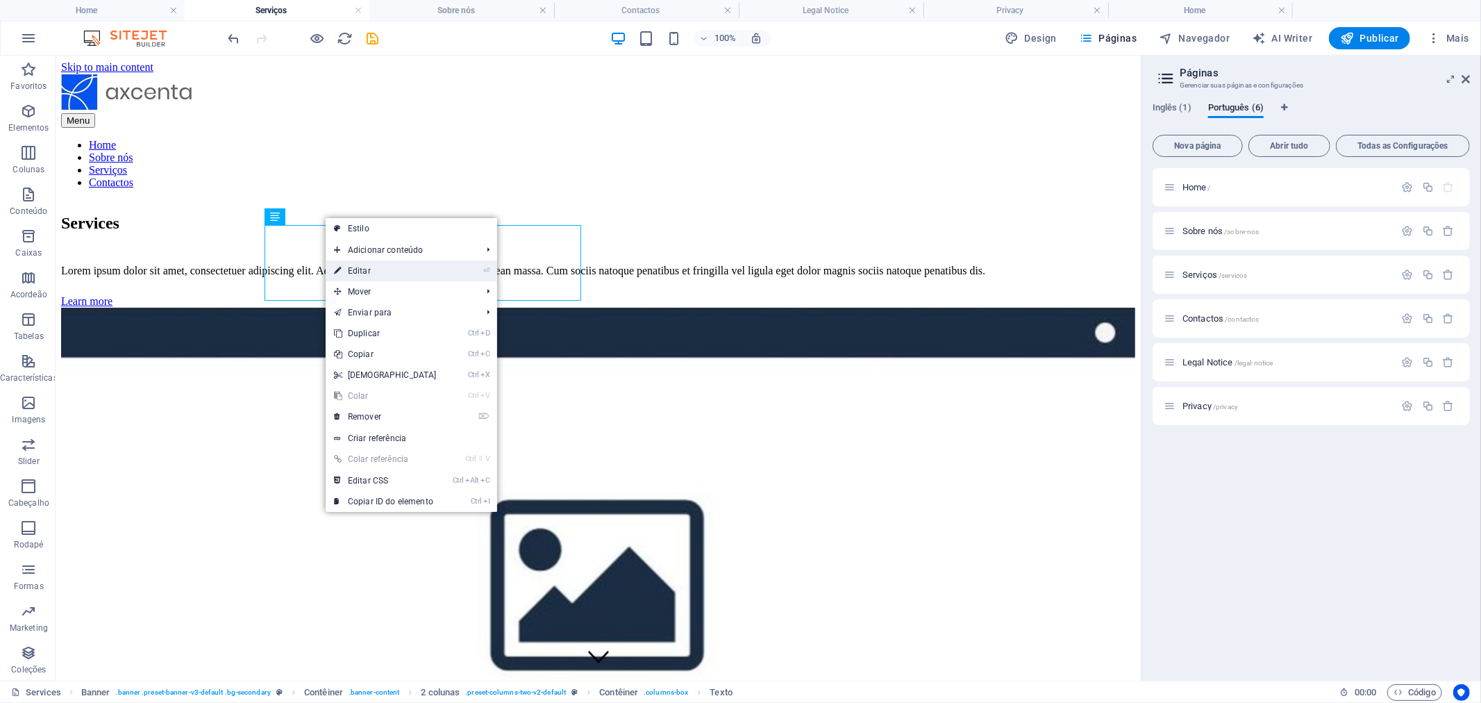
click at [361, 272] on link "⏎ Editar" at bounding box center [385, 270] width 119 height 21
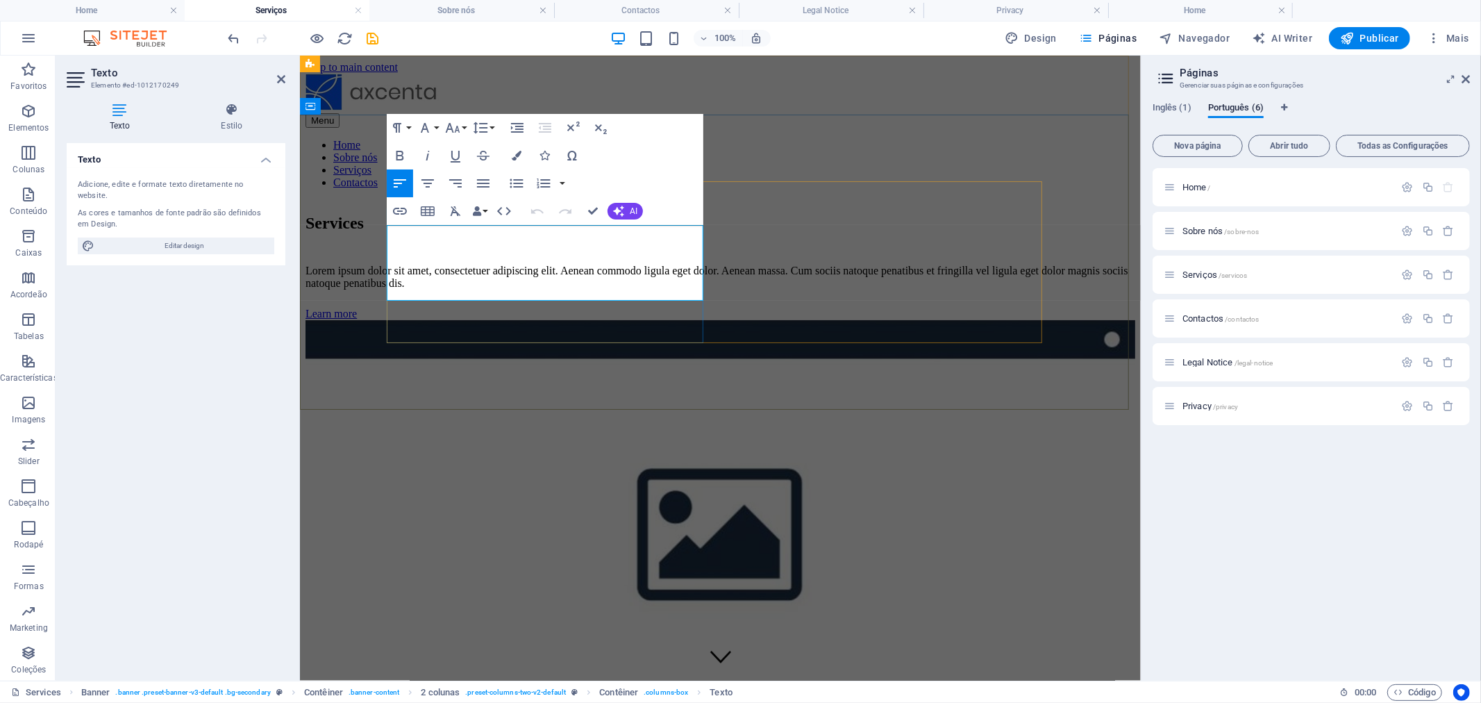
click at [546, 271] on p "Lorem ipsum dolor sit amet, consectetuer adipiscing elit. Aenean commodo ligula…" at bounding box center [720, 276] width 830 height 25
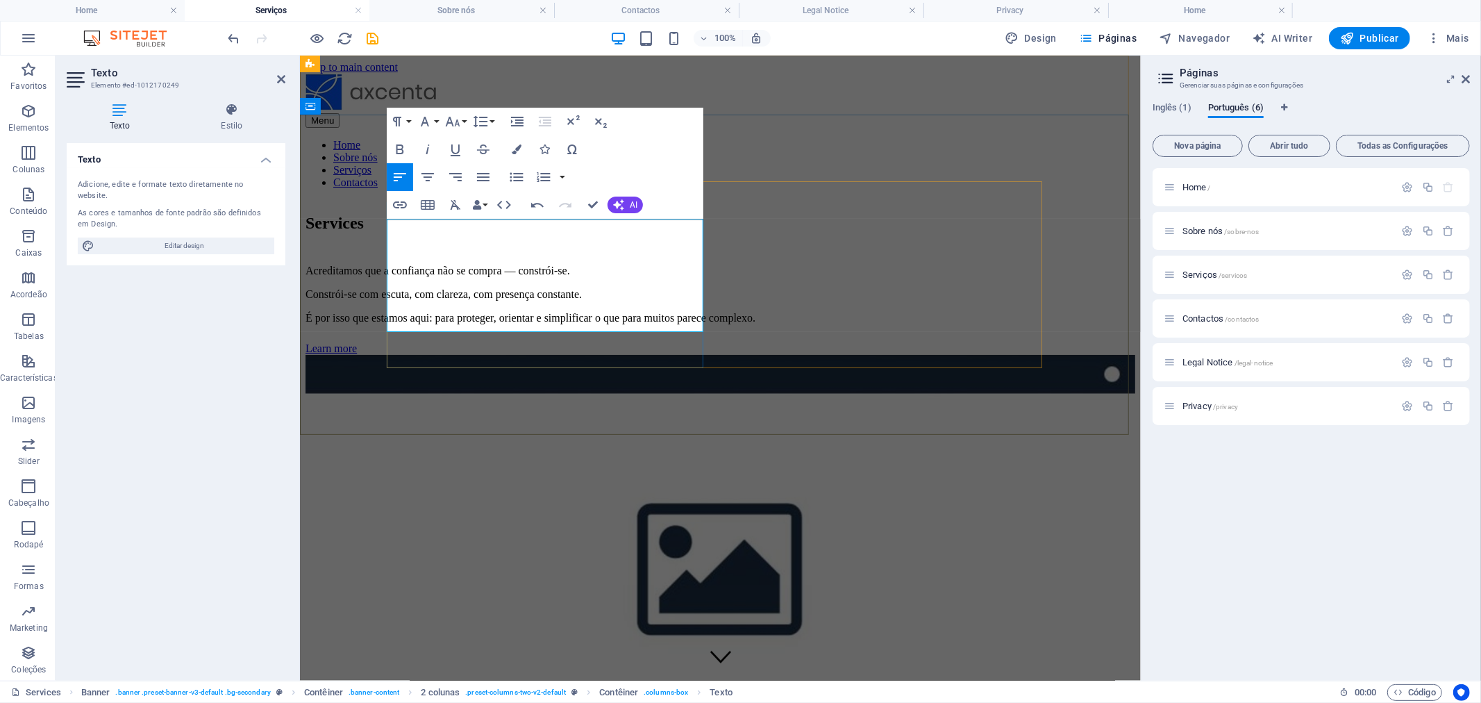
scroll to position [2267, 0]
click at [961, 409] on div "Services Acreditamos que a confiança não se compra — constrói-se. Constrói-se c…" at bounding box center [720, 490] width 830 height 582
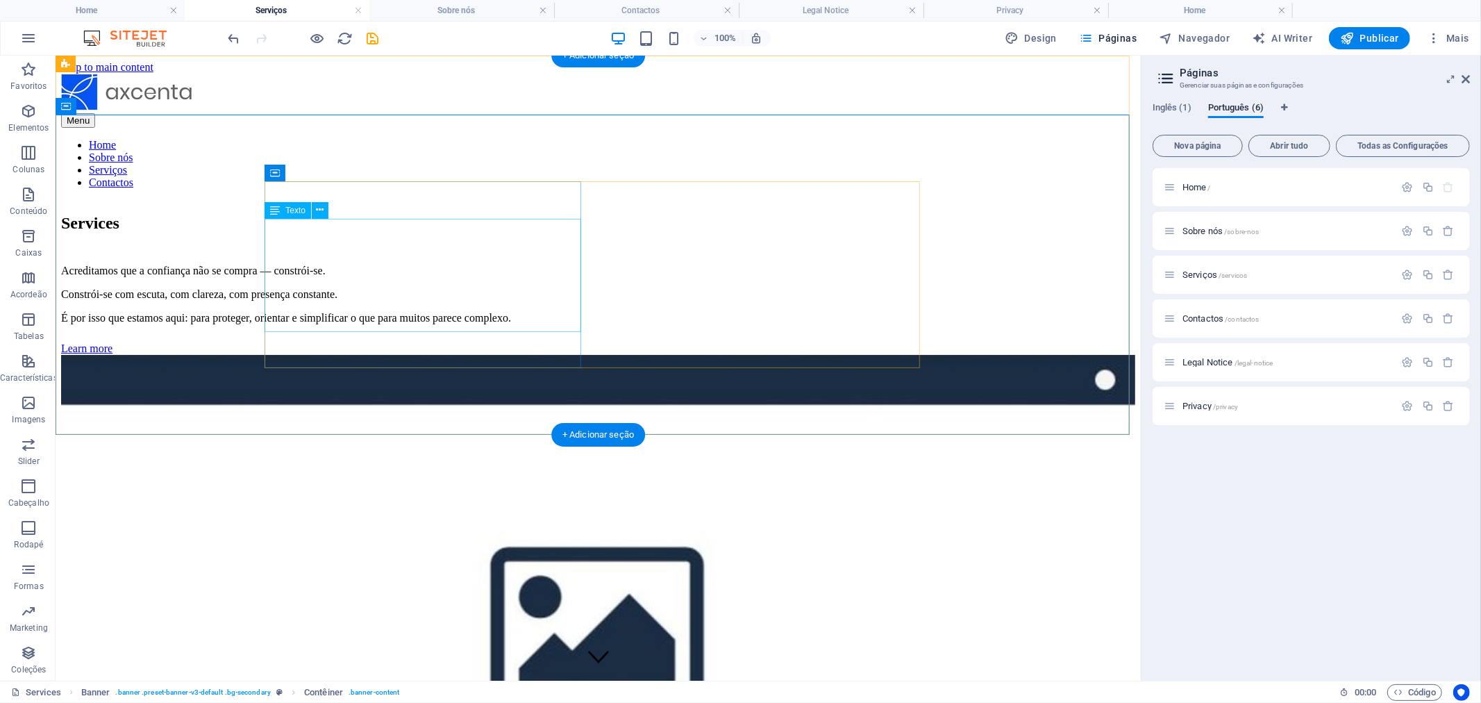
click at [506, 264] on div "Acreditamos que a confiança não se compra — constrói-se. Constrói-se com escuta…" at bounding box center [597, 294] width 1074 height 60
click at [321, 210] on icon at bounding box center [321, 210] width 8 height 15
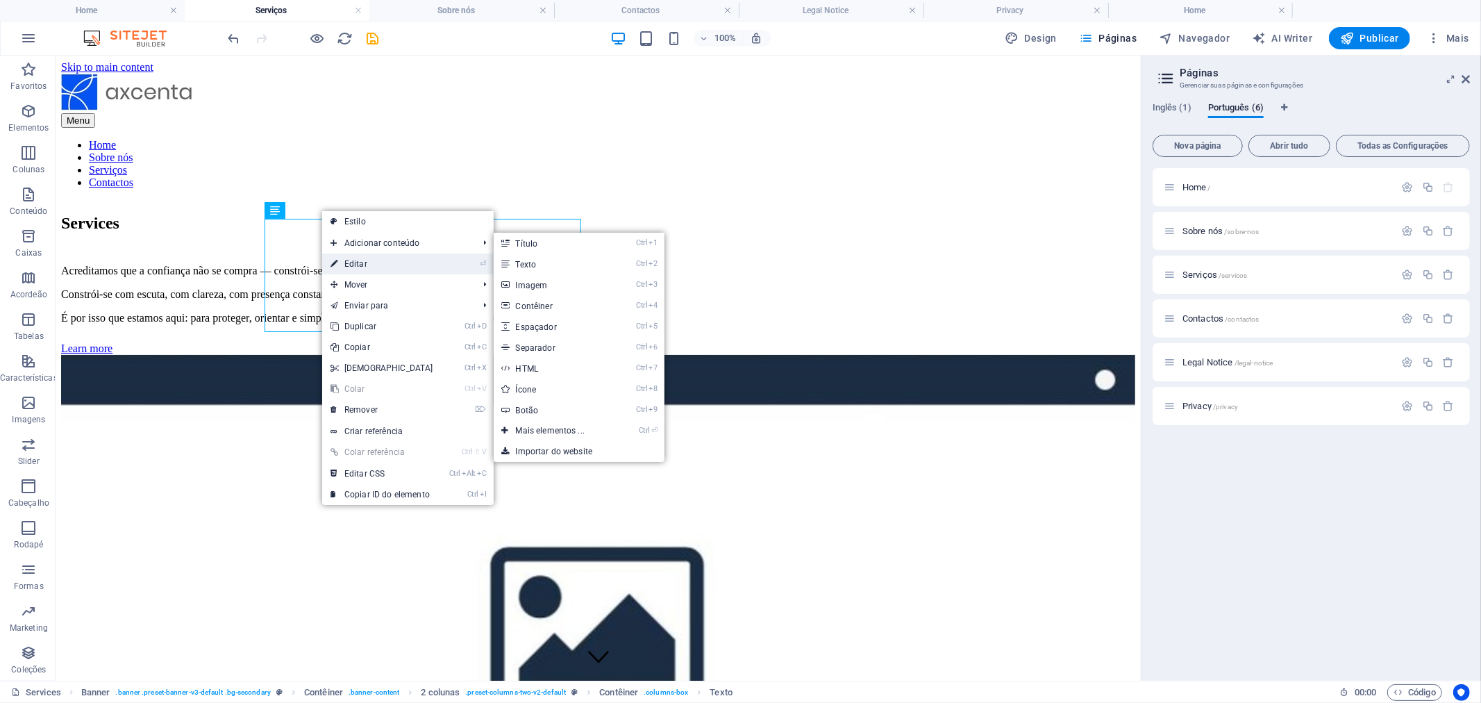
click at [368, 262] on link "⏎ Editar" at bounding box center [381, 263] width 119 height 21
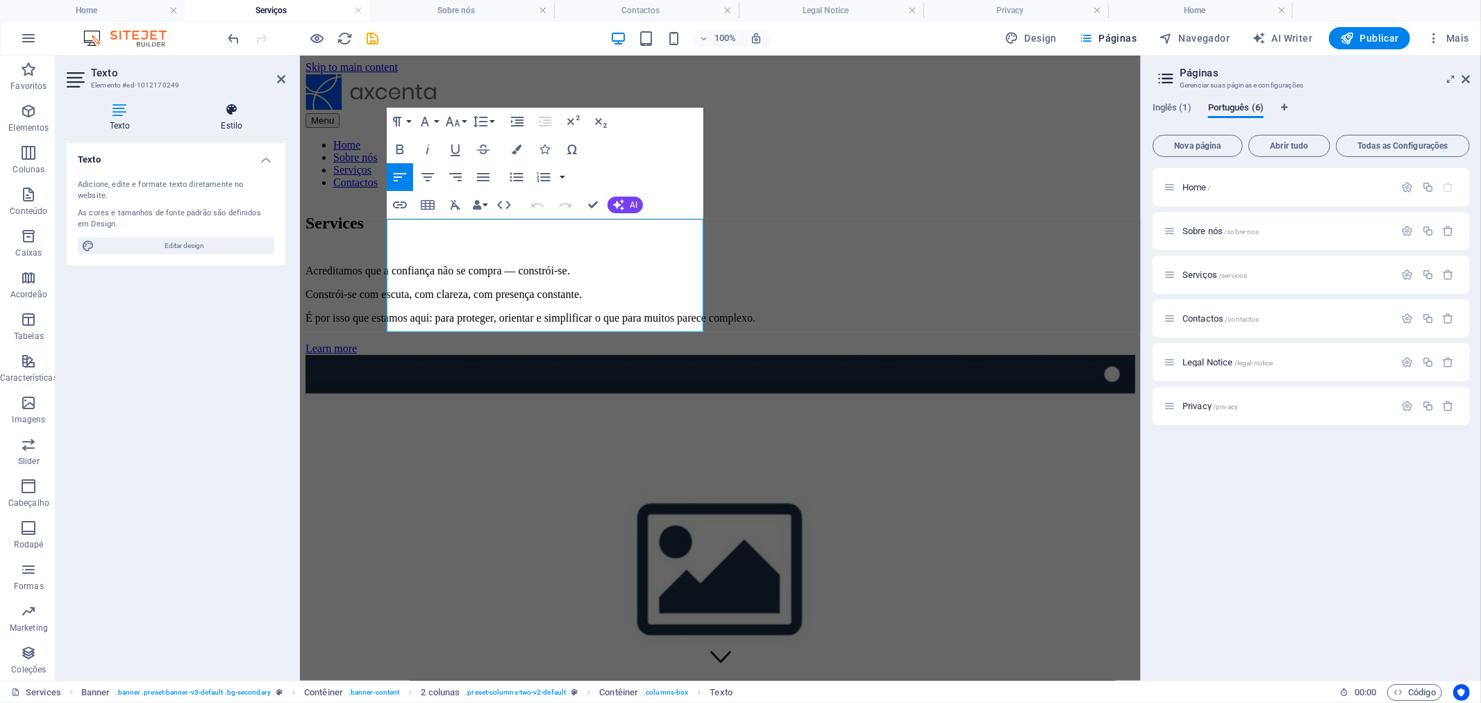
click at [231, 128] on h4 "Estilo" at bounding box center [231, 117] width 107 height 29
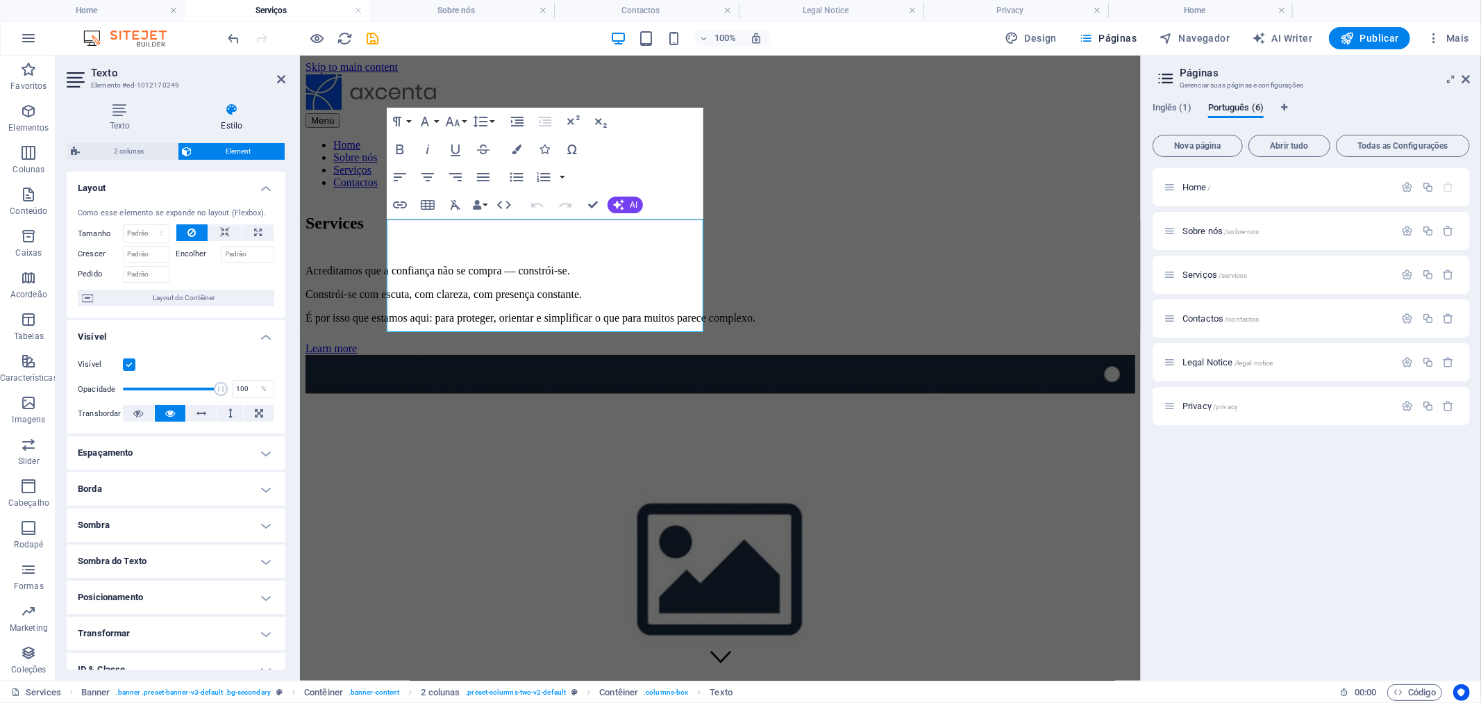
click at [191, 446] on h4 "Espaçamento" at bounding box center [176, 452] width 219 height 33
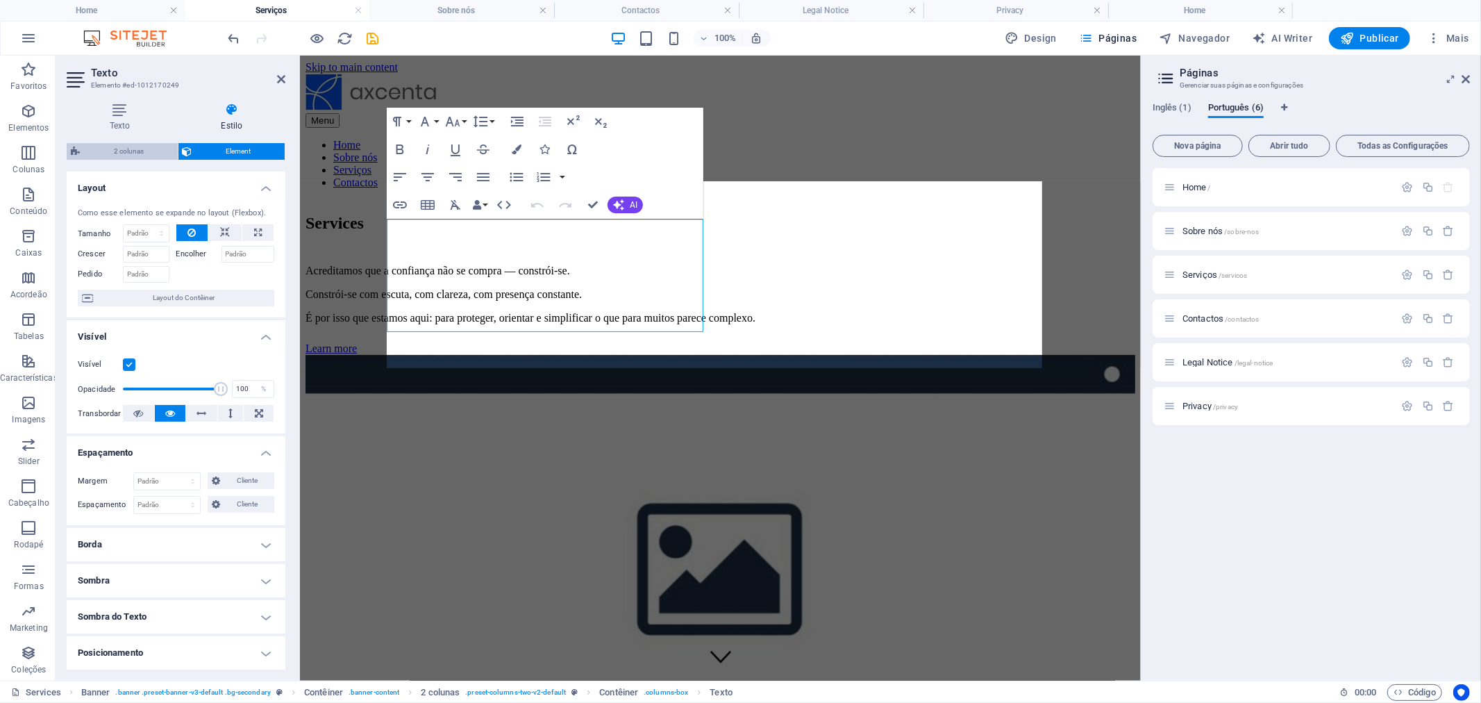
click at [137, 147] on span "2 colunas" at bounding box center [129, 151] width 90 height 17
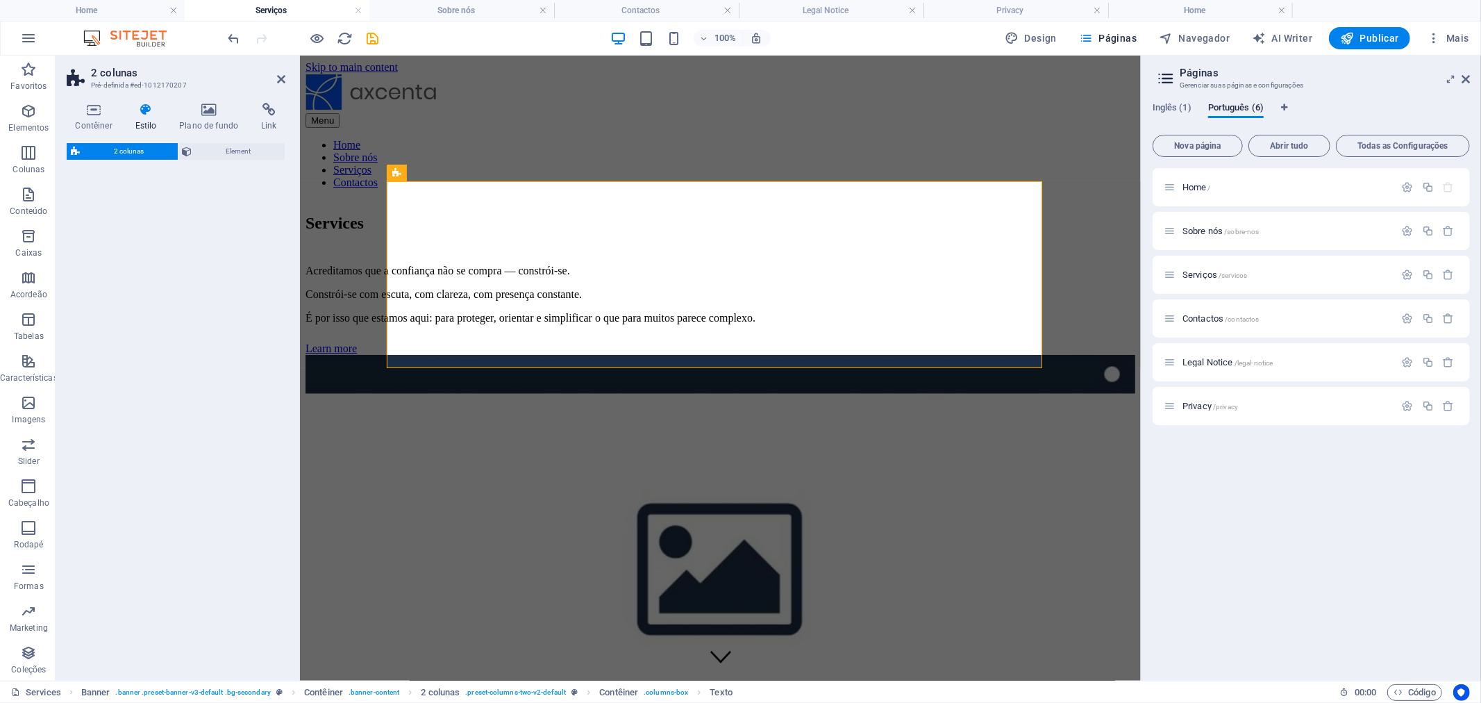
select select "rem"
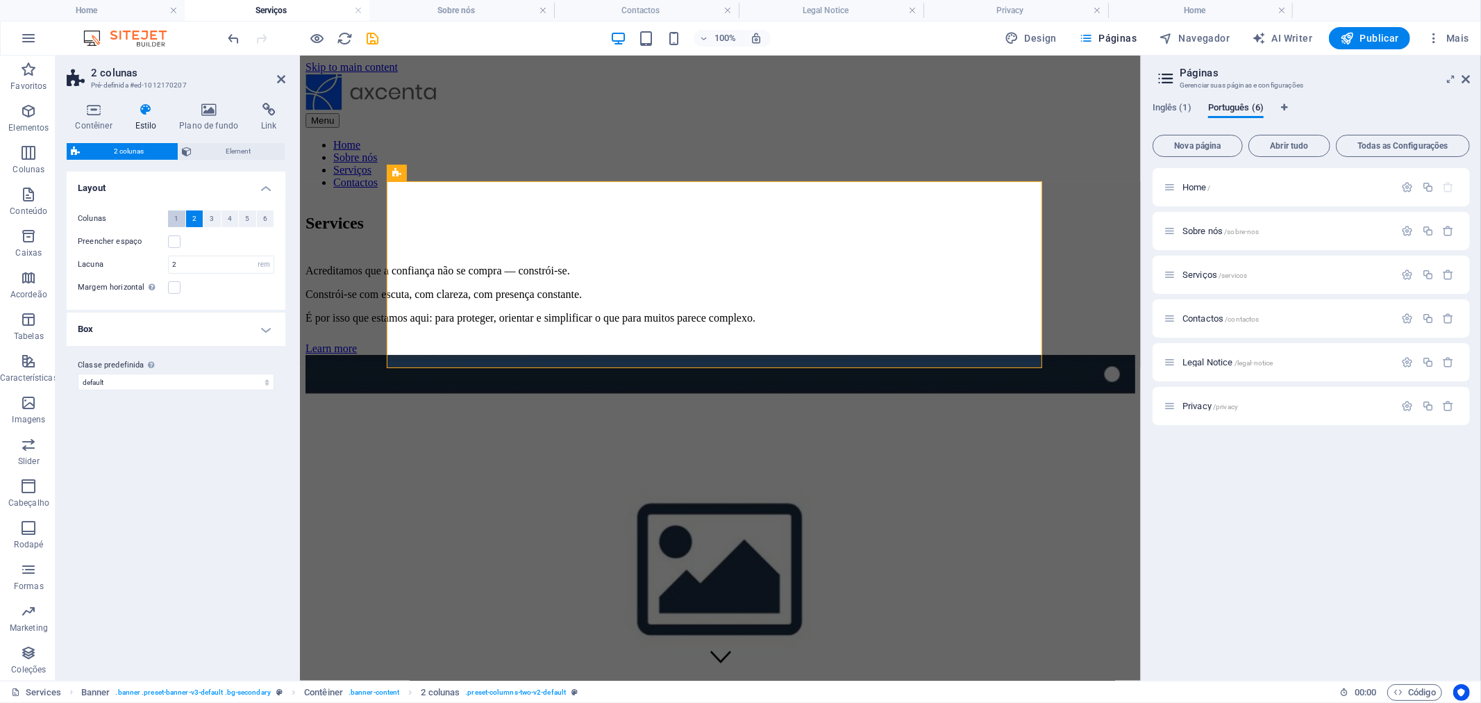
click at [174, 219] on span "1" at bounding box center [176, 218] width 4 height 17
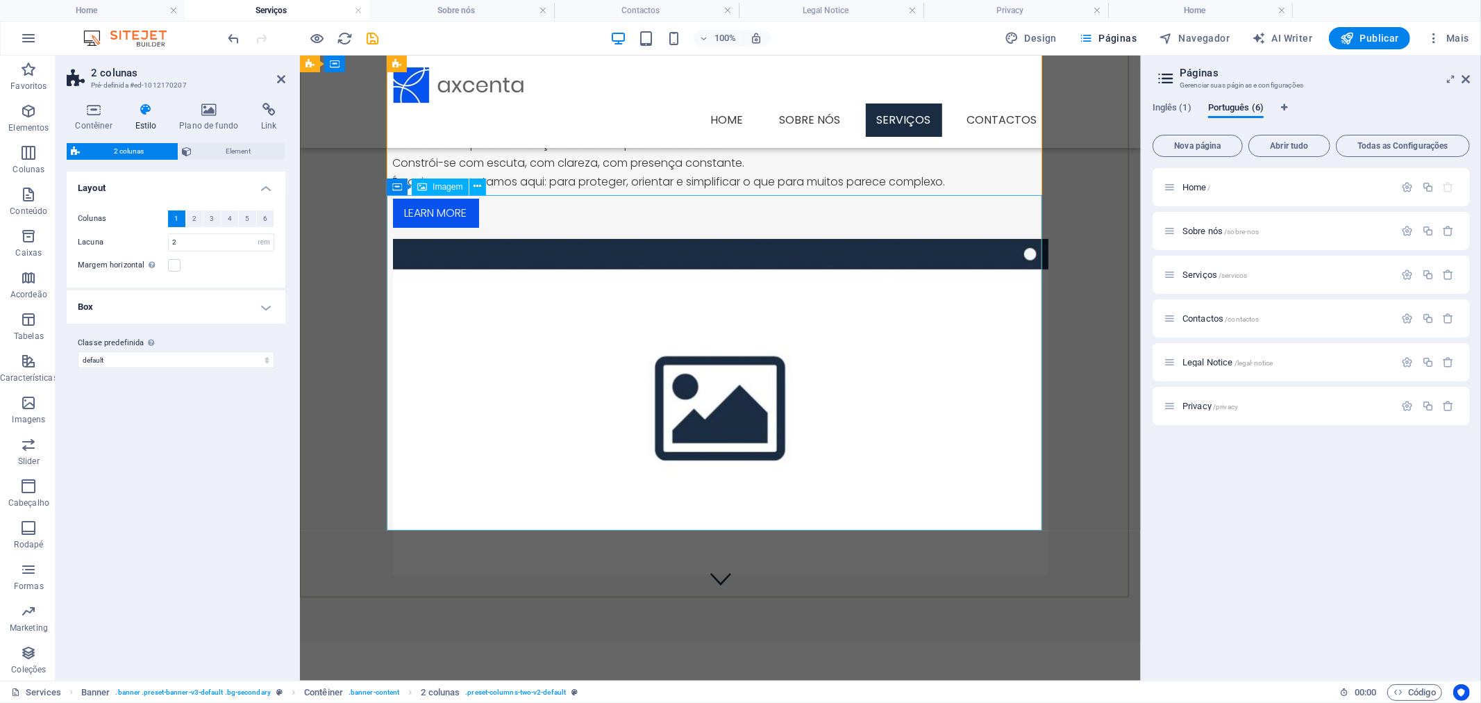
scroll to position [0, 0]
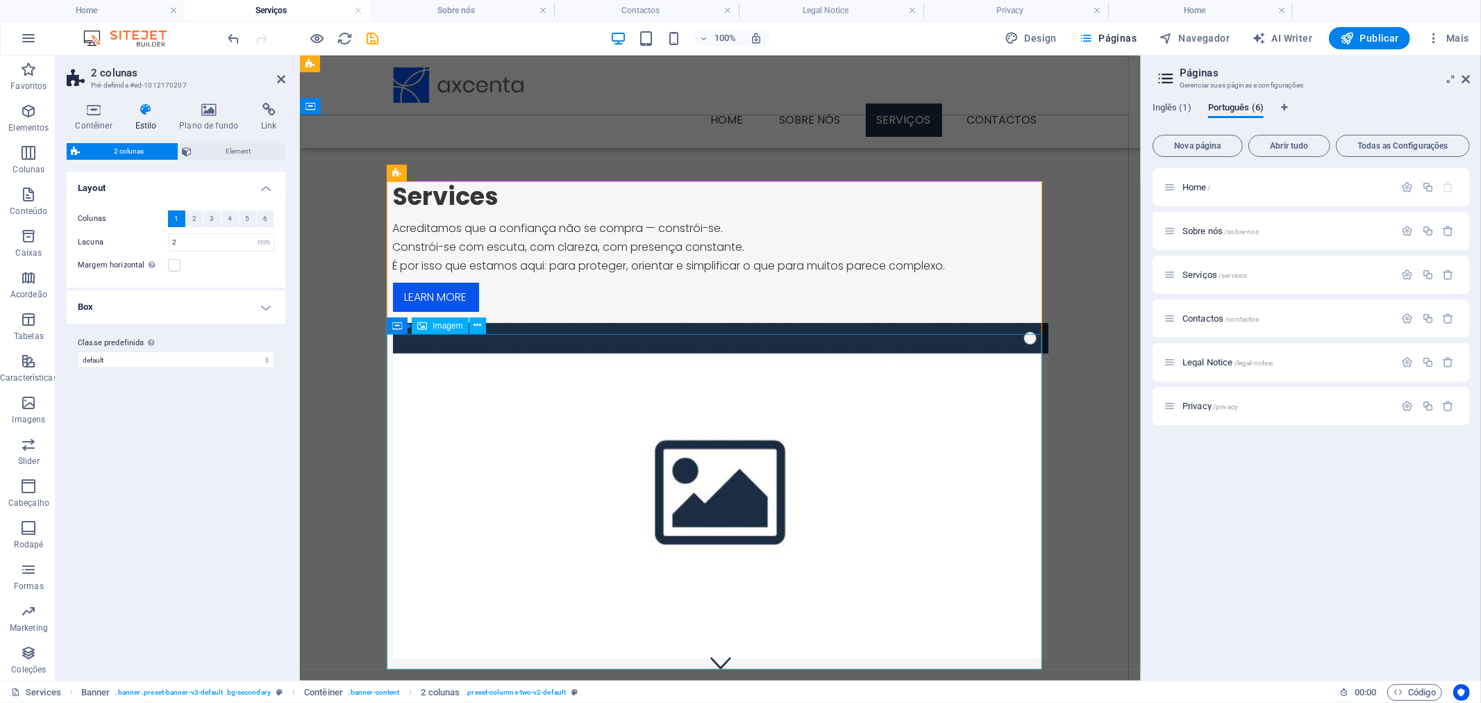
click at [504, 435] on figure at bounding box center [719, 489] width 655 height 335
click at [473, 323] on icon at bounding box center [477, 325] width 8 height 15
click at [398, 330] on icon at bounding box center [397, 325] width 10 height 17
click at [457, 326] on icon at bounding box center [459, 325] width 8 height 15
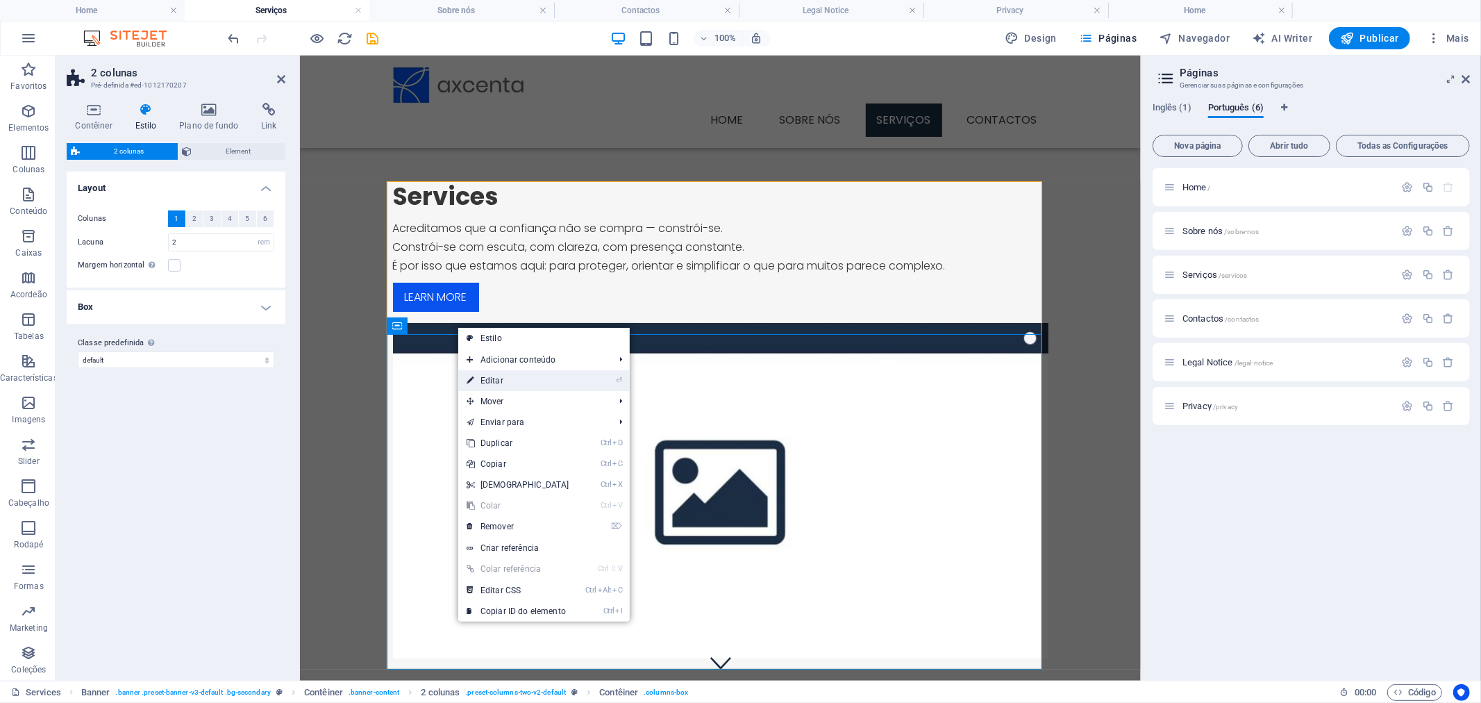
drag, startPoint x: 501, startPoint y: 384, endPoint x: 199, endPoint y: 332, distance: 306.5
click at [501, 384] on link "⏎ Editar" at bounding box center [517, 380] width 119 height 21
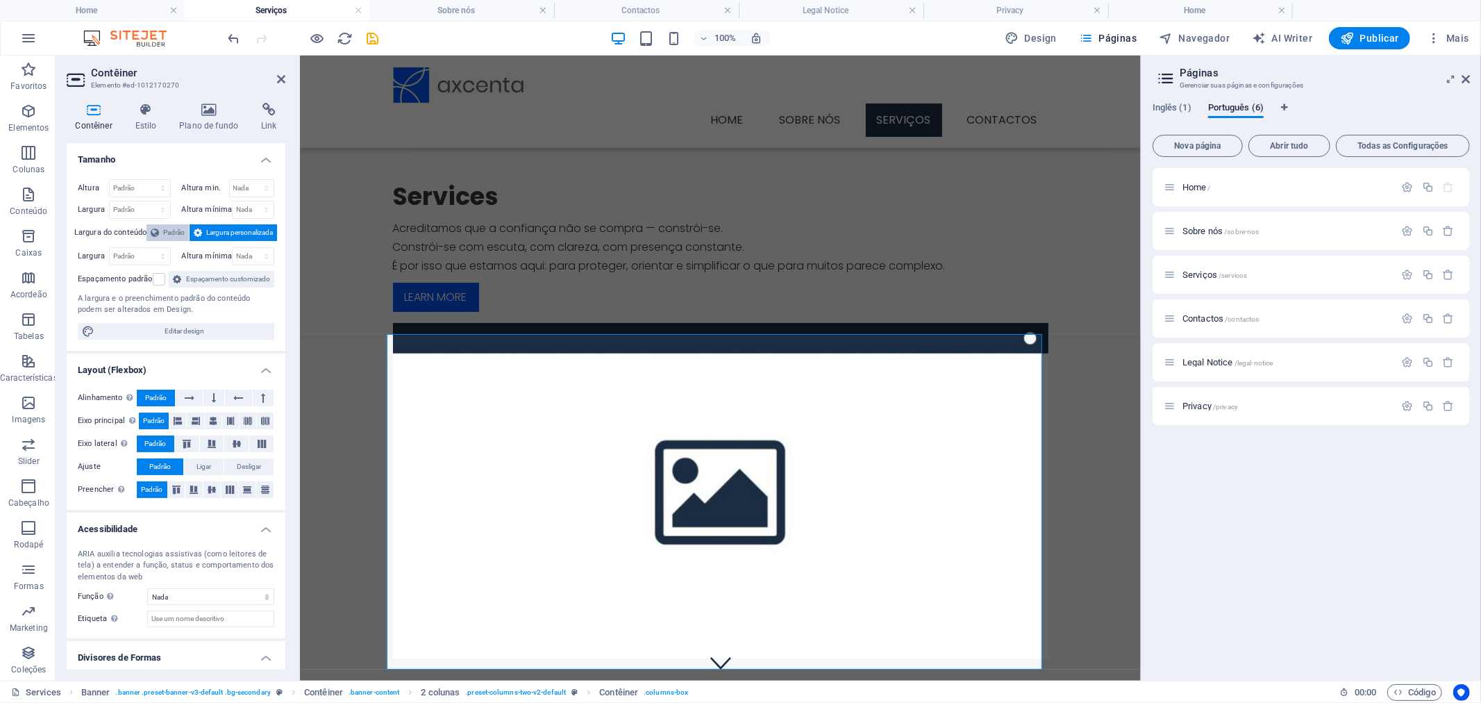
click at [177, 230] on span "Padrão" at bounding box center [174, 232] width 22 height 17
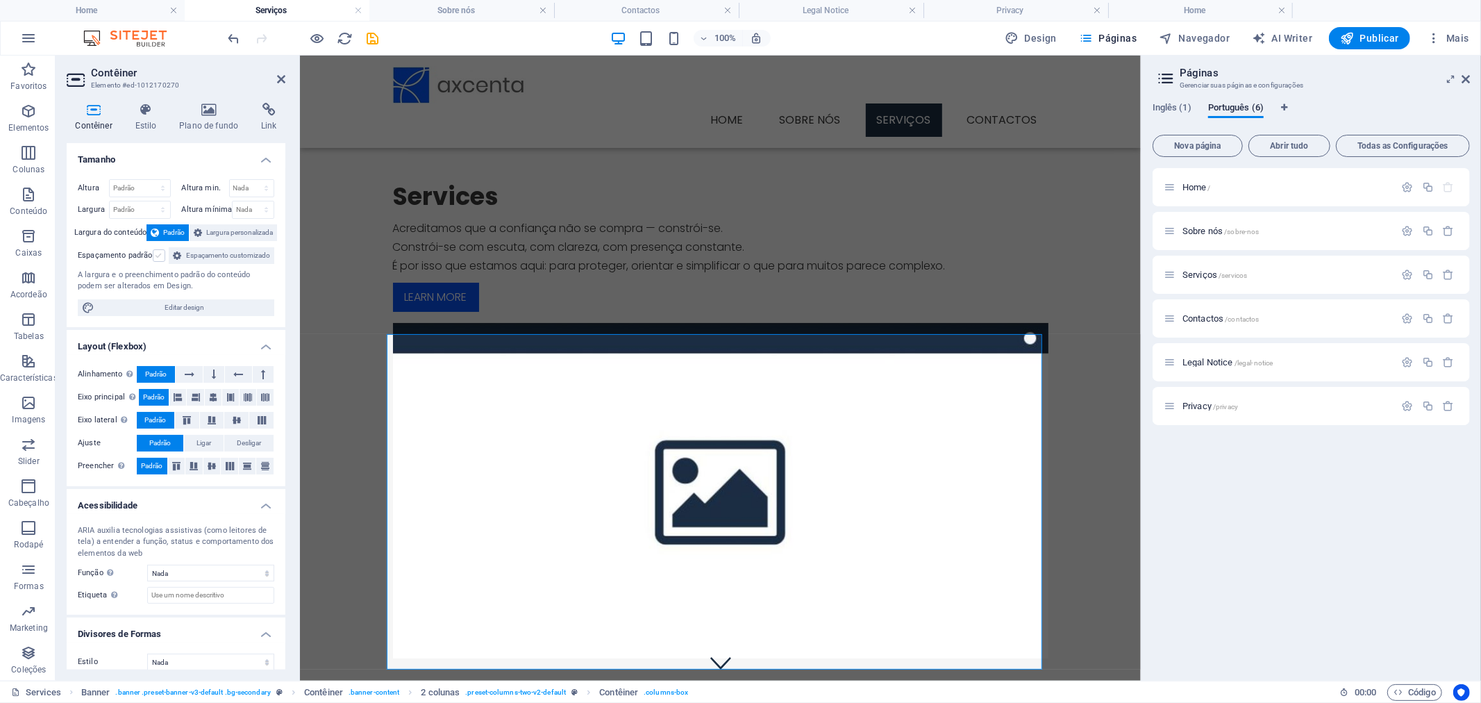
click at [158, 253] on label at bounding box center [159, 255] width 12 height 12
click at [0, 0] on input "Espaçamento padrão" at bounding box center [0, 0] width 0 height 0
click at [160, 188] on select "Padrão px rem % vh vw" at bounding box center [140, 188] width 60 height 17
select select "%"
click at [149, 180] on select "Padrão px rem % vh vw" at bounding box center [140, 188] width 60 height 17
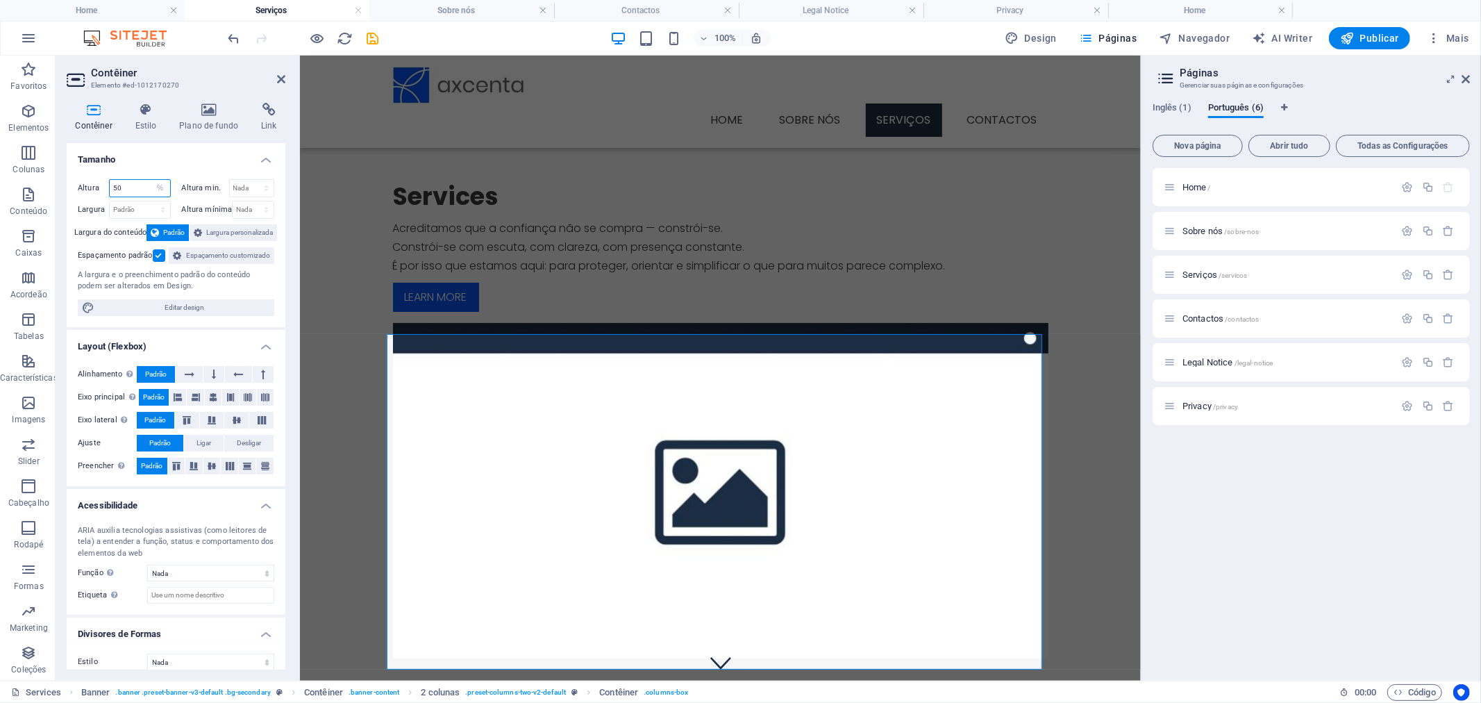
type input "50"
click at [309, 231] on div "Services Acreditamos que a confiança não se compra — constrói-se. Constrói-se c…" at bounding box center [719, 419] width 841 height 610
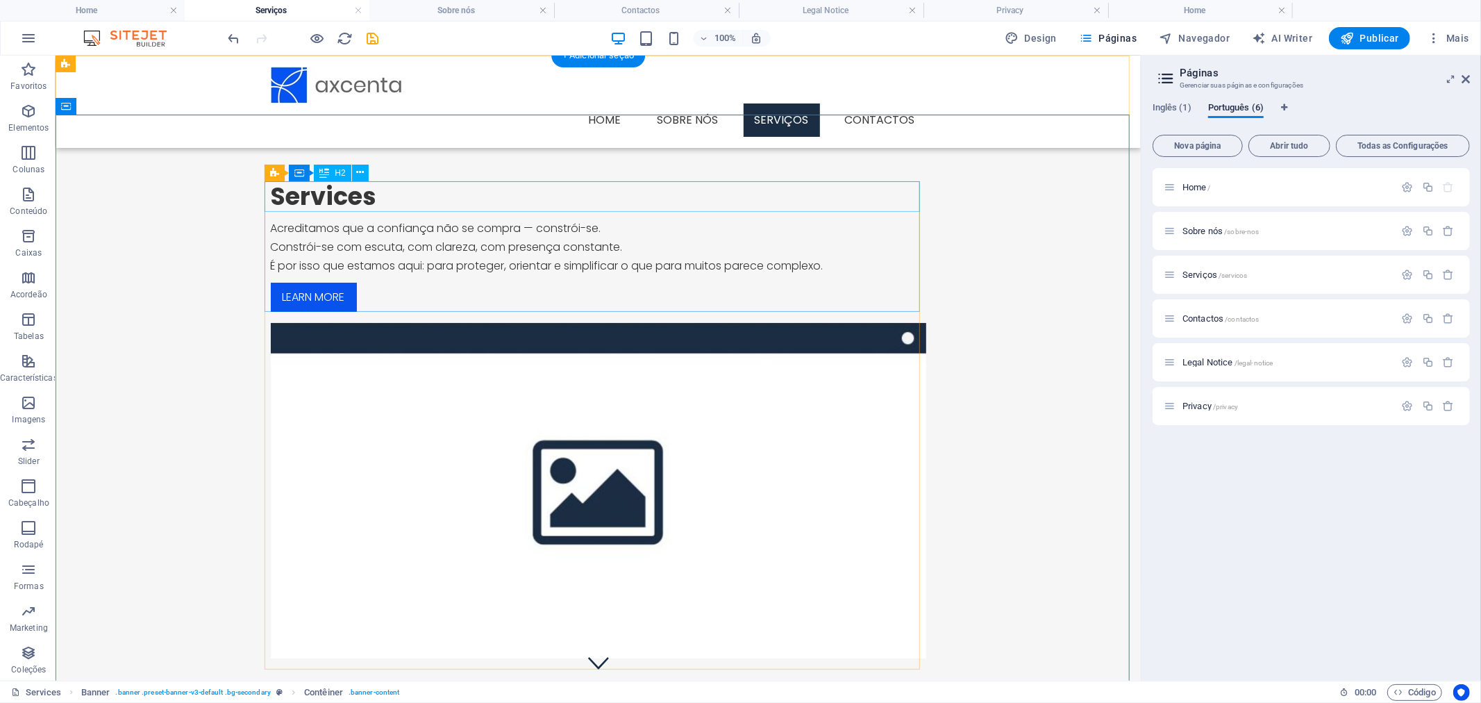
click at [355, 202] on div "Services" at bounding box center [597, 196] width 655 height 31
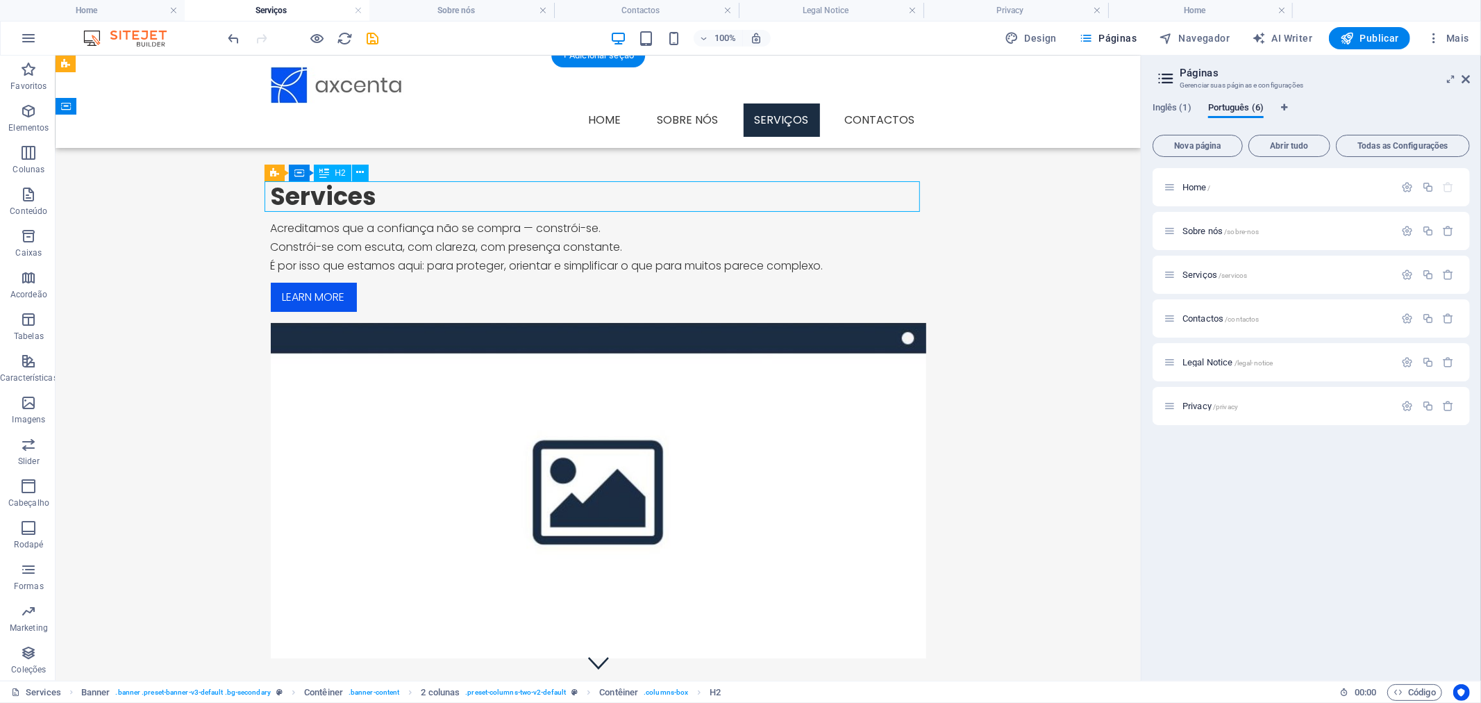
click at [355, 202] on div "Services" at bounding box center [597, 196] width 655 height 31
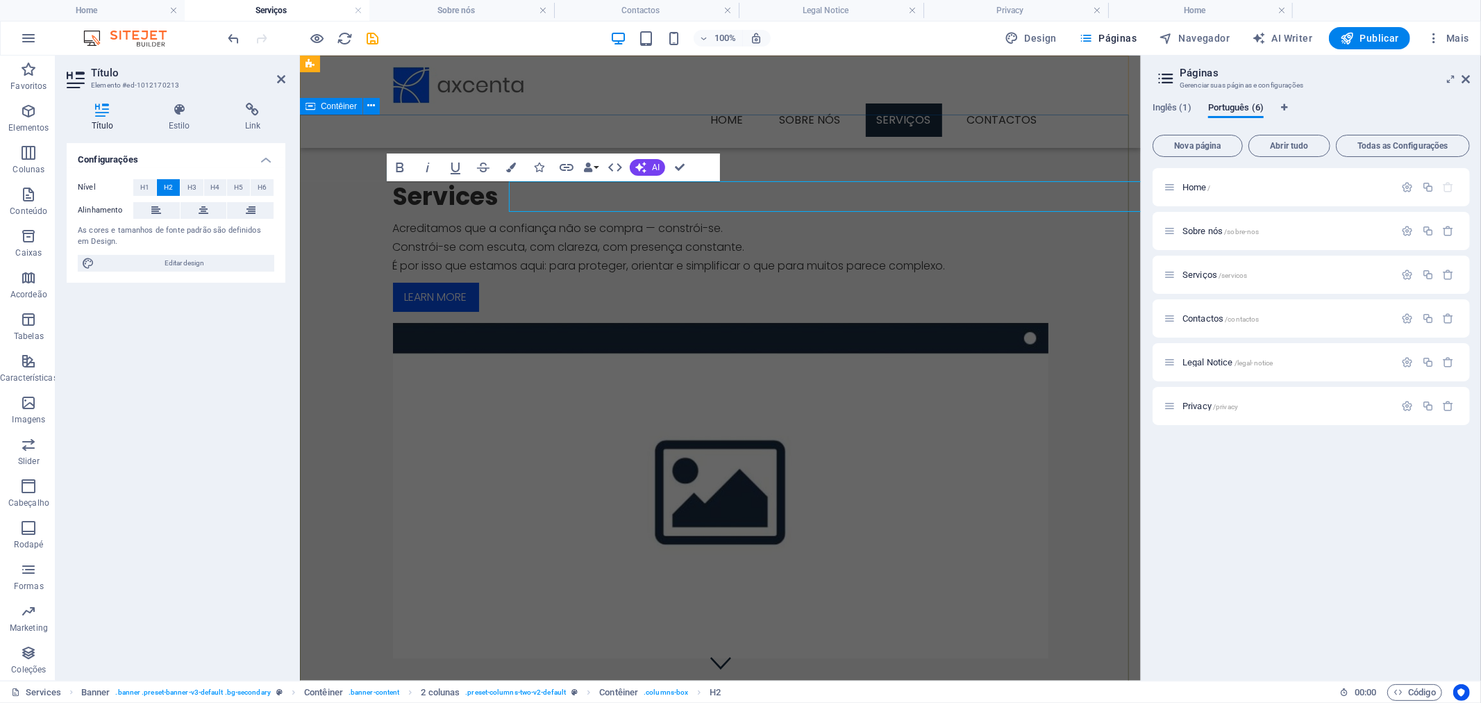
click at [355, 202] on div "Services Acreditamos que a confiança não se compra — constrói-se. Constrói-se c…" at bounding box center [719, 419] width 841 height 610
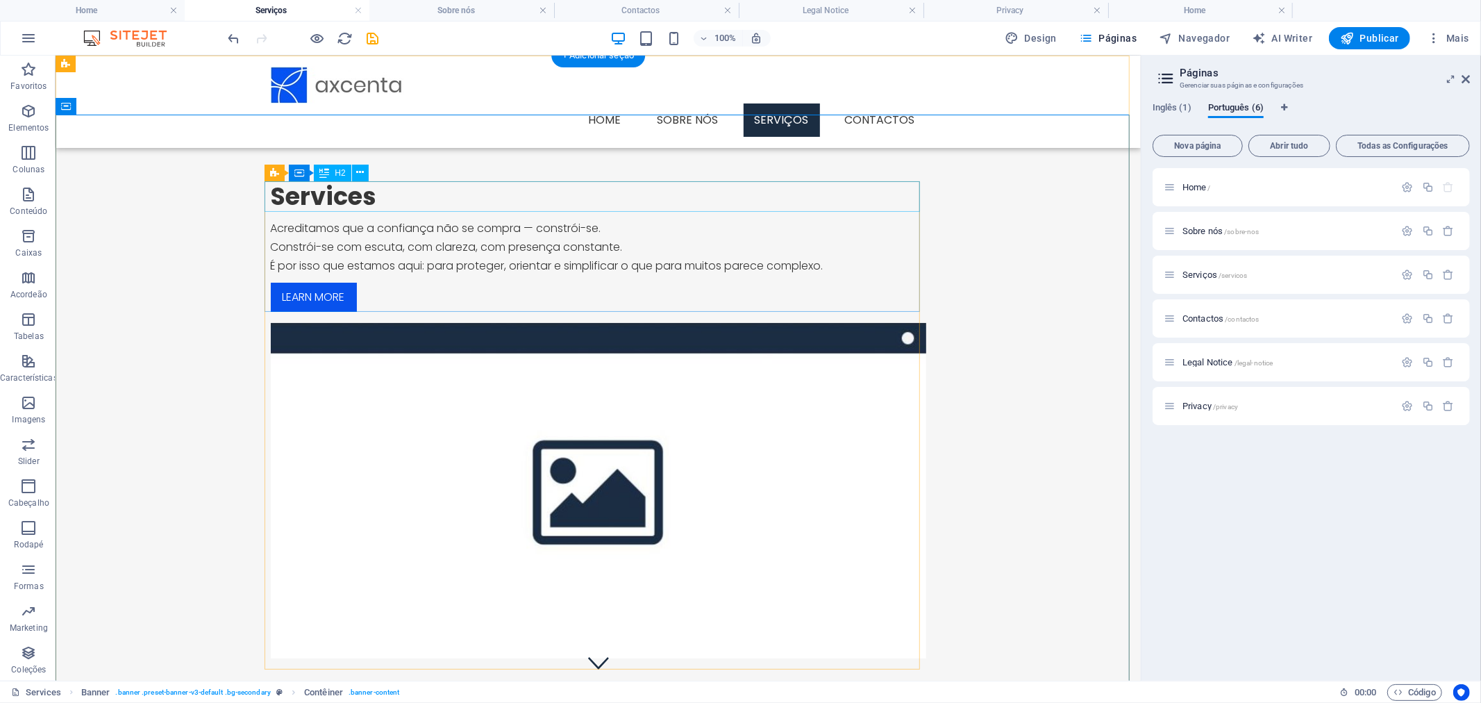
click at [355, 196] on div "Services" at bounding box center [597, 196] width 655 height 31
click at [351, 205] on div "Services" at bounding box center [597, 196] width 655 height 31
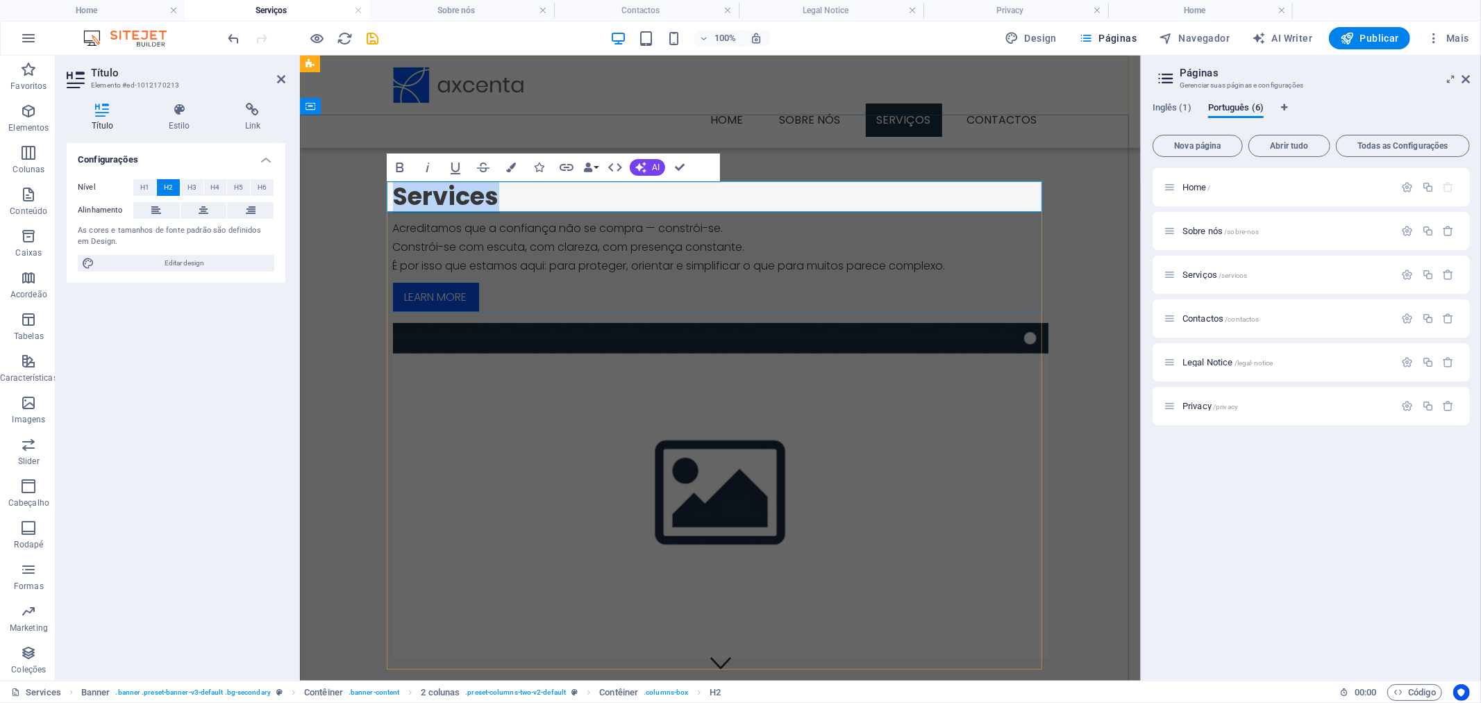
click at [501, 190] on h2 "Services" at bounding box center [719, 196] width 655 height 31
drag, startPoint x: 1044, startPoint y: 275, endPoint x: 1294, endPoint y: 275, distance: 249.9
click at [1140, 275] on div "Serviços Acreditamos que a confiança não se compra — constrói-se. Constrói-se c…" at bounding box center [719, 419] width 841 height 610
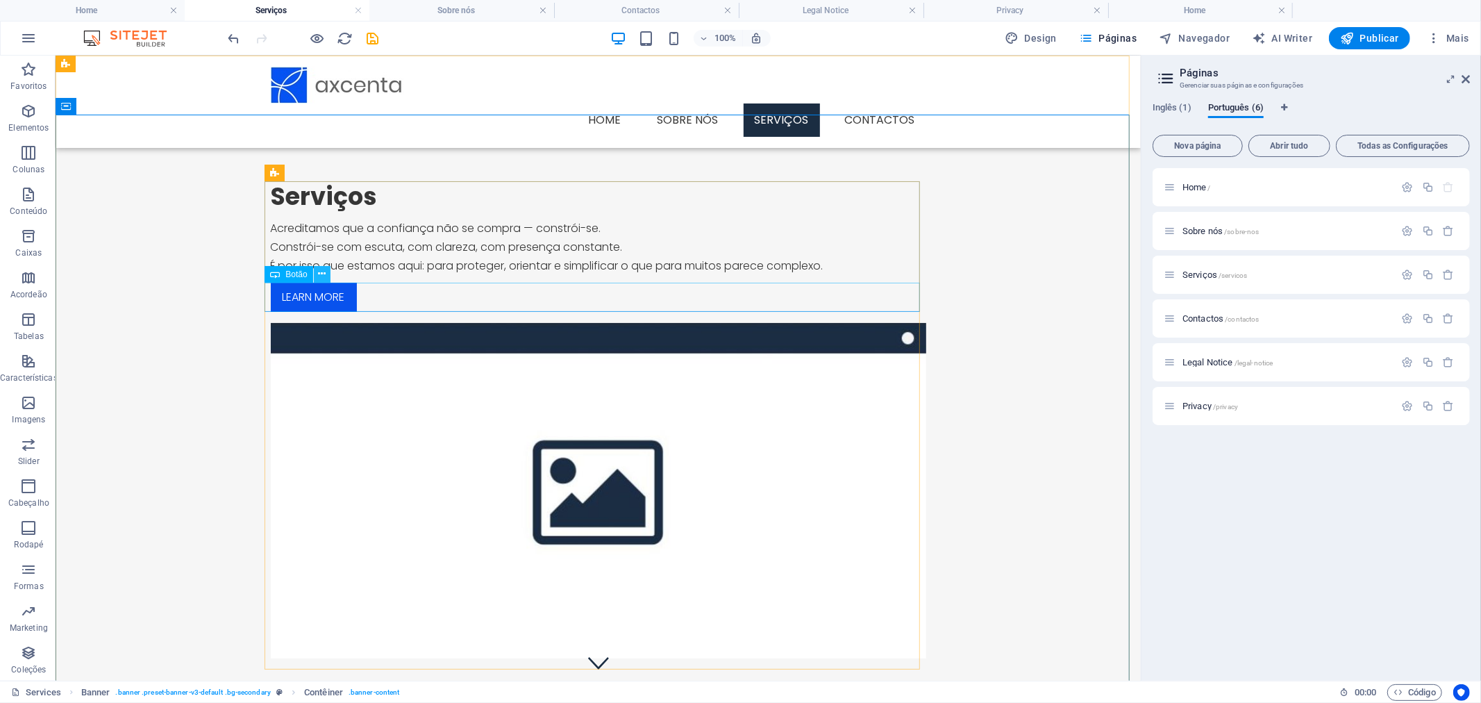
click at [318, 273] on icon at bounding box center [322, 274] width 8 height 15
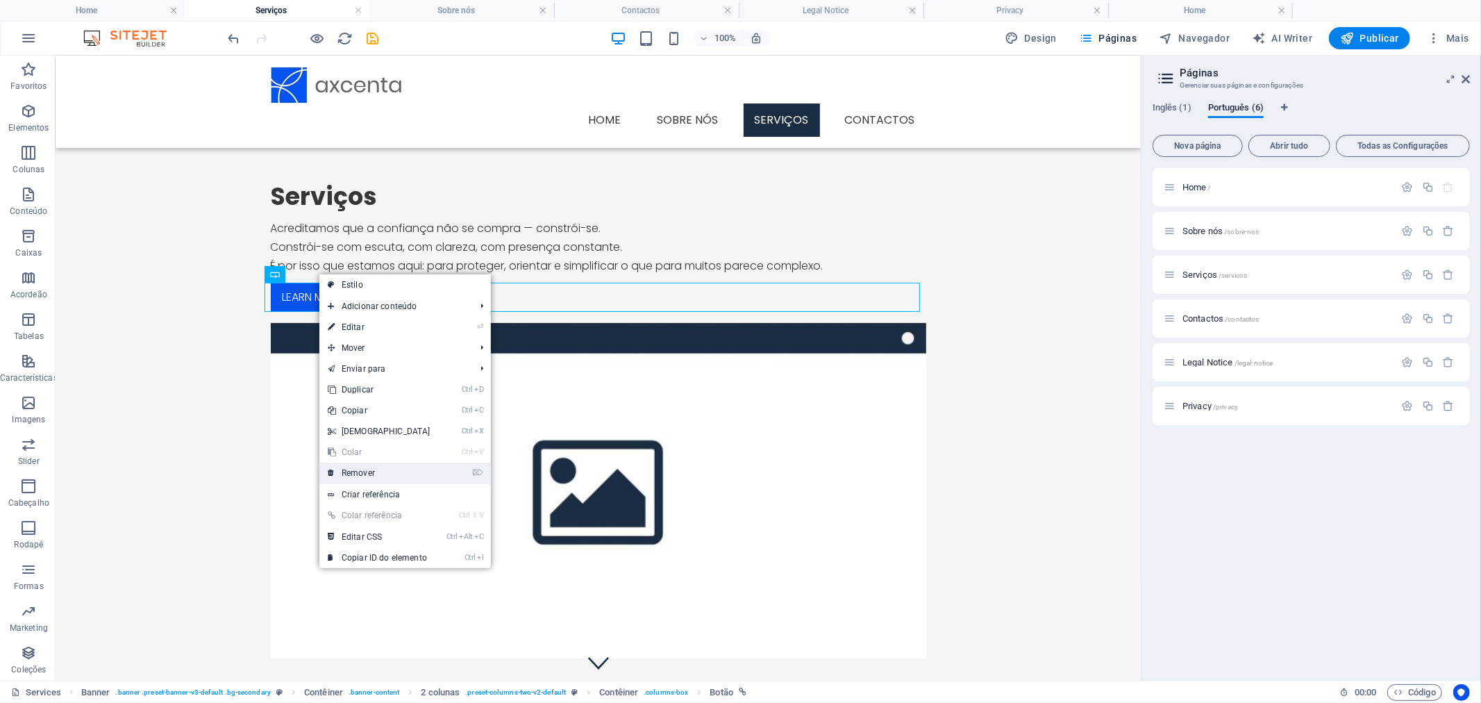
click at [373, 470] on link "⌦ Remover" at bounding box center [378, 472] width 119 height 21
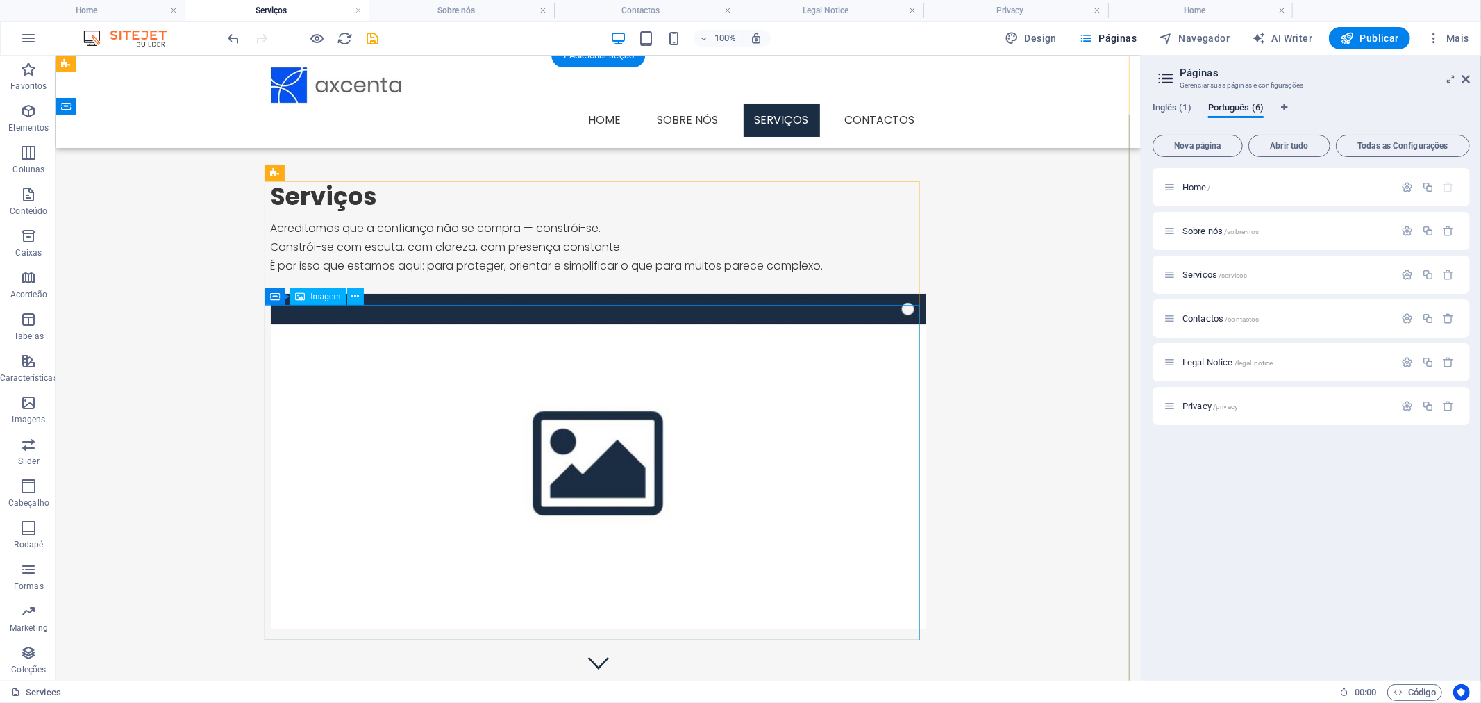
click at [869, 428] on figure at bounding box center [597, 460] width 655 height 335
click at [330, 299] on span "Imagem" at bounding box center [325, 296] width 30 height 8
click at [355, 296] on icon at bounding box center [355, 296] width 8 height 15
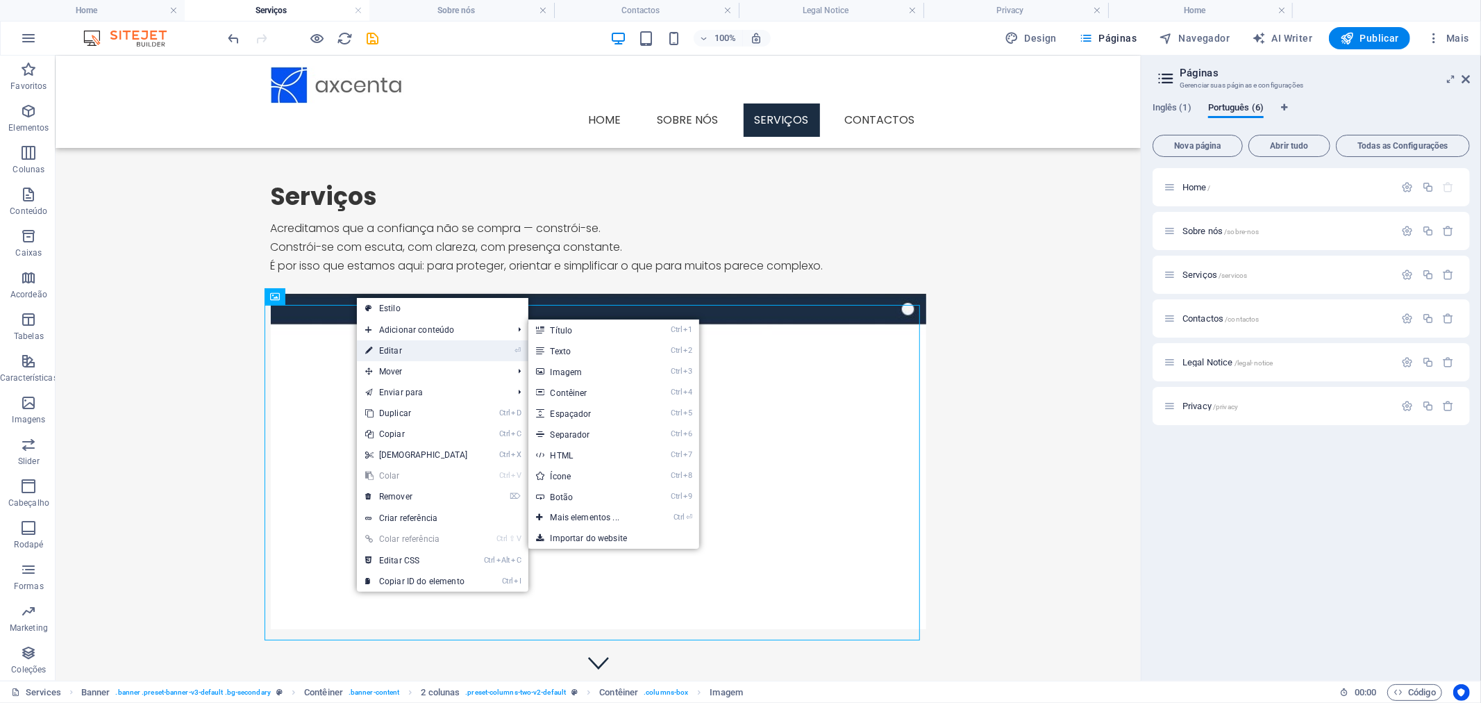
click at [394, 348] on link "⏎ Editar" at bounding box center [416, 350] width 119 height 21
select select "%"
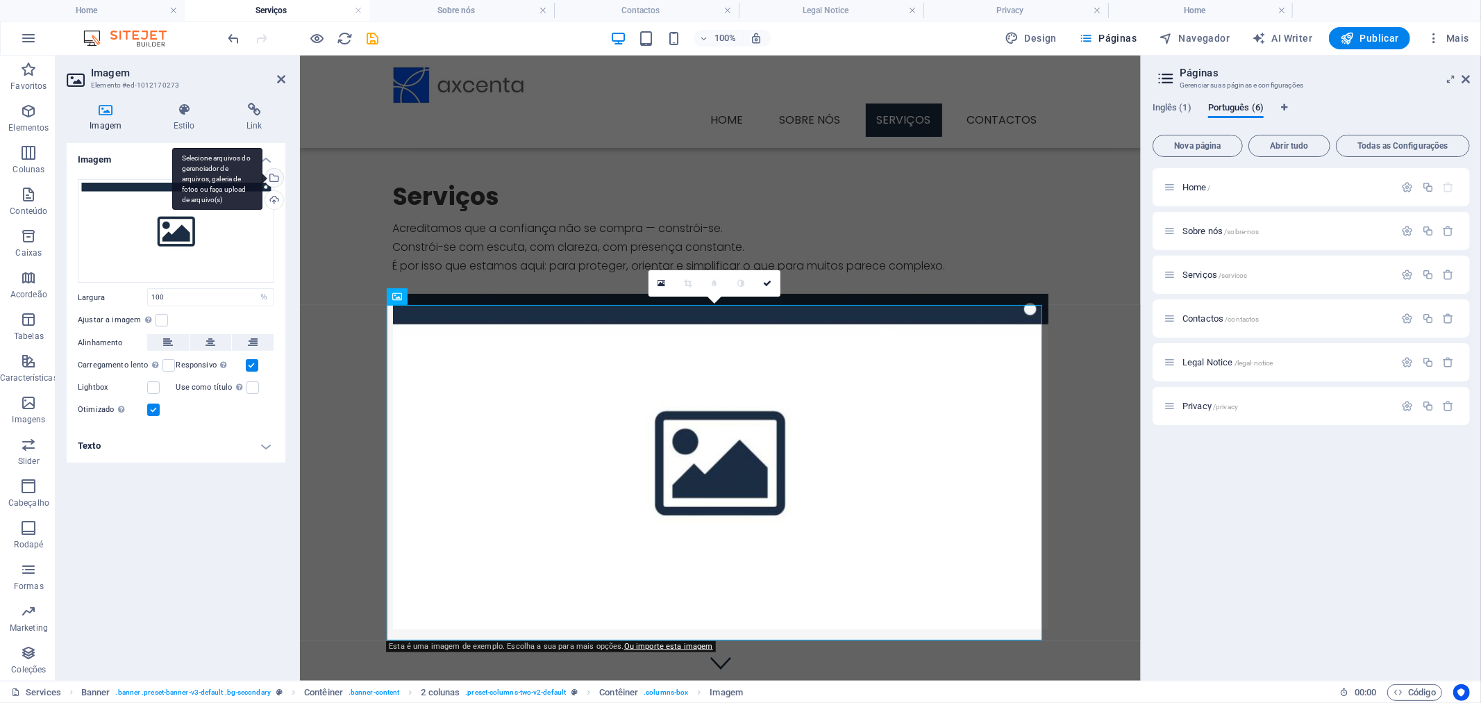
click at [273, 181] on div "Selecione arquivos do gerenciador de arquivos, galeria de fotos ou faça upload …" at bounding box center [272, 179] width 21 height 21
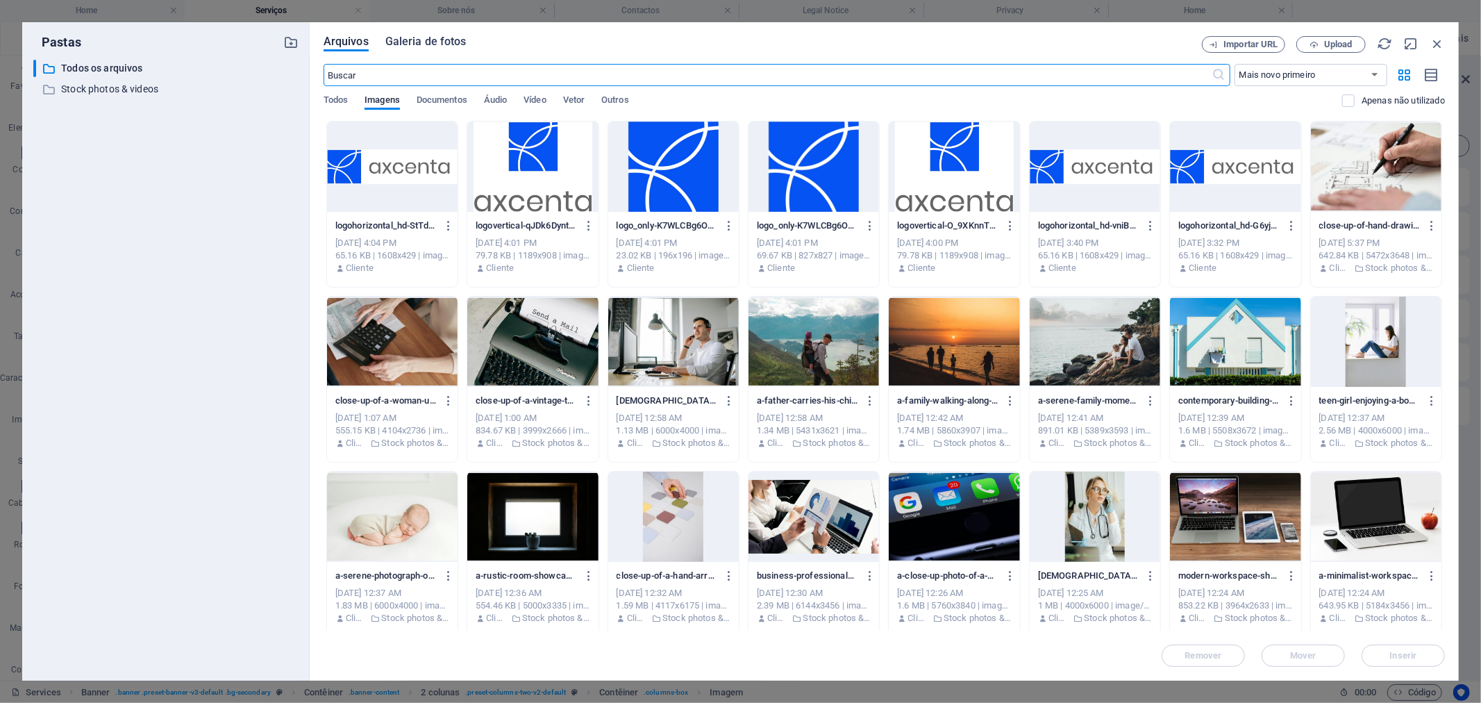
click at [448, 39] on span "Galeria de fotos" at bounding box center [425, 41] width 81 height 17
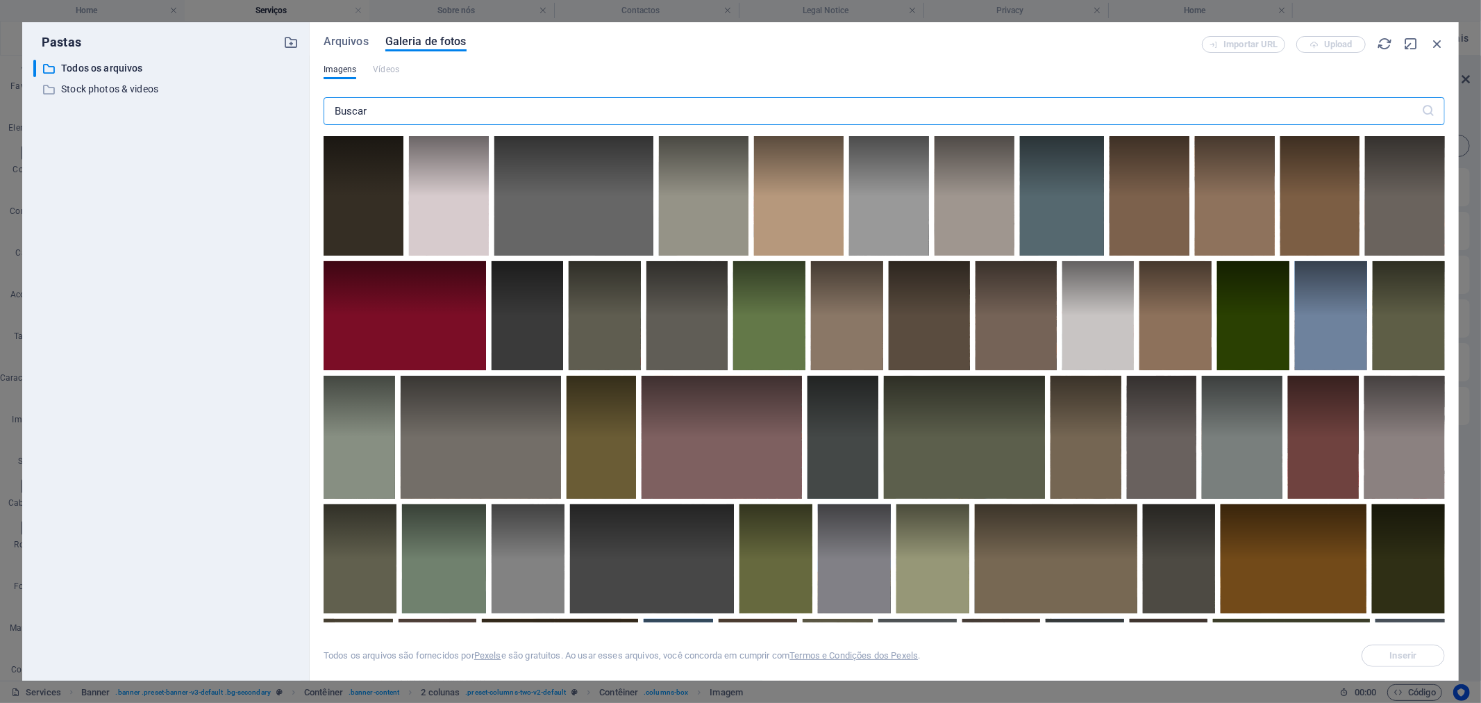
drag, startPoint x: 431, startPoint y: 112, endPoint x: 340, endPoint y: 113, distance: 91.0
click at [340, 113] on input "text" at bounding box center [873, 111] width 1098 height 28
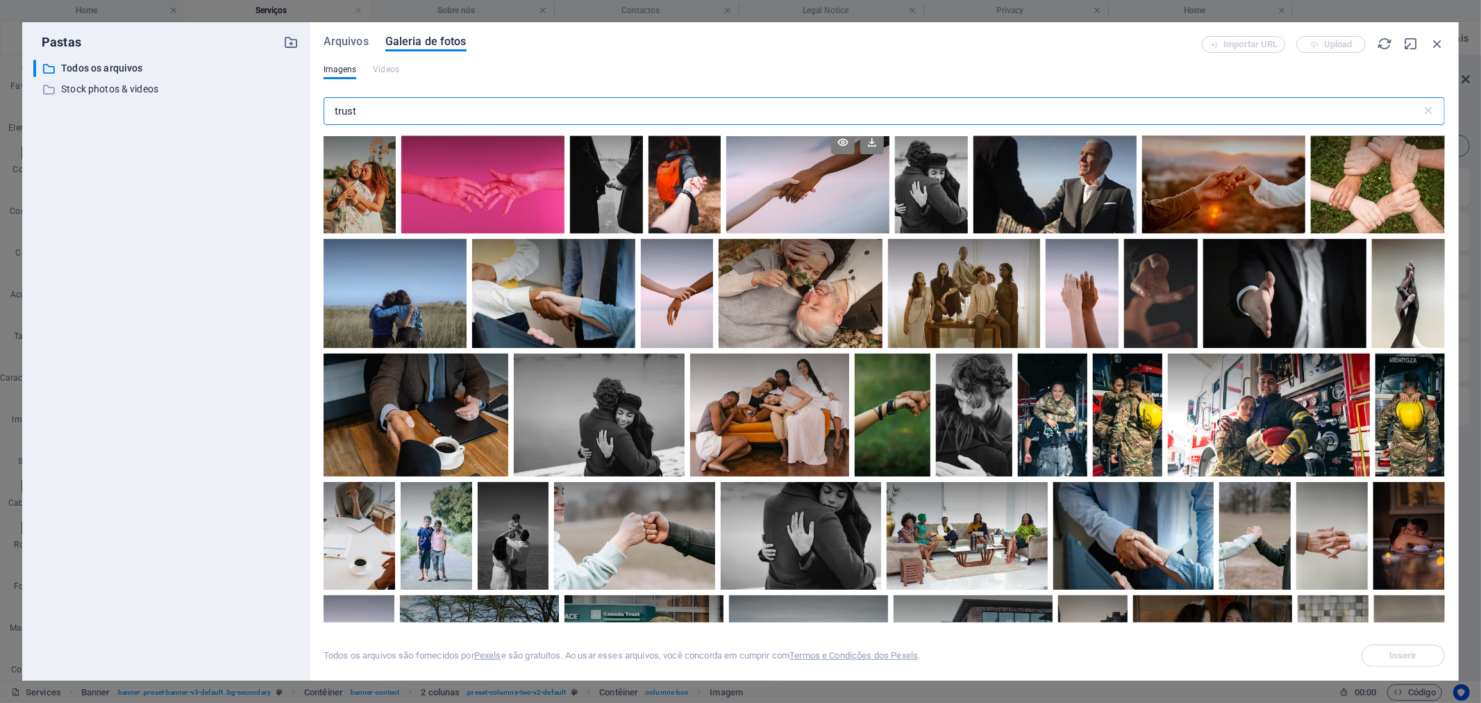
scroll to position [231, 0]
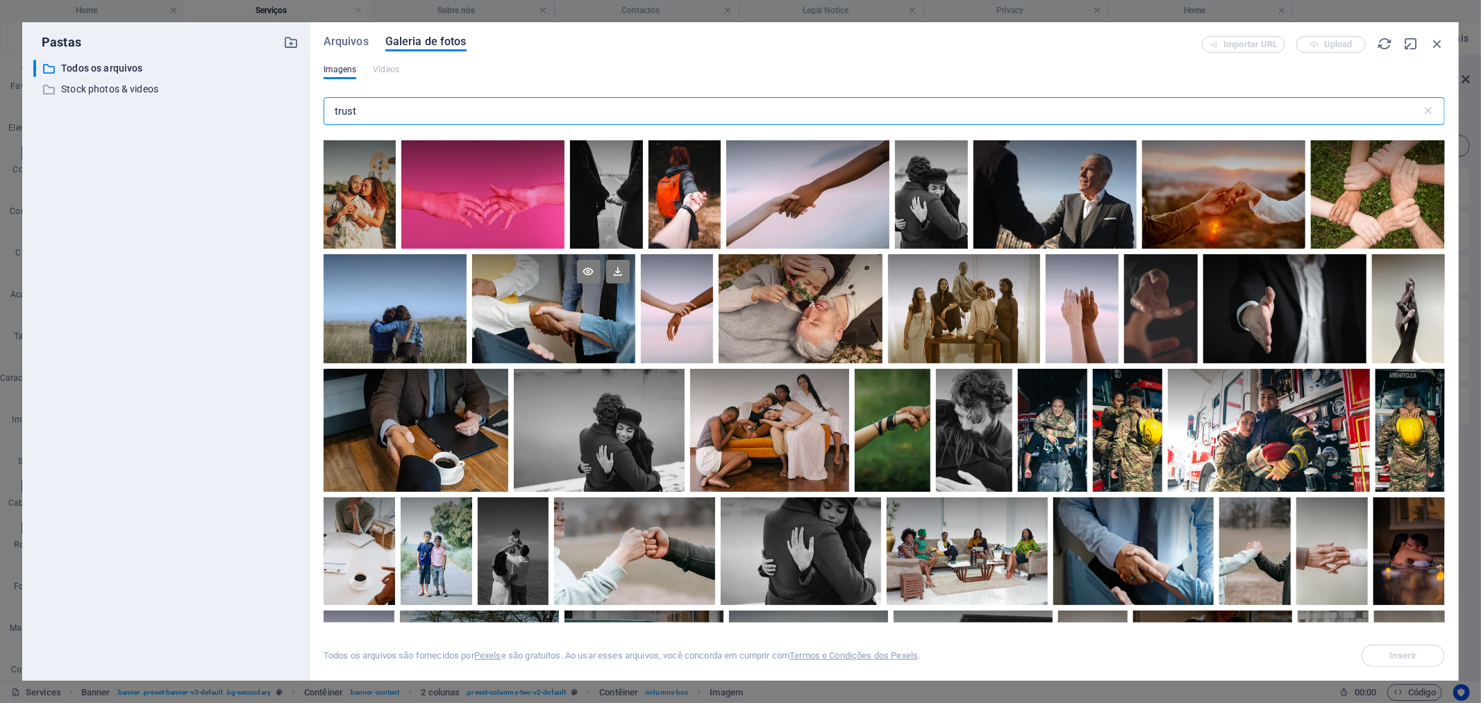
type input "trust"
click at [583, 310] on div at bounding box center [553, 308] width 163 height 109
click at [1420, 657] on span "Inserir" at bounding box center [1403, 655] width 71 height 8
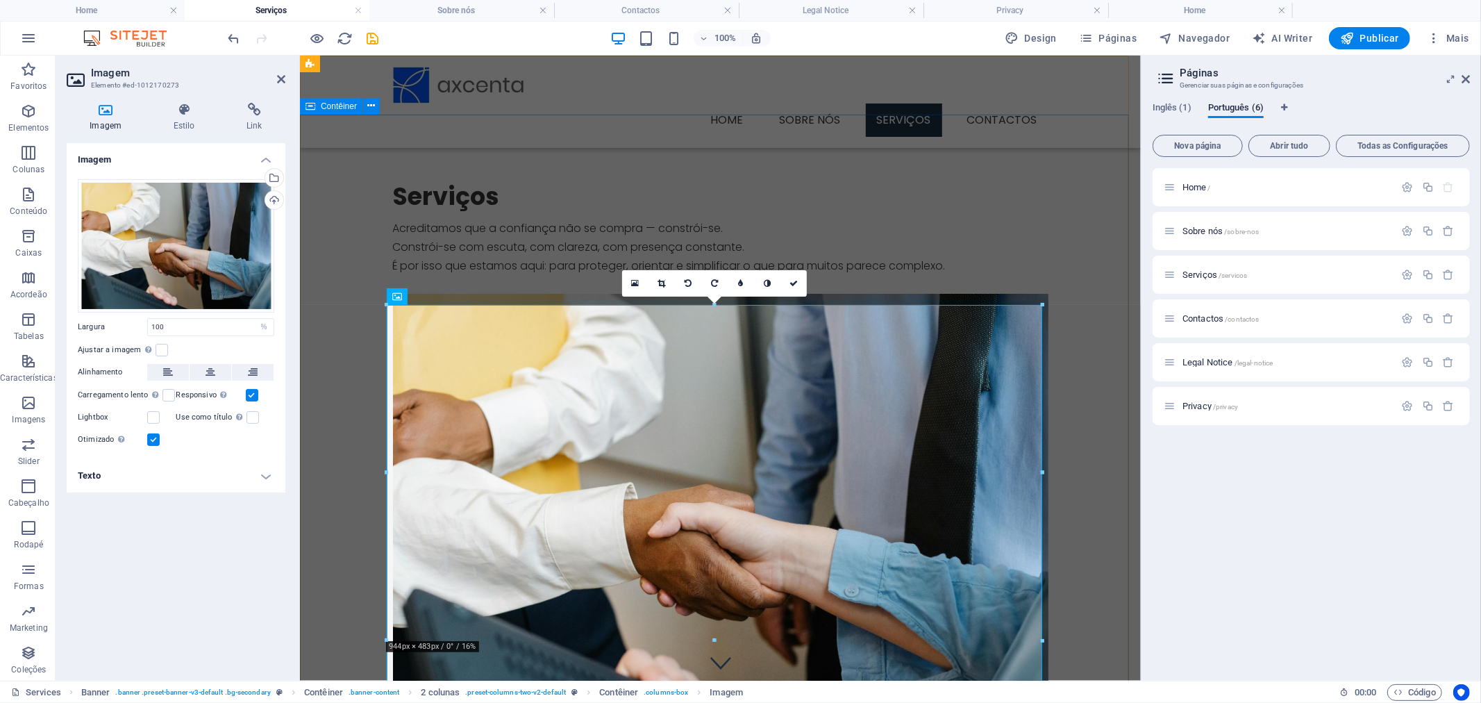
click at [1125, 382] on div "Serviços Acreditamos que a confiança não se compra — constrói-se. Constrói-se c…" at bounding box center [719, 455] width 841 height 682
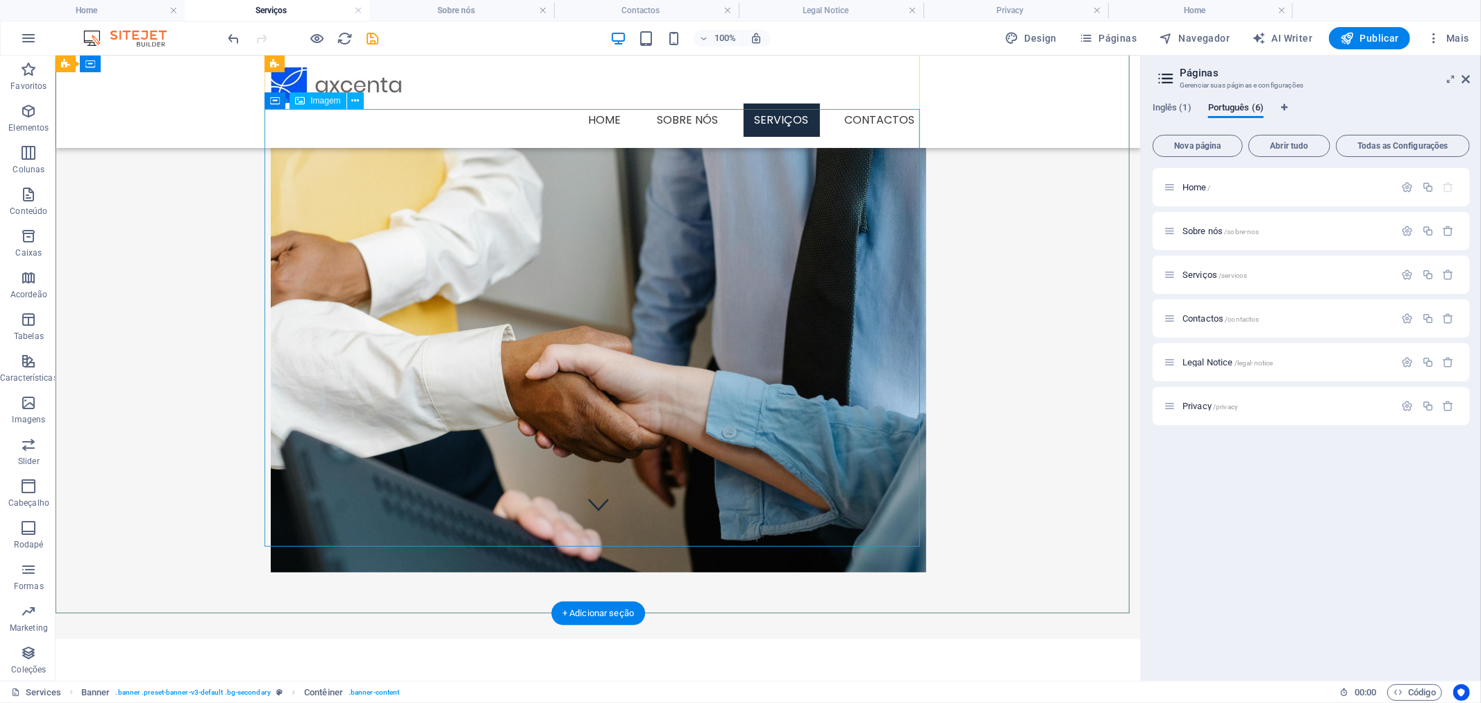
scroll to position [462, 0]
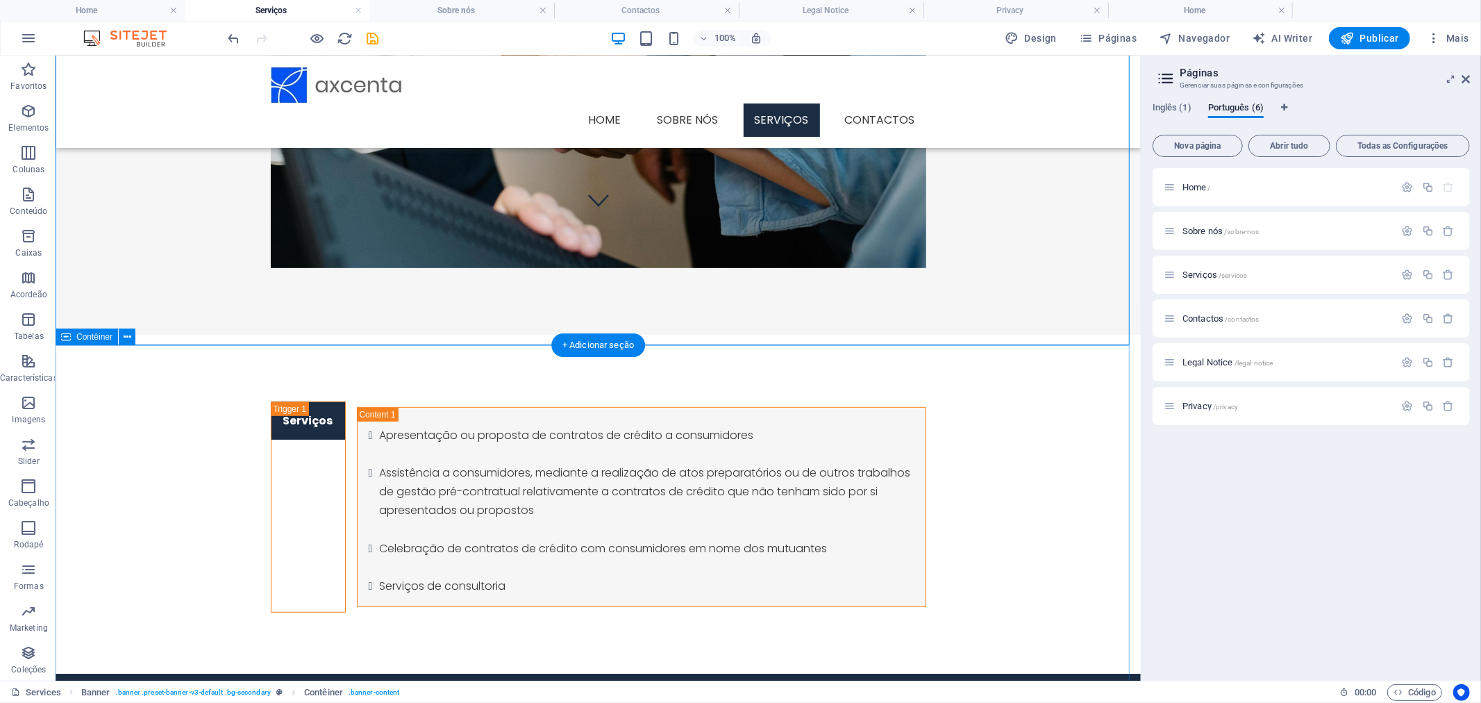
click at [953, 519] on div "Serviços Apresentação ou proposta de contratos de crédito a consumidores Assist…" at bounding box center [597, 503] width 1085 height 339
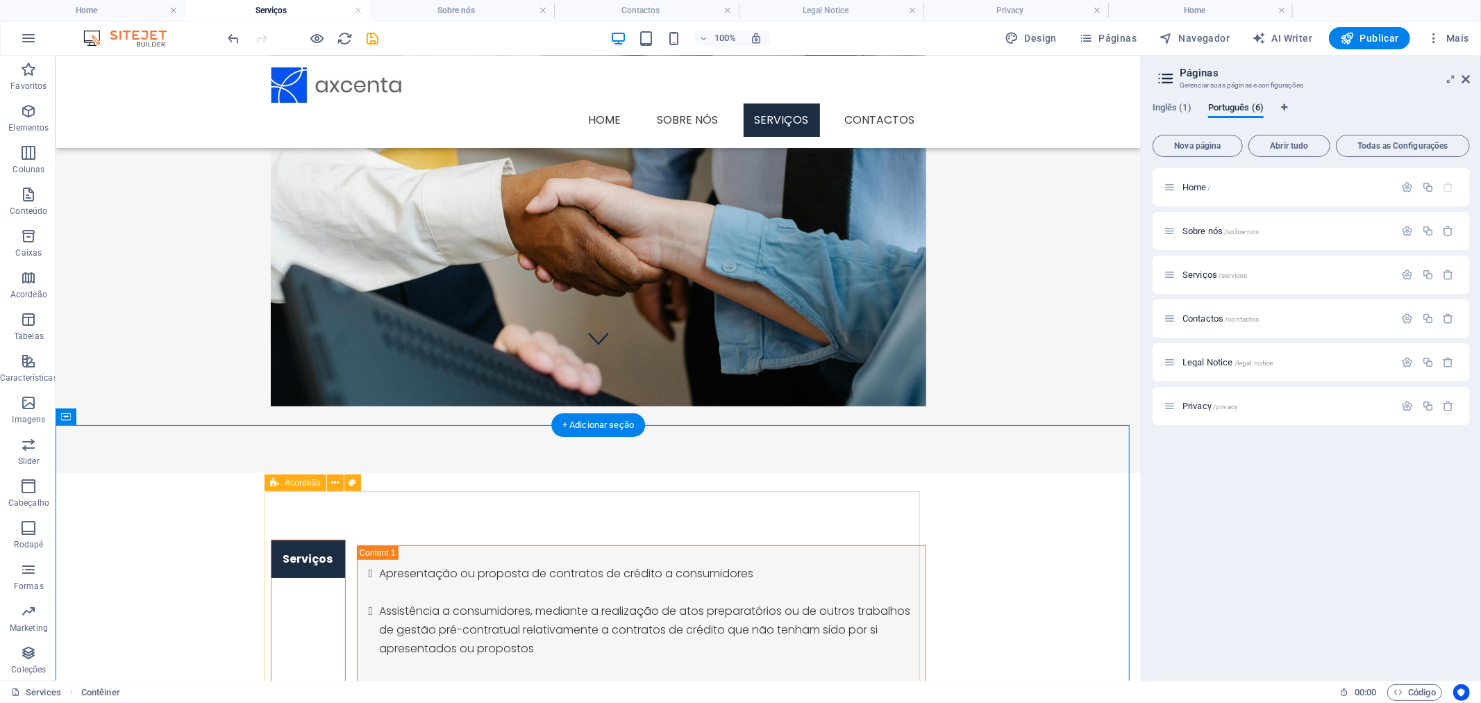
scroll to position [385, 0]
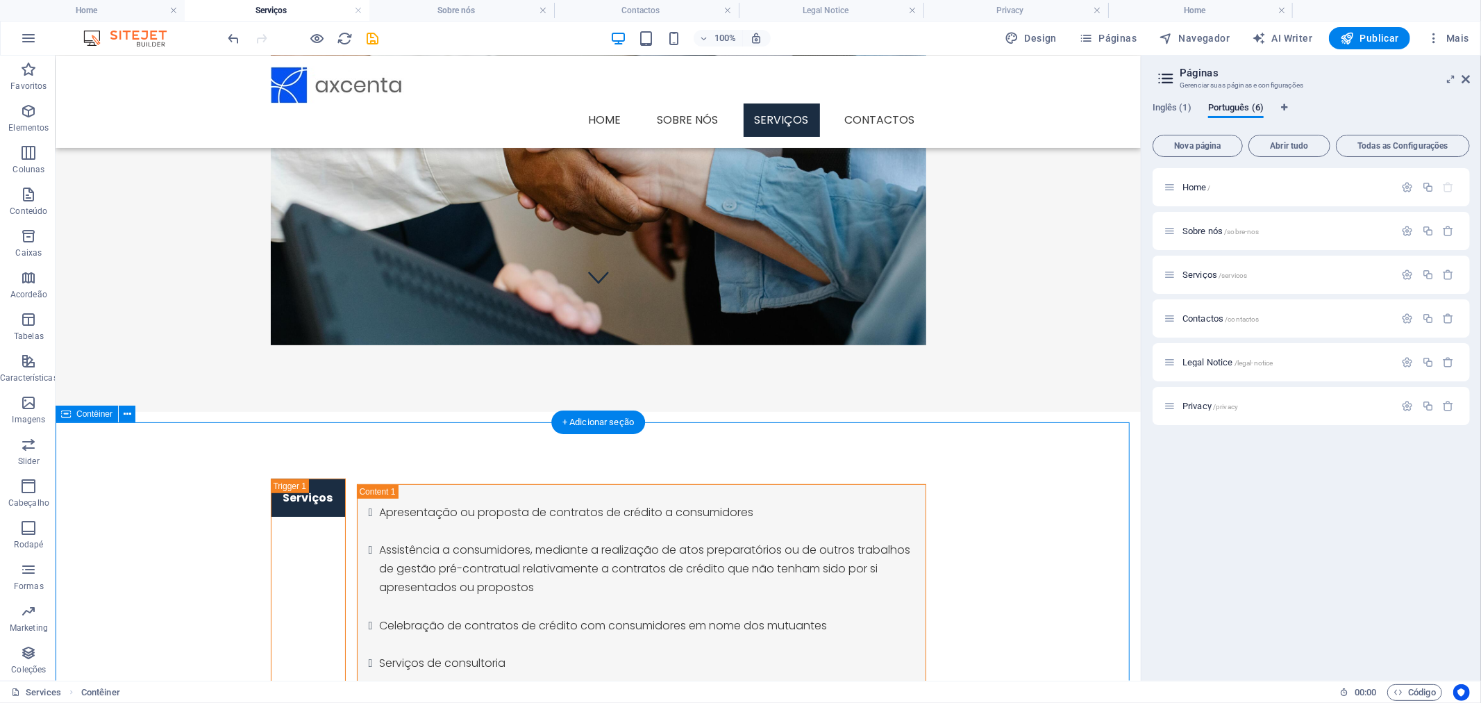
click at [116, 442] on div "Serviços Apresentação ou proposta de contratos de crédito a consumidores Assist…" at bounding box center [597, 580] width 1085 height 339
click at [133, 407] on button at bounding box center [127, 413] width 17 height 17
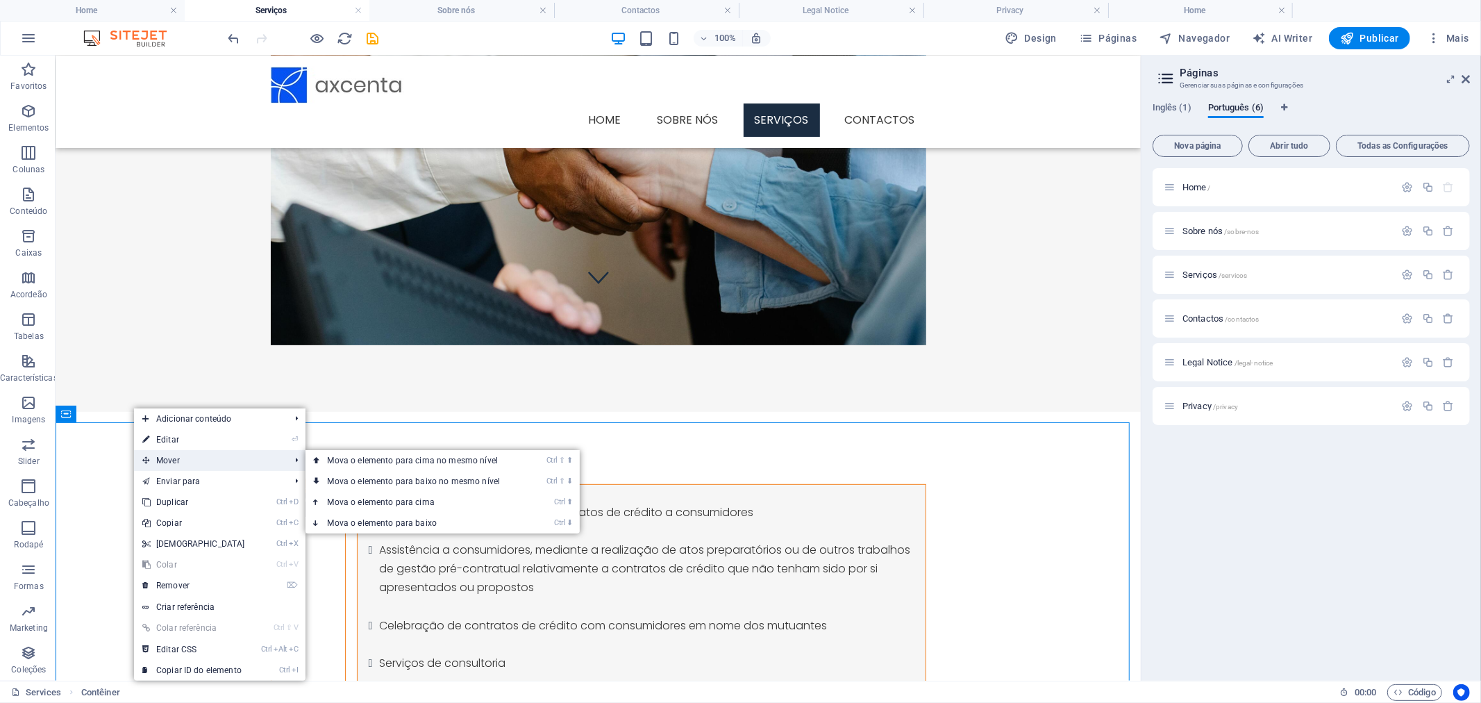
click at [249, 462] on span "Mover" at bounding box center [209, 460] width 151 height 21
click at [396, 462] on link "Ctrl ⇧ ⬆ Mova o elemento para cima no mesmo nível" at bounding box center [416, 460] width 223 height 21
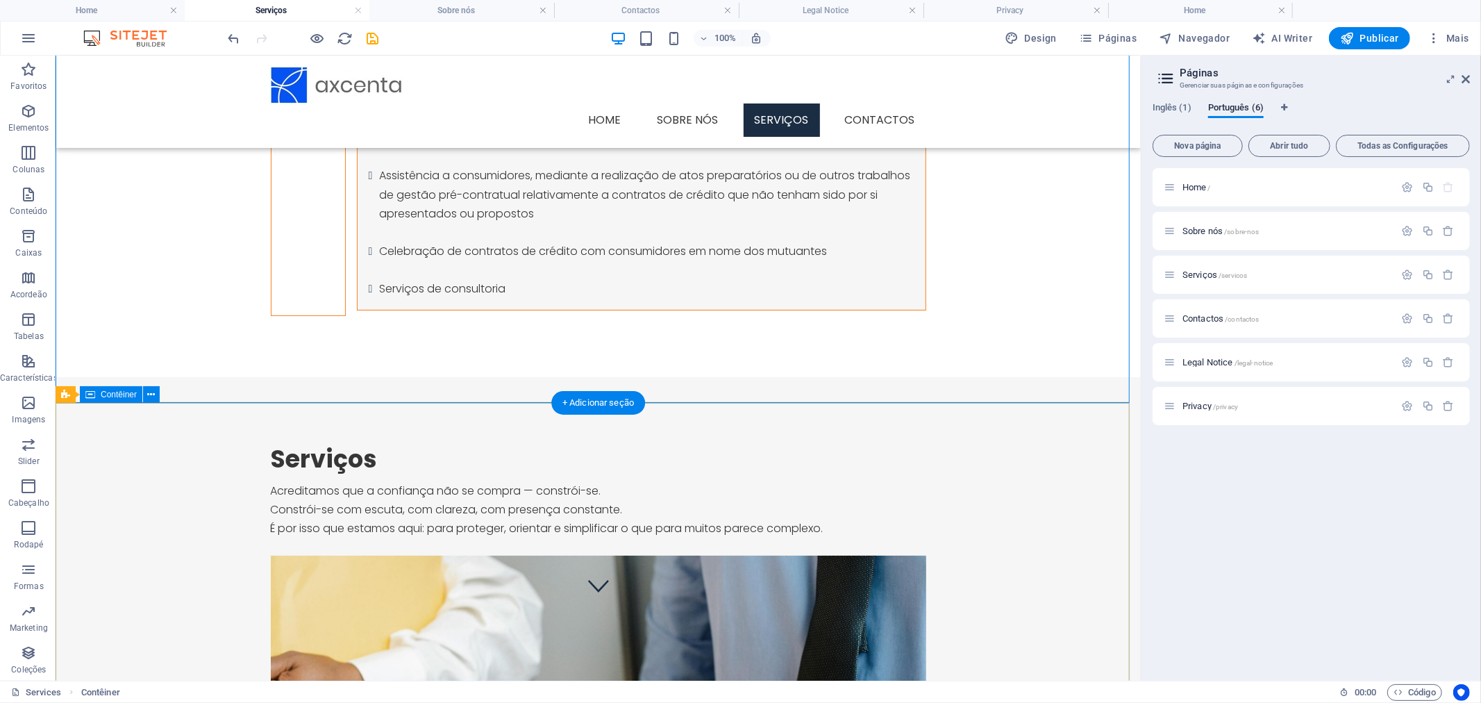
scroll to position [0, 0]
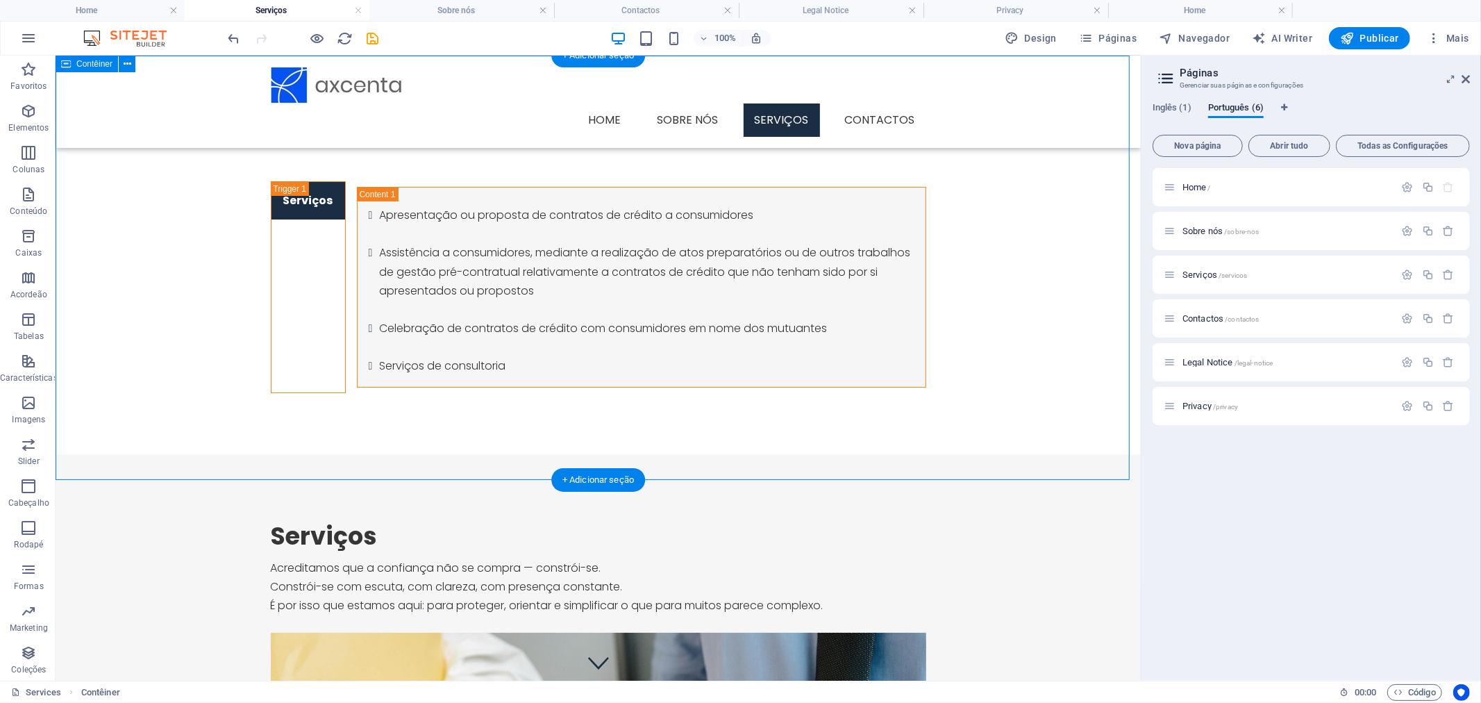
click at [1038, 220] on div "Serviços Apresentação ou proposta de contratos de crédito a consumidores Assist…" at bounding box center [597, 254] width 1085 height 398
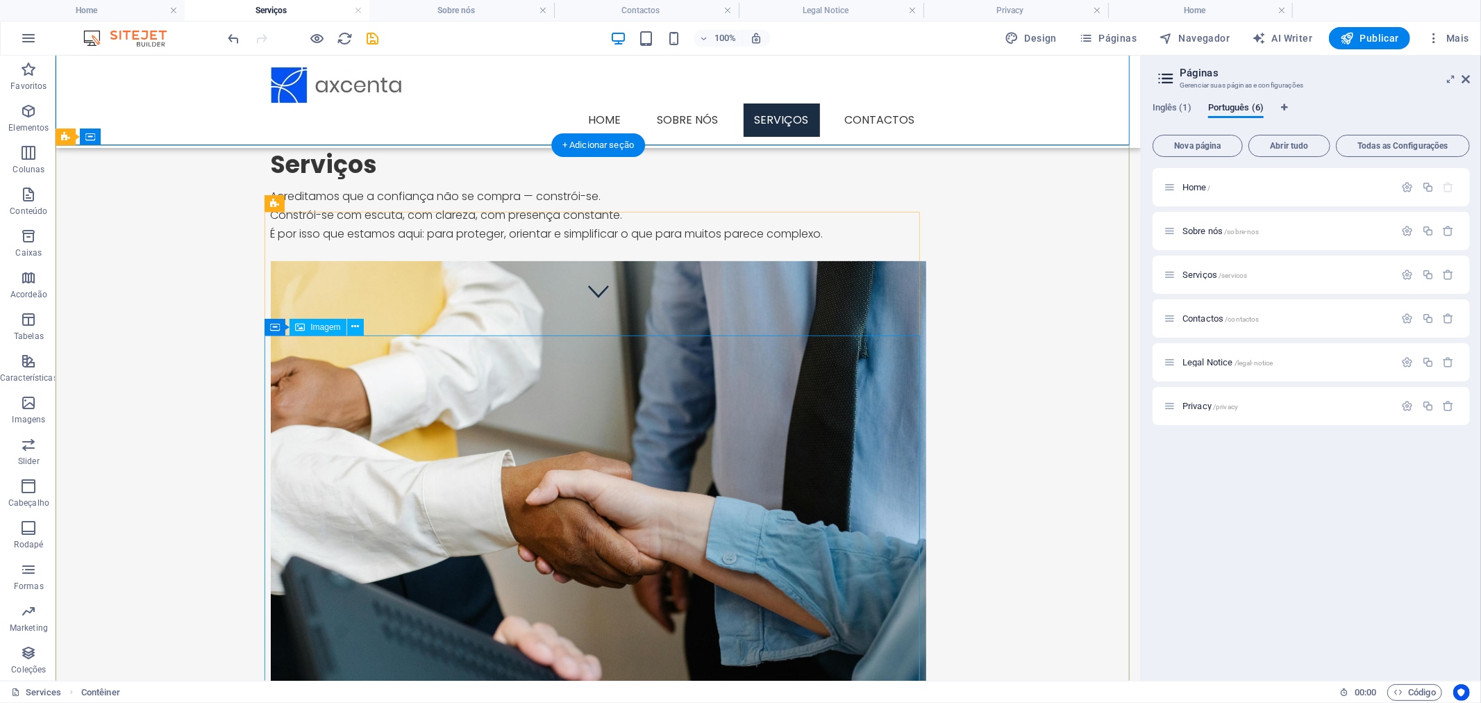
scroll to position [385, 0]
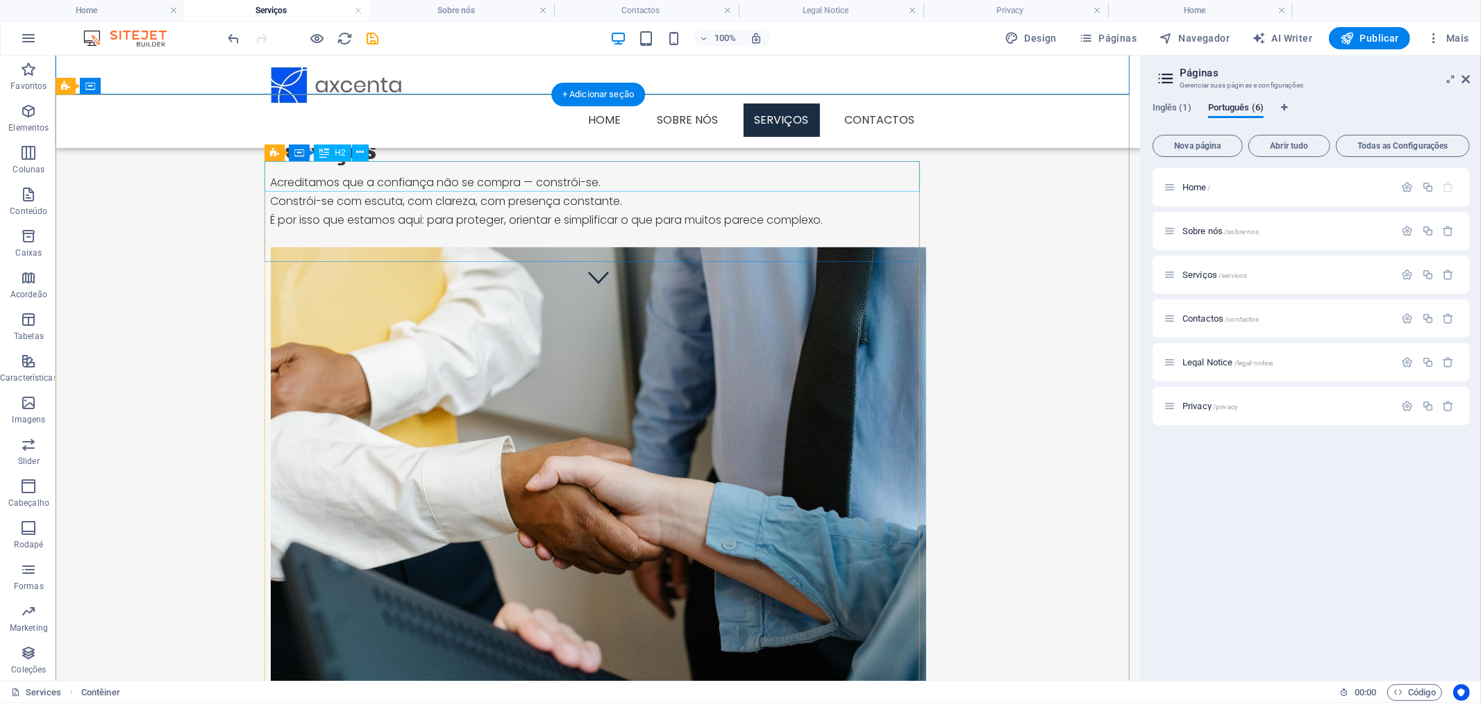
click at [312, 165] on div "Serviços" at bounding box center [597, 150] width 655 height 31
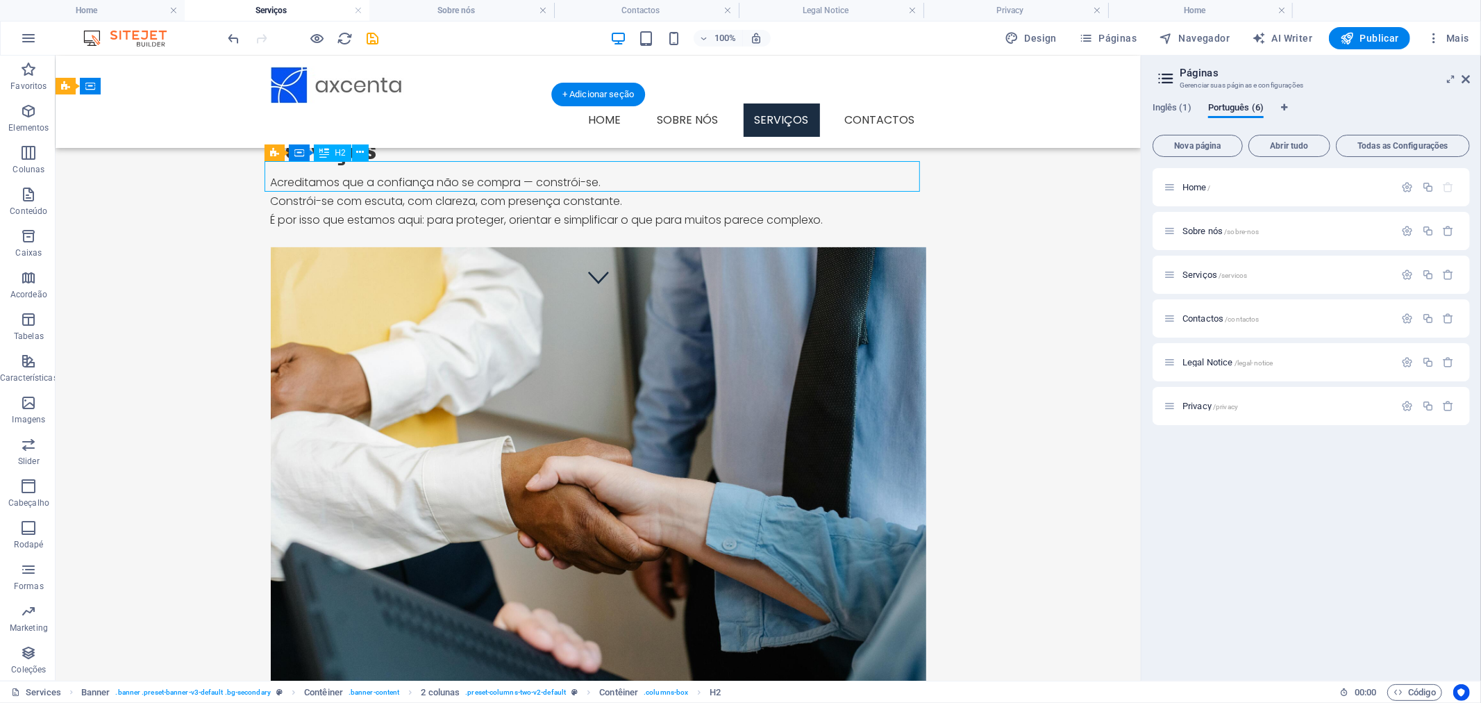
click at [312, 165] on div "Serviços" at bounding box center [597, 150] width 655 height 31
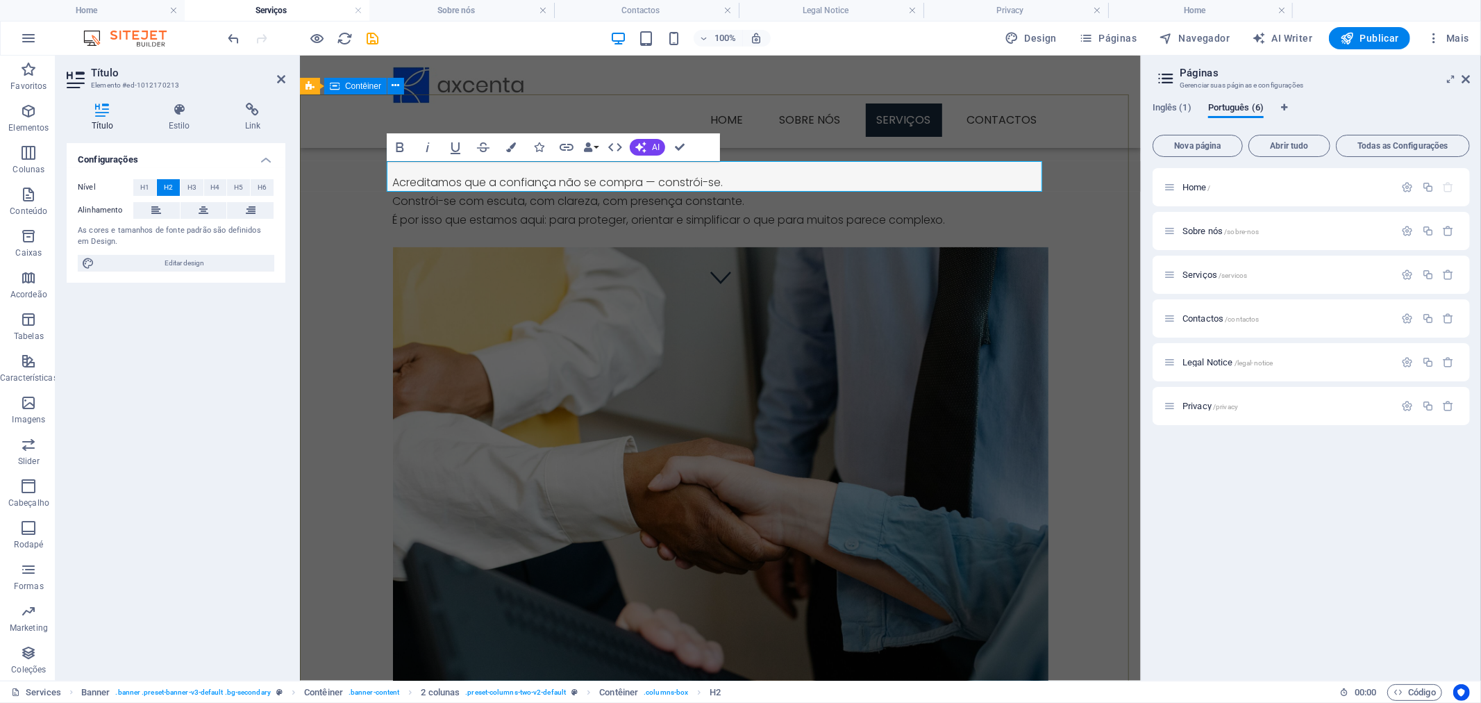
click at [1077, 212] on div "Manifesto Acreditamos que a confiança não se compra — constrói-se. Constrói-se …" at bounding box center [719, 409] width 841 height 682
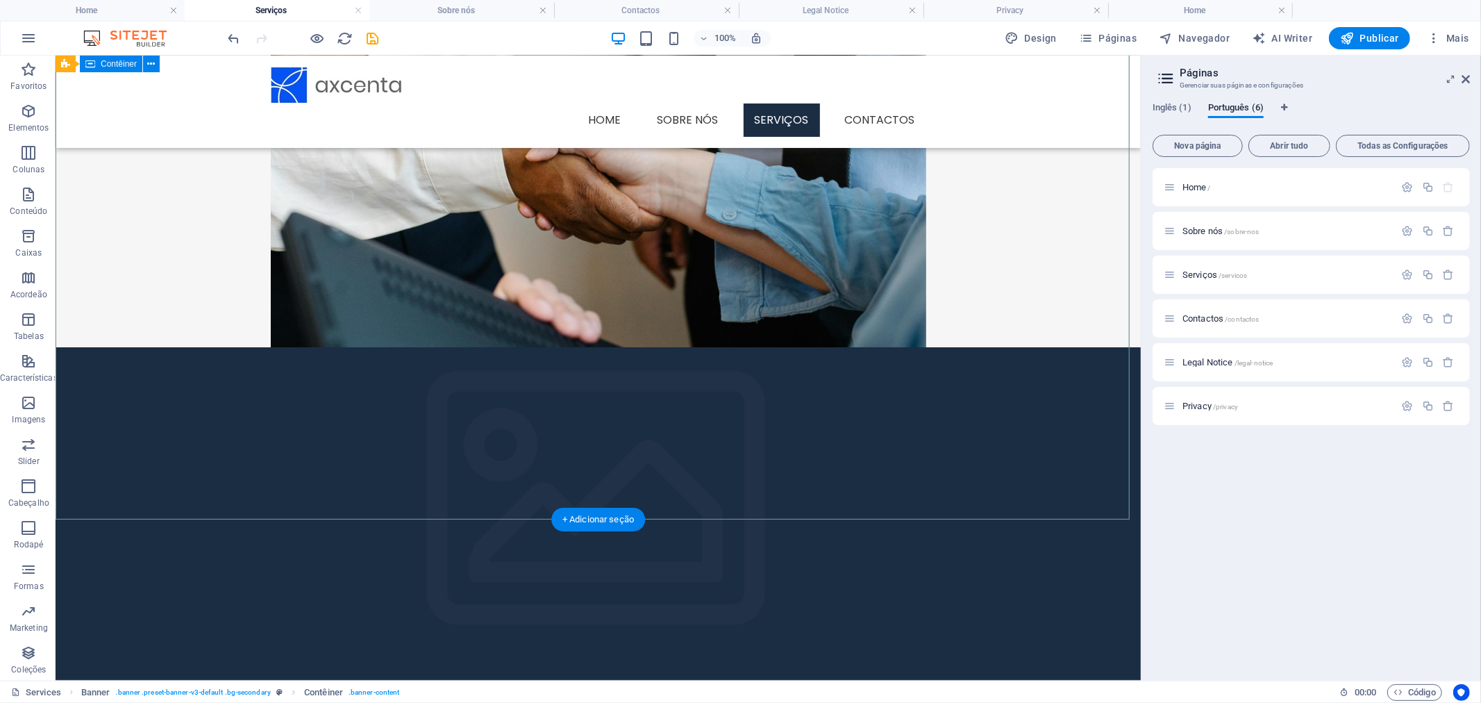
scroll to position [751, 0]
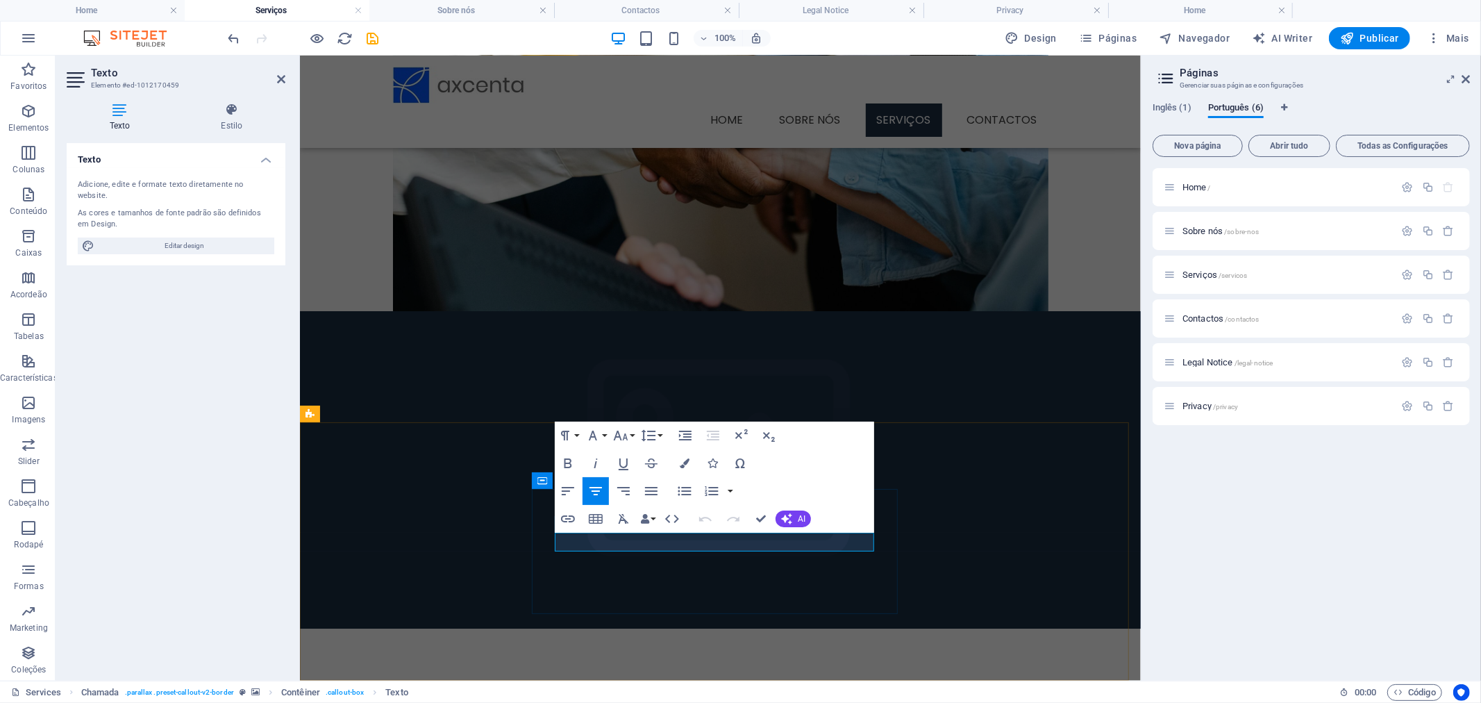
drag, startPoint x: 773, startPoint y: 532, endPoint x: 650, endPoint y: 541, distance: 123.2
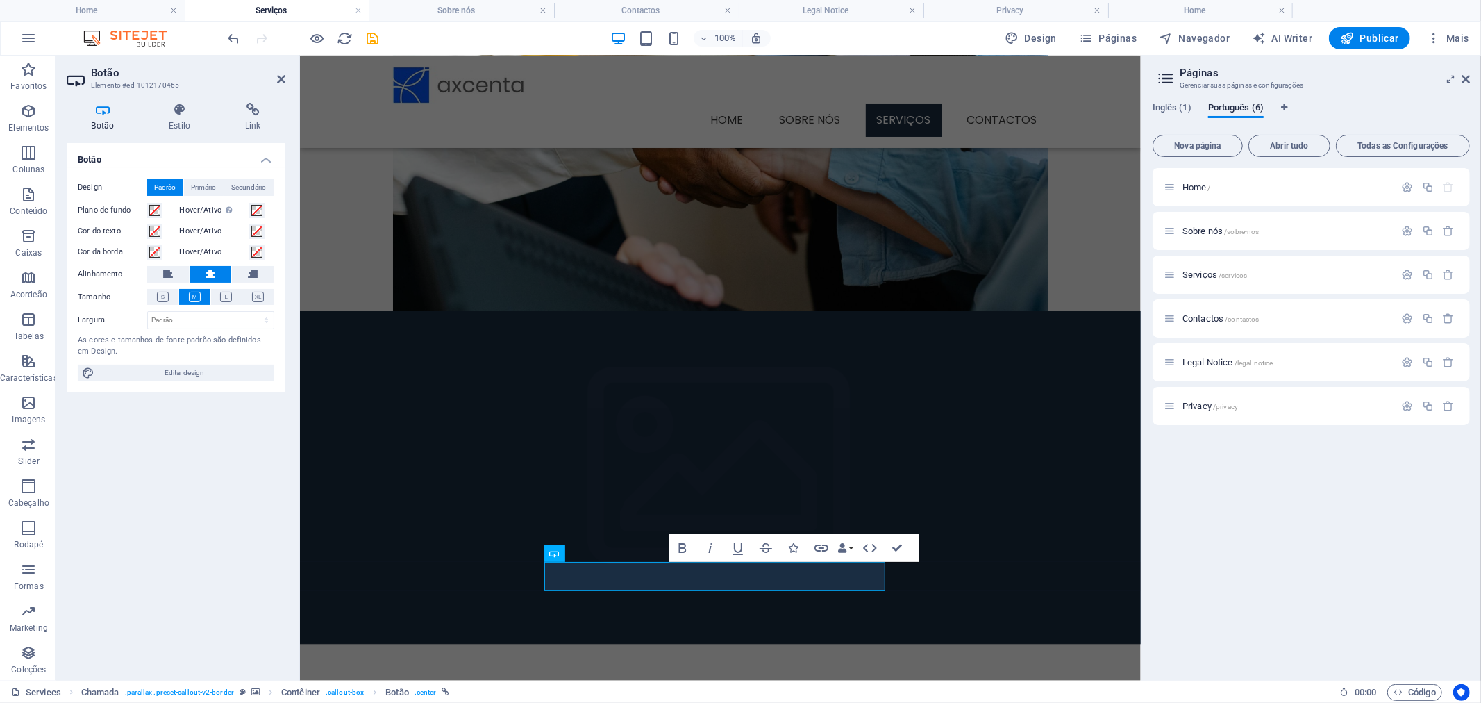
click at [1023, 578] on figure at bounding box center [719, 477] width 841 height 333
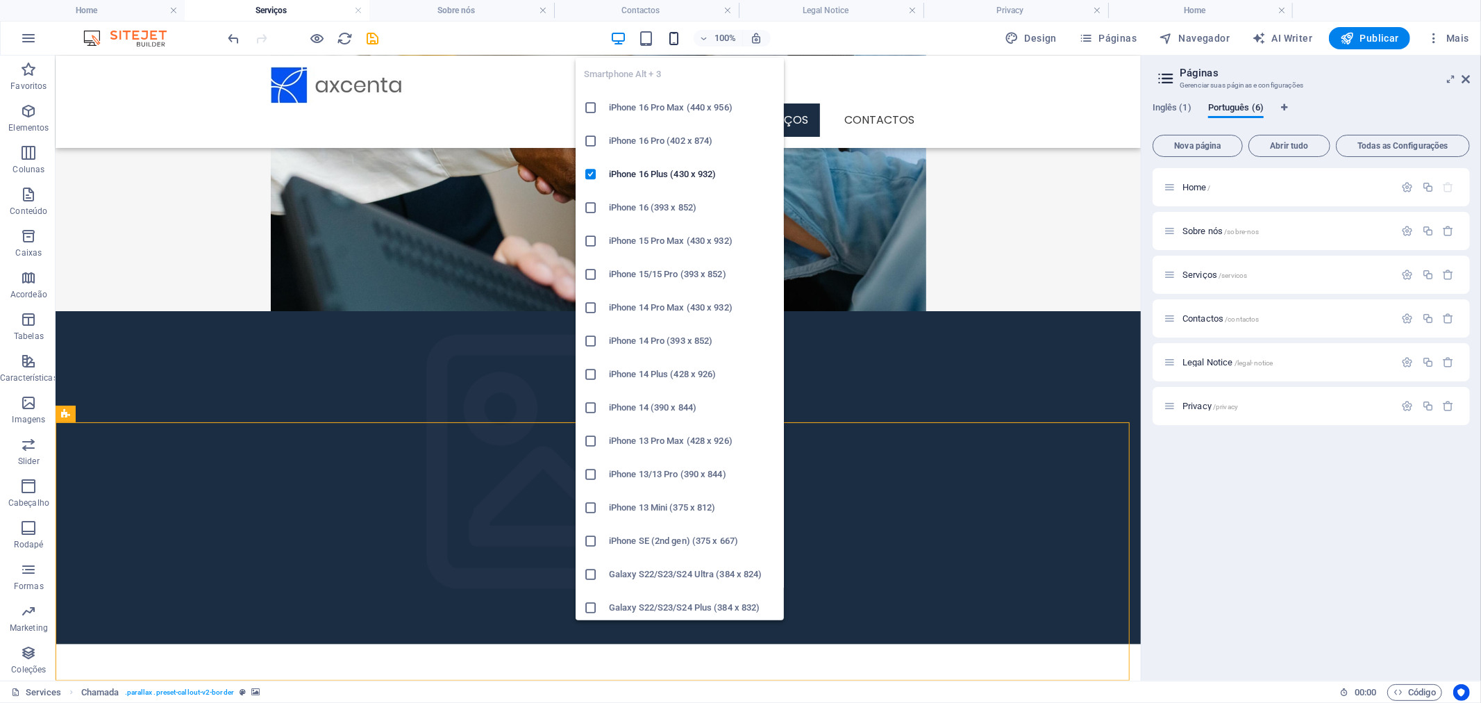
click at [674, 44] on icon "button" at bounding box center [674, 39] width 16 height 16
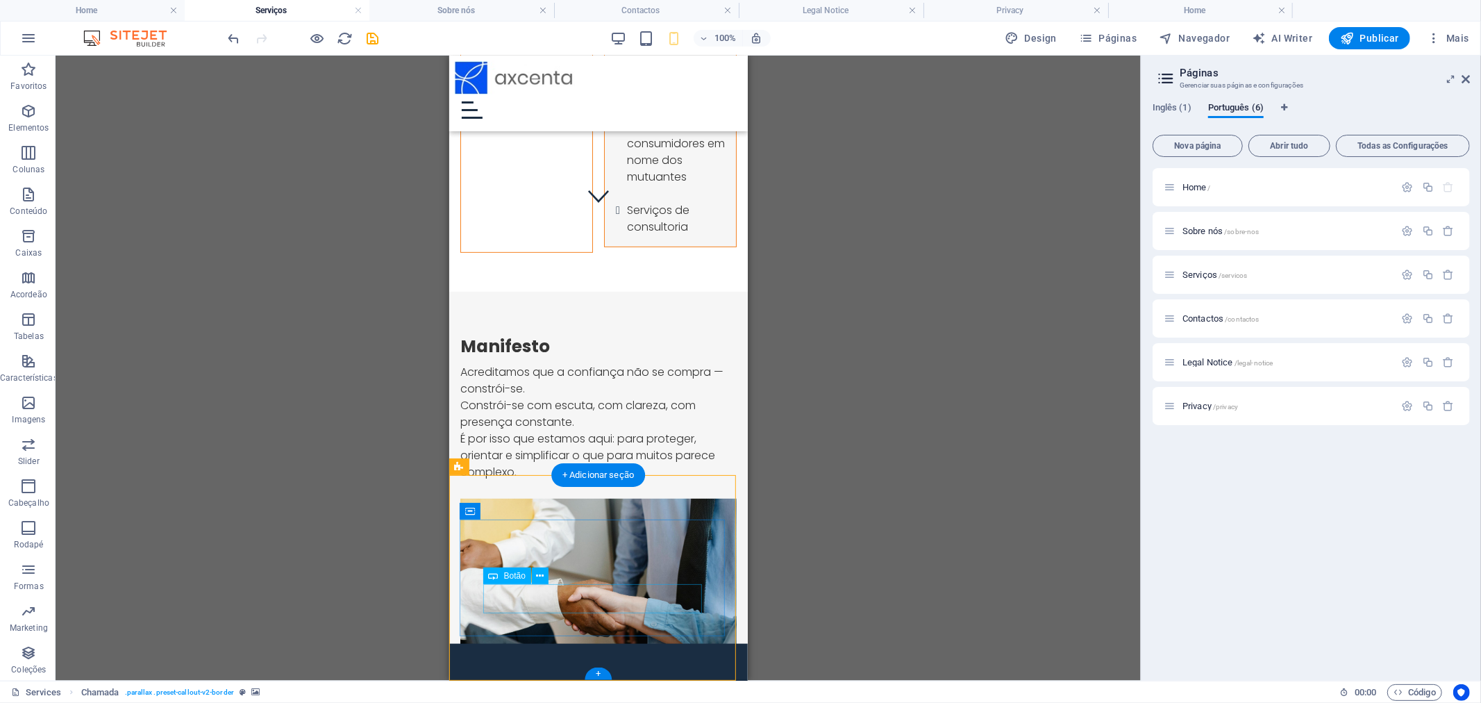
scroll to position [467, 0]
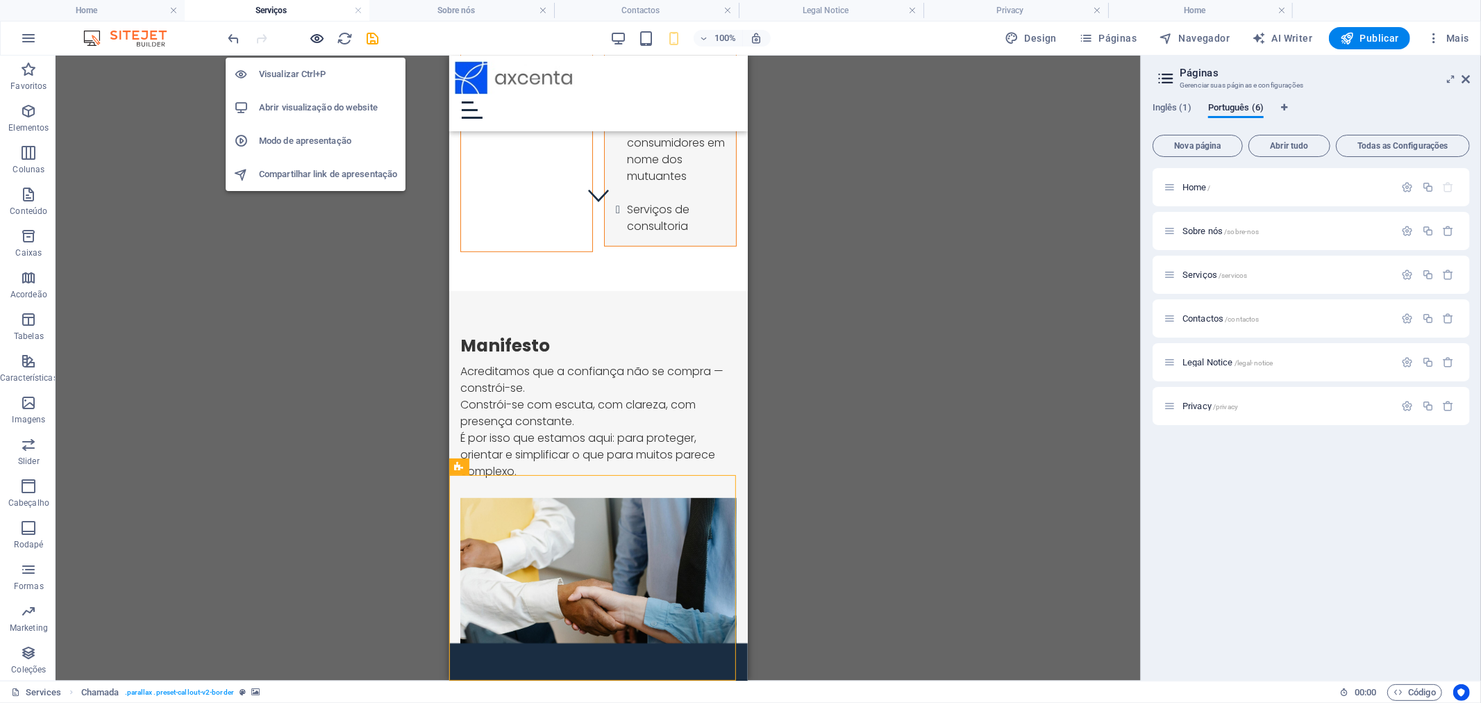
click at [320, 33] on icon "button" at bounding box center [318, 39] width 16 height 16
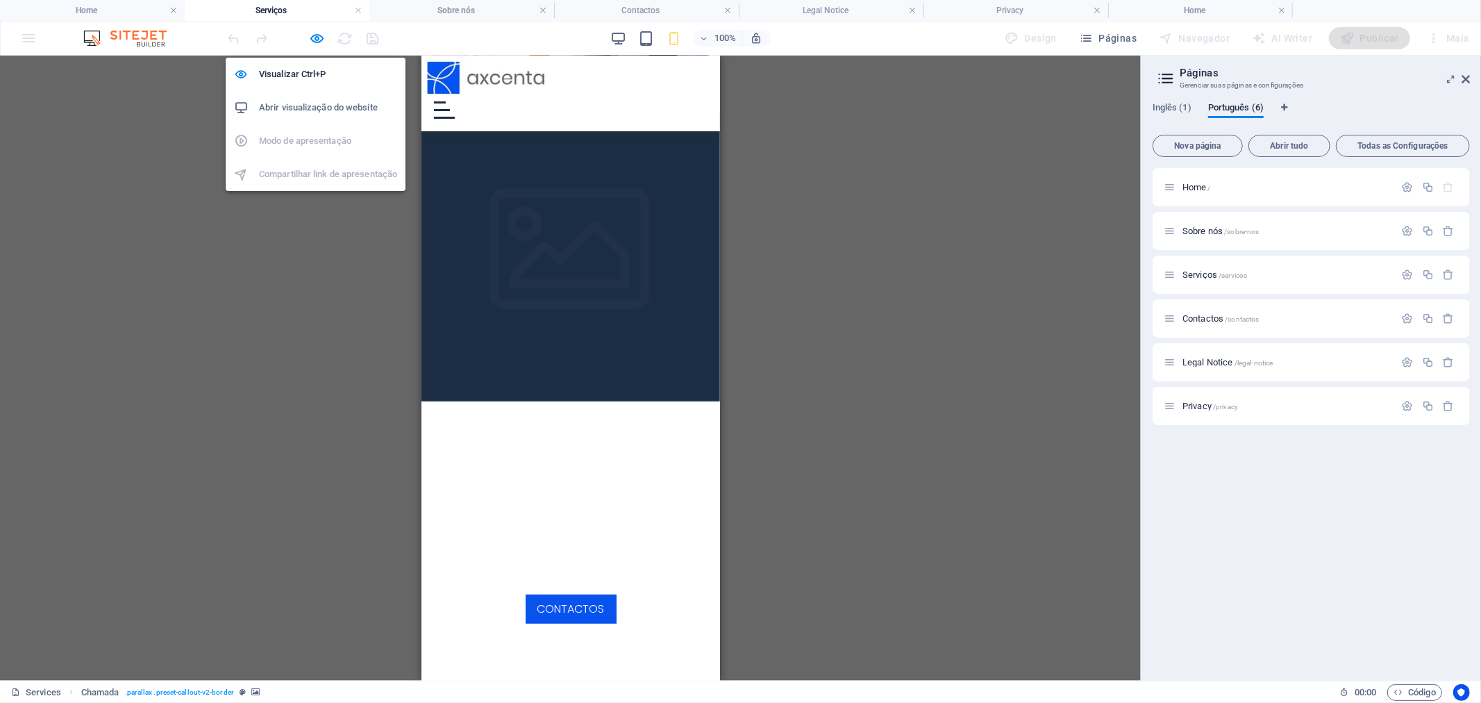
scroll to position [190, 0]
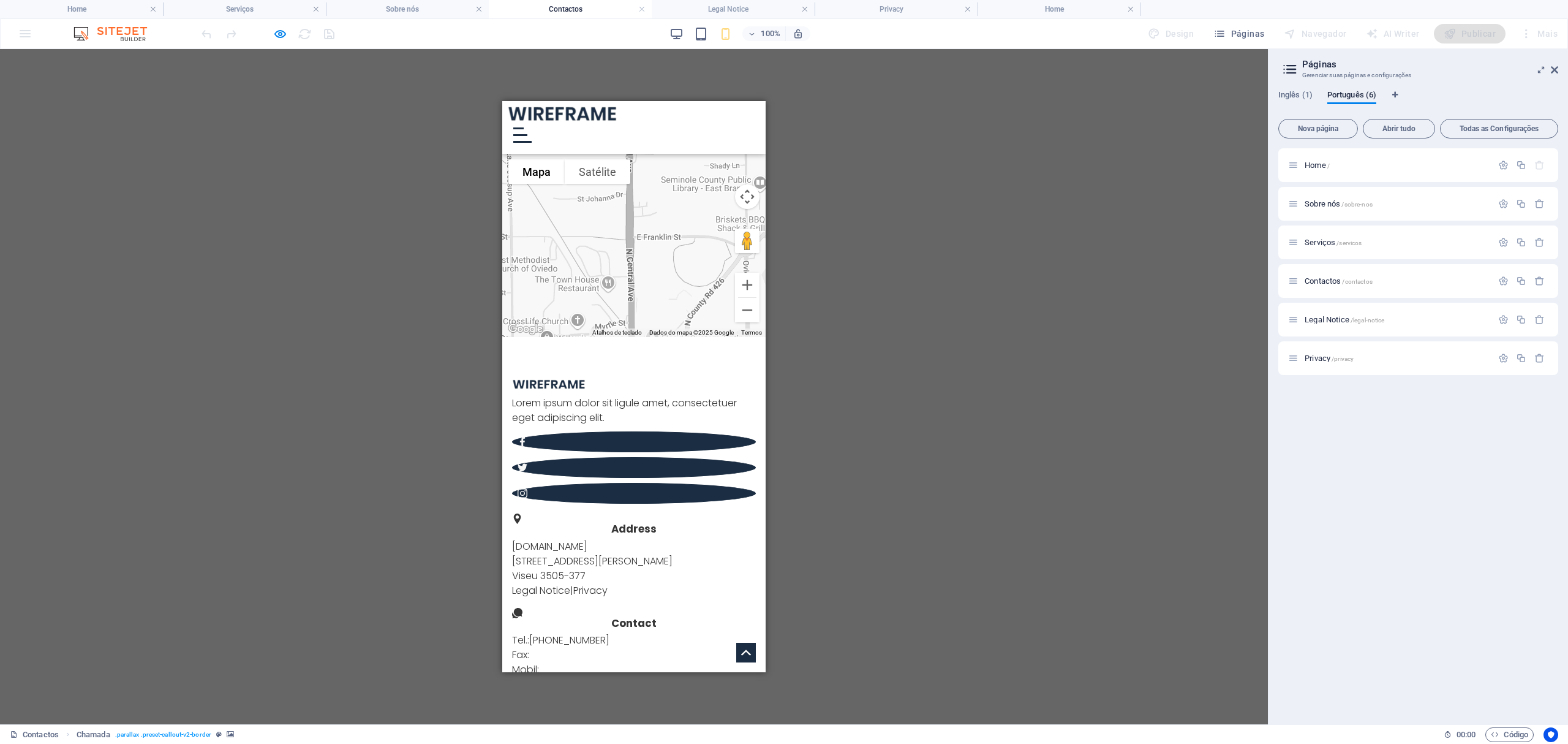
scroll to position [673, 0]
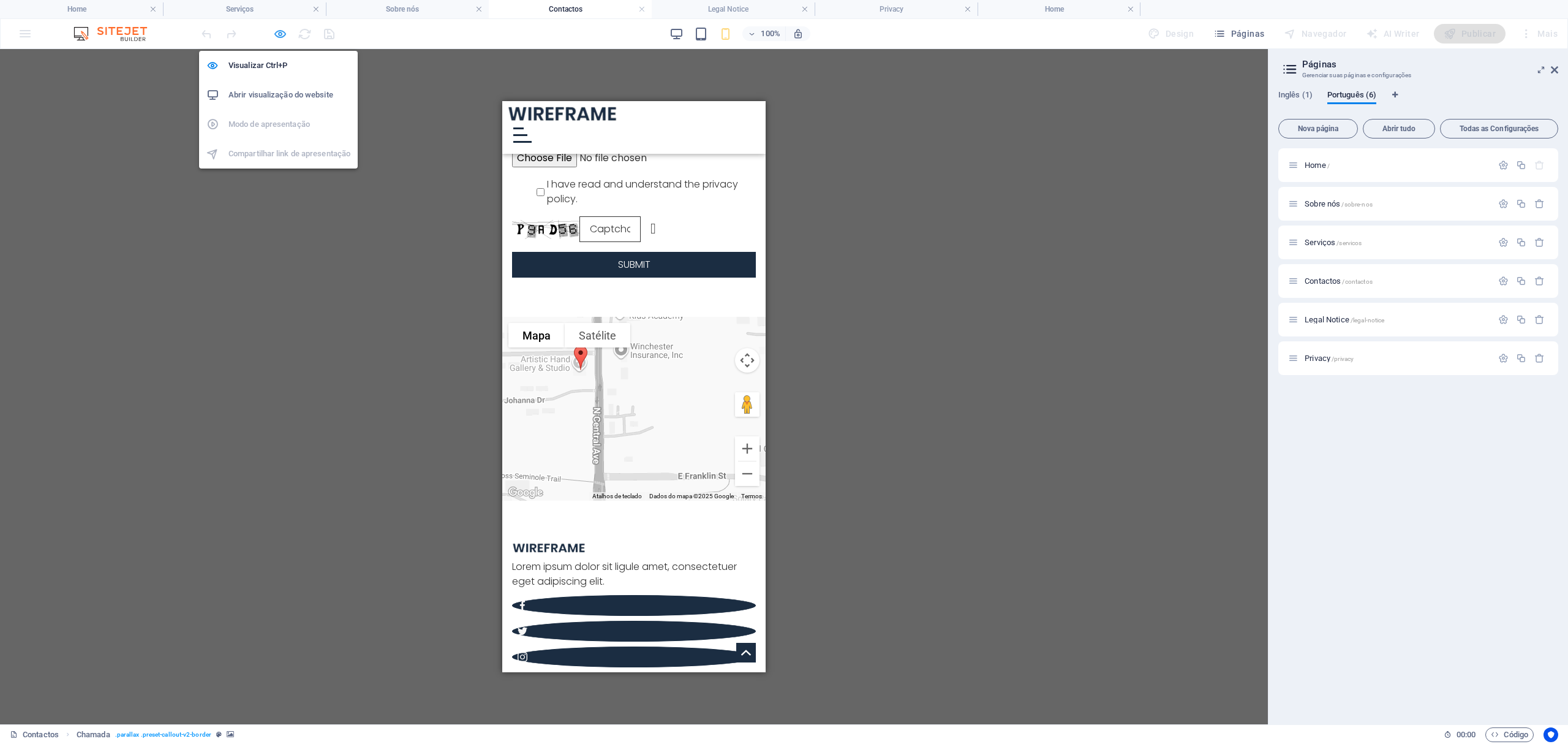
click at [281, 33] on icon "button" at bounding box center [281, 34] width 14 height 14
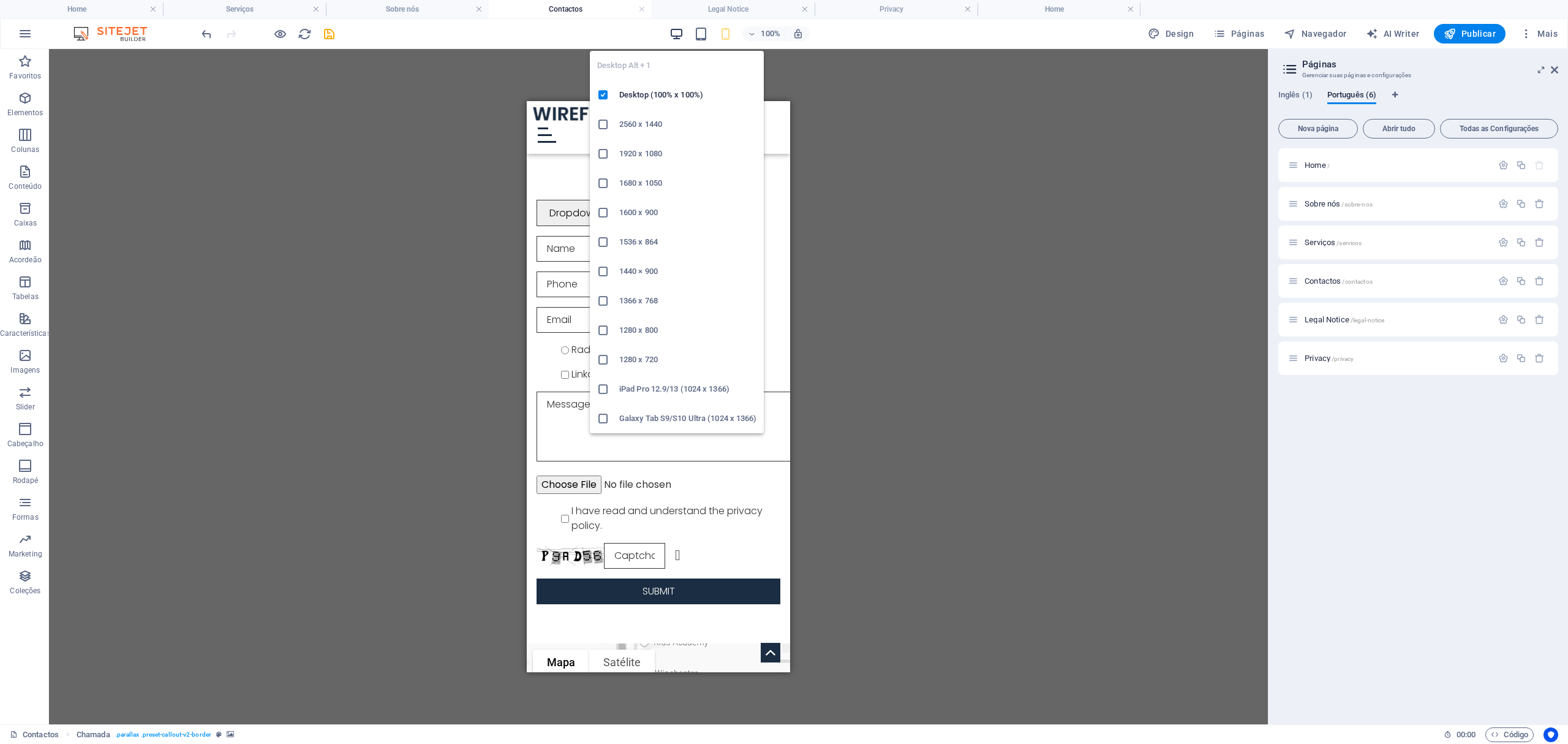
click at [681, 35] on icon "button" at bounding box center [677, 34] width 14 height 14
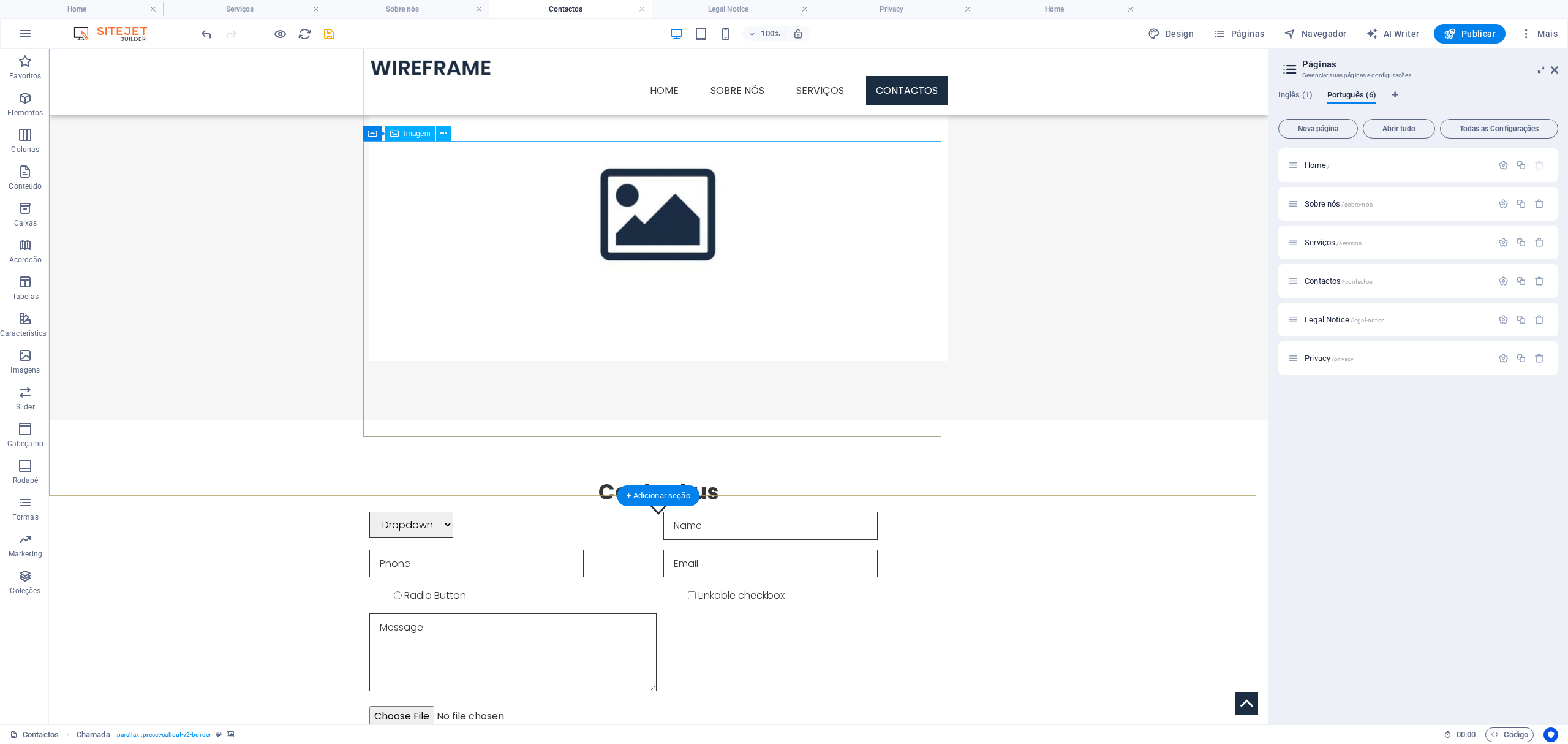
scroll to position [490, 0]
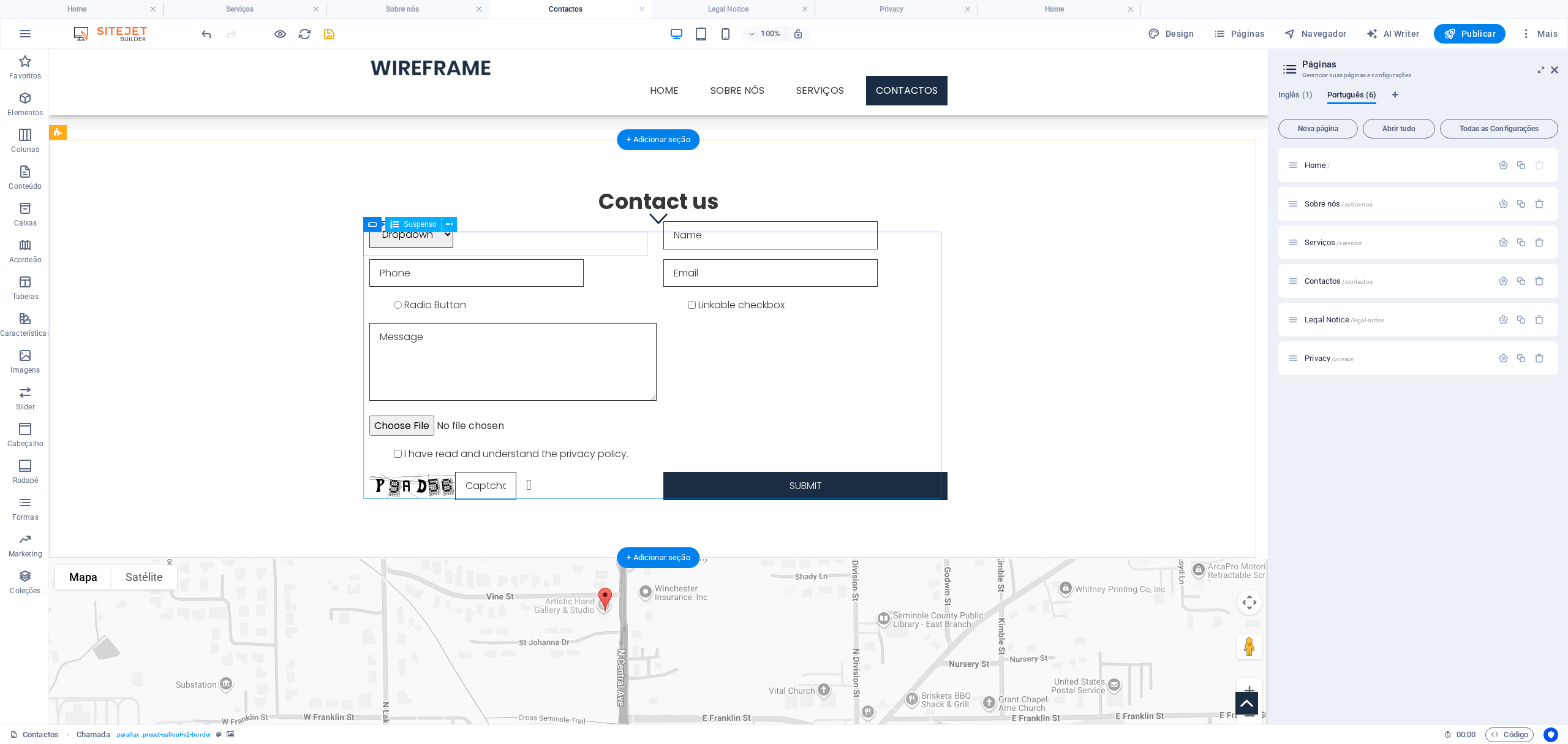
click at [643, 242] on div "Dropdown Option 1 Option 2 Option 3" at bounding box center [512, 235] width 284 height 27
click at [635, 245] on div "Dropdown Option 1 Option 2 Option 3" at bounding box center [512, 235] width 284 height 27
click at [401, 239] on div "Dropdown Option 1 Option 2 Option 3" at bounding box center [512, 235] width 284 height 27
click at [642, 244] on div "Dropdown Option 1 Option 2 Option 3" at bounding box center [512, 235] width 284 height 27
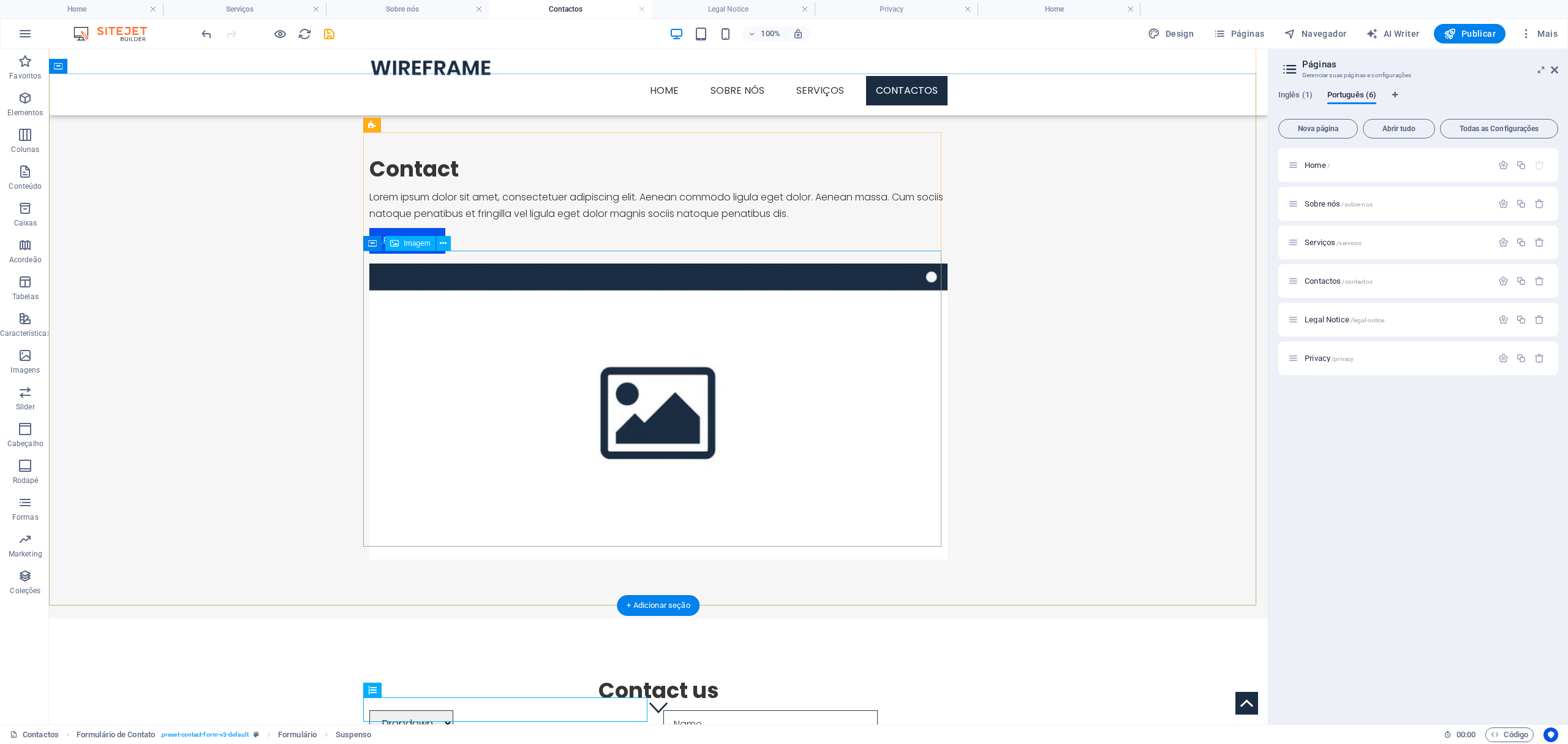
scroll to position [0, 0]
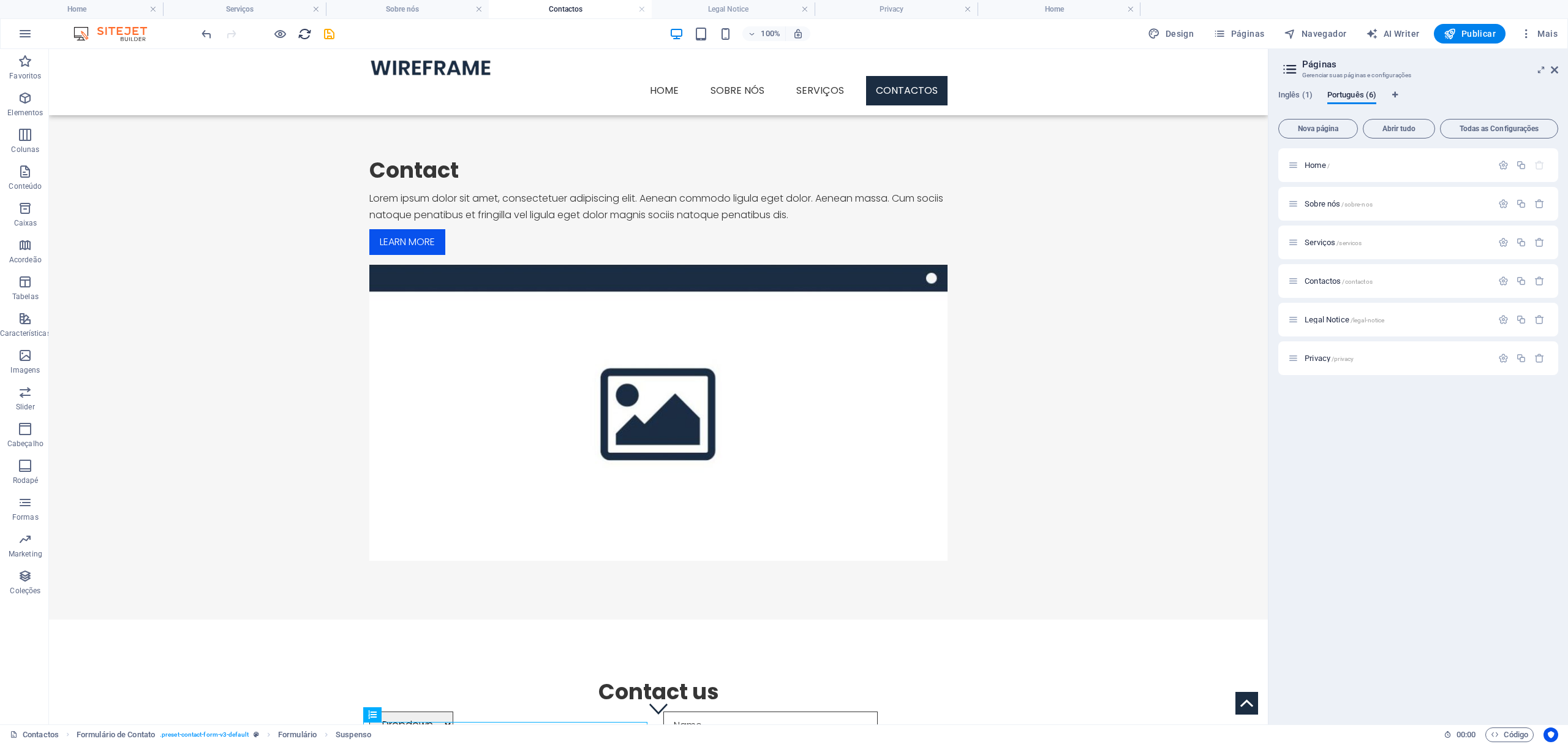
click at [307, 35] on icon "reload" at bounding box center [304, 34] width 14 height 14
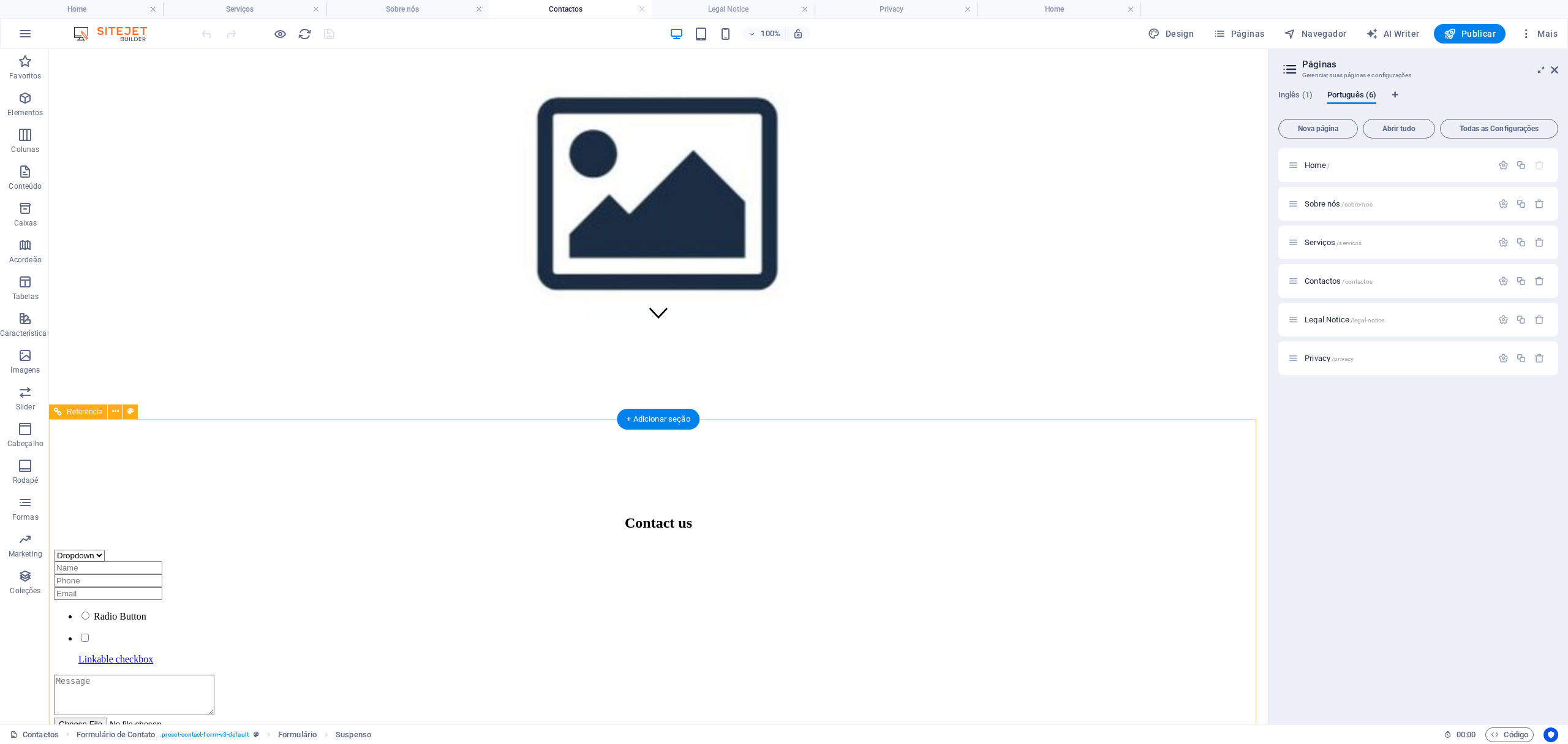
scroll to position [360, 0]
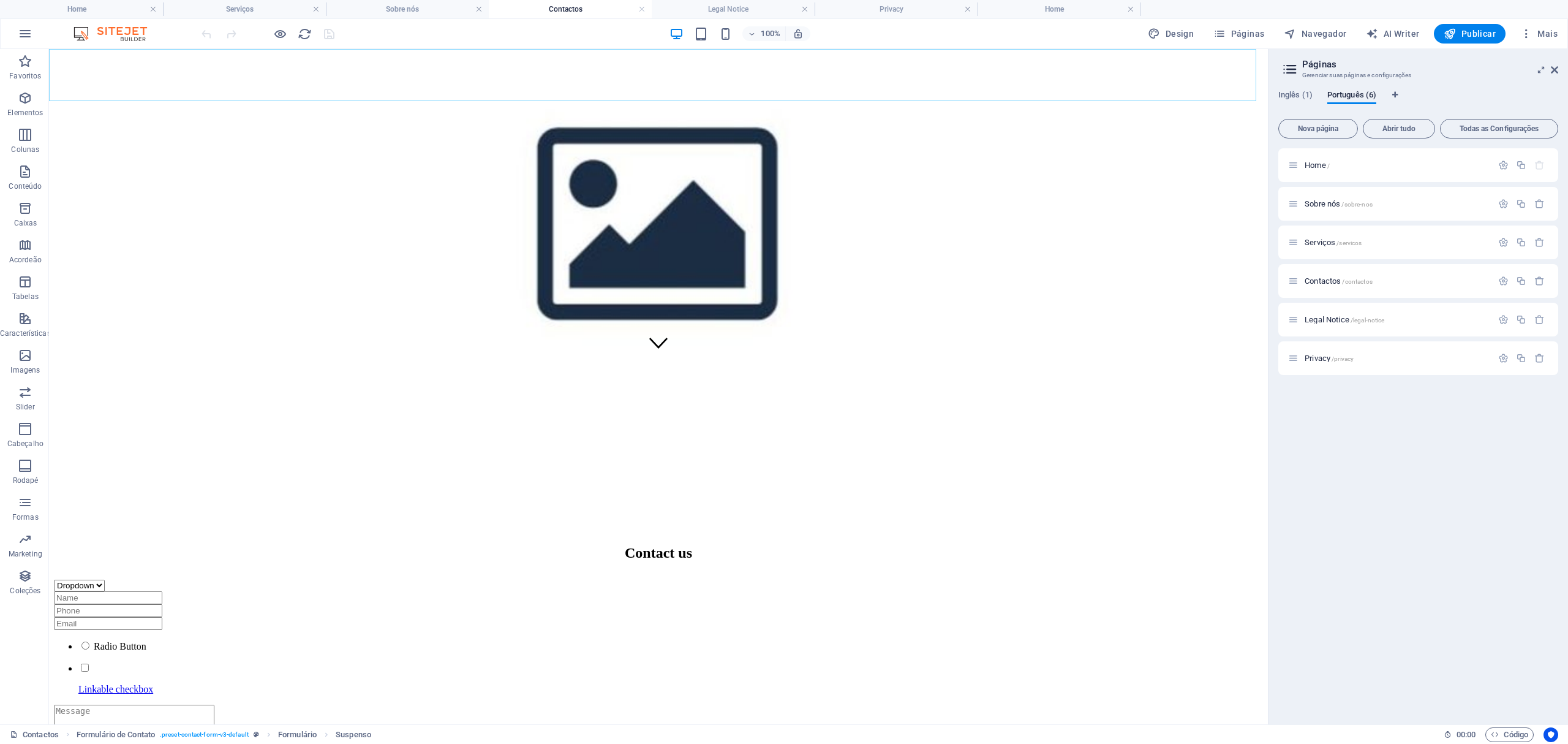
click at [280, 33] on icon "button" at bounding box center [281, 34] width 14 height 14
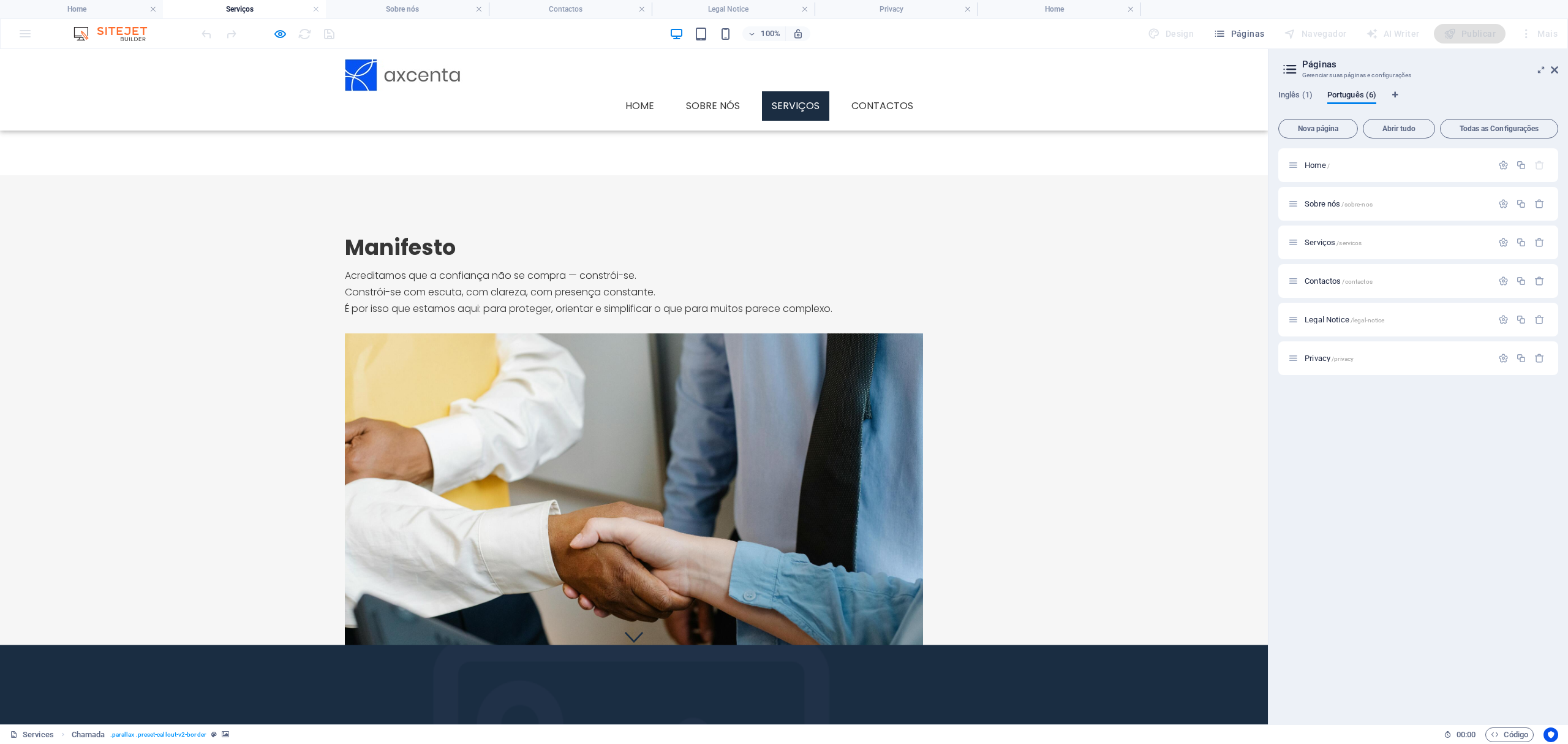
scroll to position [0, 0]
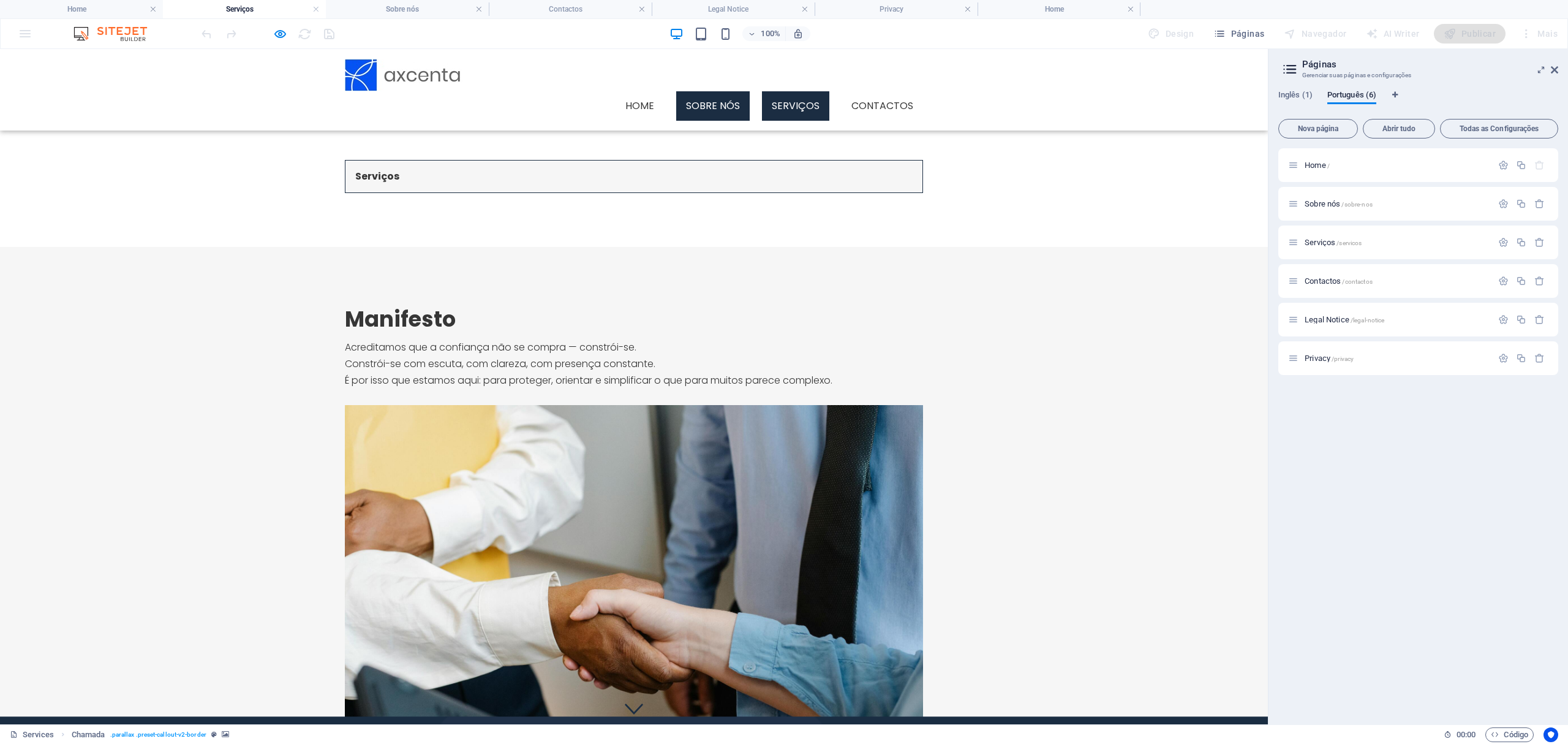
click at [706, 91] on link "Sobre nós" at bounding box center [712, 105] width 73 height 29
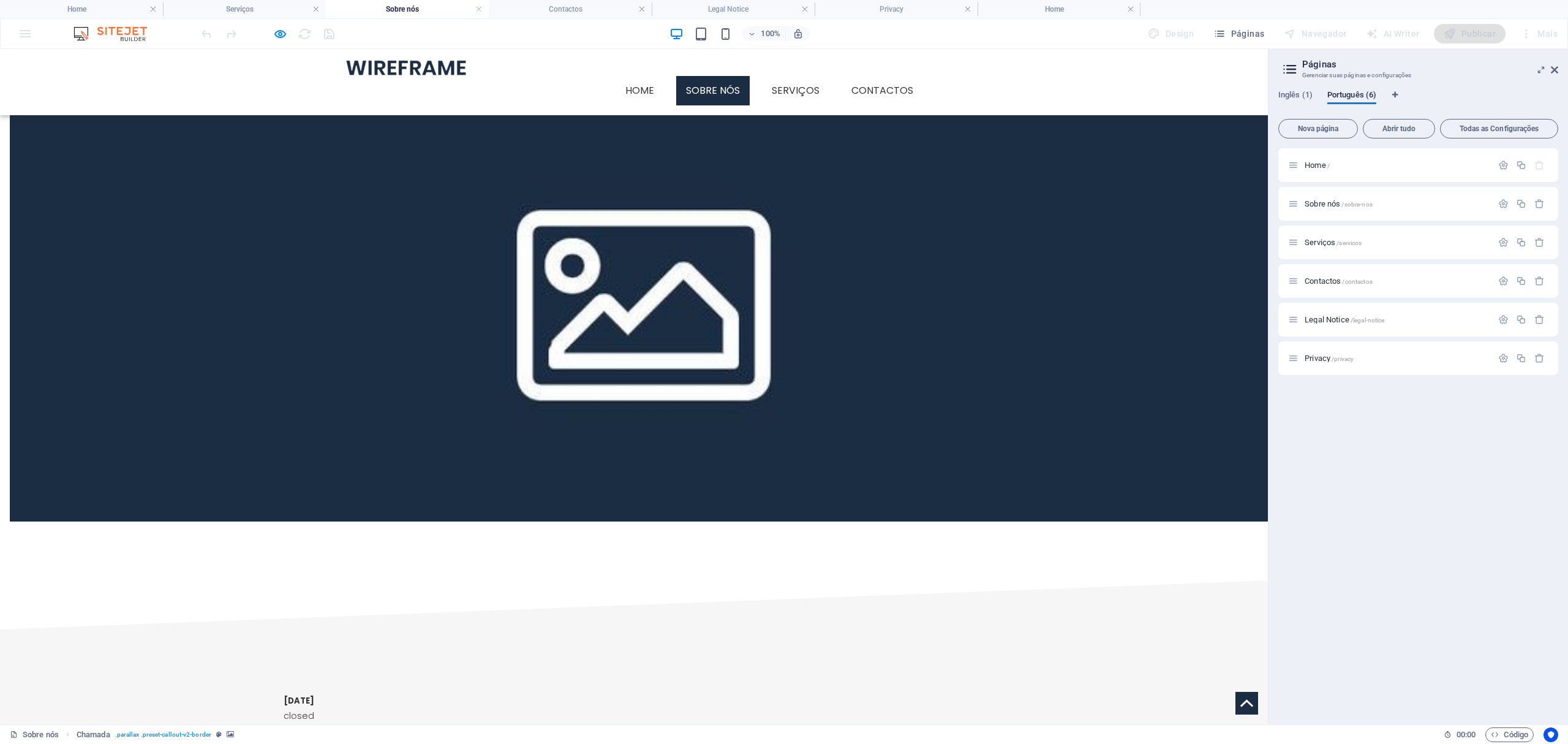
scroll to position [478, 0]
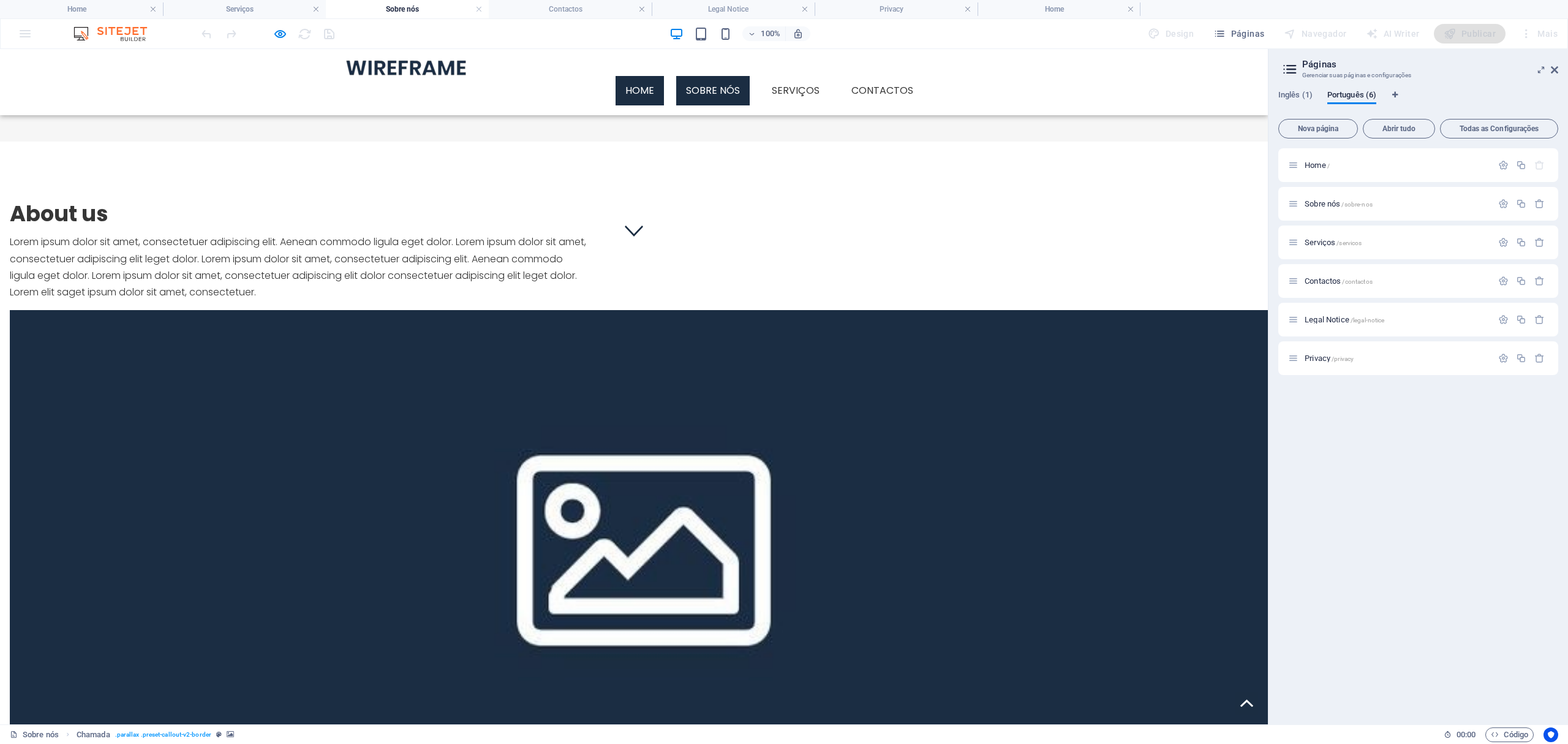
click at [634, 76] on link "Home" at bounding box center [640, 90] width 49 height 29
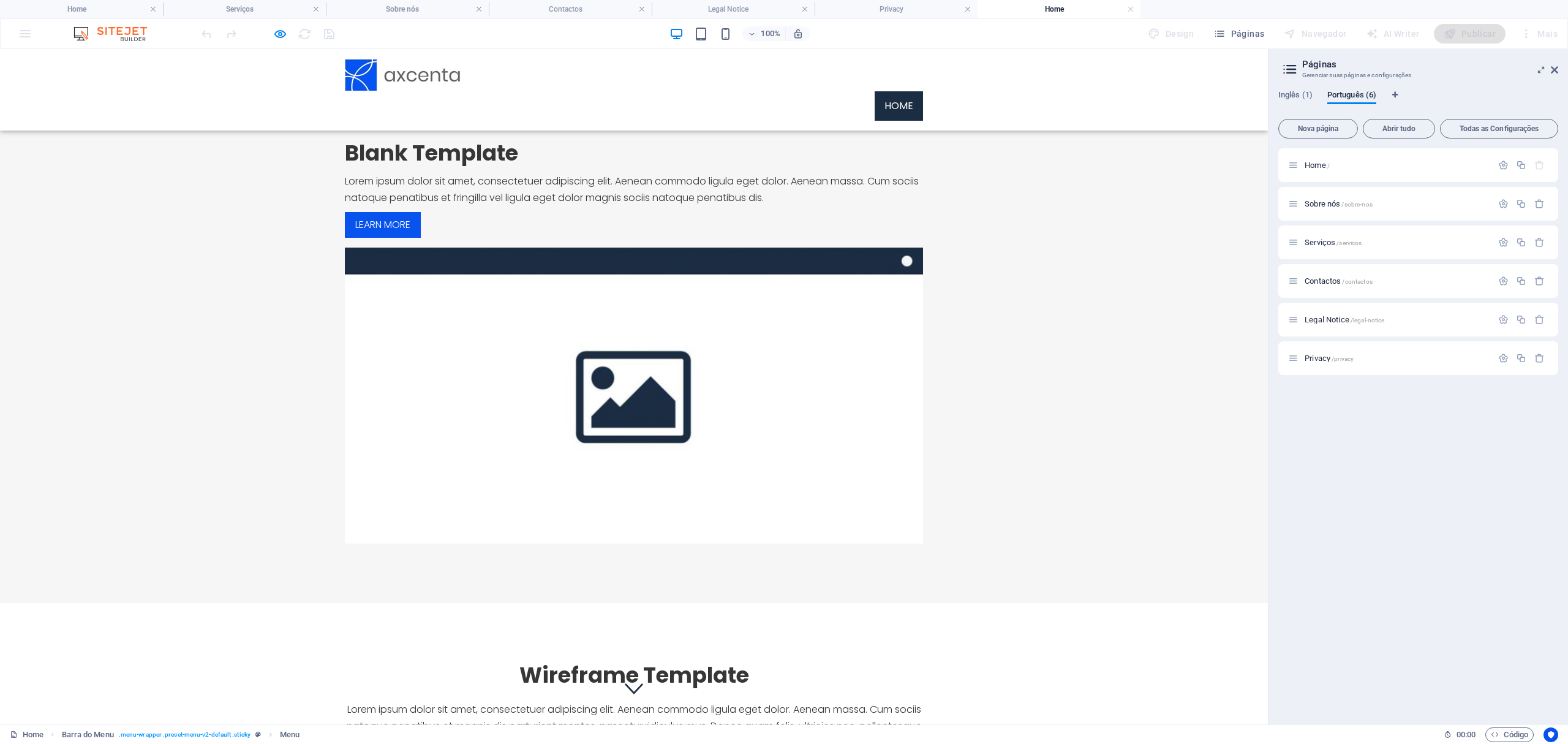
scroll to position [0, 0]
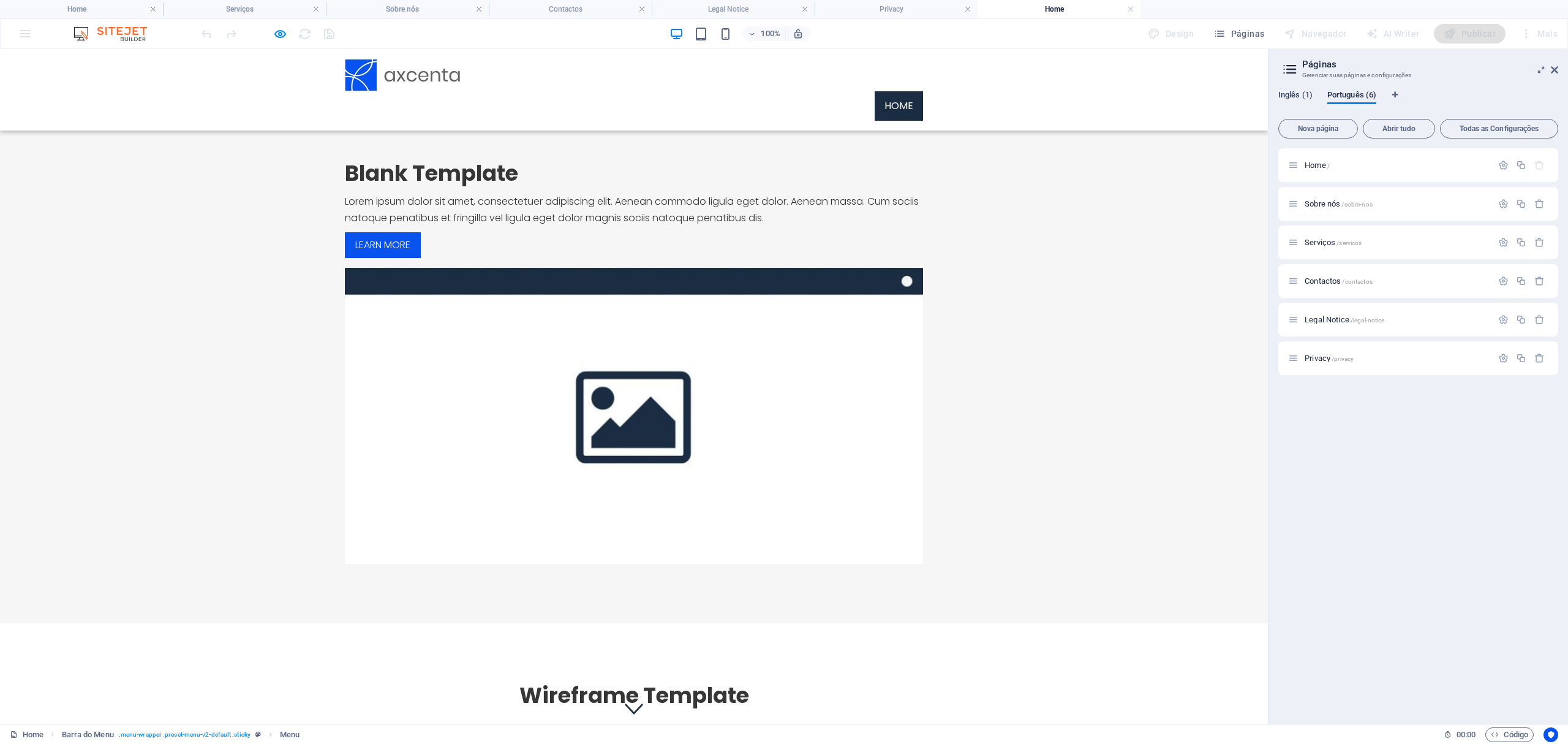
click at [1297, 97] on span "Inglês (1)" at bounding box center [1295, 95] width 34 height 17
click at [722, 91] on ul "Home" at bounding box center [634, 105] width 578 height 29
click at [893, 91] on link "Home" at bounding box center [898, 105] width 49 height 29
click at [1306, 203] on span "Traduzir" at bounding box center [1529, 203] width 29 height 10
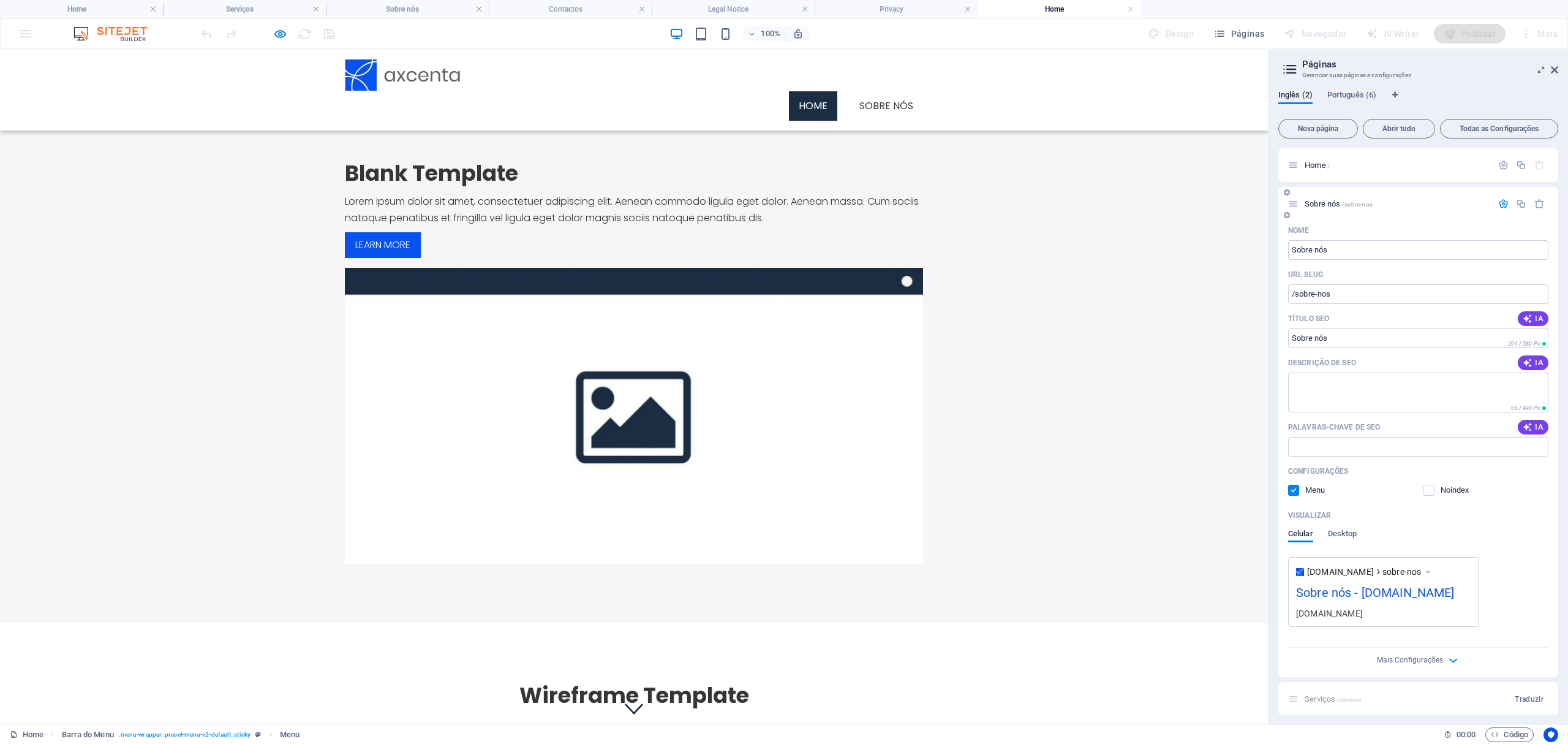
click at [1306, 204] on icon "button" at bounding box center [1504, 204] width 11 height 11
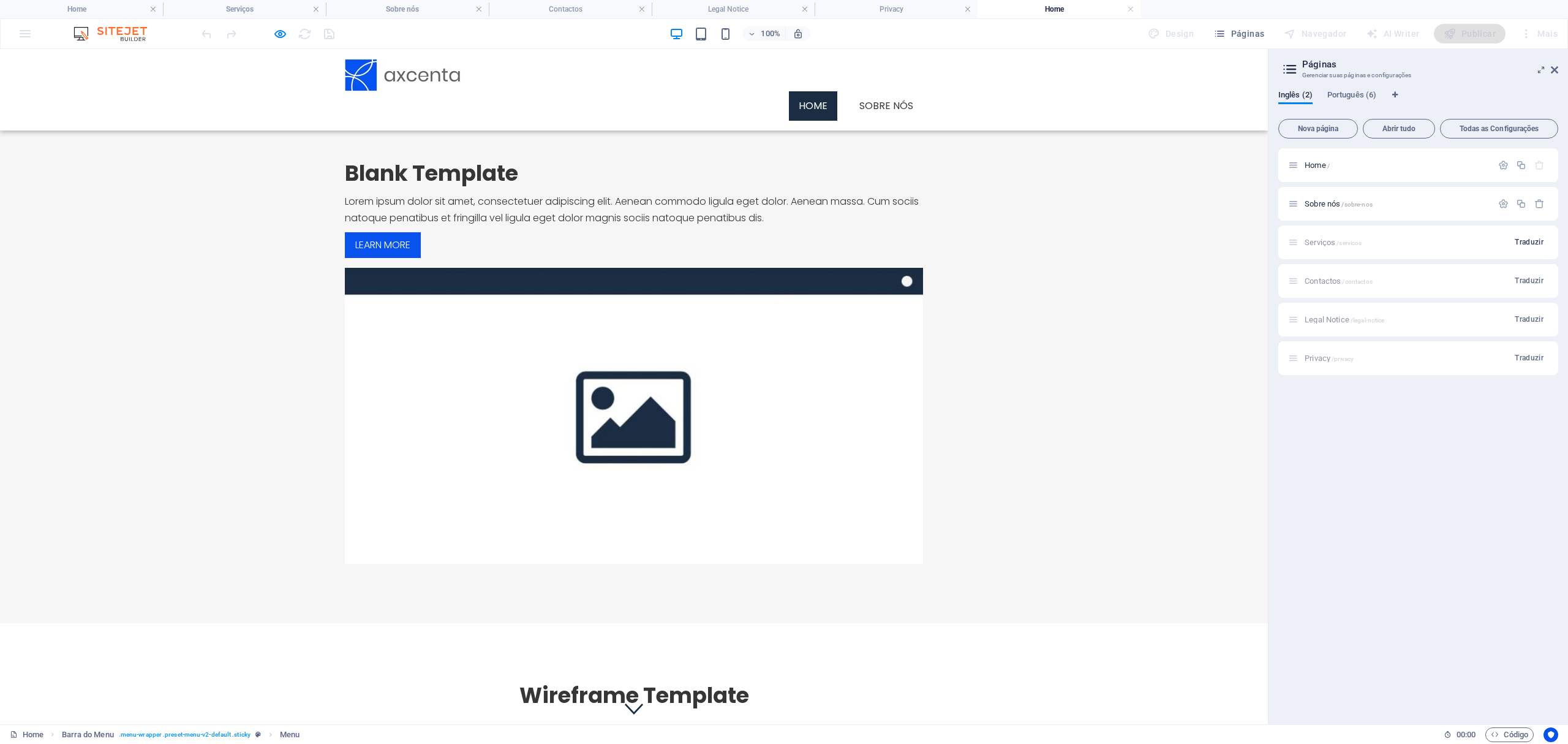
click at [1306, 245] on span "Traduzir" at bounding box center [1529, 242] width 29 height 10
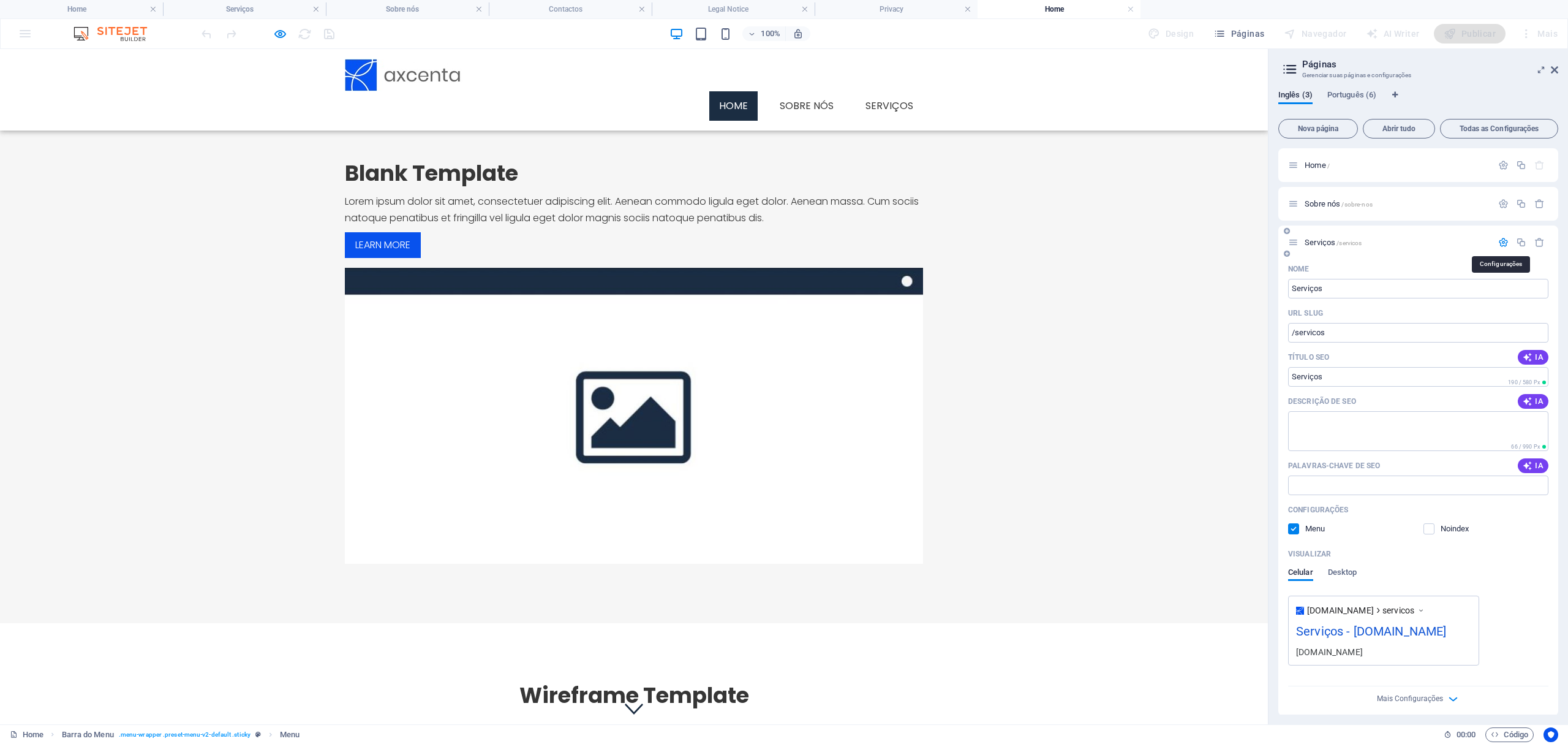
click at [1306, 245] on icon "button" at bounding box center [1504, 243] width 11 height 11
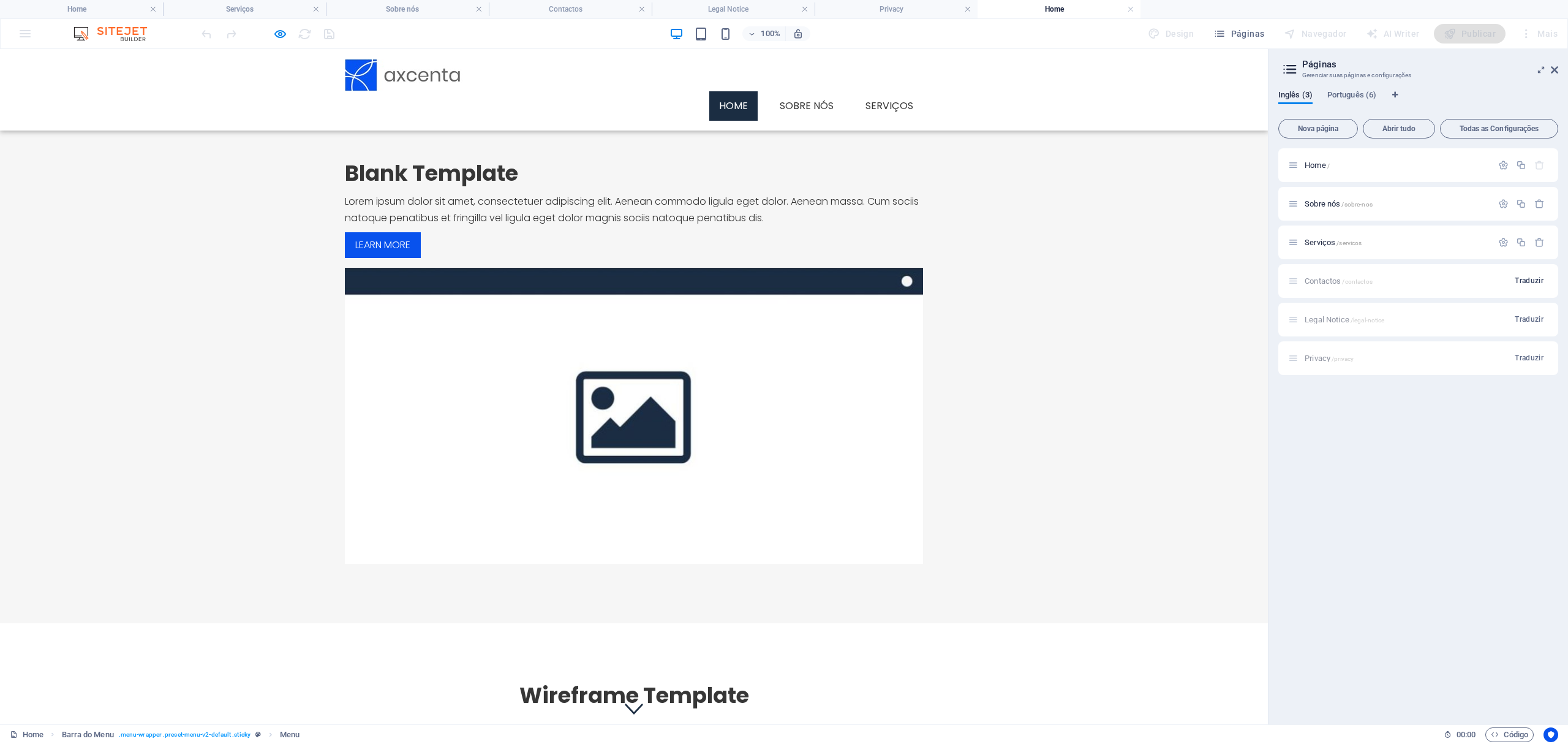
click at [1306, 277] on span "Traduzir" at bounding box center [1529, 280] width 29 height 10
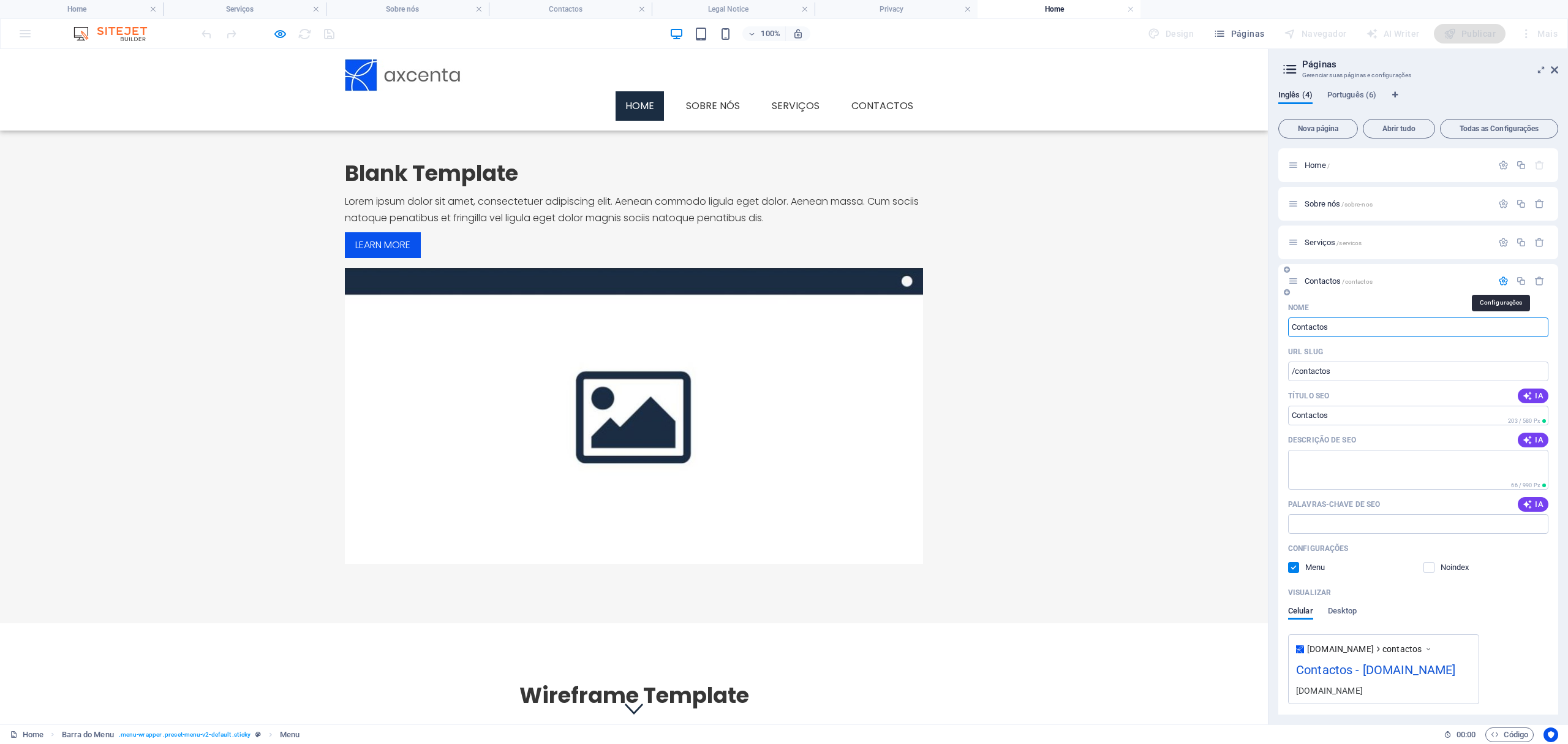
click at [1306, 275] on icon "button" at bounding box center [1504, 281] width 11 height 11
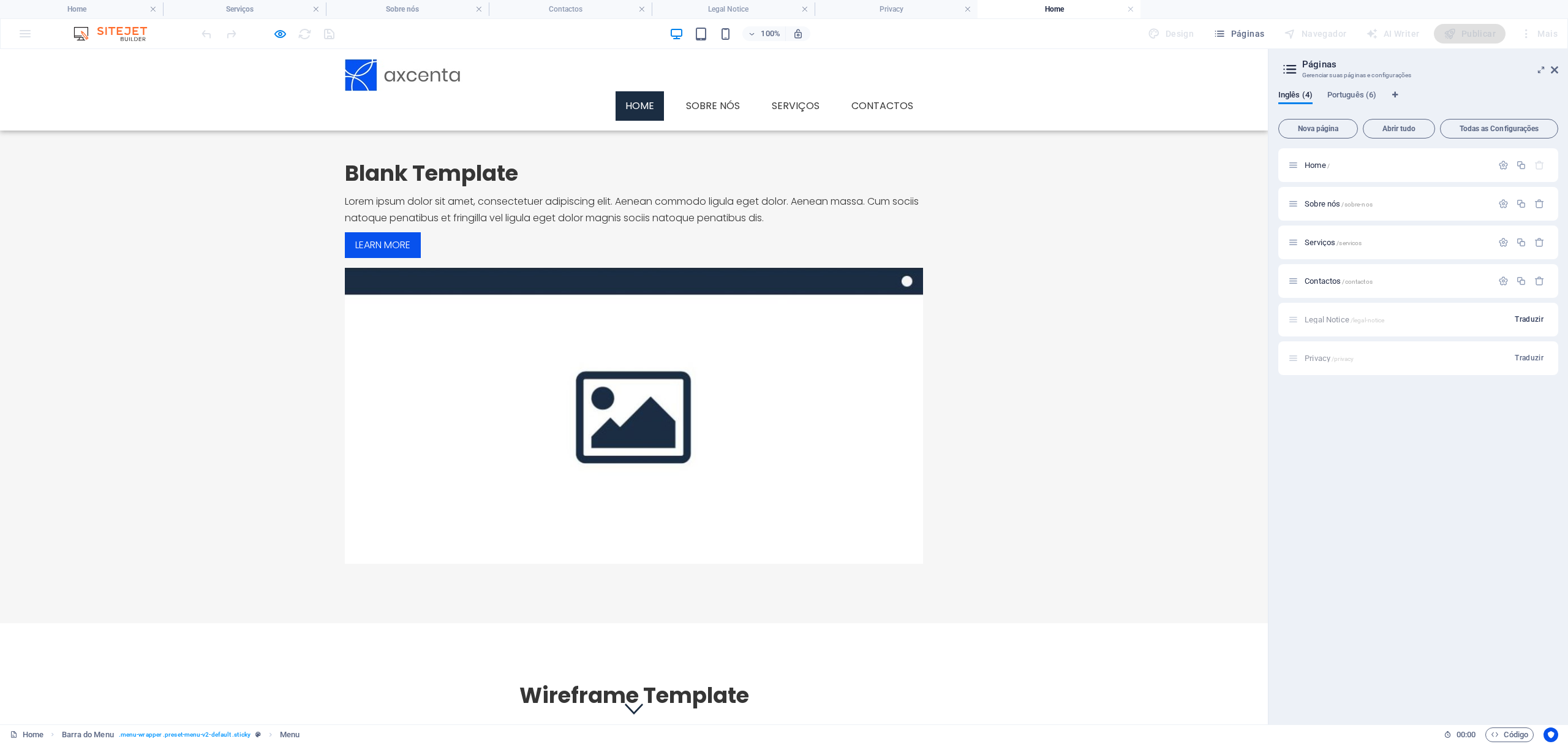
click at [1306, 316] on span "Traduzir" at bounding box center [1529, 319] width 29 height 10
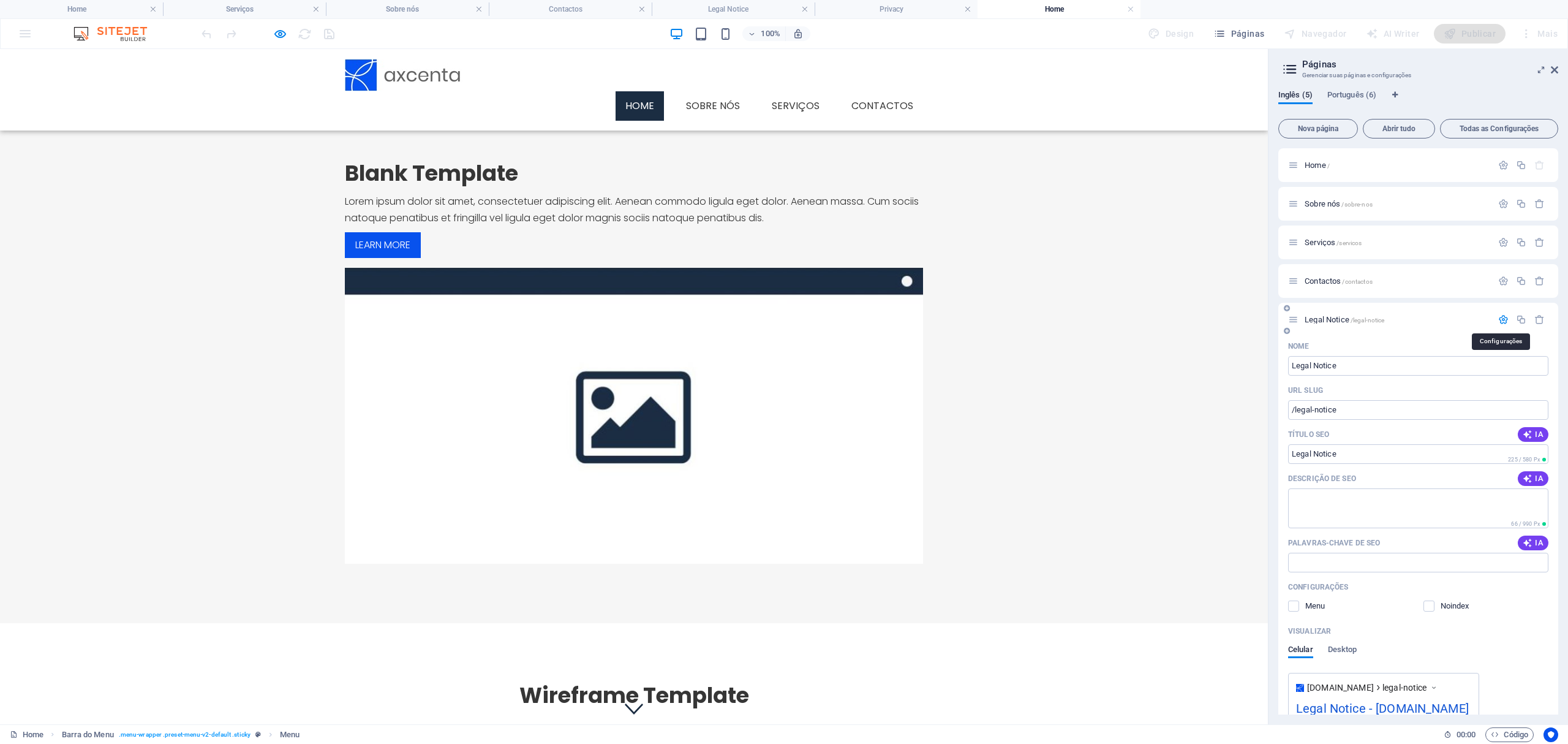
click at [1306, 315] on icon "button" at bounding box center [1504, 319] width 11 height 11
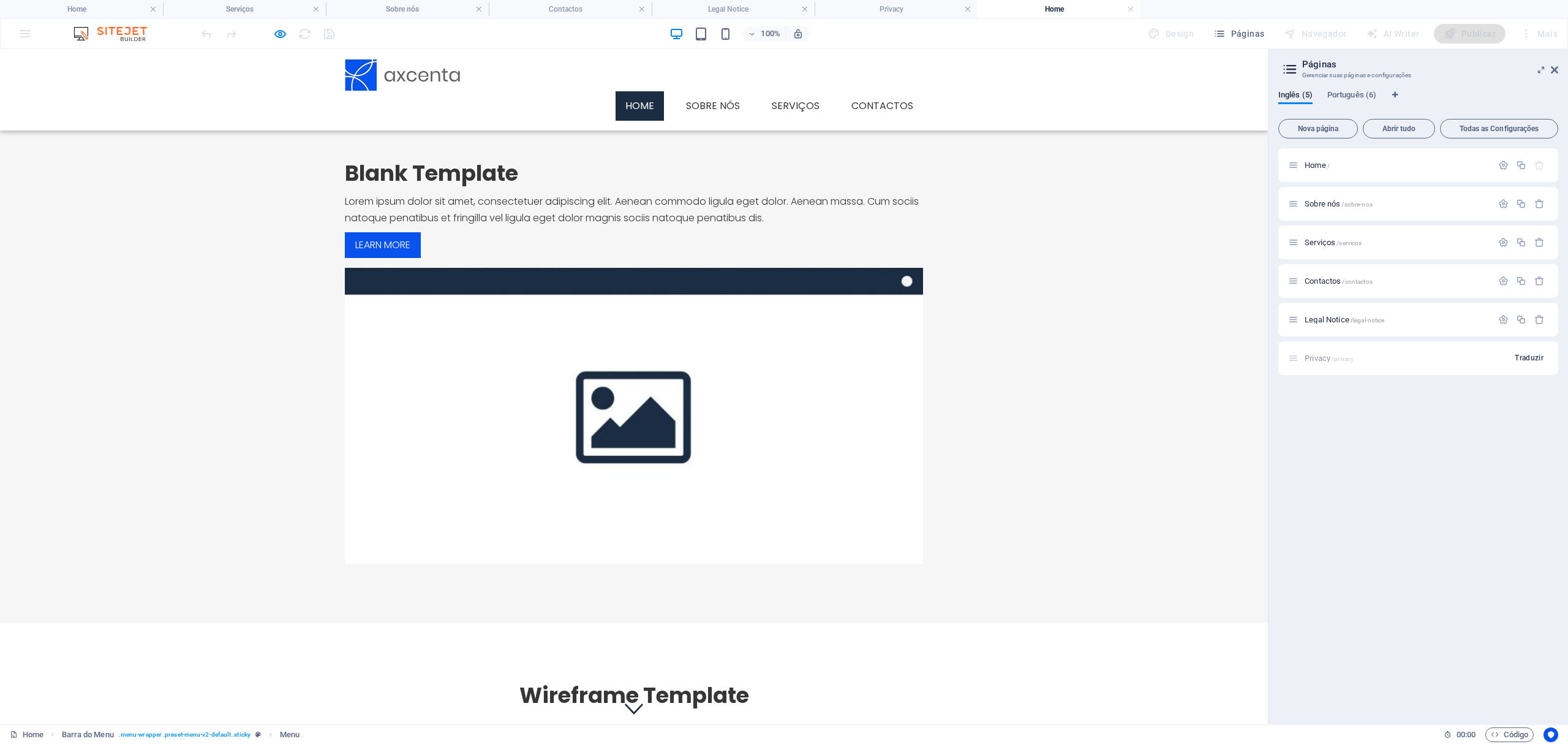
click at [1306, 357] on span "Traduzir" at bounding box center [1529, 357] width 29 height 10
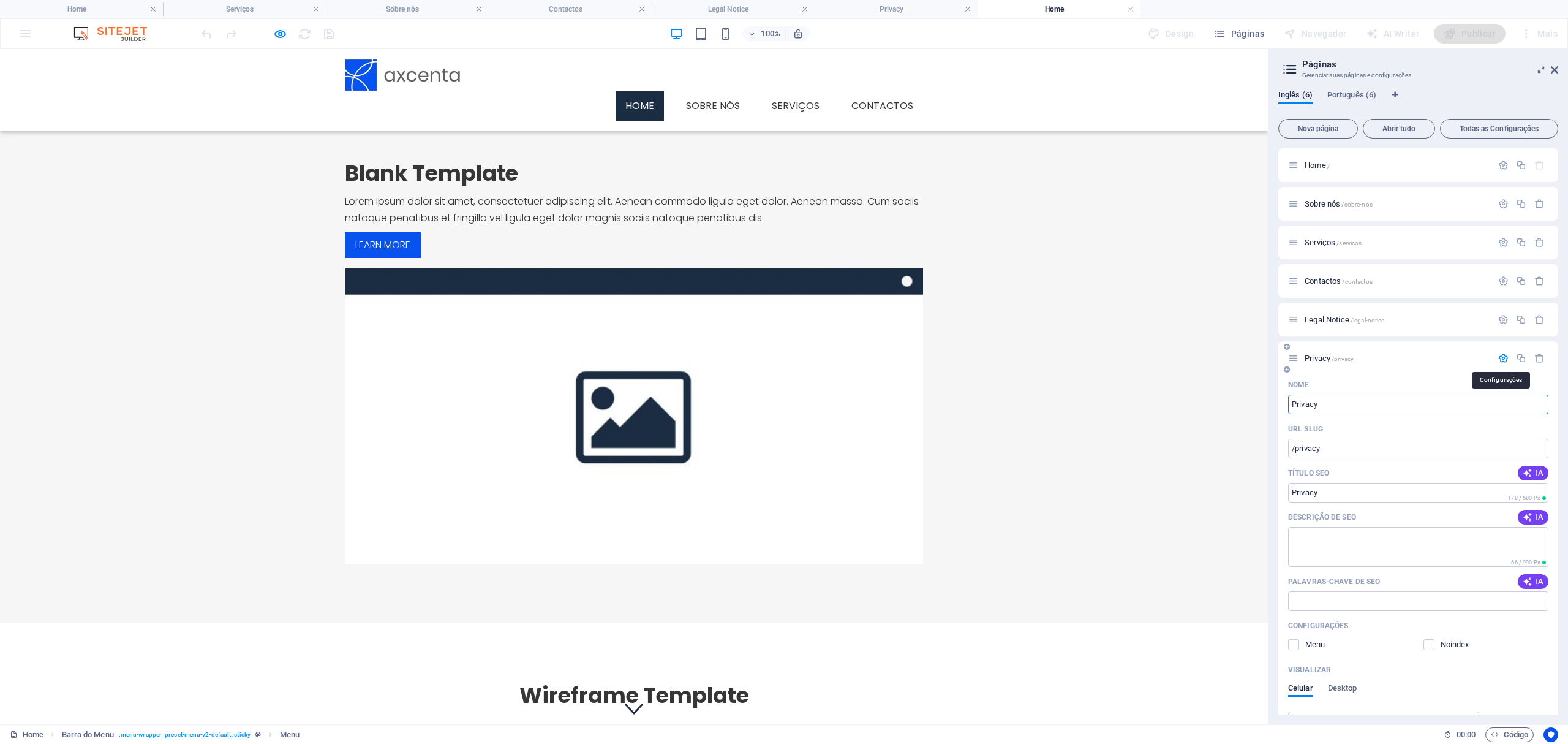
click at [1306, 354] on icon "button" at bounding box center [1504, 358] width 11 height 11
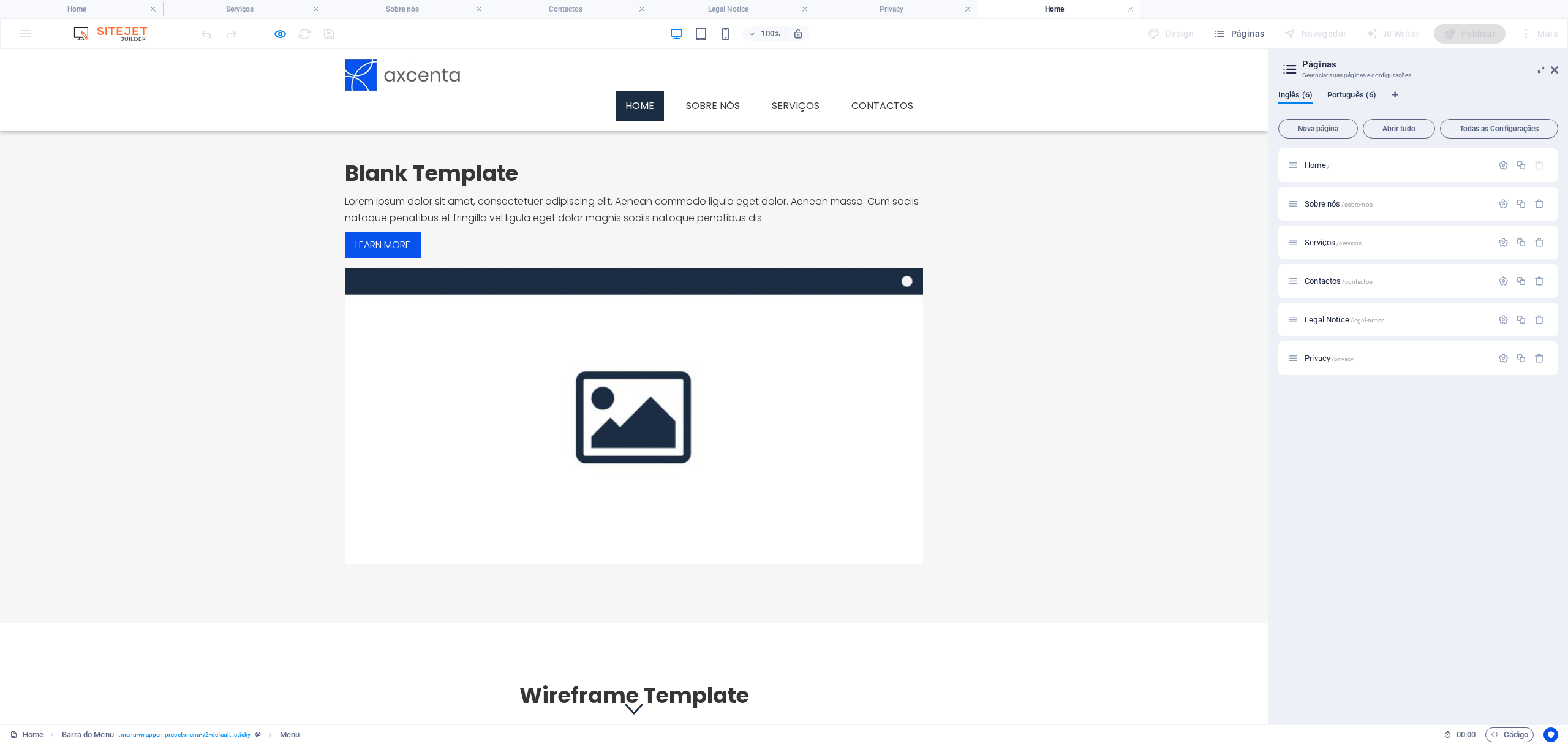
click at [1306, 94] on span "Português (6)" at bounding box center [1352, 95] width 49 height 17
click at [1305, 89] on span "Inglês (6)" at bounding box center [1295, 95] width 34 height 17
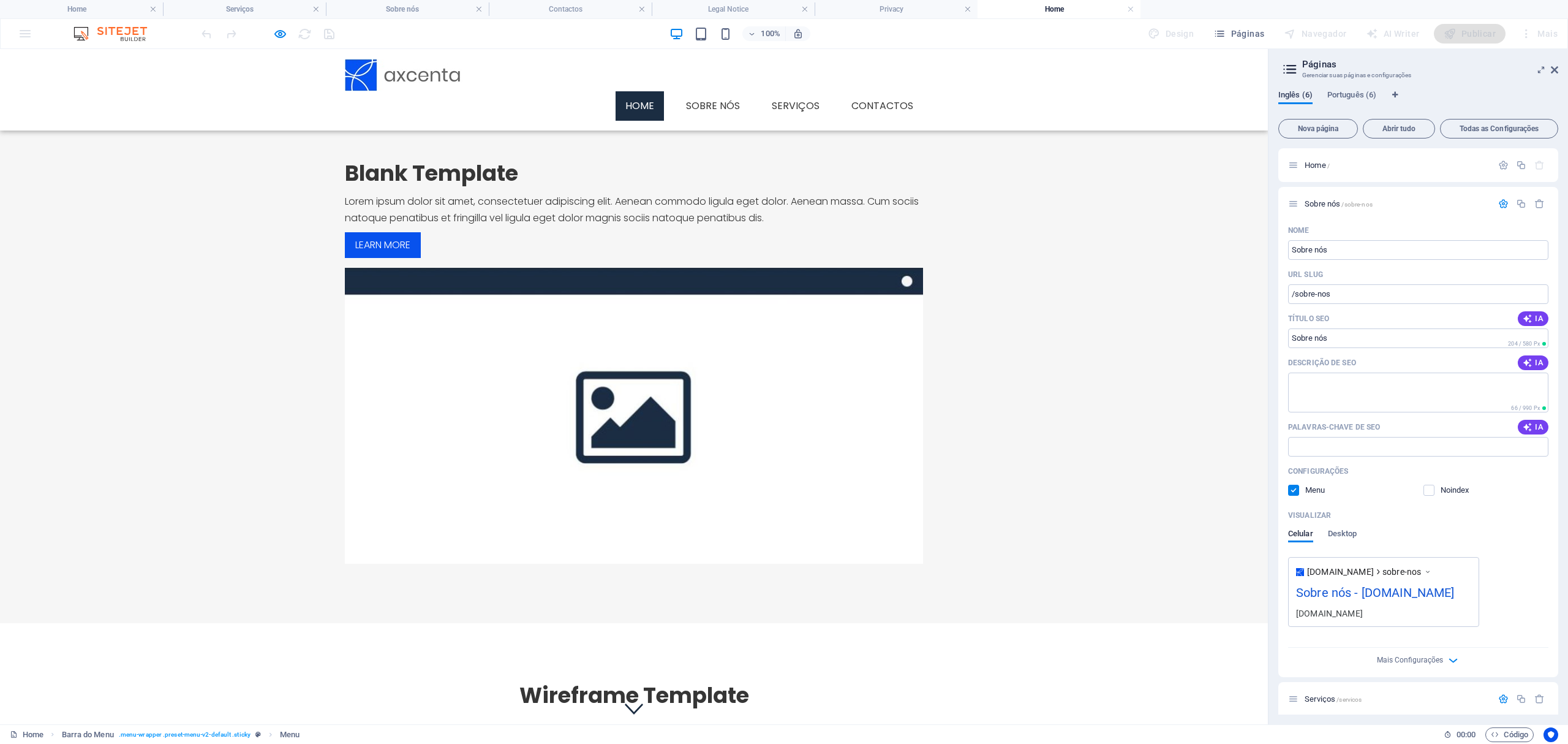
click at [1302, 99] on span "Inglês (6)" at bounding box center [1295, 95] width 34 height 17
click at [1306, 201] on icon "button" at bounding box center [1504, 204] width 11 height 11
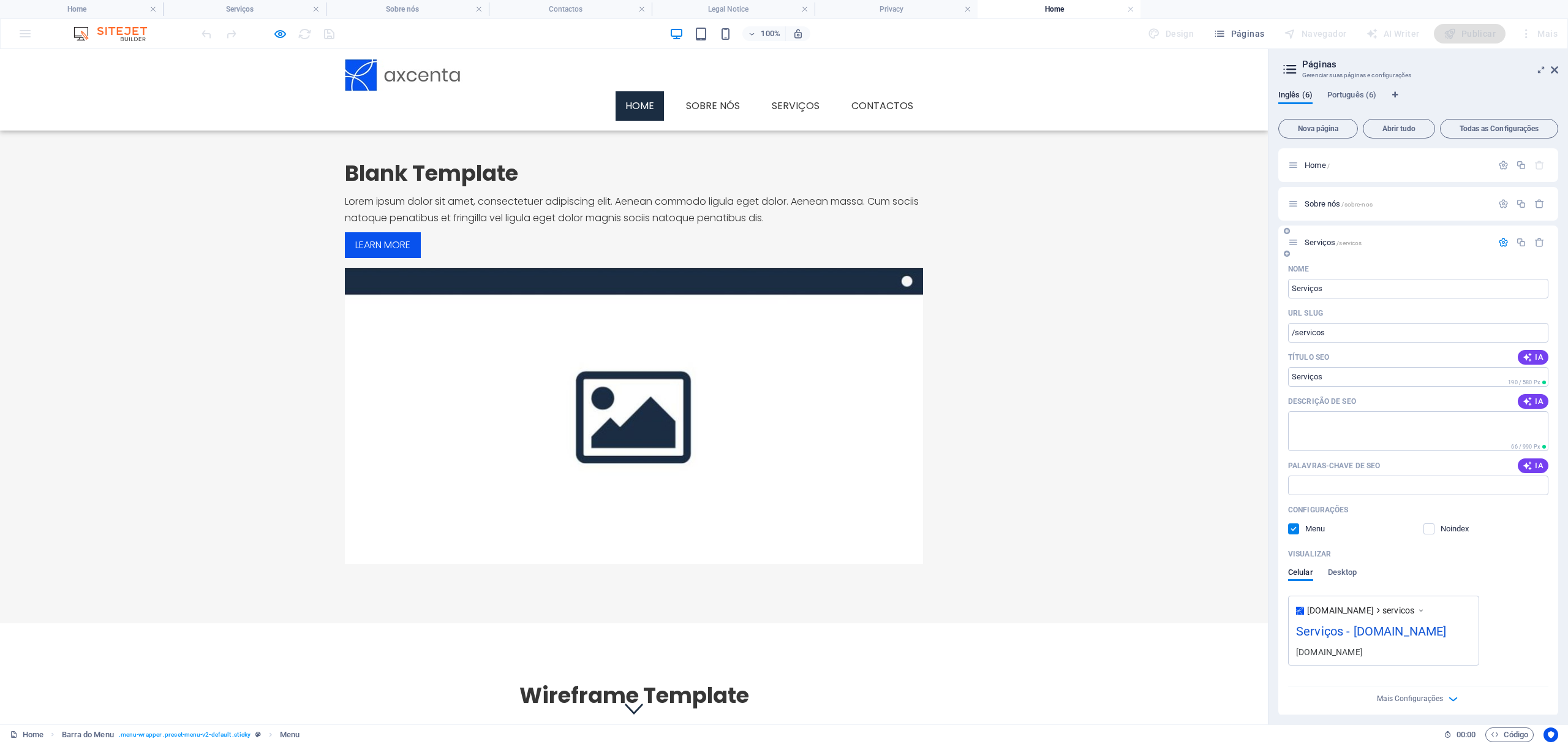
click at [1306, 237] on icon "button" at bounding box center [1504, 243] width 11 height 11
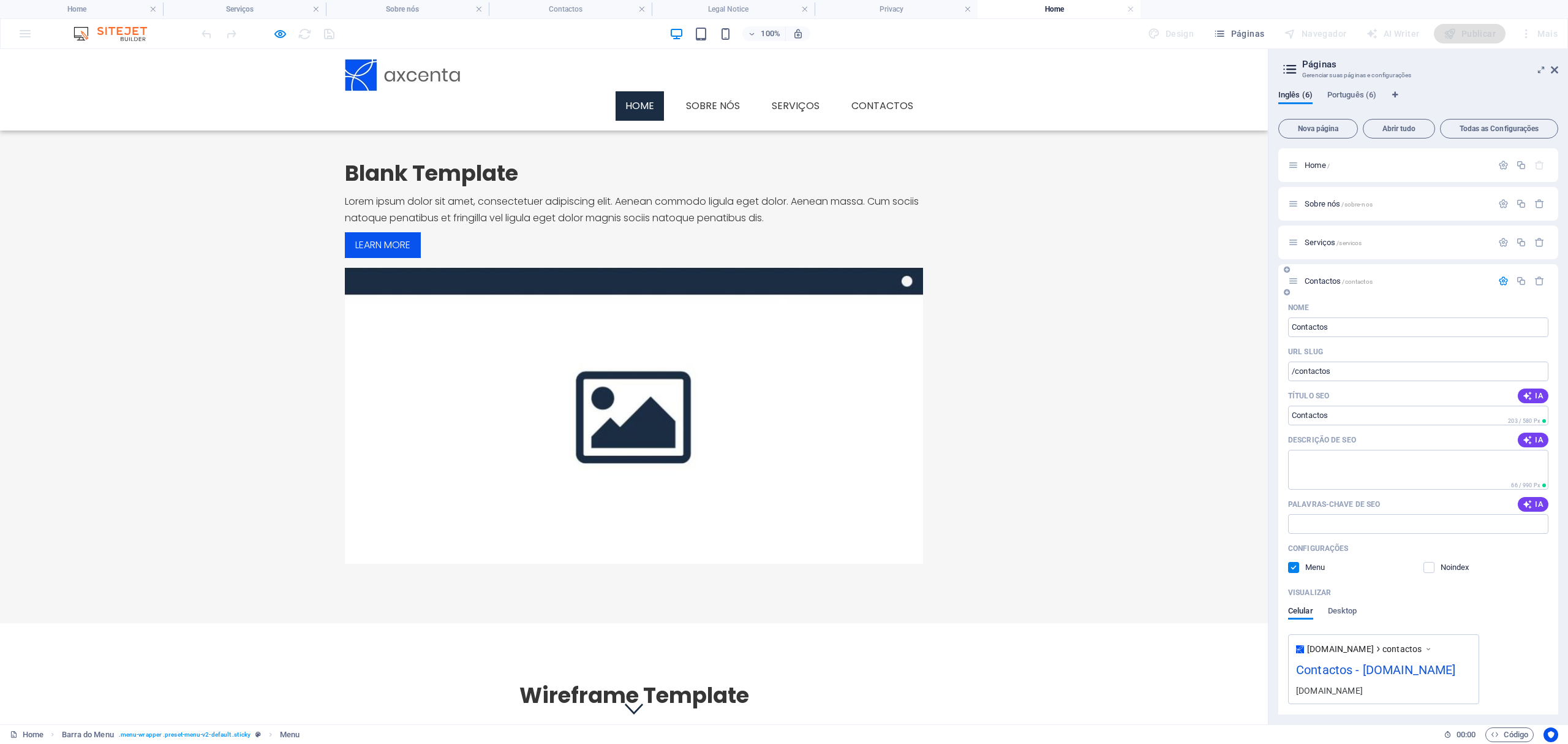
click at [1306, 273] on div "Contactos /contactos" at bounding box center [1418, 281] width 280 height 34
click at [1306, 281] on icon "button" at bounding box center [1504, 281] width 11 height 11
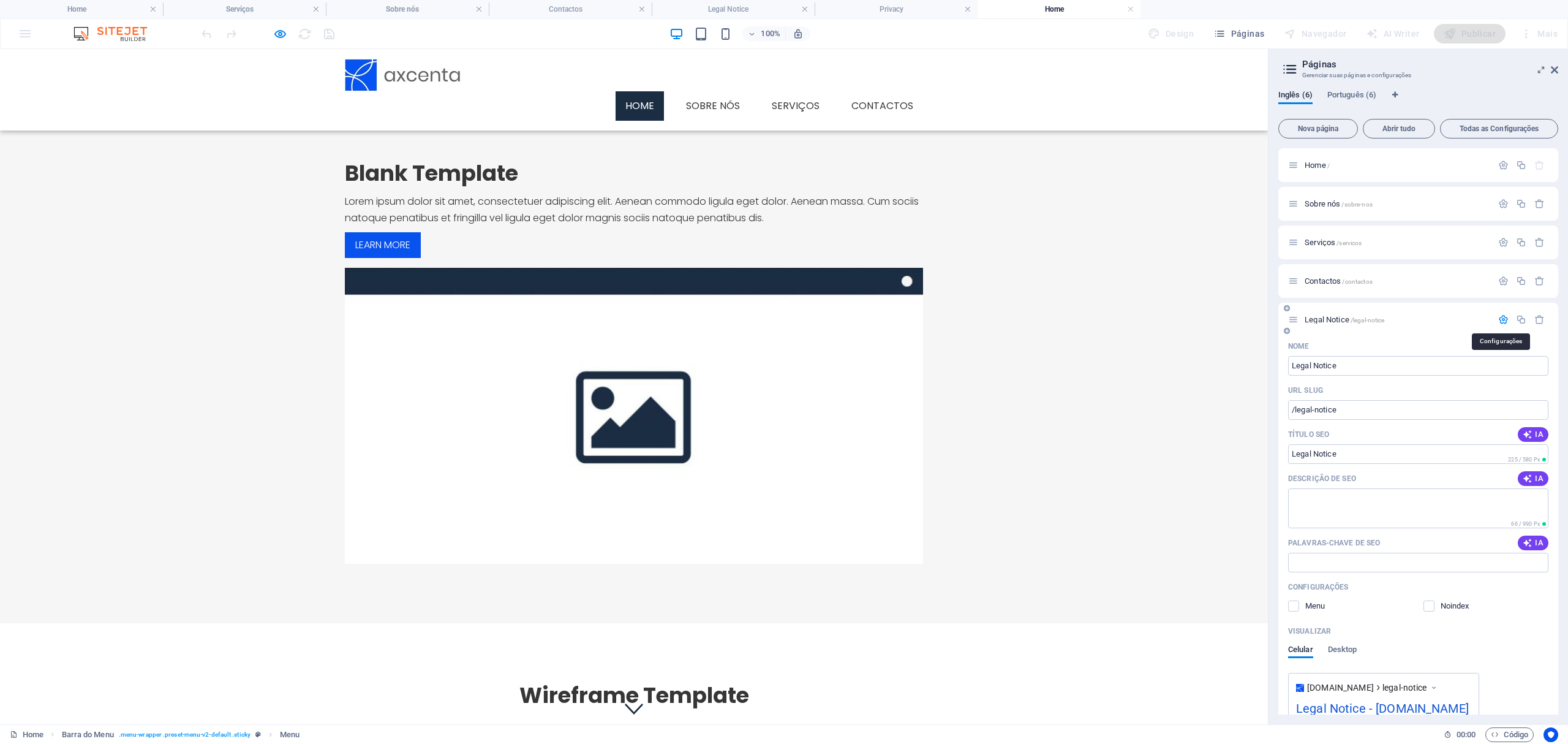
click at [1306, 316] on icon "button" at bounding box center [1504, 319] width 11 height 11
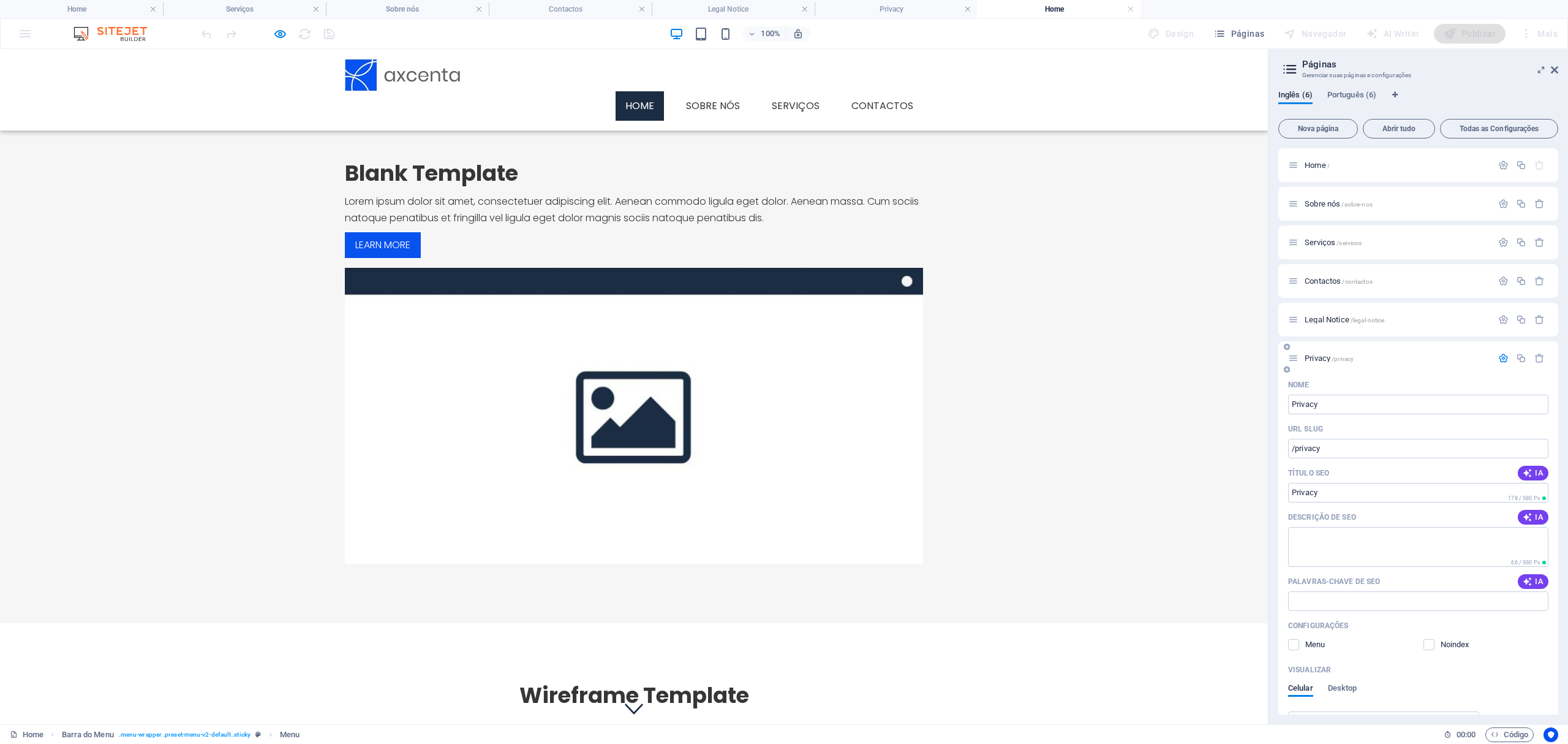
click at [1306, 351] on div at bounding box center [1521, 357] width 54 height 13
click at [1306, 357] on icon "button" at bounding box center [1504, 358] width 11 height 11
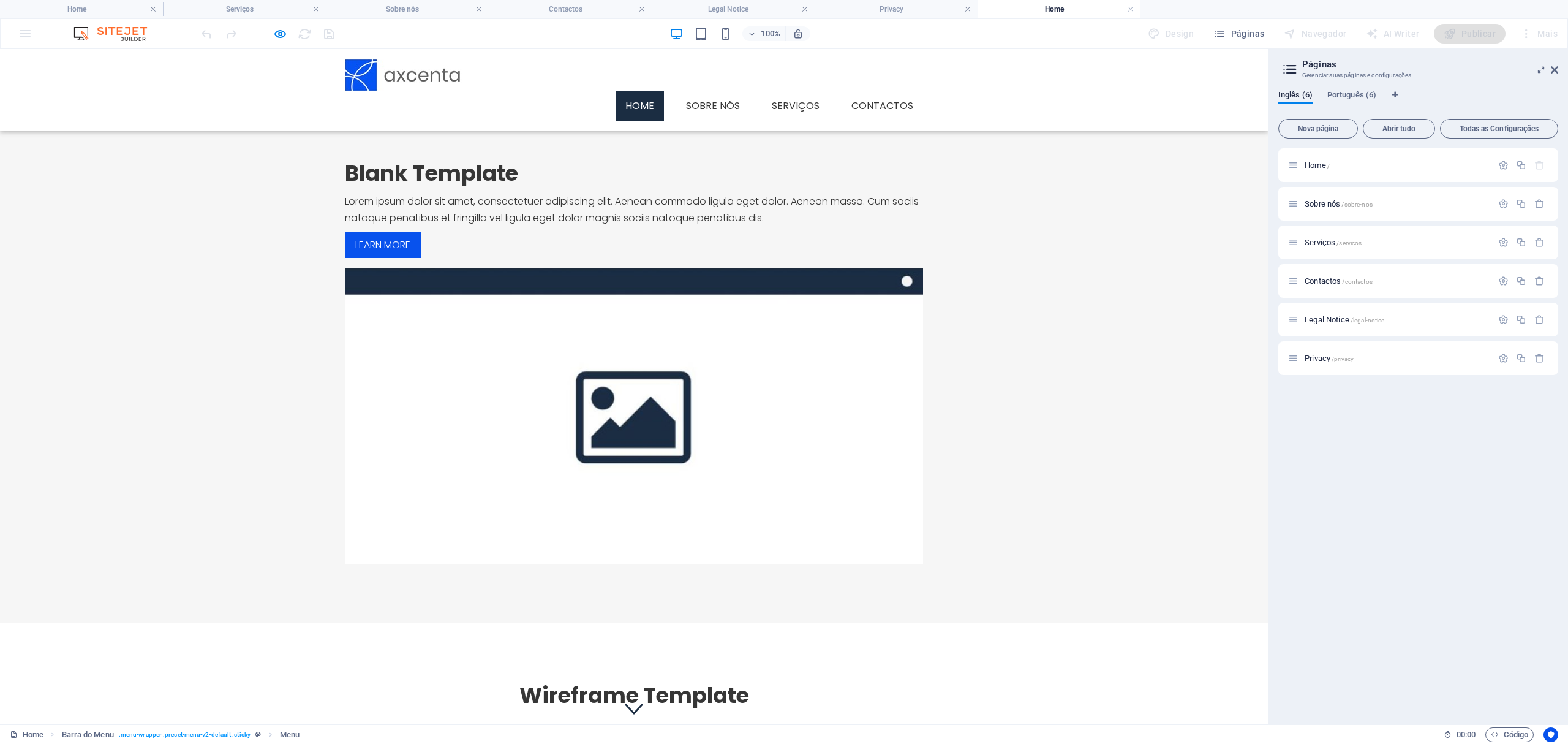
click at [1306, 452] on div "Home / Sobre nós /sobre-nos Serviços /servicos Contactos /contactos Legal Notic…" at bounding box center [1418, 431] width 280 height 566
click at [1306, 95] on span "Português (6)" at bounding box center [1352, 95] width 49 height 17
